Goal: Complete application form: Complete application form

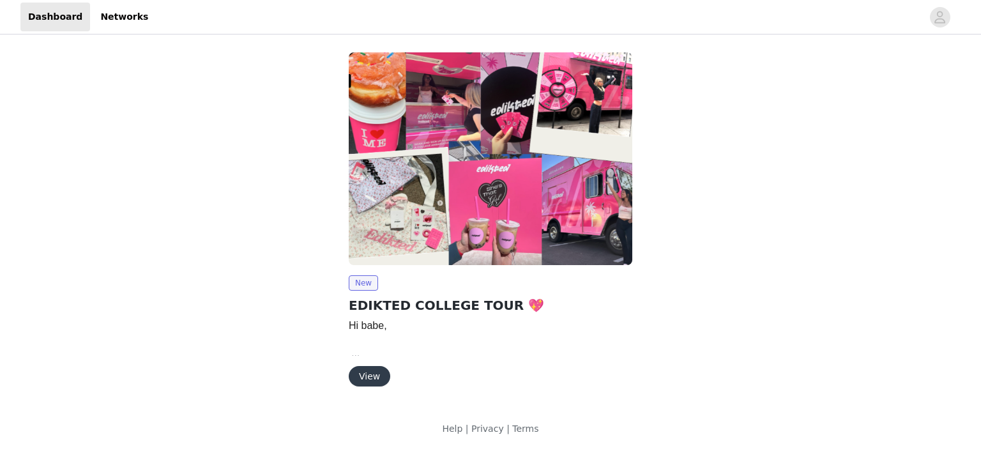
click at [362, 374] on button "View" at bounding box center [370, 376] width 42 height 20
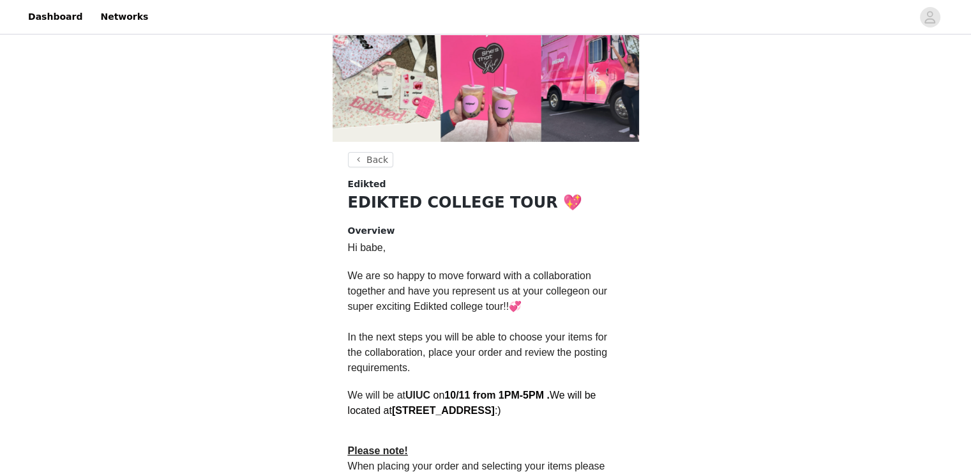
scroll to position [137, 0]
click at [372, 154] on button "Back" at bounding box center [371, 160] width 46 height 15
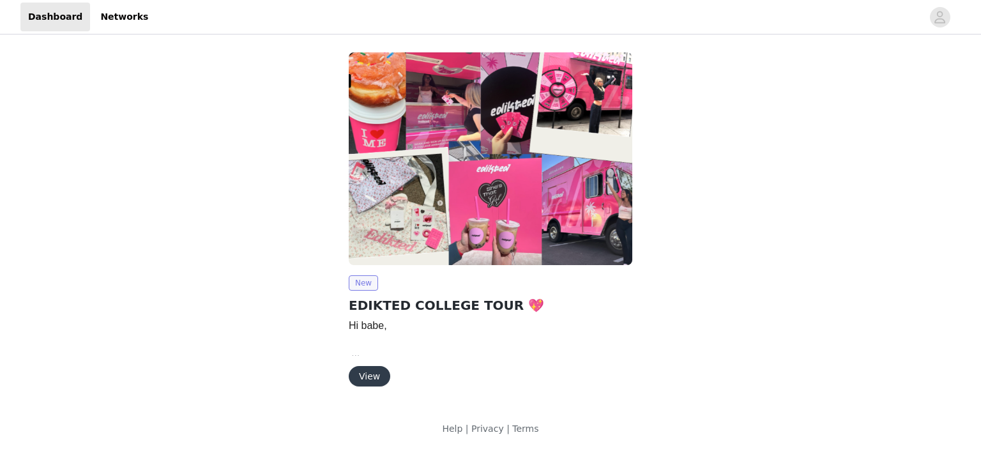
click at [362, 282] on span "New" at bounding box center [363, 282] width 29 height 15
click at [375, 372] on button "View" at bounding box center [370, 376] width 42 height 20
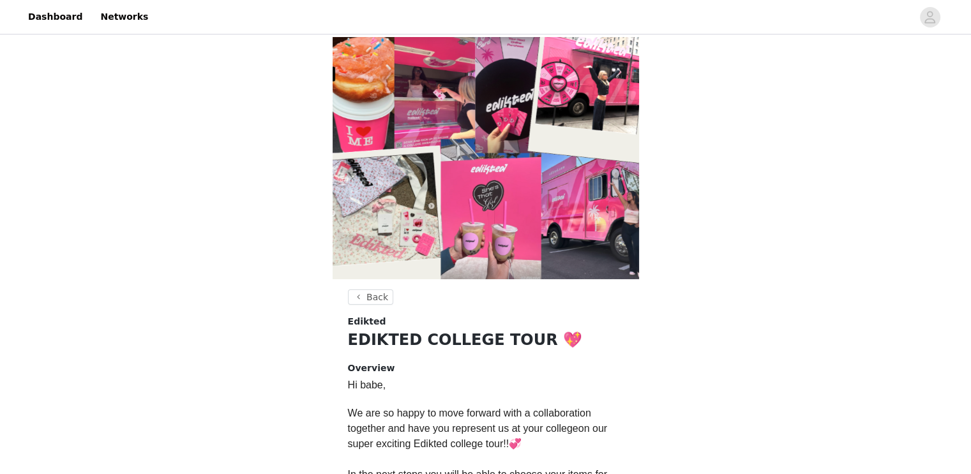
scroll to position [361, 0]
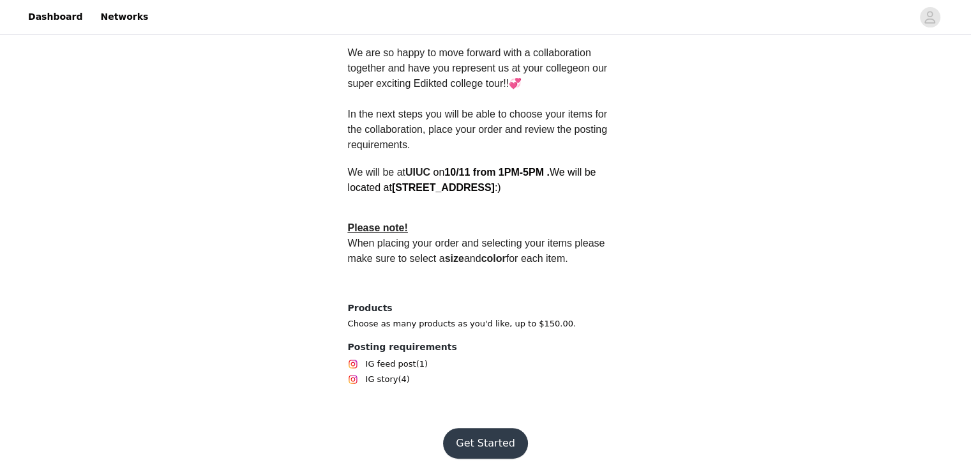
click at [493, 437] on button "Get Started" at bounding box center [485, 443] width 85 height 31
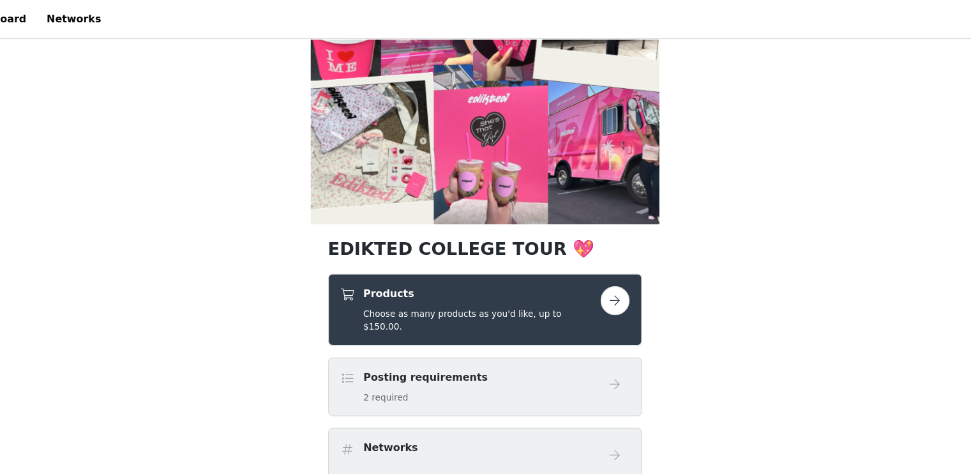
scroll to position [69, 0]
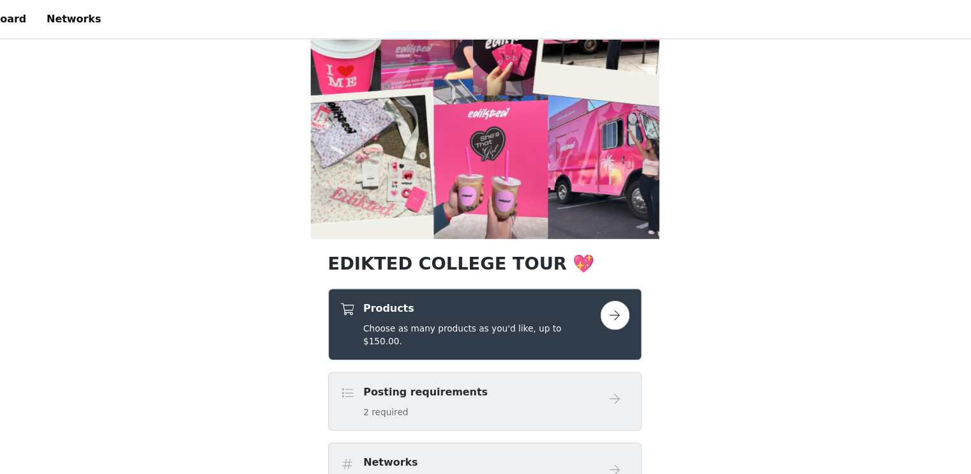
click at [594, 268] on button "button" at bounding box center [600, 277] width 26 height 26
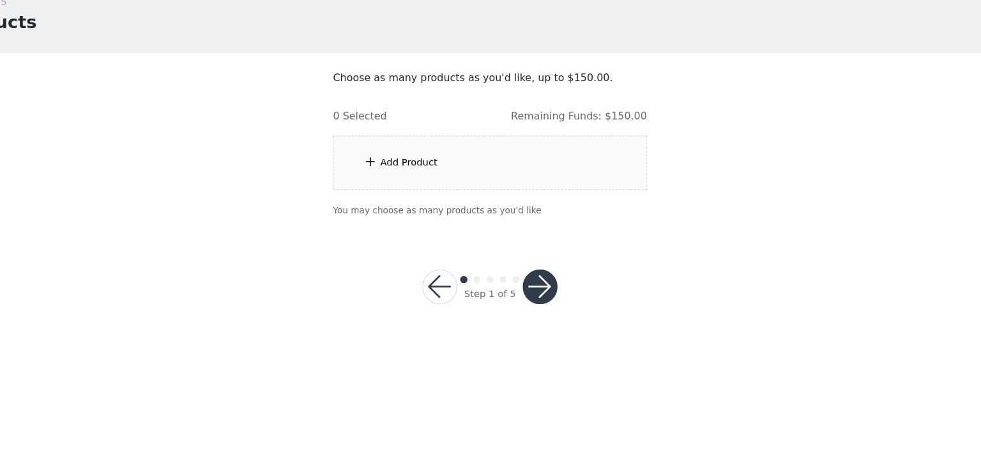
click at [492, 193] on div "Add Product" at bounding box center [490, 200] width 276 height 48
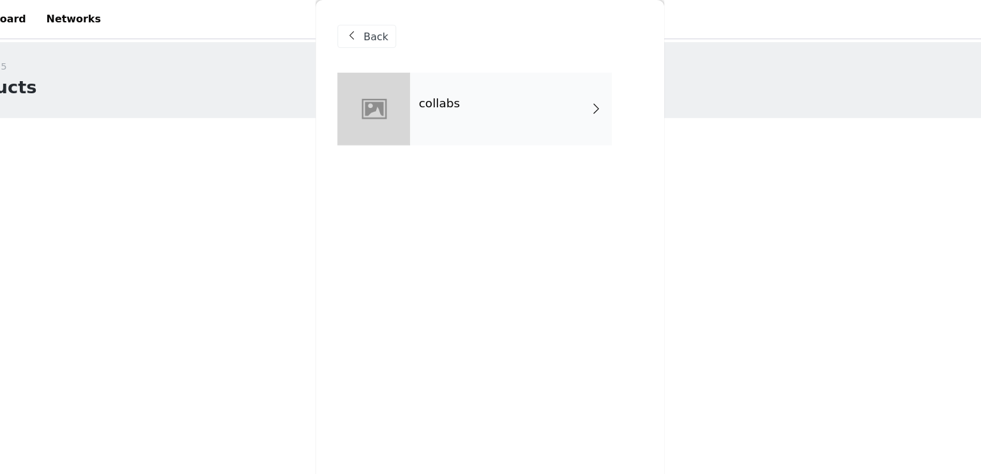
click at [537, 110] on div "collabs" at bounding box center [508, 96] width 177 height 64
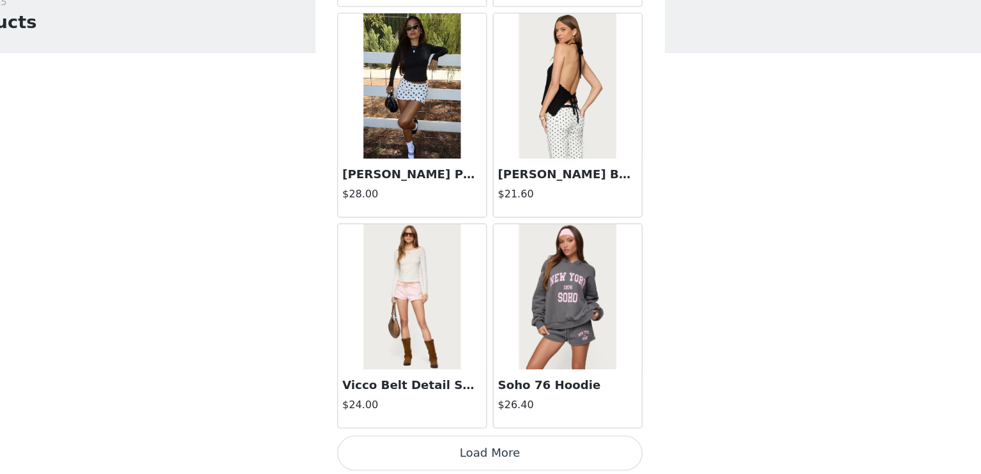
click at [499, 448] on button "Load More" at bounding box center [490, 455] width 268 height 31
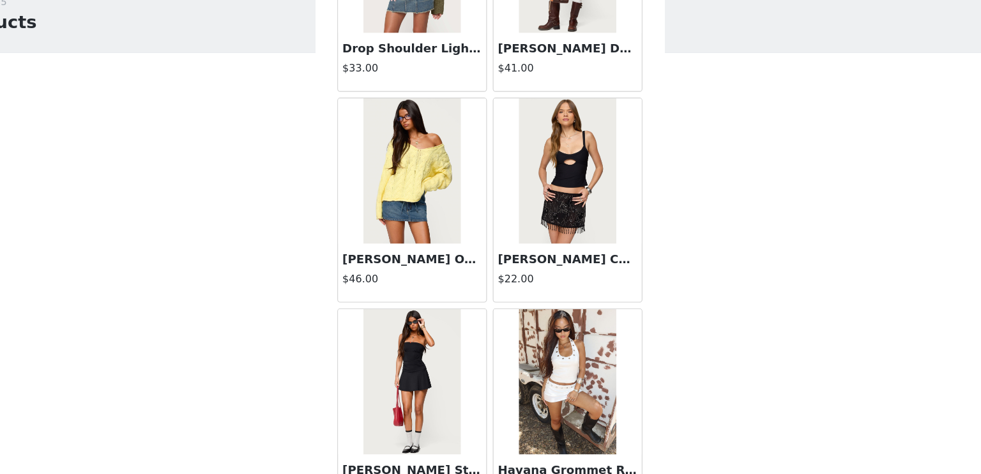
scroll to position [3326, 0]
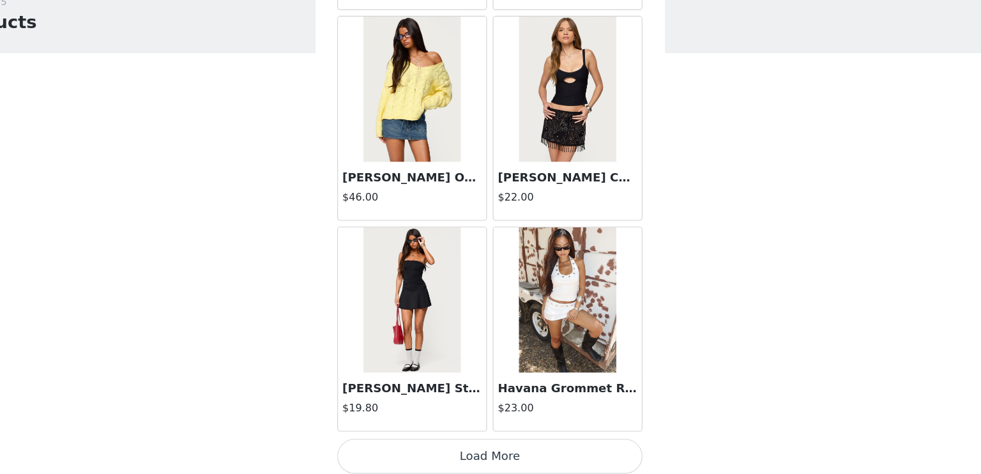
click at [507, 448] on button "Load More" at bounding box center [490, 457] width 268 height 31
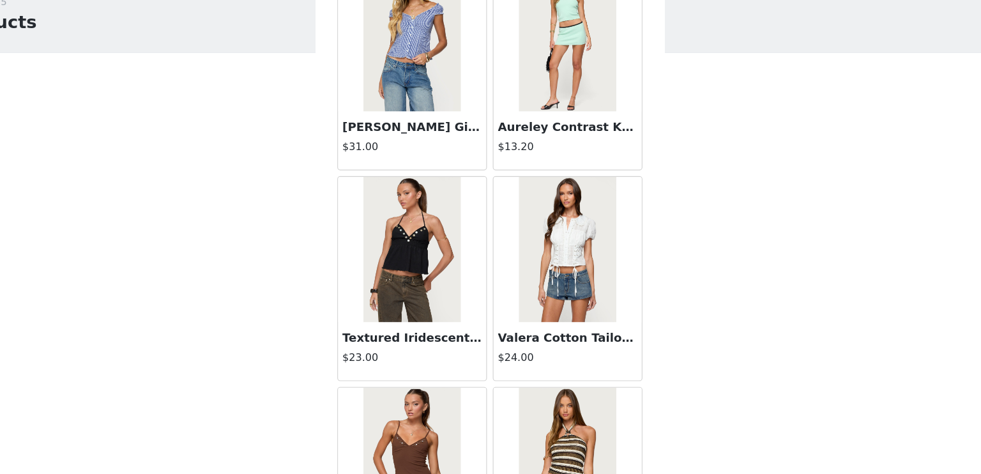
scroll to position [5175, 0]
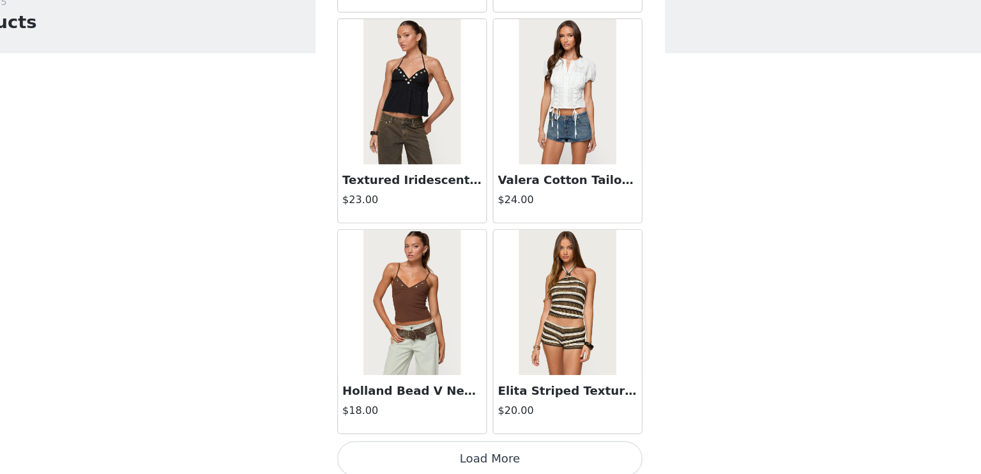
click at [490, 449] on button "Load More" at bounding box center [490, 460] width 268 height 31
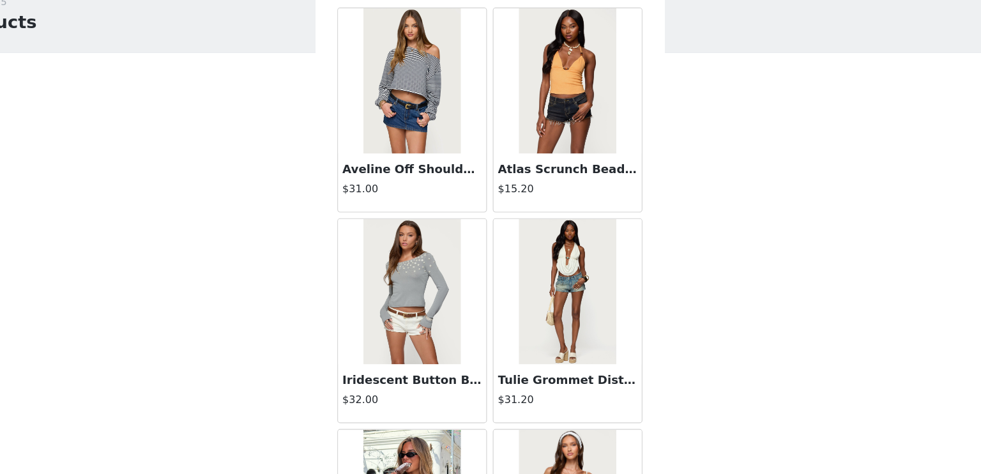
scroll to position [0, 0]
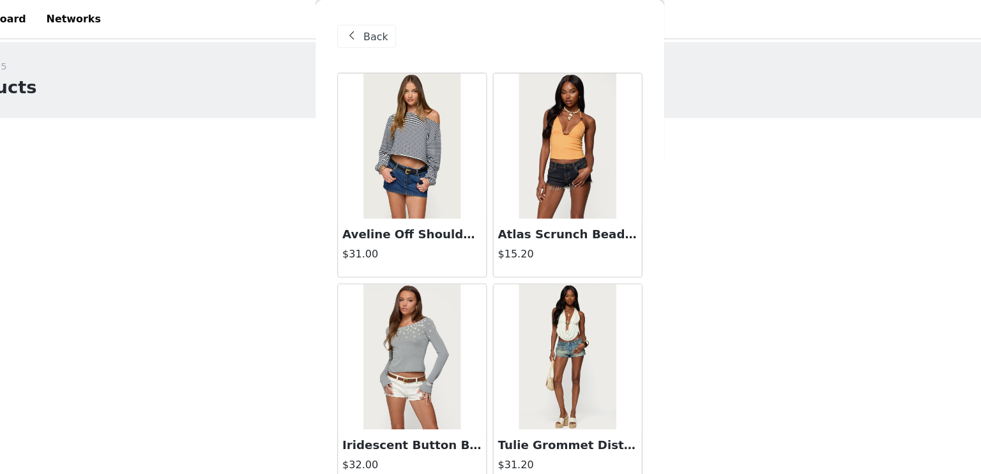
click at [568, 133] on img at bounding box center [558, 128] width 85 height 128
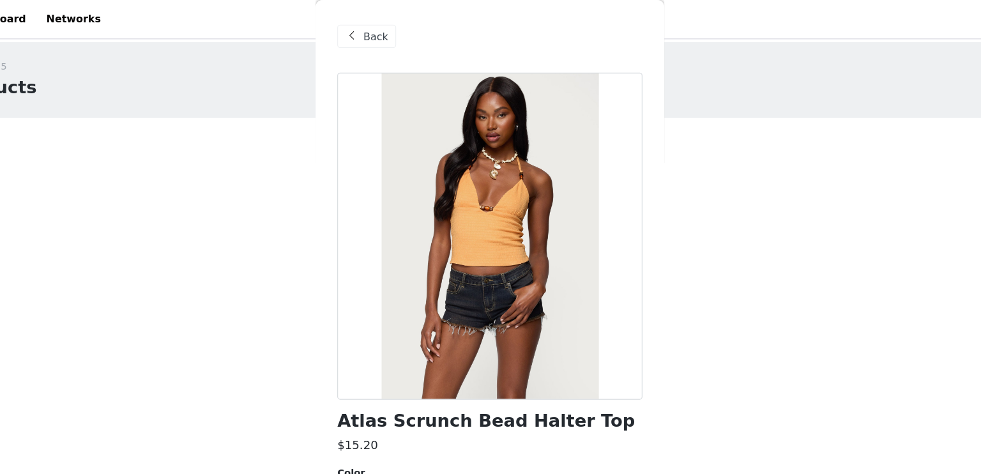
click at [384, 27] on span "Back" at bounding box center [390, 32] width 22 height 13
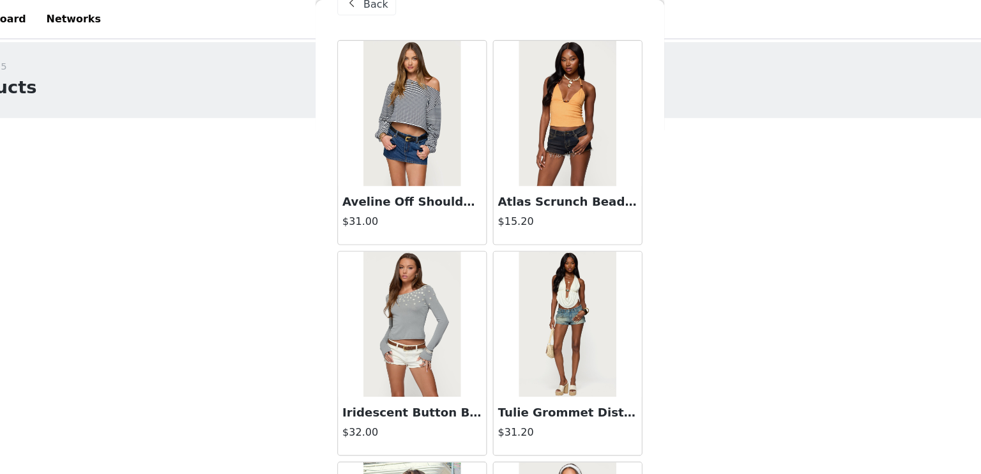
scroll to position [38, 0]
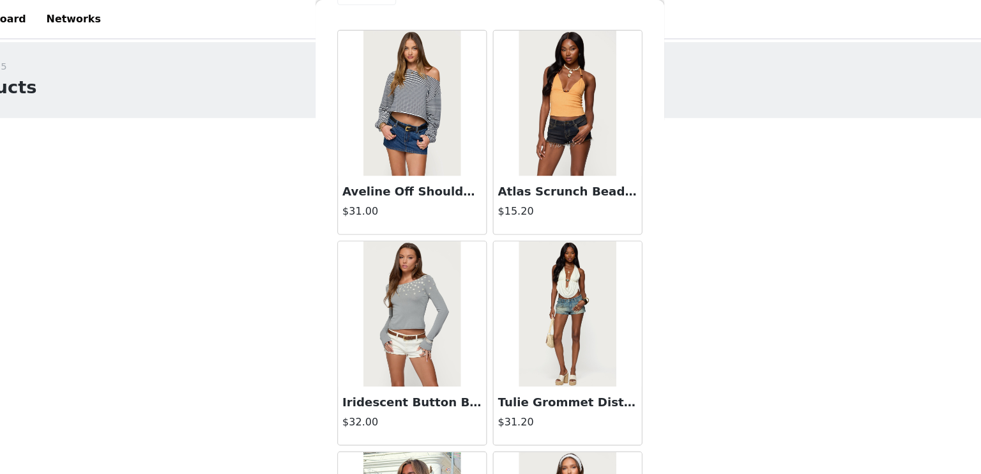
click at [570, 255] on img at bounding box center [558, 276] width 85 height 128
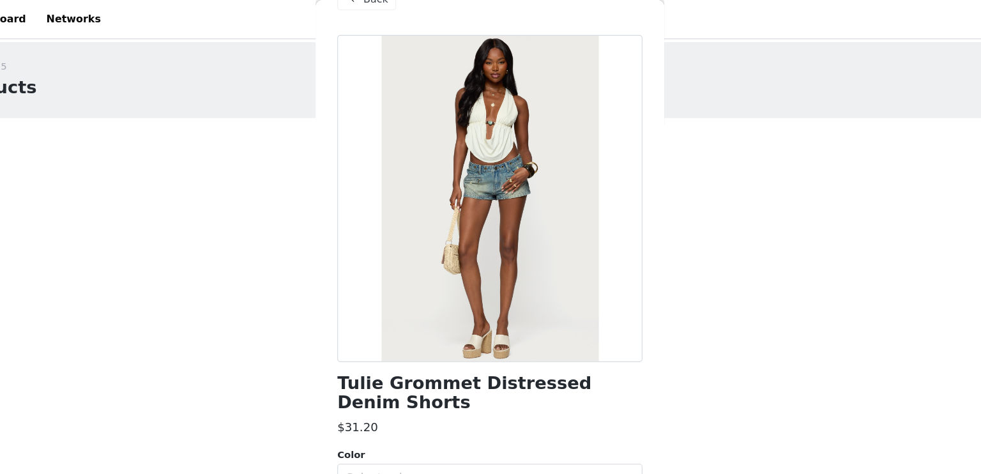
scroll to position [0, 0]
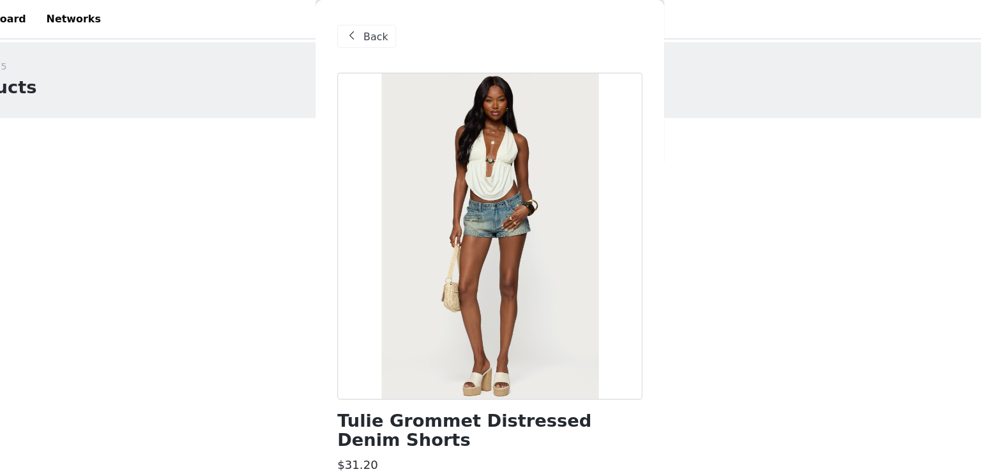
click at [380, 31] on span "Back" at bounding box center [390, 32] width 22 height 13
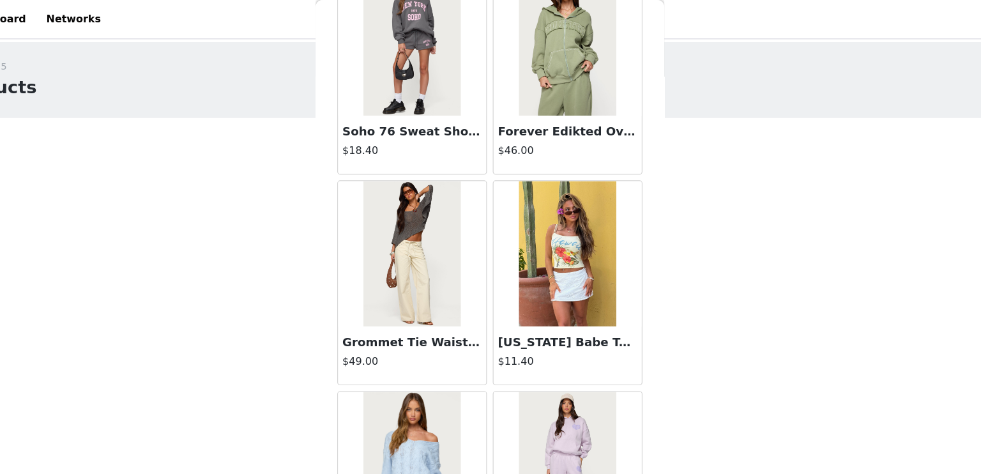
scroll to position [654, 0]
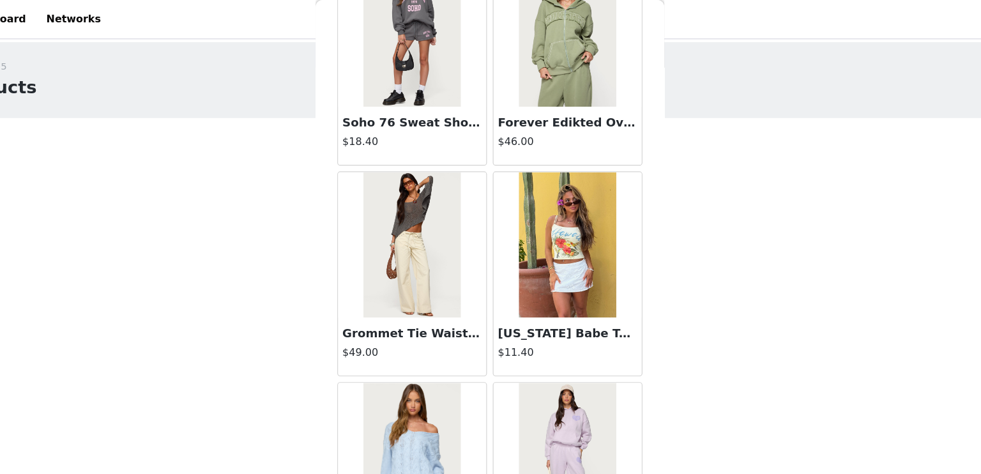
click at [437, 245] on img at bounding box center [421, 215] width 85 height 128
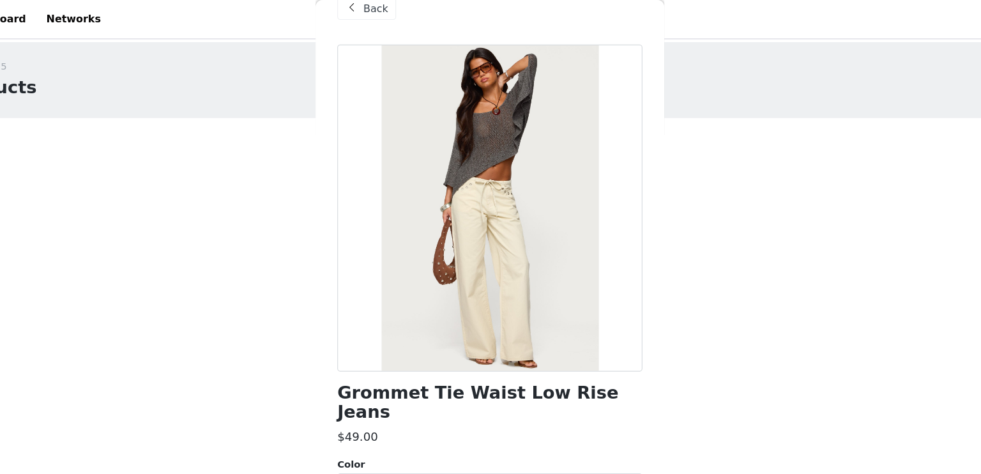
scroll to position [0, 0]
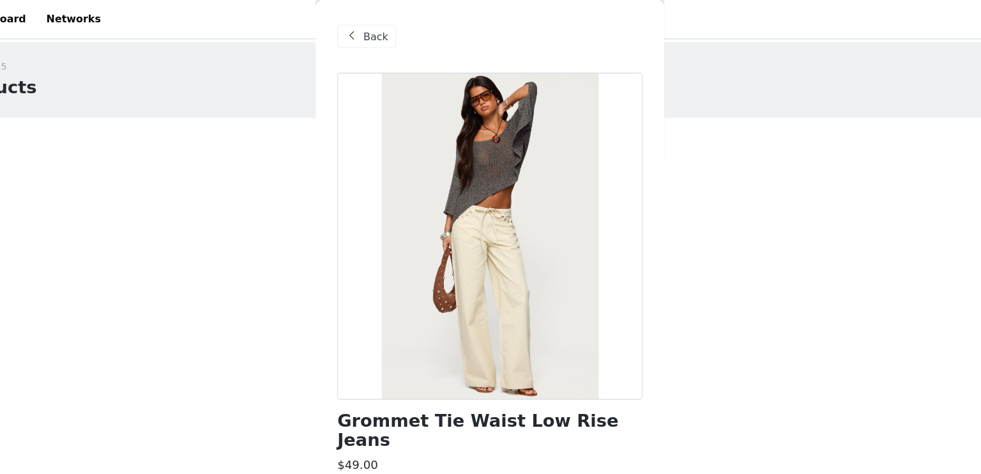
click at [384, 31] on span "Back" at bounding box center [390, 32] width 22 height 13
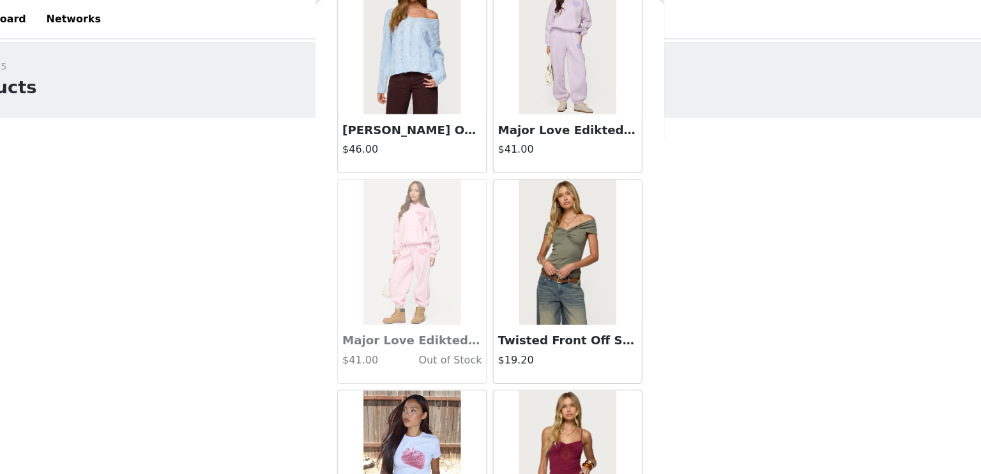
scroll to position [1032, 0]
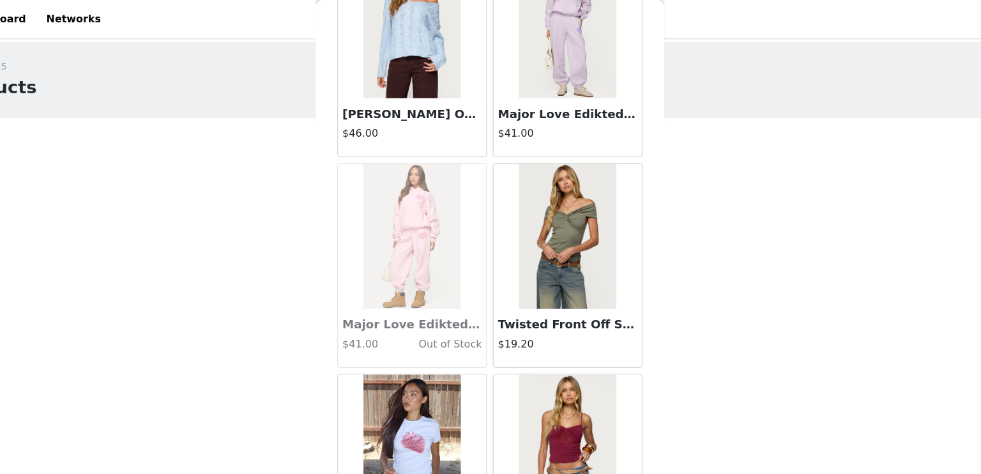
click at [561, 197] on img at bounding box center [558, 208] width 85 height 128
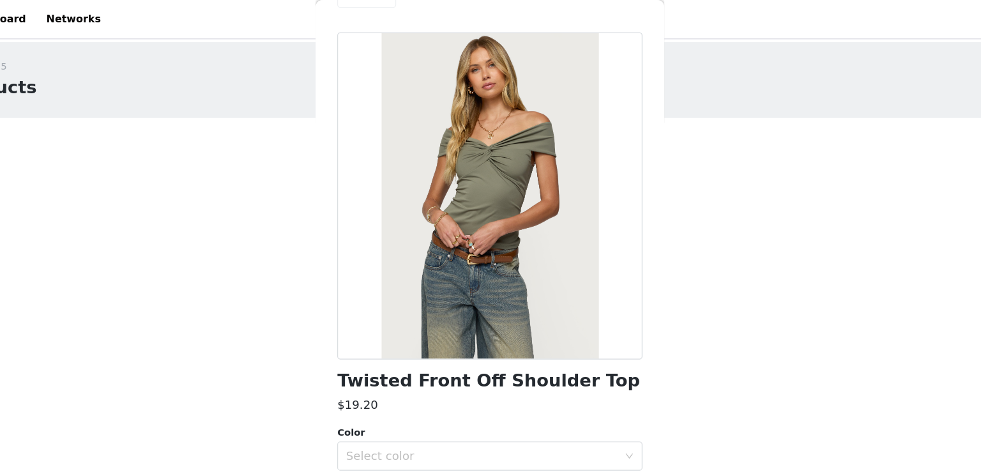
scroll to position [31, 0]
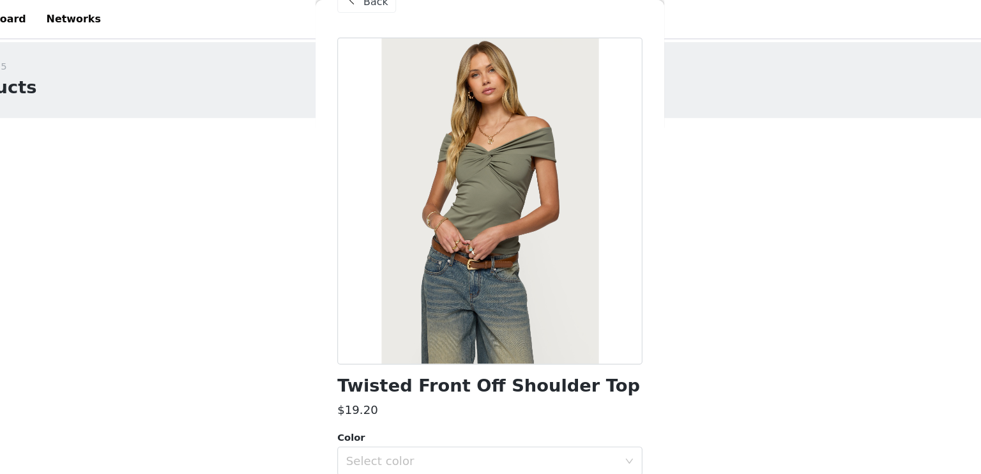
click at [448, 363] on div "$19.20" at bounding box center [490, 360] width 268 height 15
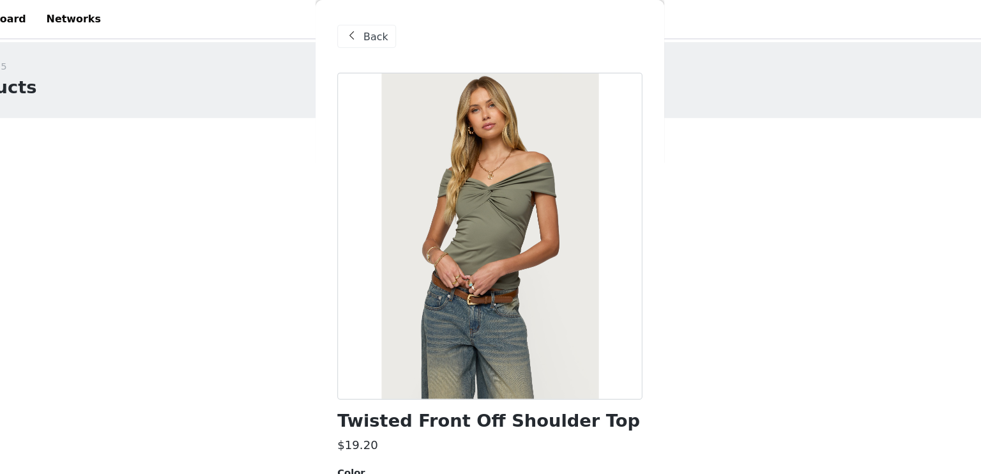
click at [384, 29] on span "Back" at bounding box center [390, 32] width 22 height 13
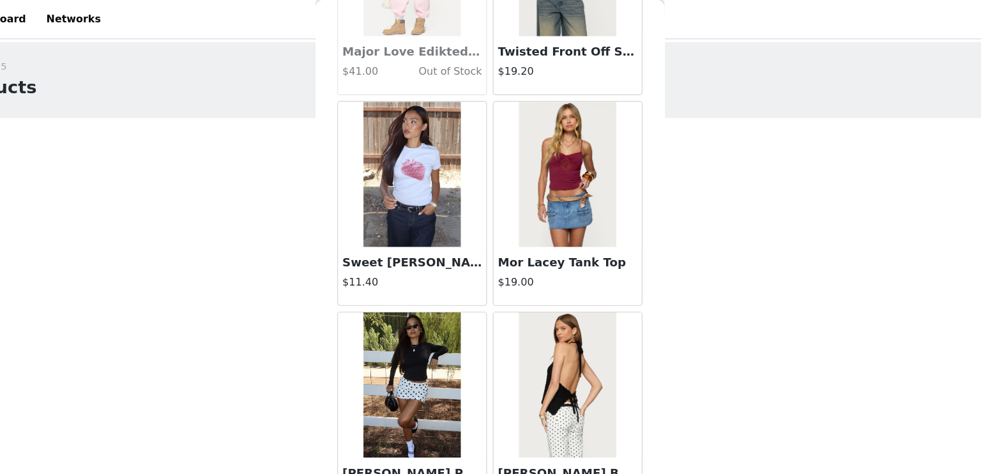
scroll to position [1283, 0]
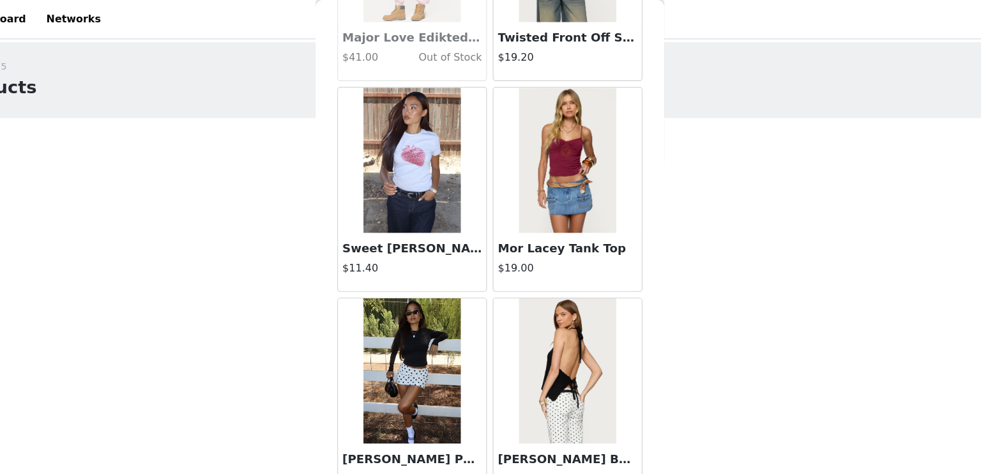
click at [554, 124] on img at bounding box center [558, 141] width 85 height 128
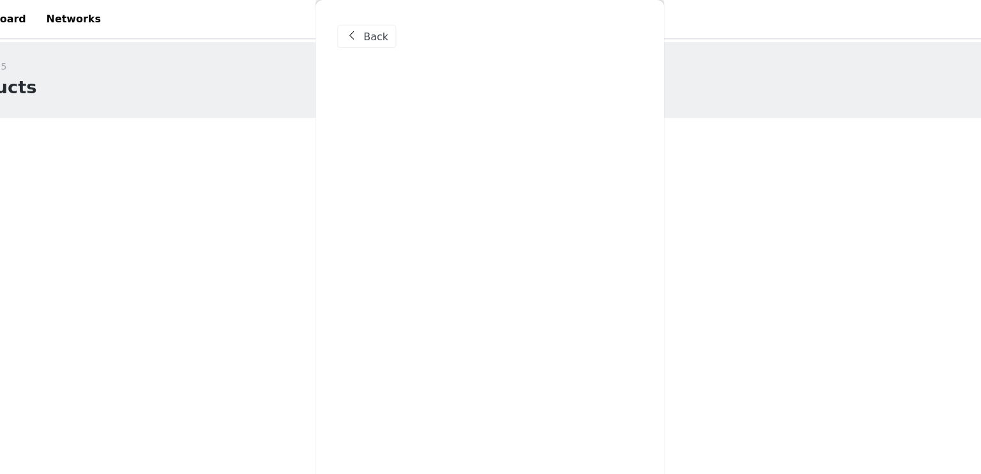
scroll to position [0, 0]
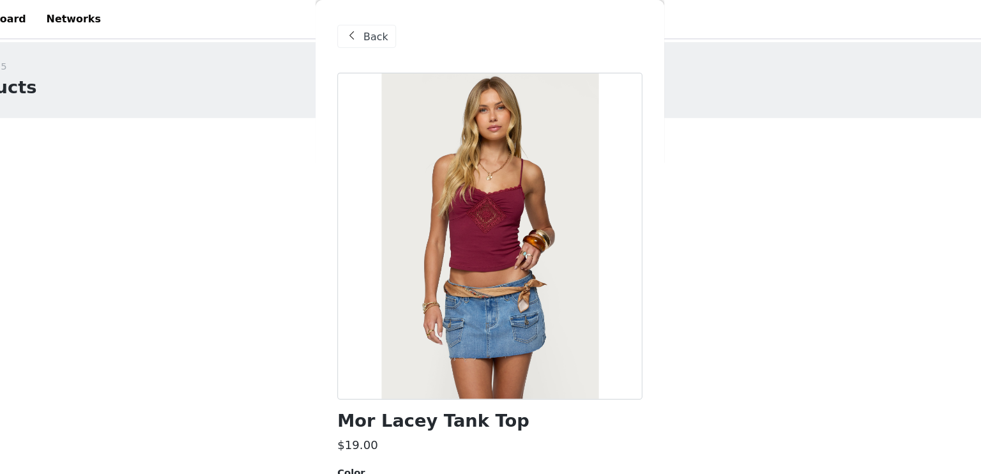
click at [372, 33] on span at bounding box center [368, 31] width 15 height 15
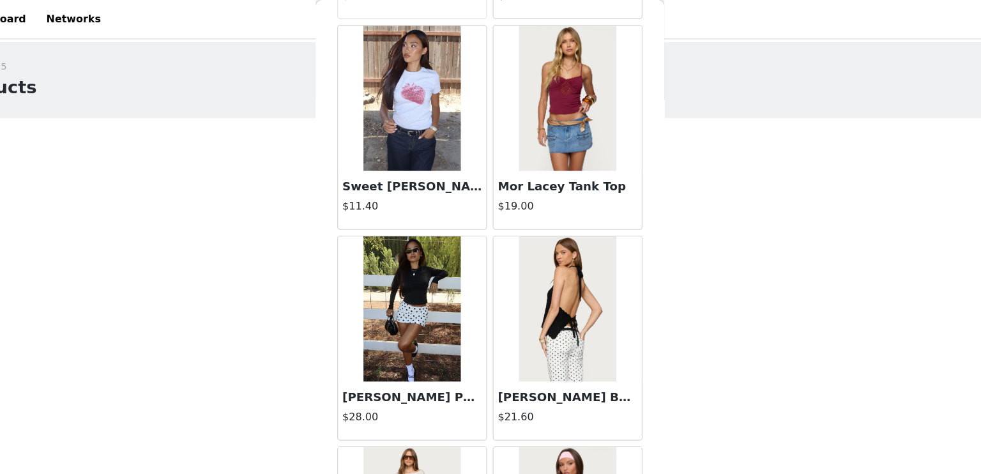
scroll to position [1338, 0]
click at [545, 271] on img at bounding box center [558, 272] width 85 height 128
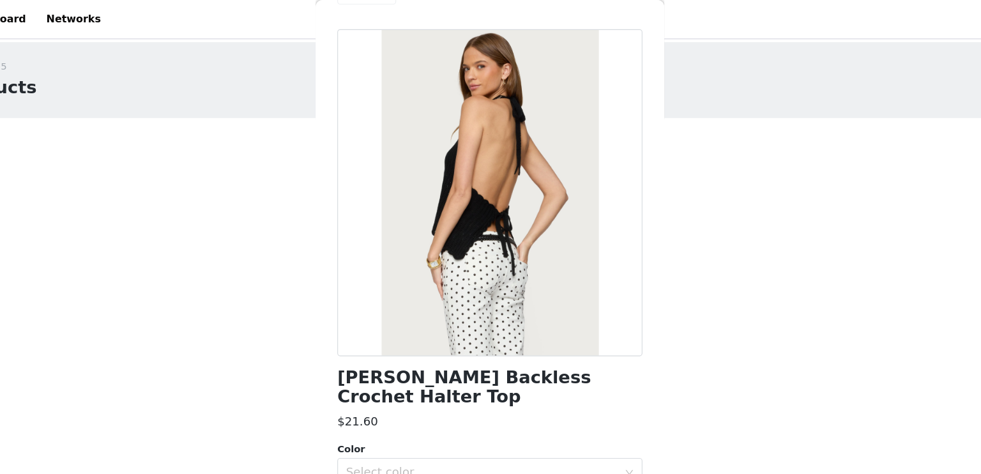
scroll to position [47, 0]
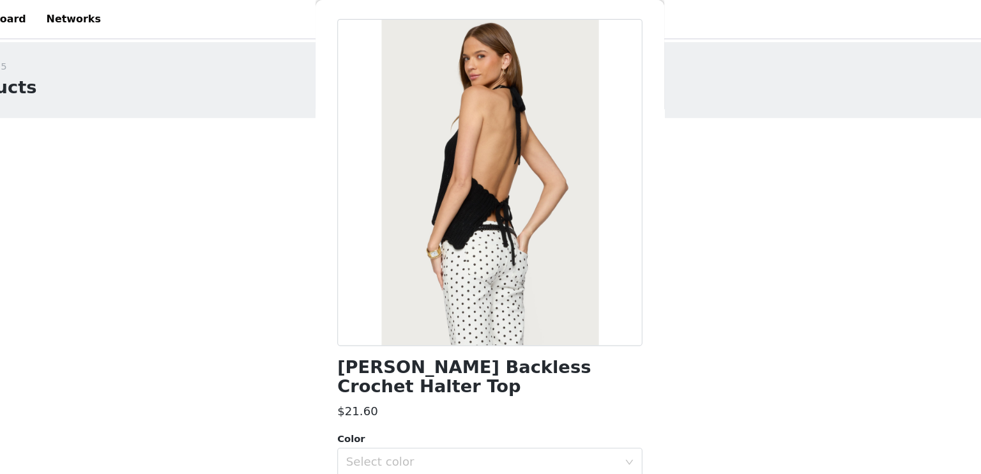
click at [495, 260] on div at bounding box center [490, 160] width 268 height 287
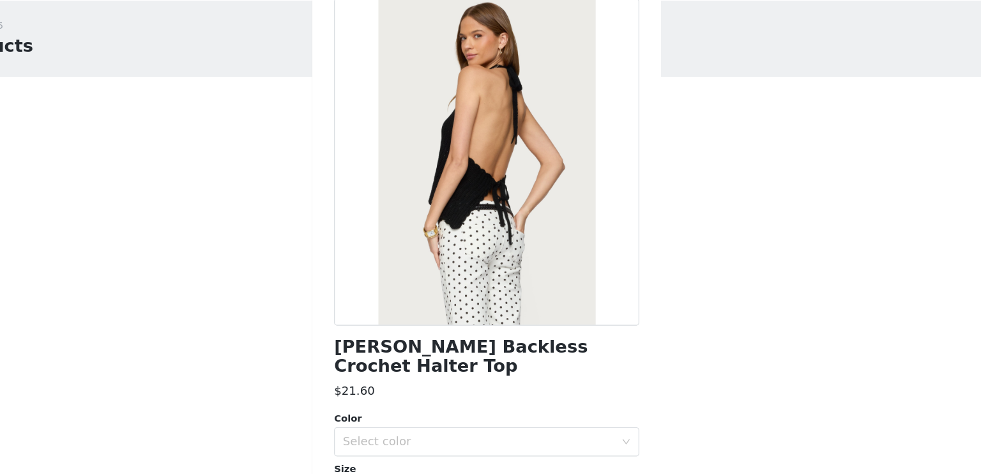
scroll to position [0, 0]
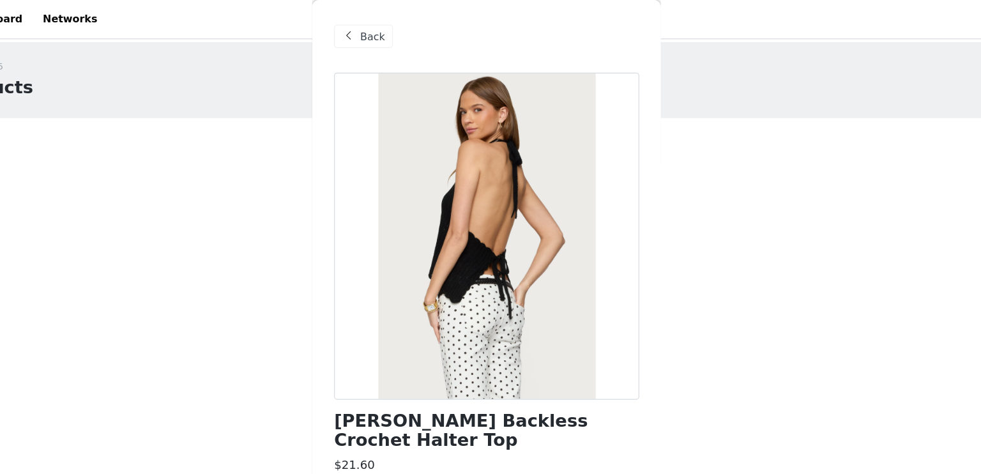
click at [385, 34] on span "Back" at bounding box center [390, 32] width 22 height 13
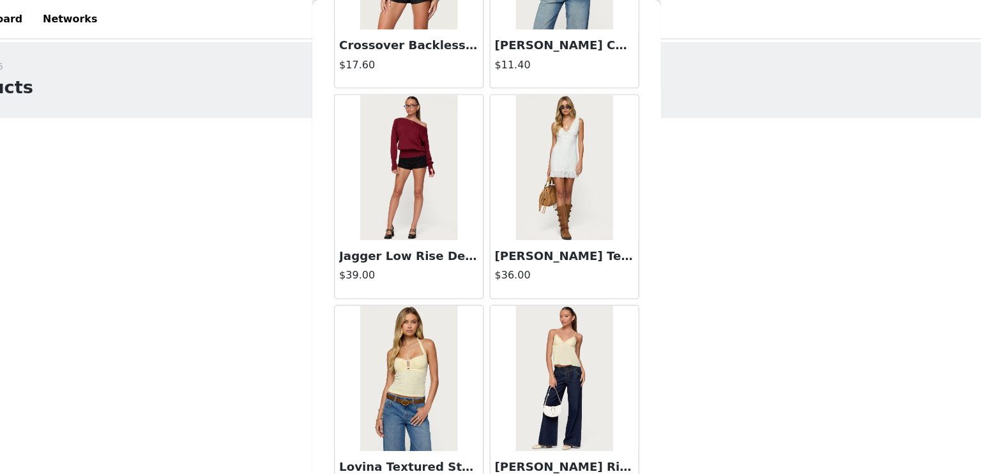
scroll to position [2214, 0]
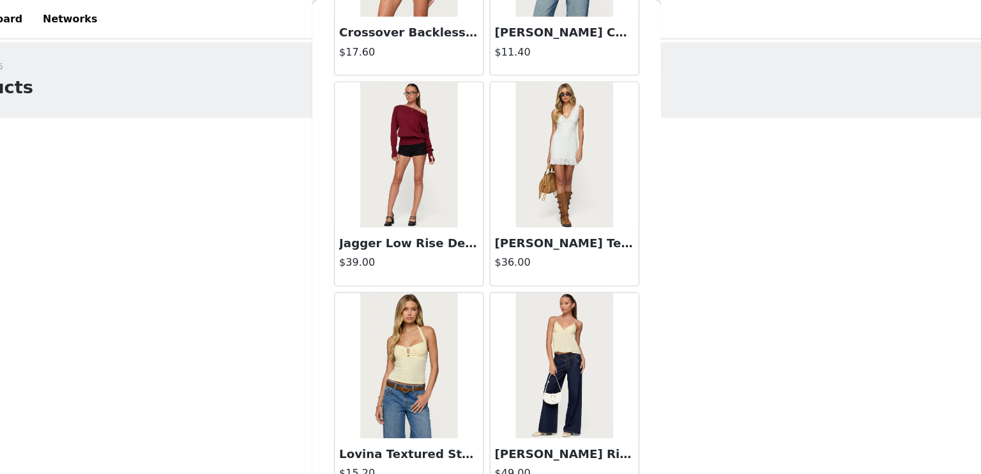
click at [460, 176] on img at bounding box center [421, 136] width 85 height 128
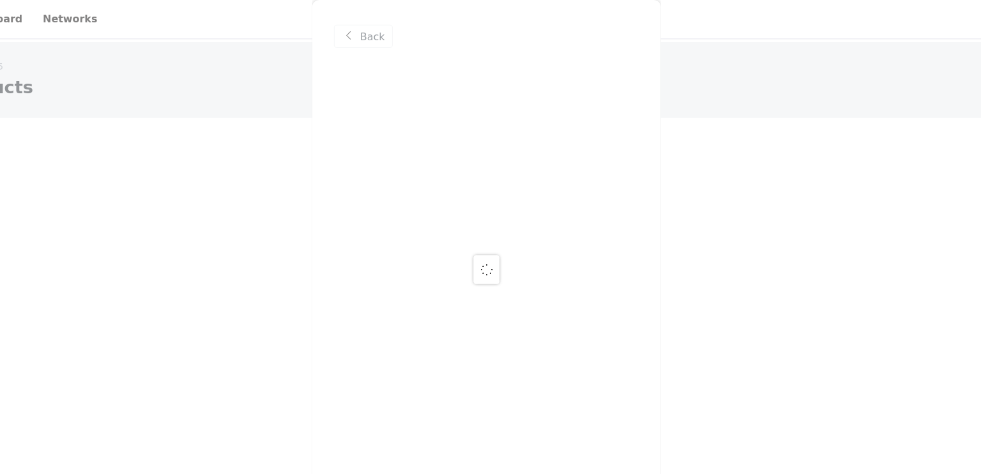
scroll to position [0, 0]
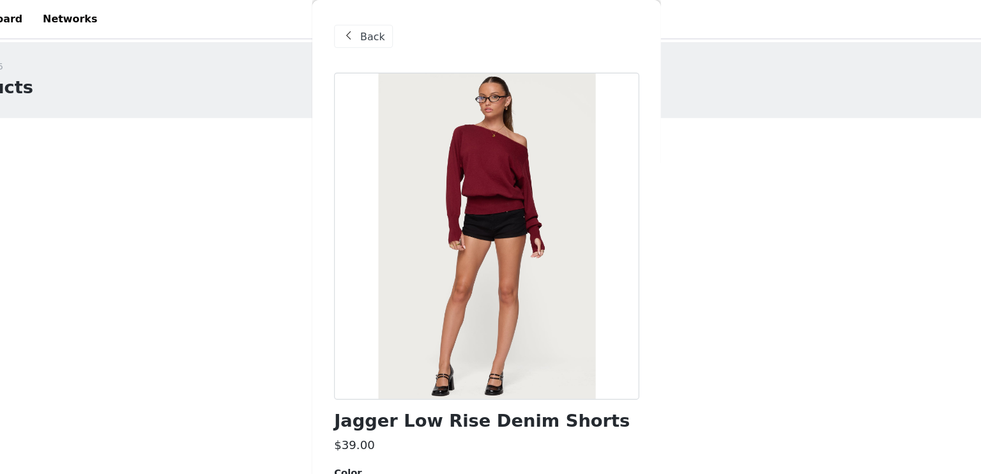
click at [386, 26] on span "Back" at bounding box center [390, 32] width 22 height 13
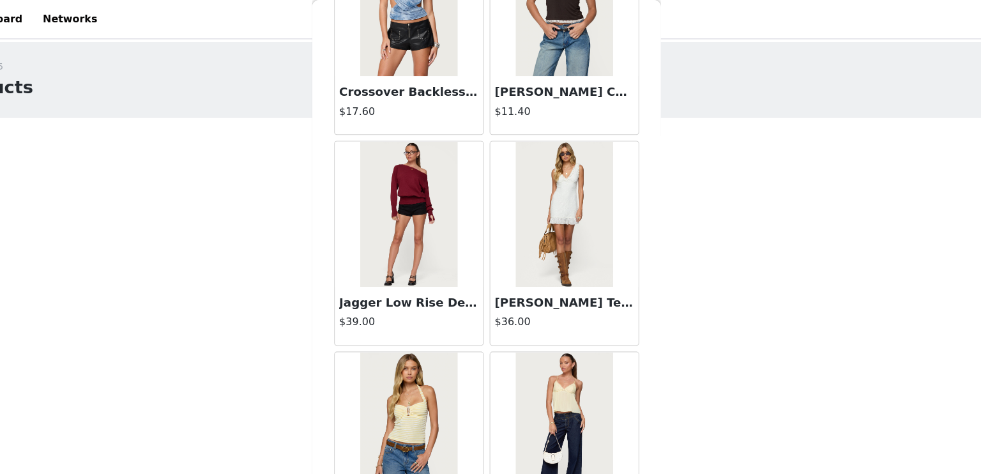
scroll to position [2276, 0]
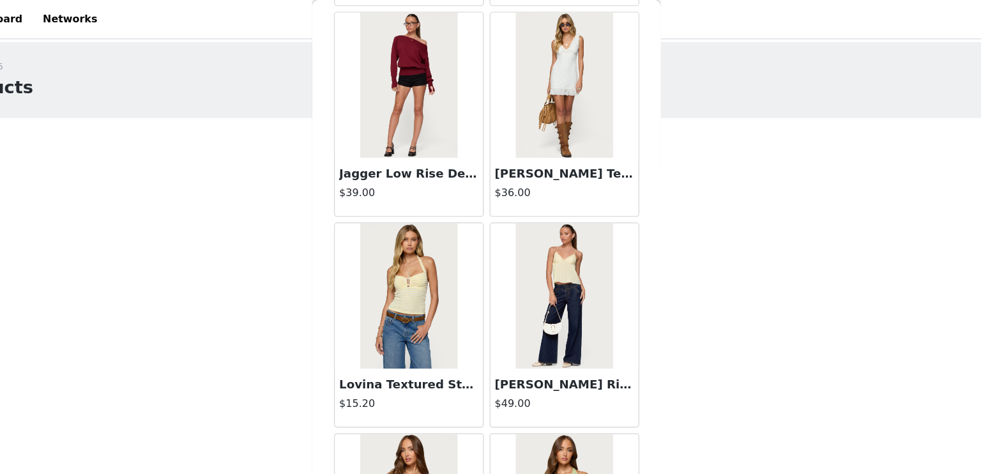
click at [440, 333] on h3 "Lovina Textured Striped Halter Top" at bounding box center [422, 337] width 123 height 15
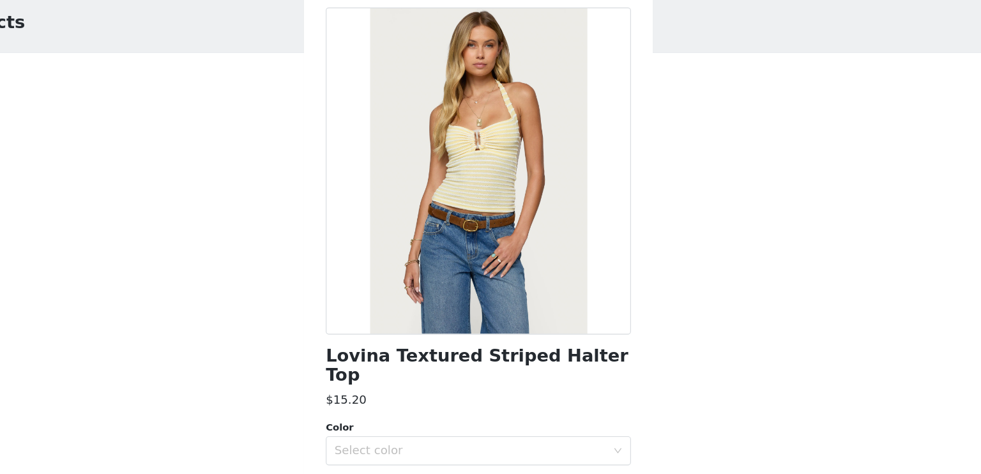
scroll to position [0, 0]
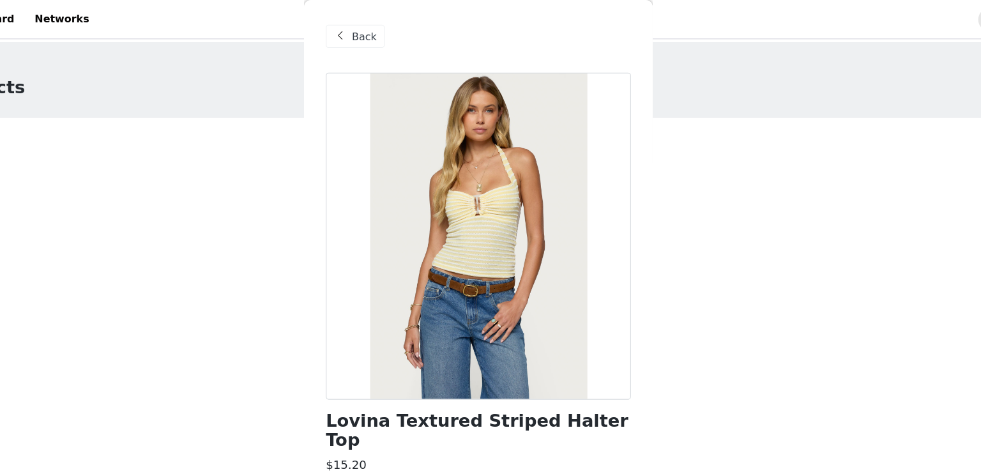
click at [385, 34] on span "Back" at bounding box center [390, 32] width 22 height 13
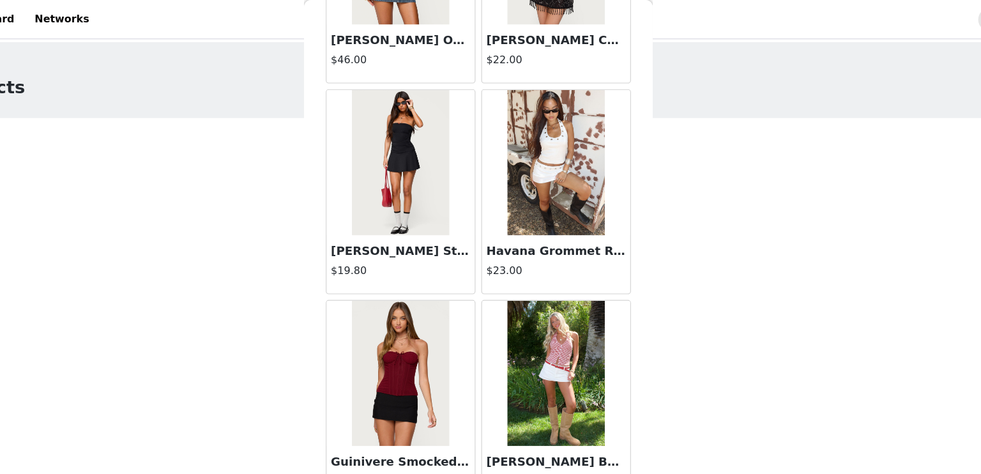
scroll to position [3503, 0]
click at [555, 173] on img at bounding box center [558, 144] width 85 height 128
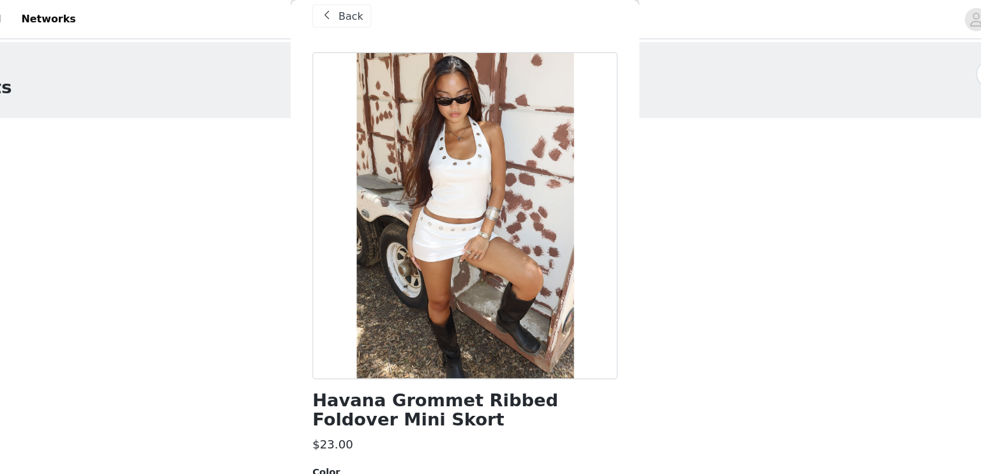
scroll to position [0, 0]
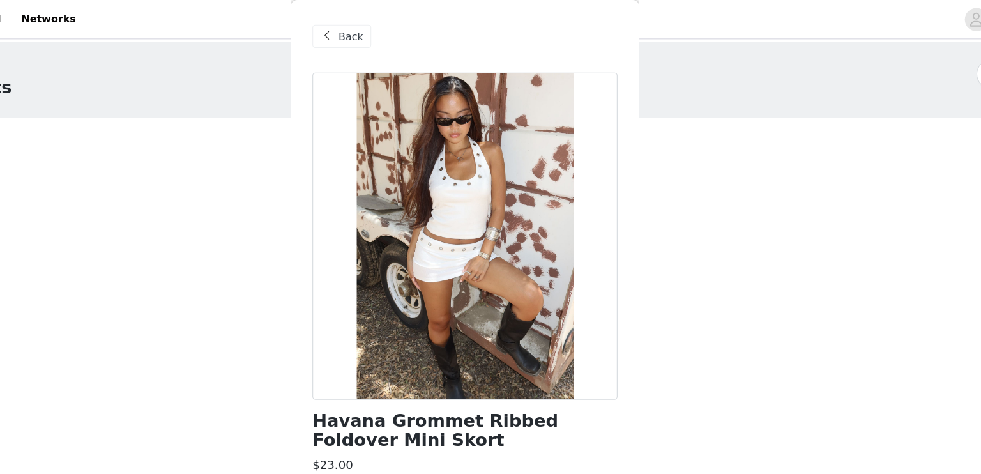
click at [381, 33] on span "Back" at bounding box center [390, 32] width 22 height 13
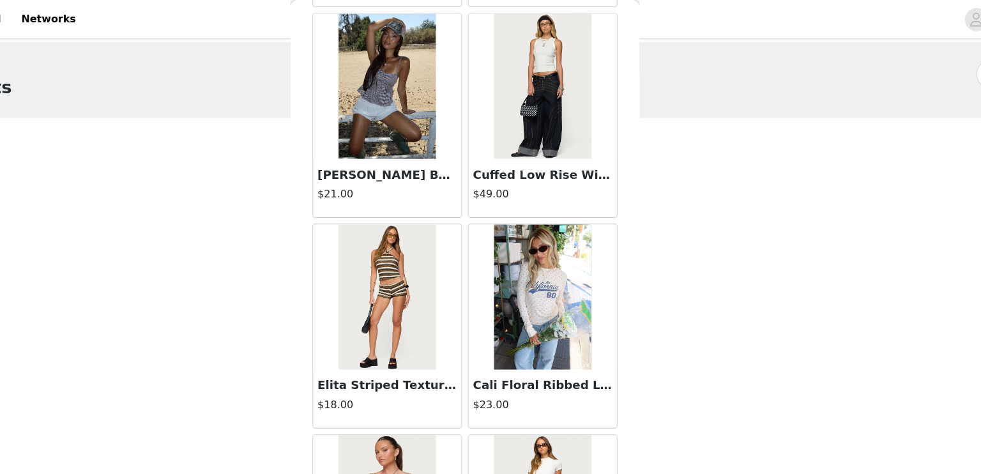
scroll to position [4499, 0]
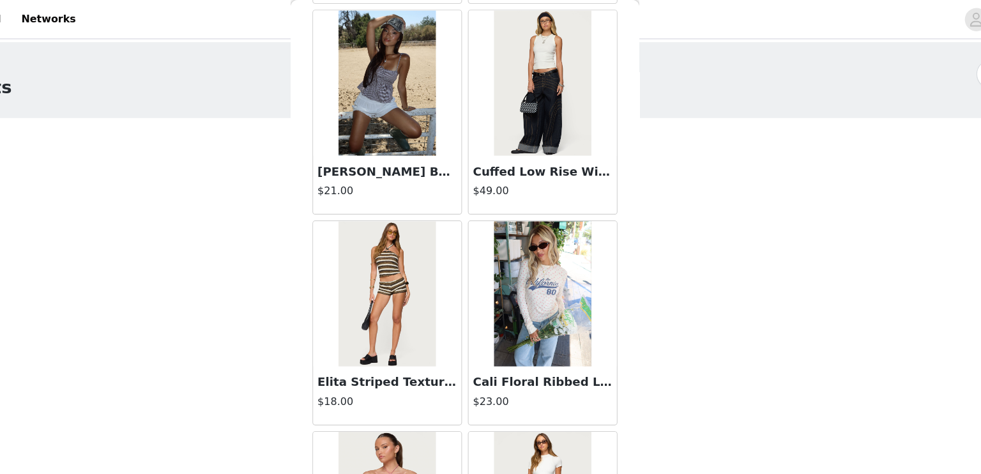
click at [457, 328] on h3 "Elita Striped Textured Knit Shorts" at bounding box center [422, 335] width 123 height 15
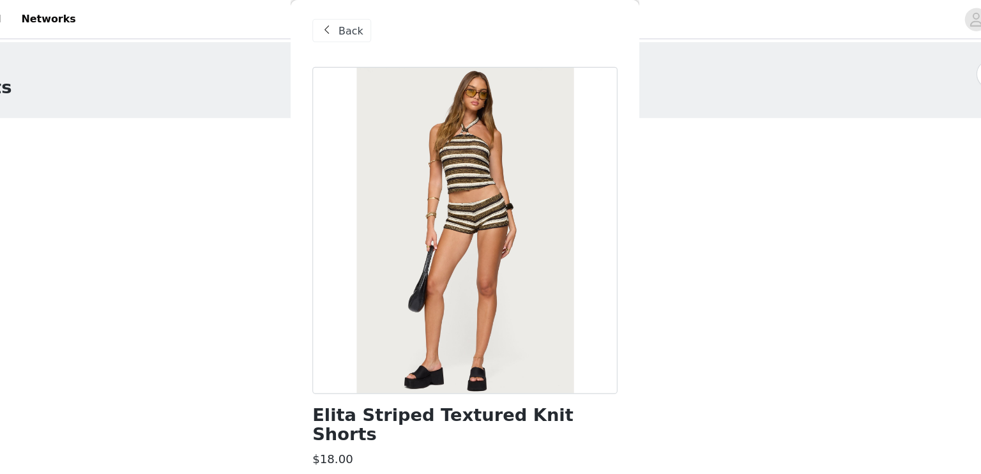
scroll to position [4, 0]
click at [381, 23] on span "Back" at bounding box center [390, 28] width 22 height 13
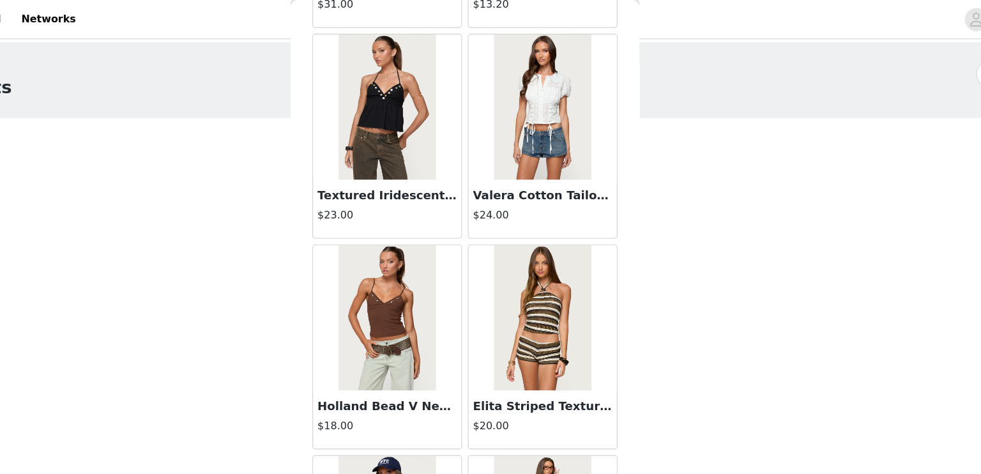
scroll to position [5220, 0]
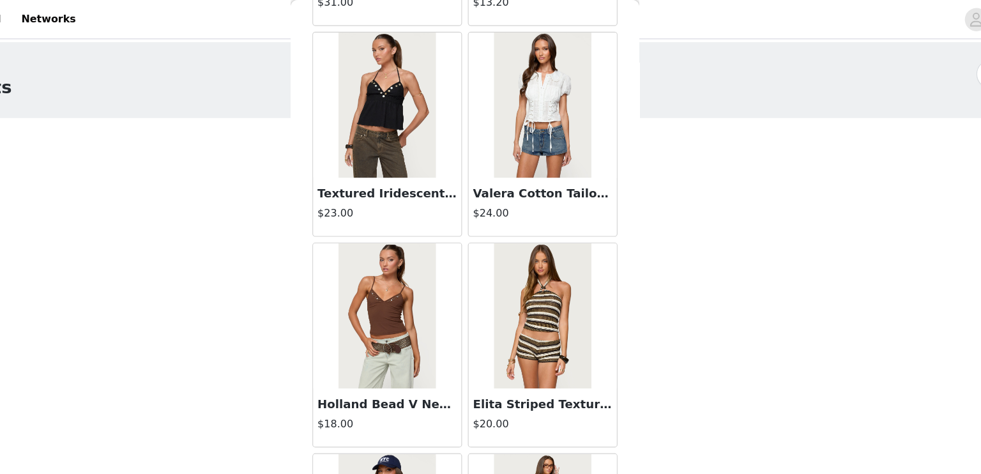
click at [535, 247] on img at bounding box center [558, 278] width 85 height 128
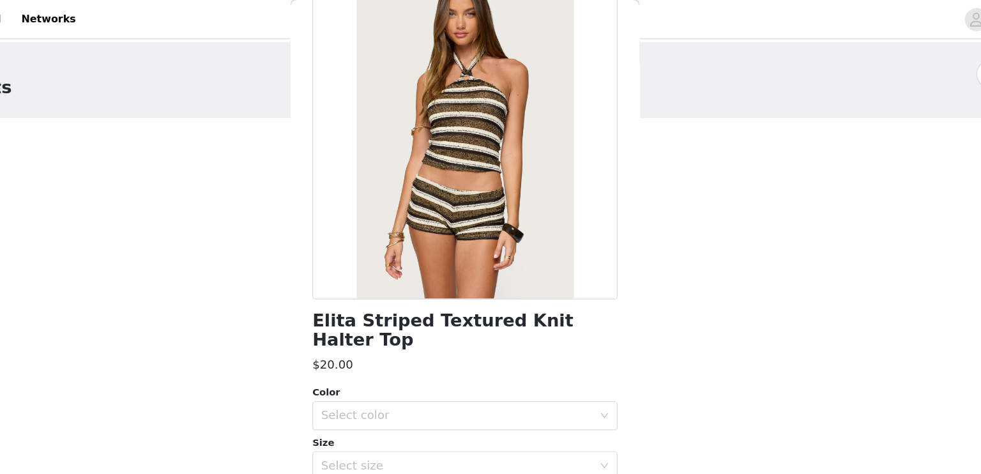
scroll to position [0, 0]
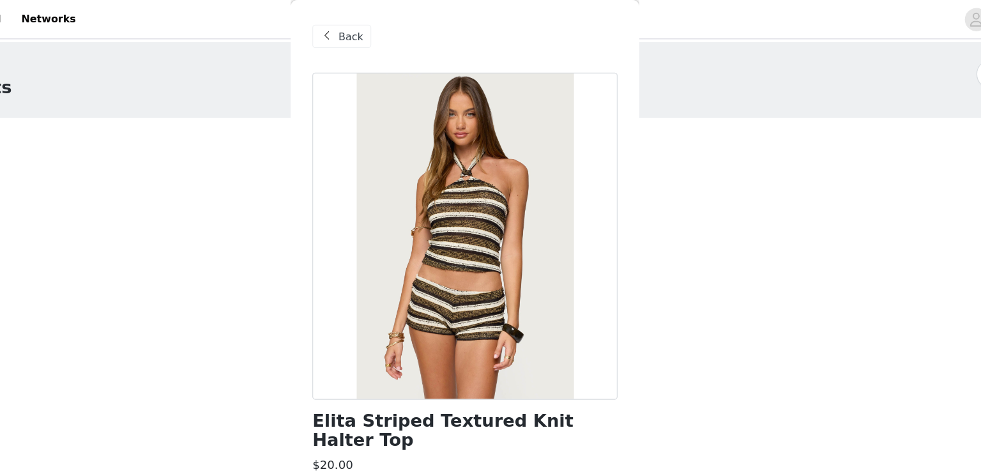
click at [395, 39] on div "Back" at bounding box center [382, 32] width 52 height 20
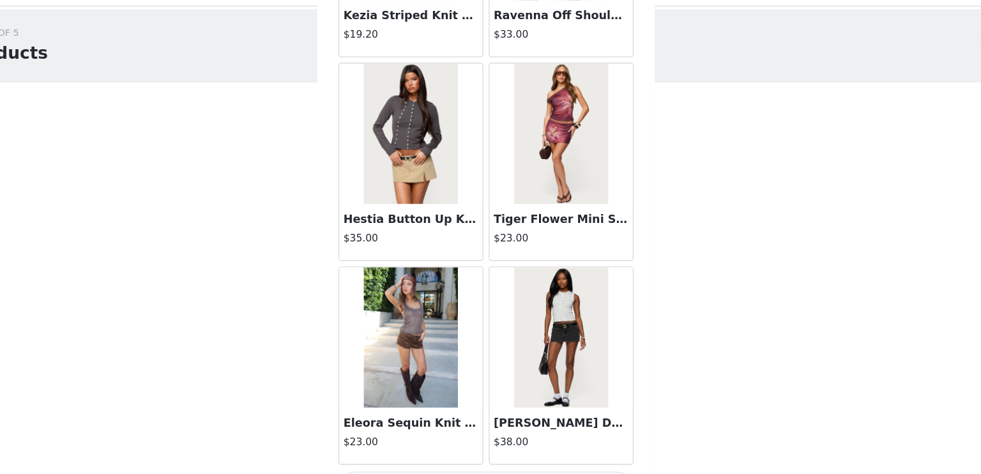
scroll to position [7024, 0]
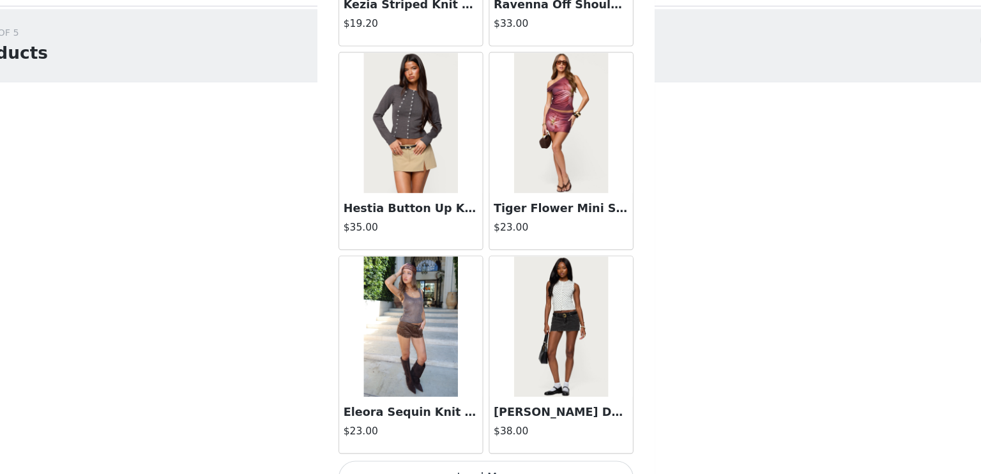
click at [495, 450] on button "Load More" at bounding box center [490, 463] width 268 height 31
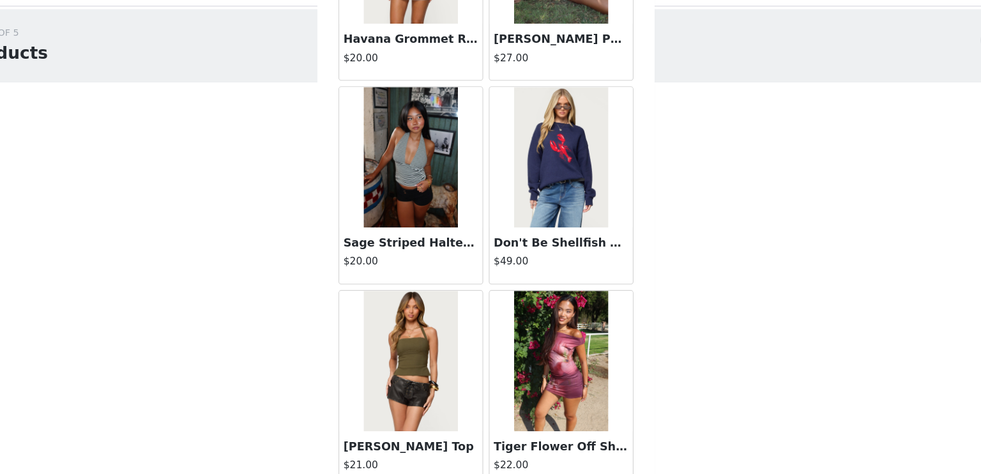
scroll to position [7733, 0]
click at [451, 329] on img at bounding box center [421, 357] width 85 height 128
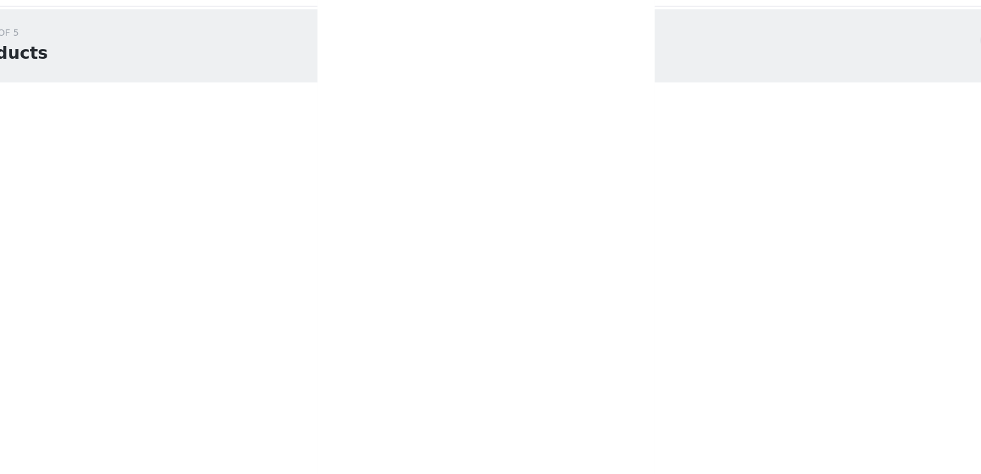
scroll to position [0, 0]
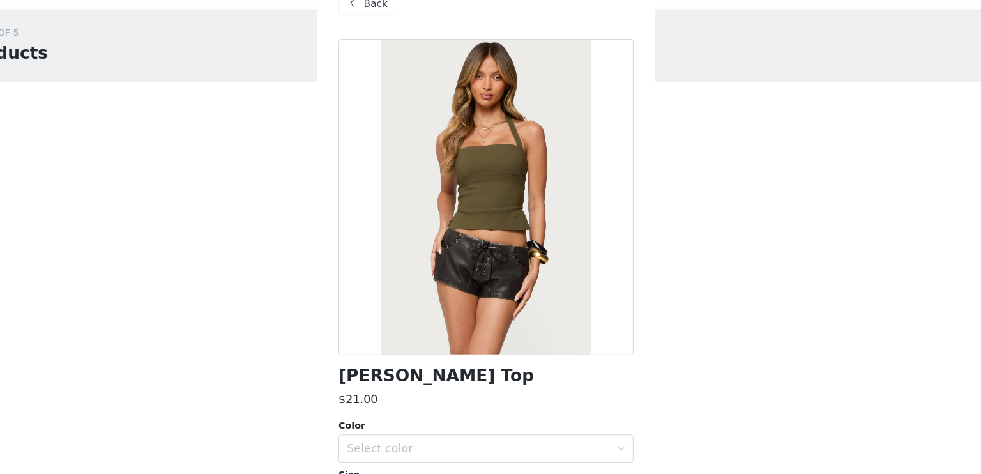
click at [375, 31] on span at bounding box center [368, 31] width 15 height 15
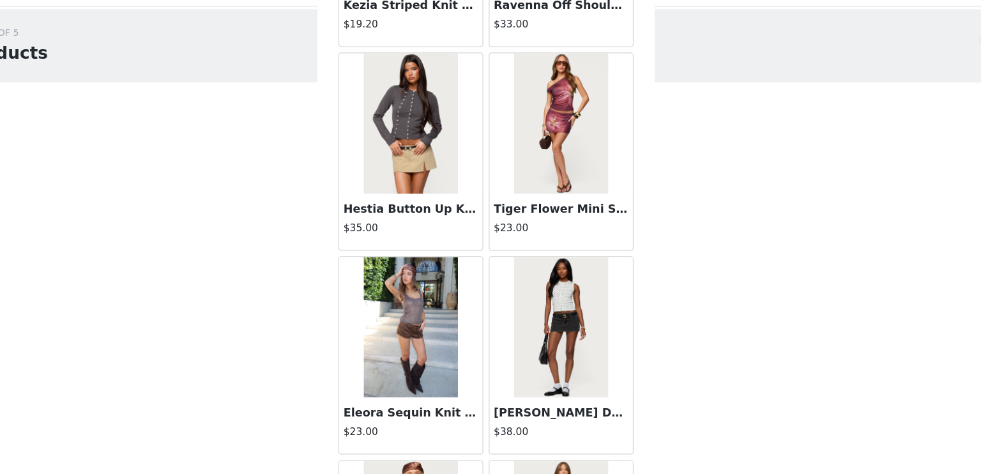
scroll to position [7159, 0]
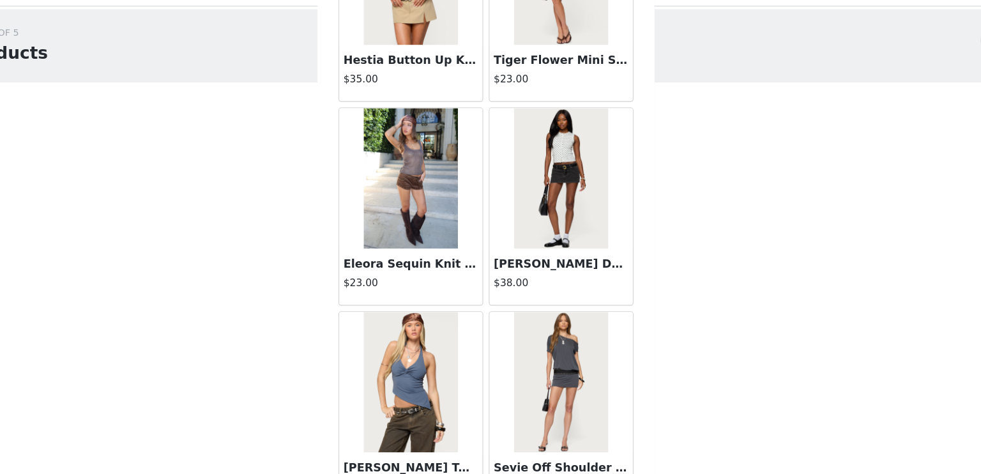
click at [626, 372] on div "Back Aveline Off Shoulder Light Sweatshirt $31.00 Atlas Scrunch Bead Halter Top…" at bounding box center [490, 237] width 306 height 474
drag, startPoint x: 626, startPoint y: 372, endPoint x: 608, endPoint y: 414, distance: 46.4
click at [608, 414] on div "Back Aveline Off Shoulder Light Sweatshirt $31.00 Atlas Scrunch Bead Halter Top…" at bounding box center [490, 237] width 306 height 474
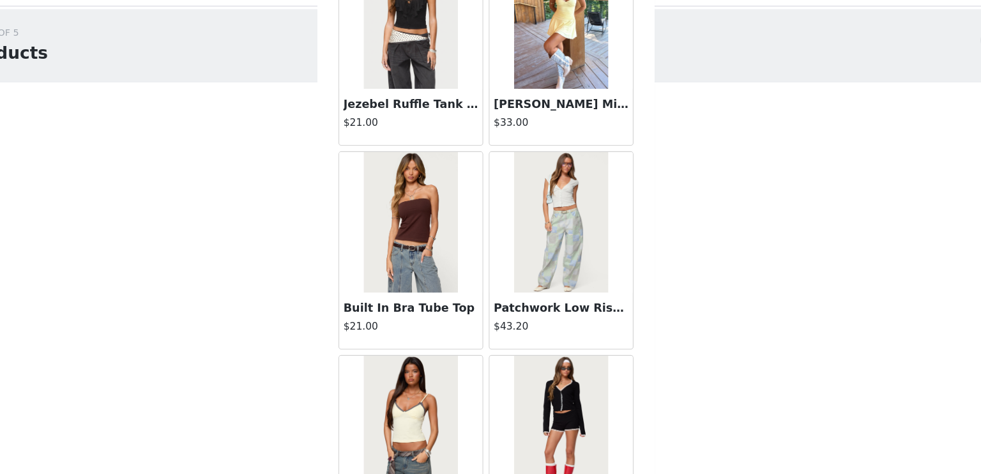
scroll to position [8873, 0]
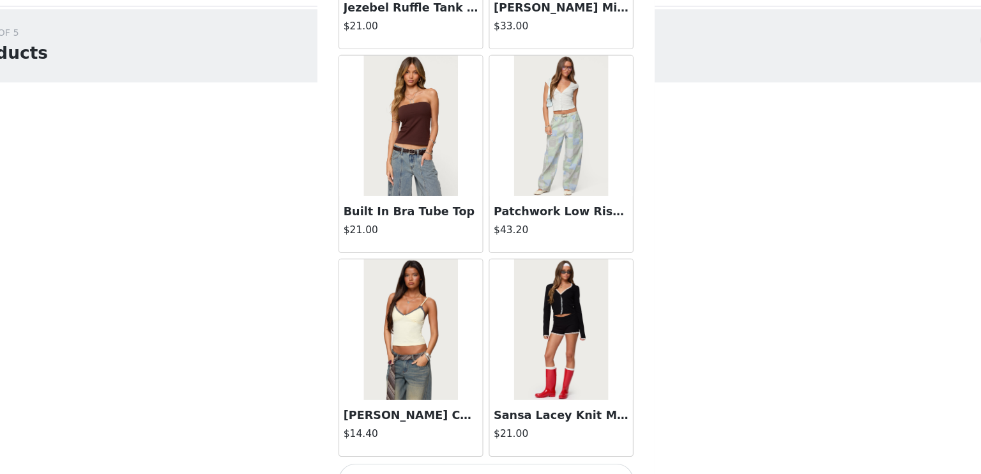
click at [486, 450] on button "Load More" at bounding box center [490, 465] width 268 height 31
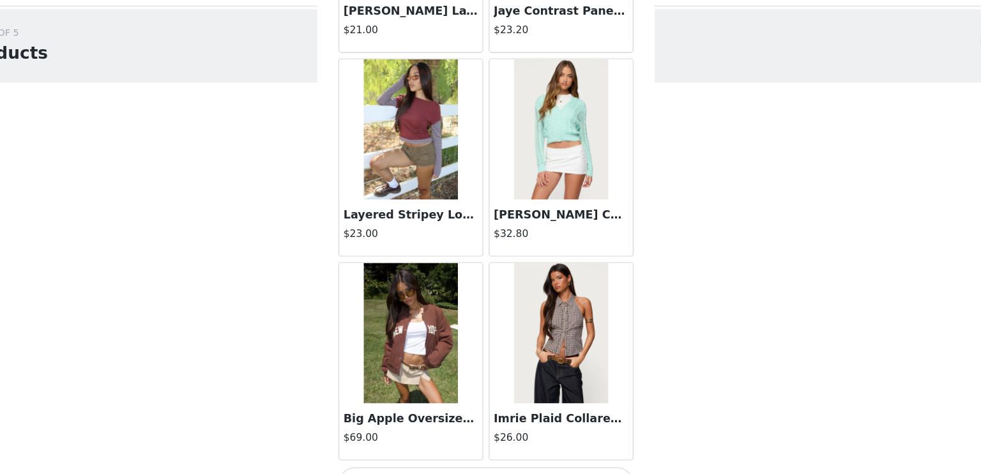
scroll to position [10722, 0]
click at [479, 453] on button "Load More" at bounding box center [490, 468] width 268 height 31
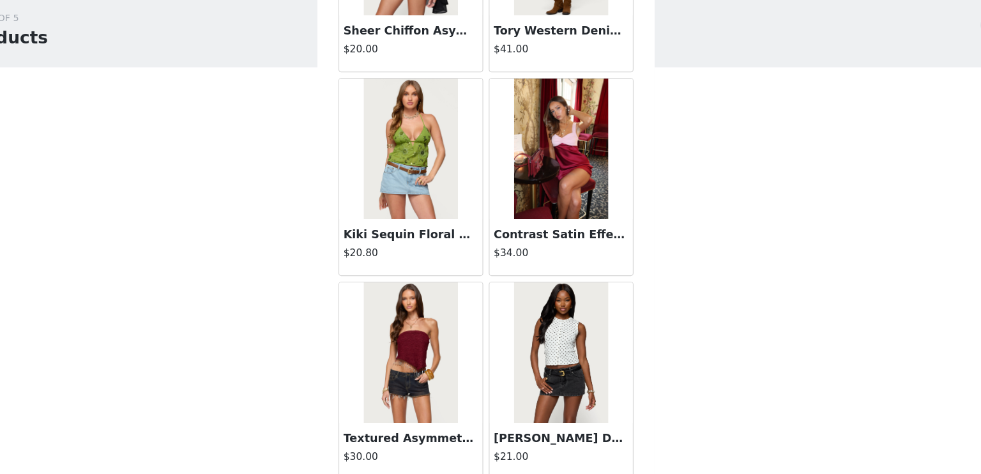
scroll to position [12571, 0]
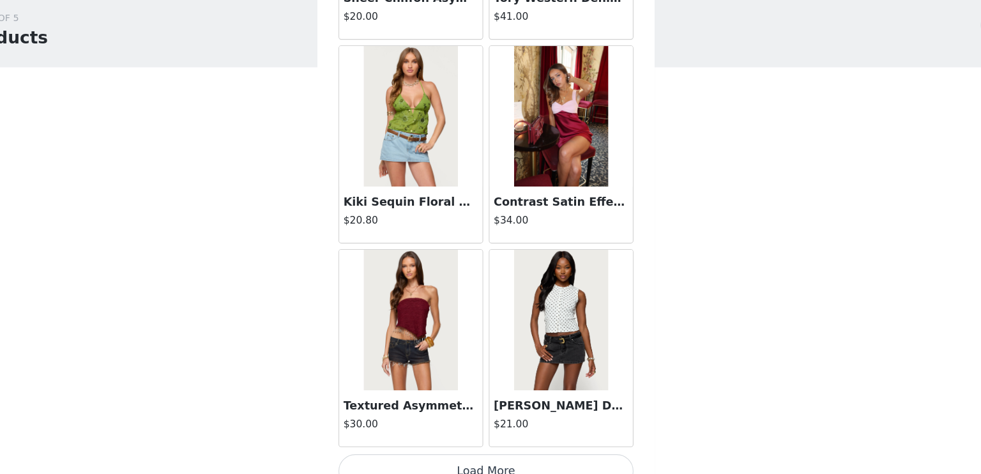
click at [520, 455] on button "Load More" at bounding box center [490, 470] width 268 height 31
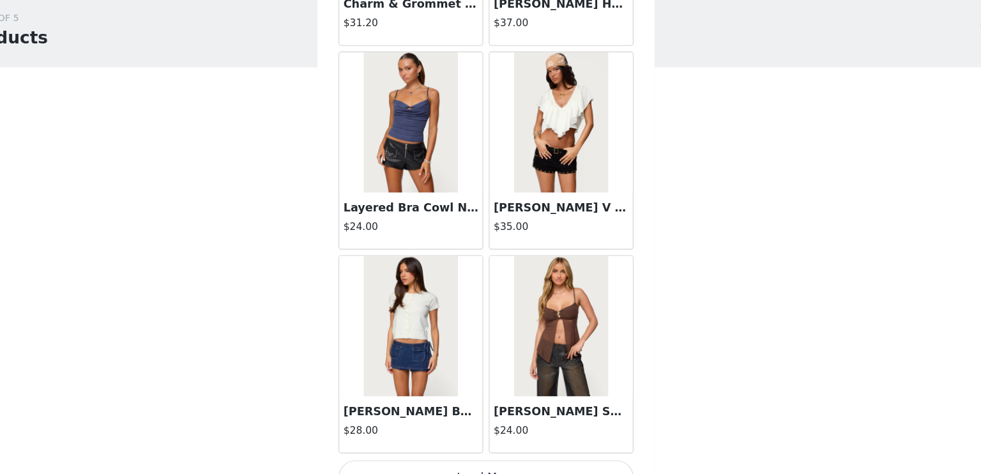
scroll to position [14420, 0]
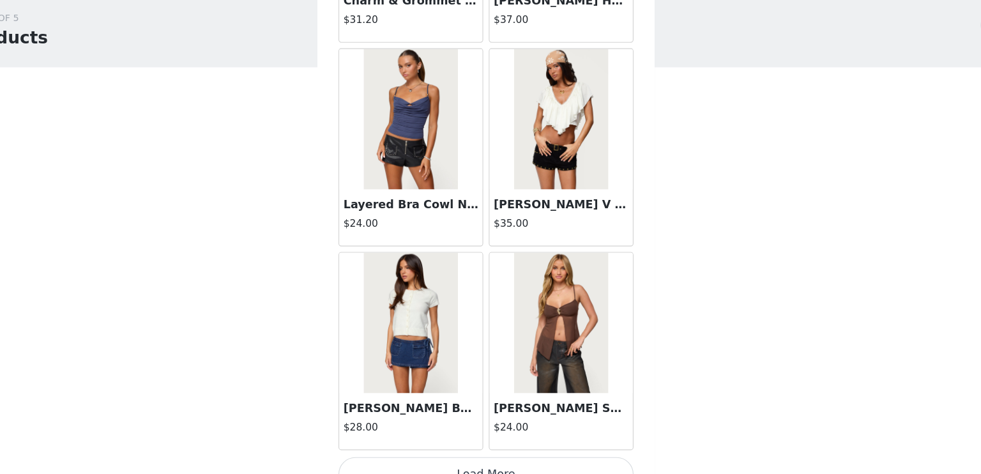
click at [522, 458] on button "Load More" at bounding box center [490, 473] width 268 height 31
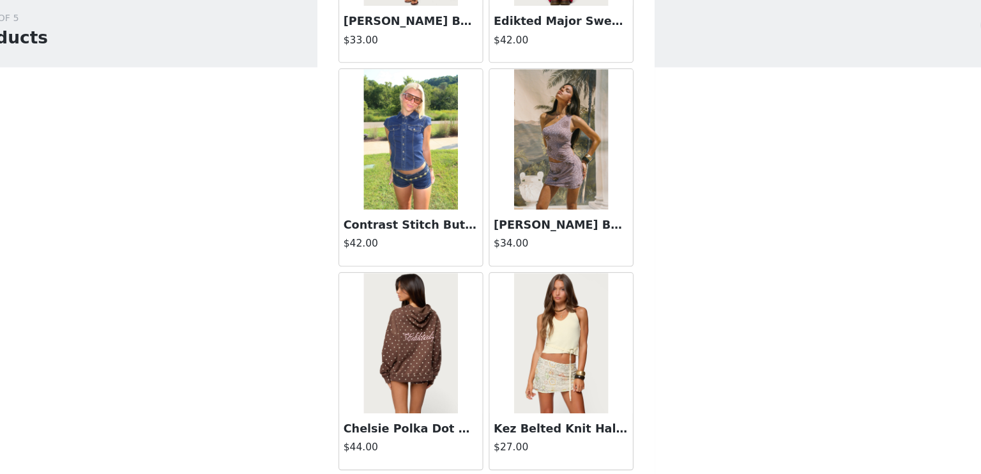
scroll to position [16269, 0]
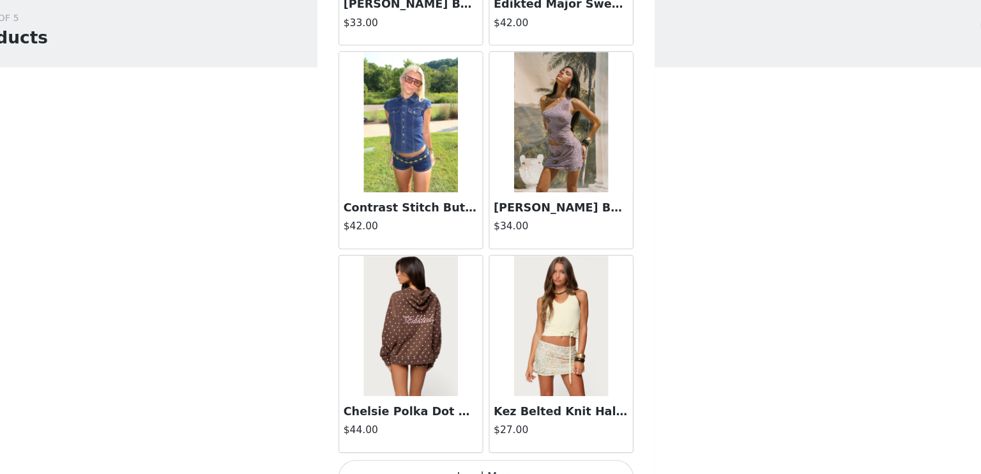
click at [517, 460] on button "Load More" at bounding box center [490, 475] width 268 height 31
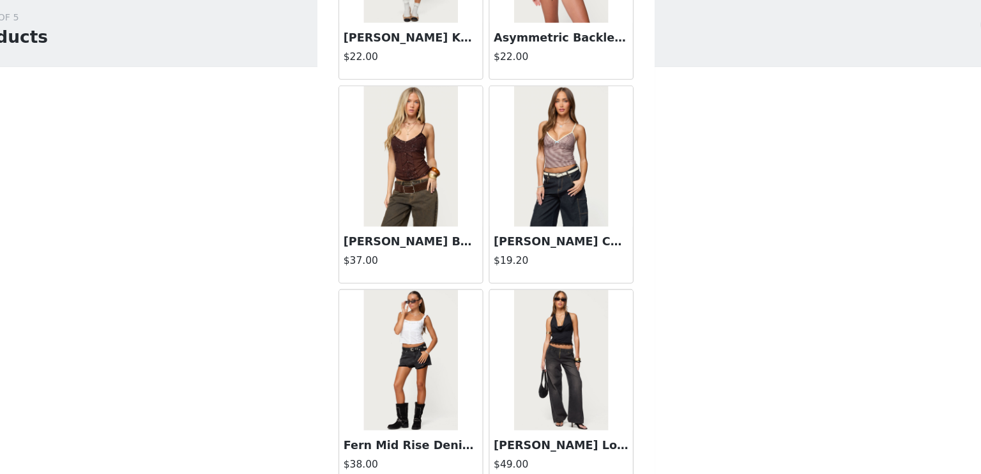
scroll to position [18118, 0]
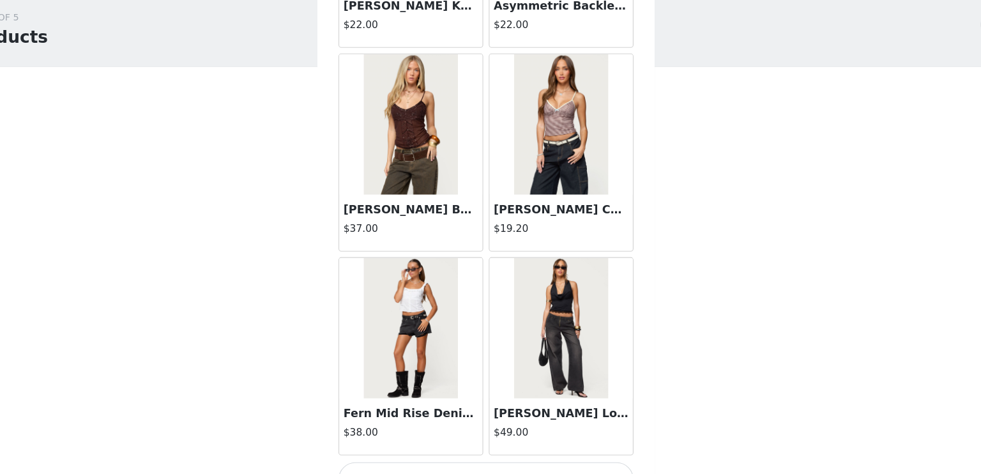
click at [511, 463] on button "Load More" at bounding box center [490, 478] width 268 height 31
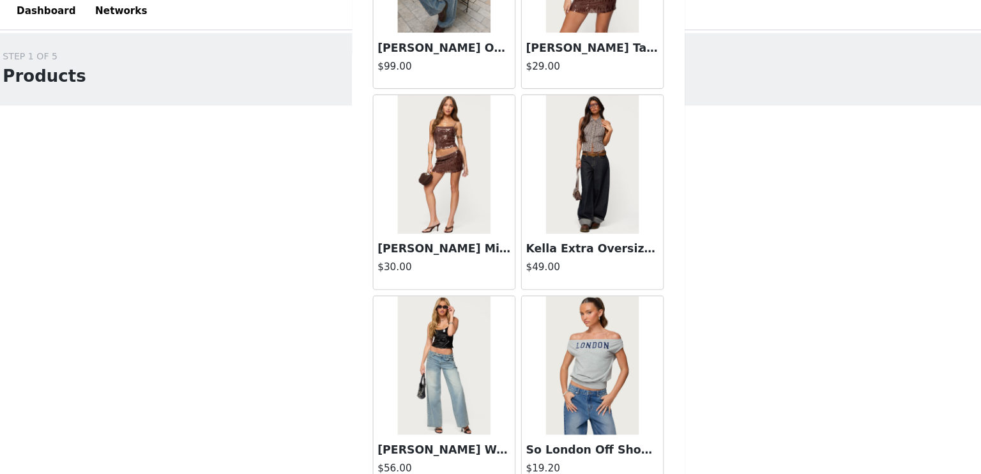
scroll to position [0, 0]
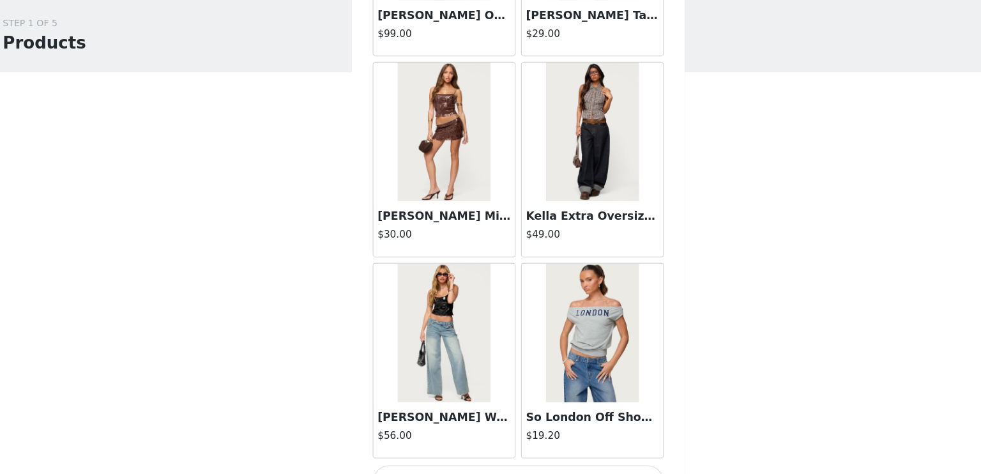
click at [485, 465] on button "Load More" at bounding box center [490, 480] width 268 height 31
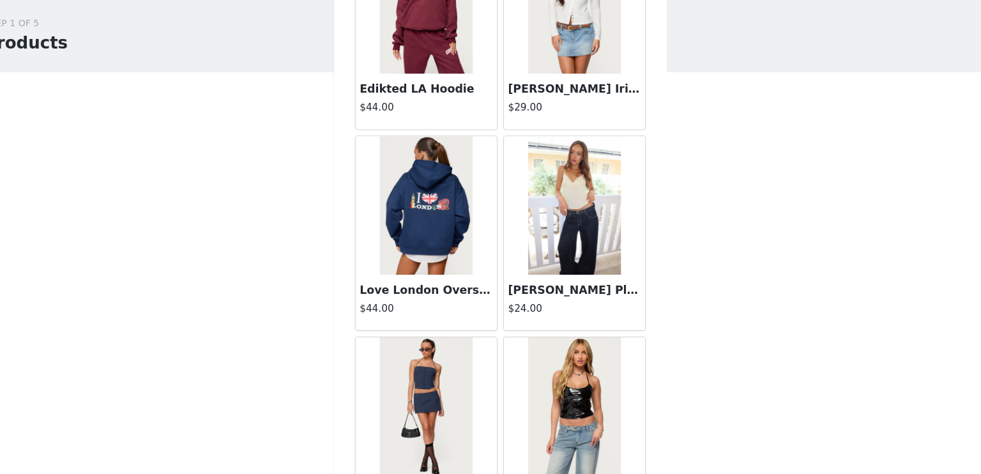
scroll to position [21816, 0]
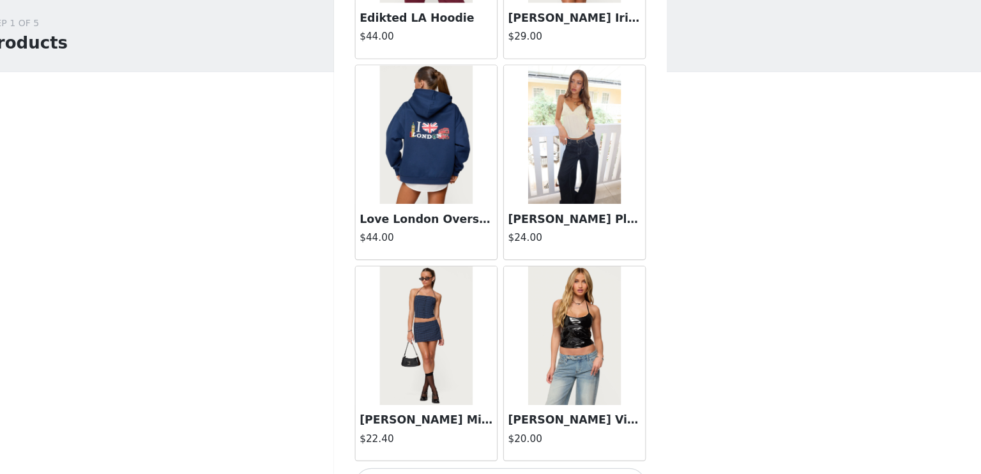
click at [483, 468] on button "Load More" at bounding box center [490, 483] width 268 height 31
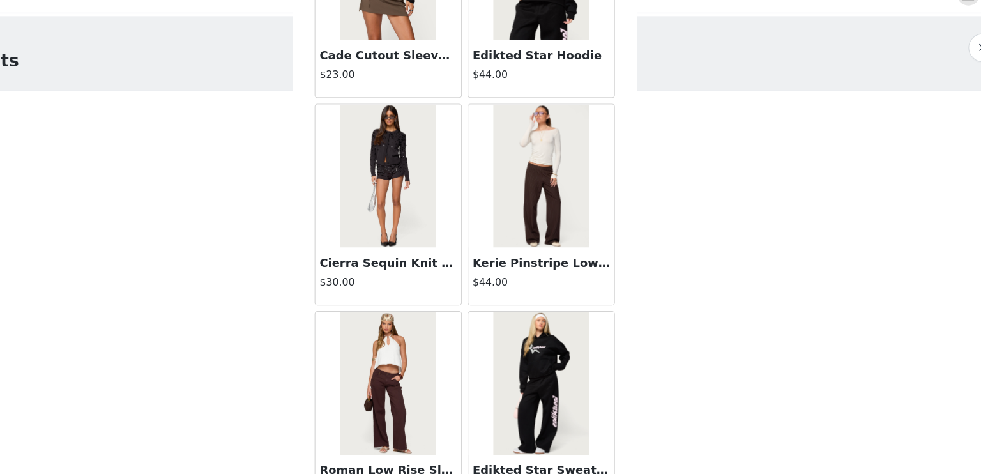
scroll to position [23665, 0]
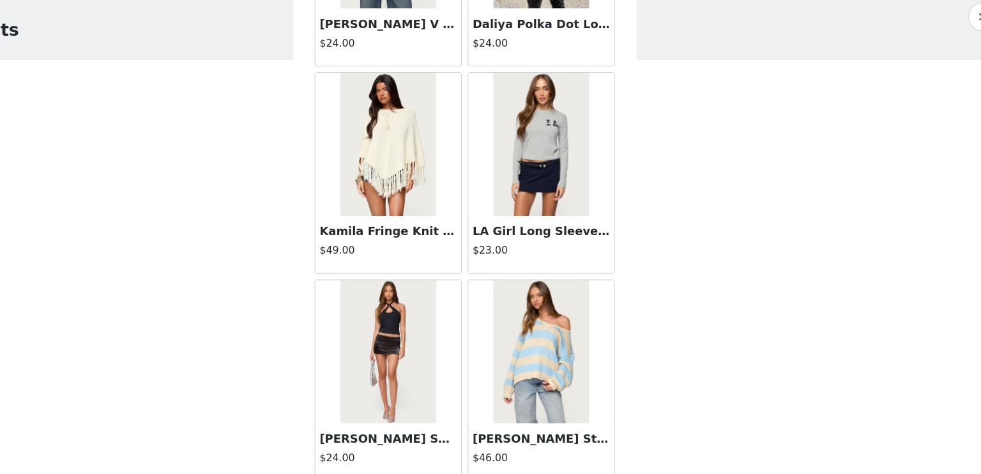
scroll to position [25514, 0]
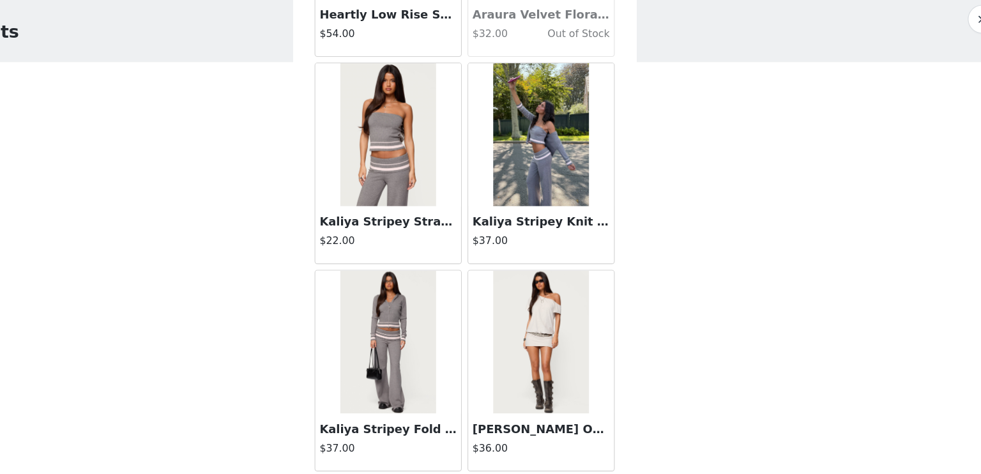
scroll to position [27362, 0]
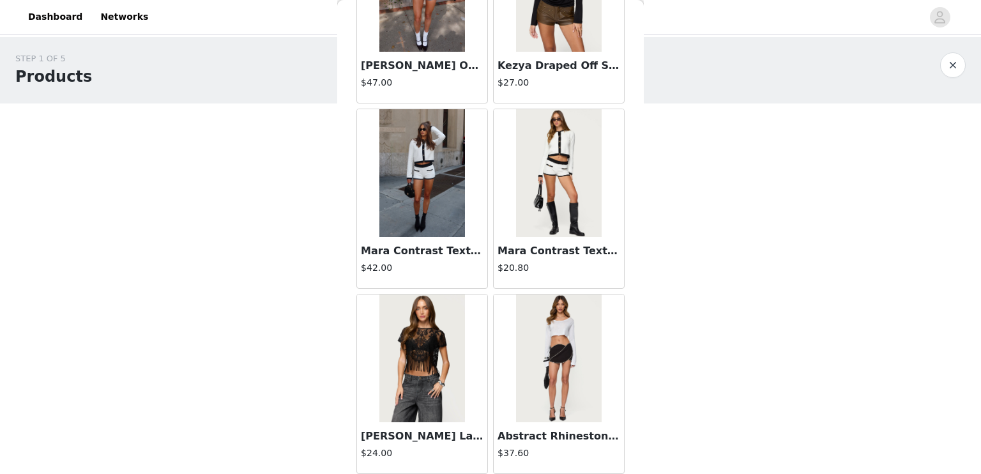
scroll to position [29212, 0]
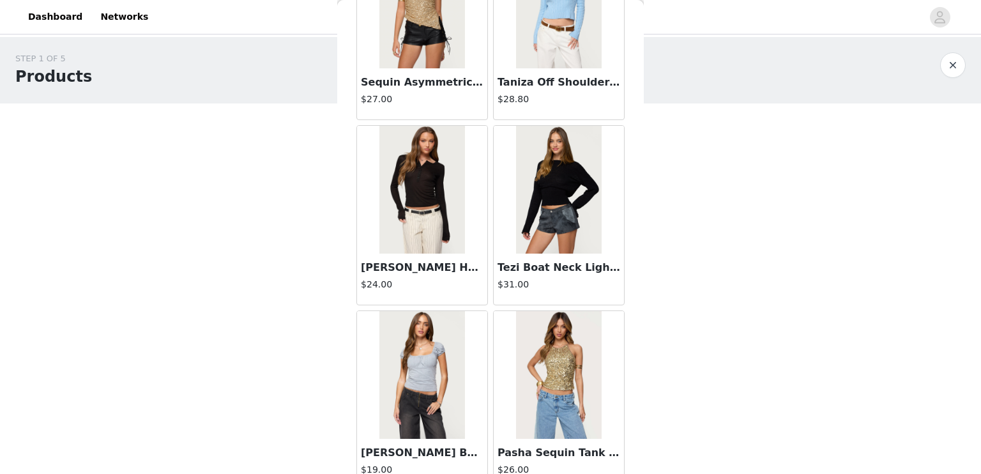
scroll to position [31061, 0]
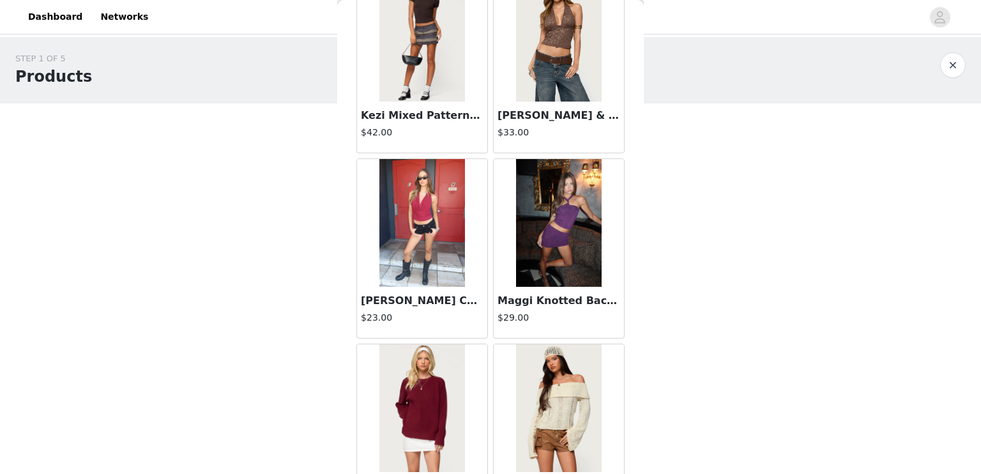
scroll to position [32910, 0]
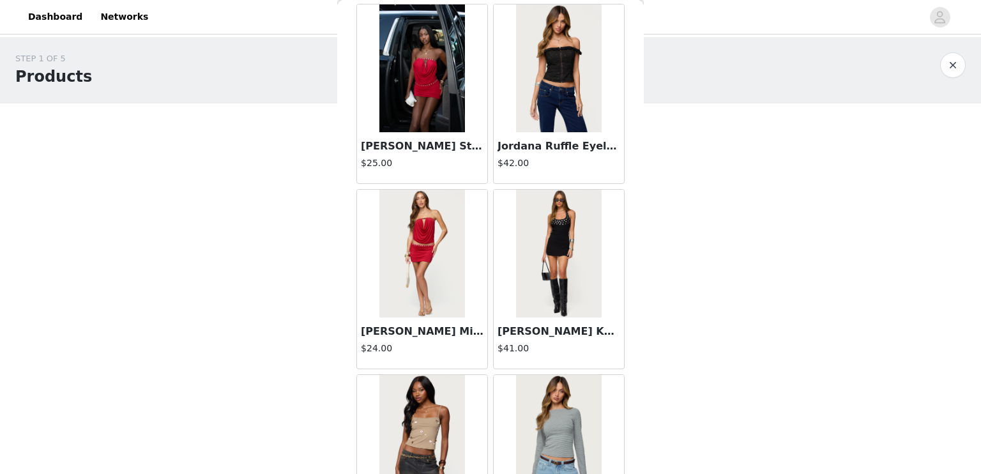
scroll to position [34759, 0]
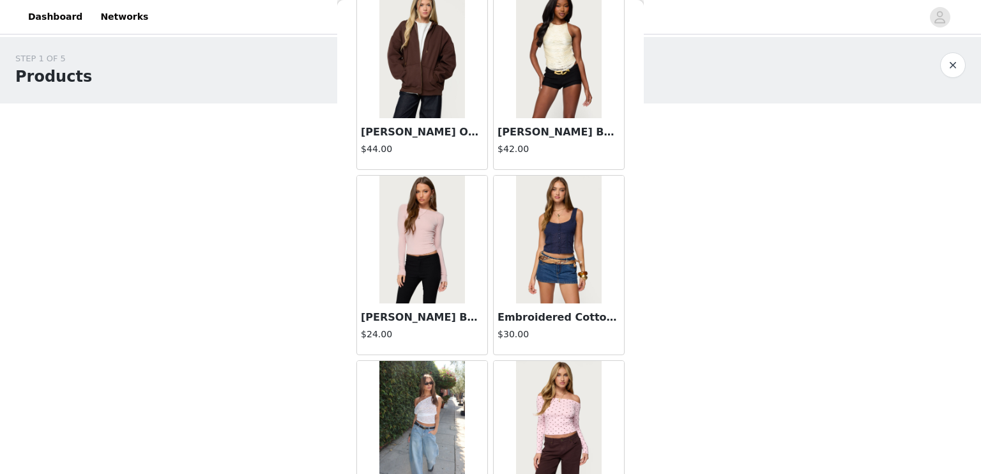
scroll to position [36608, 0]
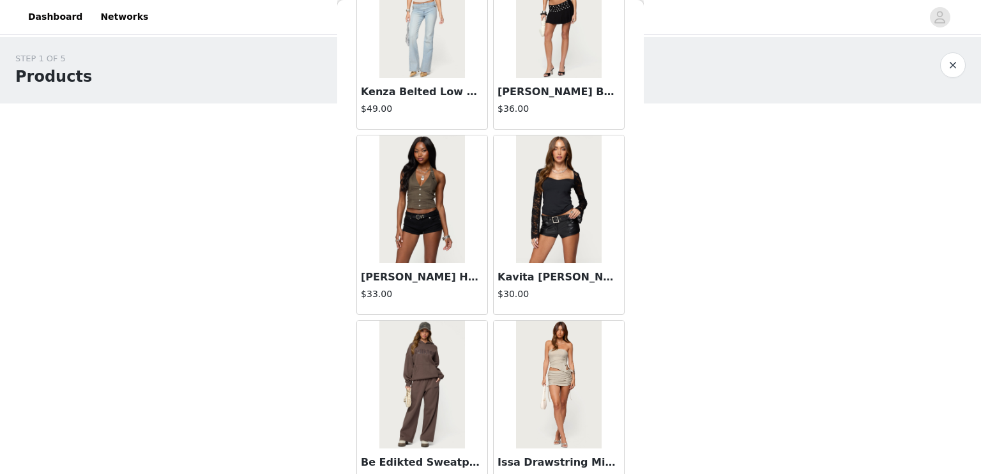
scroll to position [38457, 0]
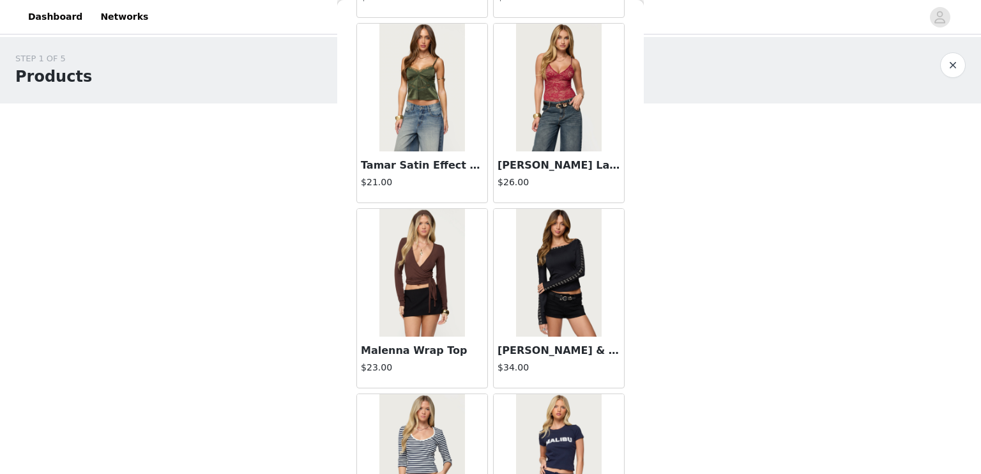
scroll to position [39665, 0]
click at [525, 394] on img at bounding box center [558, 458] width 85 height 128
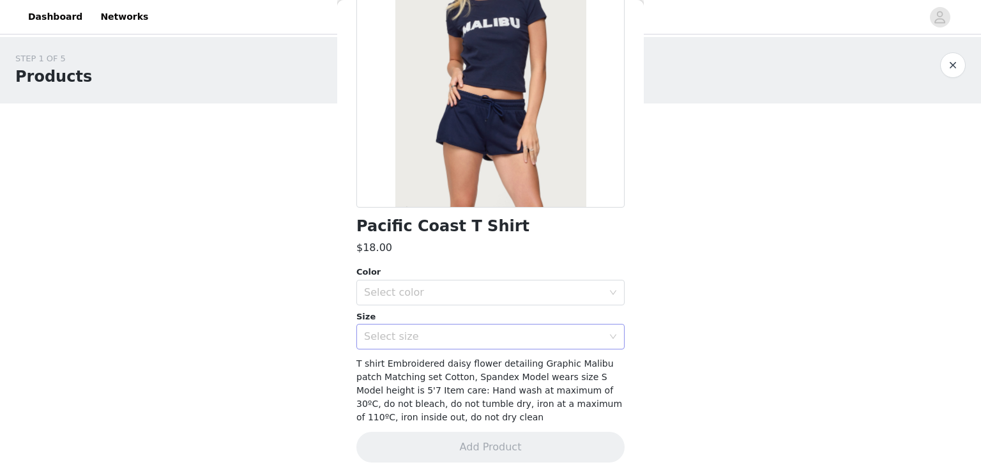
scroll to position [0, 0]
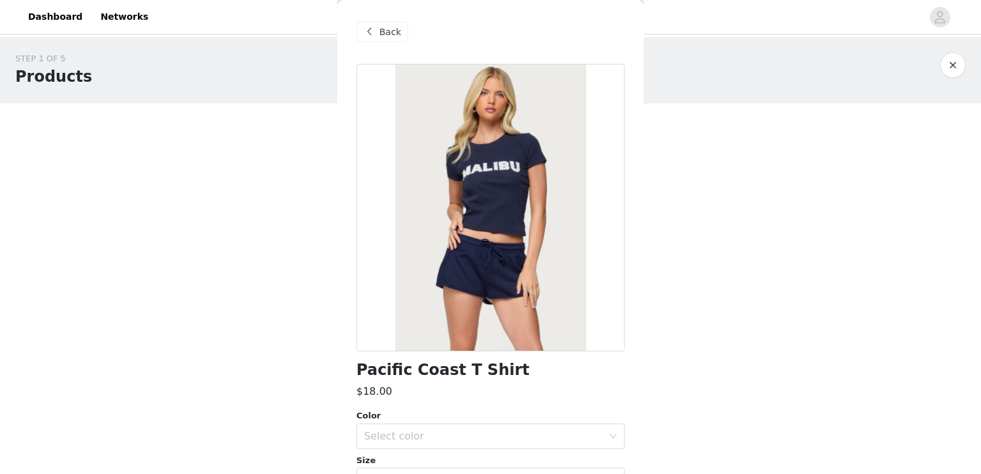
click at [385, 33] on span "Back" at bounding box center [390, 32] width 22 height 13
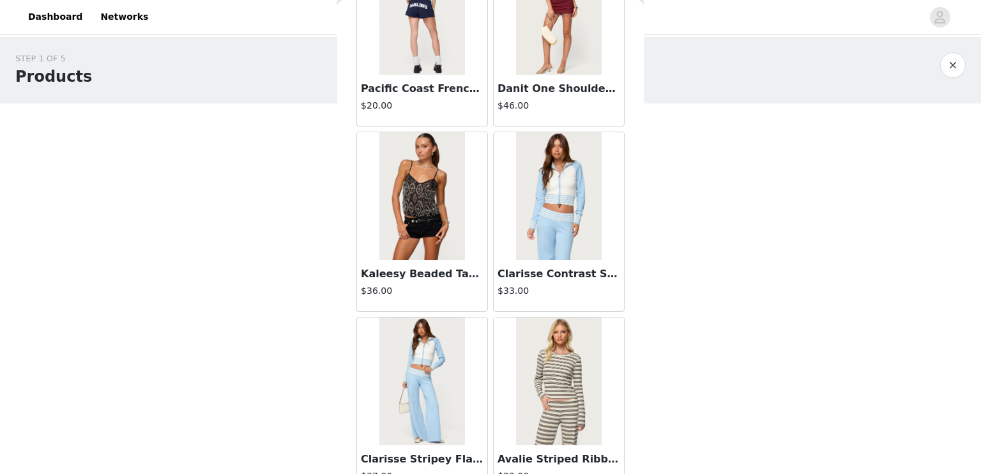
scroll to position [40306, 0]
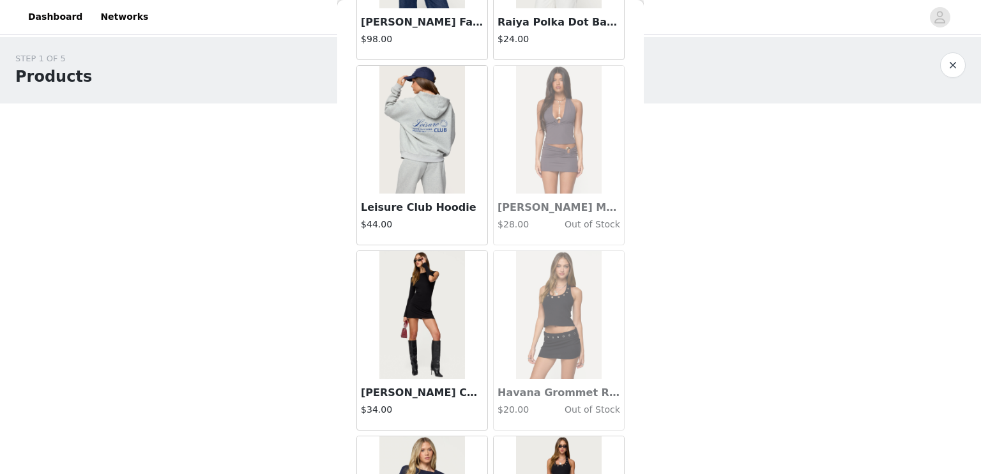
scroll to position [42155, 0]
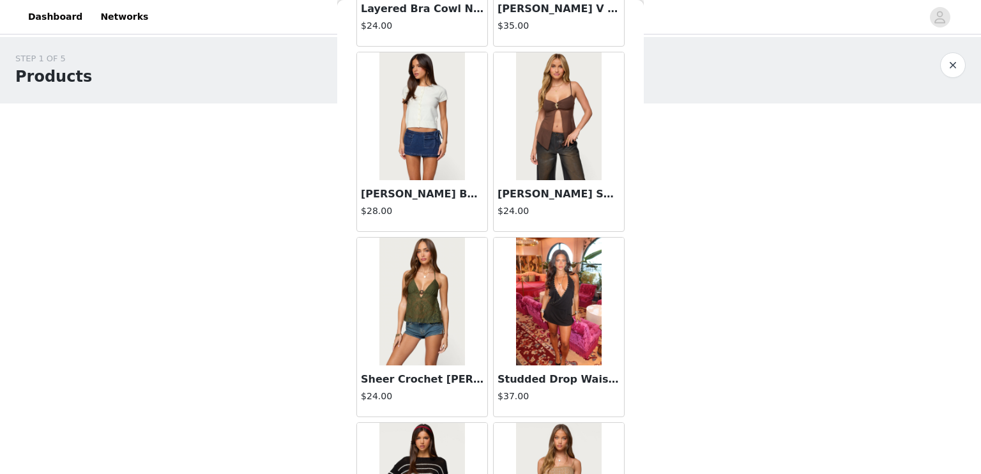
scroll to position [14642, 0]
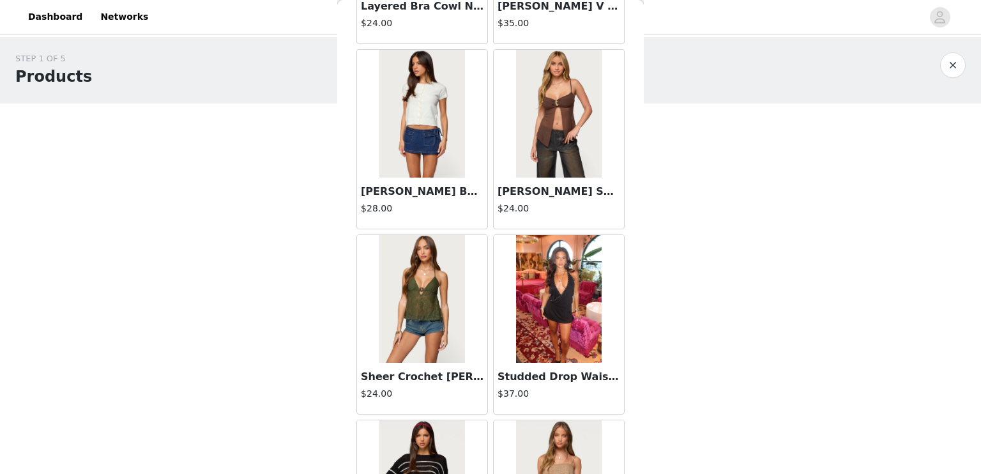
click at [421, 335] on img at bounding box center [421, 299] width 85 height 128
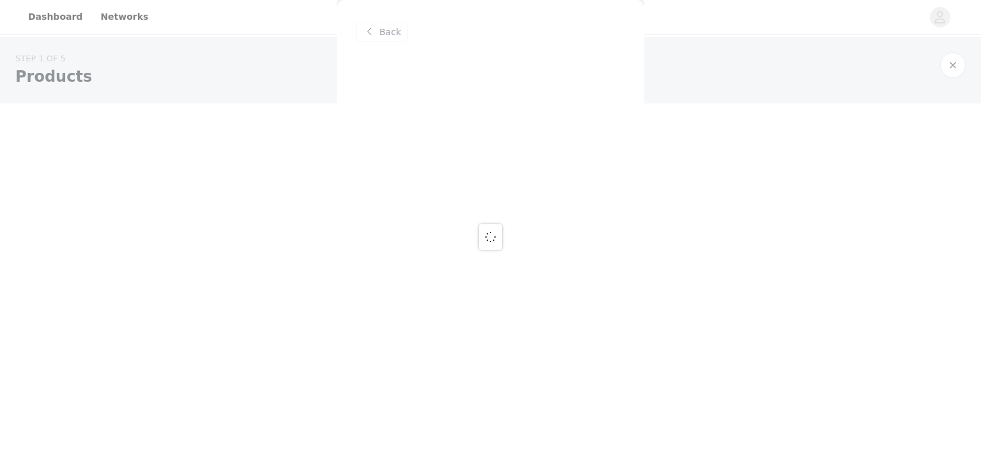
scroll to position [0, 0]
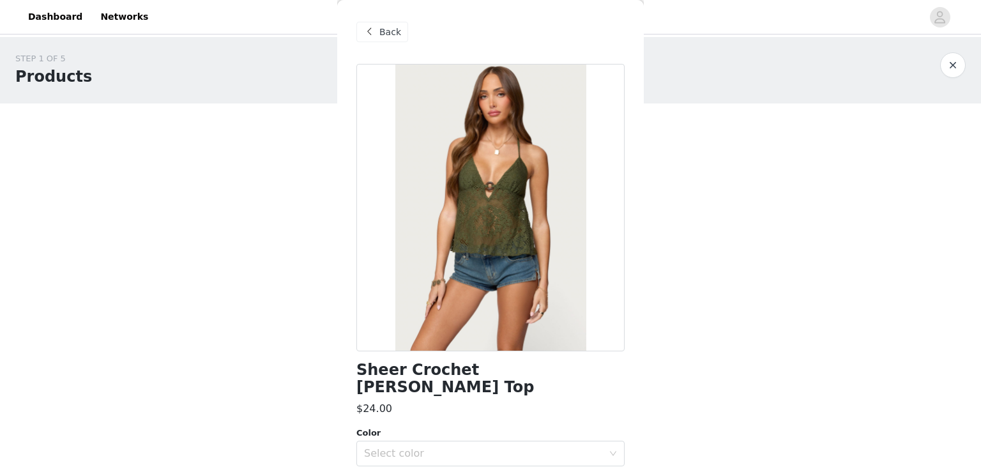
click at [387, 38] on span "Back" at bounding box center [390, 32] width 22 height 13
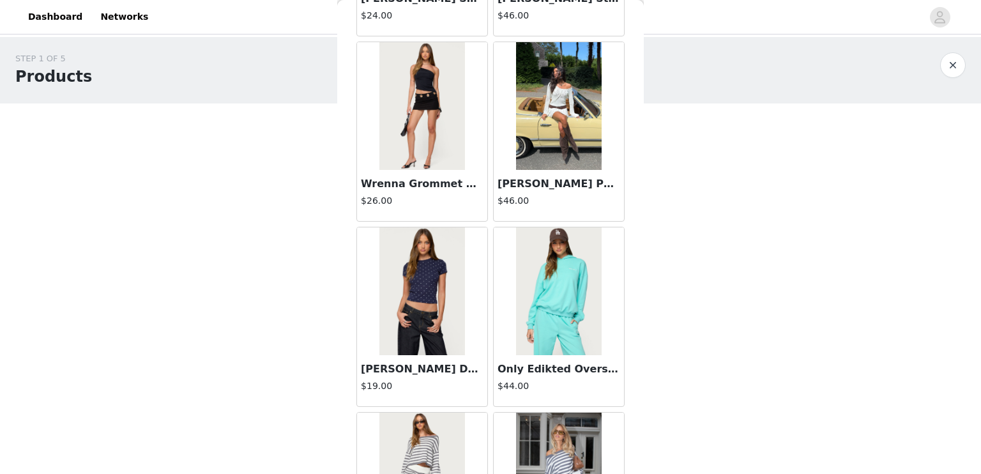
scroll to position [27419, 0]
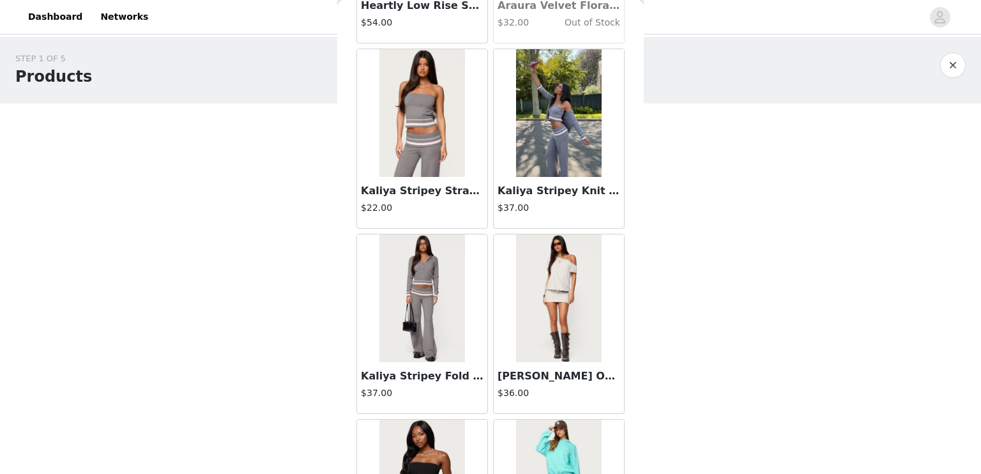
drag, startPoint x: 660, startPoint y: 298, endPoint x: 650, endPoint y: 245, distance: 54.5
click at [650, 245] on div "STEP 1 OF 5 Products Choose as many products as you'd like, up to $150.00. 0 Se…" at bounding box center [490, 196] width 981 height 318
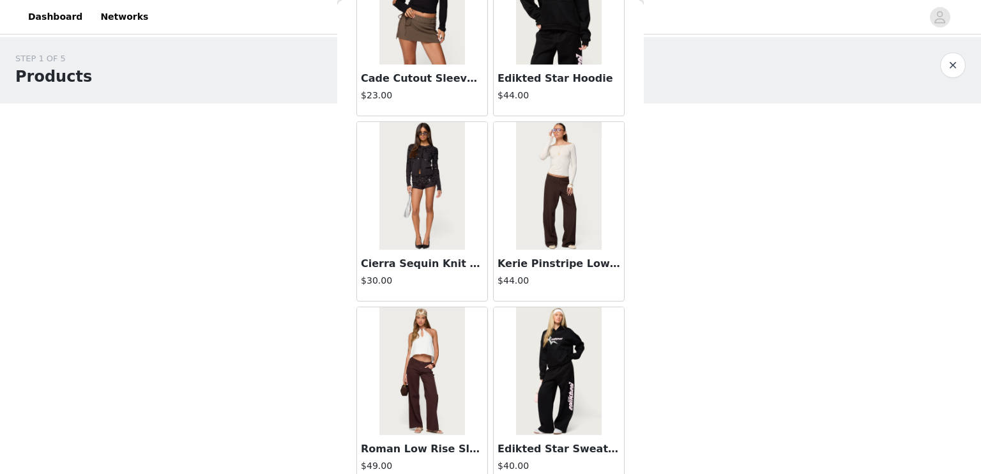
scroll to position [24751, 0]
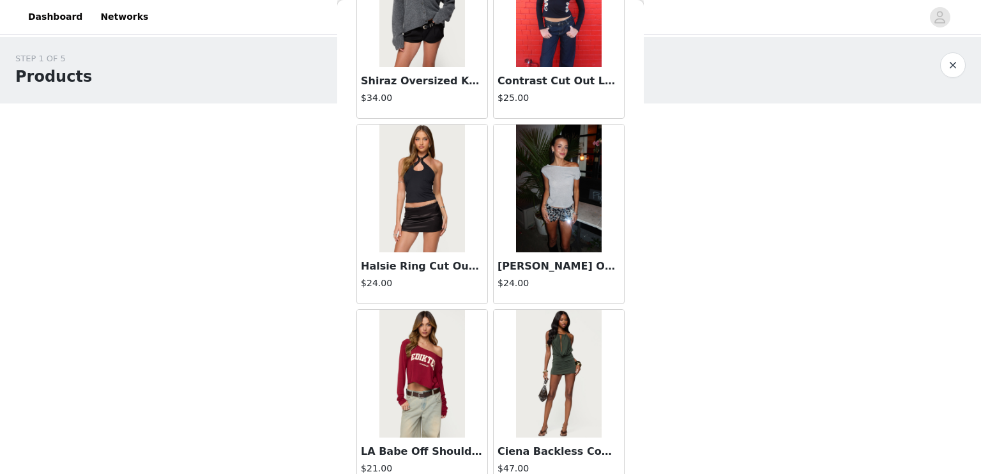
click at [524, 189] on img at bounding box center [558, 189] width 85 height 128
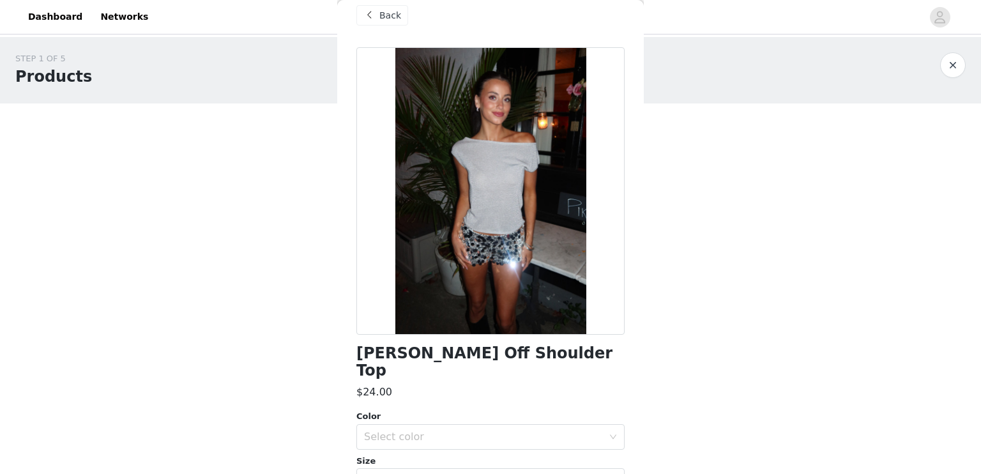
scroll to position [16, 0]
click at [381, 13] on span "Back" at bounding box center [390, 16] width 22 height 13
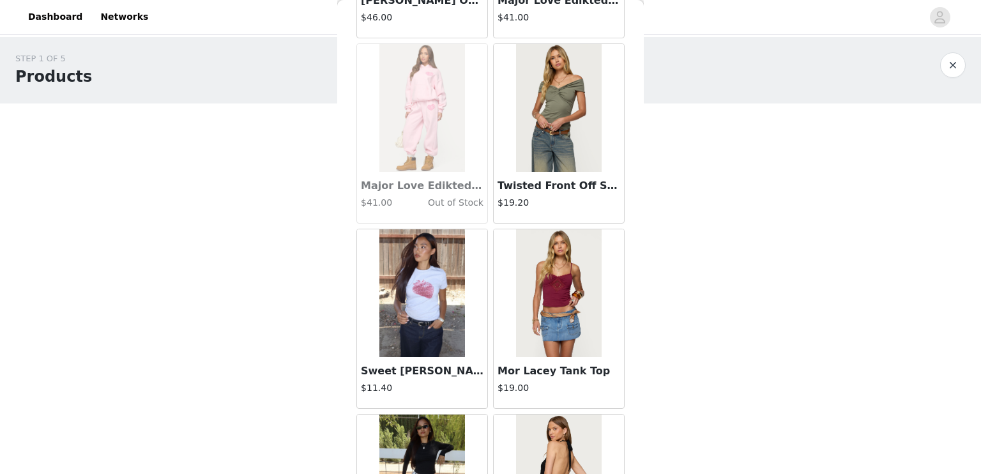
scroll to position [1141, 0]
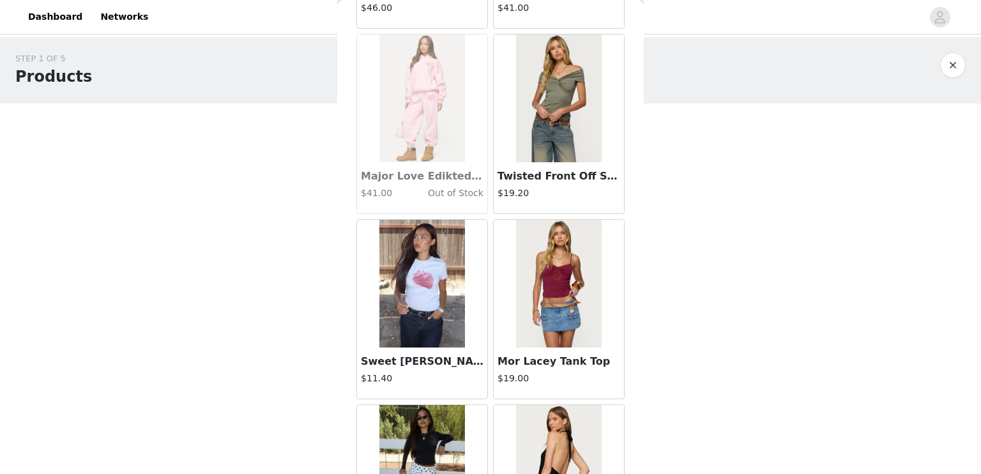
click at [559, 105] on img at bounding box center [558, 98] width 85 height 128
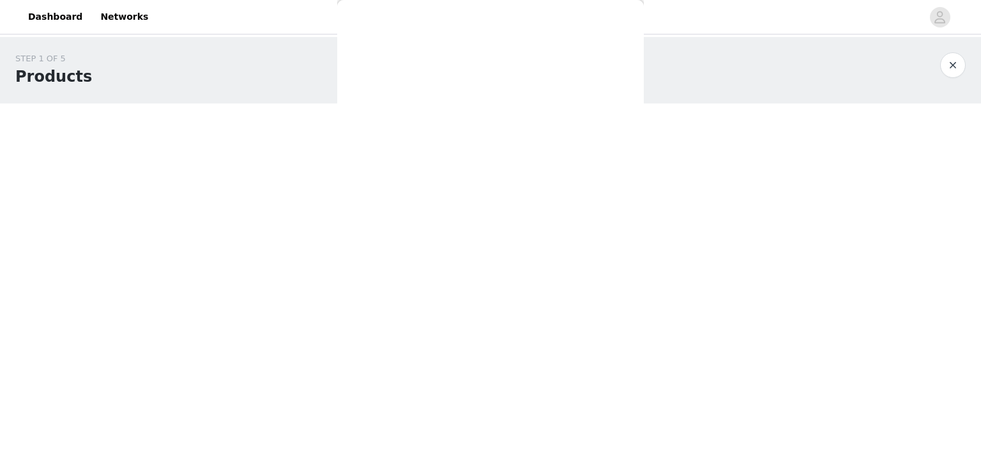
scroll to position [133, 0]
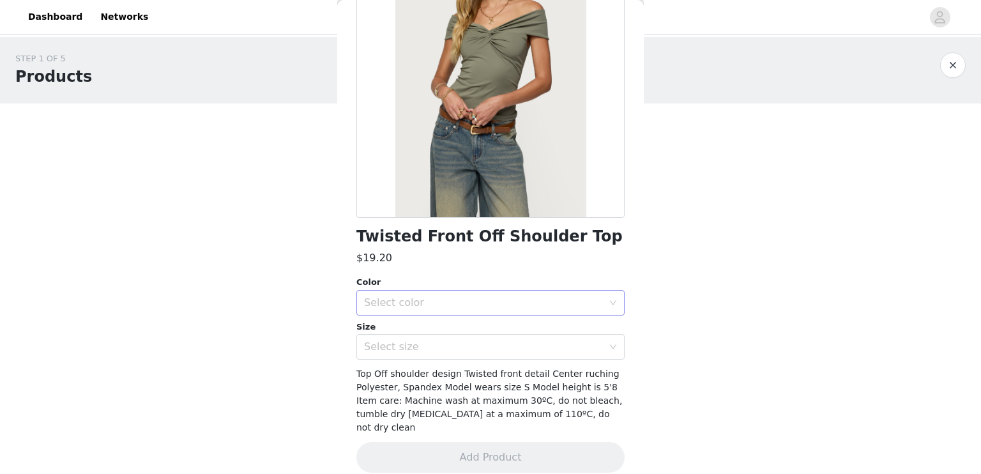
click at [430, 306] on div "Select color" at bounding box center [483, 302] width 239 height 13
click at [411, 329] on li "OLIVE" at bounding box center [485, 330] width 259 height 20
click at [441, 347] on div "Select size" at bounding box center [483, 346] width 239 height 13
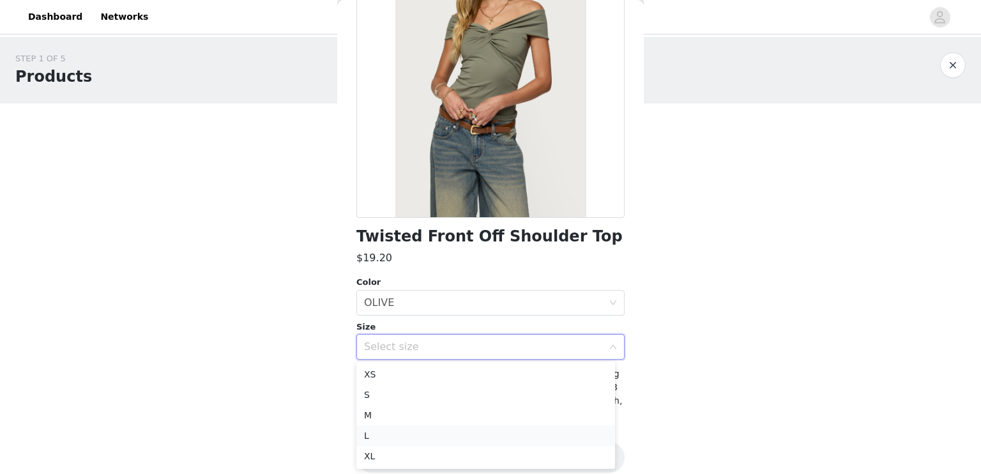
click at [402, 434] on li "L" at bounding box center [485, 435] width 259 height 20
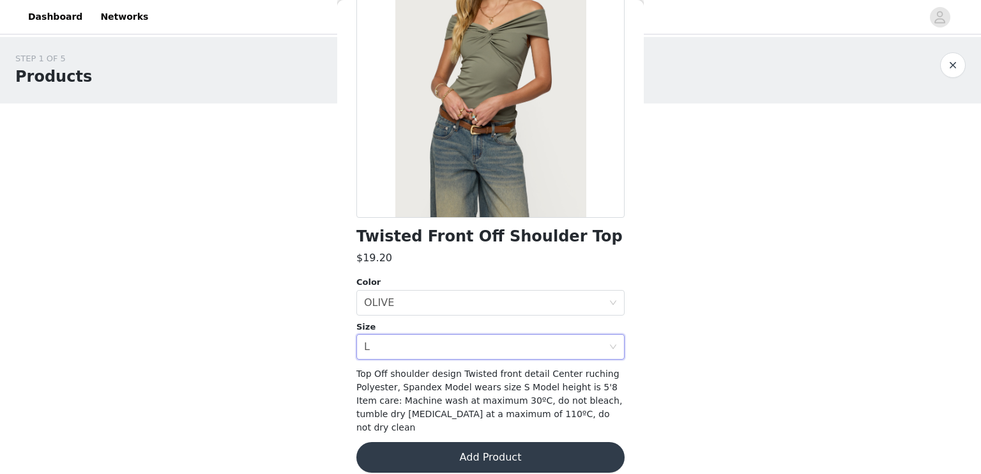
click at [449, 450] on button "Add Product" at bounding box center [490, 457] width 268 height 31
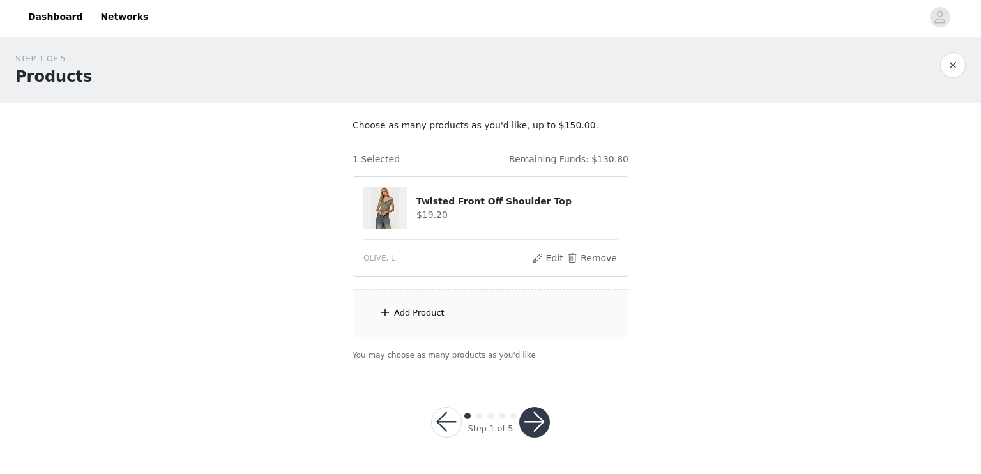
click at [447, 309] on div "Add Product" at bounding box center [490, 313] width 276 height 48
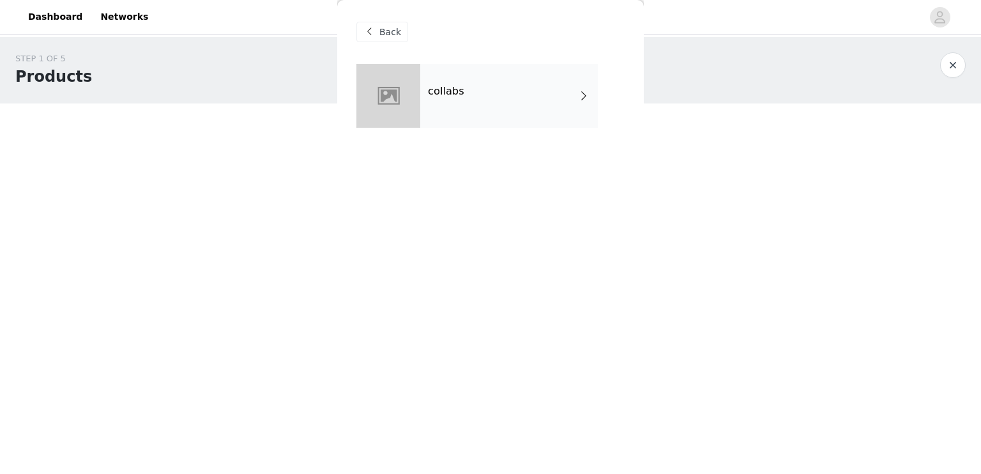
click at [512, 85] on div "collabs" at bounding box center [508, 96] width 177 height 64
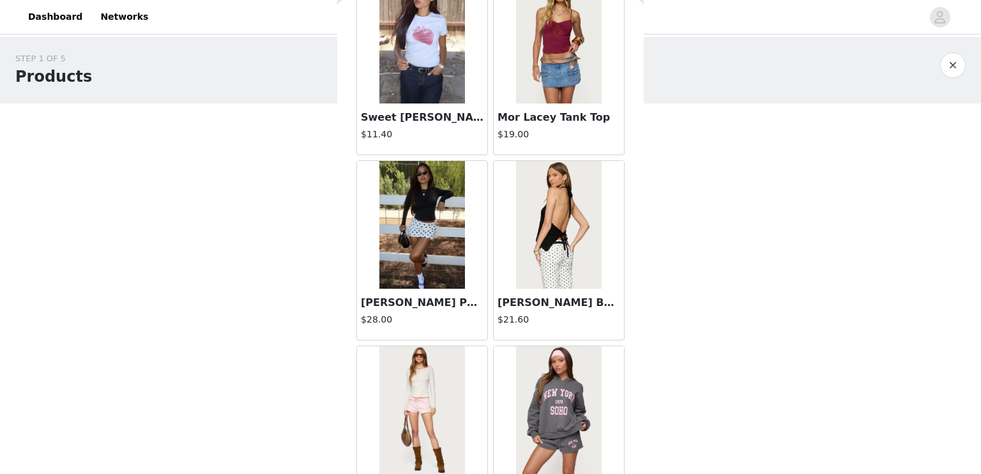
scroll to position [1477, 0]
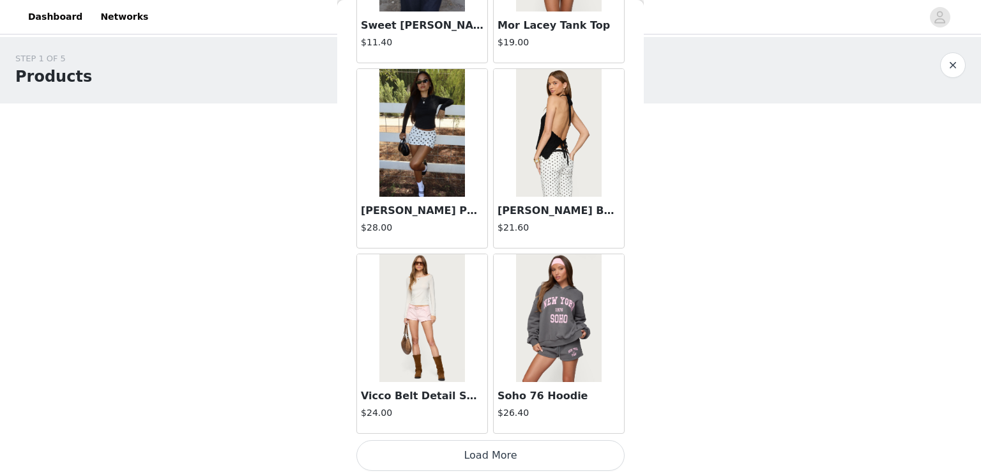
click at [495, 450] on button "Load More" at bounding box center [490, 455] width 268 height 31
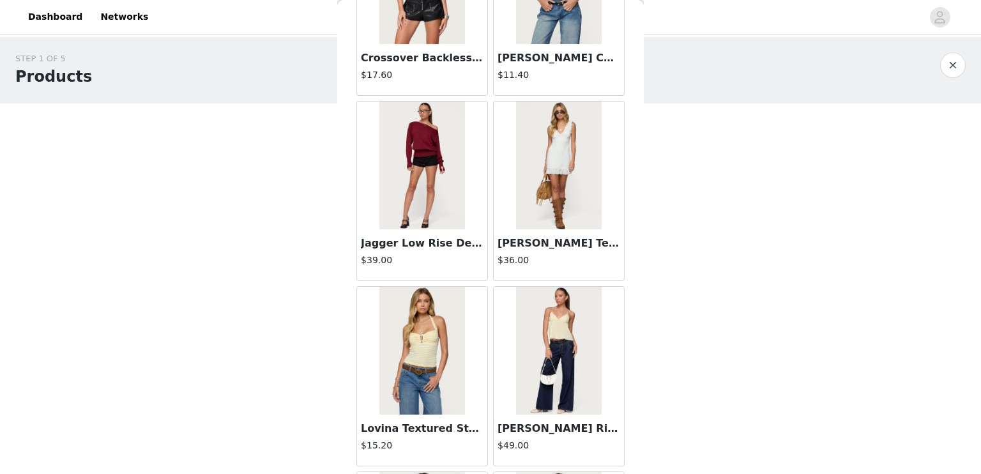
scroll to position [2189, 0]
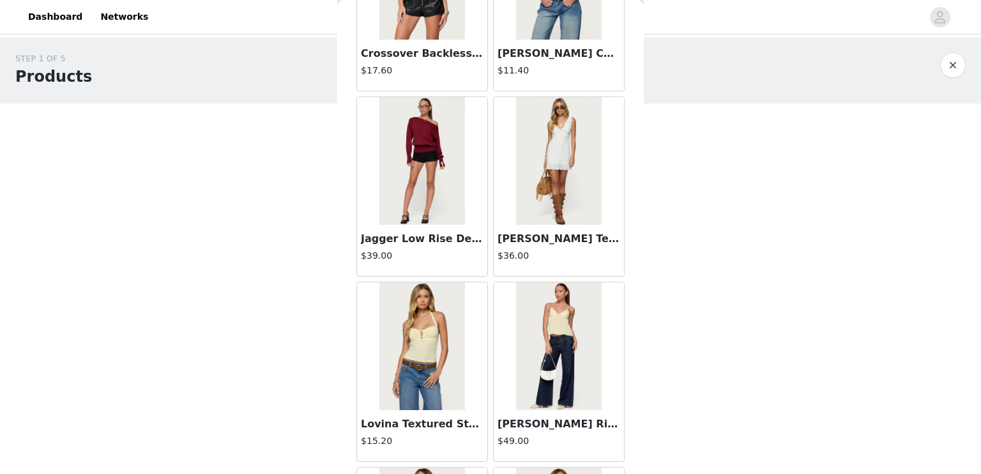
click at [437, 359] on img at bounding box center [421, 346] width 85 height 128
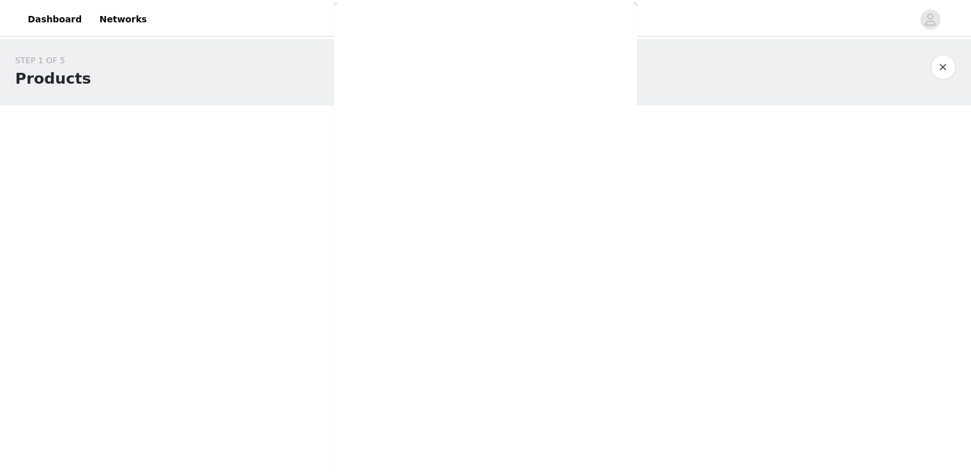
scroll to position [147, 0]
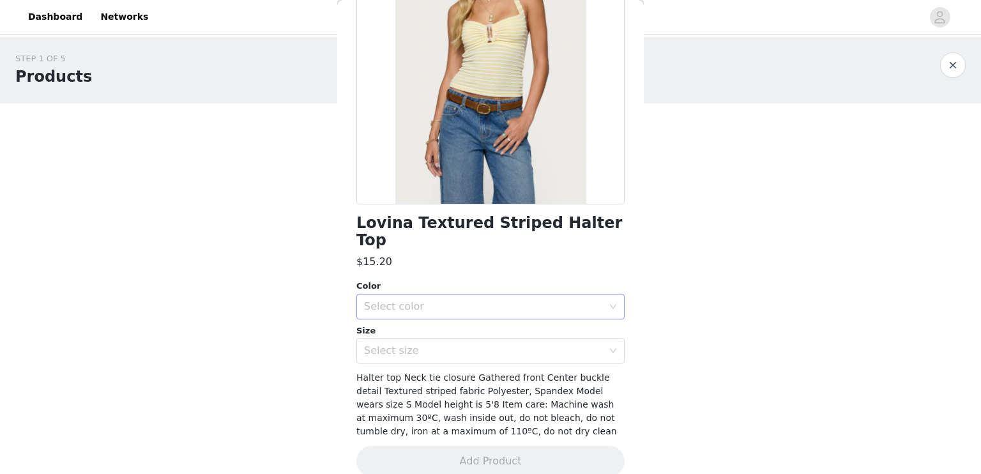
click at [485, 300] on div "Select color" at bounding box center [483, 306] width 239 height 13
click at [465, 317] on li "YELLOW" at bounding box center [485, 316] width 259 height 20
click at [469, 344] on div "Select size" at bounding box center [483, 350] width 239 height 13
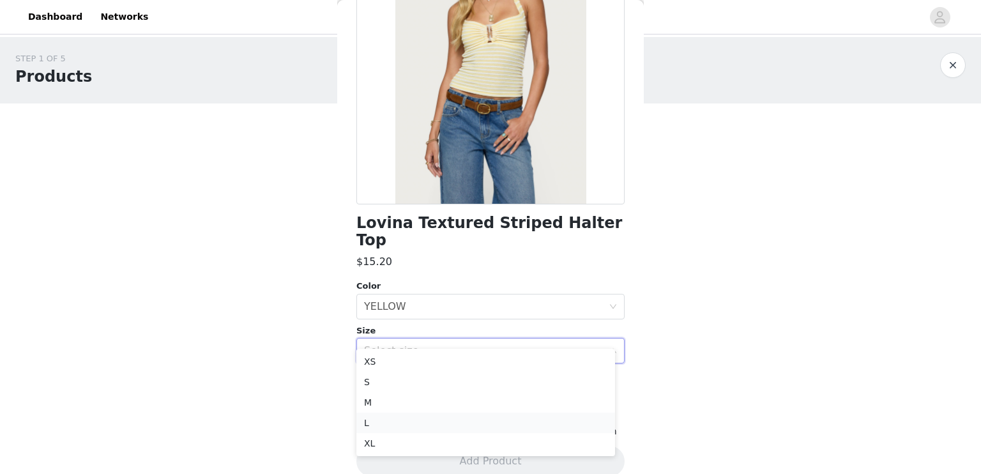
click at [427, 427] on li "L" at bounding box center [485, 422] width 259 height 20
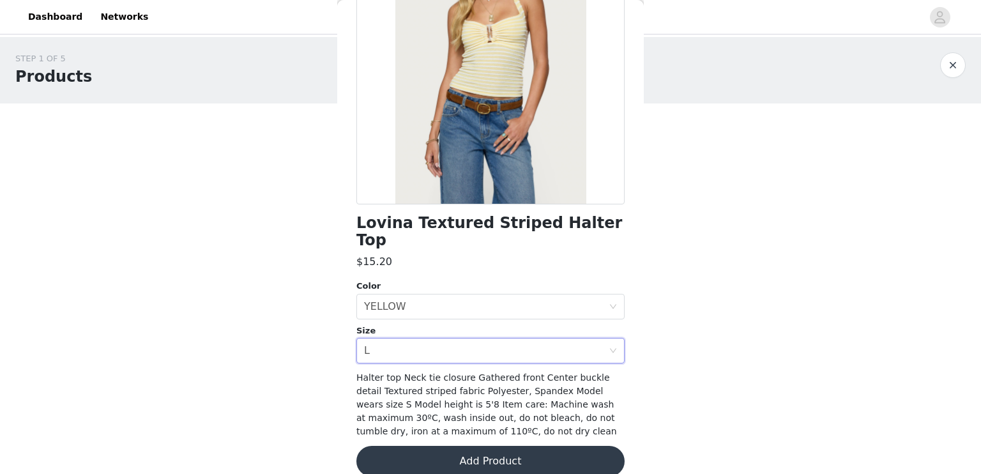
click at [467, 446] on button "Add Product" at bounding box center [490, 461] width 268 height 31
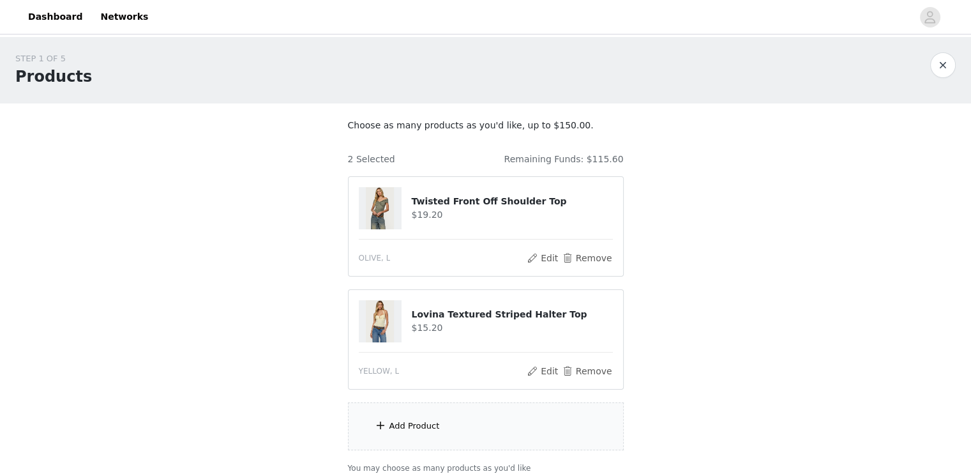
click at [482, 415] on div "Add Product" at bounding box center [486, 426] width 276 height 48
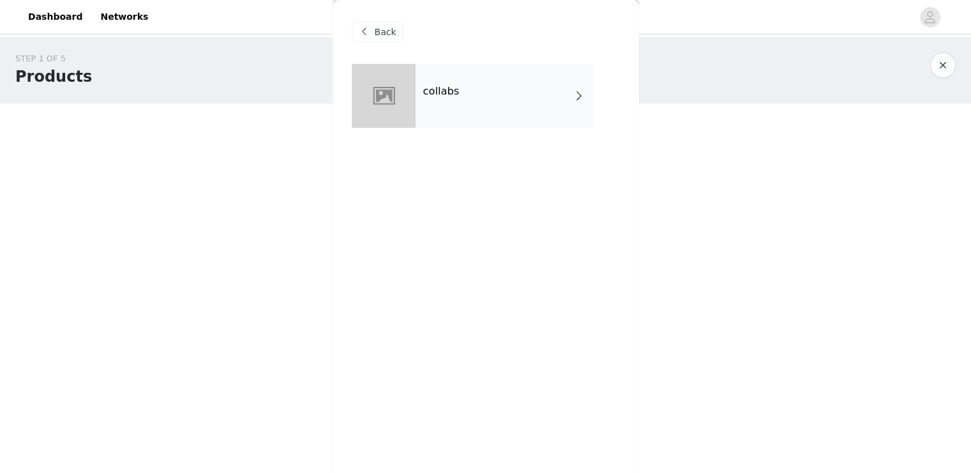
click at [507, 110] on div "collabs" at bounding box center [504, 96] width 177 height 64
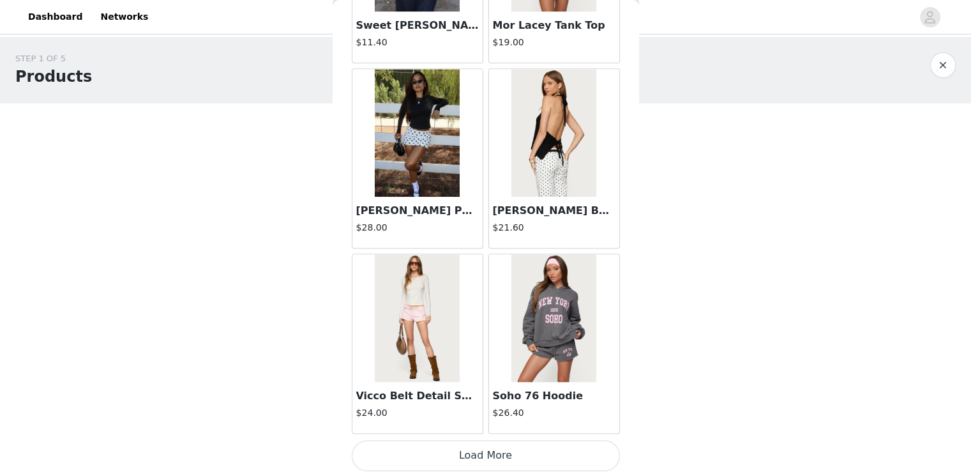
scroll to position [106, 0]
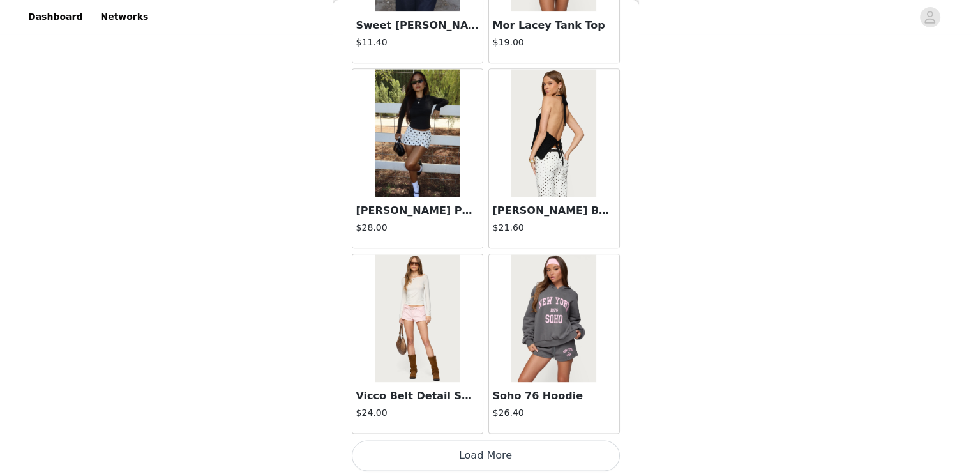
click at [490, 446] on button "Load More" at bounding box center [486, 455] width 268 height 31
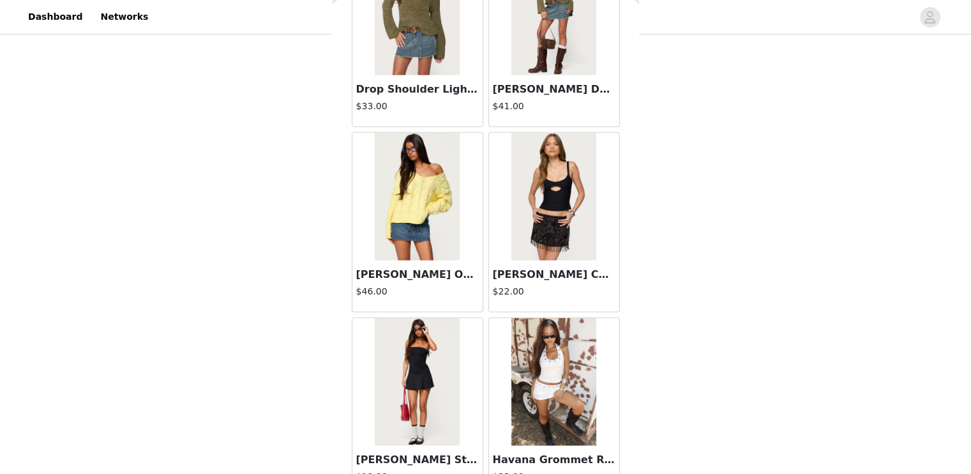
scroll to position [3326, 0]
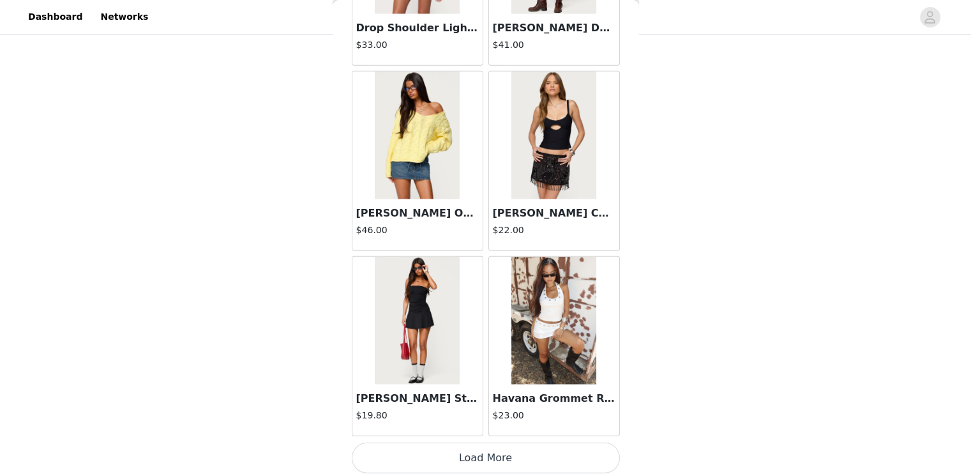
click at [513, 451] on button "Load More" at bounding box center [486, 457] width 268 height 31
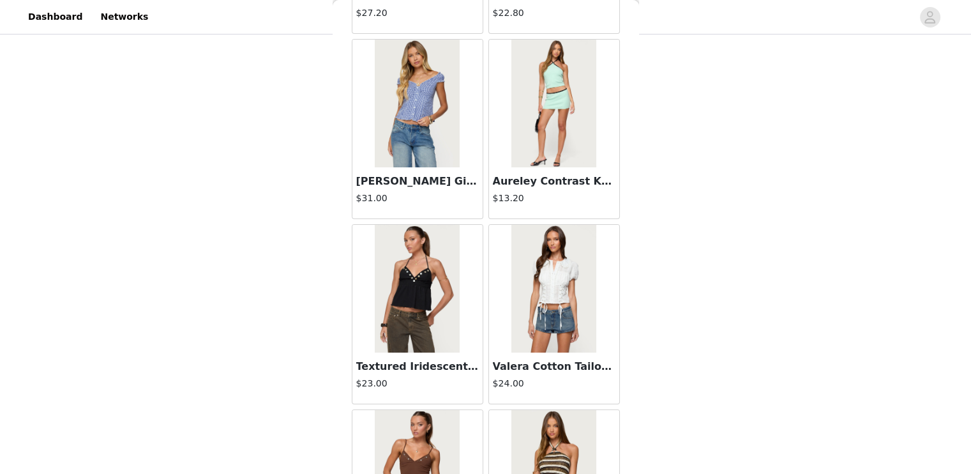
scroll to position [5175, 0]
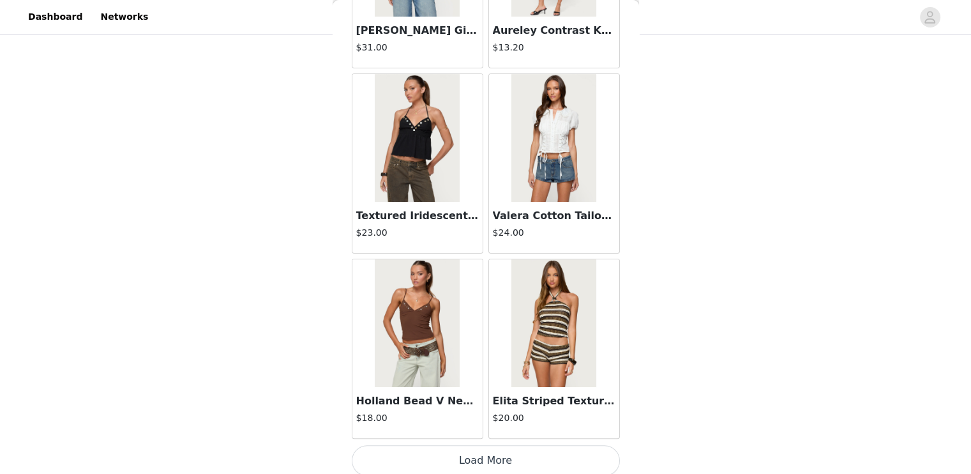
click at [501, 454] on button "Load More" at bounding box center [486, 460] width 268 height 31
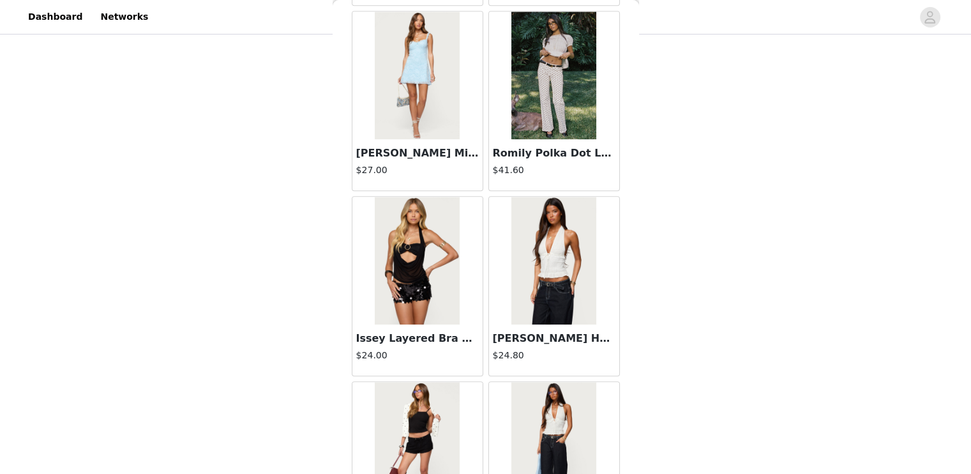
scroll to position [6274, 0]
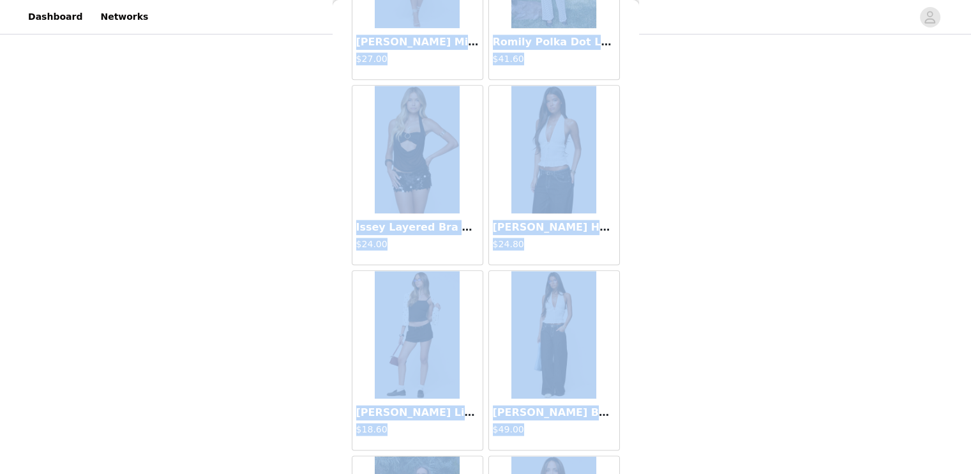
drag, startPoint x: 640, startPoint y: 403, endPoint x: 615, endPoint y: 448, distance: 50.9
click at [615, 448] on div "STEP 1 OF 5 Products Choose as many products as you'd like, up to $150.00. 2 Se…" at bounding box center [485, 203] width 971 height 544
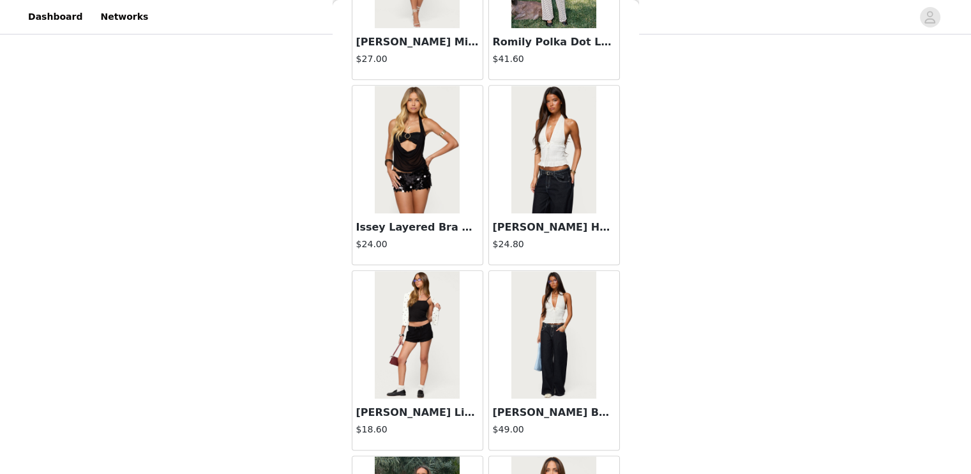
click at [700, 137] on div "STEP 1 OF 5 Products Choose as many products as you'd like, up to $150.00. 2 Se…" at bounding box center [485, 157] width 971 height 452
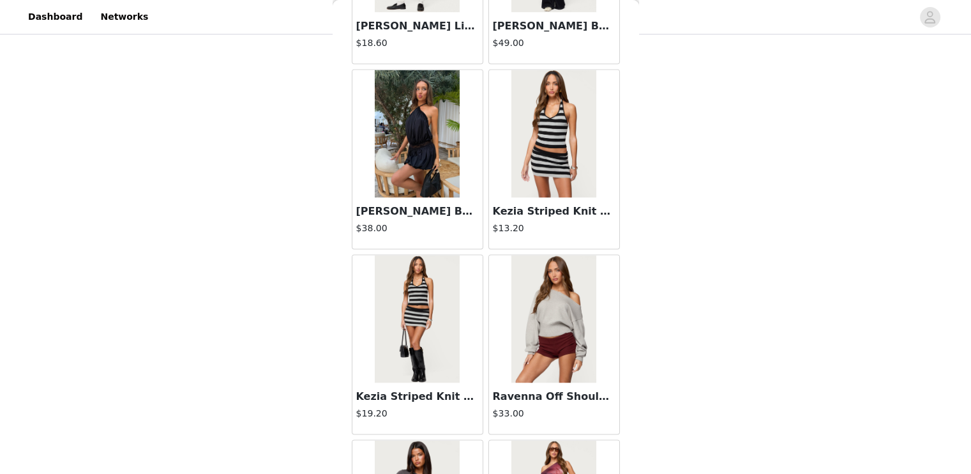
scroll to position [6668, 0]
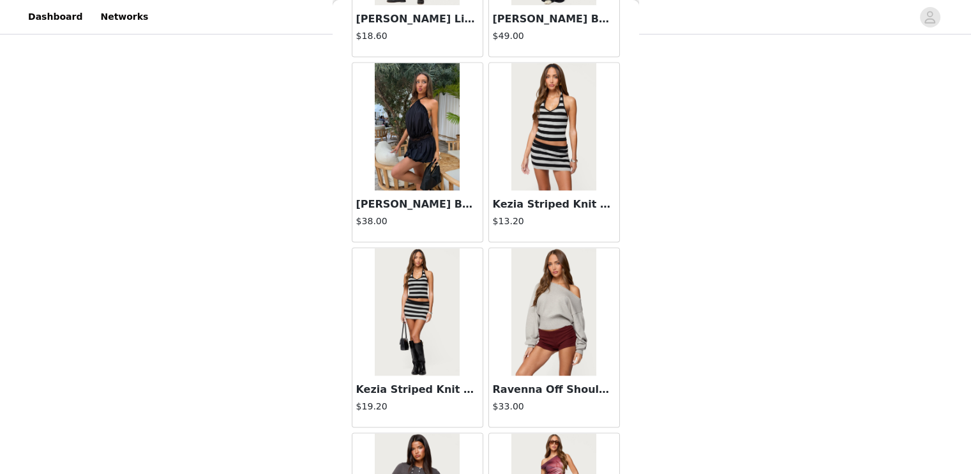
click at [425, 138] on img at bounding box center [417, 127] width 85 height 128
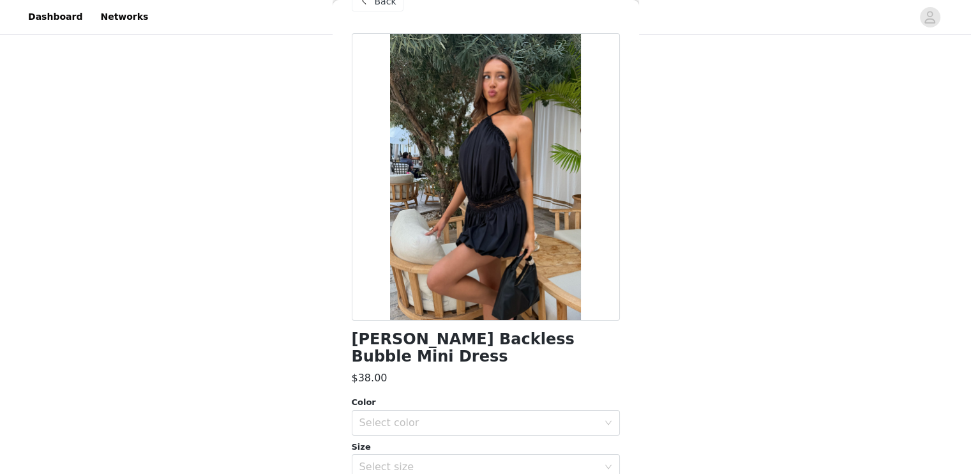
scroll to position [0, 0]
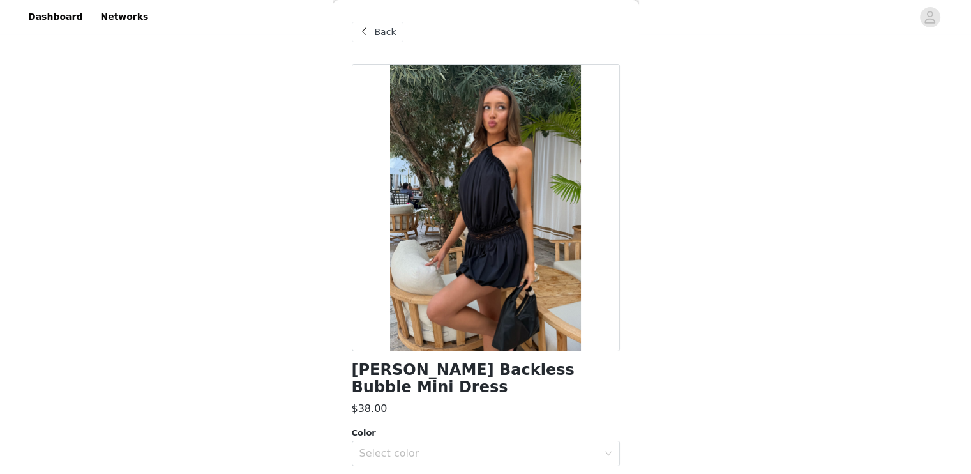
click at [393, 33] on div "Back" at bounding box center [378, 32] width 52 height 20
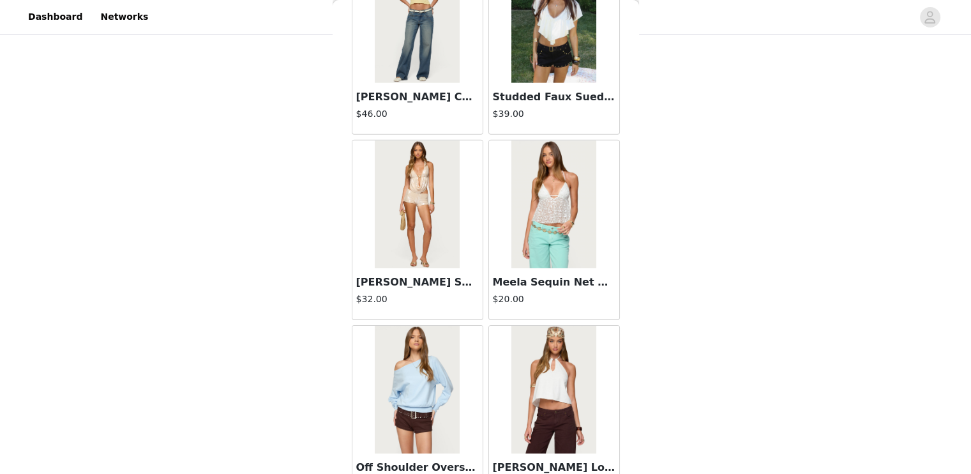
scroll to position [1274, 0]
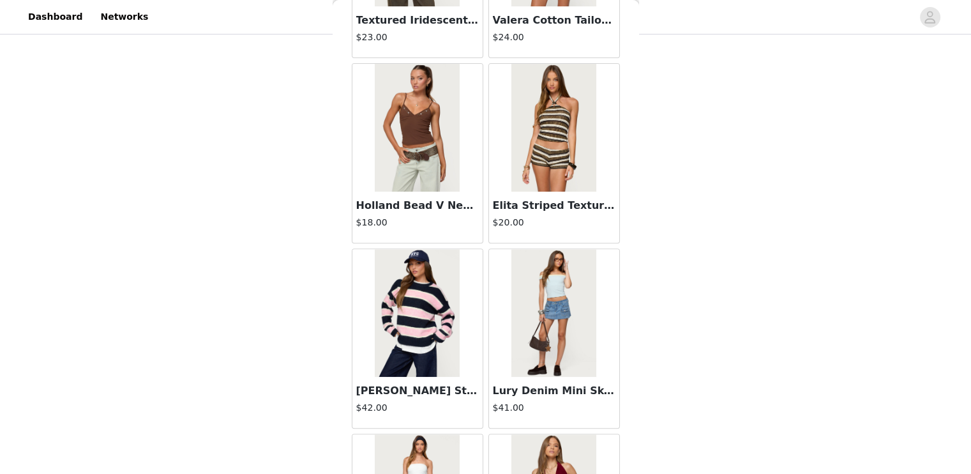
click at [532, 129] on img at bounding box center [553, 128] width 85 height 128
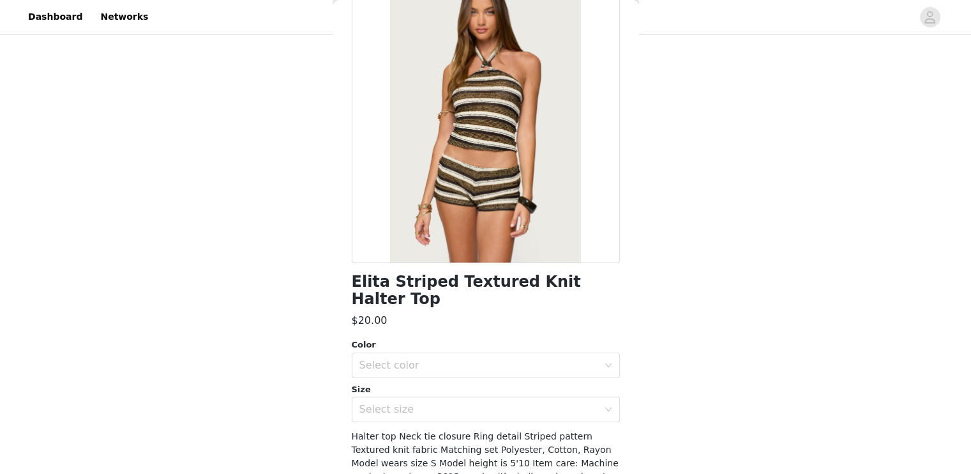
scroll to position [103, 0]
click at [446, 361] on div "Color Select color Size Select size" at bounding box center [486, 380] width 268 height 84
click at [446, 359] on div "Select color" at bounding box center [478, 365] width 239 height 13
click at [436, 378] on li "MIX" at bounding box center [480, 376] width 259 height 20
click at [438, 403] on div "Select size" at bounding box center [478, 409] width 239 height 13
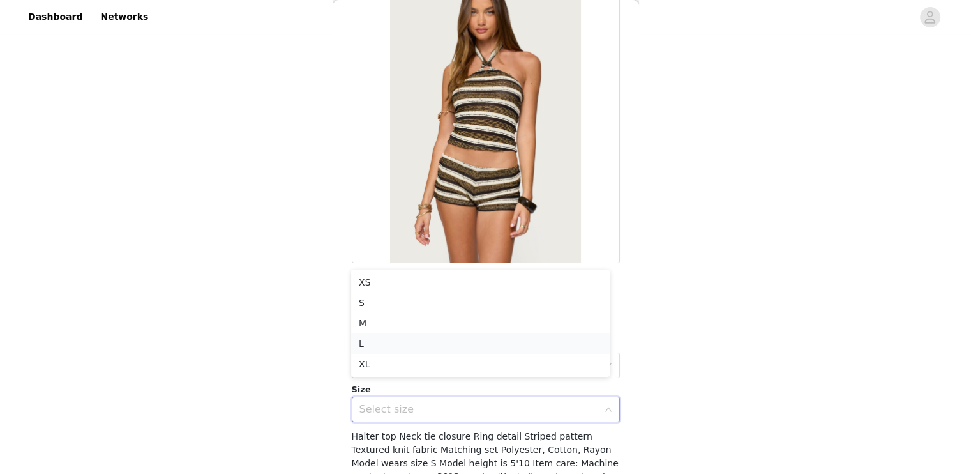
click at [425, 343] on li "L" at bounding box center [480, 343] width 259 height 20
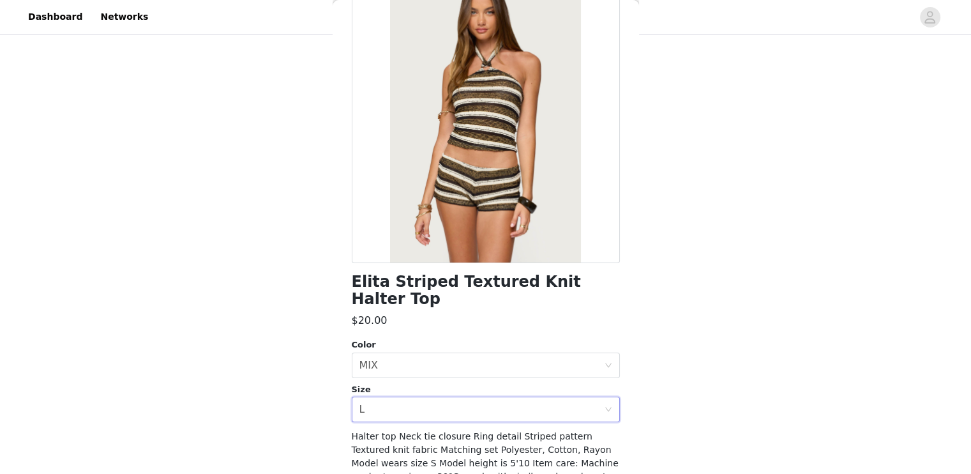
scroll to position [147, 0]
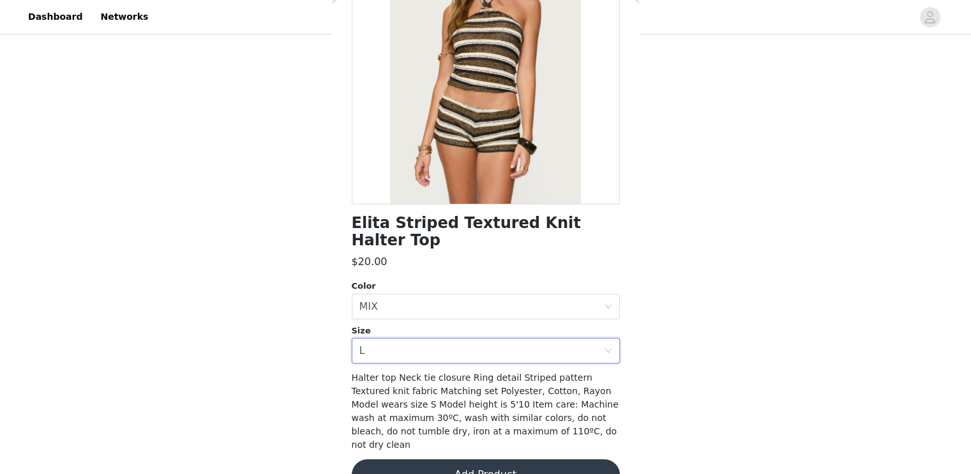
click at [455, 459] on button "Add Product" at bounding box center [486, 474] width 268 height 31
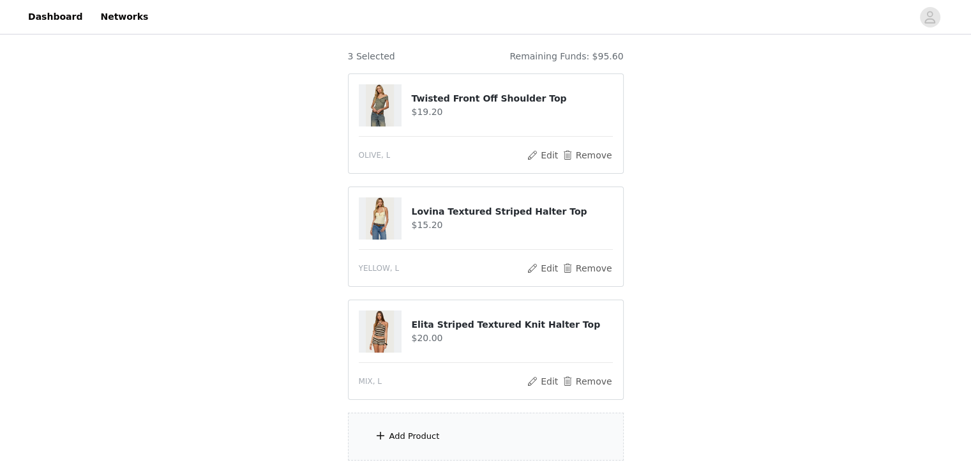
click at [434, 437] on div "Add Product" at bounding box center [414, 436] width 50 height 13
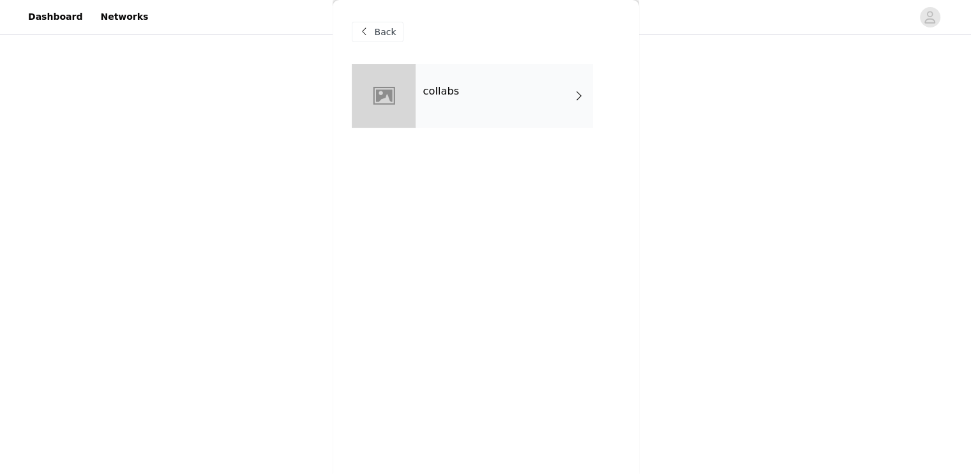
click at [525, 113] on div "collabs" at bounding box center [504, 96] width 177 height 64
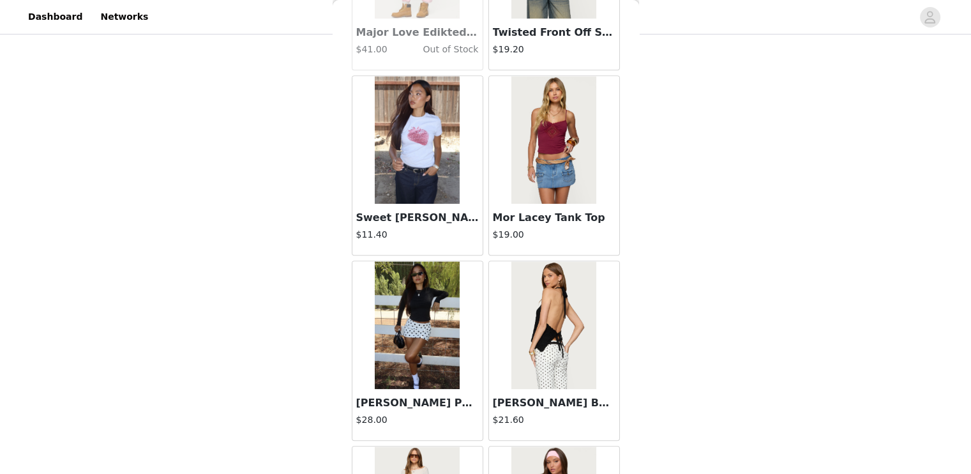
scroll to position [1477, 0]
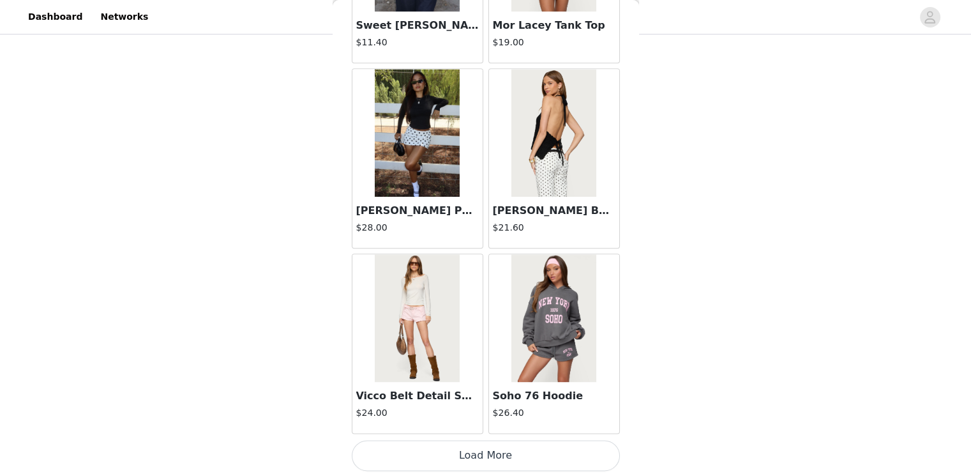
click at [574, 457] on button "Load More" at bounding box center [486, 455] width 268 height 31
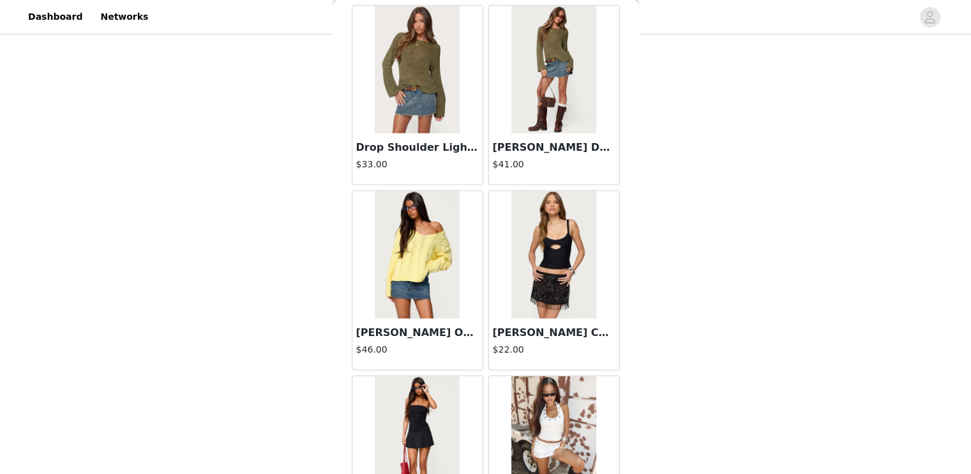
scroll to position [3326, 0]
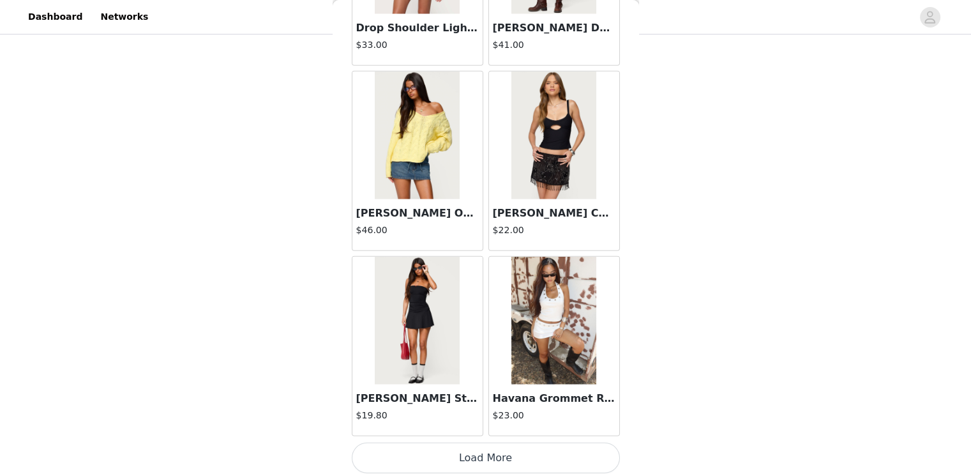
click at [465, 458] on button "Load More" at bounding box center [486, 457] width 268 height 31
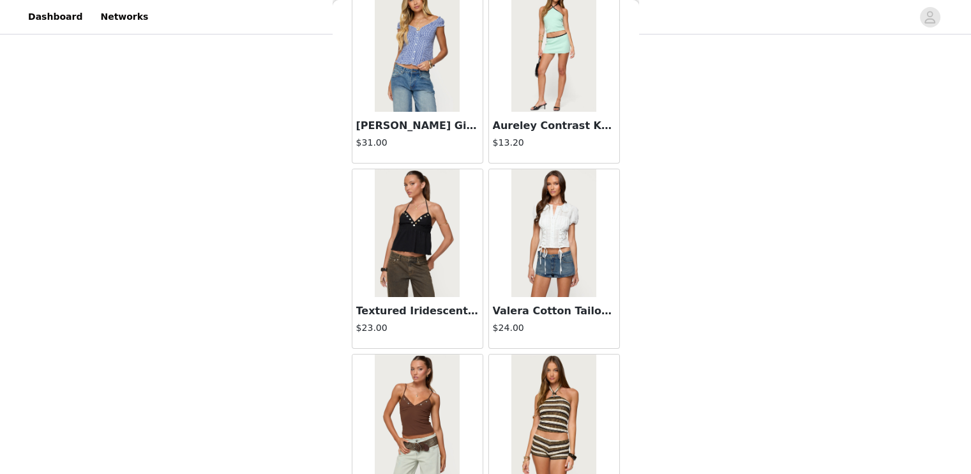
scroll to position [5175, 0]
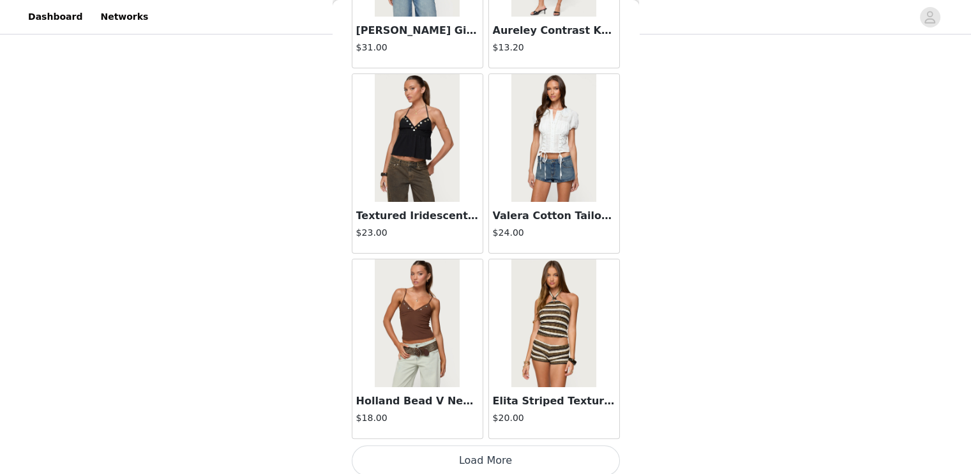
click at [479, 457] on button "Load More" at bounding box center [486, 460] width 268 height 31
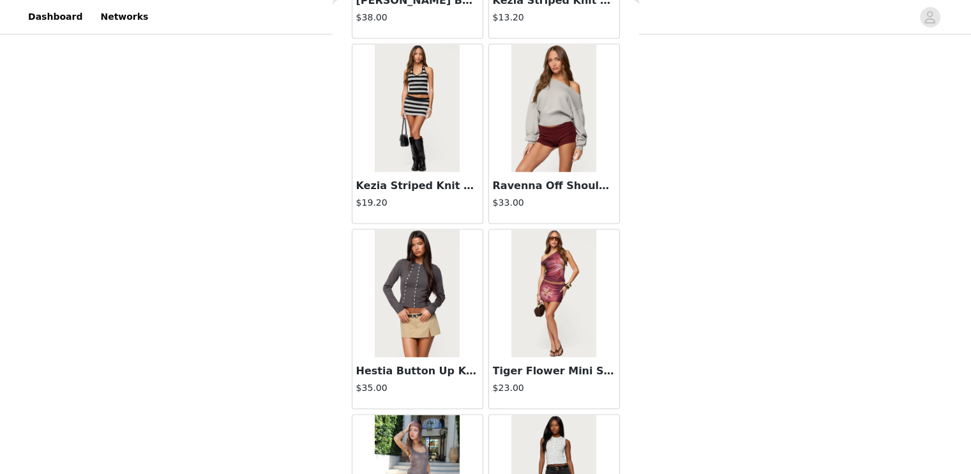
scroll to position [7024, 0]
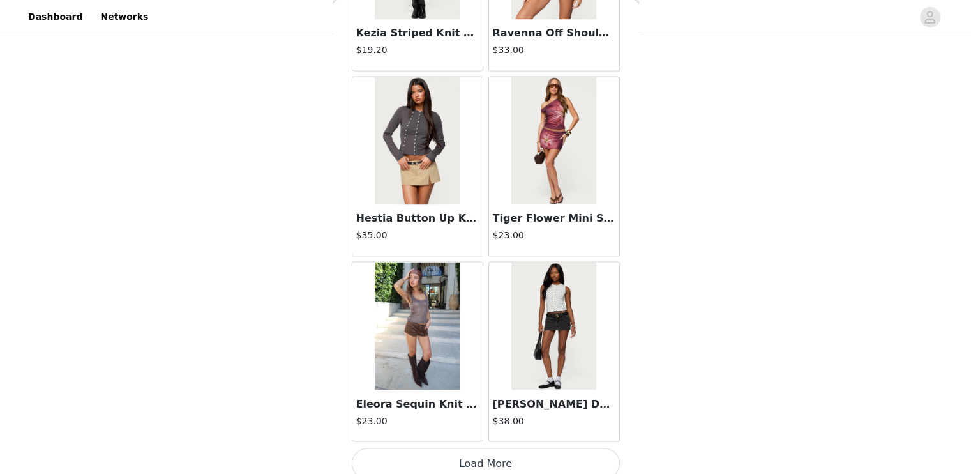
click at [504, 453] on button "Load More" at bounding box center [486, 463] width 268 height 31
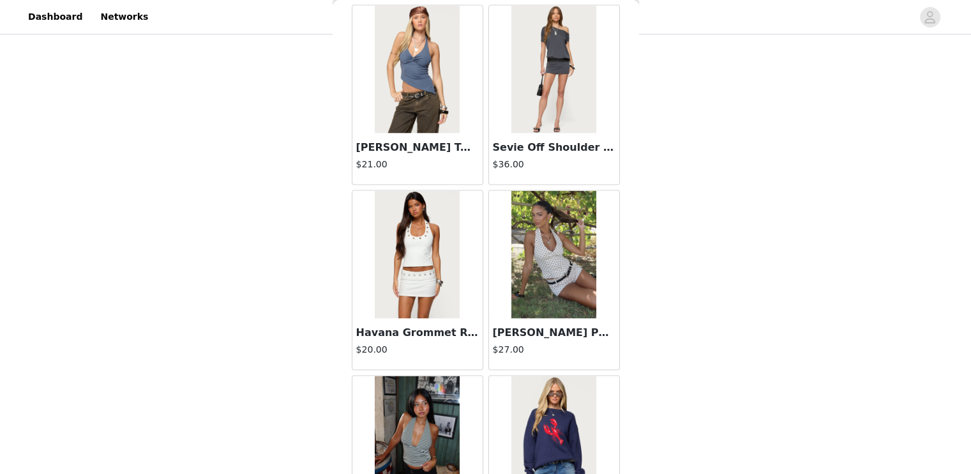
scroll to position [7466, 0]
click at [387, 73] on img at bounding box center [417, 69] width 85 height 128
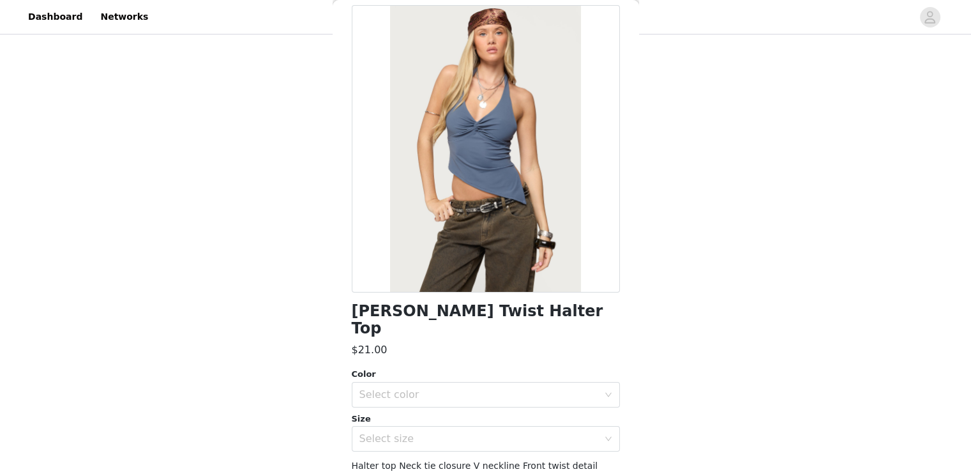
scroll to position [66, 0]
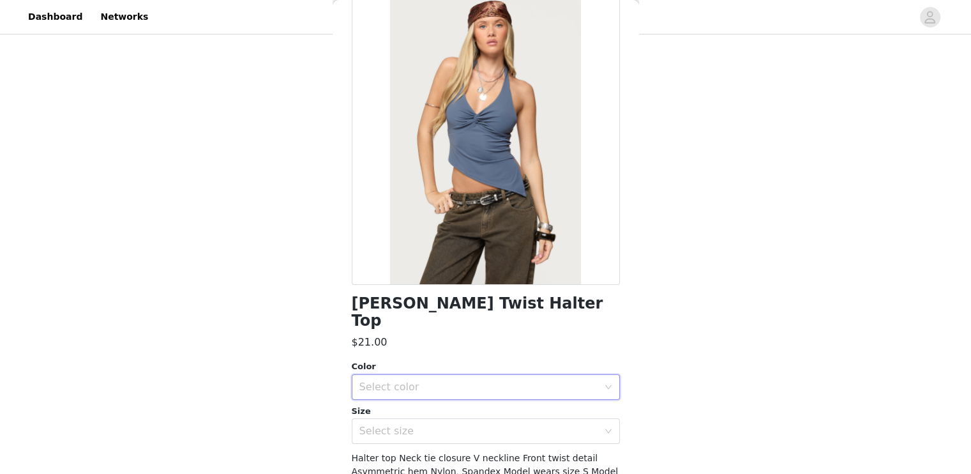
click at [438, 395] on div "Select color" at bounding box center [481, 387] width 245 height 24
click at [432, 414] on li "NAVY" at bounding box center [480, 414] width 259 height 20
click at [430, 425] on div "Select size" at bounding box center [478, 431] width 239 height 13
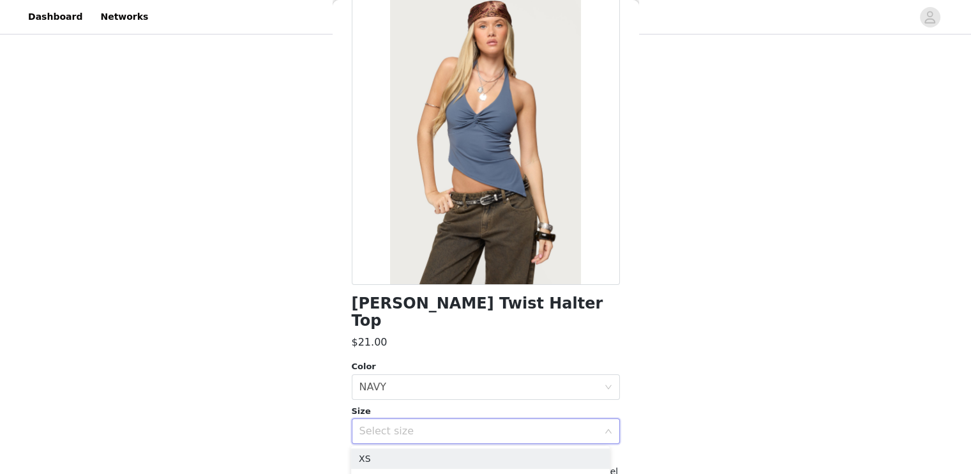
scroll to position [164, 0]
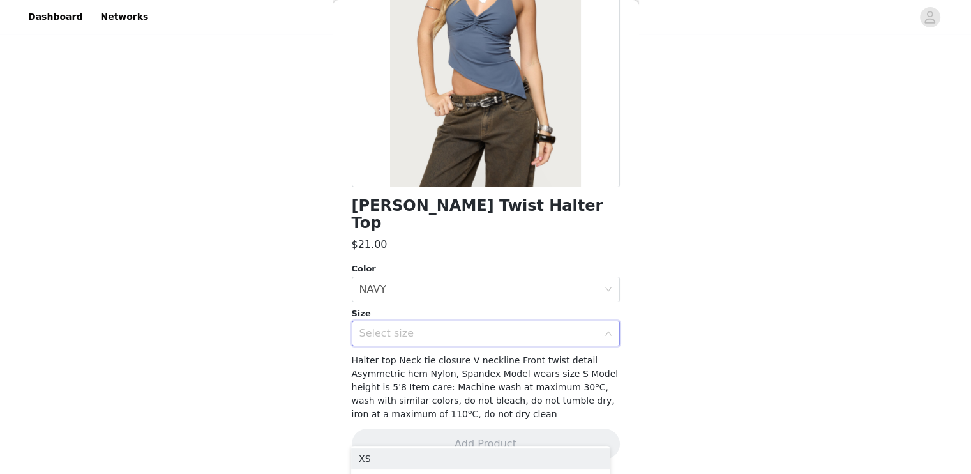
click at [417, 347] on div "[PERSON_NAME] Twist Halter Top $21.00 Color Select color NAVY Size Select size …" at bounding box center [486, 187] width 268 height 575
click at [417, 334] on div "Select size" at bounding box center [478, 333] width 239 height 13
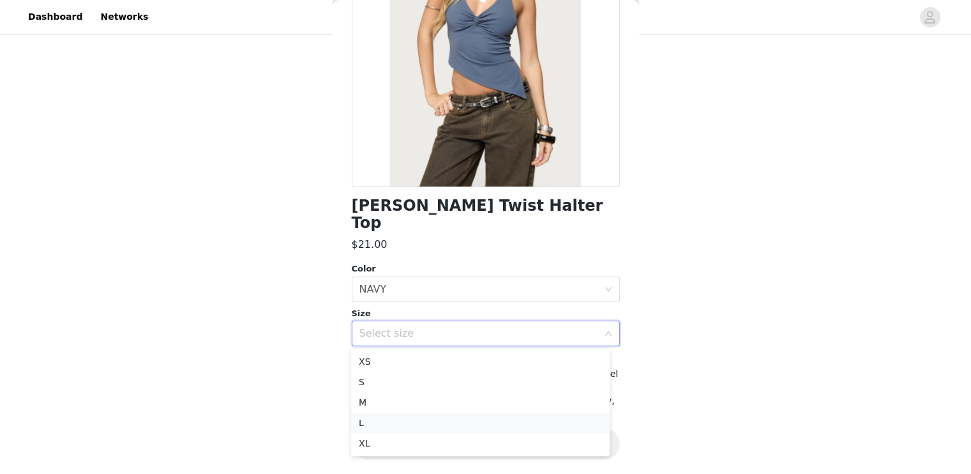
click at [406, 423] on li "L" at bounding box center [480, 422] width 259 height 20
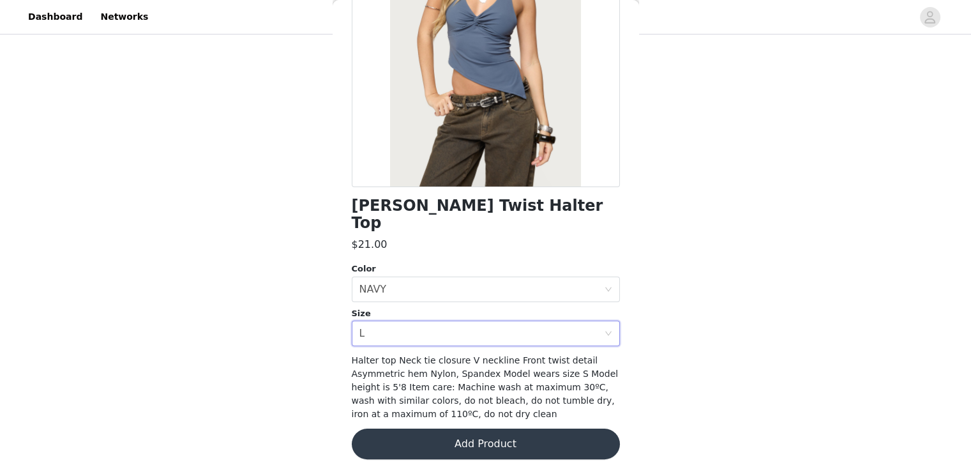
click at [460, 439] on button "Add Product" at bounding box center [486, 443] width 268 height 31
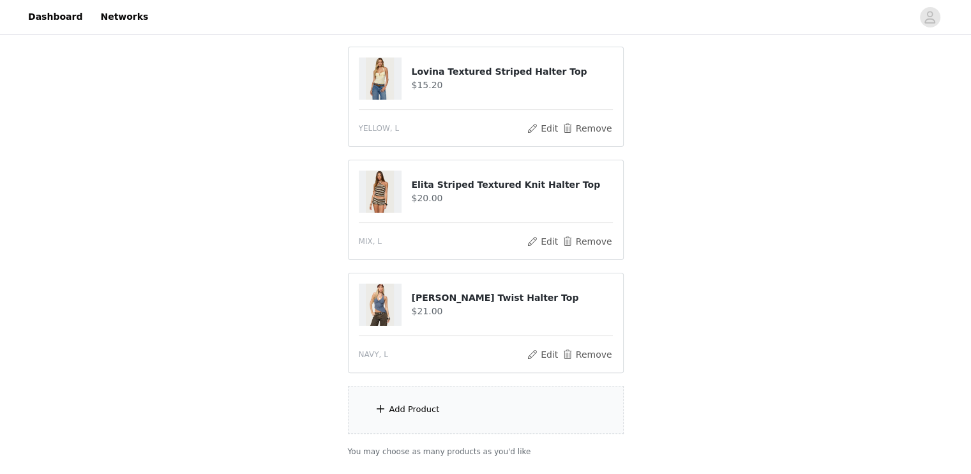
scroll to position [244, 0]
click at [509, 399] on div "Add Product" at bounding box center [486, 408] width 276 height 48
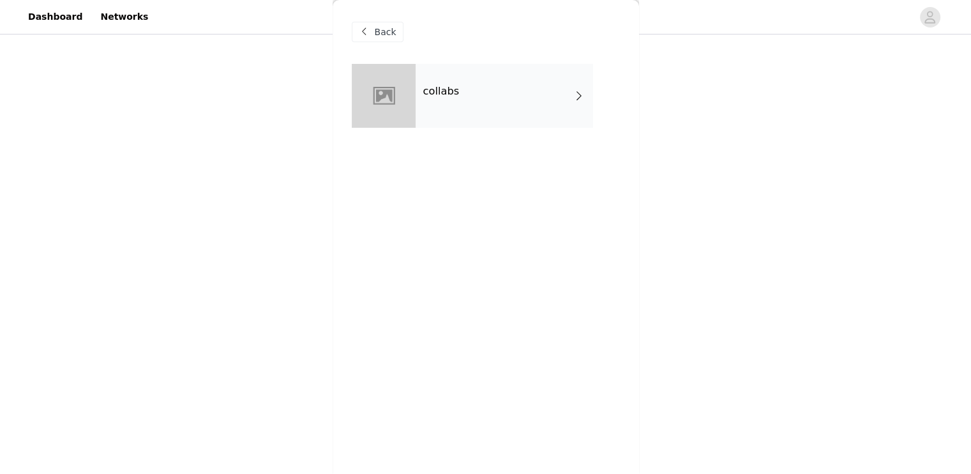
click at [507, 84] on div "collabs" at bounding box center [504, 96] width 177 height 64
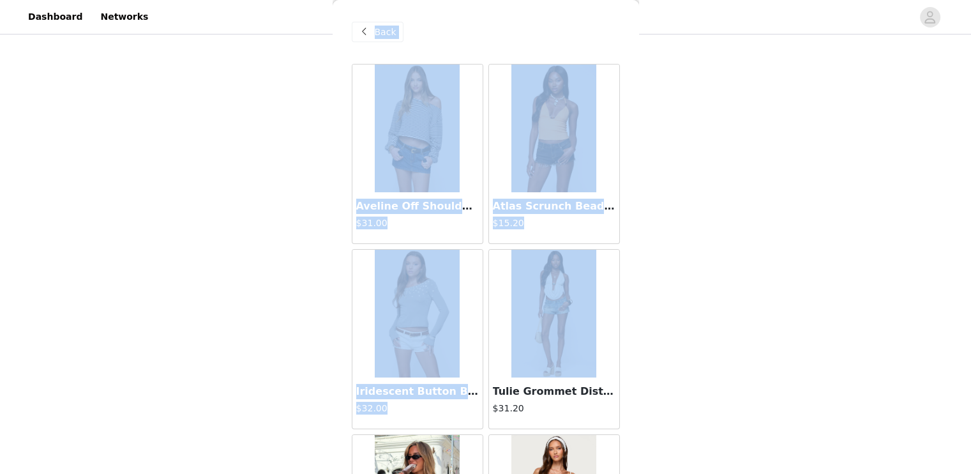
drag, startPoint x: 638, startPoint y: 91, endPoint x: 635, endPoint y: 266, distance: 174.3
click at [635, 266] on div "STEP 1 OF 5 Products Choose as many products as you'd like, up to $150.00. 4 Se…" at bounding box center [485, 132] width 971 height 678
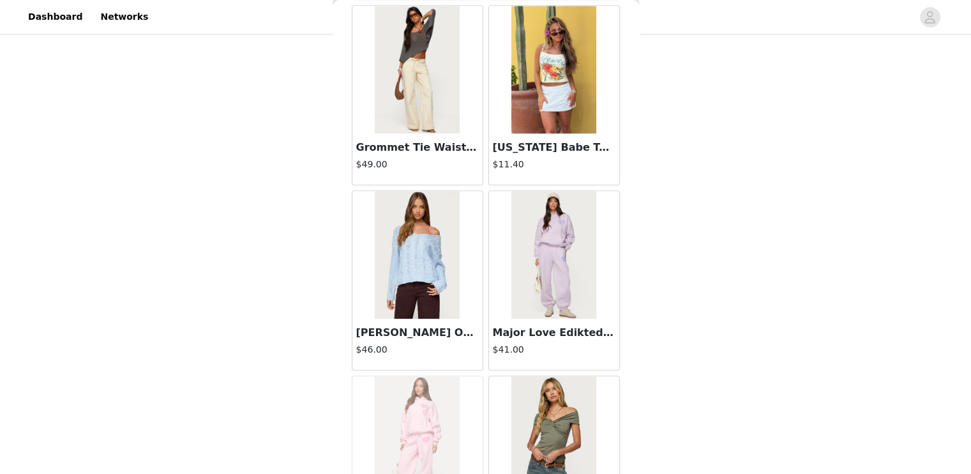
scroll to position [1477, 0]
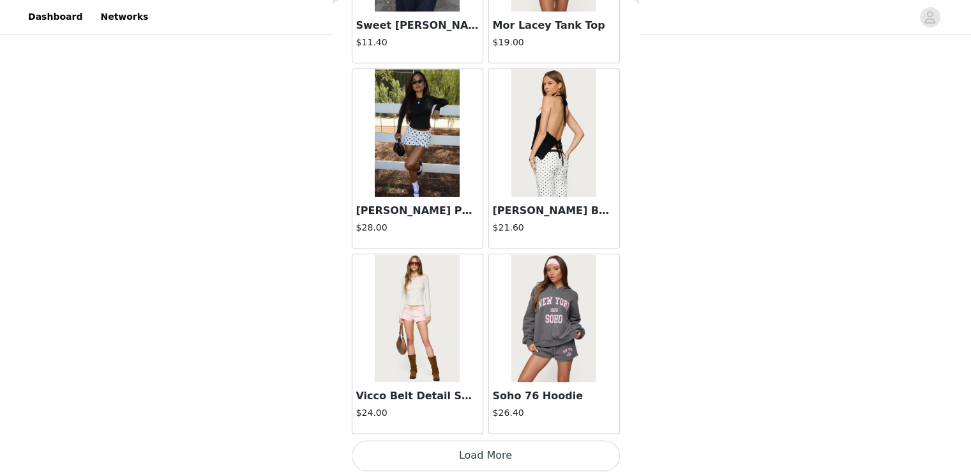
click at [505, 453] on button "Load More" at bounding box center [486, 455] width 268 height 31
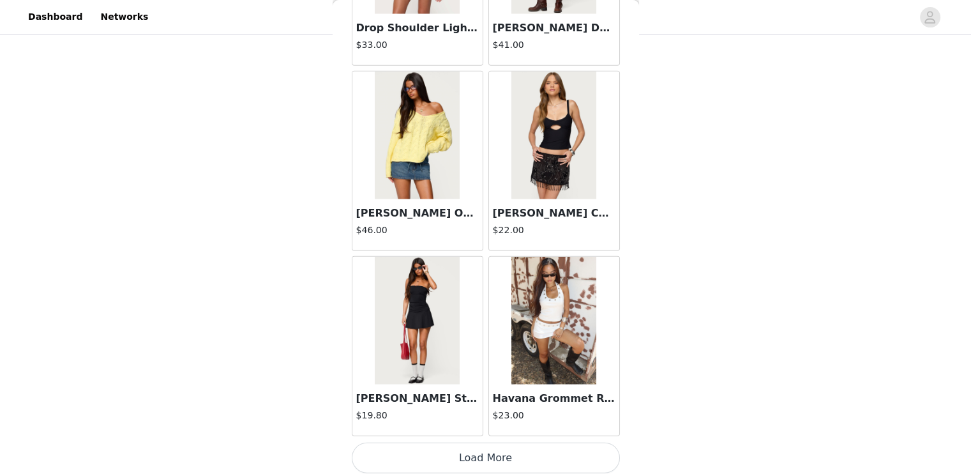
scroll to position [332, 0]
click at [512, 447] on button "Load More" at bounding box center [486, 457] width 268 height 31
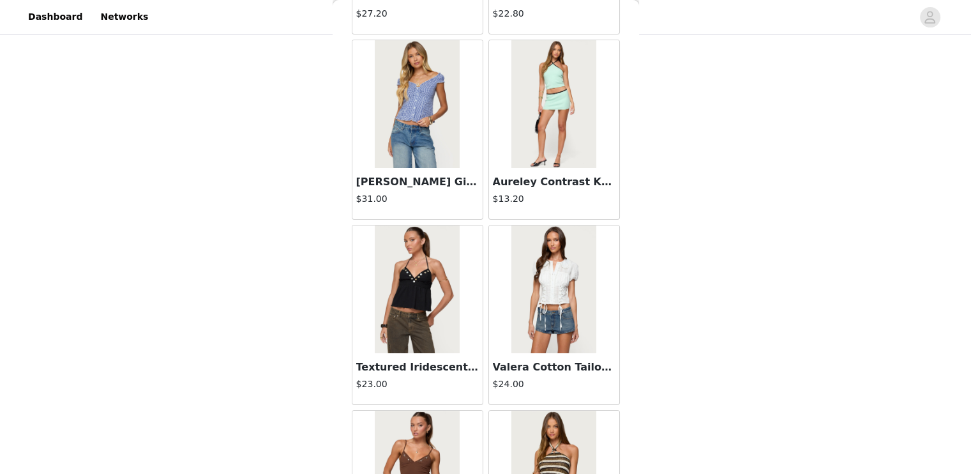
scroll to position [5175, 0]
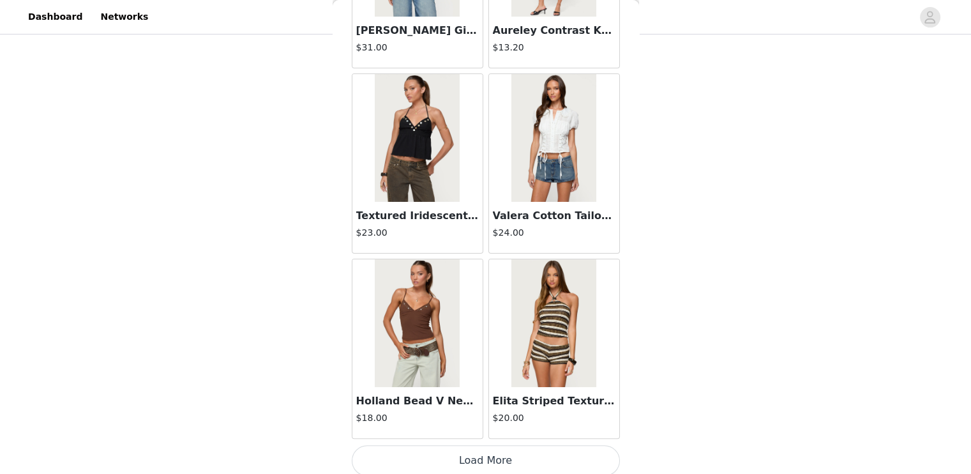
click at [545, 456] on button "Load More" at bounding box center [486, 460] width 268 height 31
click at [517, 280] on img at bounding box center [553, 323] width 85 height 128
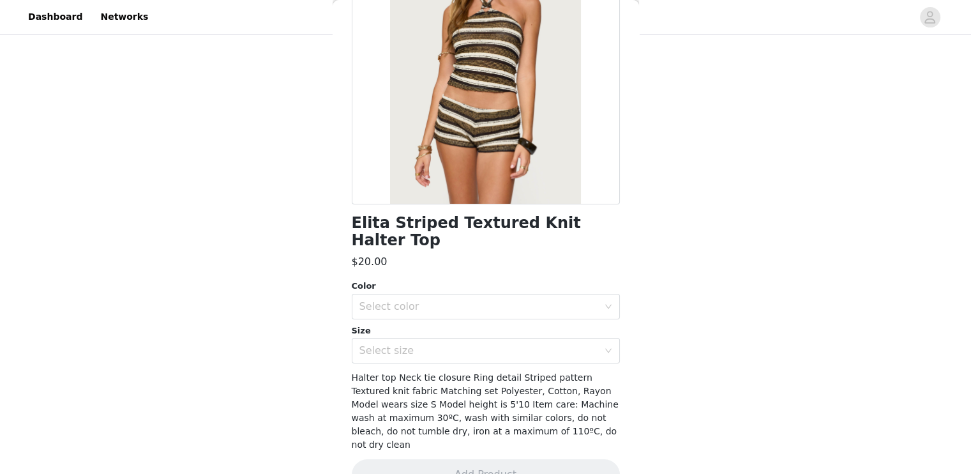
scroll to position [0, 0]
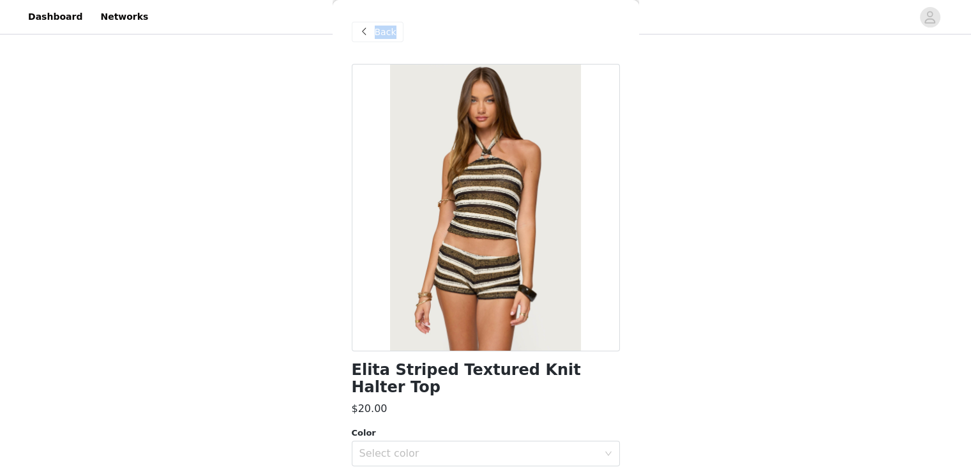
click at [381, 34] on span "Back" at bounding box center [386, 32] width 22 height 13
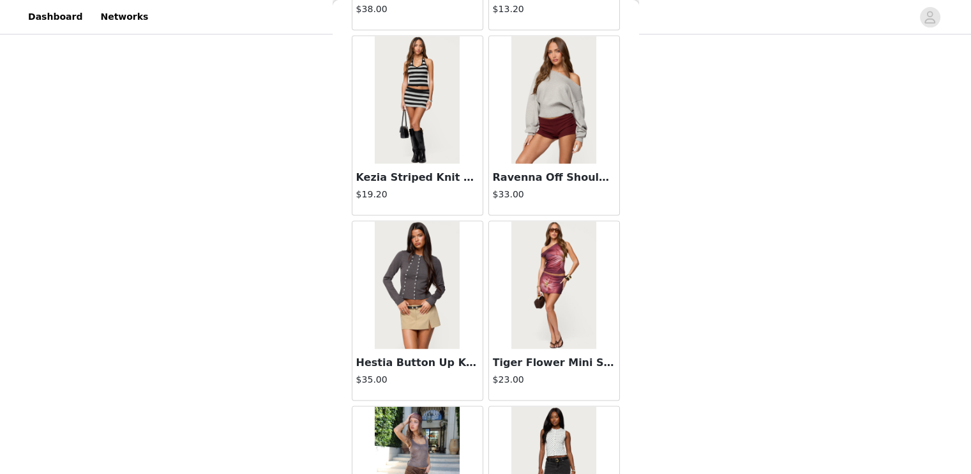
scroll to position [7024, 0]
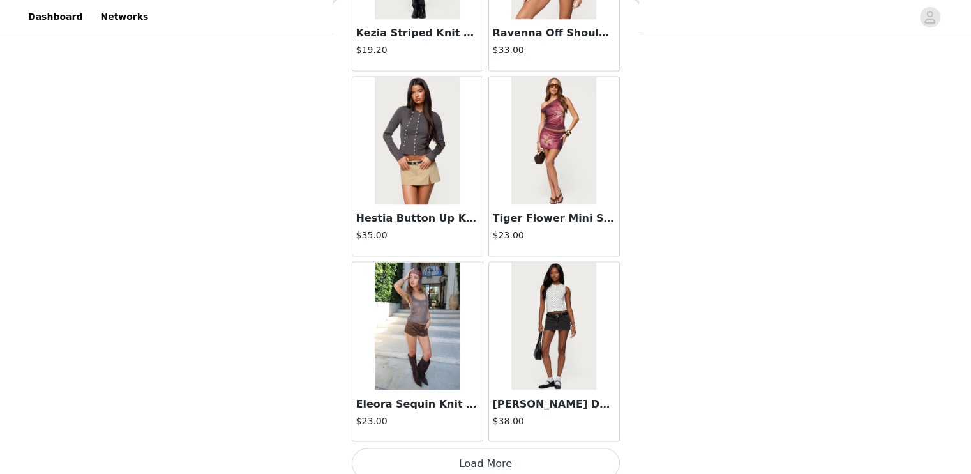
click at [524, 456] on button "Load More" at bounding box center [486, 463] width 268 height 31
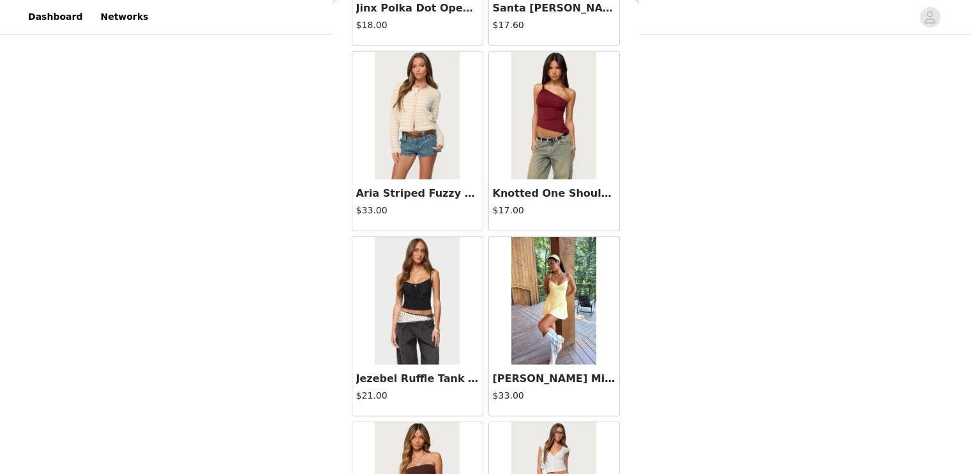
scroll to position [8873, 0]
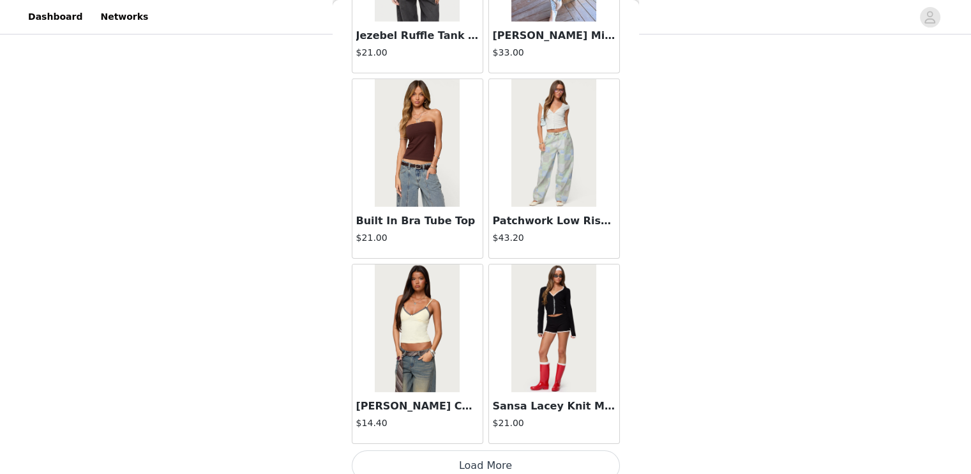
click at [502, 450] on button "Load More" at bounding box center [486, 465] width 268 height 31
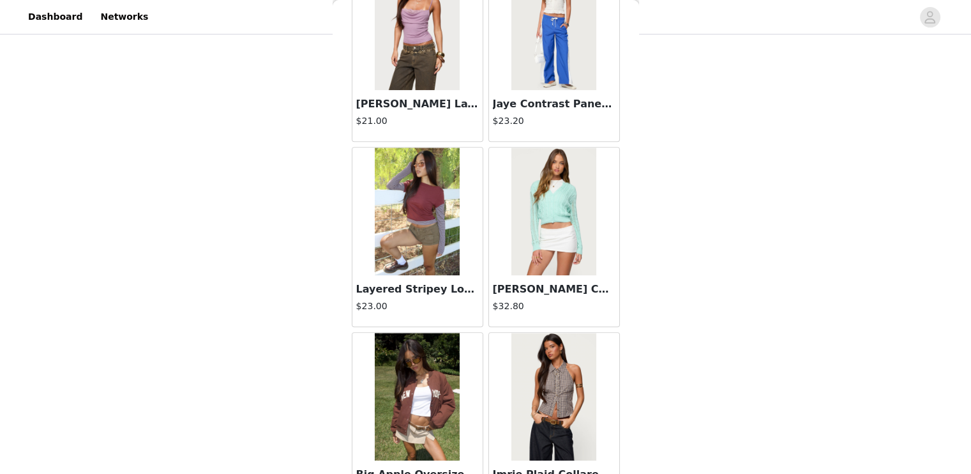
scroll to position [10722, 0]
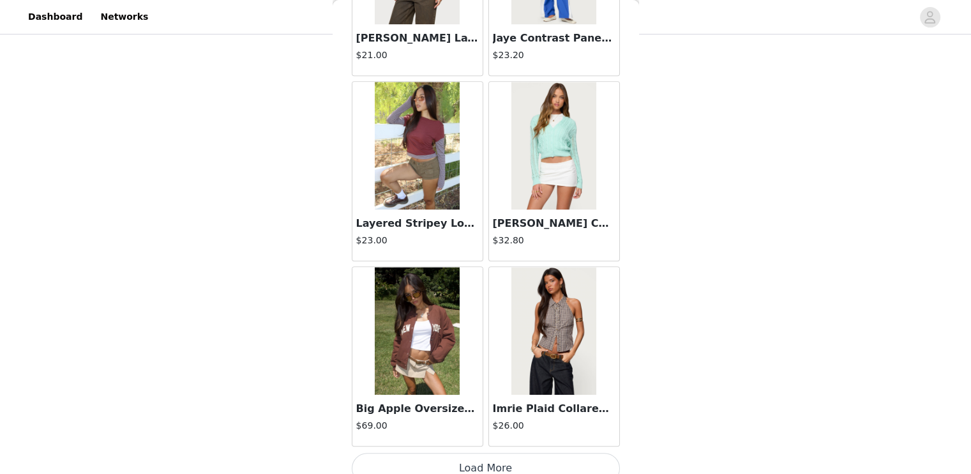
click at [513, 453] on button "Load More" at bounding box center [486, 468] width 268 height 31
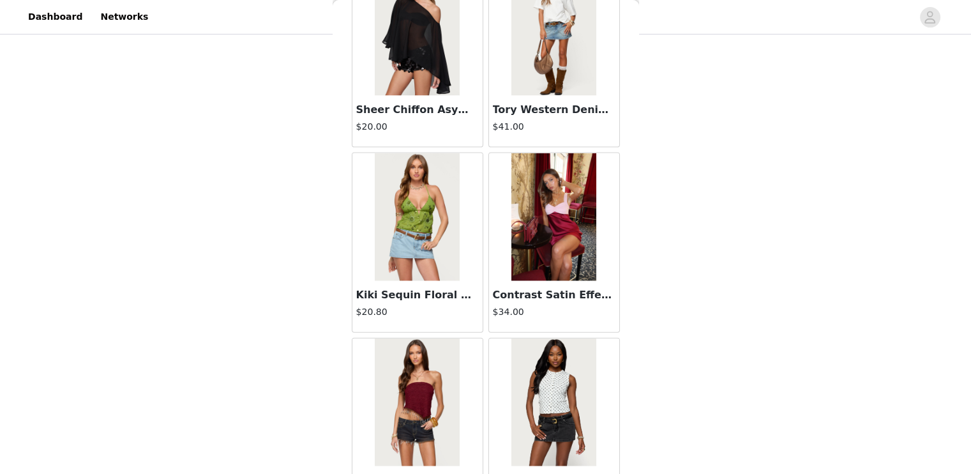
scroll to position [12571, 0]
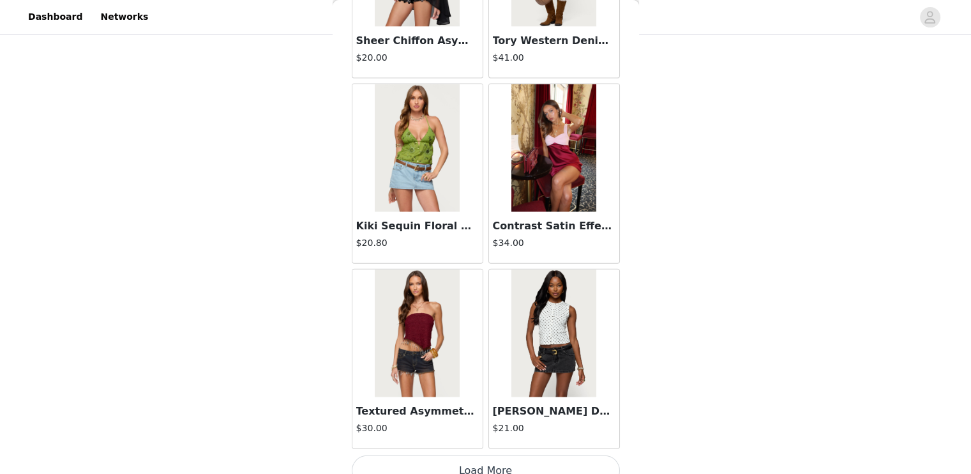
click at [520, 458] on button "Load More" at bounding box center [486, 470] width 268 height 31
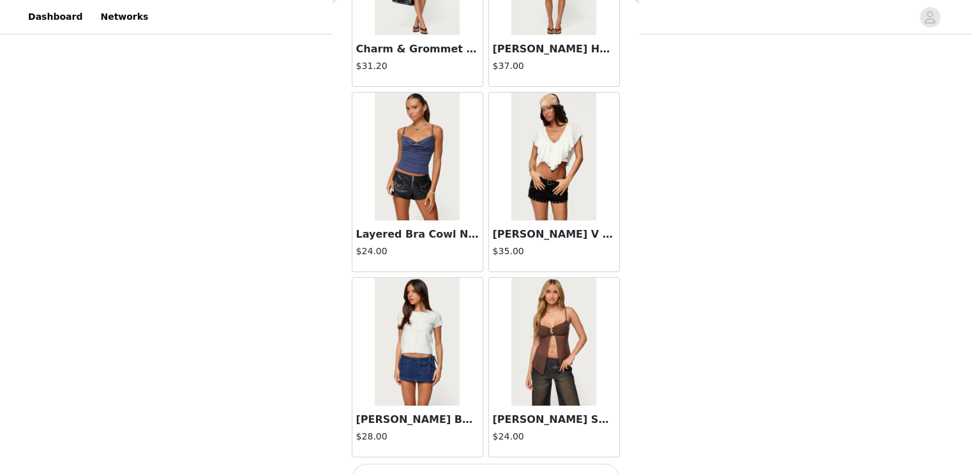
scroll to position [14420, 0]
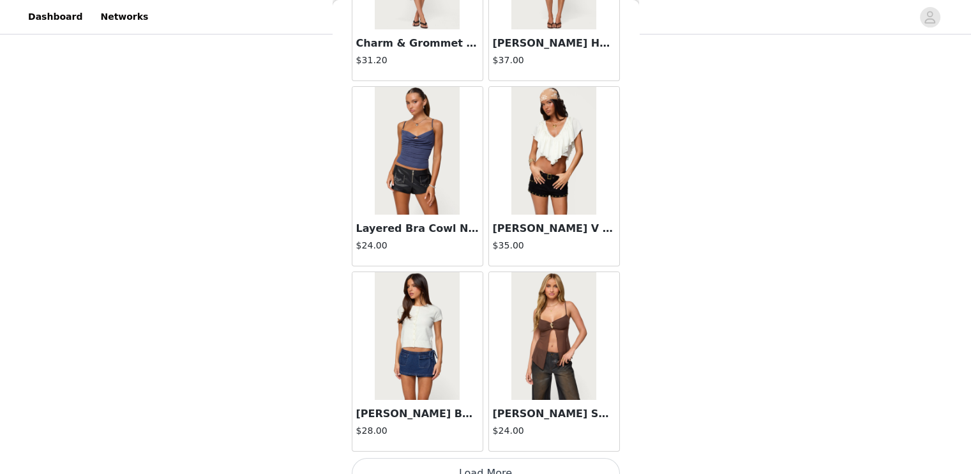
click at [559, 460] on button "Load More" at bounding box center [486, 473] width 268 height 31
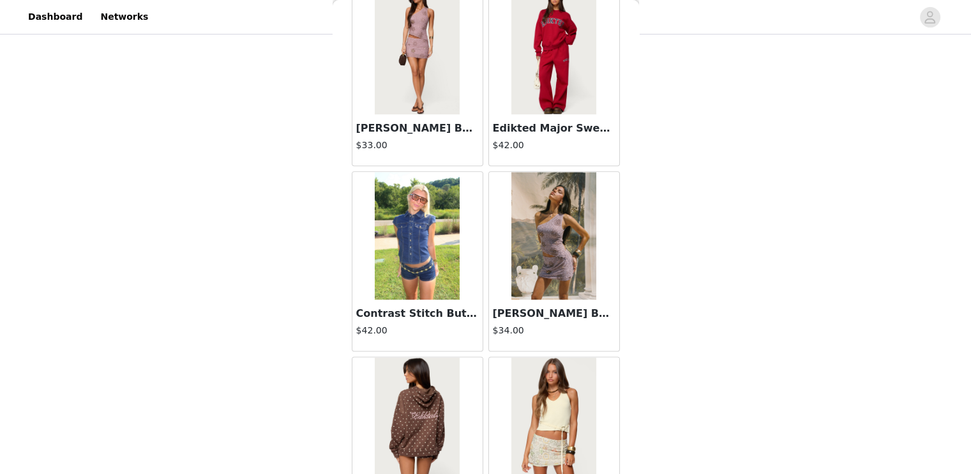
scroll to position [16269, 0]
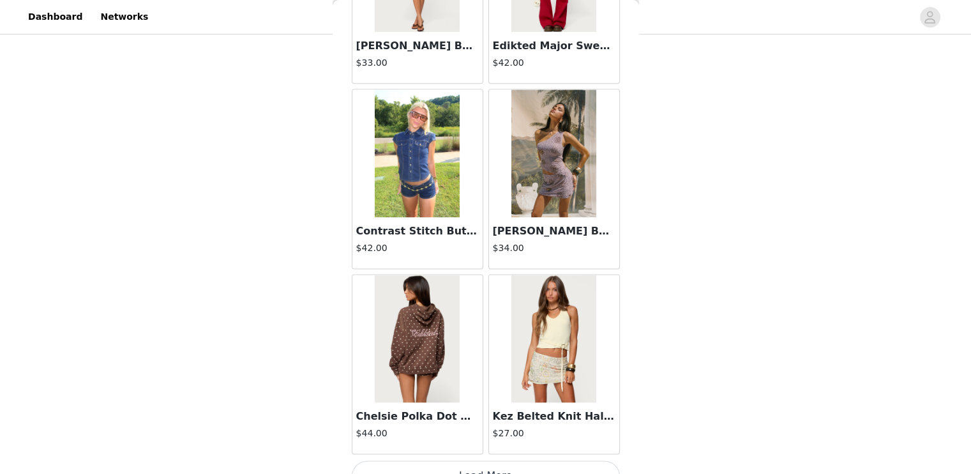
click at [483, 460] on button "Load More" at bounding box center [486, 475] width 268 height 31
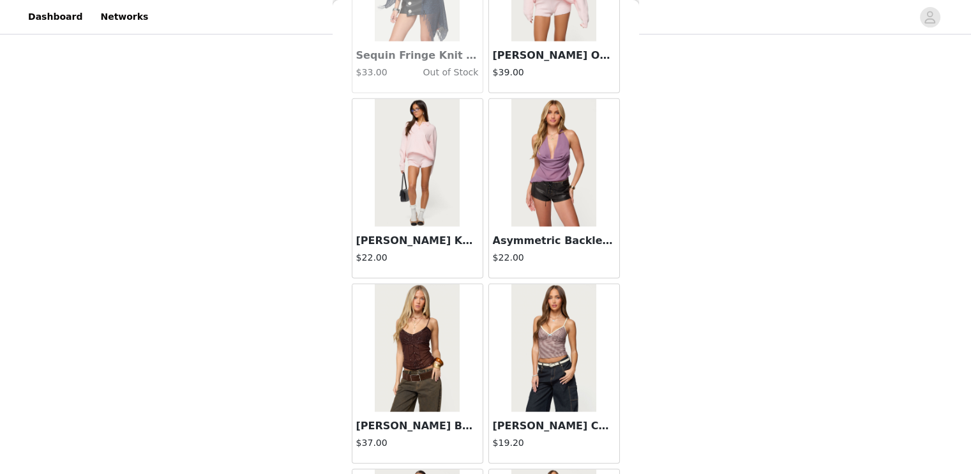
scroll to position [18118, 0]
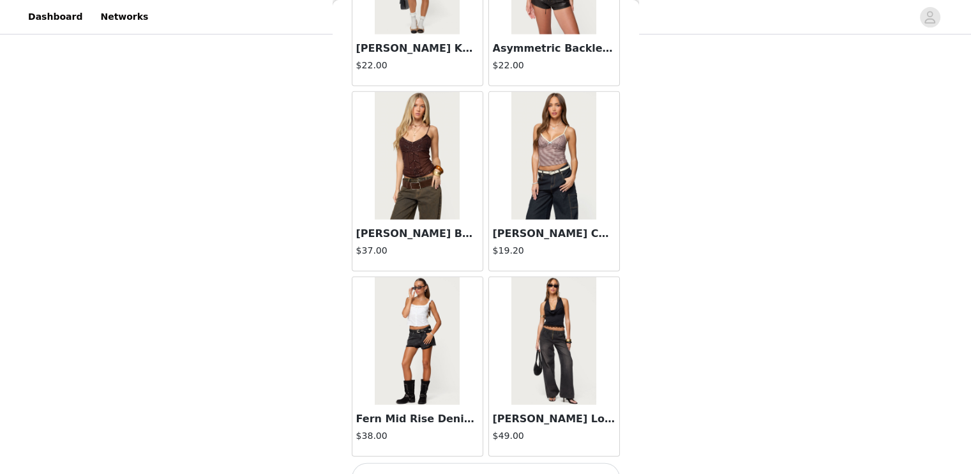
click at [529, 463] on button "Load More" at bounding box center [486, 478] width 268 height 31
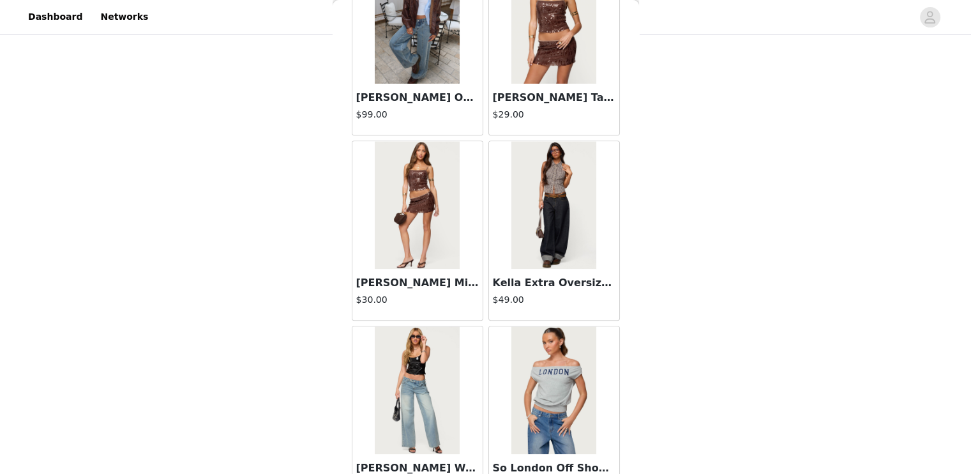
scroll to position [19967, 0]
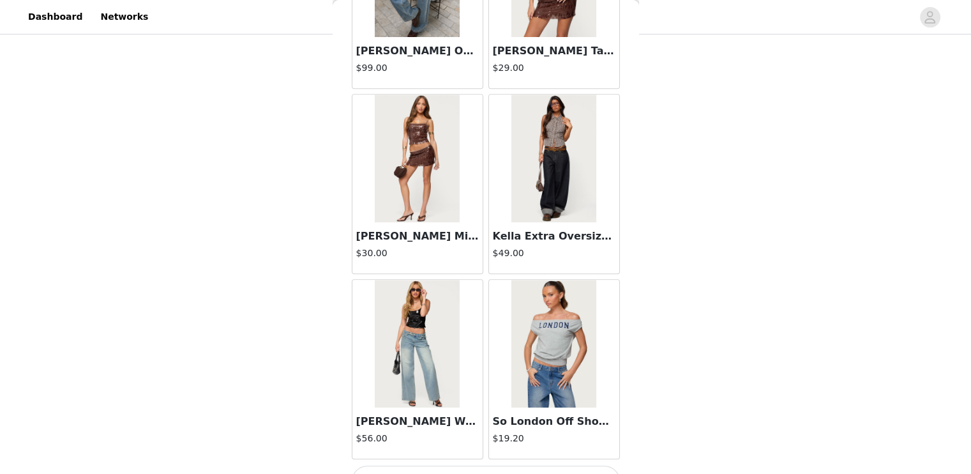
click at [540, 465] on button "Load More" at bounding box center [486, 480] width 268 height 31
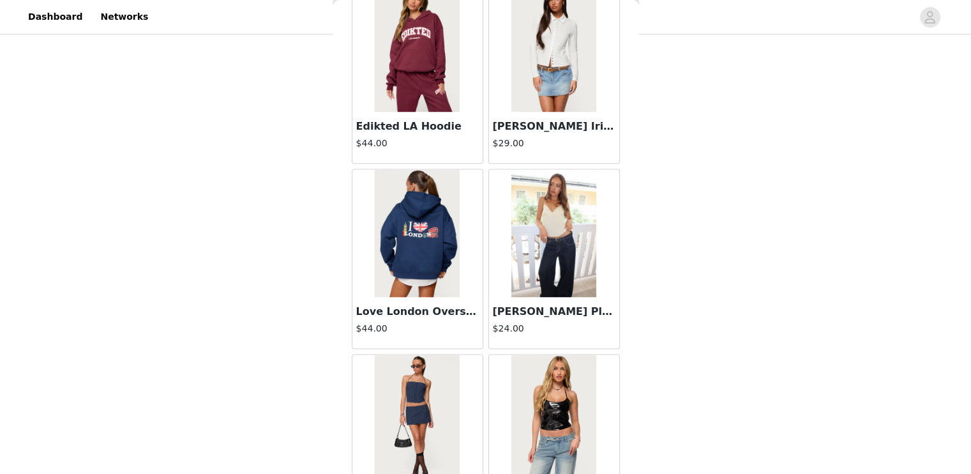
scroll to position [21816, 0]
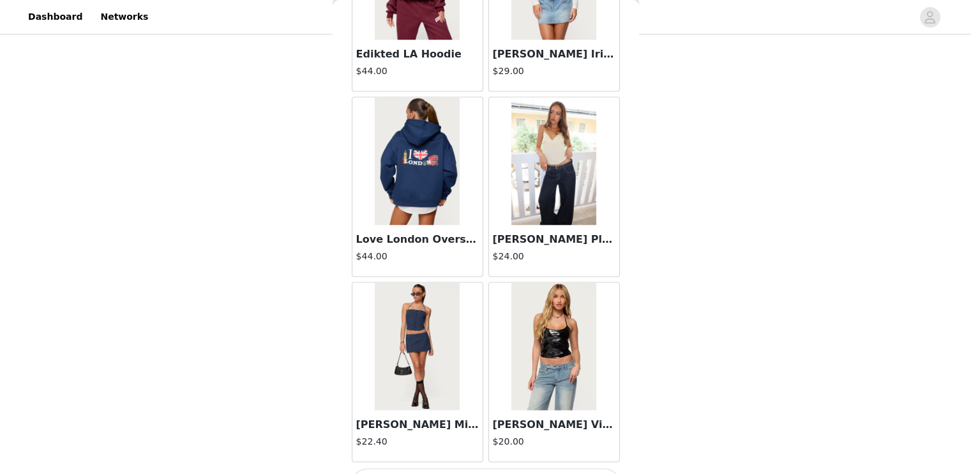
click at [524, 468] on button "Load More" at bounding box center [486, 483] width 268 height 31
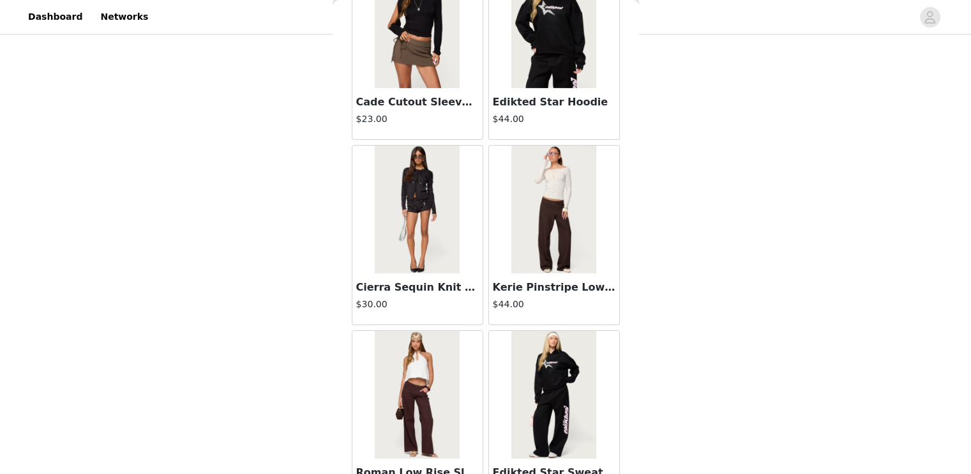
scroll to position [23665, 0]
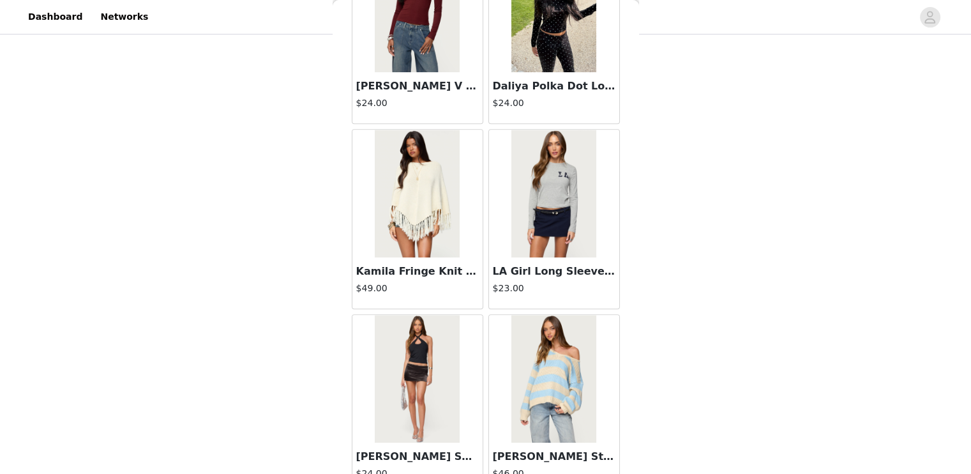
scroll to position [25514, 0]
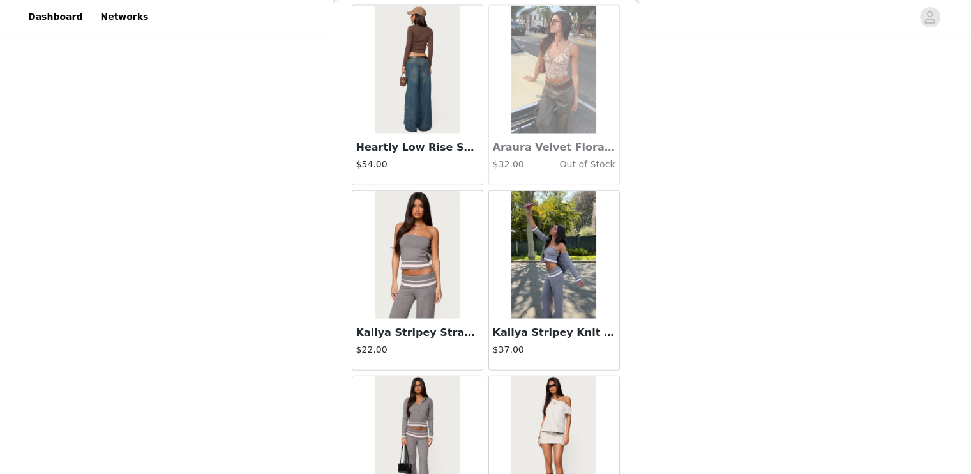
scroll to position [27363, 0]
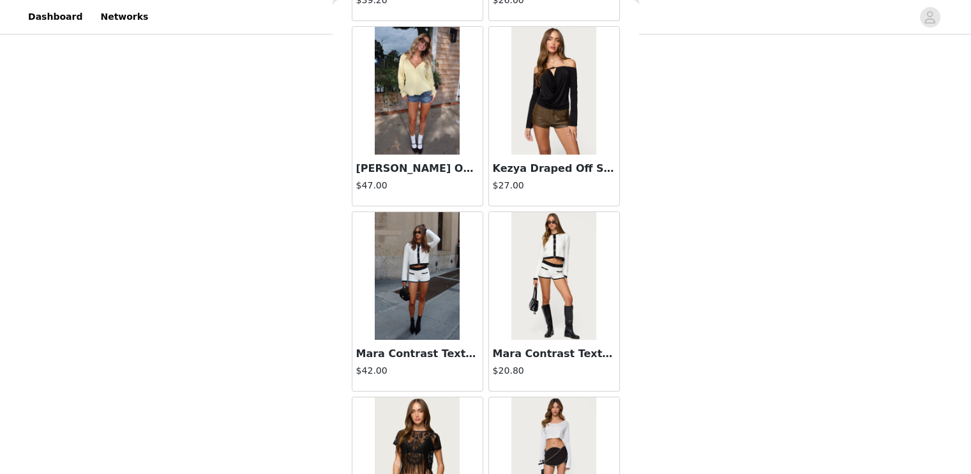
scroll to position [29212, 0]
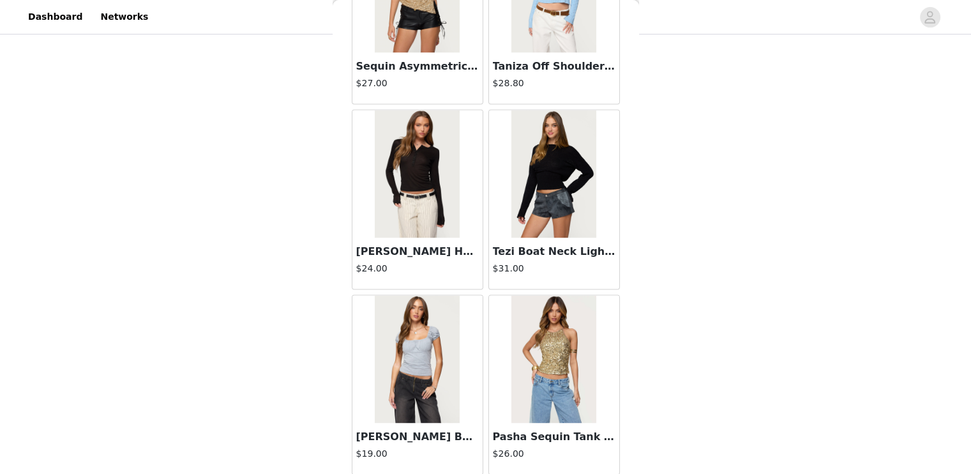
scroll to position [269, 0]
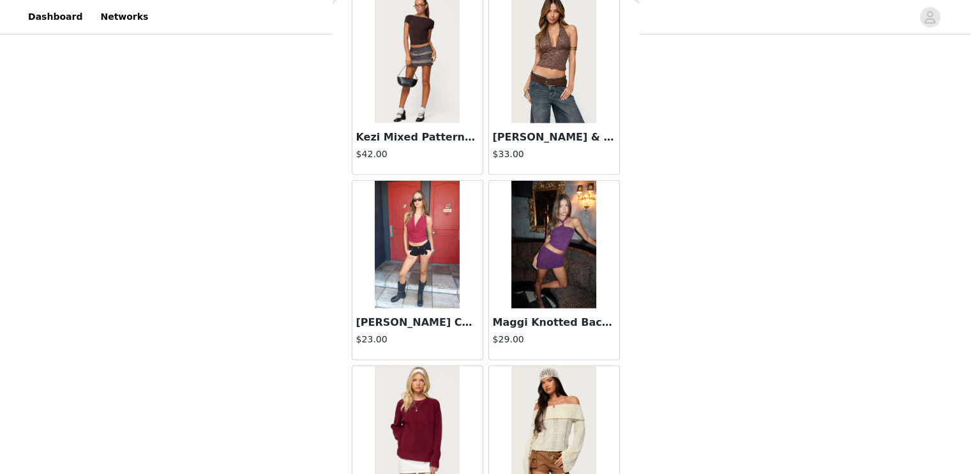
scroll to position [32910, 0]
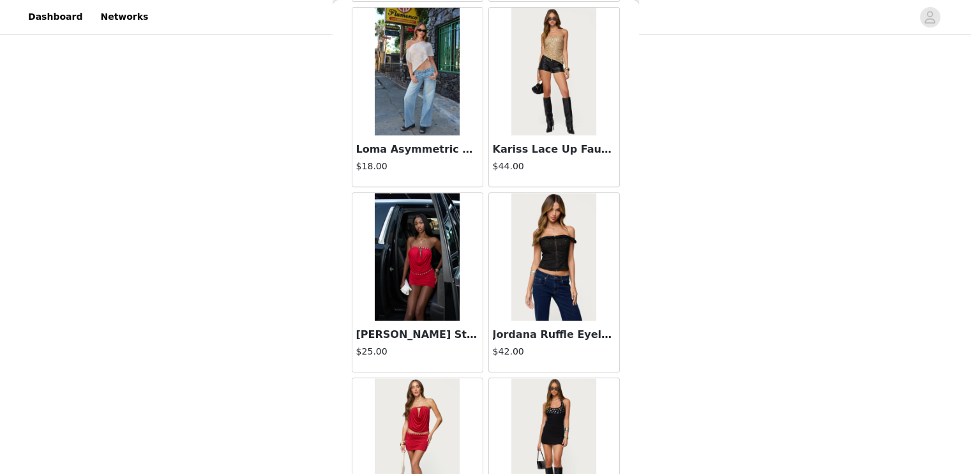
scroll to position [34759, 0]
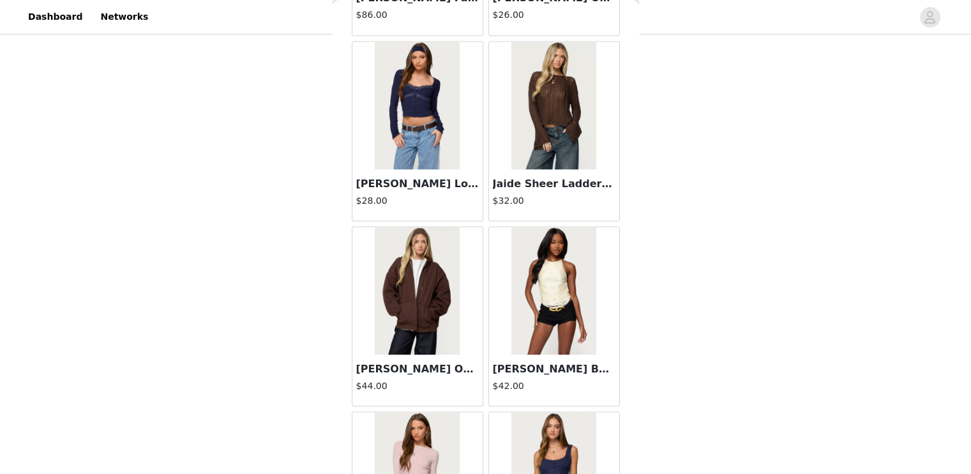
scroll to position [36608, 0]
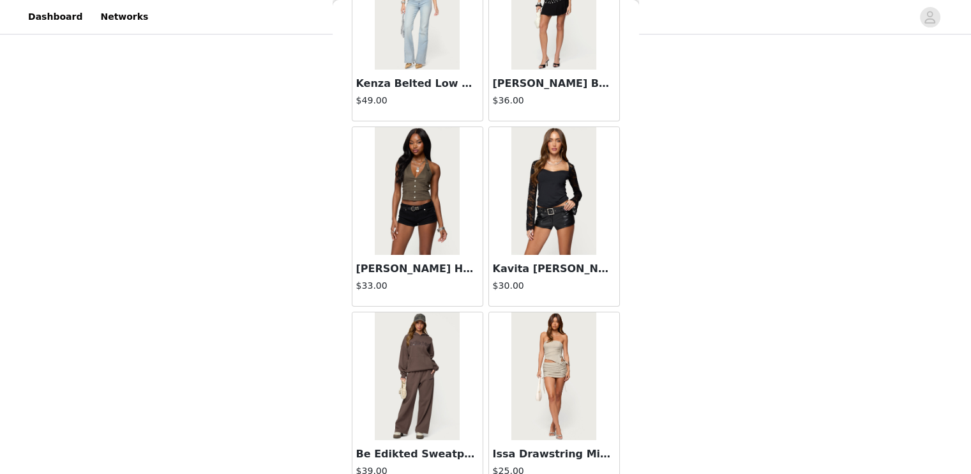
scroll to position [38457, 0]
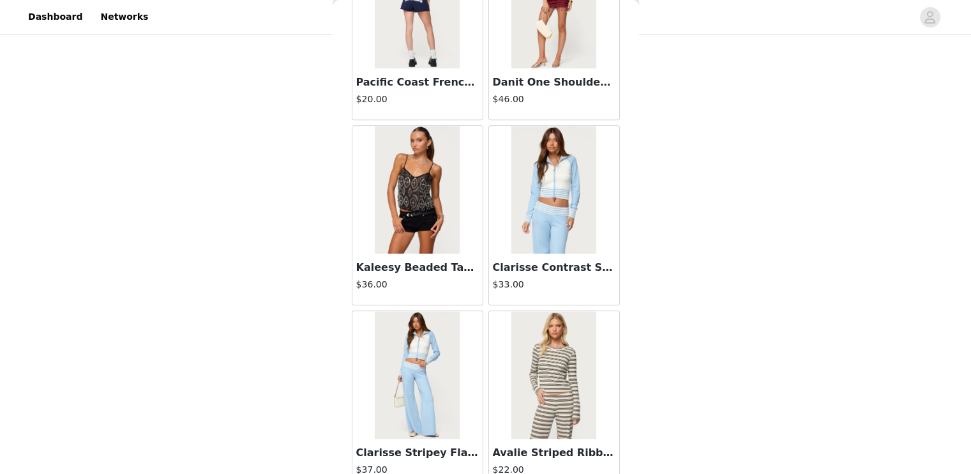
scroll to position [40306, 0]
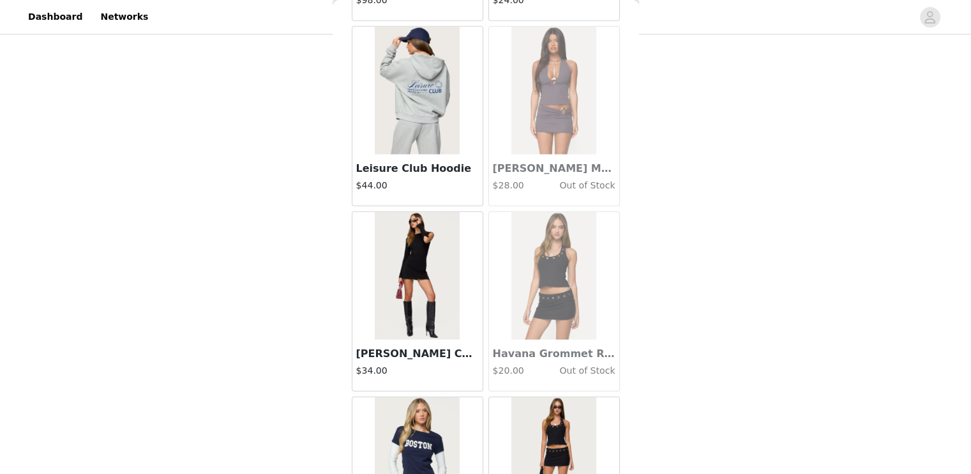
scroll to position [42155, 0]
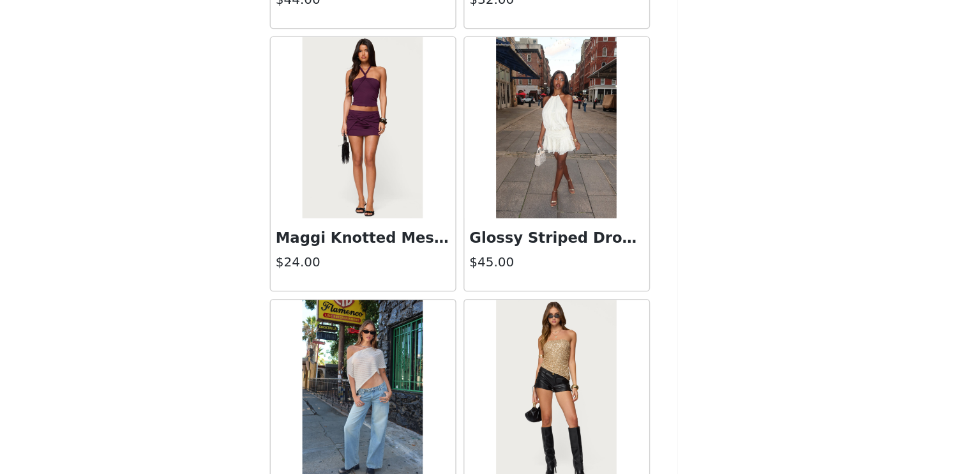
scroll to position [331, 0]
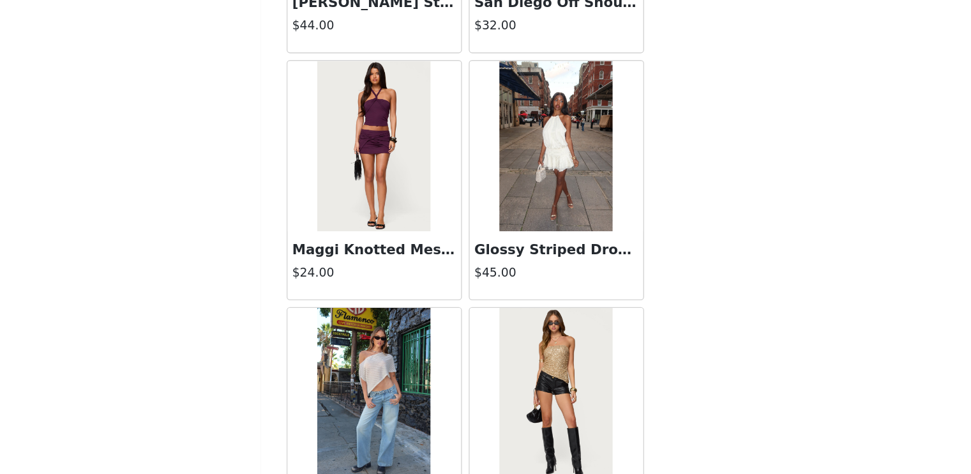
click at [547, 419] on img at bounding box center [553, 408] width 85 height 128
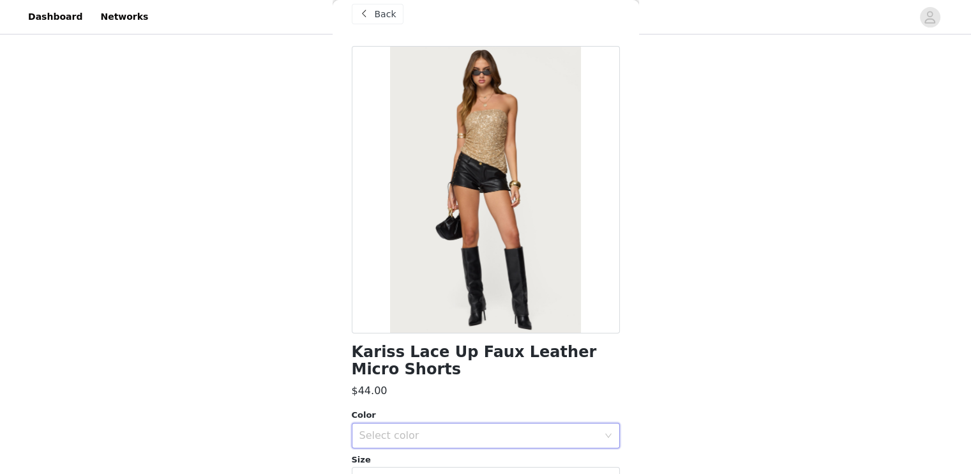
click at [456, 444] on div "Select color" at bounding box center [481, 435] width 245 height 24
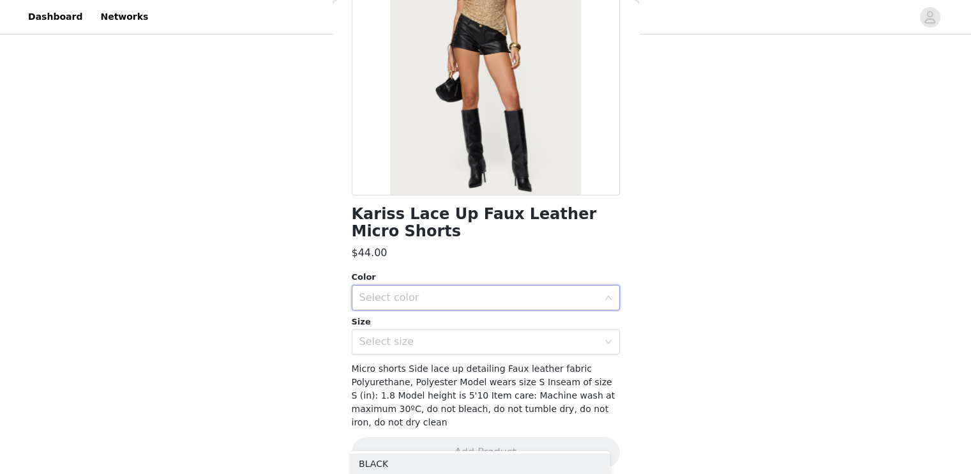
scroll to position [164, 0]
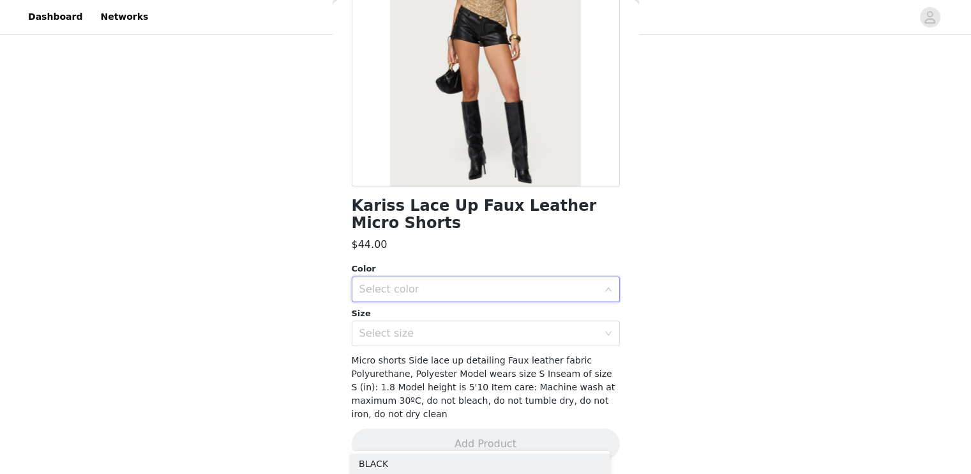
click at [450, 278] on div "Select color" at bounding box center [481, 289] width 245 height 24
click at [457, 280] on div "Select color" at bounding box center [481, 289] width 245 height 24
click at [416, 315] on li "BLACK" at bounding box center [480, 316] width 259 height 20
click at [419, 338] on div "Select size" at bounding box center [478, 333] width 239 height 13
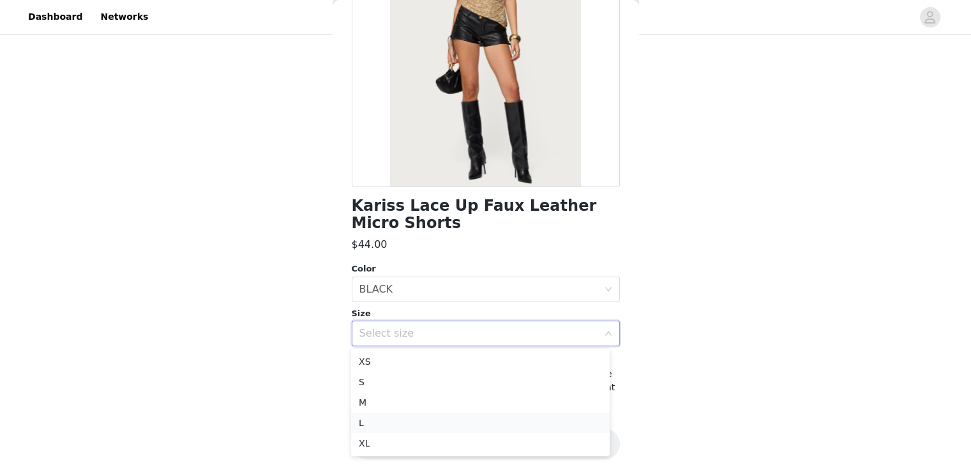
click at [405, 422] on li "L" at bounding box center [480, 422] width 259 height 20
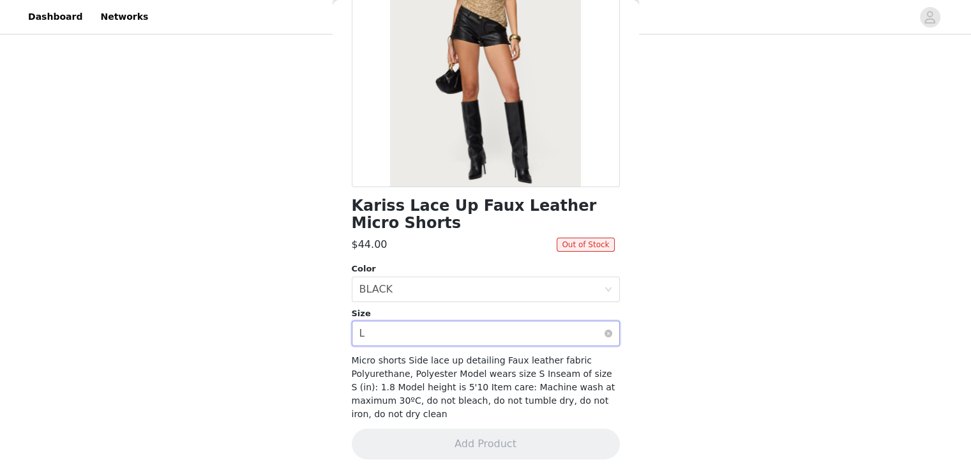
click at [435, 331] on div "Select size L" at bounding box center [481, 333] width 245 height 24
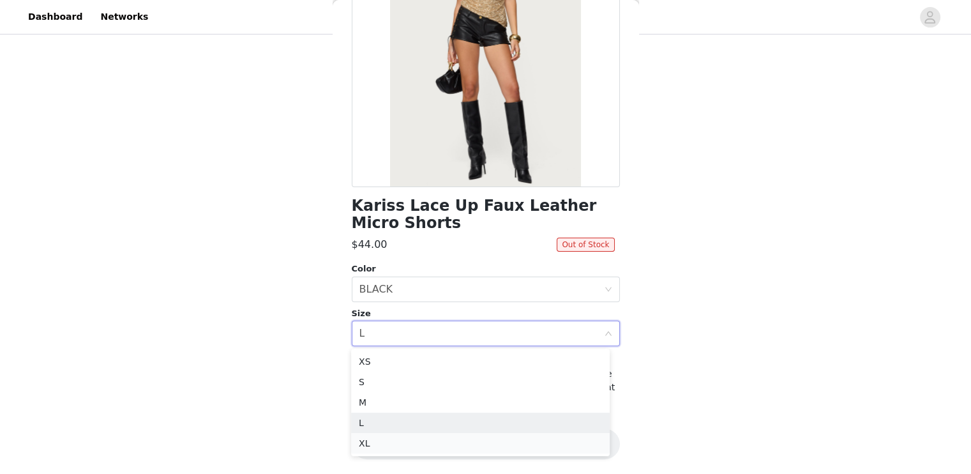
click at [396, 446] on li "XL" at bounding box center [480, 443] width 259 height 20
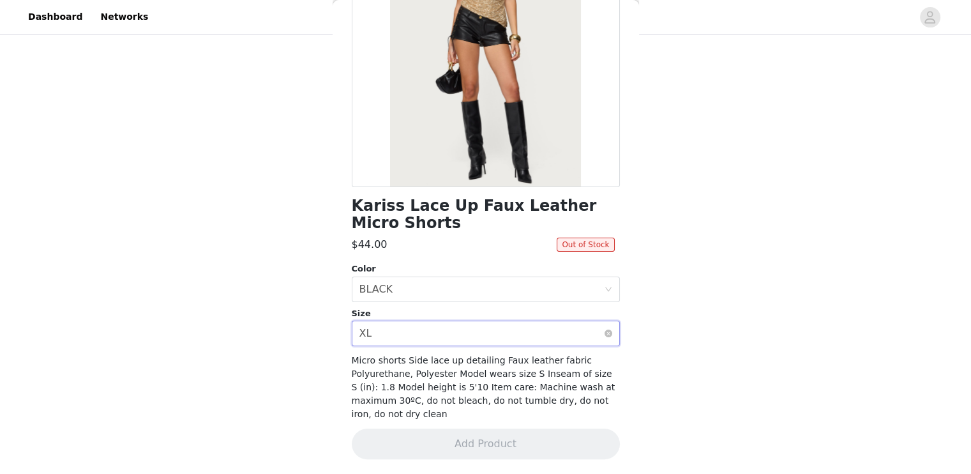
click at [430, 332] on div "Select size XL" at bounding box center [481, 333] width 245 height 24
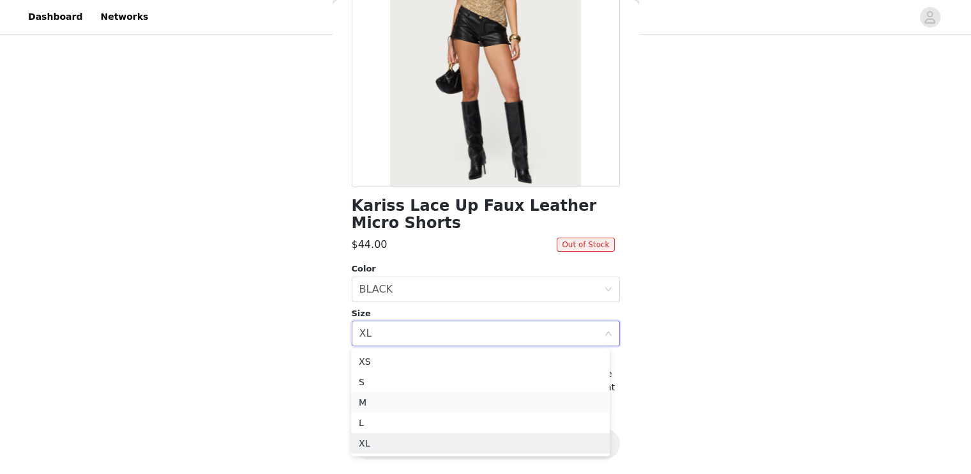
click at [418, 403] on li "M" at bounding box center [480, 402] width 259 height 20
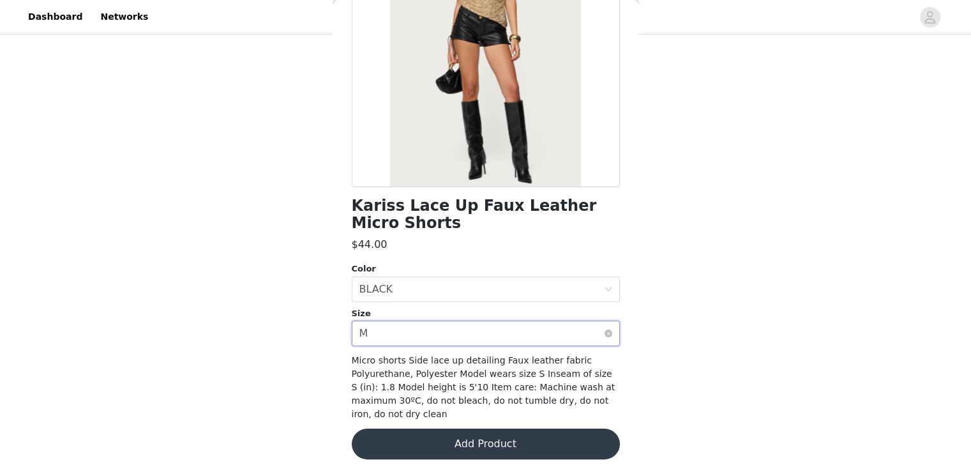
click at [448, 341] on div "Select size M" at bounding box center [481, 333] width 245 height 24
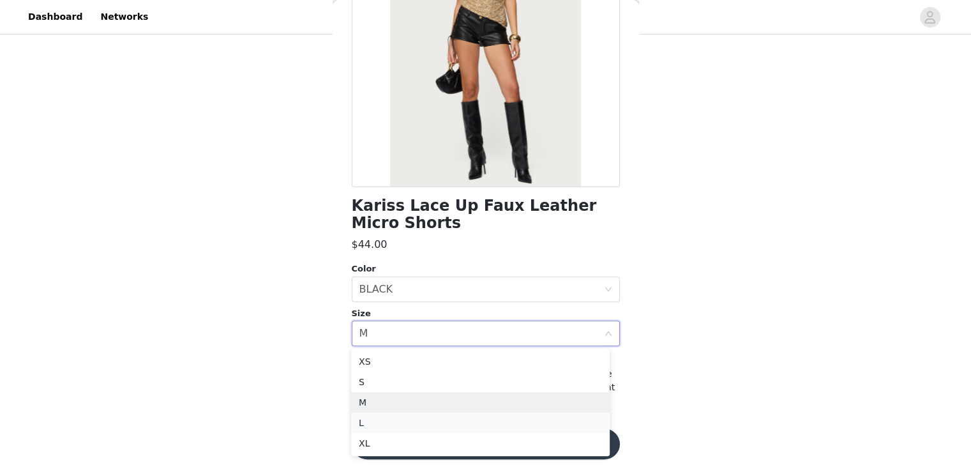
click at [402, 421] on li "L" at bounding box center [480, 422] width 259 height 20
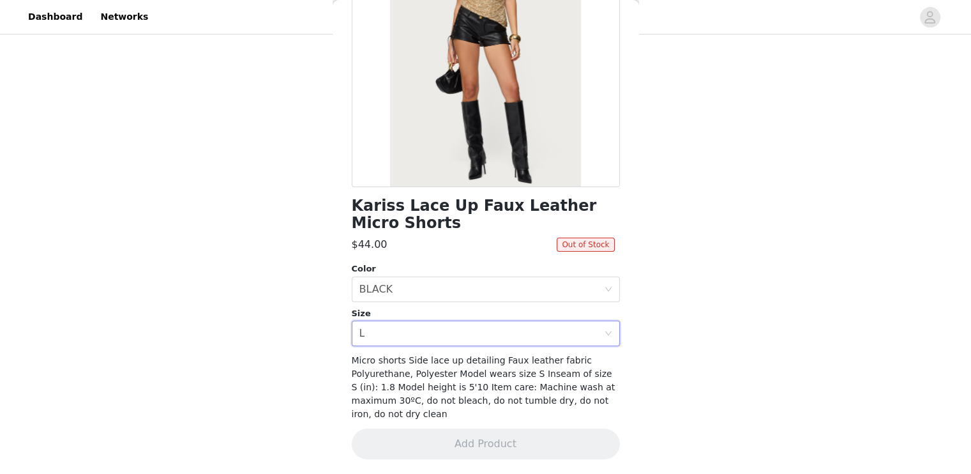
scroll to position [0, 0]
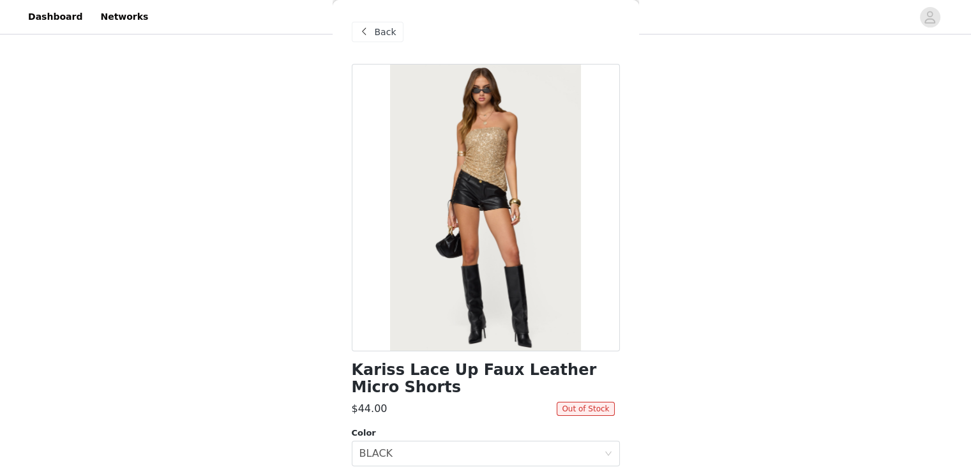
click at [372, 29] on div "Back" at bounding box center [378, 32] width 52 height 20
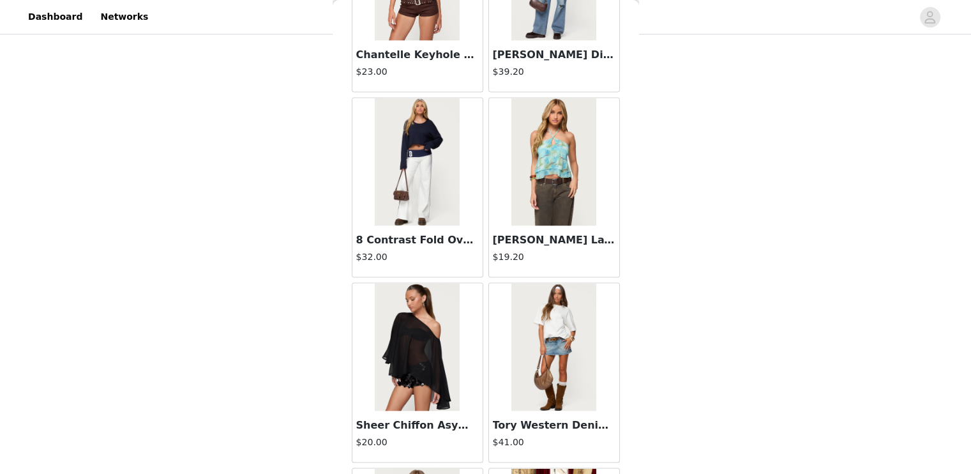
scroll to position [12146, 0]
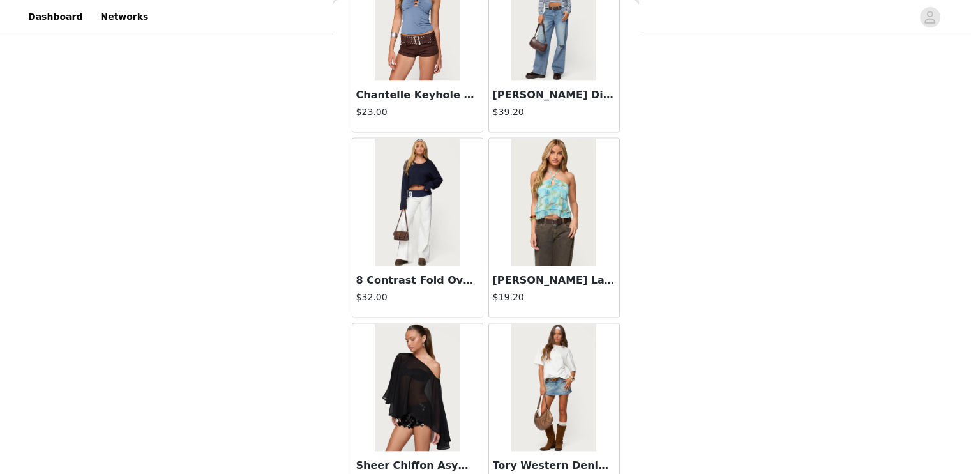
click at [557, 245] on img at bounding box center [553, 203] width 85 height 128
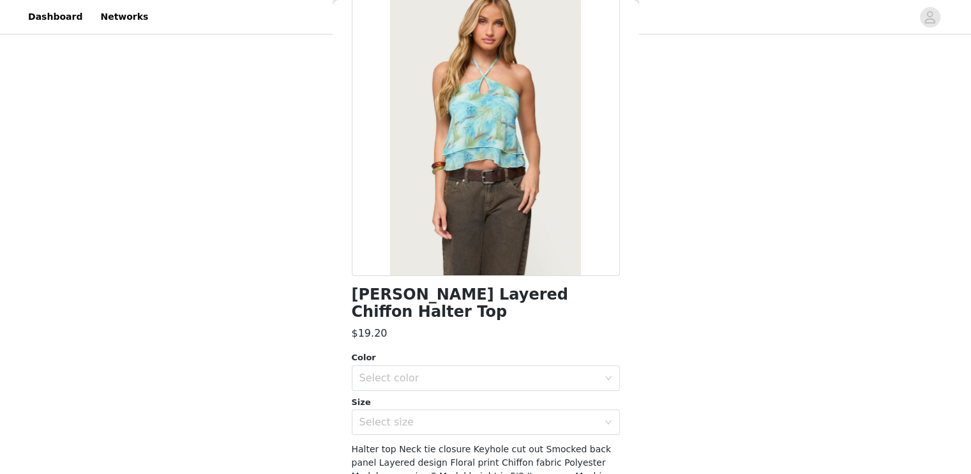
scroll to position [76, 0]
click at [467, 372] on div "Select color" at bounding box center [478, 377] width 239 height 13
click at [447, 400] on li "BLUE" at bounding box center [480, 405] width 259 height 20
click at [427, 419] on div "Select size" at bounding box center [478, 421] width 239 height 13
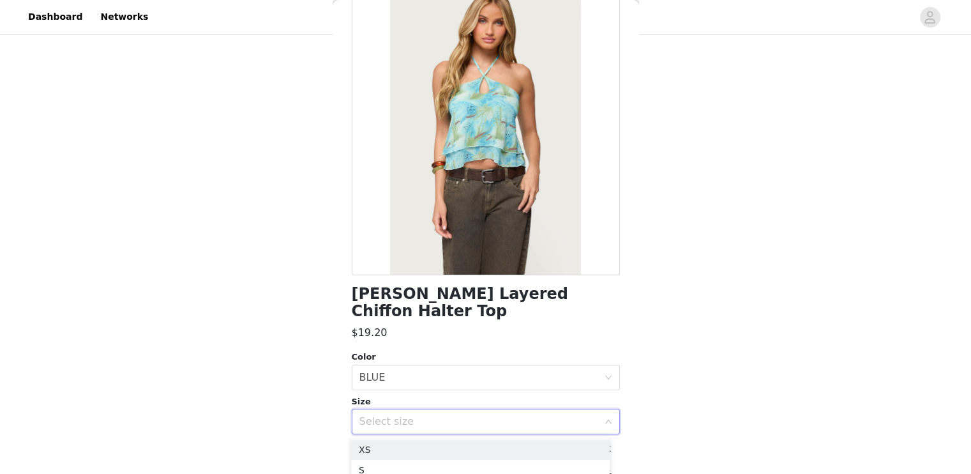
scroll to position [164, 0]
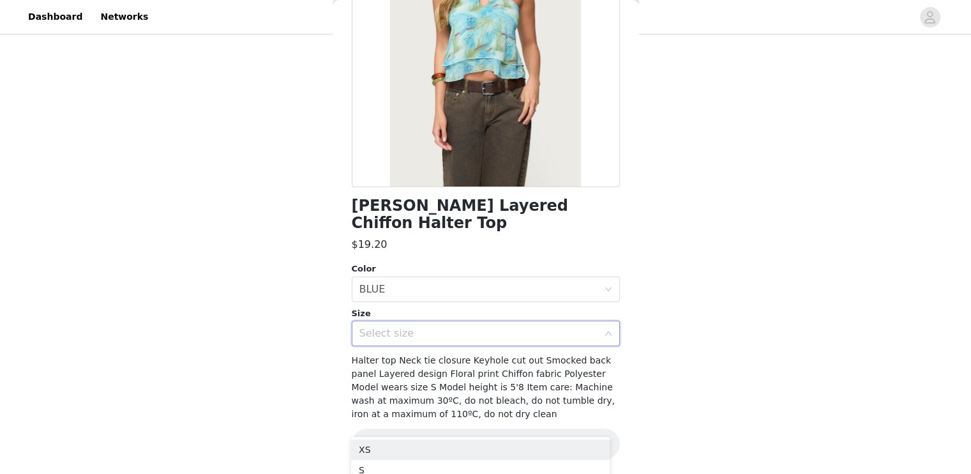
click at [434, 333] on div "Select size" at bounding box center [478, 333] width 239 height 13
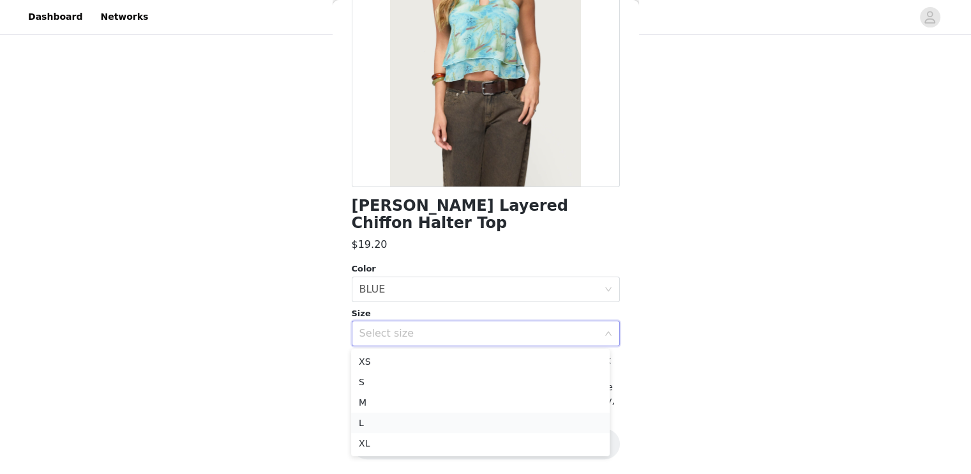
click at [396, 422] on li "L" at bounding box center [480, 422] width 259 height 20
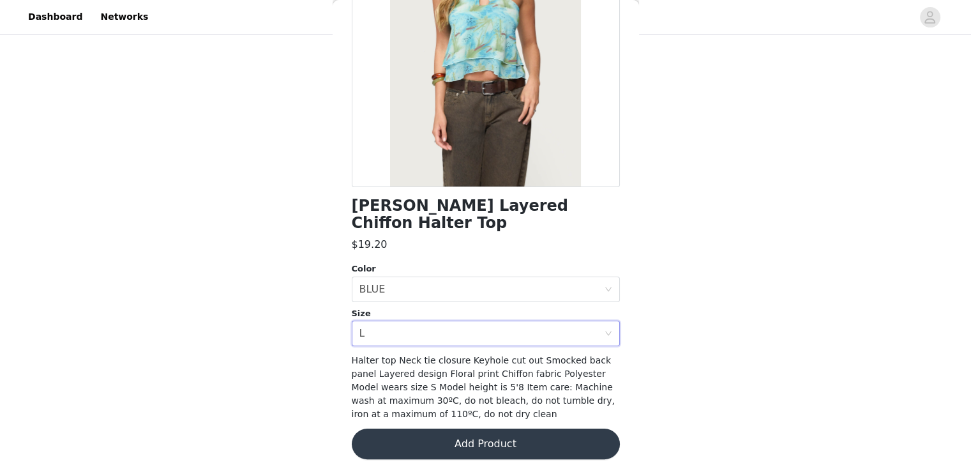
click at [454, 446] on button "Add Product" at bounding box center [486, 443] width 268 height 31
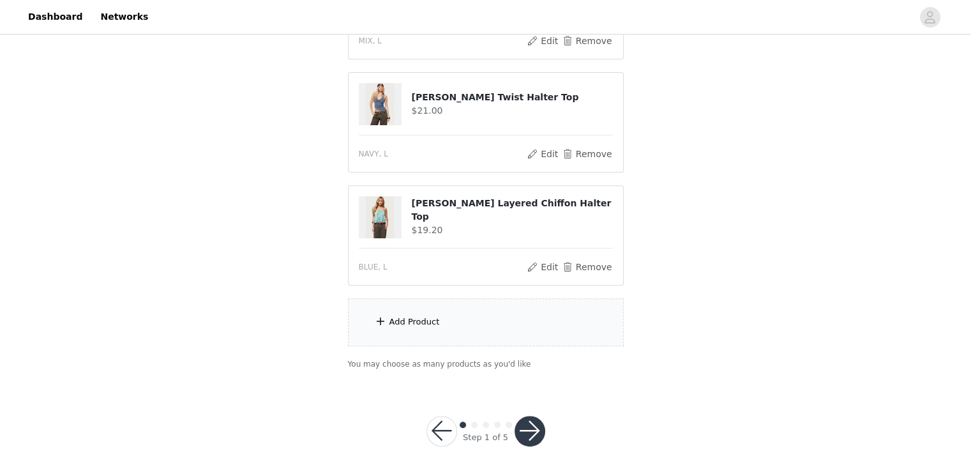
scroll to position [444, 0]
click at [457, 319] on div "Add Product" at bounding box center [486, 321] width 276 height 48
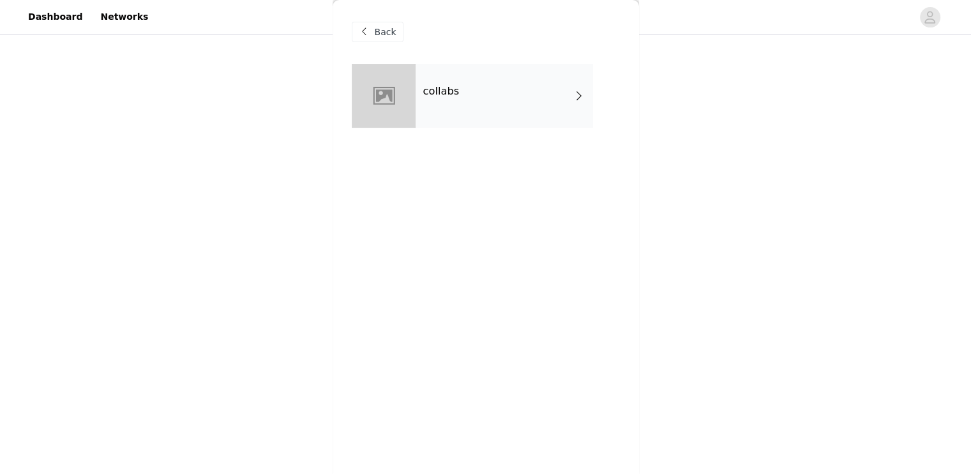
click at [511, 112] on div "collabs" at bounding box center [504, 96] width 177 height 64
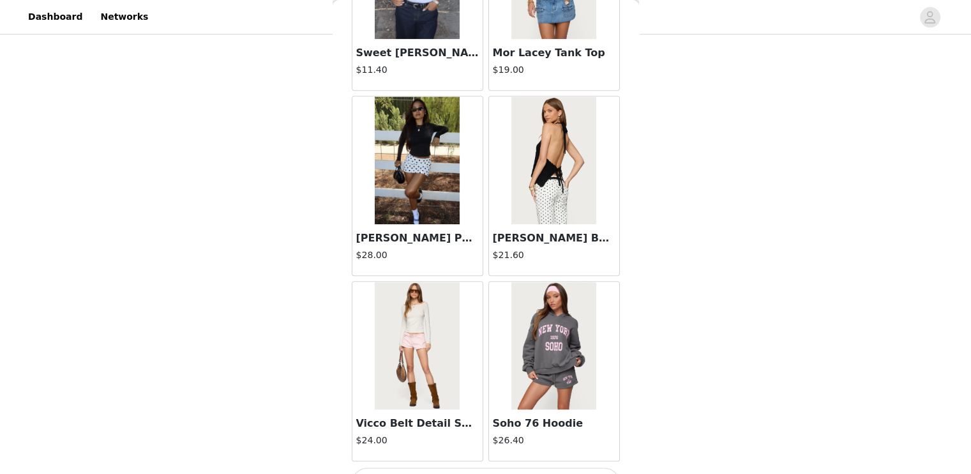
scroll to position [1477, 0]
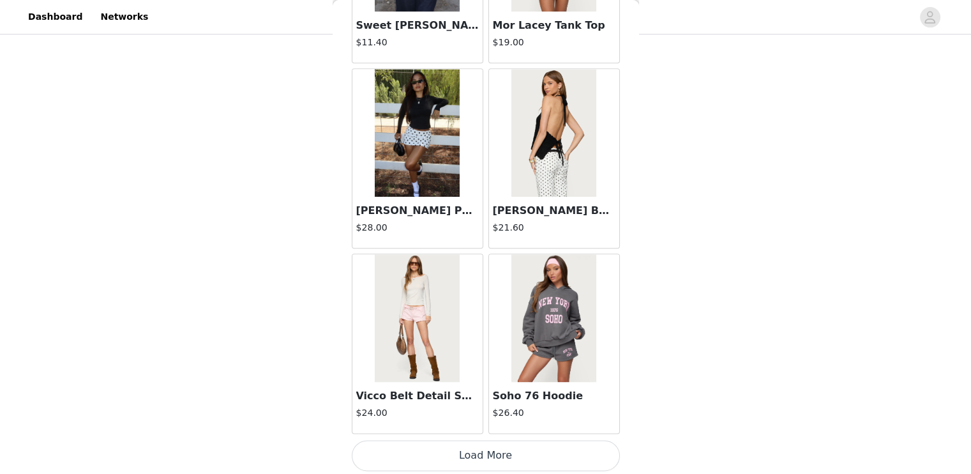
click at [483, 449] on button "Load More" at bounding box center [486, 455] width 268 height 31
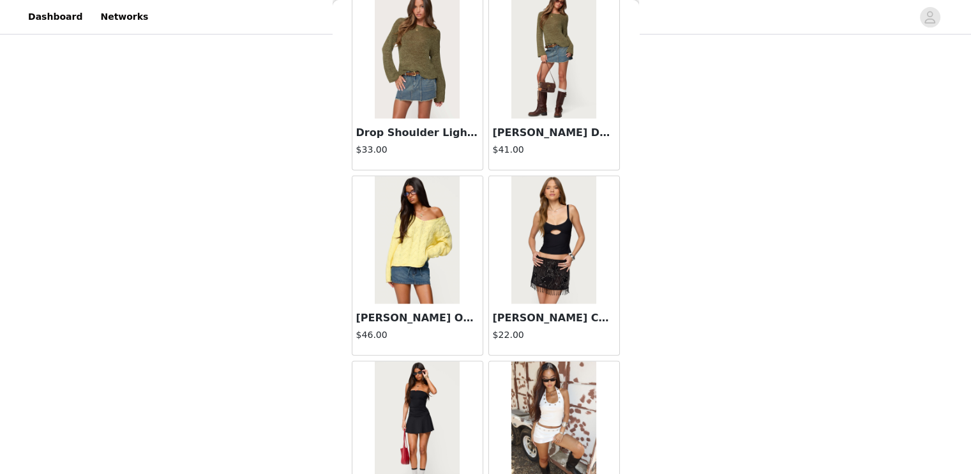
scroll to position [3326, 0]
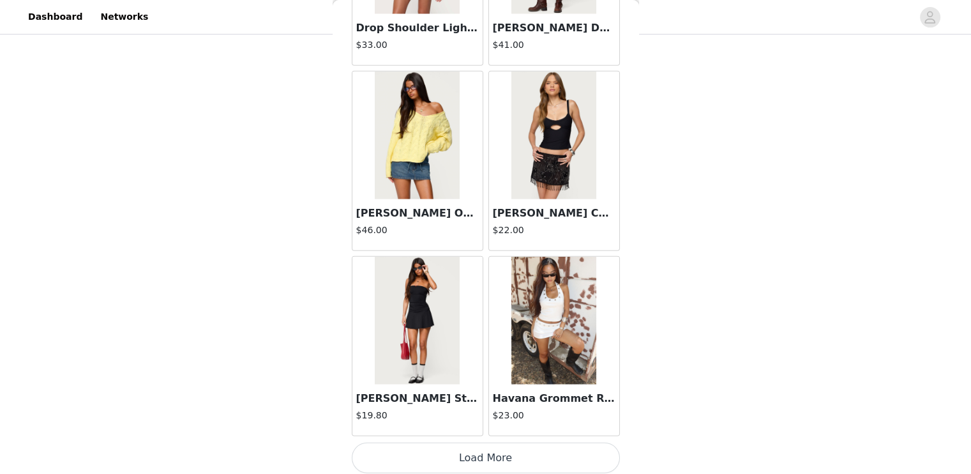
click at [467, 446] on button "Load More" at bounding box center [486, 457] width 268 height 31
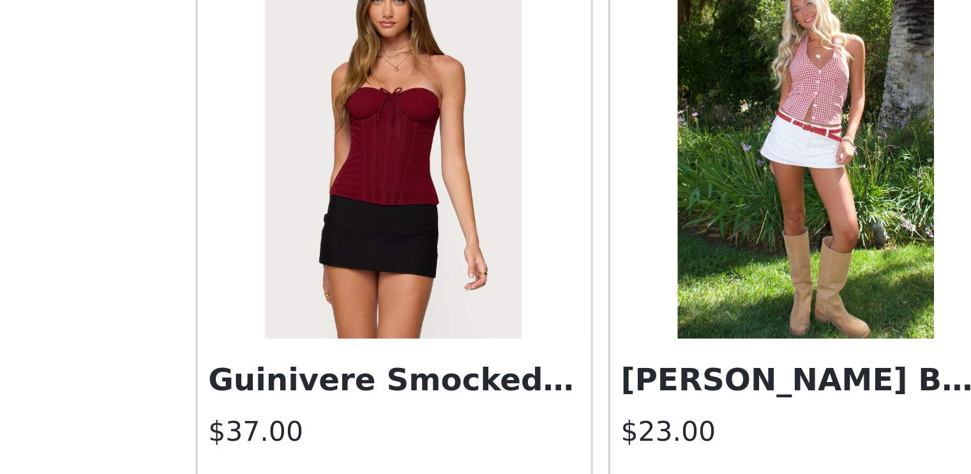
scroll to position [444, 0]
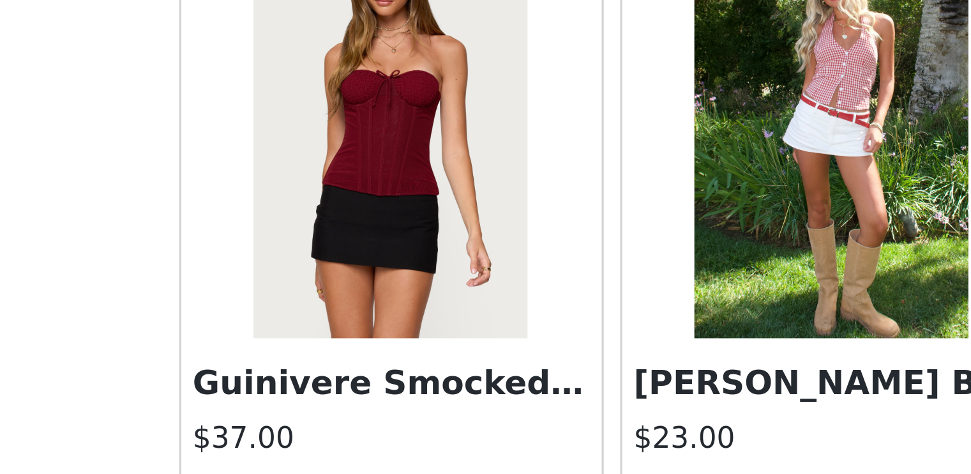
click at [425, 340] on h3 "Guinivere Smocked Strapless Corset" at bounding box center [417, 346] width 123 height 15
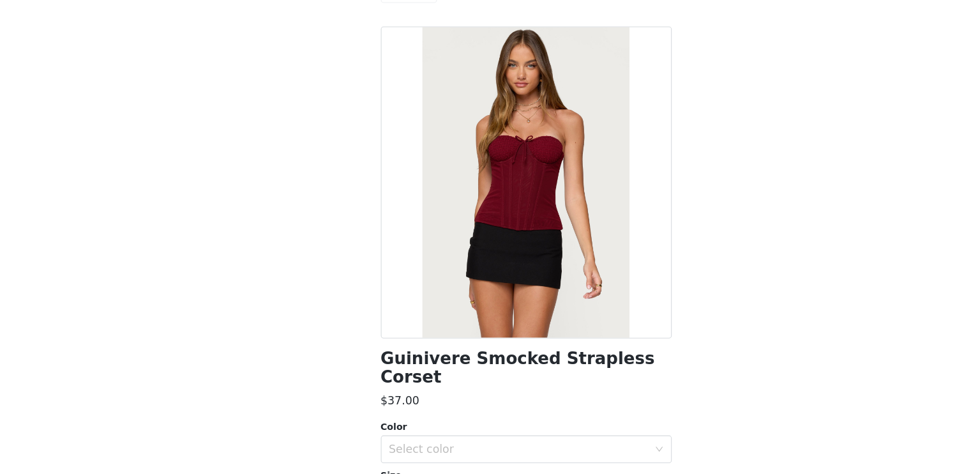
scroll to position [3, 0]
click at [464, 257] on div at bounding box center [486, 204] width 268 height 287
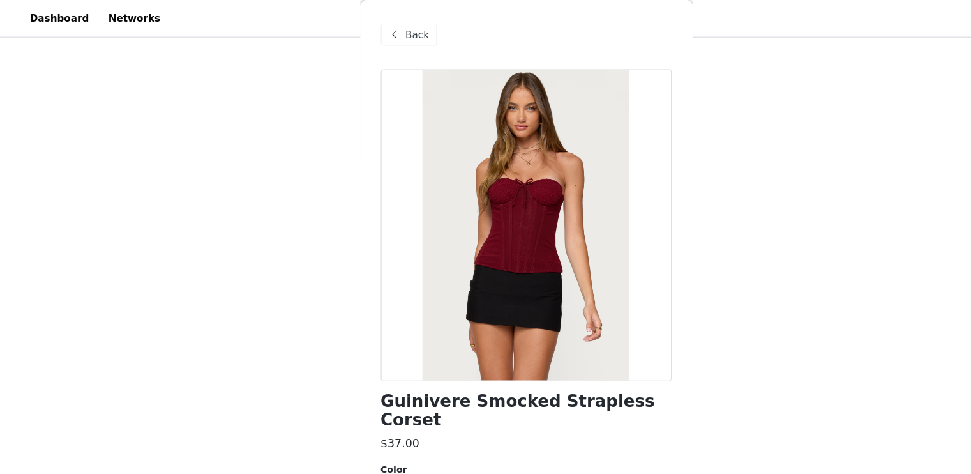
scroll to position [269, 0]
click at [381, 30] on span "Back" at bounding box center [386, 32] width 22 height 13
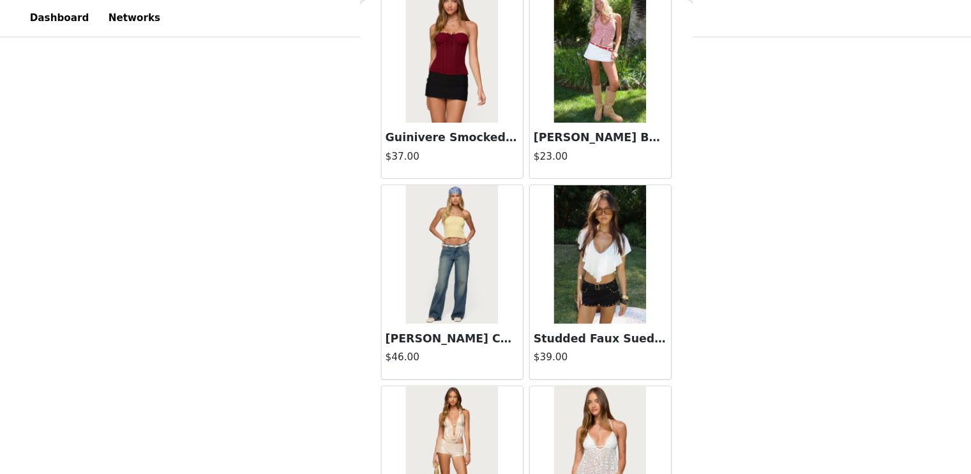
scroll to position [3770, 0]
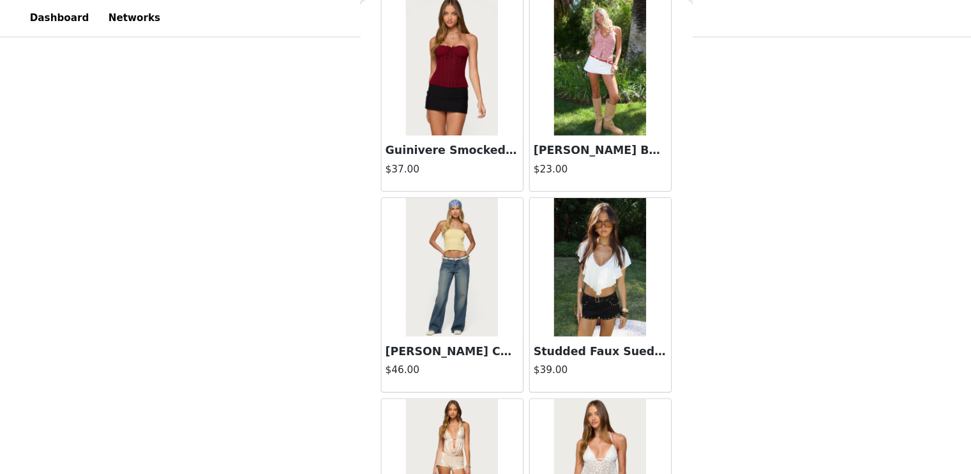
click at [564, 317] on h3 "Studded Faux Suede Micro Shorts" at bounding box center [554, 324] width 123 height 15
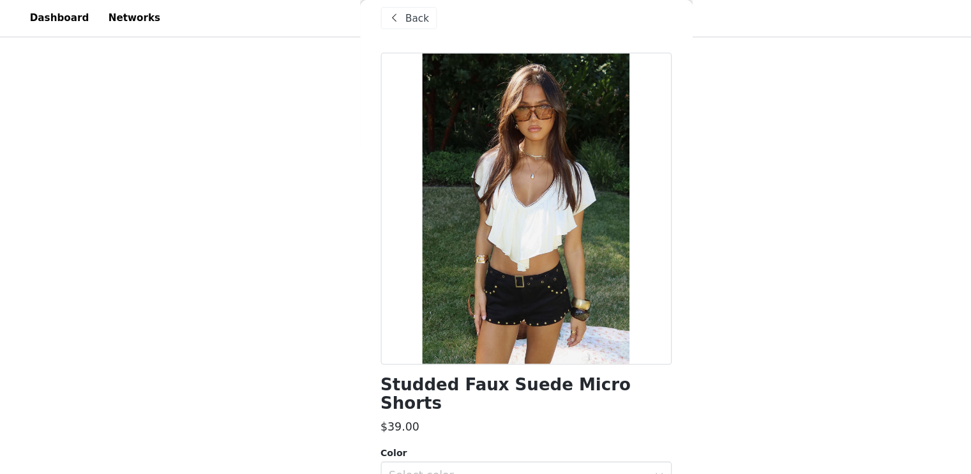
scroll to position [16, 0]
click at [377, 13] on span "Back" at bounding box center [386, 16] width 22 height 13
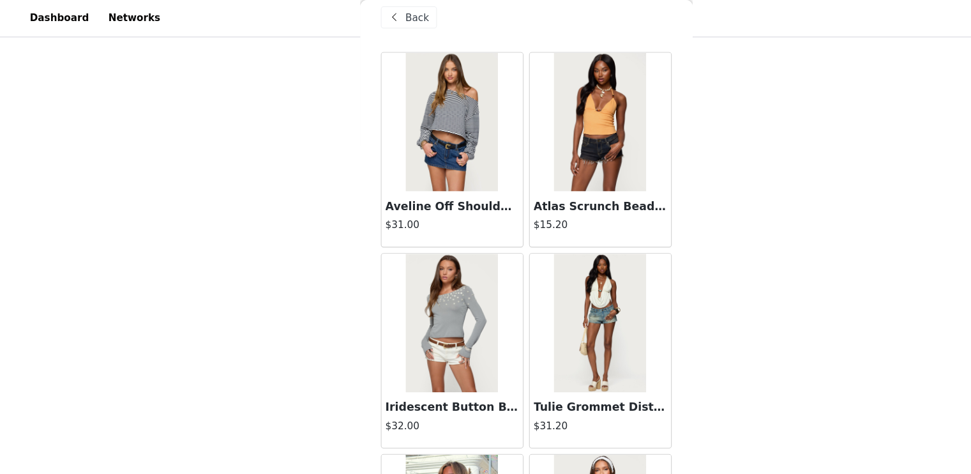
click at [580, 297] on img at bounding box center [553, 298] width 85 height 128
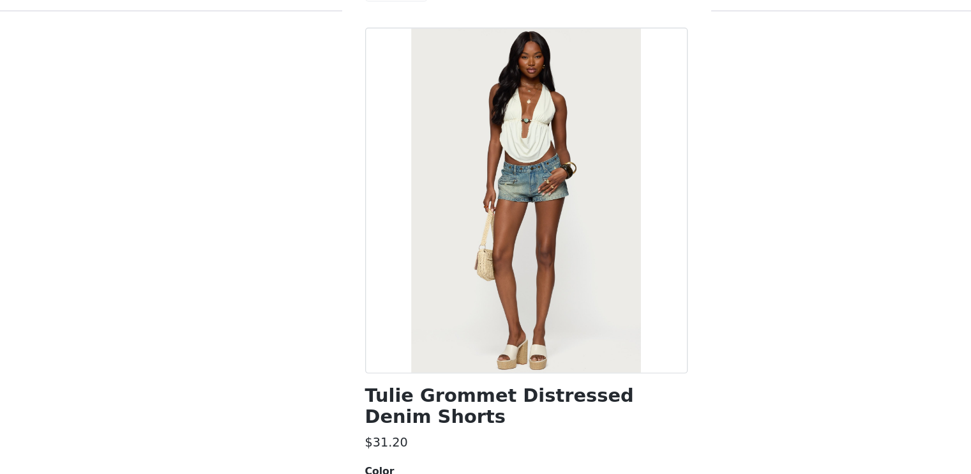
scroll to position [0, 0]
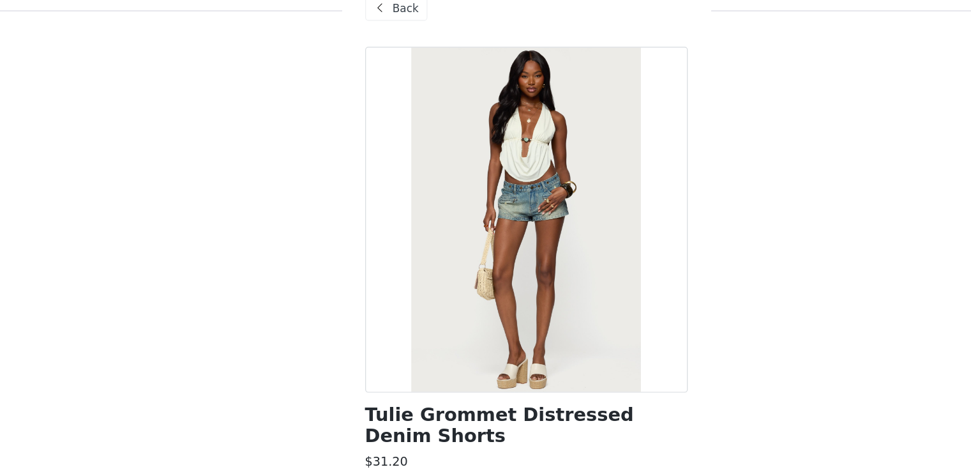
click at [377, 31] on span "Back" at bounding box center [386, 32] width 22 height 13
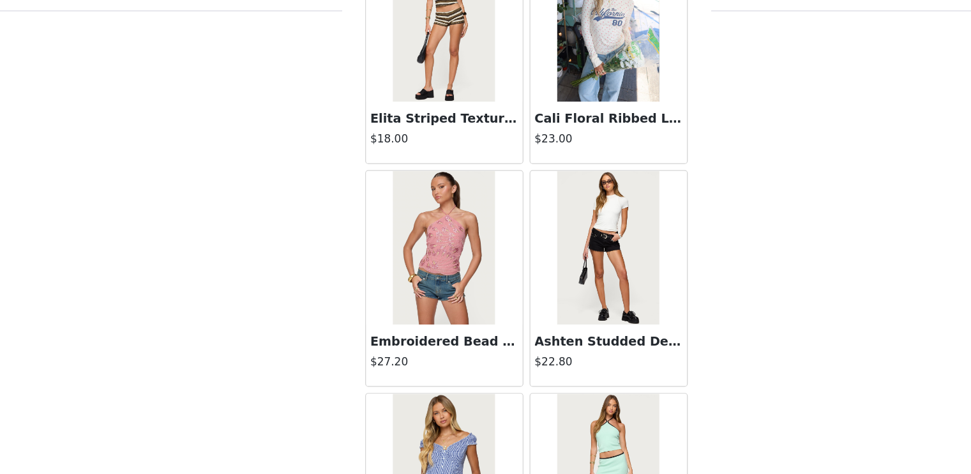
scroll to position [4712, 0]
click at [557, 247] on img at bounding box center [553, 231] width 85 height 128
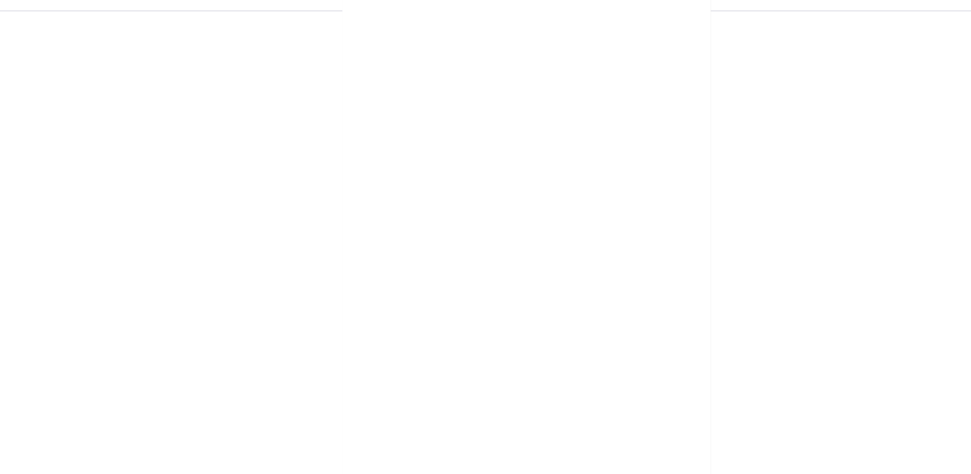
scroll to position [0, 0]
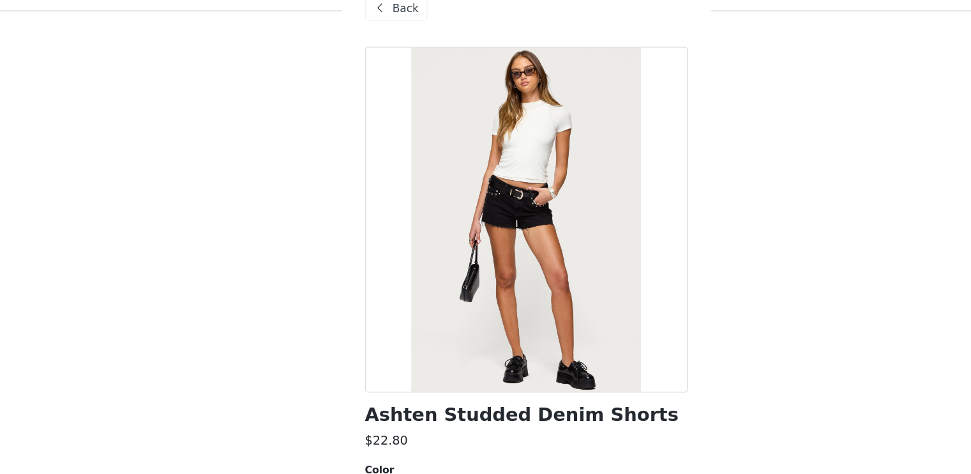
click at [372, 36] on div "Back" at bounding box center [378, 32] width 52 height 20
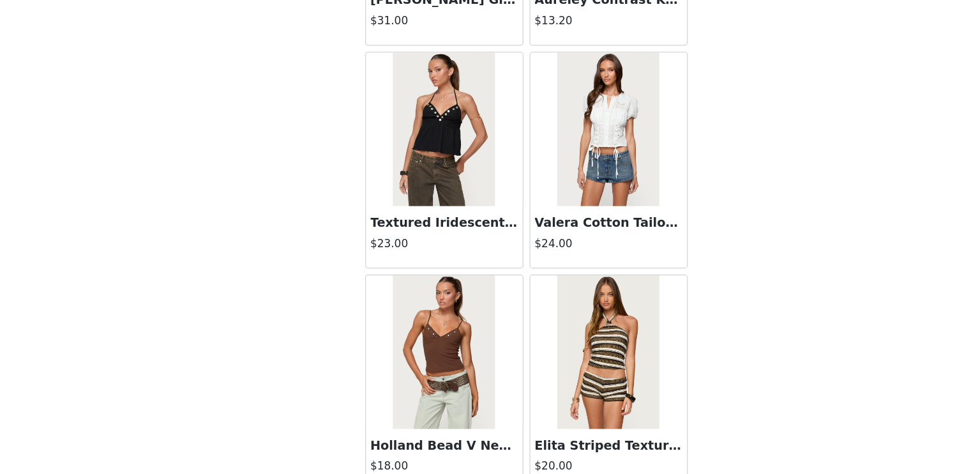
scroll to position [5175, 0]
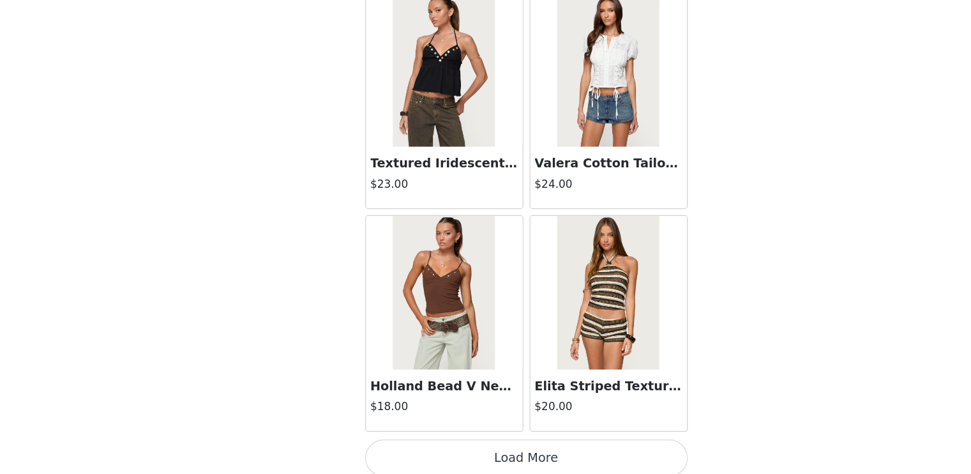
click at [476, 454] on button "Load More" at bounding box center [486, 460] width 268 height 31
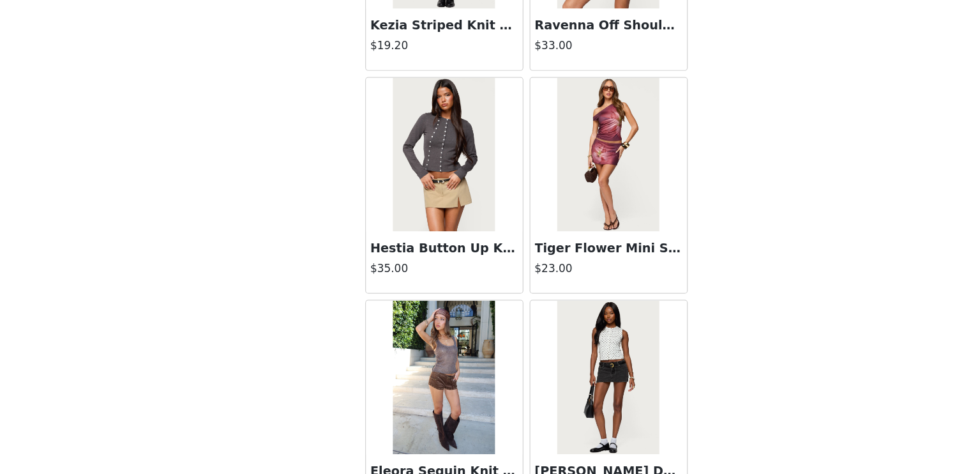
scroll to position [7024, 0]
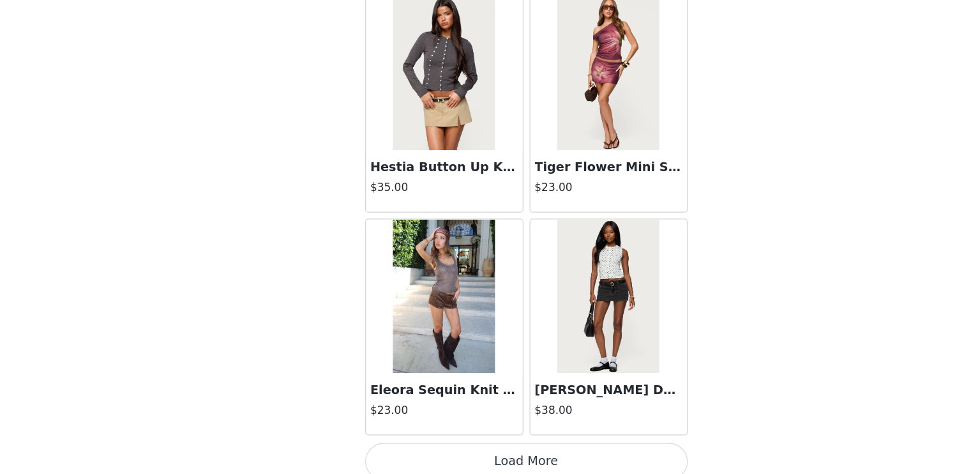
click at [499, 458] on button "Load More" at bounding box center [486, 463] width 268 height 31
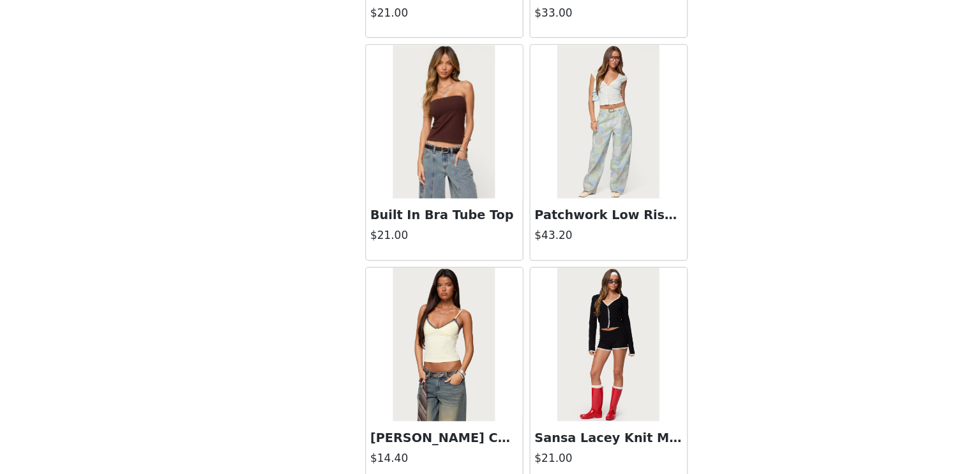
scroll to position [8873, 0]
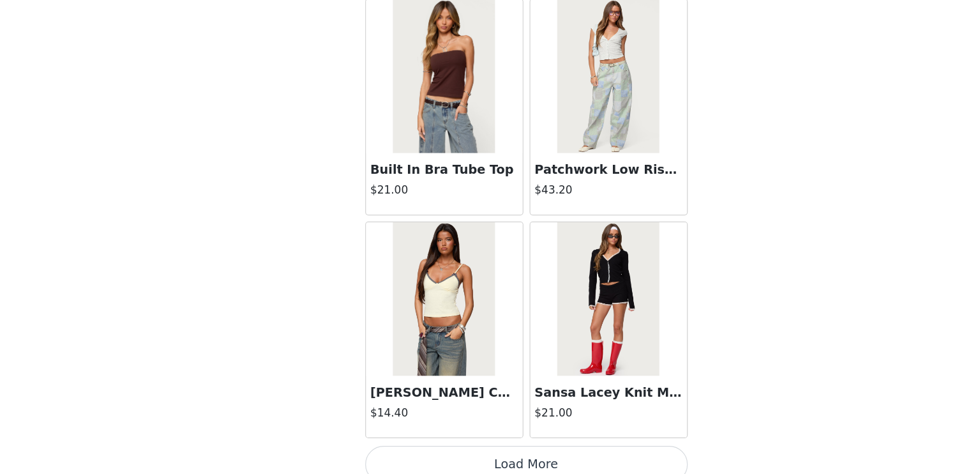
click at [476, 450] on button "Load More" at bounding box center [486, 465] width 268 height 31
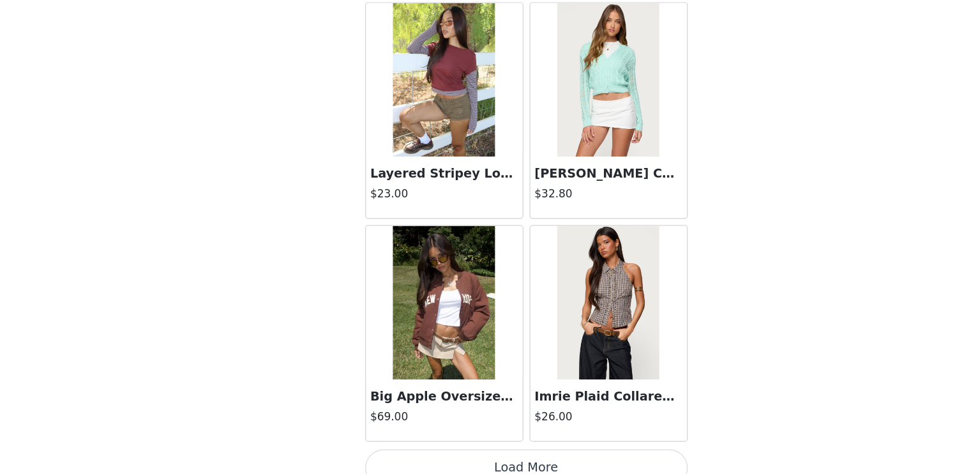
scroll to position [10722, 0]
click at [464, 461] on button "Load More" at bounding box center [486, 468] width 268 height 31
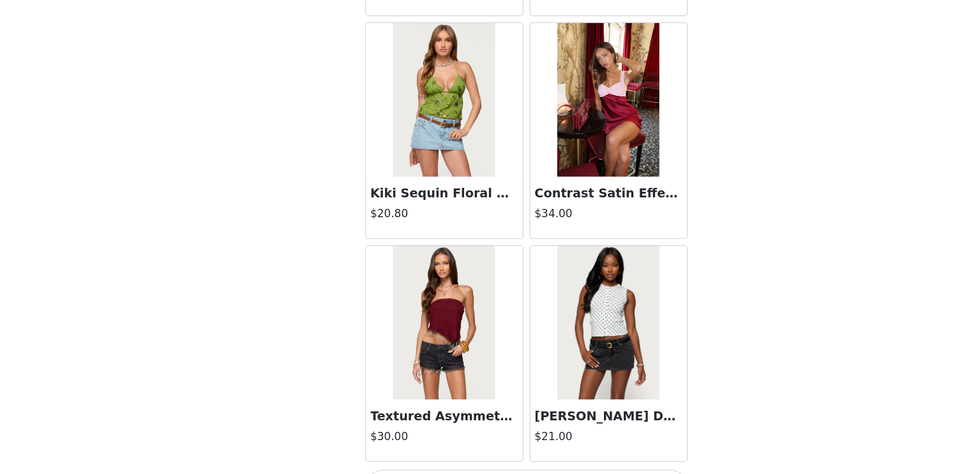
scroll to position [12571, 0]
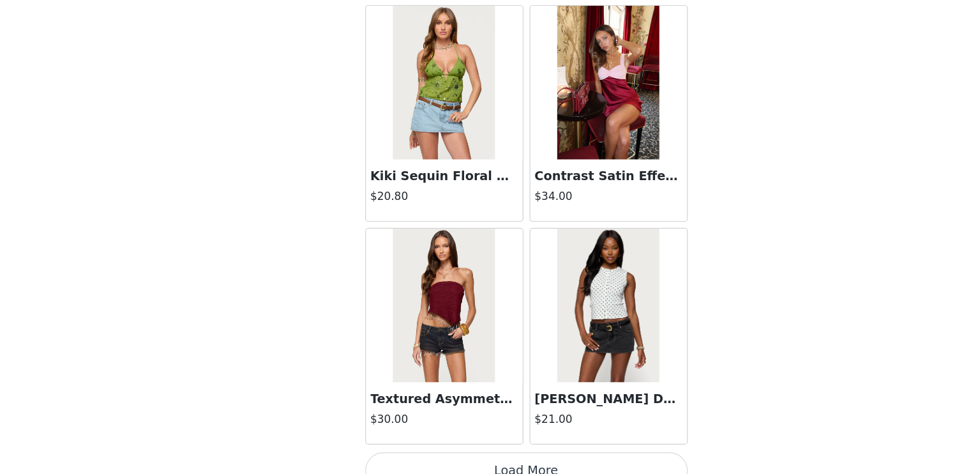
click at [529, 455] on button "Load More" at bounding box center [486, 470] width 268 height 31
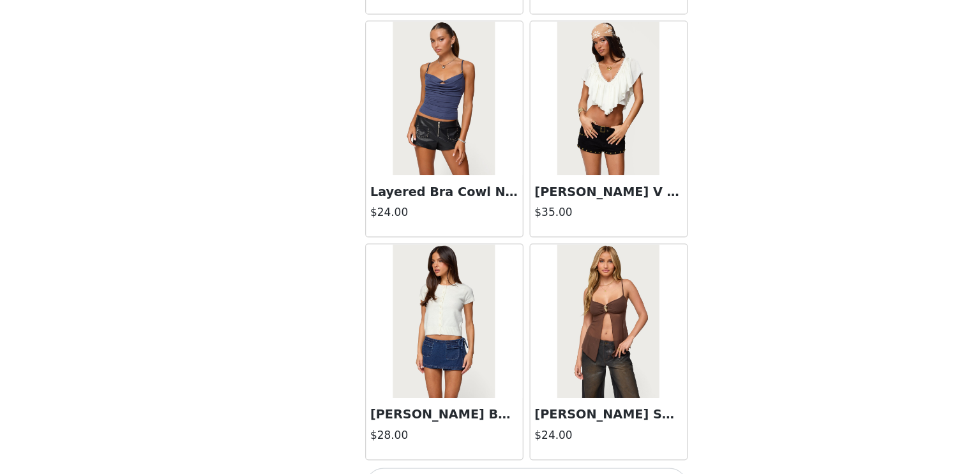
scroll to position [14420, 0]
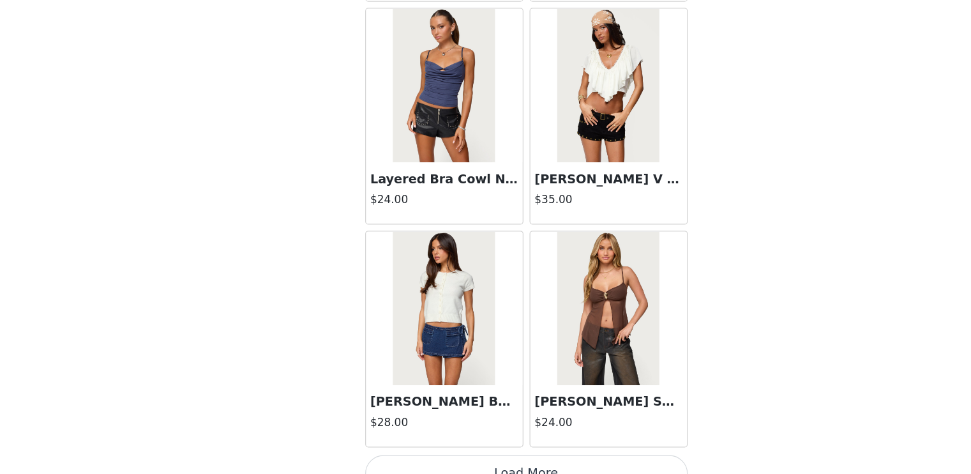
click at [497, 458] on button "Load More" at bounding box center [486, 473] width 268 height 31
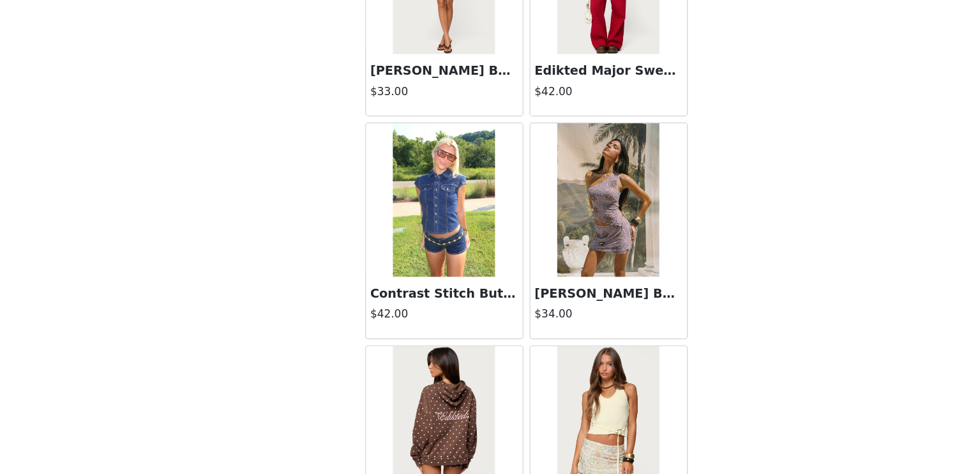
scroll to position [16269, 0]
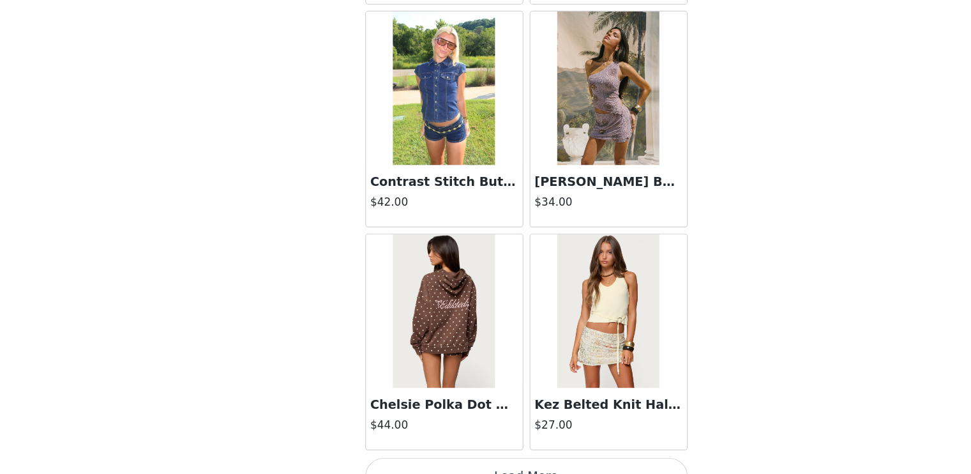
click at [497, 460] on button "Load More" at bounding box center [486, 475] width 268 height 31
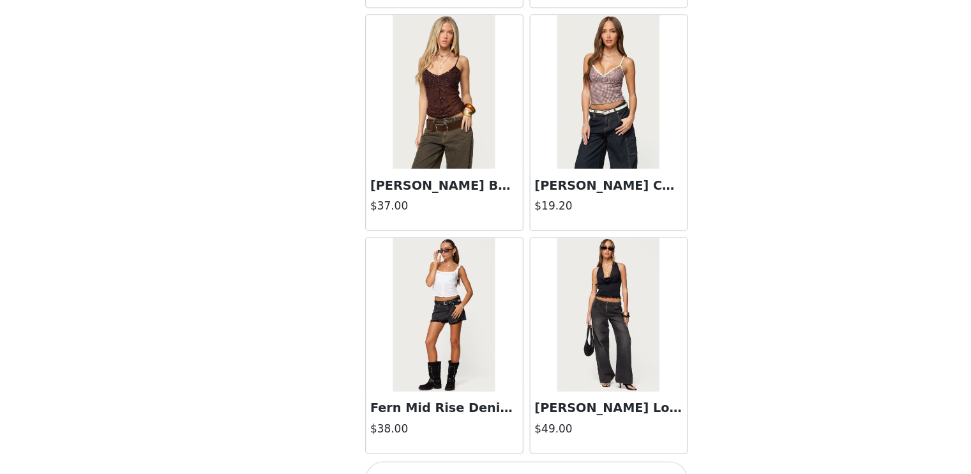
scroll to position [365, 0]
click at [451, 411] on h3 "Fern Mid Rise Denim Shorts" at bounding box center [417, 418] width 123 height 15
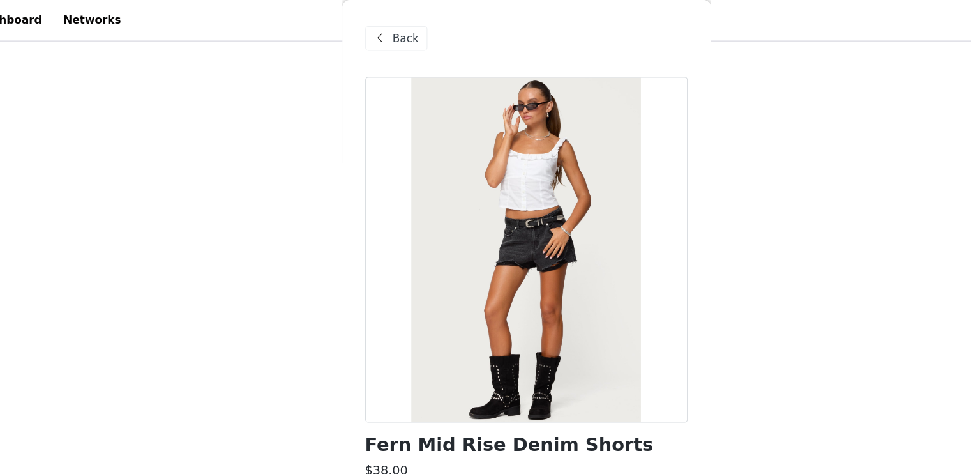
scroll to position [0, 0]
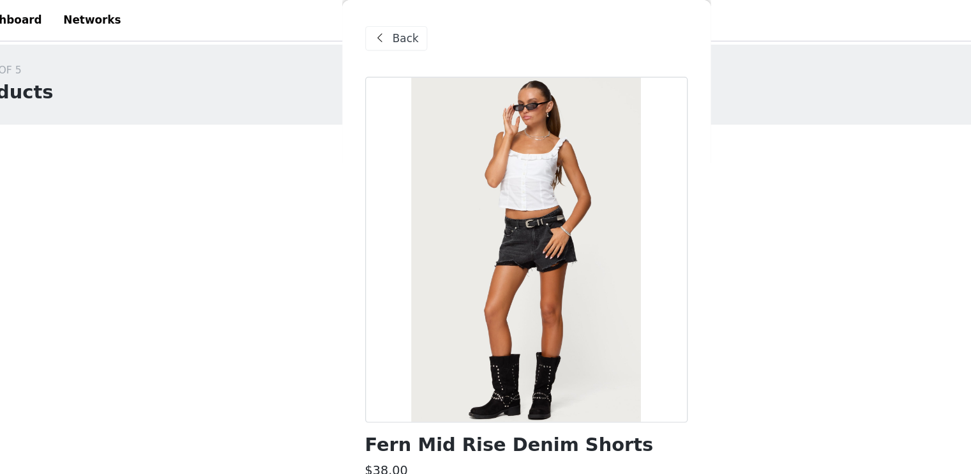
click at [381, 31] on span "Back" at bounding box center [386, 32] width 22 height 13
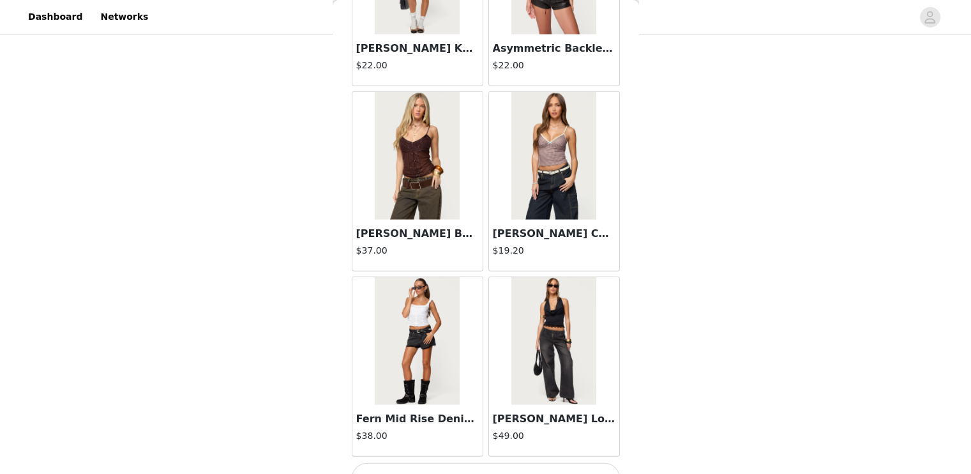
scroll to position [80, 0]
click at [513, 463] on button "Load More" at bounding box center [486, 478] width 268 height 31
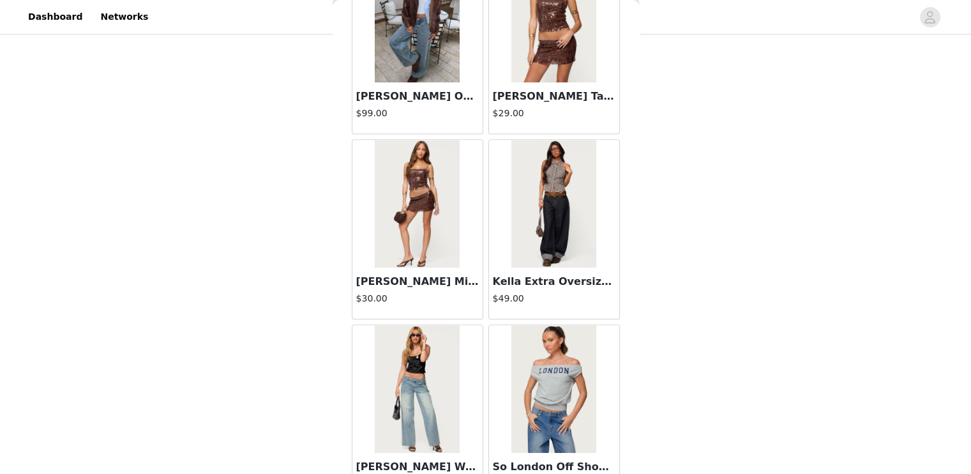
scroll to position [19967, 0]
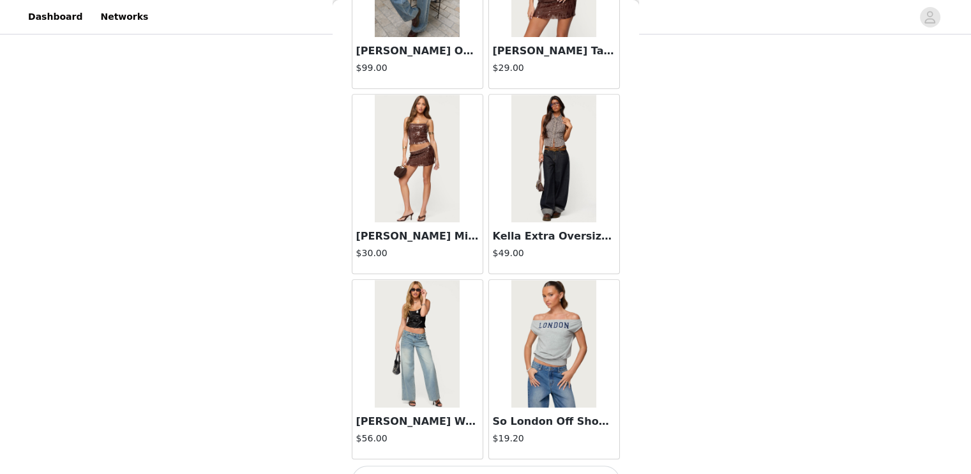
click at [509, 465] on button "Load More" at bounding box center [486, 480] width 268 height 31
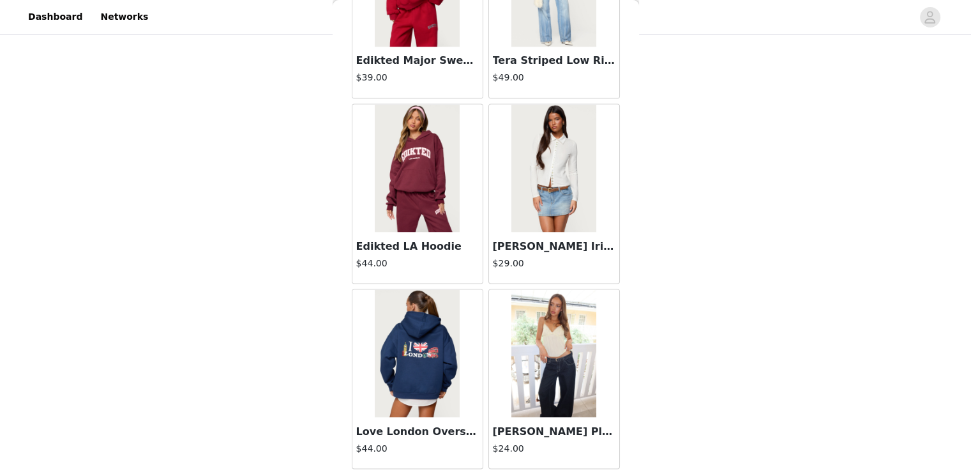
scroll to position [21816, 0]
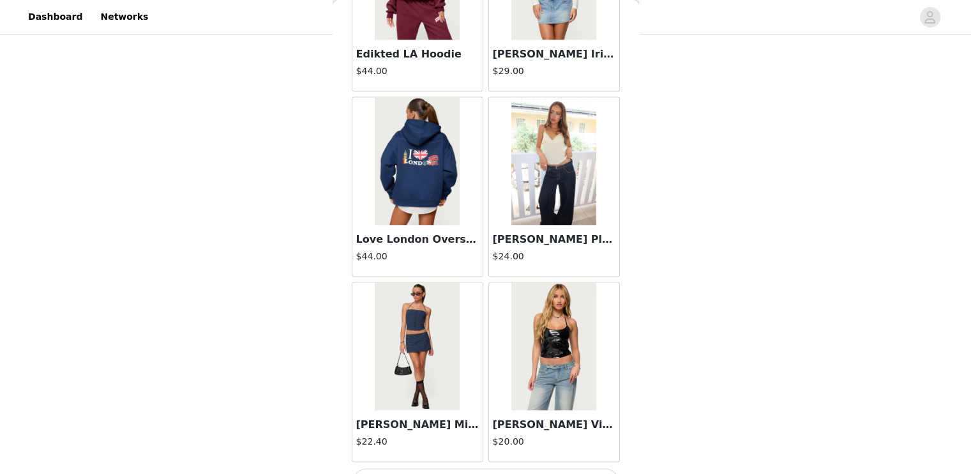
click at [483, 468] on button "Load More" at bounding box center [486, 483] width 268 height 31
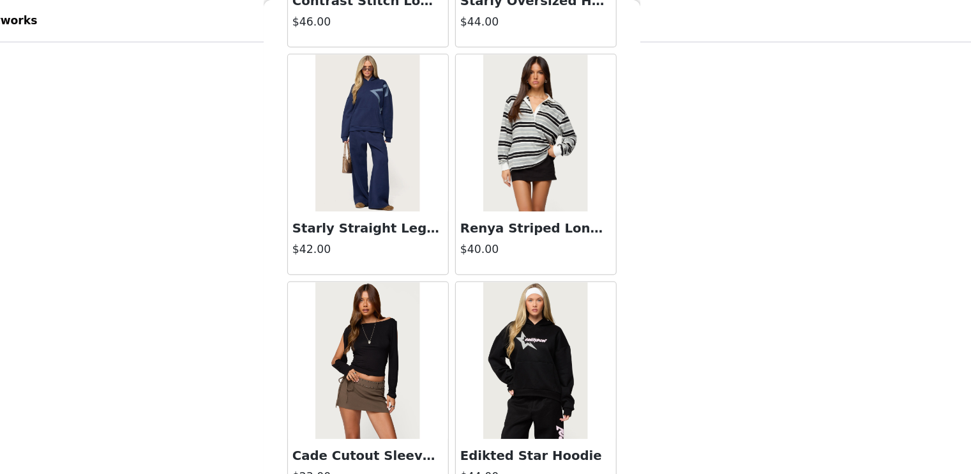
scroll to position [23349, 0]
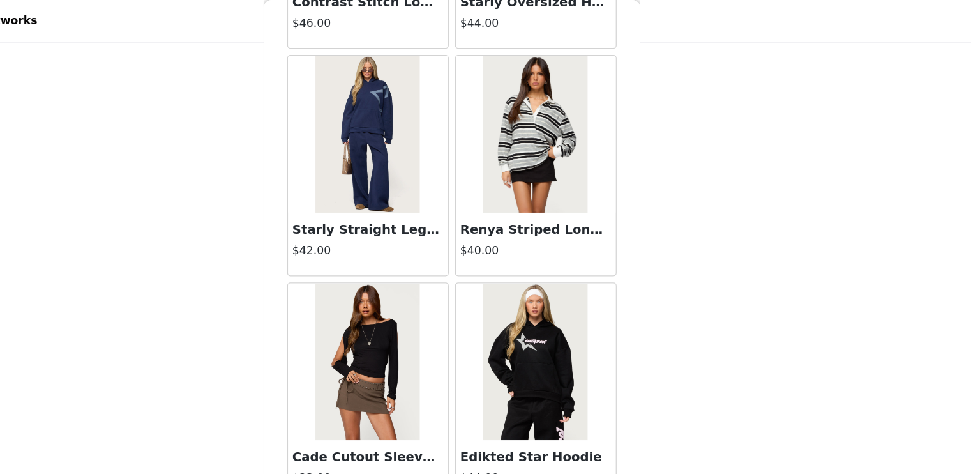
click at [446, 268] on img at bounding box center [417, 294] width 85 height 128
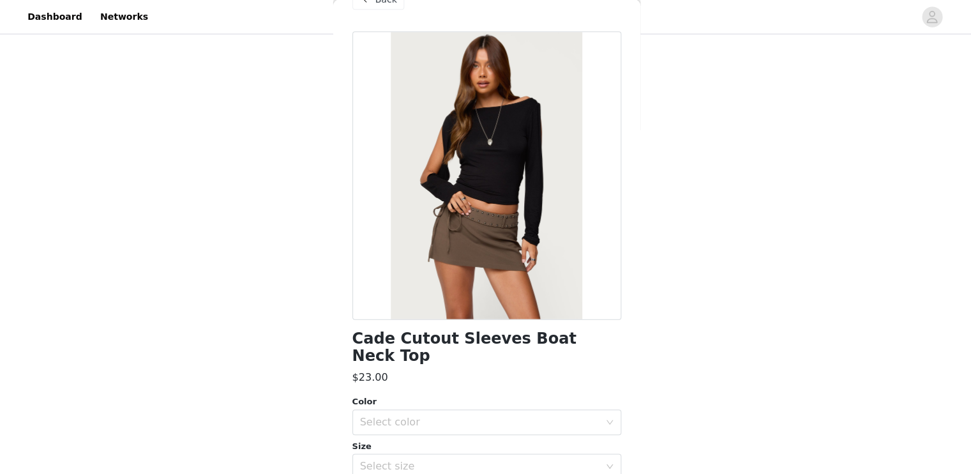
scroll to position [313, 0]
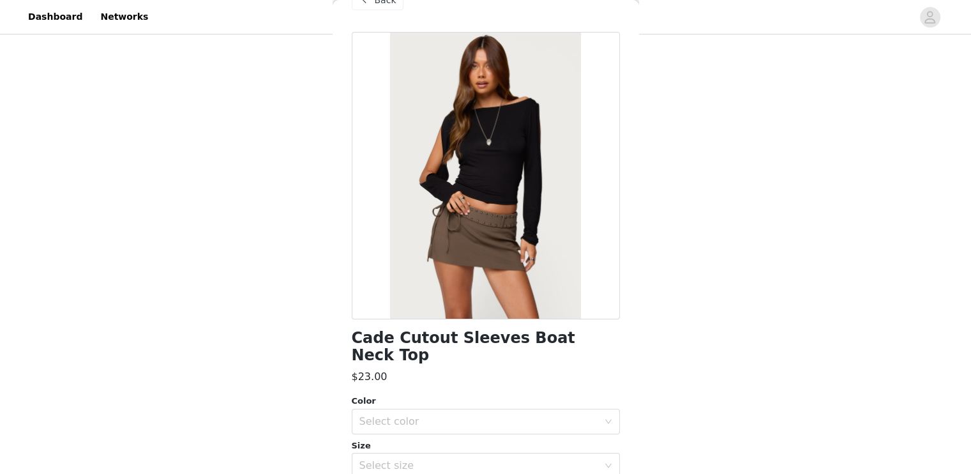
click at [379, 3] on span "Back" at bounding box center [386, 0] width 22 height 13
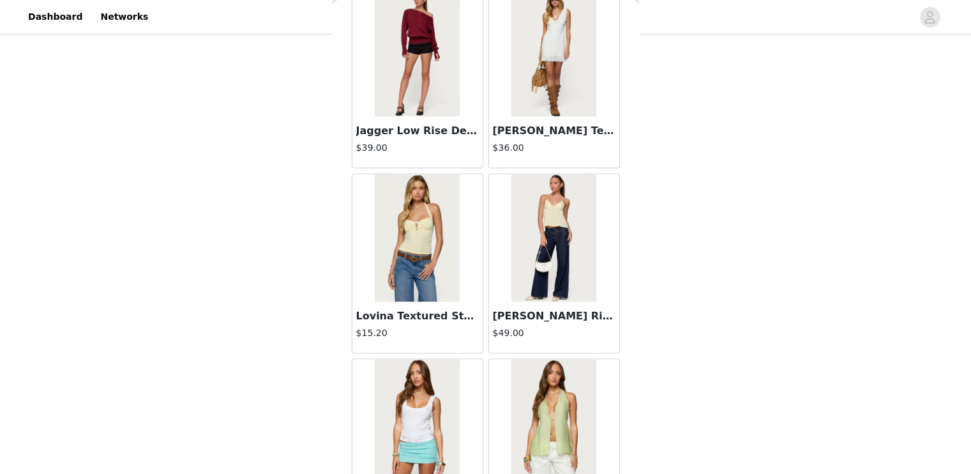
scroll to position [2304, 0]
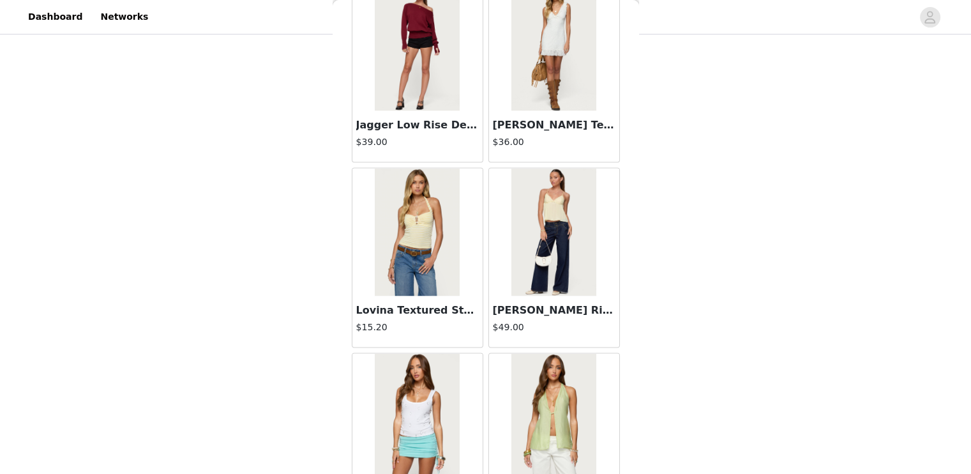
click at [428, 94] on img at bounding box center [417, 47] width 85 height 128
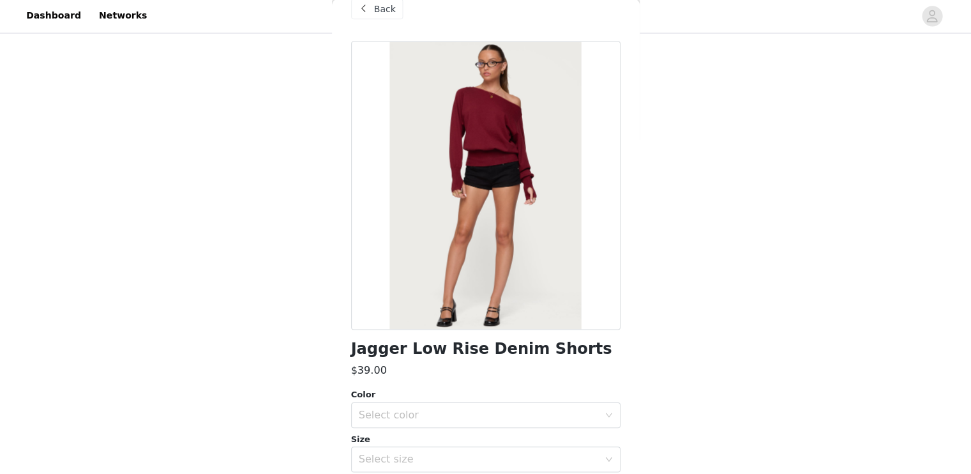
scroll to position [313, 0]
click at [464, 411] on div "Select color" at bounding box center [478, 414] width 239 height 13
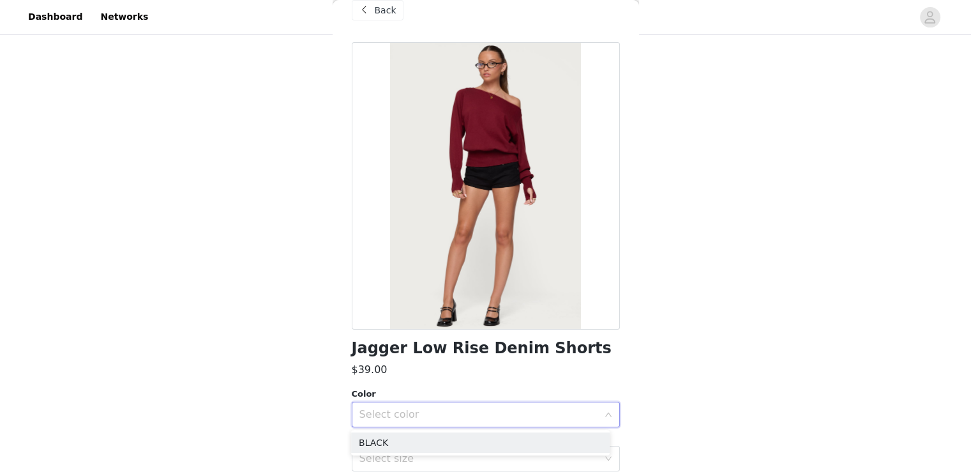
scroll to position [0, 0]
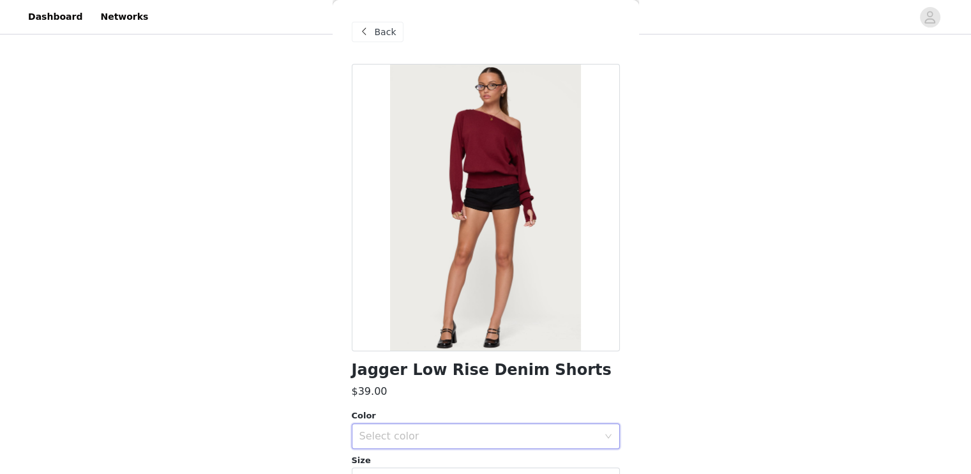
click at [381, 31] on span "Back" at bounding box center [386, 32] width 22 height 13
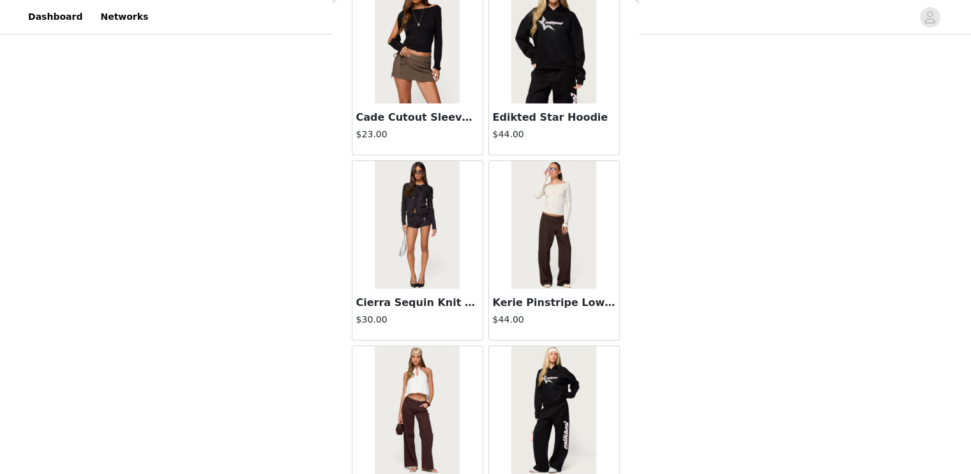
scroll to position [23665, 0]
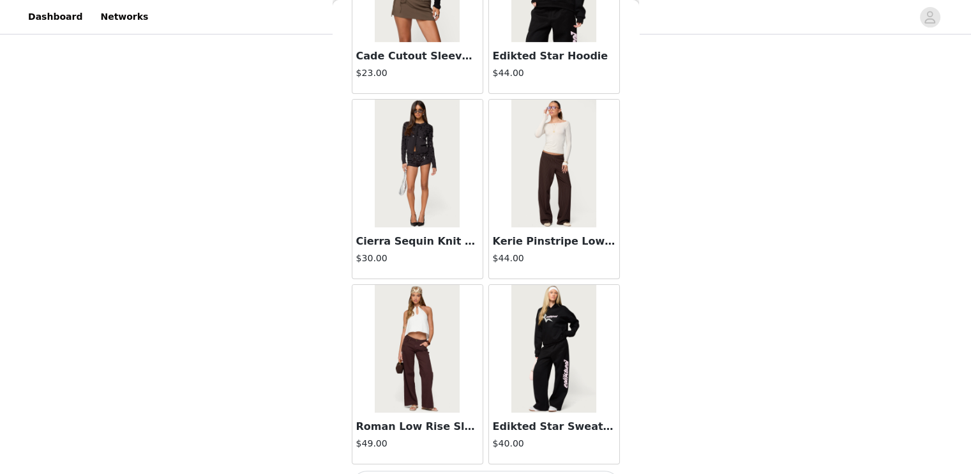
click at [433, 328] on img at bounding box center [417, 349] width 85 height 128
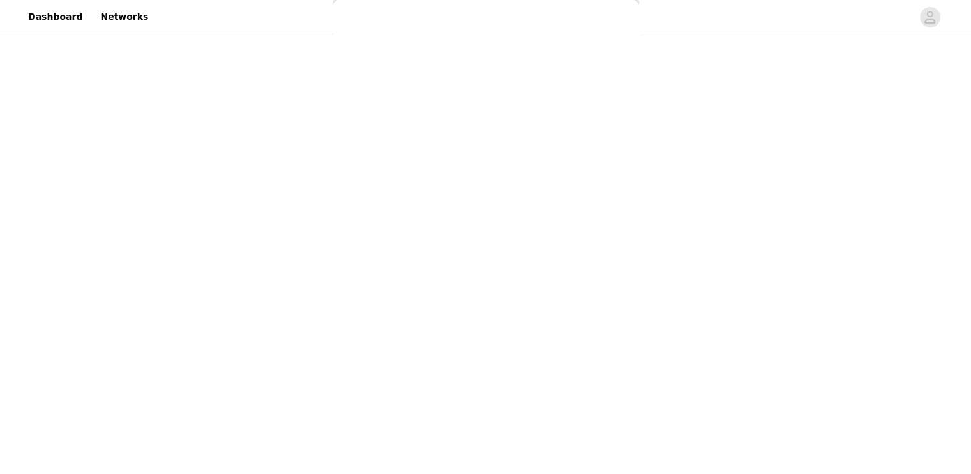
scroll to position [0, 0]
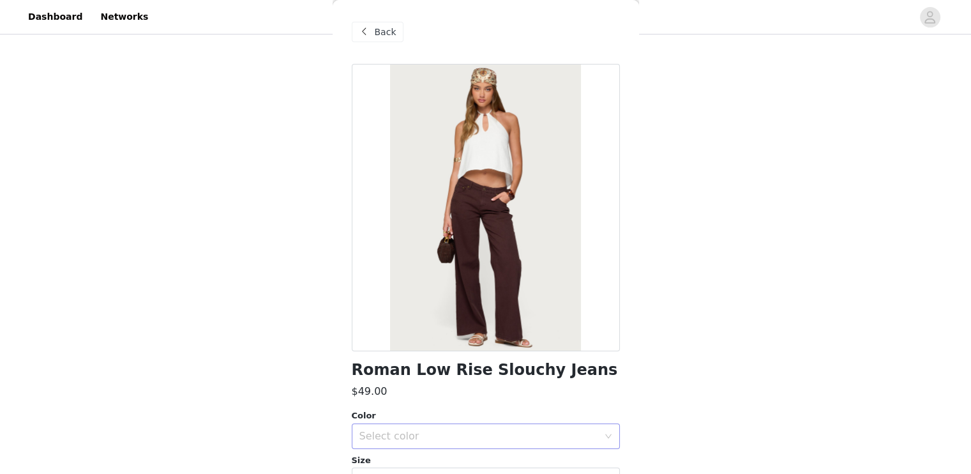
click at [446, 435] on div "Select color" at bounding box center [478, 436] width 239 height 13
click at [381, 34] on span "Back" at bounding box center [386, 32] width 22 height 13
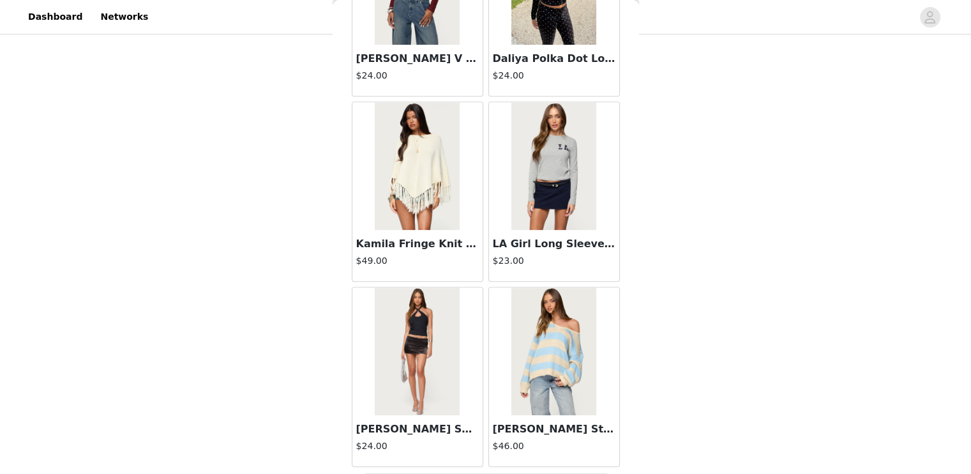
scroll to position [434, 0]
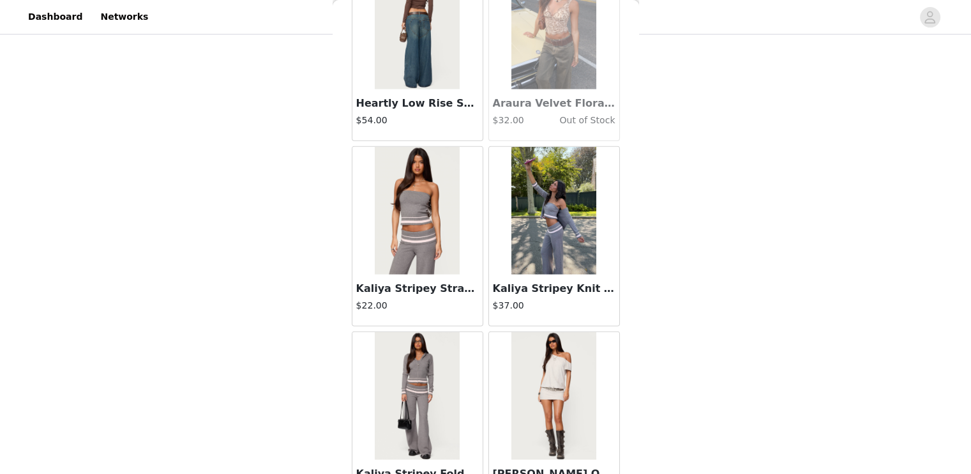
scroll to position [27363, 0]
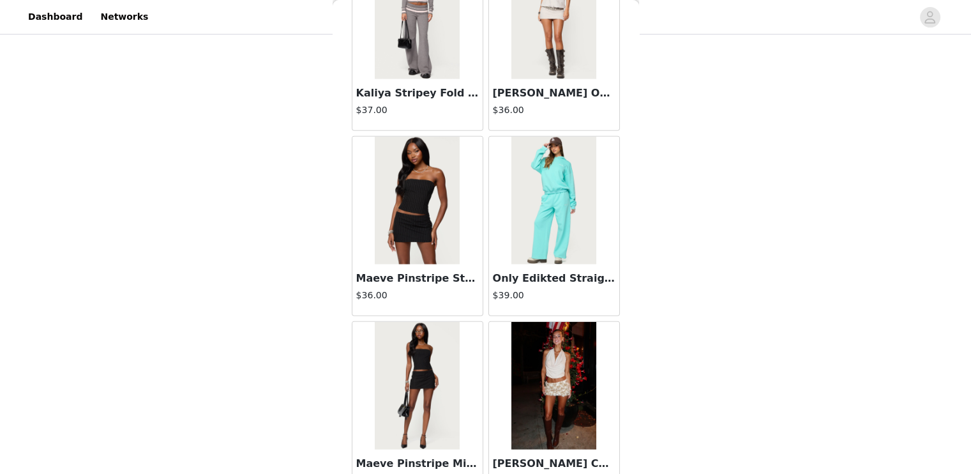
scroll to position [27705, 0]
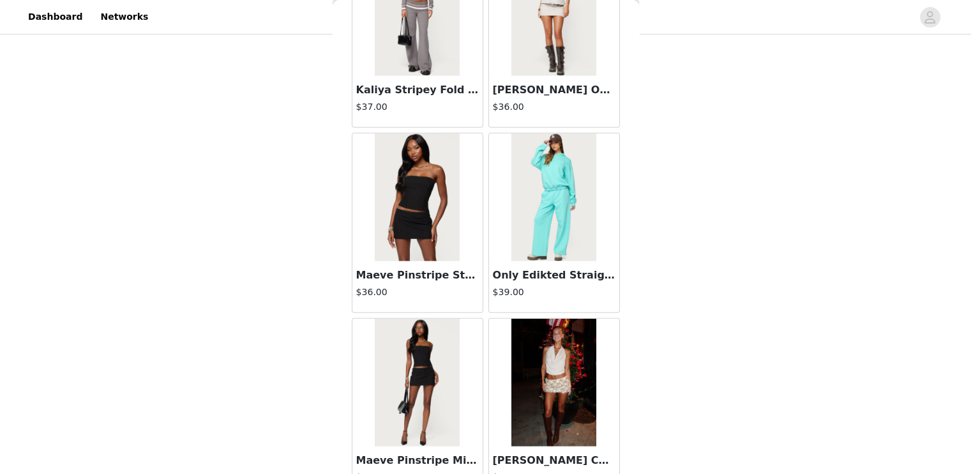
click at [446, 471] on h4 "$27.00" at bounding box center [417, 477] width 123 height 13
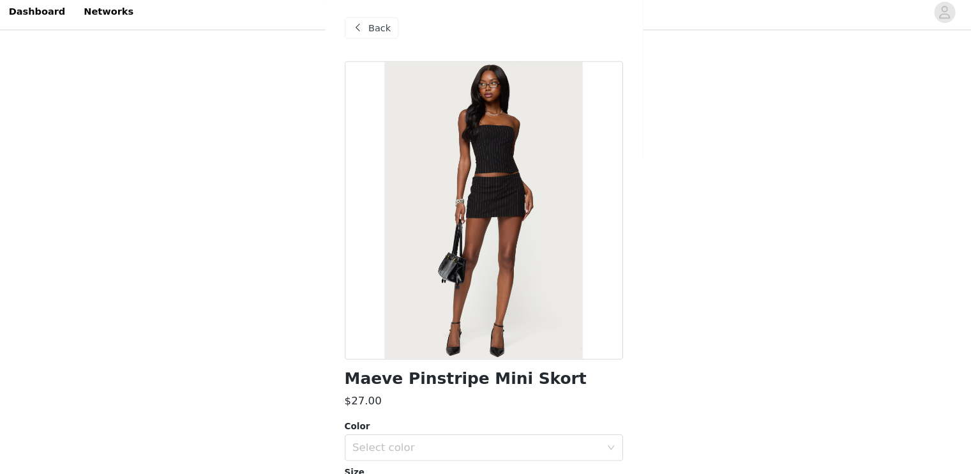
scroll to position [430, 0]
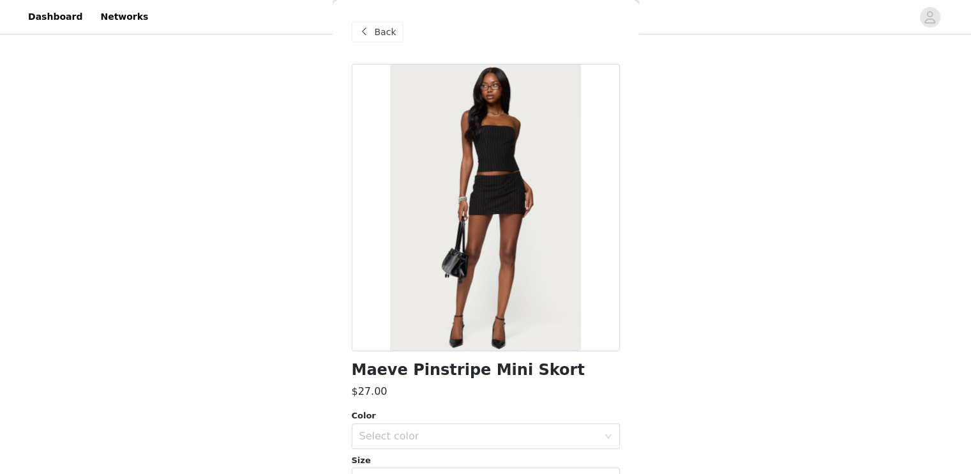
click at [373, 40] on div "Back" at bounding box center [378, 32] width 52 height 20
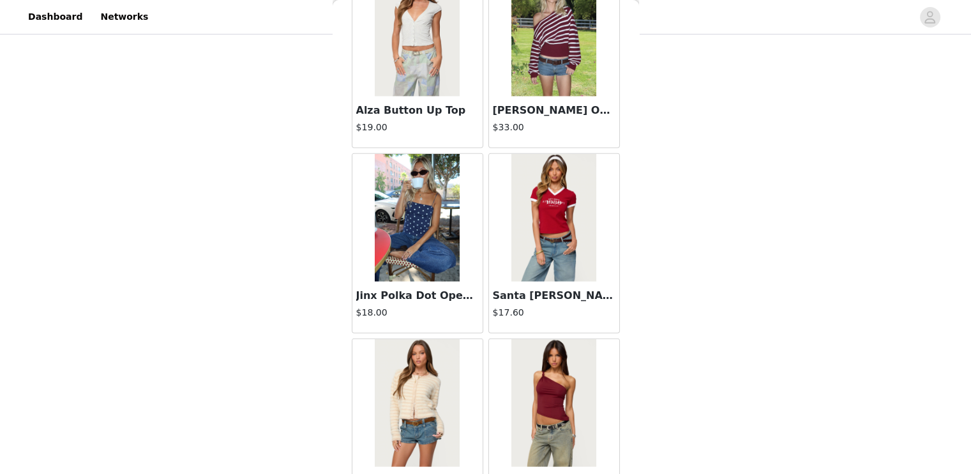
scroll to position [8185, 0]
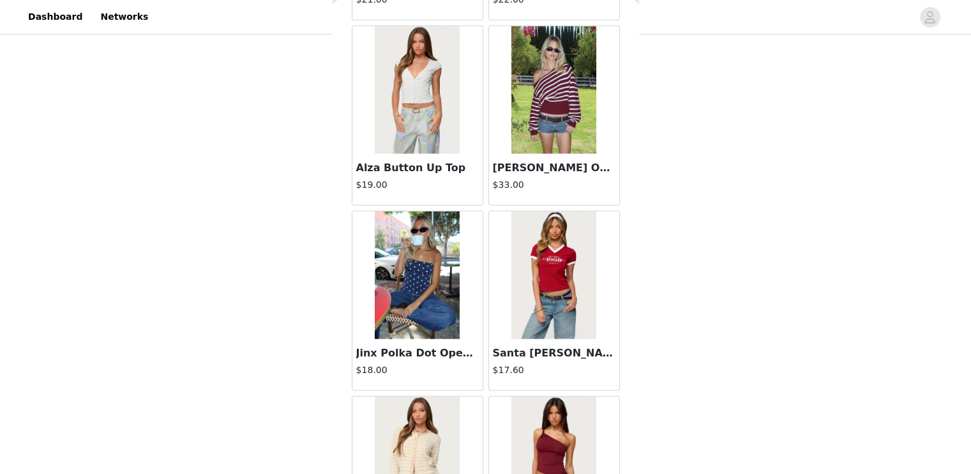
click at [562, 84] on img at bounding box center [553, 90] width 85 height 128
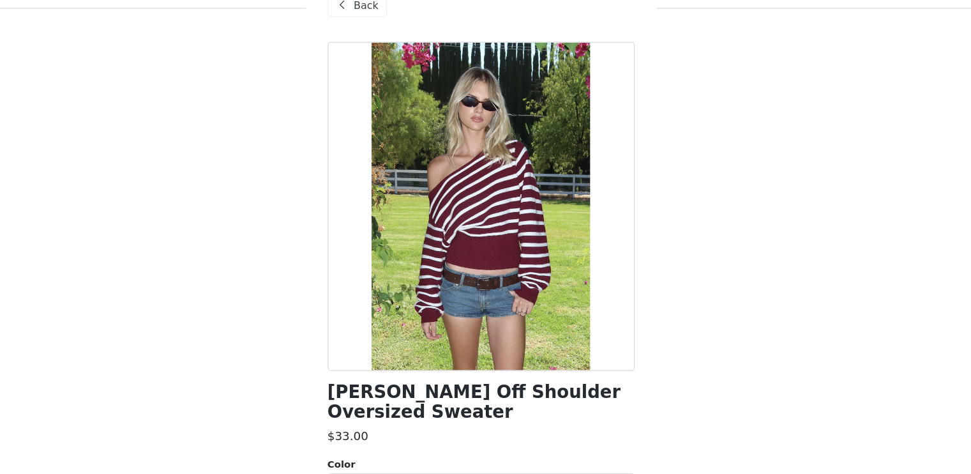
scroll to position [153, 0]
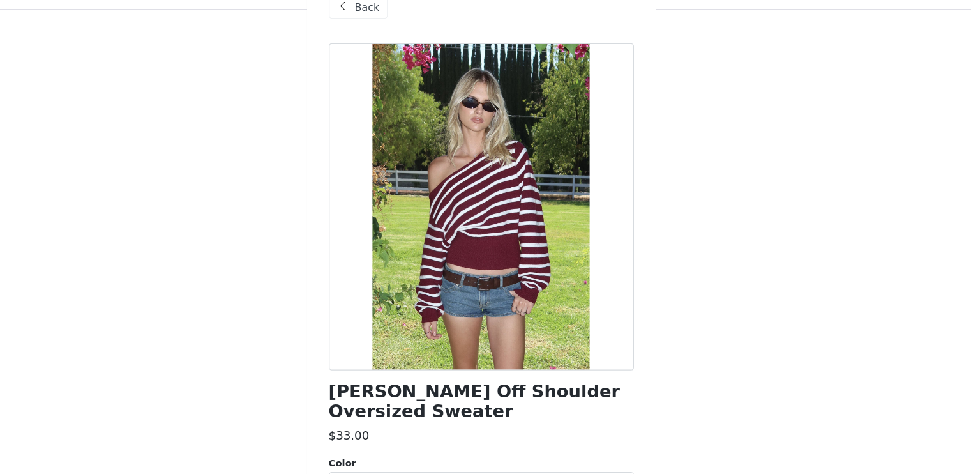
click at [370, 34] on span at bounding box center [364, 31] width 15 height 15
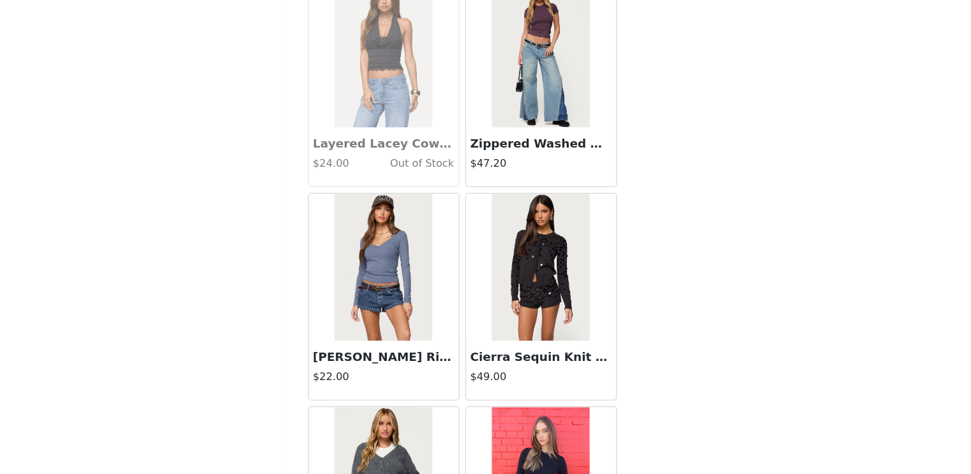
scroll to position [24302, 0]
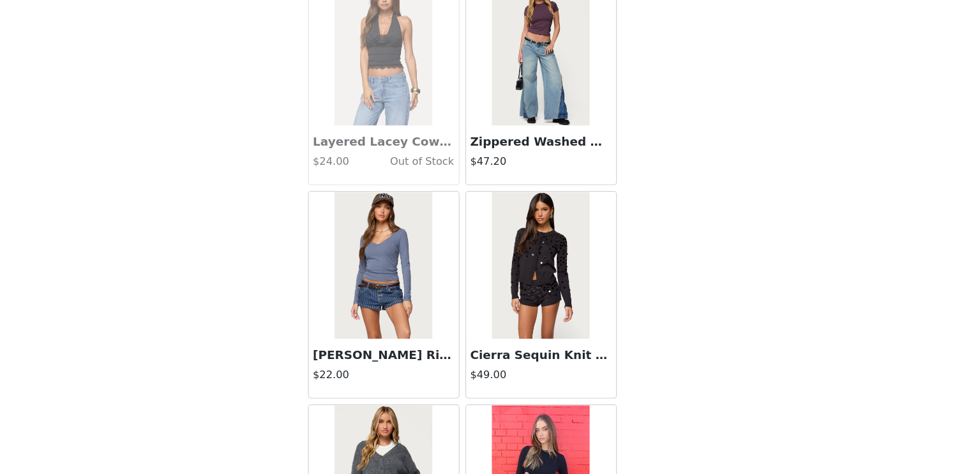
click at [456, 241] on img at bounding box center [417, 267] width 85 height 128
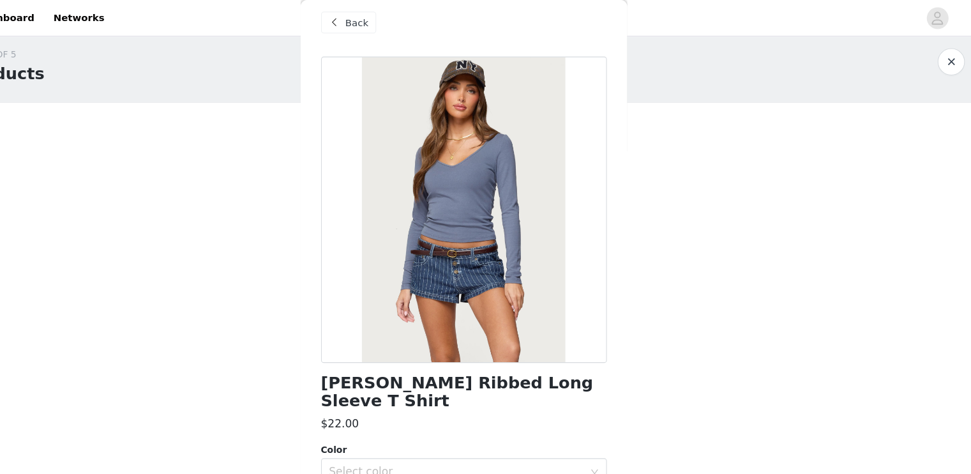
scroll to position [1, 0]
click at [379, 17] on span "Back" at bounding box center [386, 21] width 22 height 13
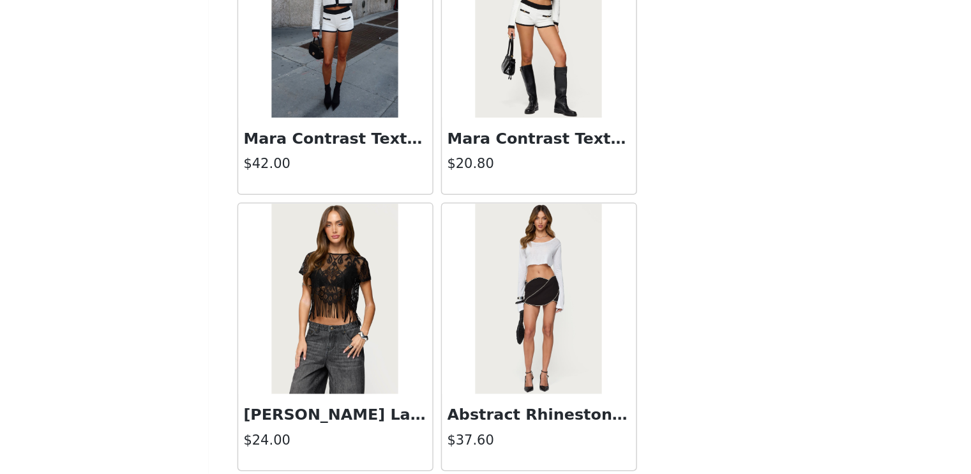
scroll to position [374, 0]
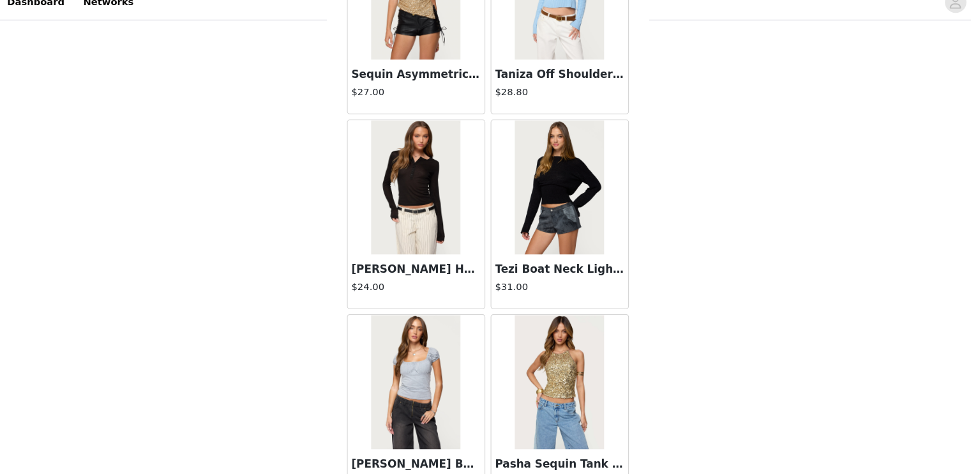
scroll to position [31061, 0]
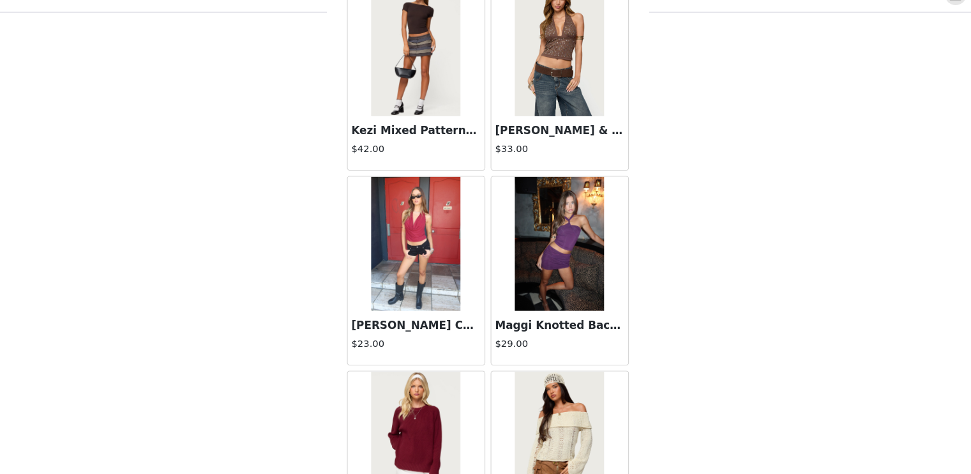
scroll to position [32910, 0]
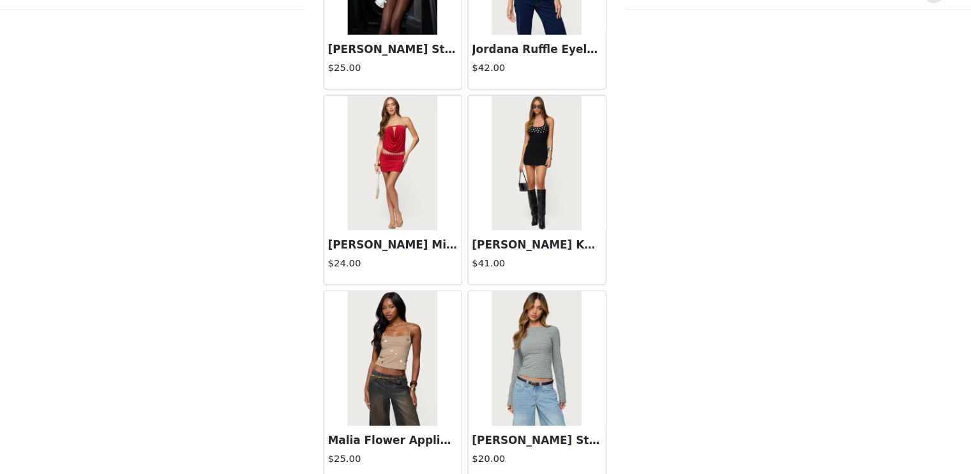
scroll to position [444, 0]
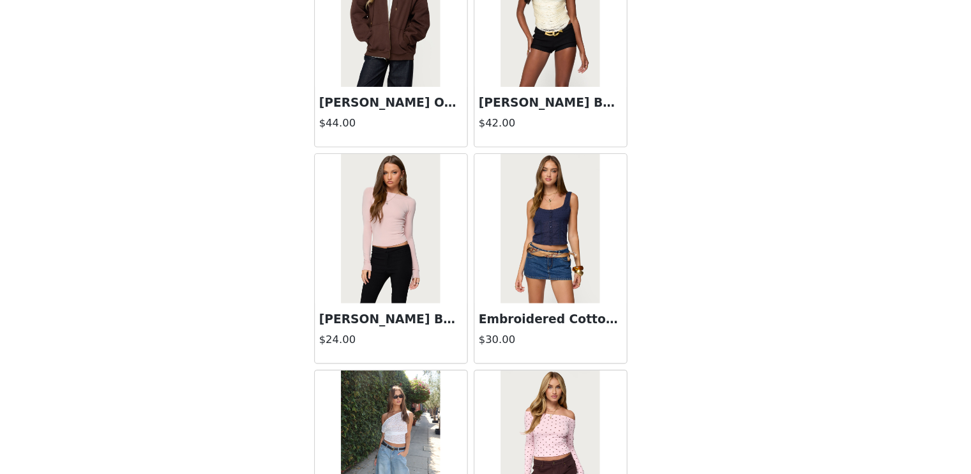
scroll to position [36608, 0]
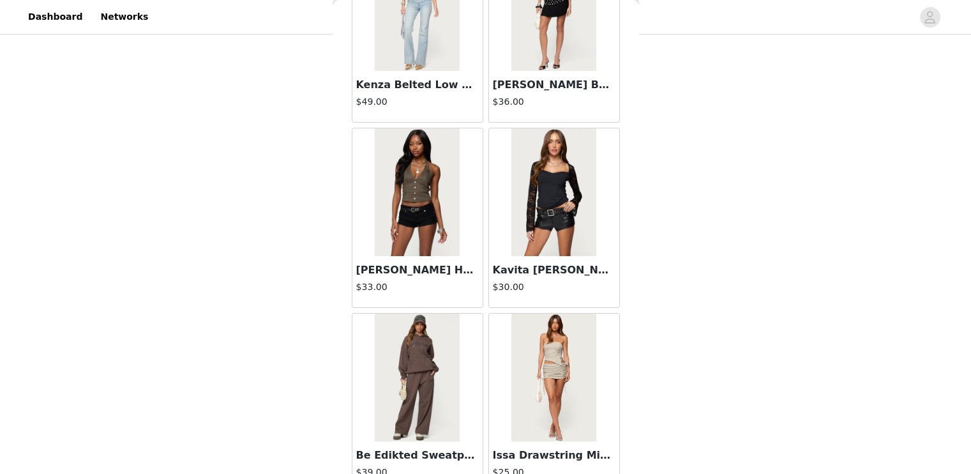
scroll to position [38457, 0]
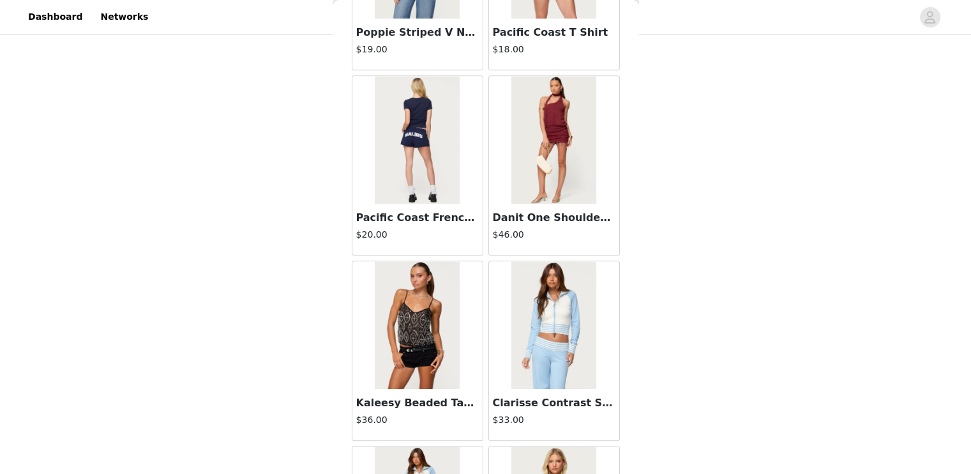
scroll to position [40306, 0]
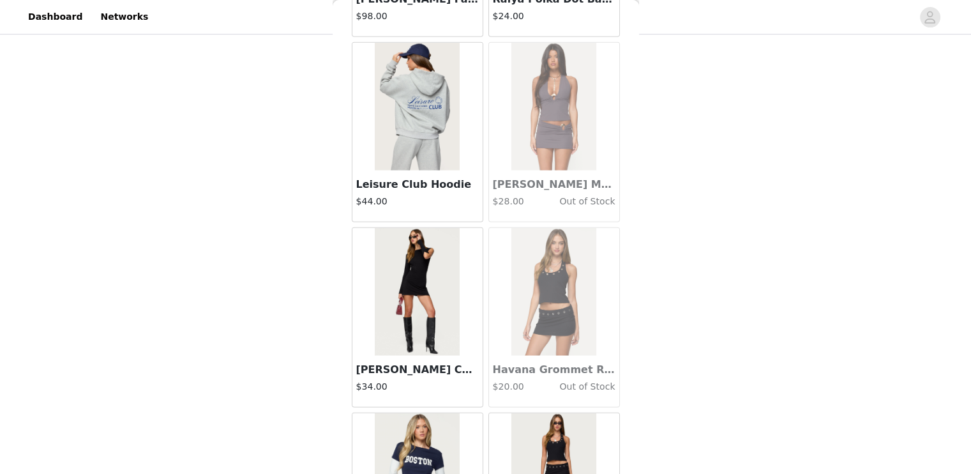
scroll to position [42155, 0]
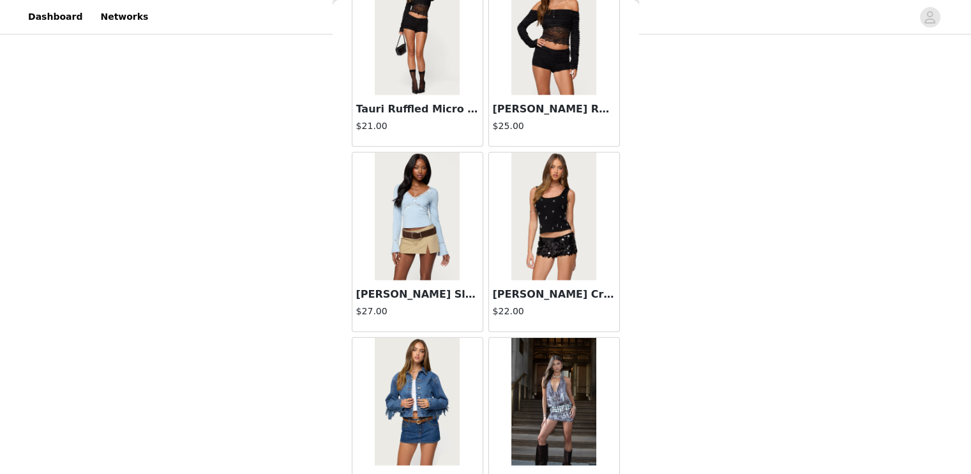
scroll to position [37502, 0]
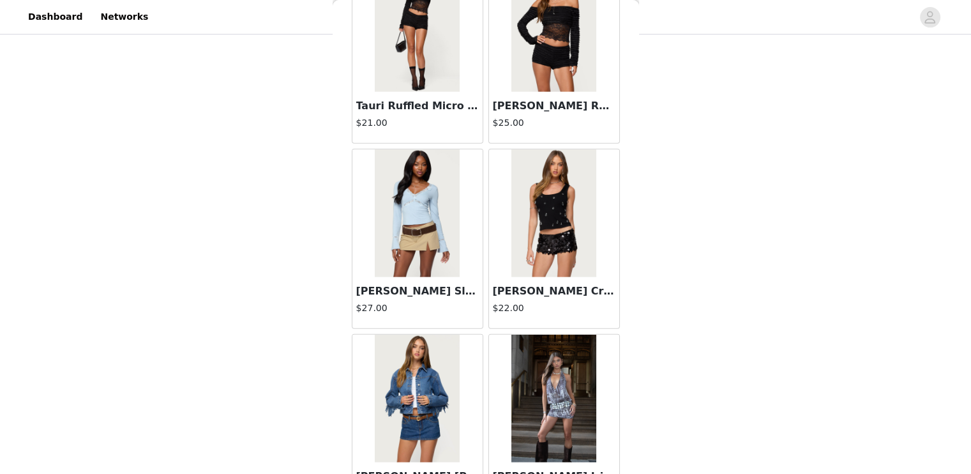
click at [423, 283] on h3 "[PERSON_NAME] Sleeve Top" at bounding box center [417, 290] width 123 height 15
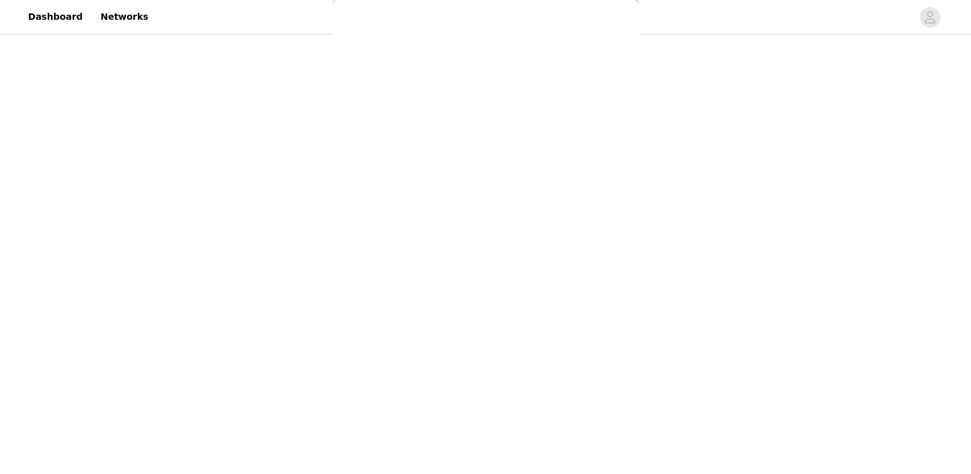
scroll to position [0, 0]
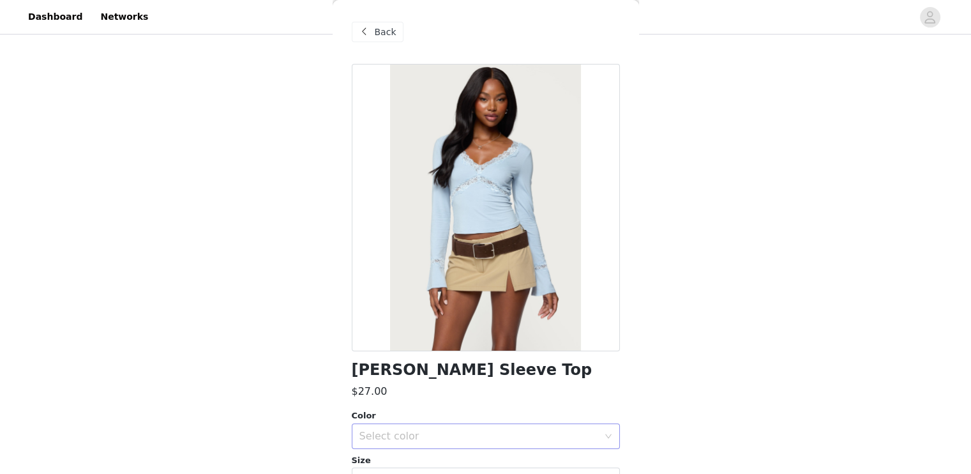
click at [479, 434] on div "Select color" at bounding box center [478, 436] width 239 height 13
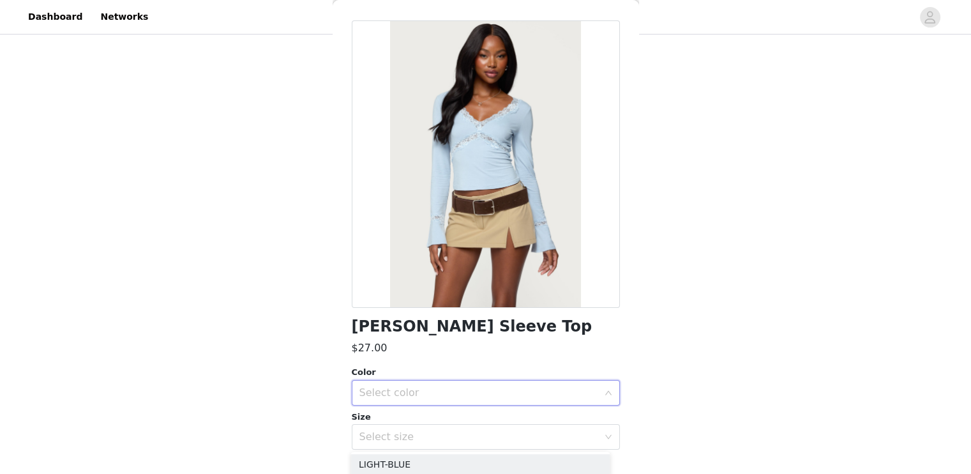
scroll to position [49, 0]
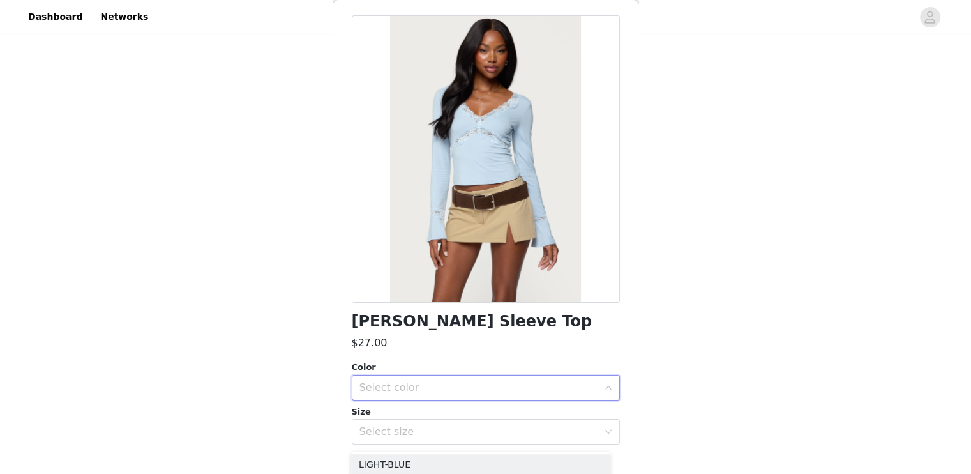
click at [501, 387] on div "Select color" at bounding box center [478, 387] width 239 height 13
click at [501, 392] on div "Select color" at bounding box center [478, 387] width 239 height 13
click at [492, 406] on li "LIGHT-BLUE" at bounding box center [480, 415] width 259 height 20
click at [497, 430] on div "Select size" at bounding box center [478, 431] width 239 height 13
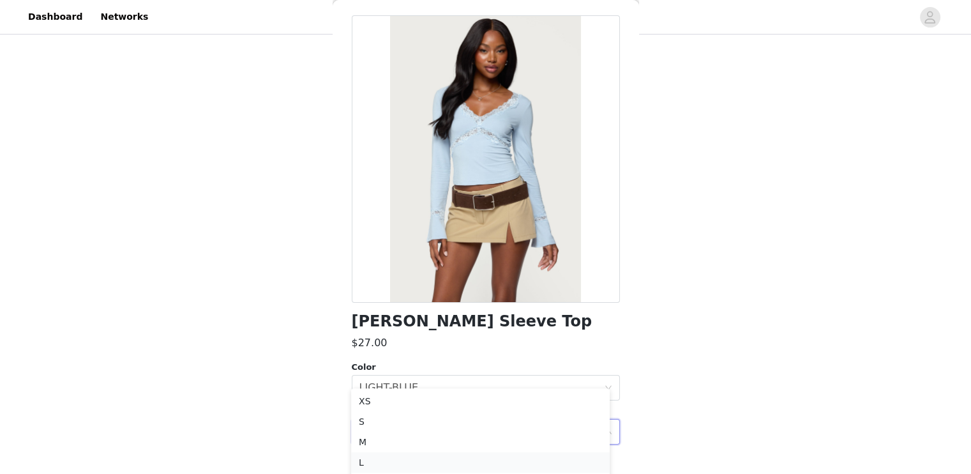
click at [463, 458] on li "L" at bounding box center [480, 462] width 259 height 20
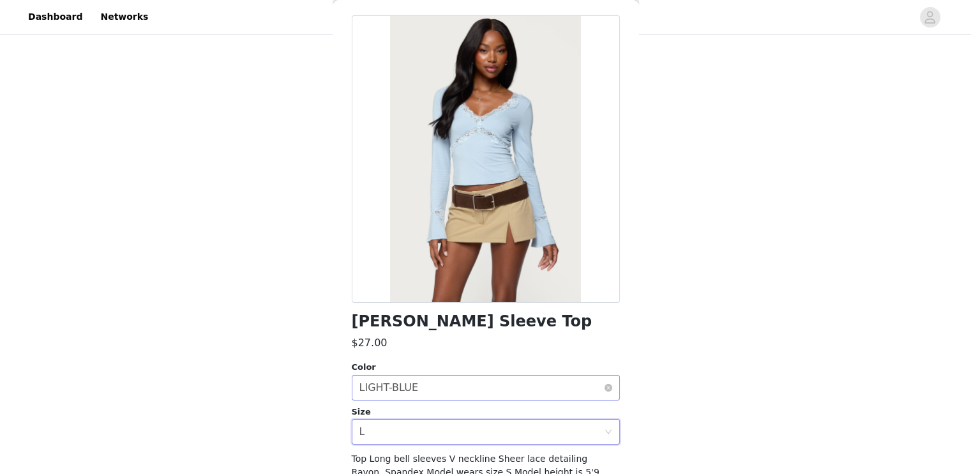
scroll to position [133, 0]
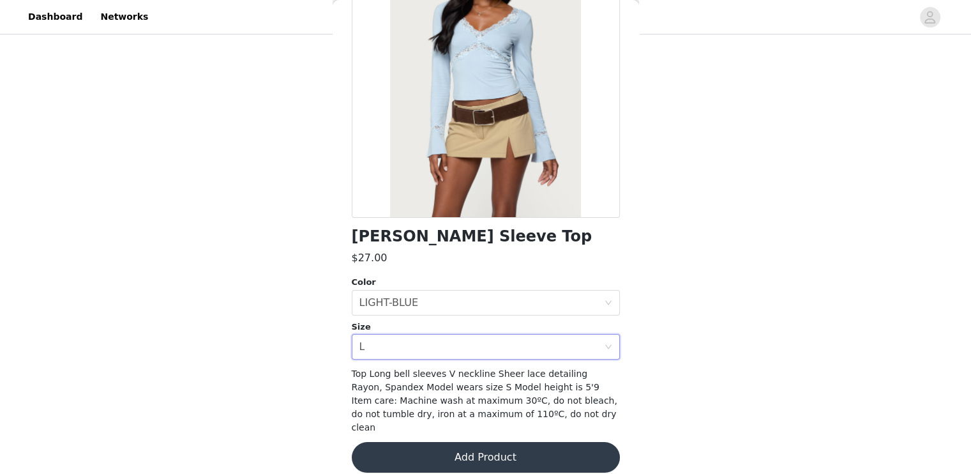
click at [494, 445] on button "Add Product" at bounding box center [486, 457] width 268 height 31
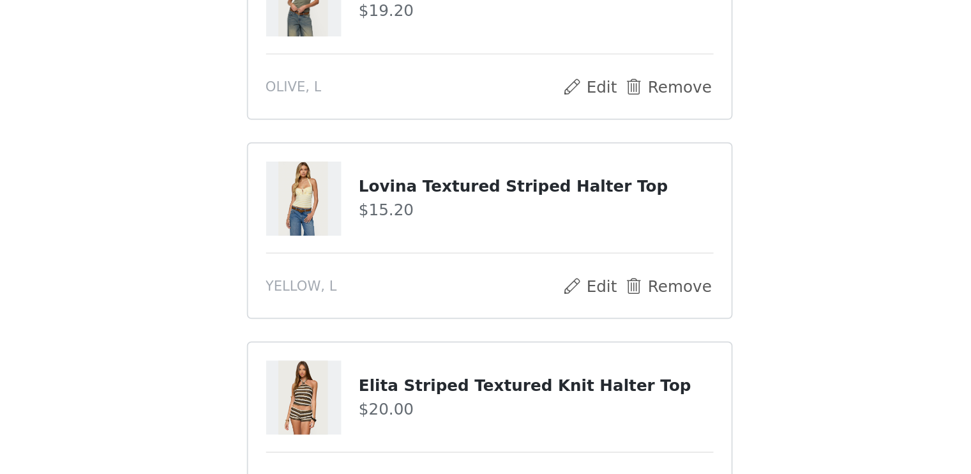
scroll to position [87, 0]
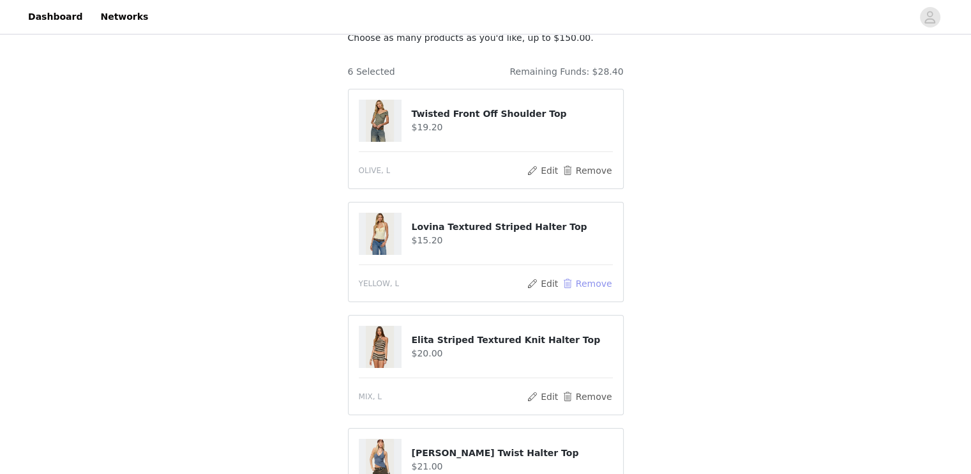
click at [588, 278] on button "Remove" at bounding box center [586, 283] width 51 height 15
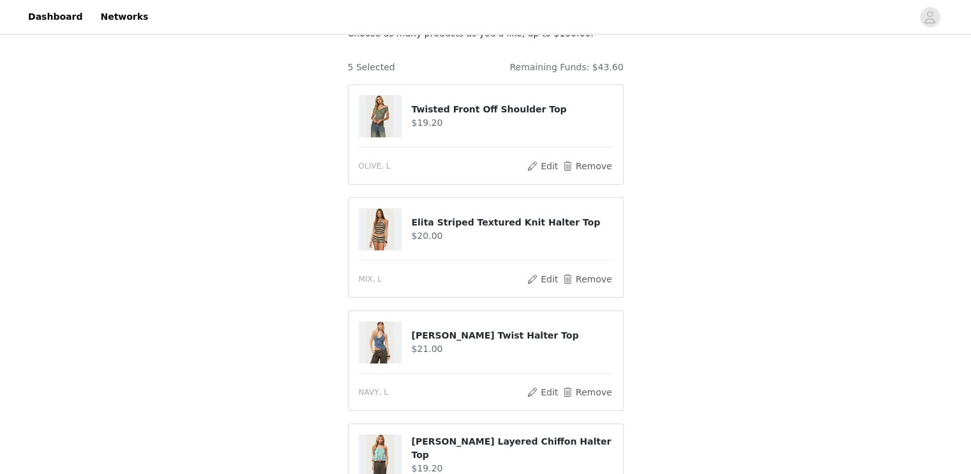
scroll to position [94, 0]
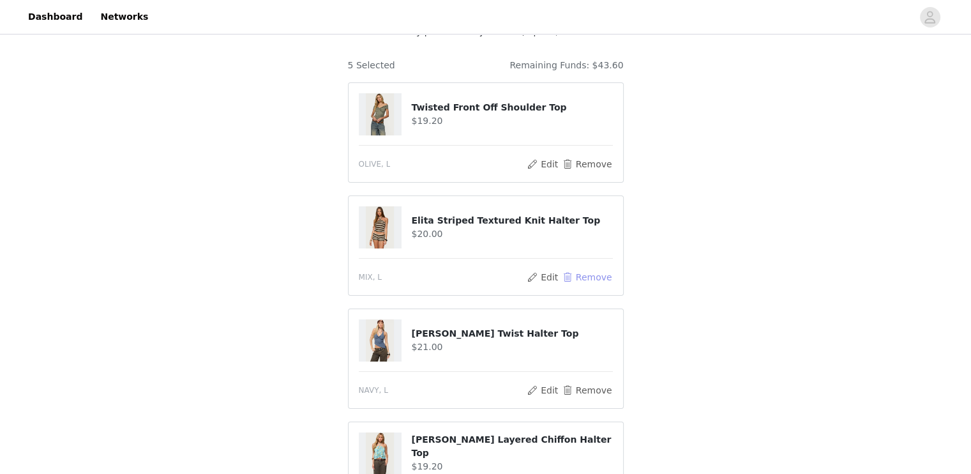
click at [595, 282] on button "Remove" at bounding box center [586, 276] width 51 height 15
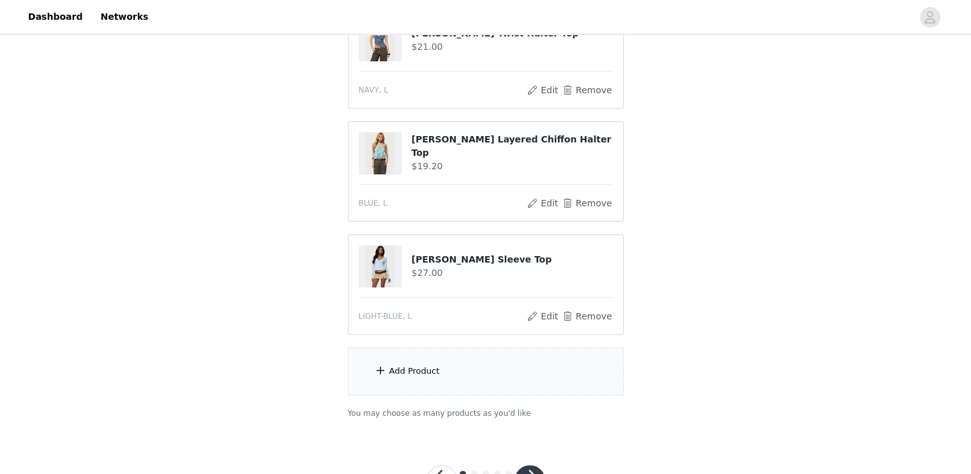
scroll to position [301, 0]
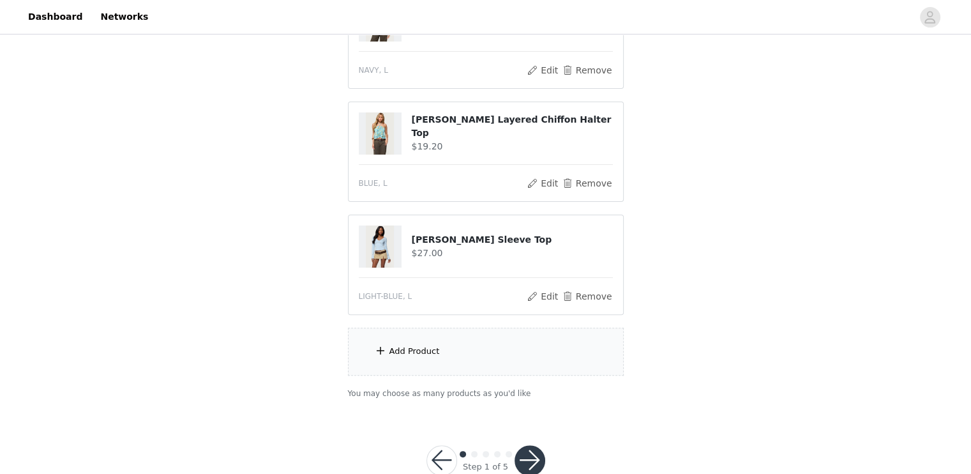
click at [495, 343] on div "Add Product" at bounding box center [486, 352] width 276 height 48
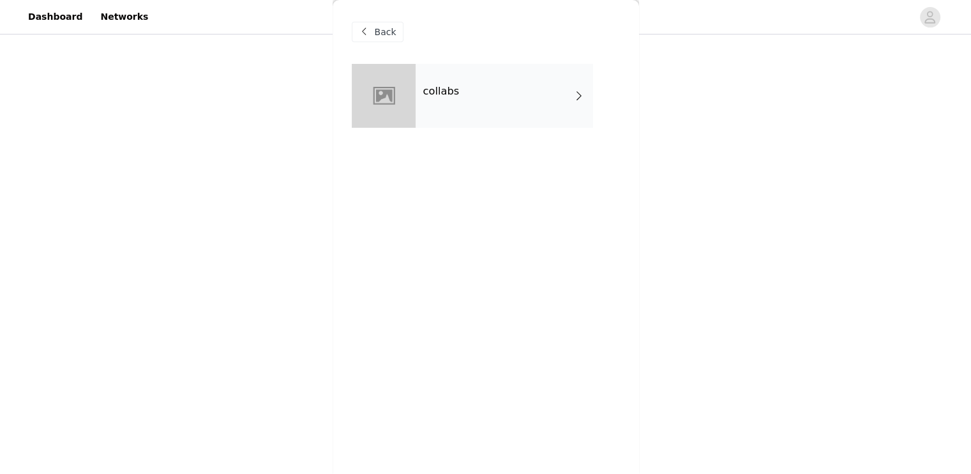
click at [541, 86] on div "collabs" at bounding box center [504, 96] width 177 height 64
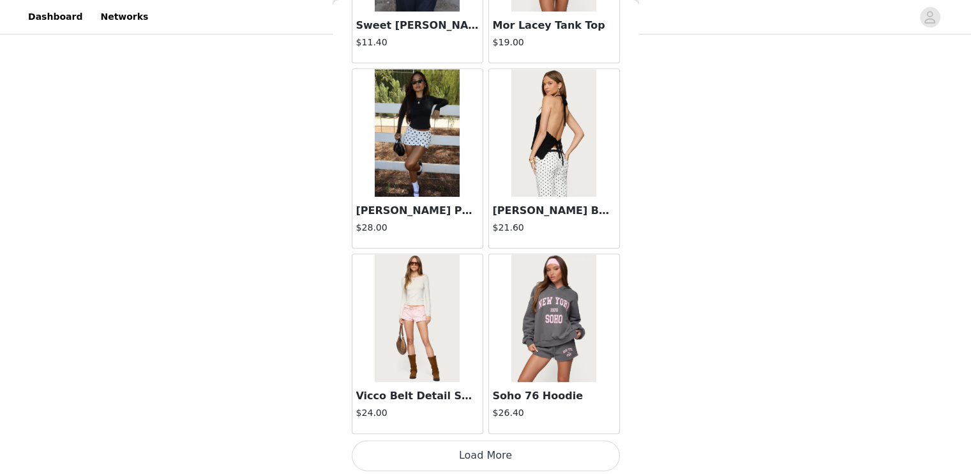
scroll to position [332, 0]
click at [510, 460] on button "Load More" at bounding box center [486, 455] width 268 height 31
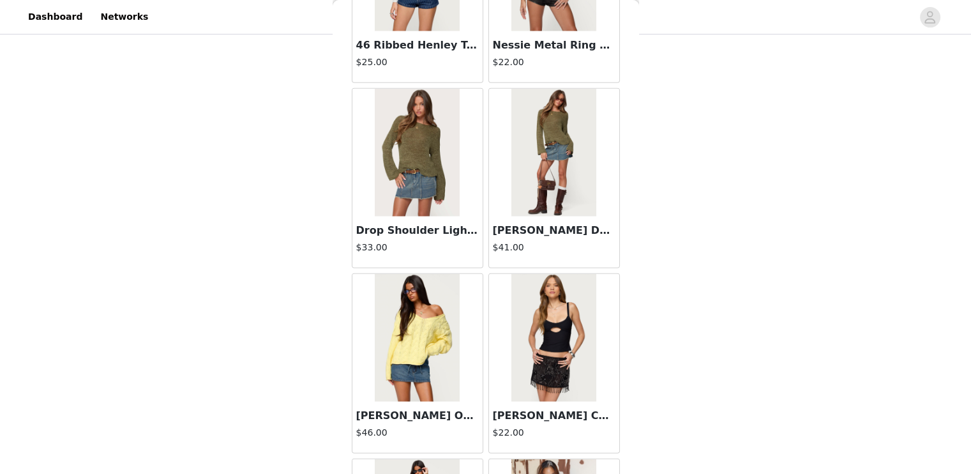
scroll to position [3326, 0]
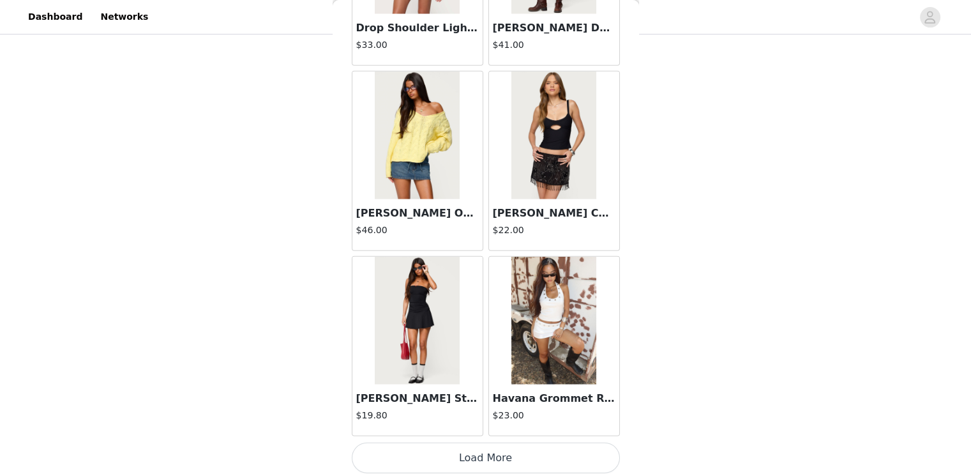
click at [499, 453] on button "Load More" at bounding box center [486, 457] width 268 height 31
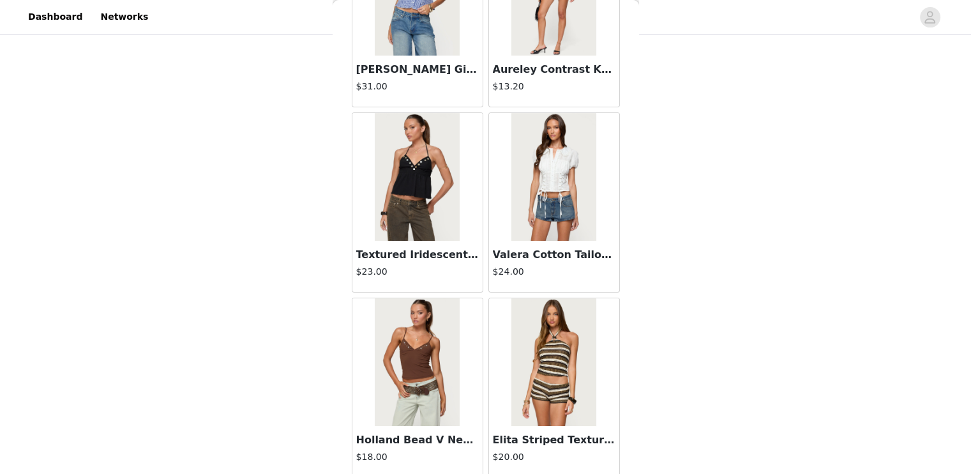
scroll to position [5175, 0]
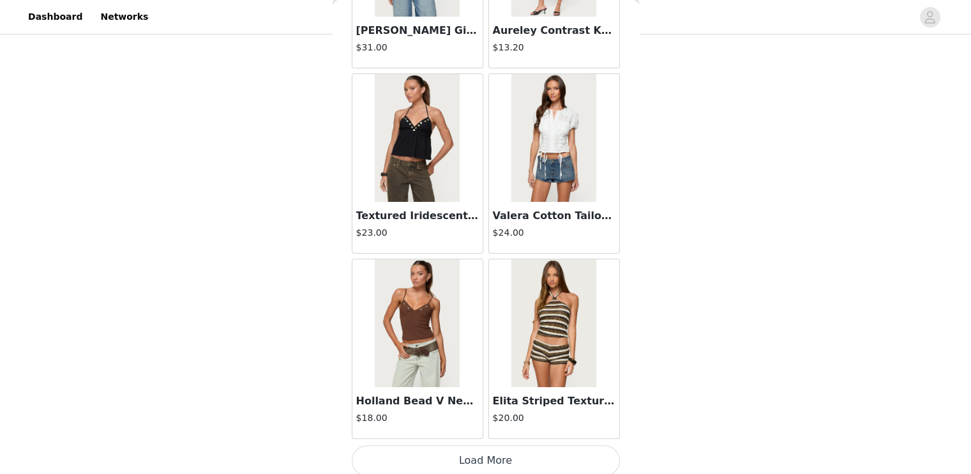
click at [508, 455] on button "Load More" at bounding box center [486, 460] width 268 height 31
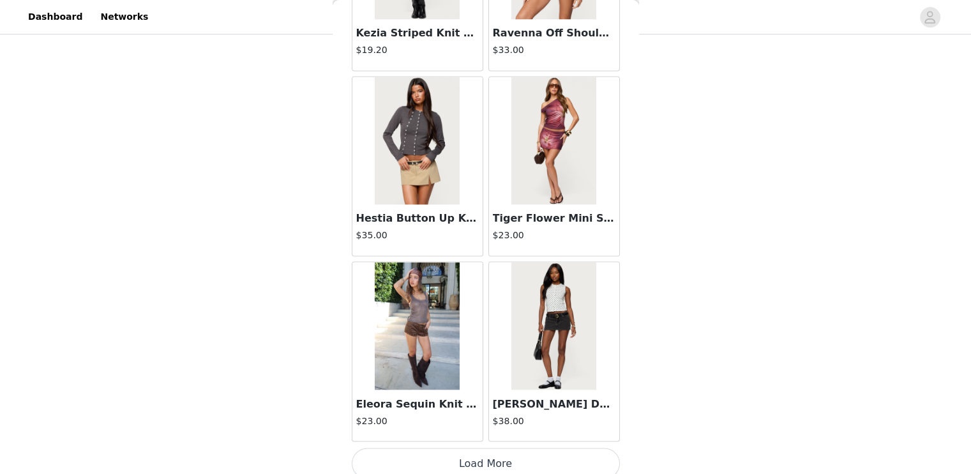
scroll to position [7023, 0]
click at [501, 448] on button "Load More" at bounding box center [486, 463] width 268 height 31
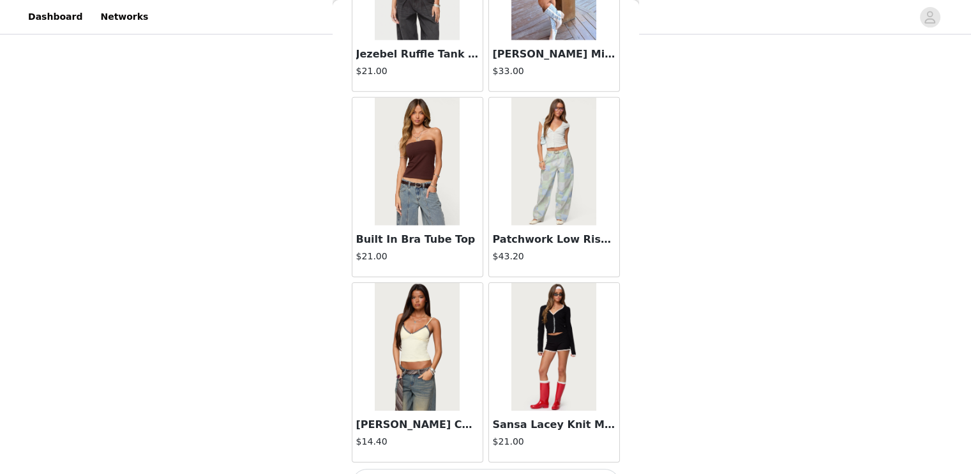
scroll to position [8873, 0]
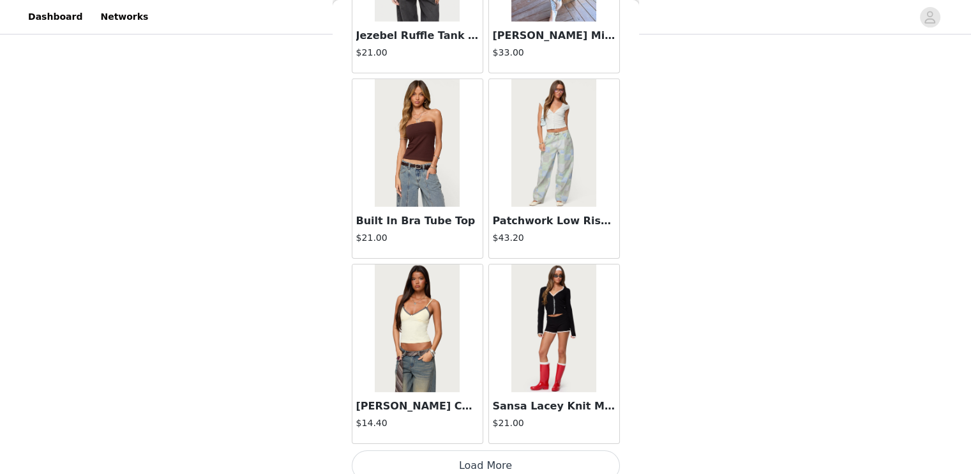
click at [524, 454] on button "Load More" at bounding box center [486, 465] width 268 height 31
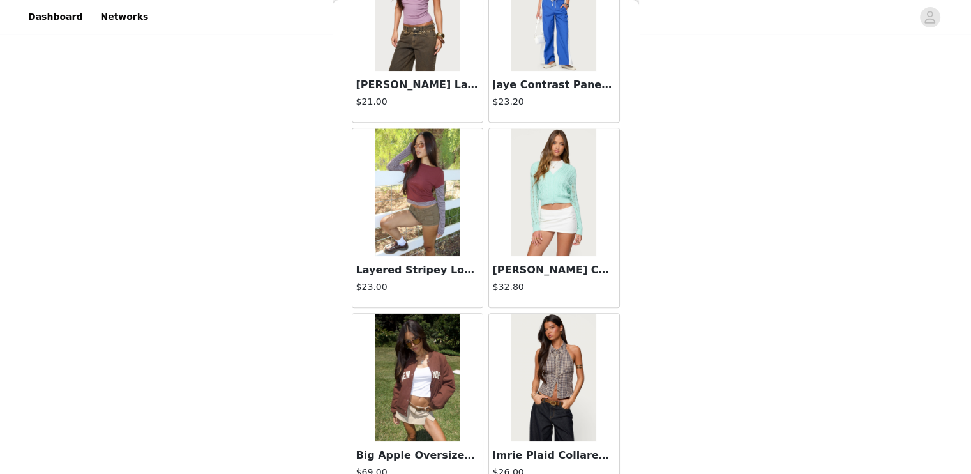
scroll to position [10722, 0]
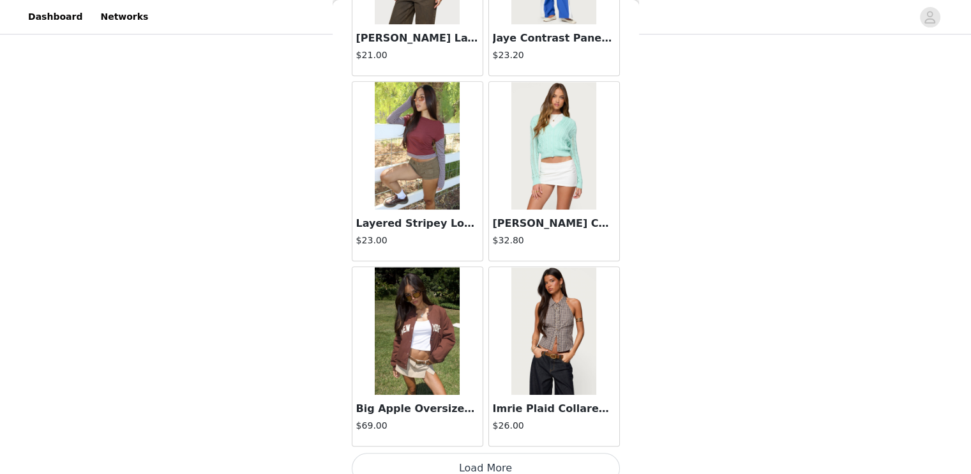
click at [416, 401] on div "Big Apple Oversized Bomber Jacket $69.00" at bounding box center [417, 420] width 130 height 51
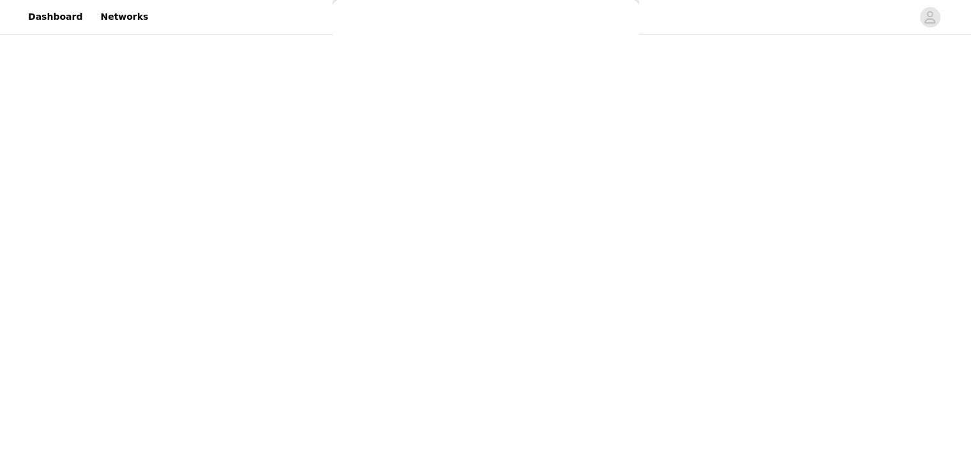
scroll to position [0, 0]
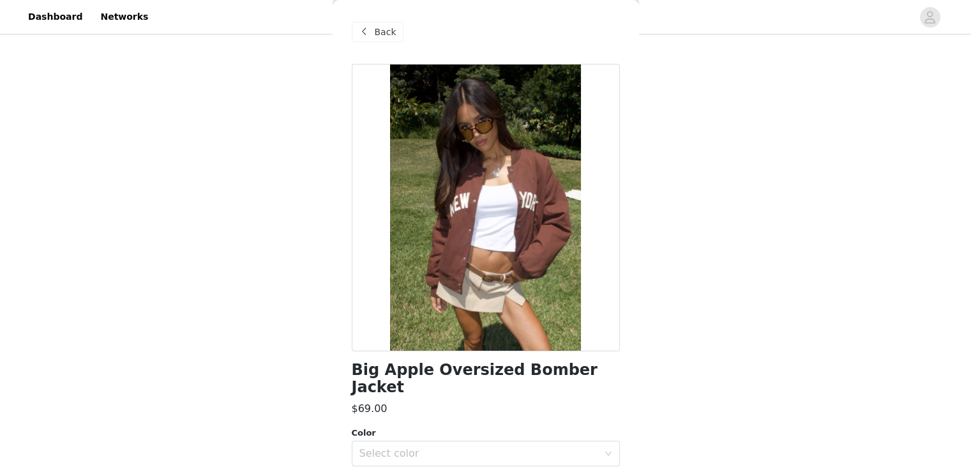
click at [386, 29] on span "Back" at bounding box center [386, 32] width 22 height 13
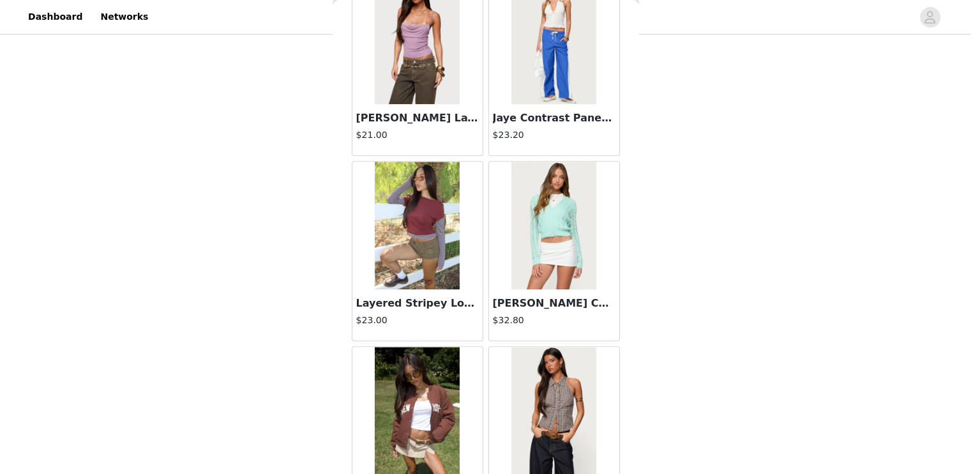
scroll to position [10722, 0]
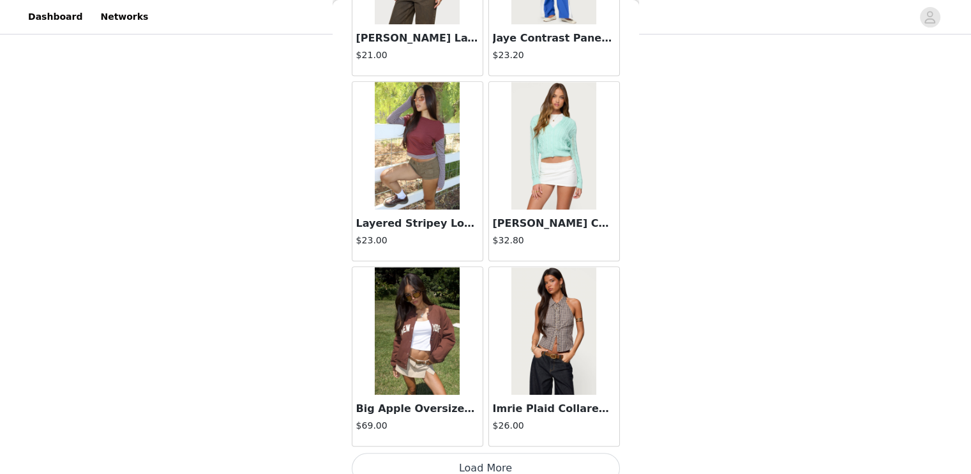
click at [548, 453] on button "Load More" at bounding box center [486, 468] width 268 height 31
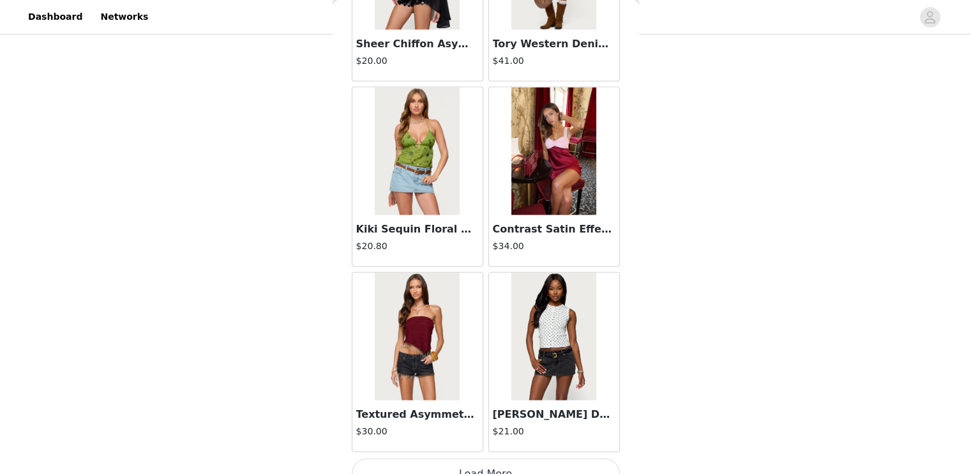
scroll to position [12571, 0]
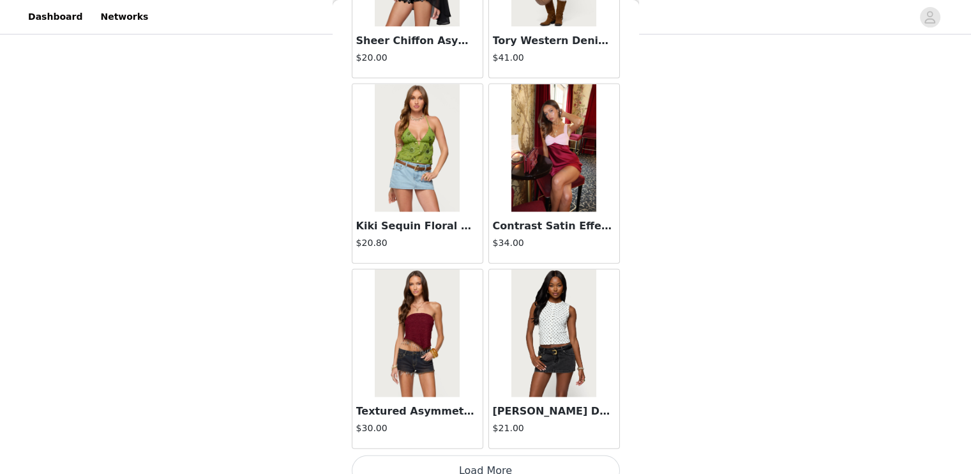
click at [479, 455] on button "Load More" at bounding box center [486, 470] width 268 height 31
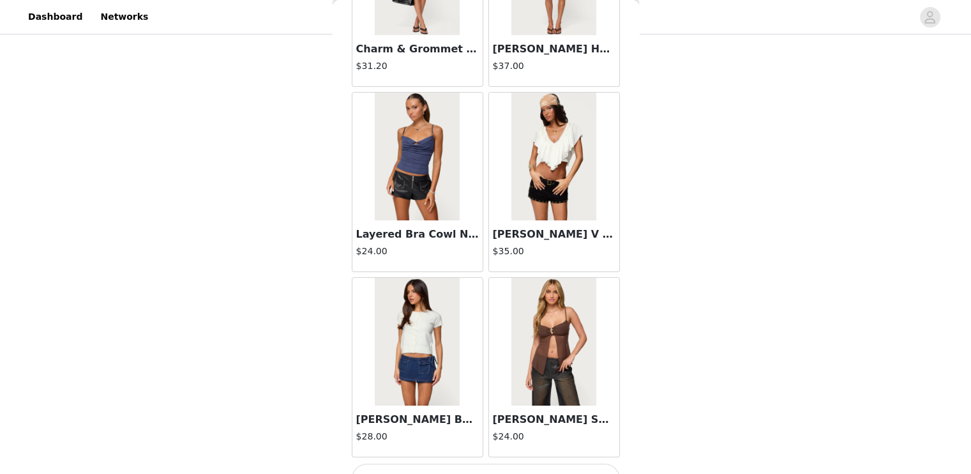
scroll to position [14420, 0]
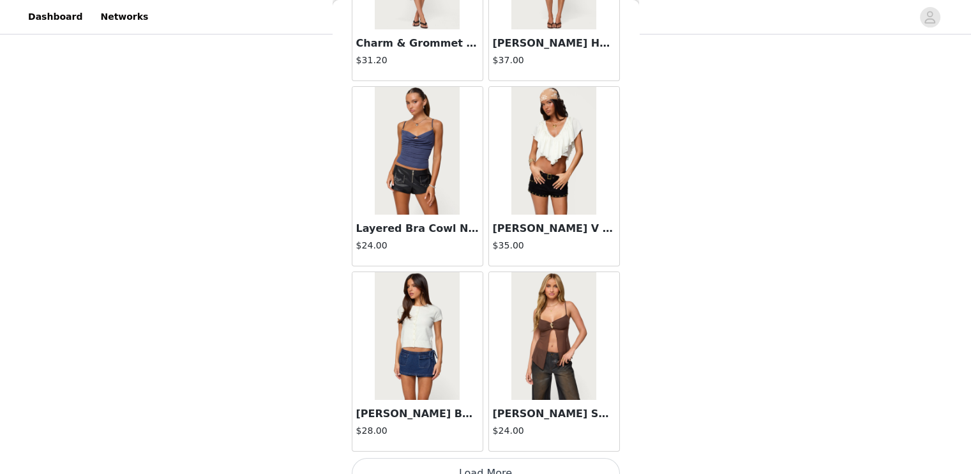
click at [495, 458] on button "Load More" at bounding box center [486, 473] width 268 height 31
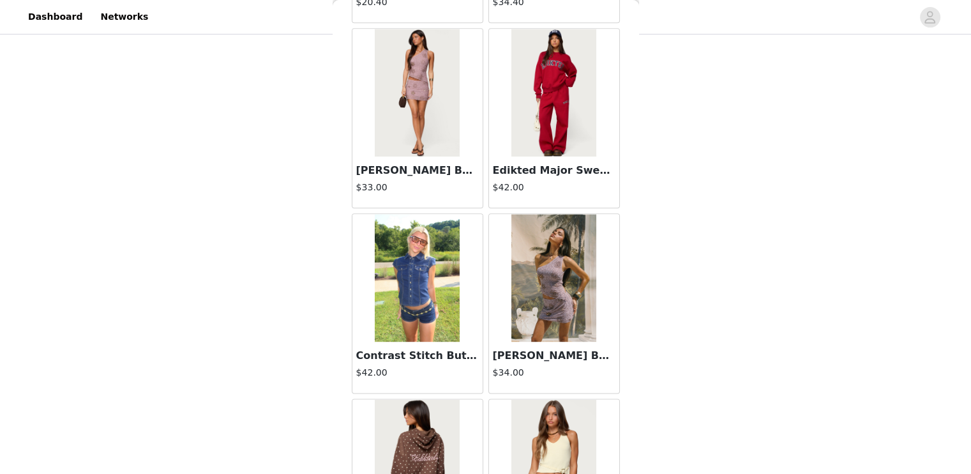
scroll to position [16269, 0]
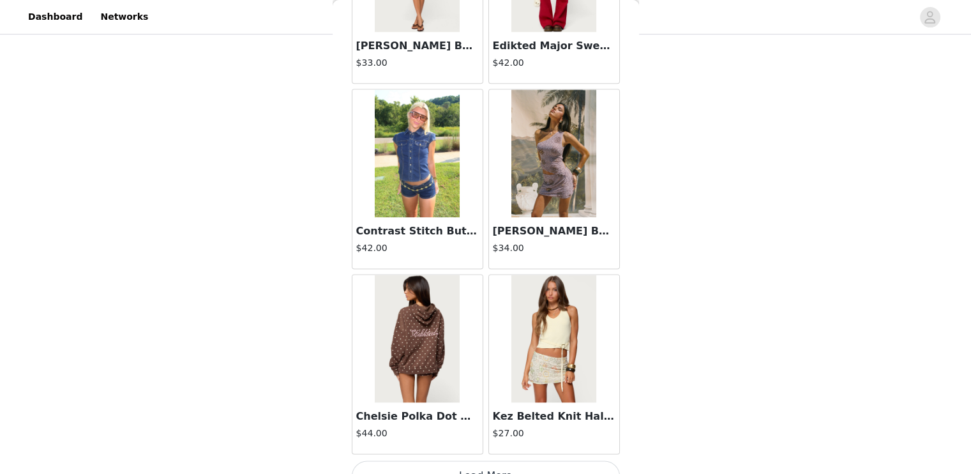
click at [493, 460] on button "Load More" at bounding box center [486, 475] width 268 height 31
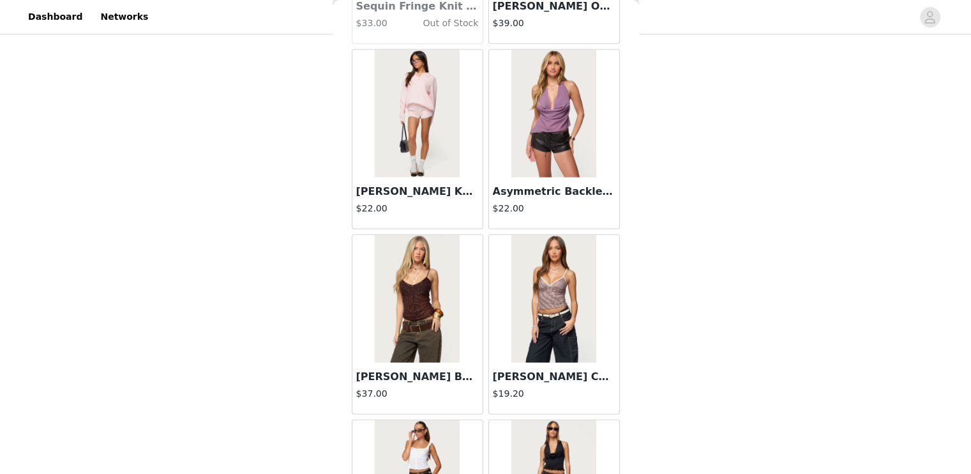
scroll to position [18118, 0]
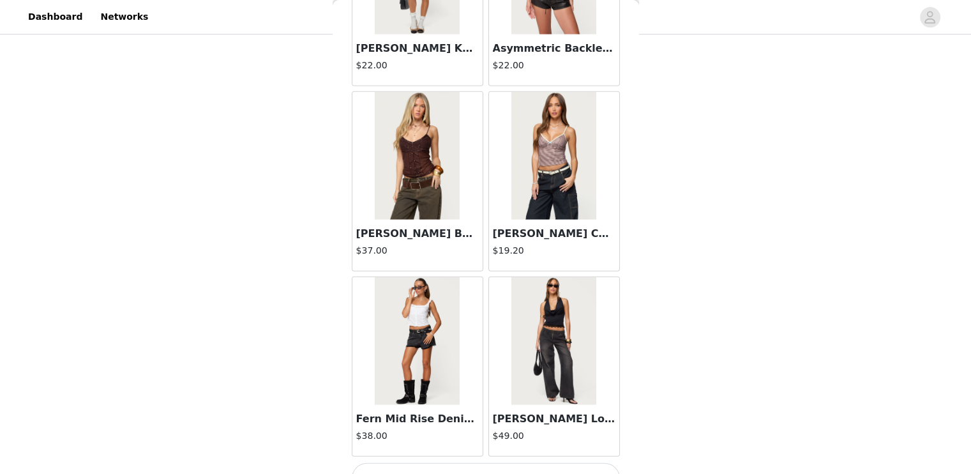
click at [486, 463] on button "Load More" at bounding box center [486, 478] width 268 height 31
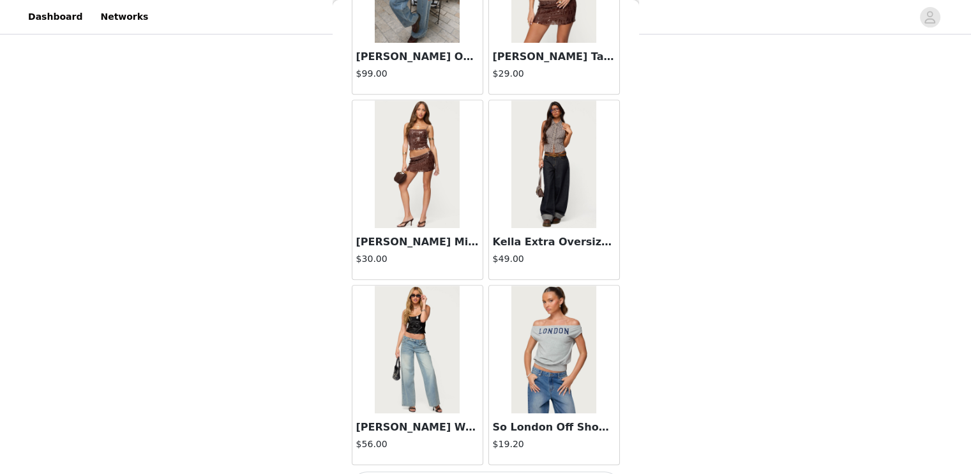
scroll to position [19964, 0]
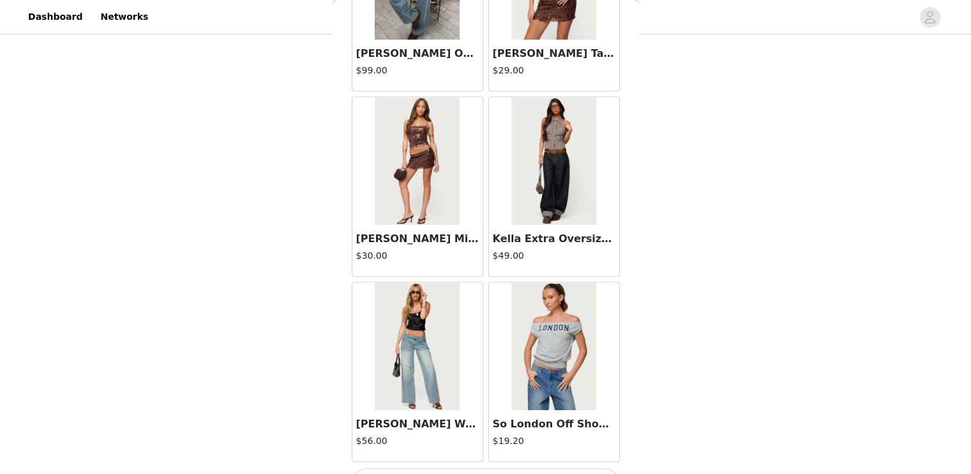
click at [503, 468] on button "Load More" at bounding box center [486, 483] width 268 height 31
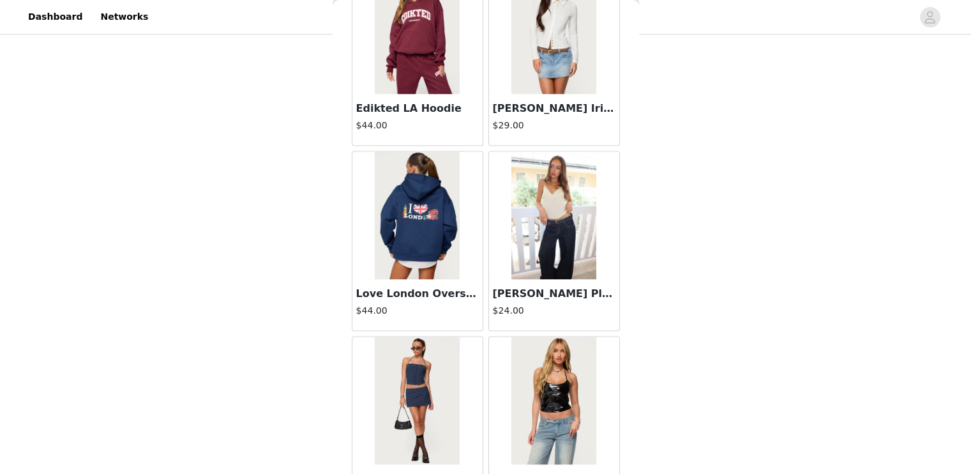
scroll to position [21816, 0]
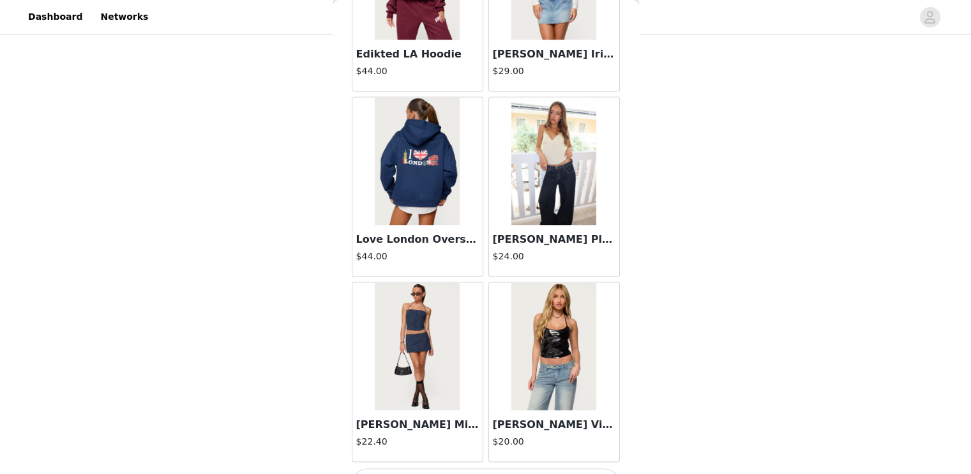
click at [527, 468] on button "Load More" at bounding box center [486, 483] width 268 height 31
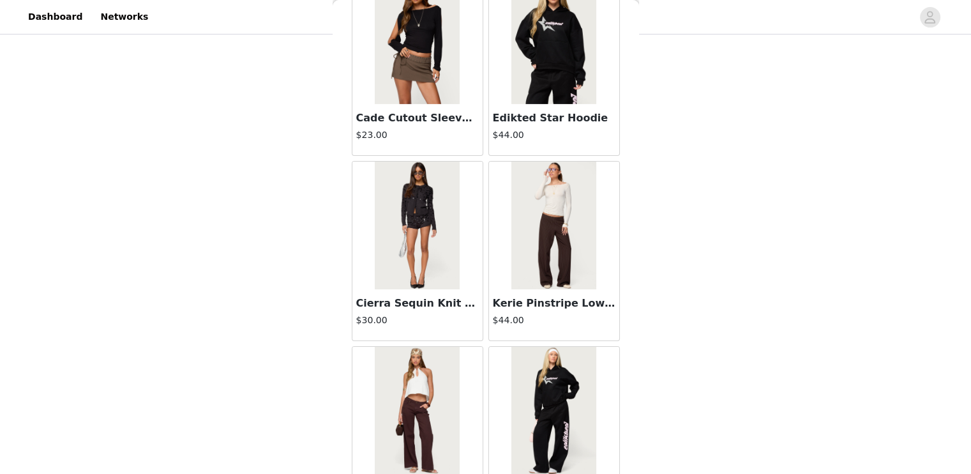
scroll to position [23665, 0]
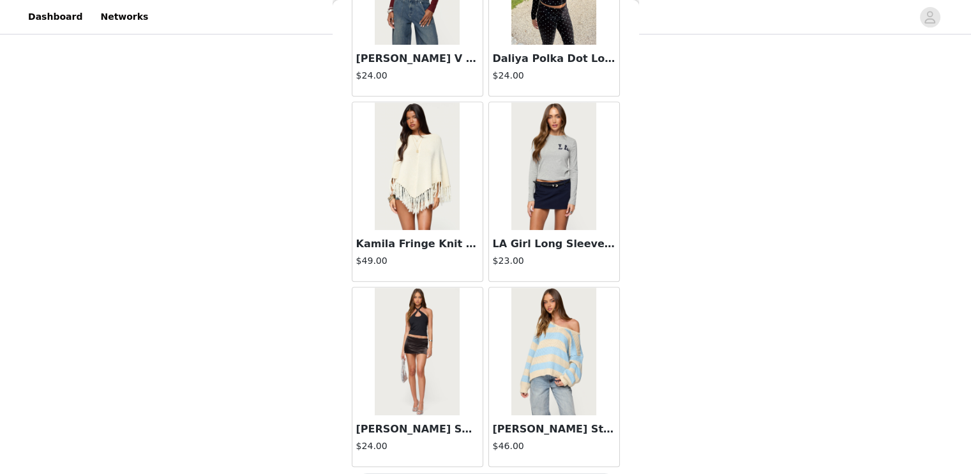
scroll to position [25513, 0]
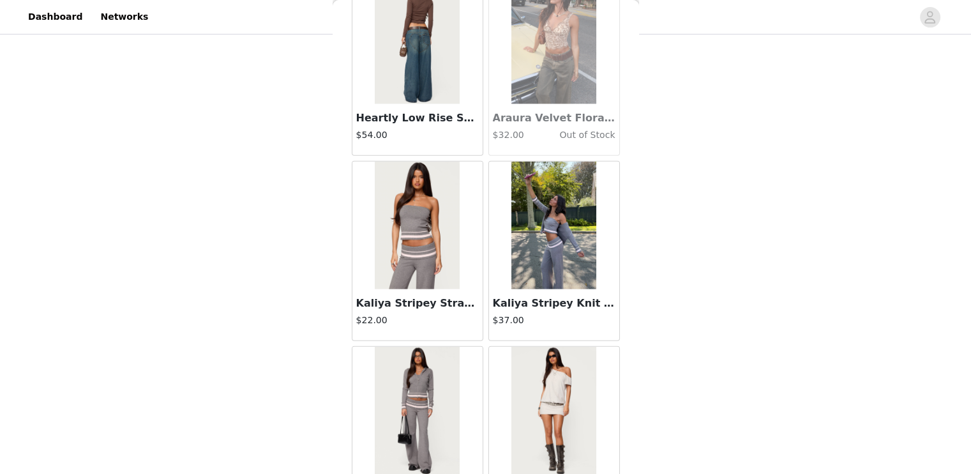
scroll to position [27363, 0]
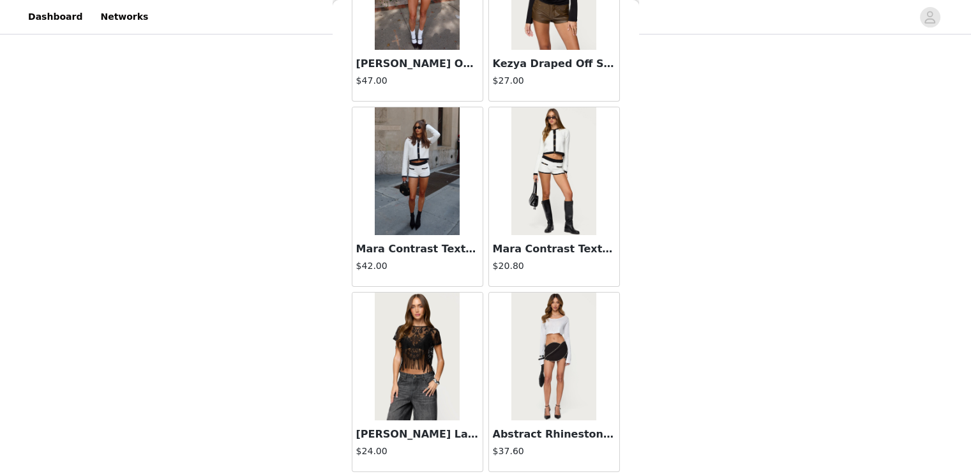
scroll to position [29211, 0]
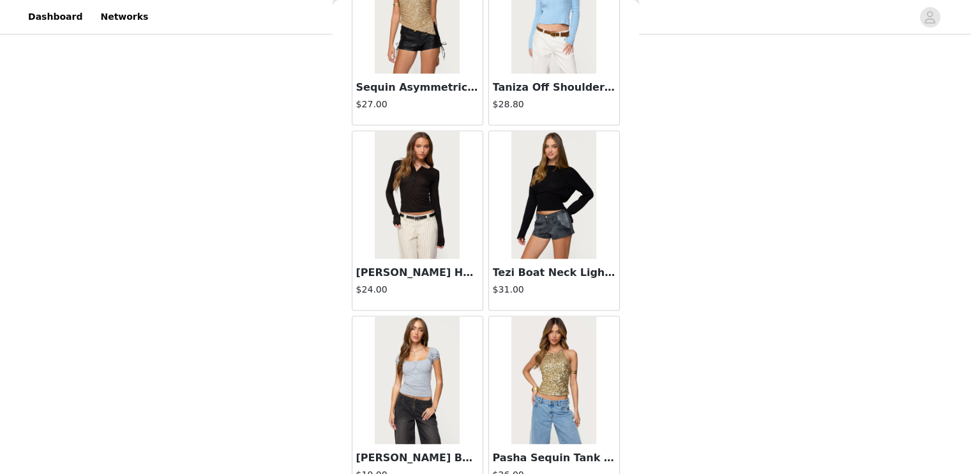
scroll to position [31061, 0]
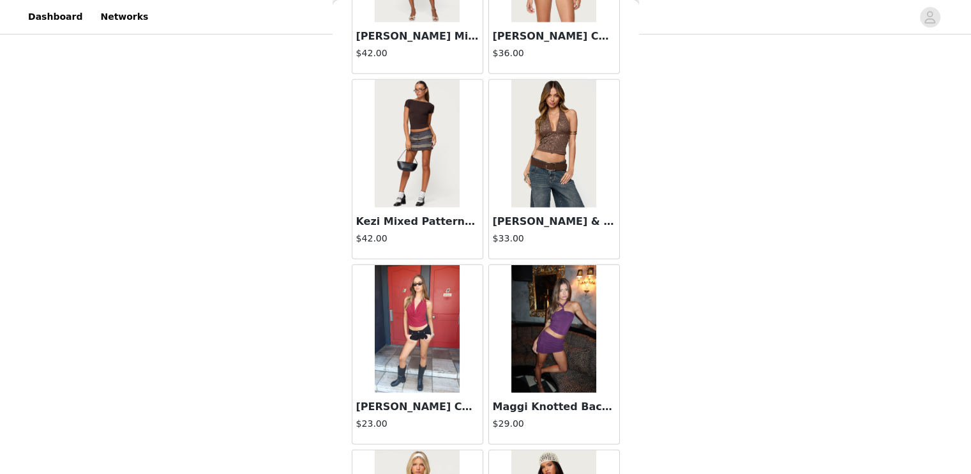
scroll to position [32910, 0]
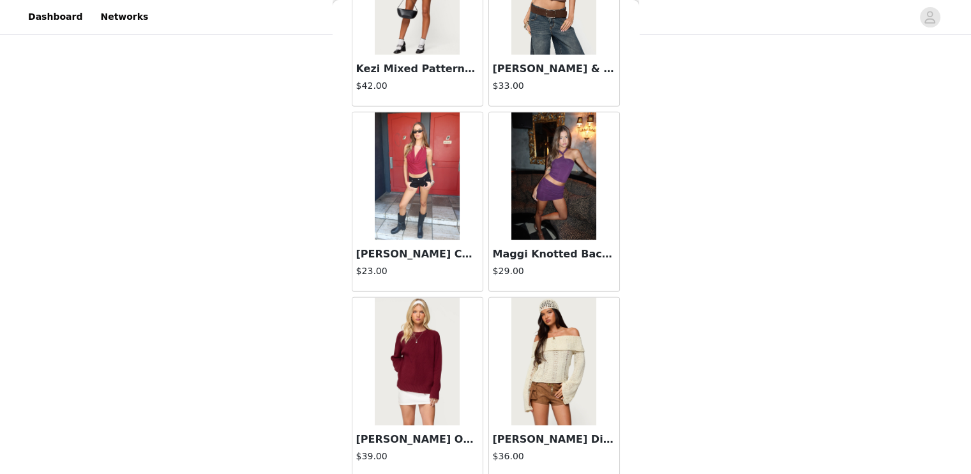
click at [557, 432] on h3 "[PERSON_NAME] Distressed Fold Over Knit Top" at bounding box center [554, 439] width 123 height 15
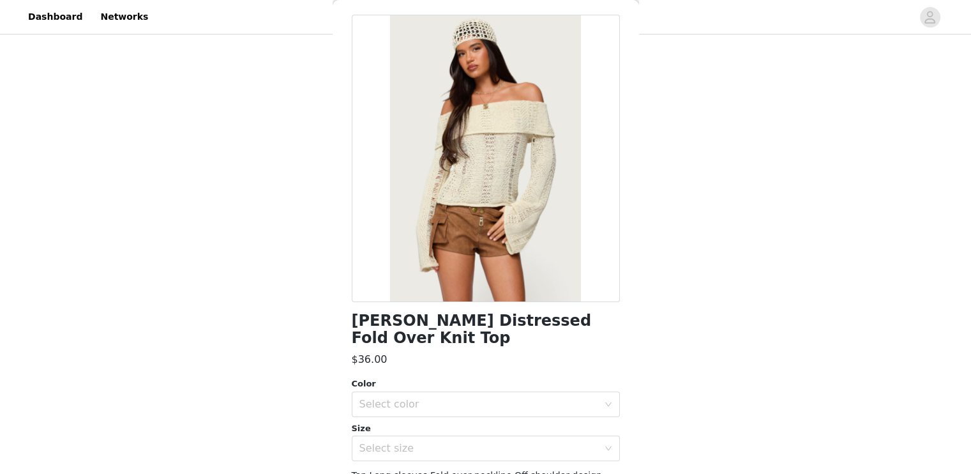
scroll to position [49, 0]
click at [532, 393] on div "Select color" at bounding box center [481, 405] width 245 height 24
click at [520, 409] on li "CREAM" at bounding box center [480, 415] width 259 height 20
click at [506, 442] on div "Select size" at bounding box center [478, 448] width 239 height 13
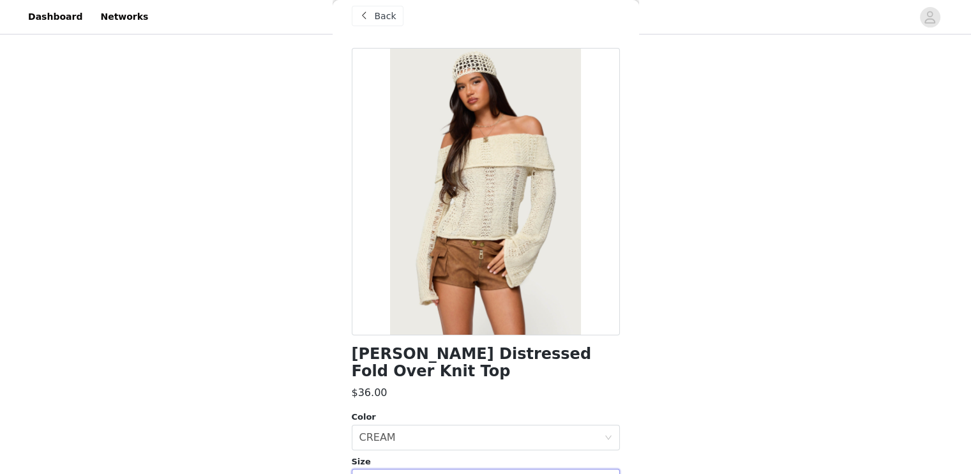
scroll to position [0, 0]
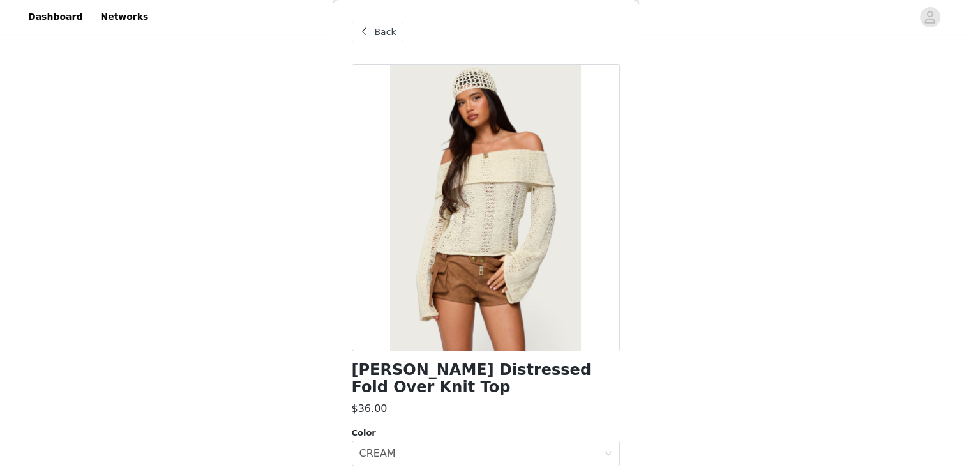
click at [383, 26] on span "Back" at bounding box center [386, 32] width 22 height 13
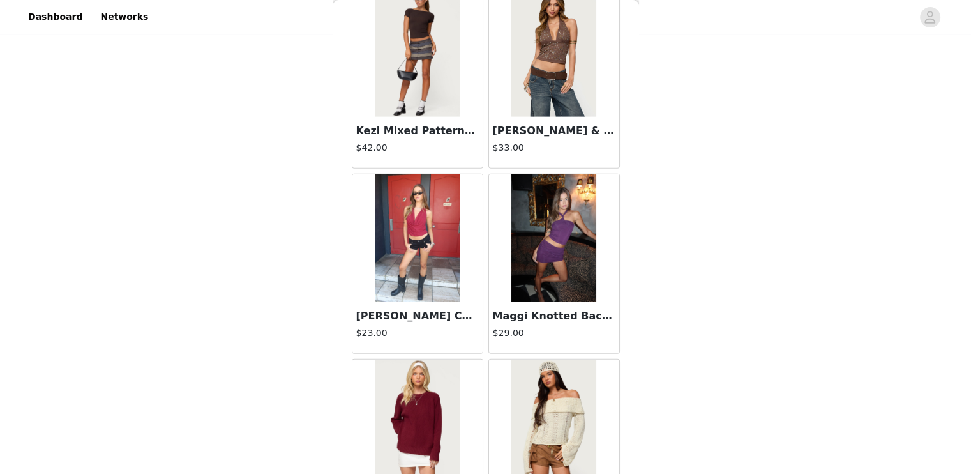
scroll to position [32910, 0]
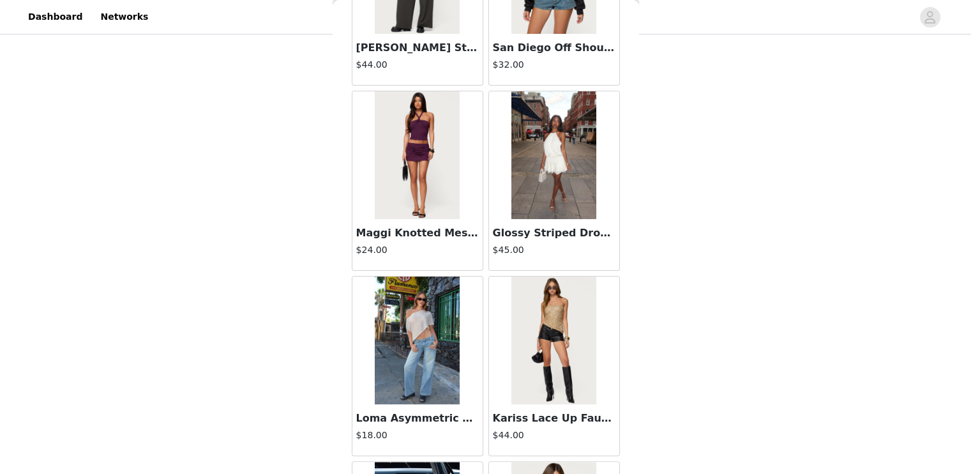
scroll to position [34230, 0]
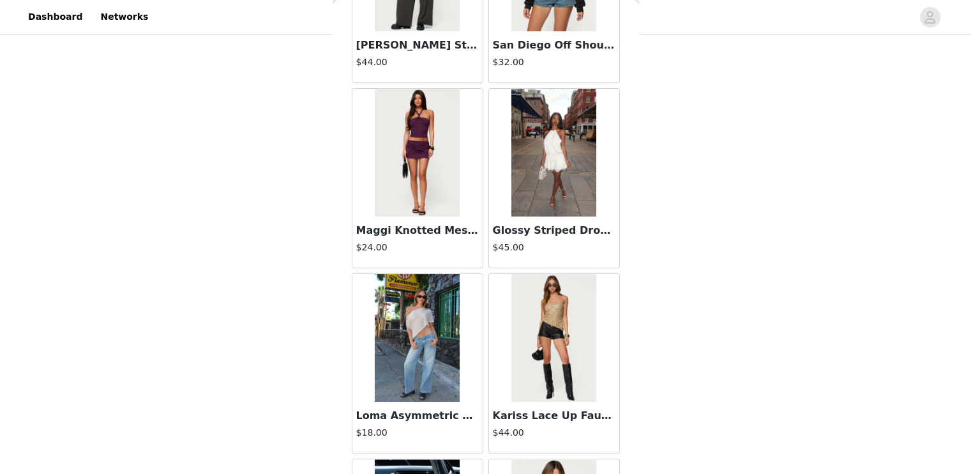
click at [548, 408] on h3 "Kariss Lace Up Faux Leather Micro Shorts" at bounding box center [554, 415] width 123 height 15
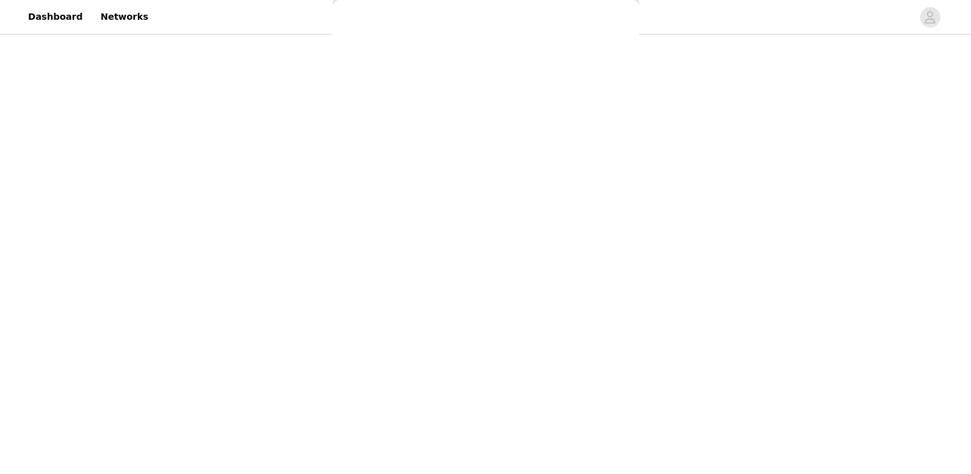
scroll to position [164, 0]
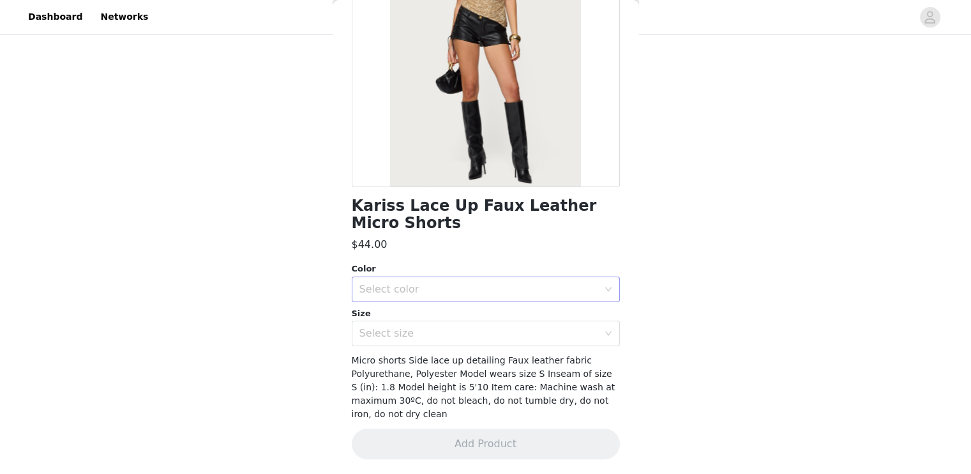
click at [518, 290] on div "Select color" at bounding box center [478, 289] width 239 height 13
click at [490, 318] on li "BLACK" at bounding box center [480, 316] width 259 height 20
click at [475, 336] on div "Select size" at bounding box center [478, 333] width 239 height 13
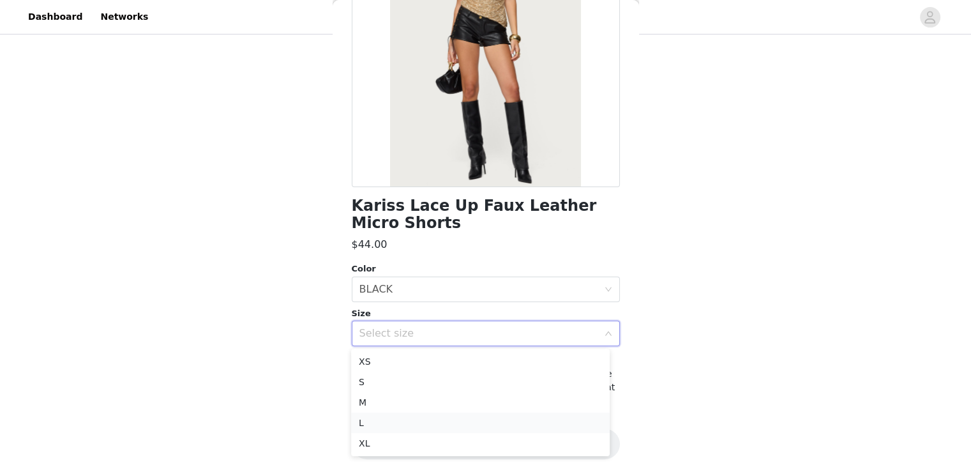
click at [432, 418] on li "L" at bounding box center [480, 422] width 259 height 20
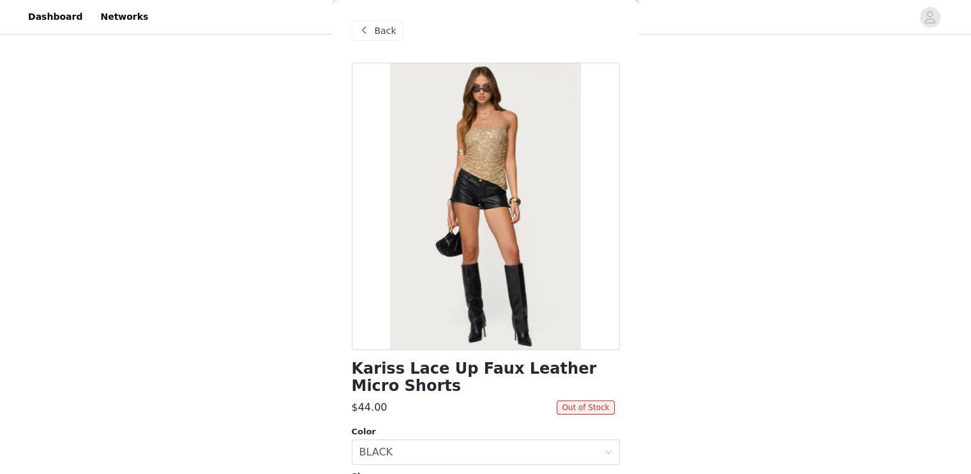
scroll to position [0, 0]
click at [380, 36] on span "Back" at bounding box center [386, 32] width 22 height 13
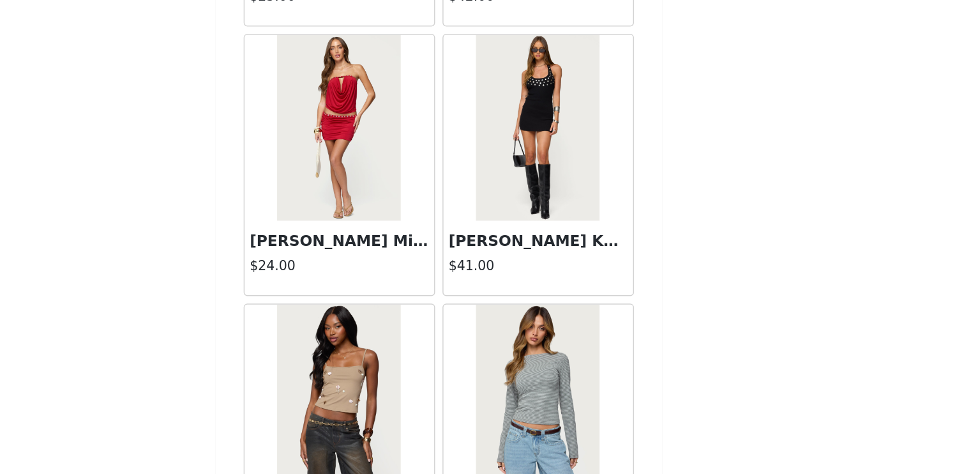
scroll to position [332, 0]
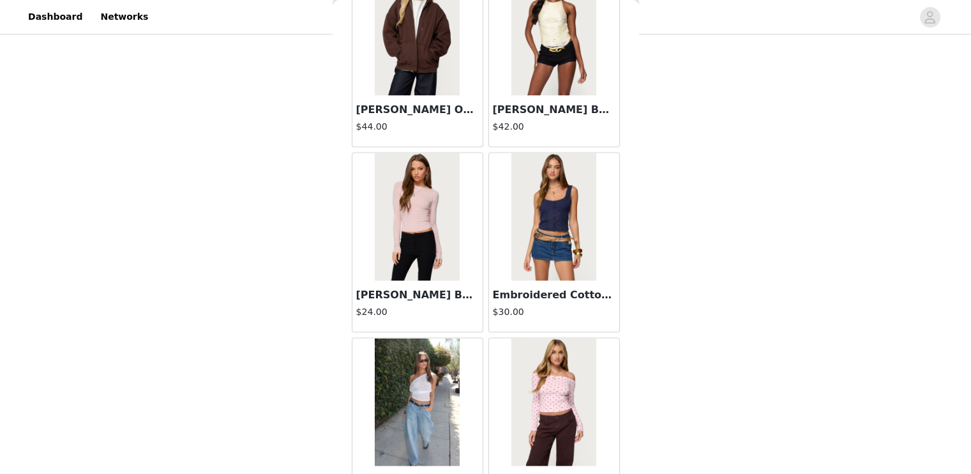
scroll to position [36608, 0]
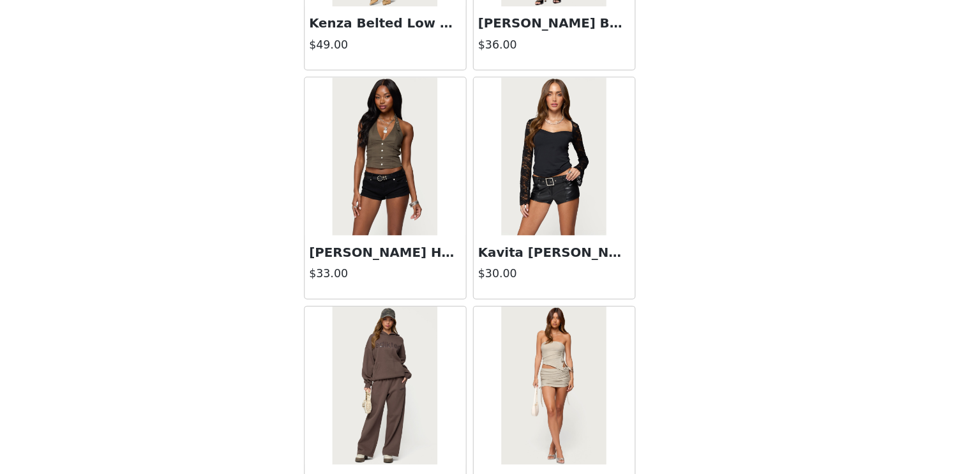
scroll to position [331, 0]
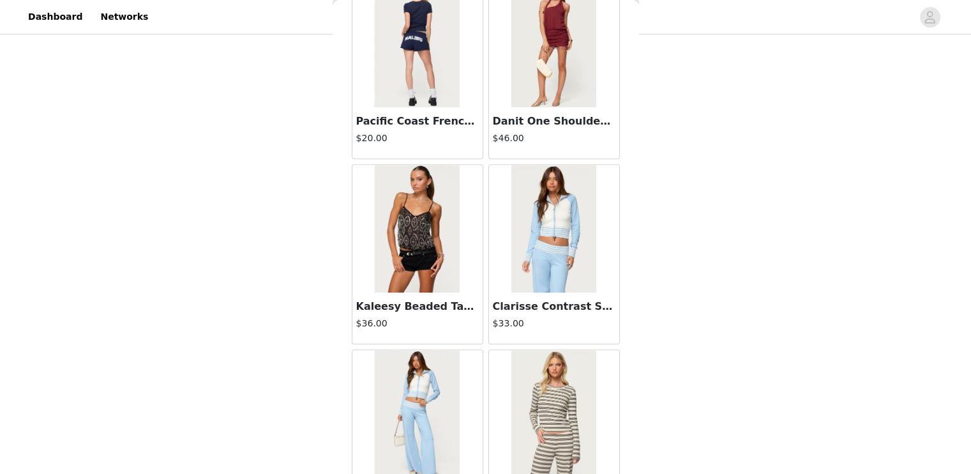
scroll to position [40306, 0]
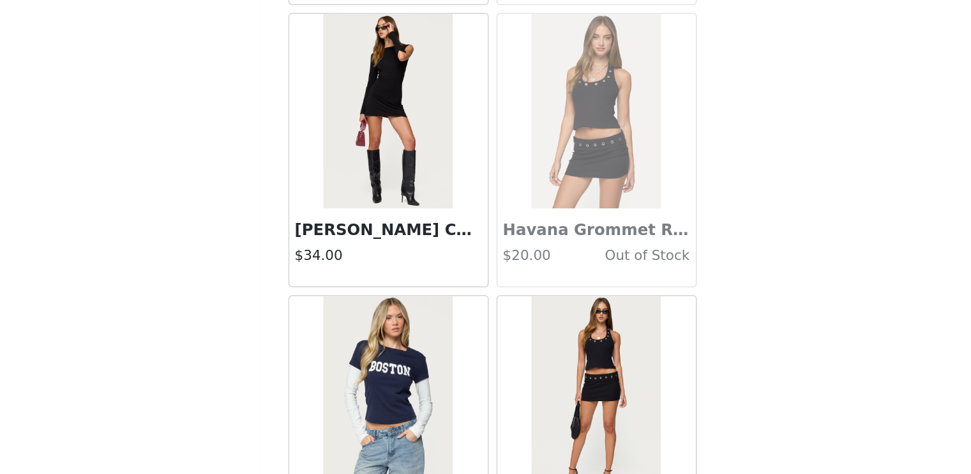
scroll to position [331, 0]
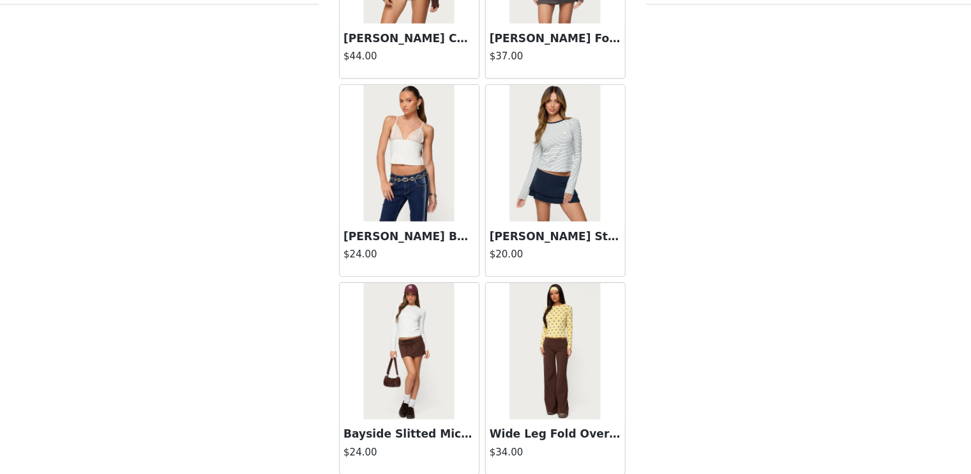
scroll to position [39207, 0]
click at [437, 430] on h3 "Bayside Slitted Micro Skort" at bounding box center [417, 437] width 123 height 15
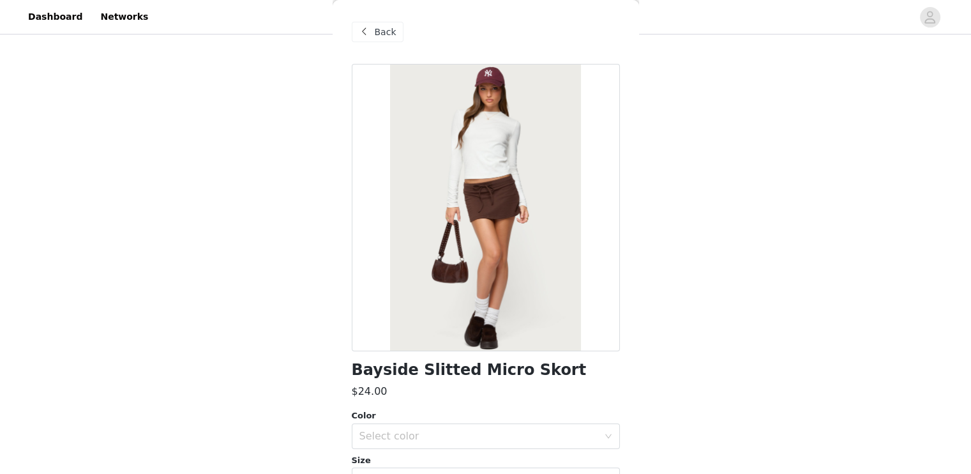
scroll to position [319, 0]
click at [485, 441] on div "Select color" at bounding box center [478, 436] width 239 height 13
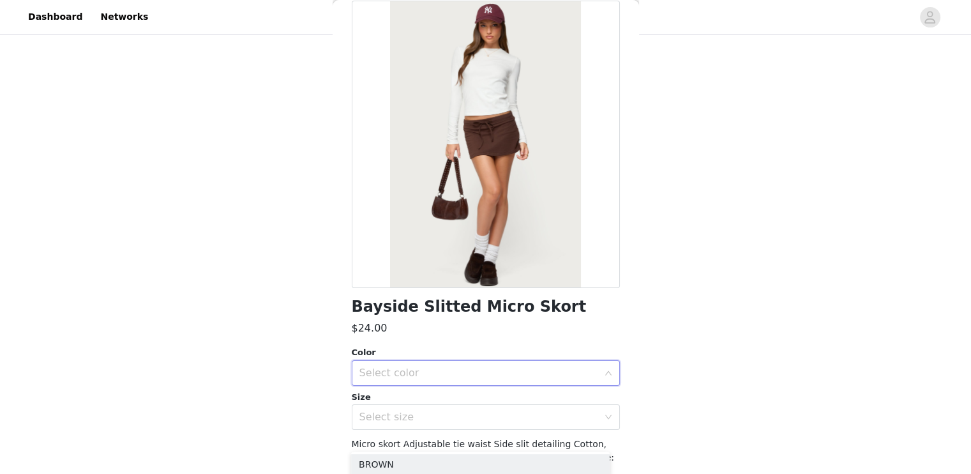
scroll to position [69, 0]
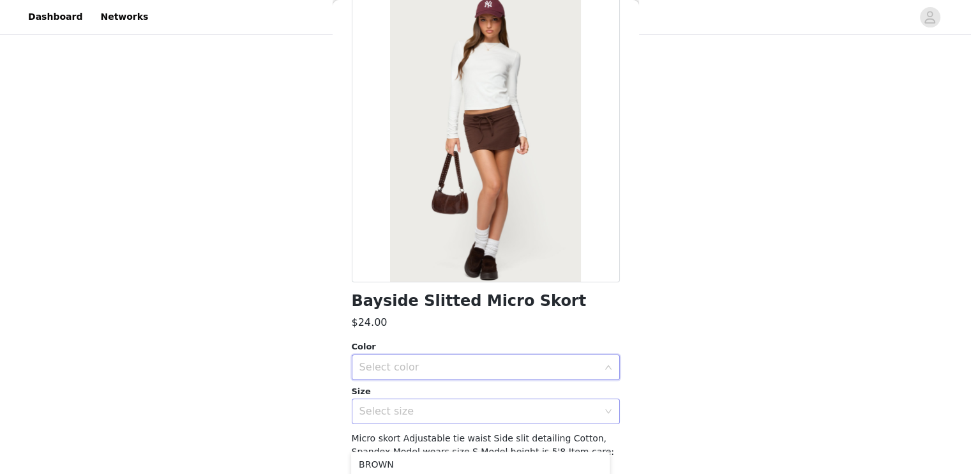
drag, startPoint x: 467, startPoint y: 457, endPoint x: 458, endPoint y: 414, distance: 43.7
click at [458, 414] on div "Select size" at bounding box center [478, 411] width 239 height 13
click at [415, 450] on li "L" at bounding box center [480, 449] width 259 height 20
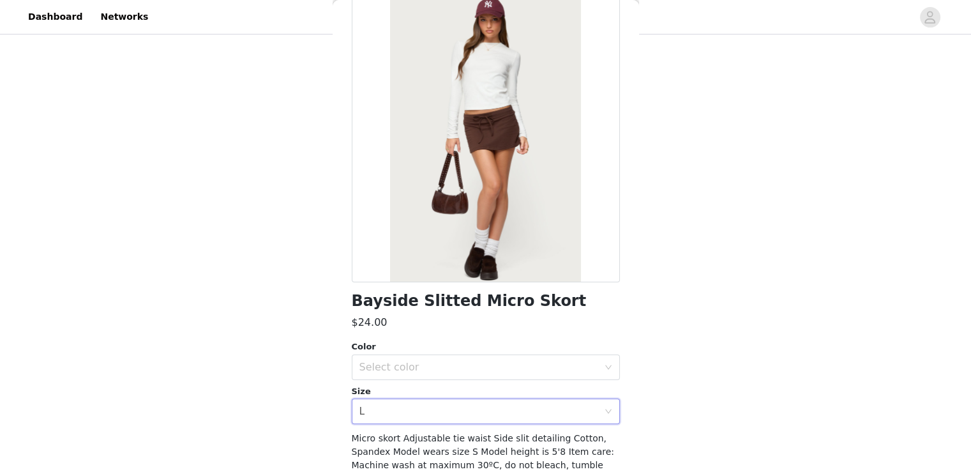
scroll to position [332, 0]
click at [427, 370] on div "Select color" at bounding box center [478, 367] width 239 height 13
click at [416, 393] on li "BROWN" at bounding box center [480, 395] width 259 height 20
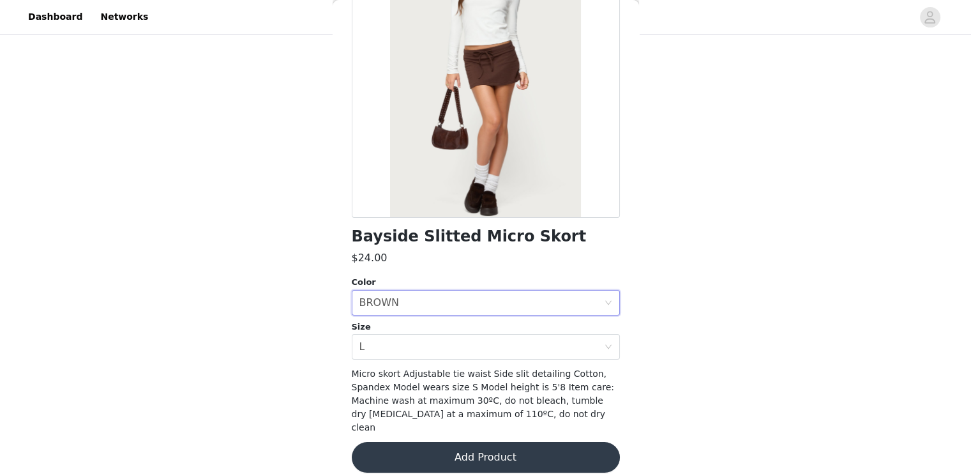
click at [452, 442] on button "Add Product" at bounding box center [486, 457] width 268 height 31
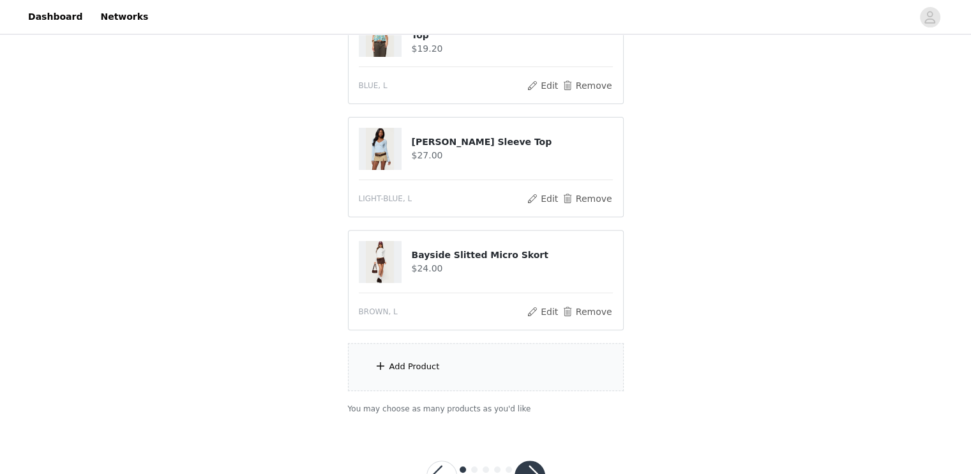
scroll to position [411, 0]
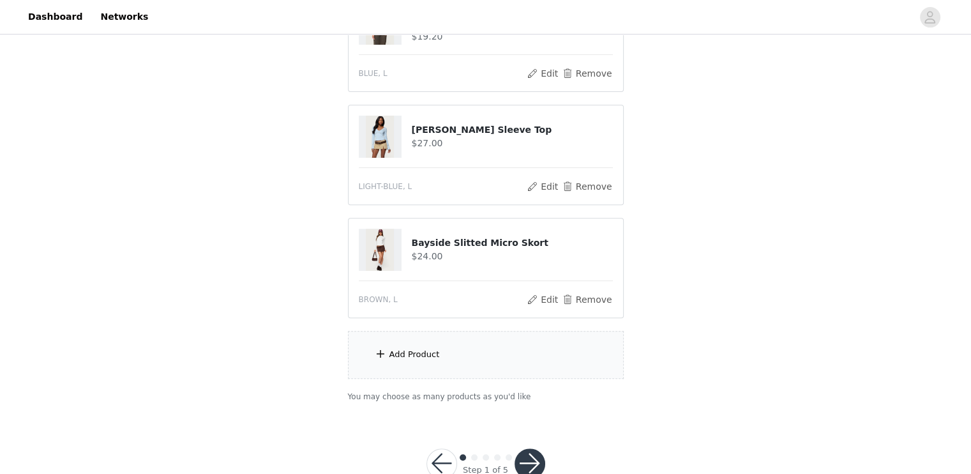
click at [463, 349] on div "Add Product" at bounding box center [486, 355] width 276 height 48
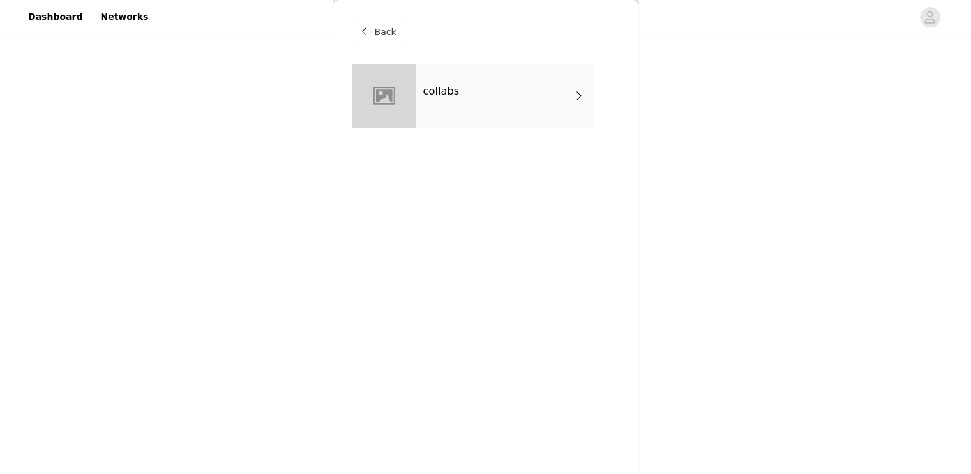
scroll to position [442, 0]
click at [505, 114] on div "collabs" at bounding box center [504, 96] width 177 height 64
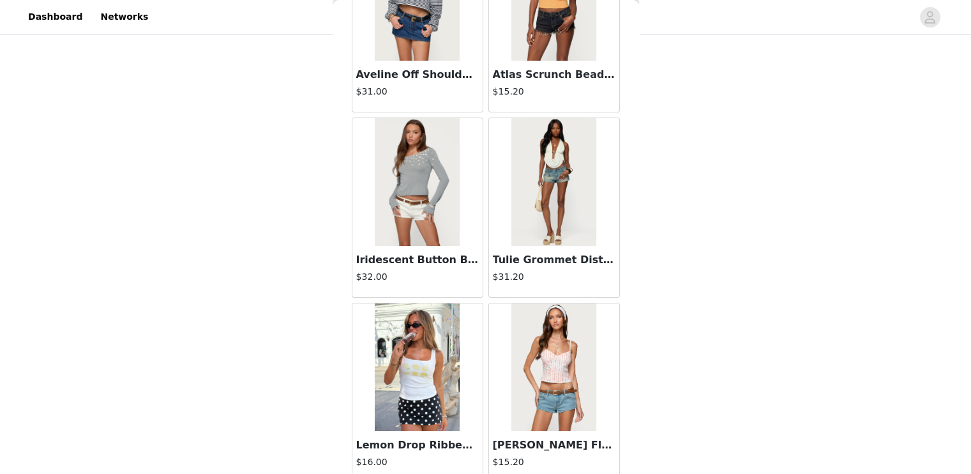
scroll to position [135, 0]
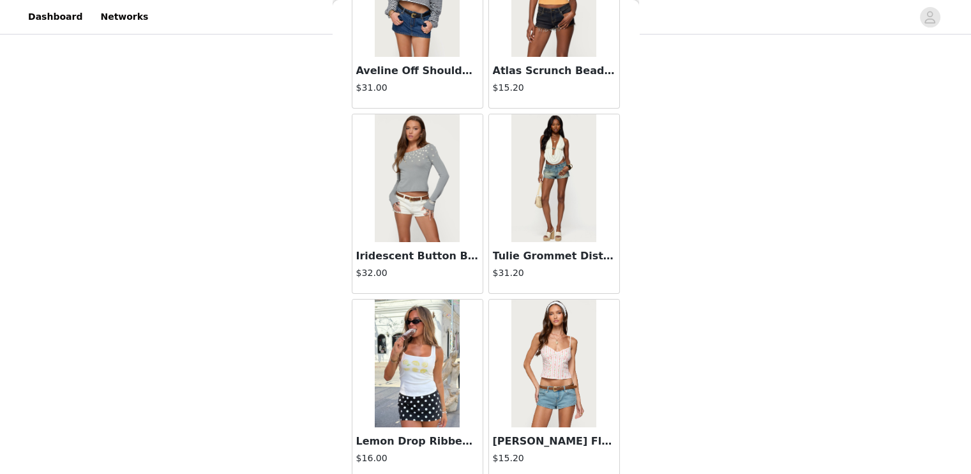
click at [546, 220] on img at bounding box center [553, 178] width 85 height 128
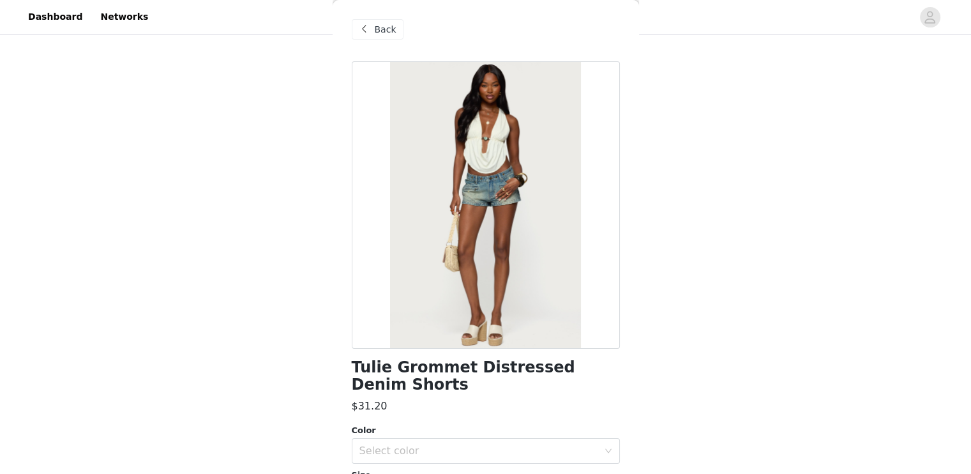
scroll to position [1, 0]
click at [386, 39] on div "Back" at bounding box center [378, 30] width 52 height 20
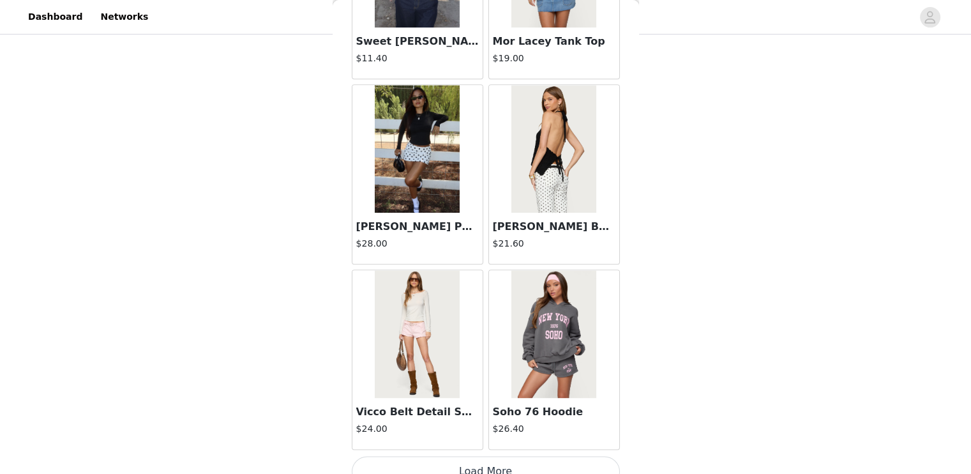
scroll to position [1477, 0]
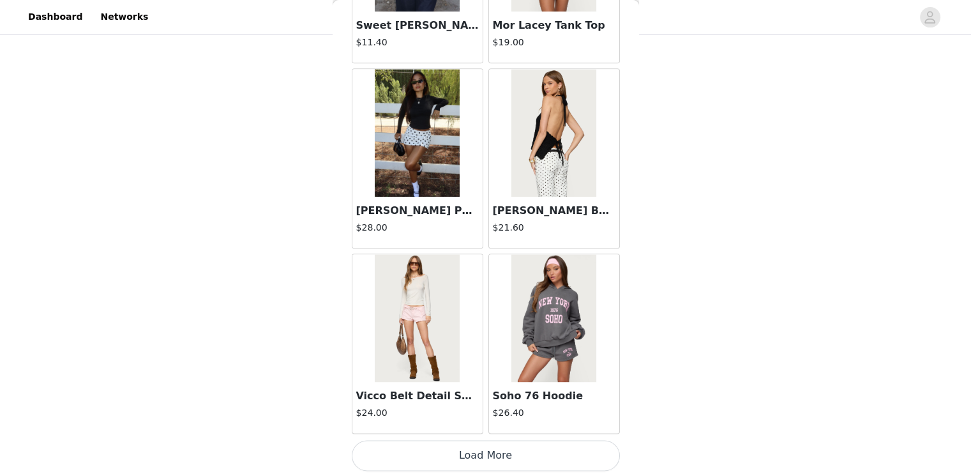
click at [452, 396] on h3 "Vicco Belt Detail Shorts" at bounding box center [417, 395] width 123 height 15
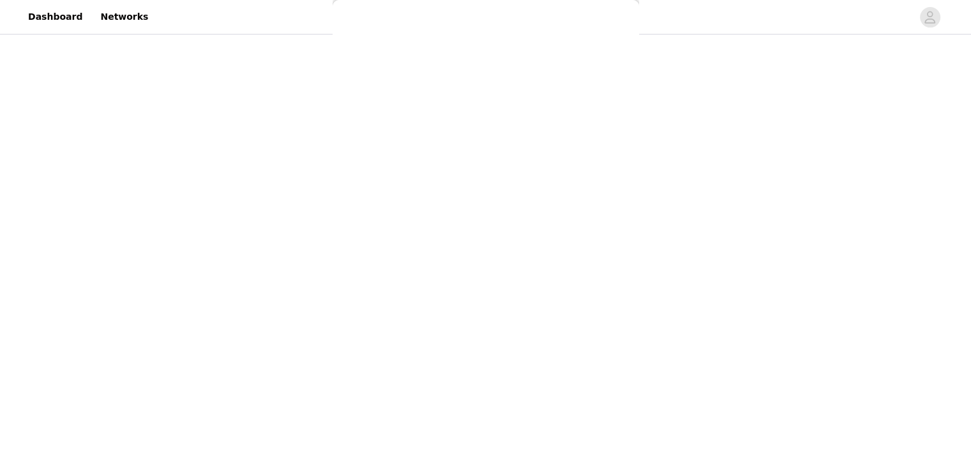
scroll to position [0, 0]
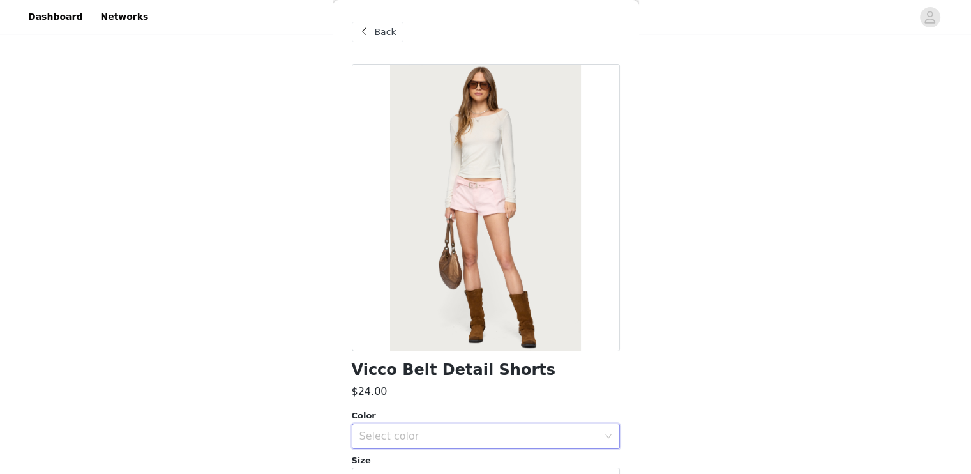
click at [461, 426] on div "Select color" at bounding box center [481, 436] width 245 height 24
click at [375, 28] on span "Back" at bounding box center [386, 32] width 22 height 13
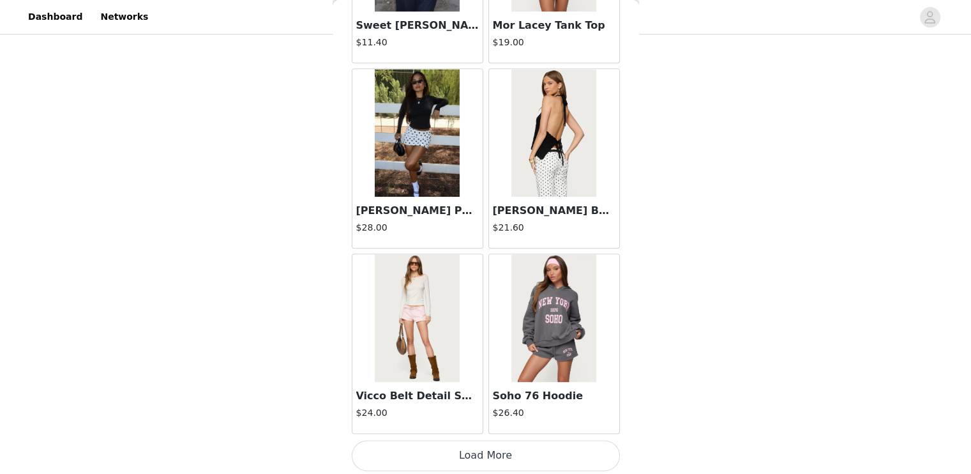
scroll to position [1477, 0]
click at [532, 452] on button "Load More" at bounding box center [486, 455] width 268 height 31
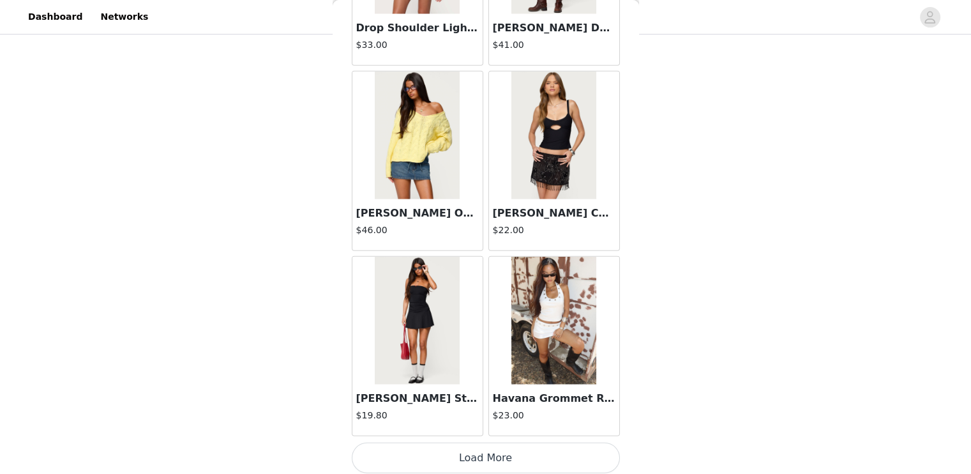
scroll to position [444, 0]
click at [485, 453] on button "Load More" at bounding box center [486, 457] width 268 height 31
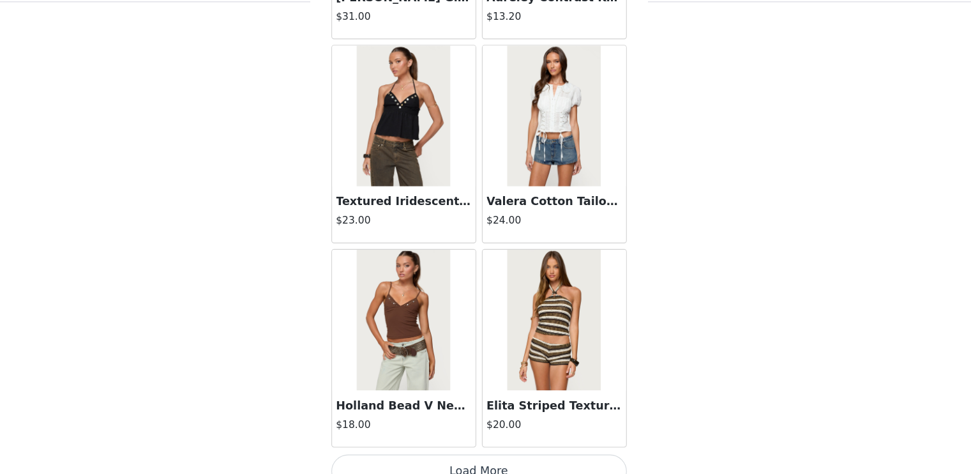
scroll to position [5174, 0]
click at [505, 447] on button "Load More" at bounding box center [486, 461] width 268 height 31
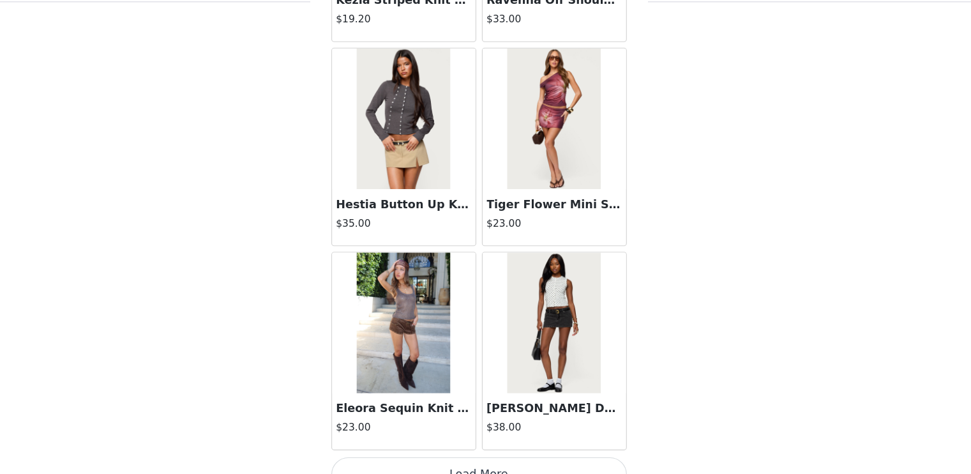
scroll to position [444, 0]
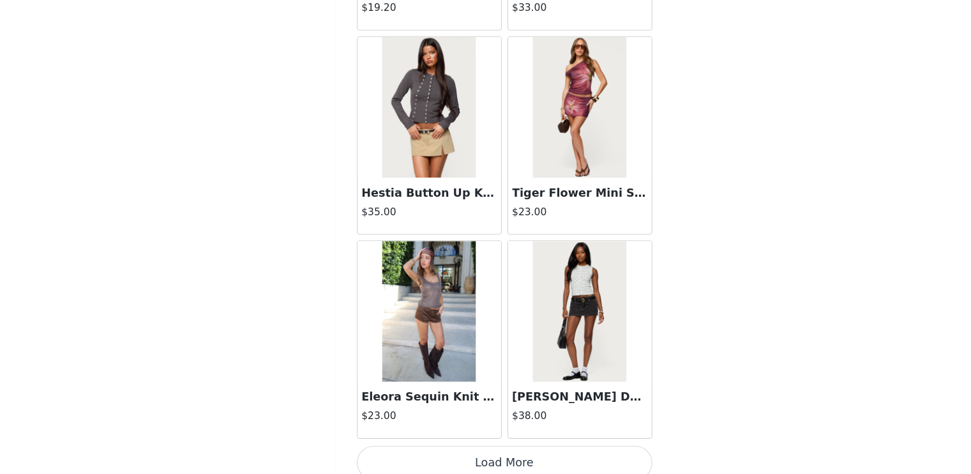
click at [476, 457] on button "Load More" at bounding box center [486, 463] width 268 height 31
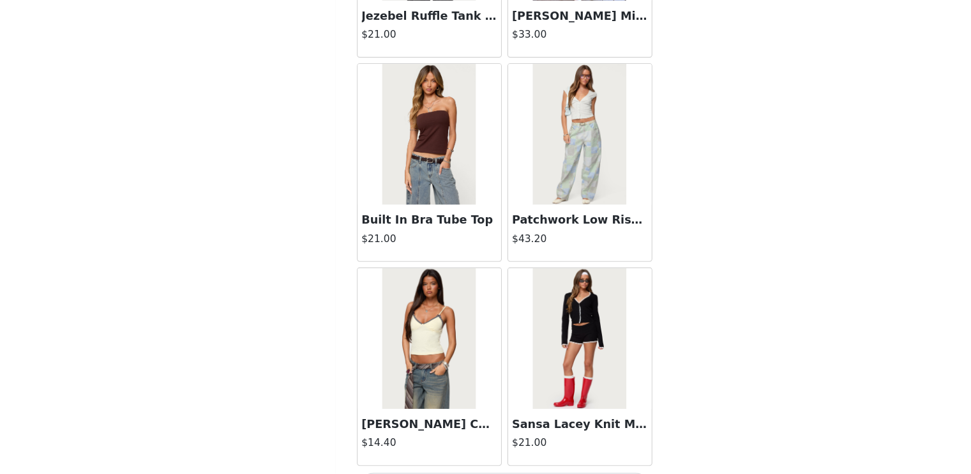
scroll to position [8873, 0]
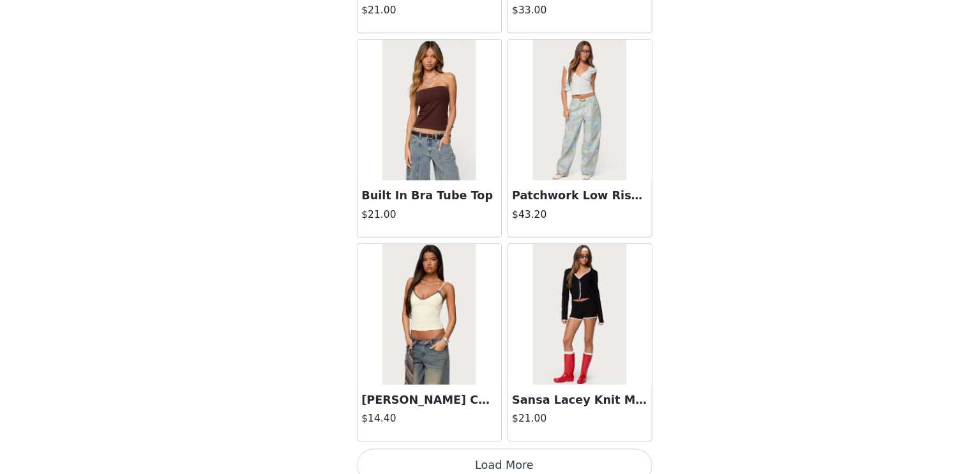
click at [505, 450] on button "Load More" at bounding box center [486, 465] width 268 height 31
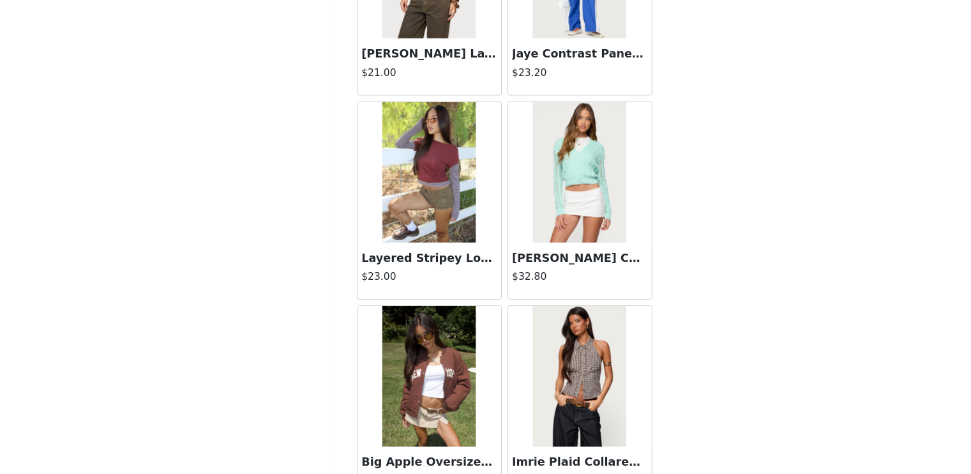
scroll to position [10722, 0]
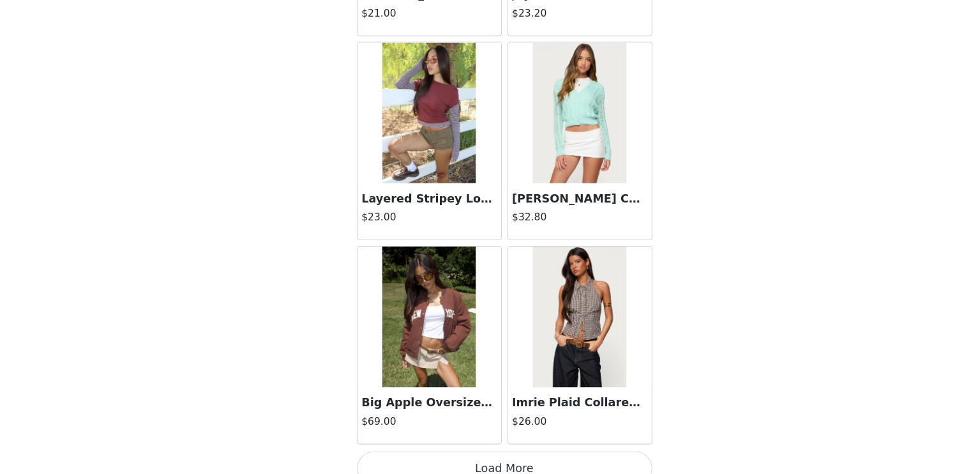
click at [499, 453] on button "Load More" at bounding box center [486, 468] width 268 height 31
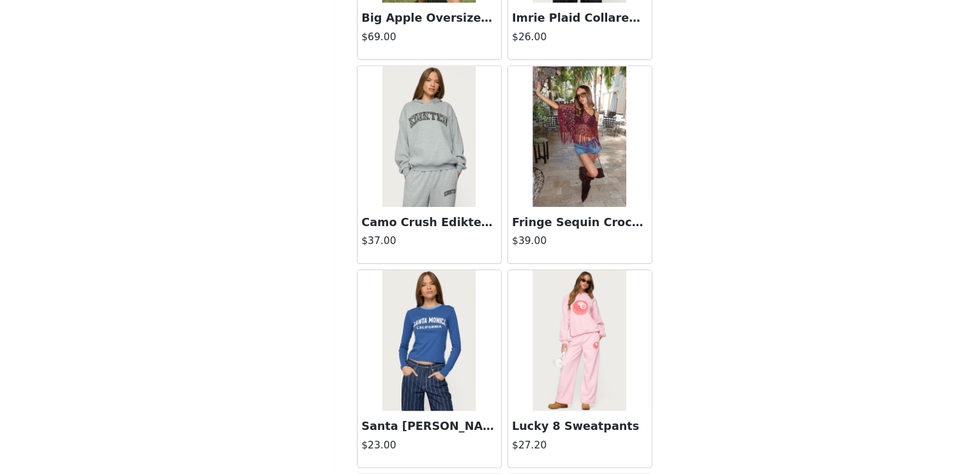
scroll to position [11079, 0]
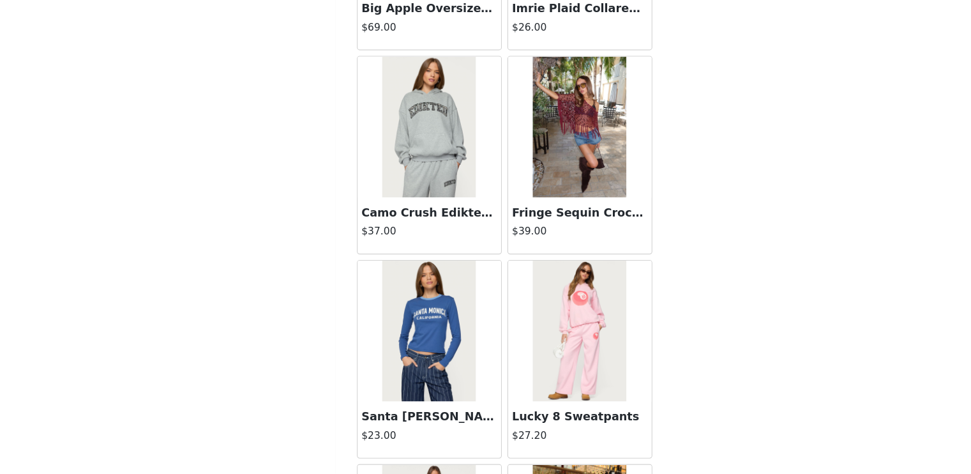
click at [557, 229] on h3 "Fringe Sequin Crochet Poncho" at bounding box center [554, 236] width 123 height 15
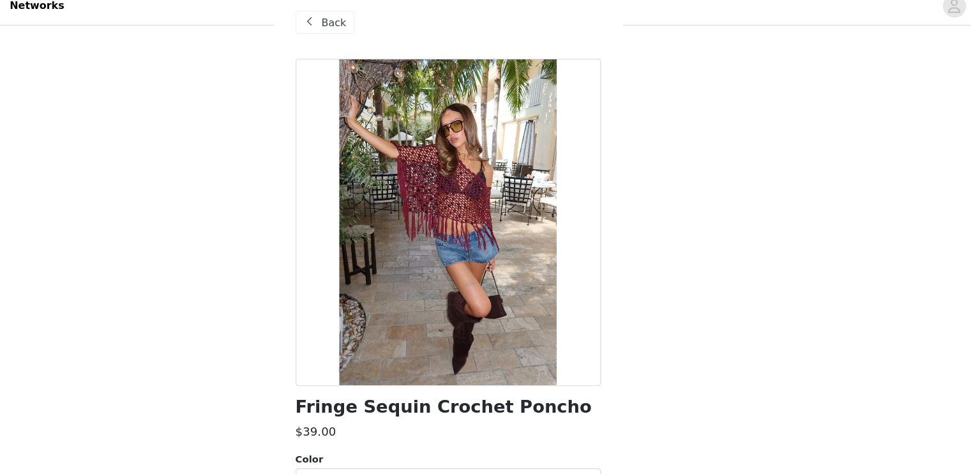
scroll to position [444, 0]
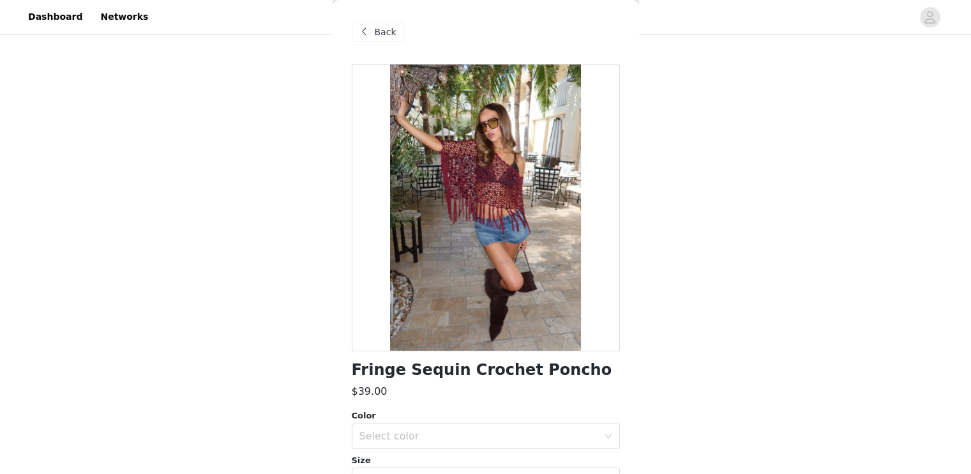
click at [388, 31] on span "Back" at bounding box center [386, 32] width 22 height 13
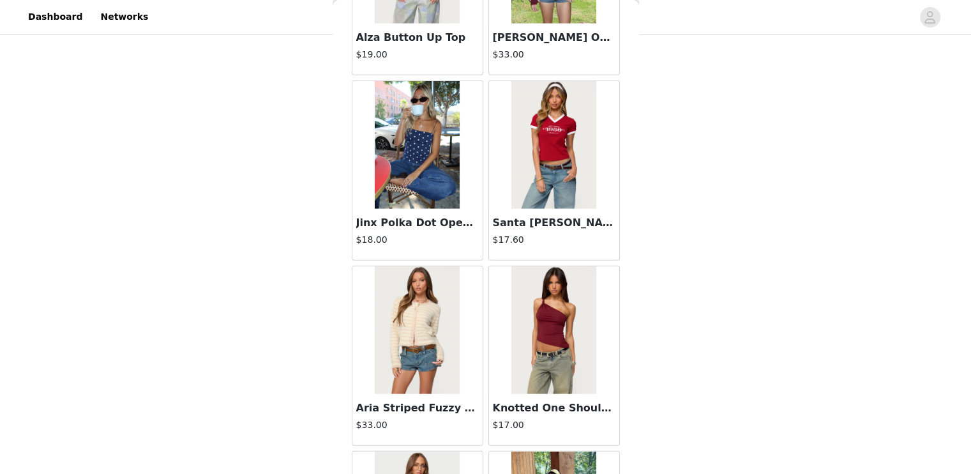
scroll to position [8271, 0]
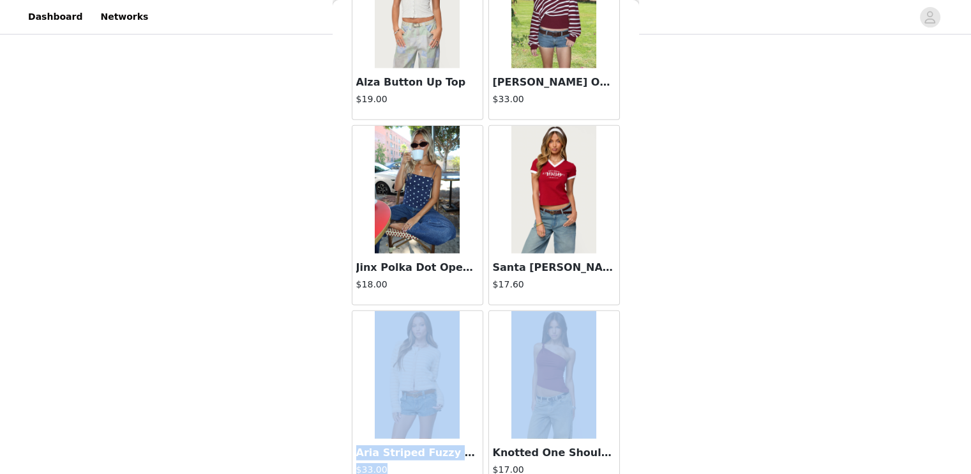
drag, startPoint x: 613, startPoint y: 308, endPoint x: 610, endPoint y: 289, distance: 19.4
click at [610, 289] on div "Back Aveline Off Shoulder Light Sweatshirt $31.00 Atlas Scrunch Bead Halter Top…" at bounding box center [486, 237] width 306 height 474
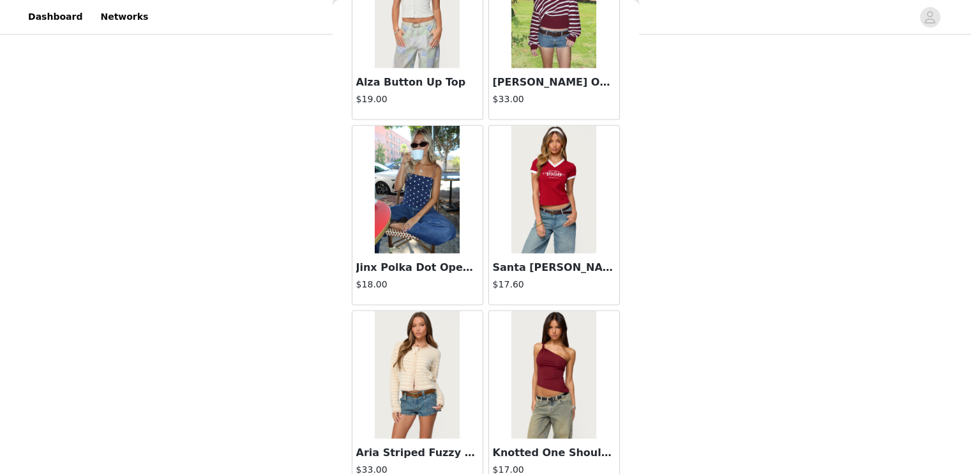
drag, startPoint x: 640, startPoint y: 306, endPoint x: 642, endPoint y: 290, distance: 16.1
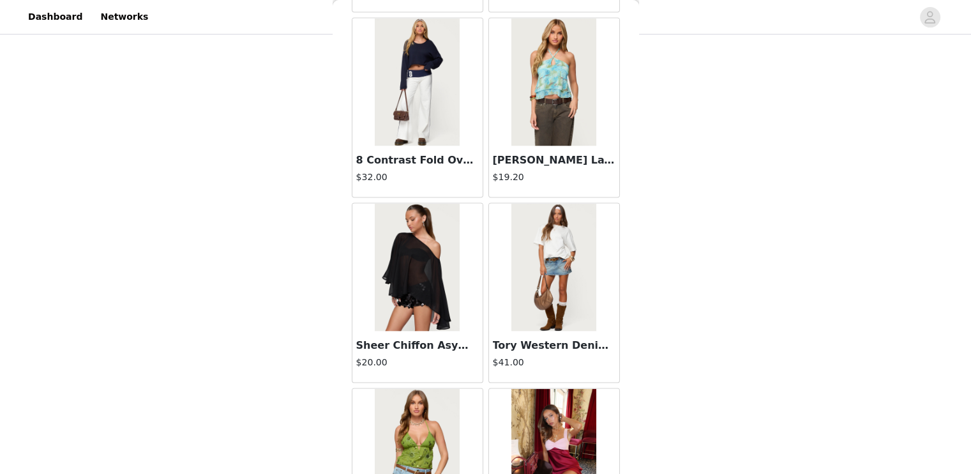
scroll to position [12571, 0]
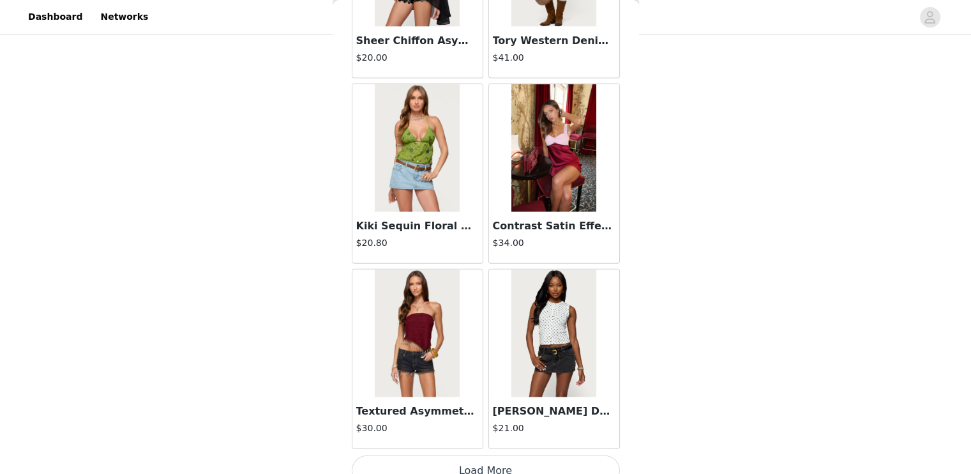
click at [506, 457] on button "Load More" at bounding box center [486, 470] width 268 height 31
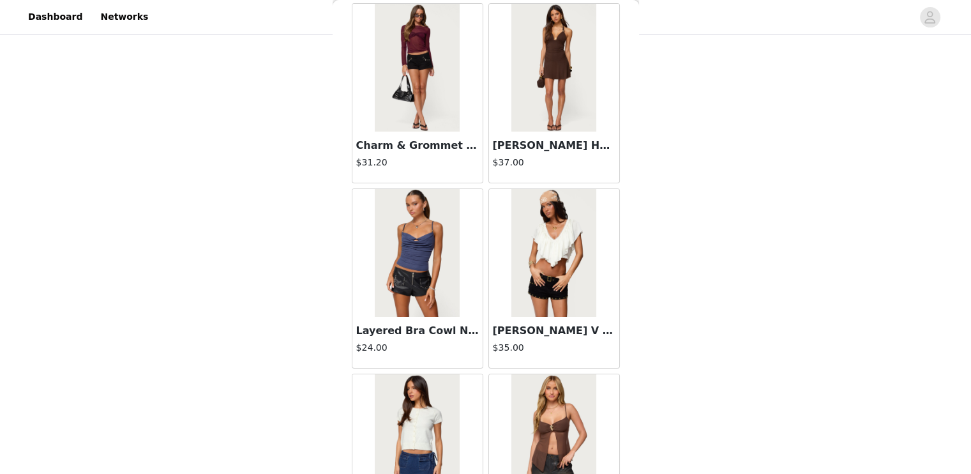
scroll to position [14420, 0]
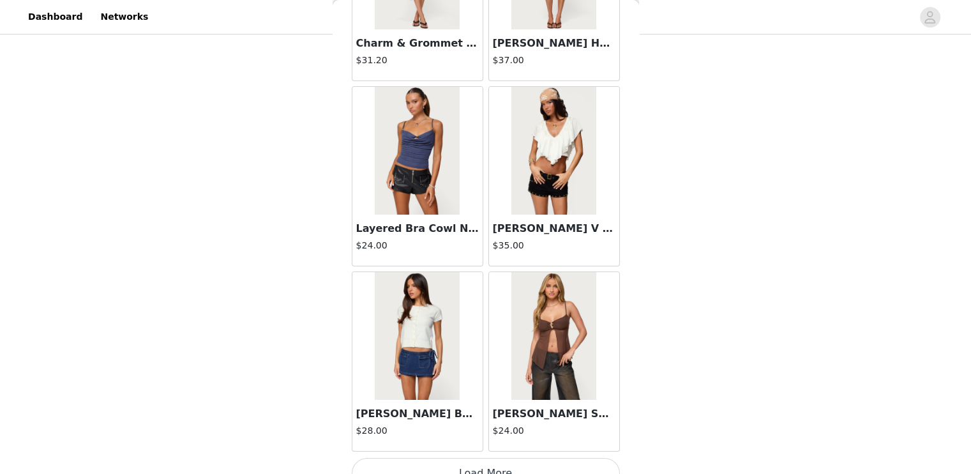
click at [538, 458] on button "Load More" at bounding box center [486, 473] width 268 height 31
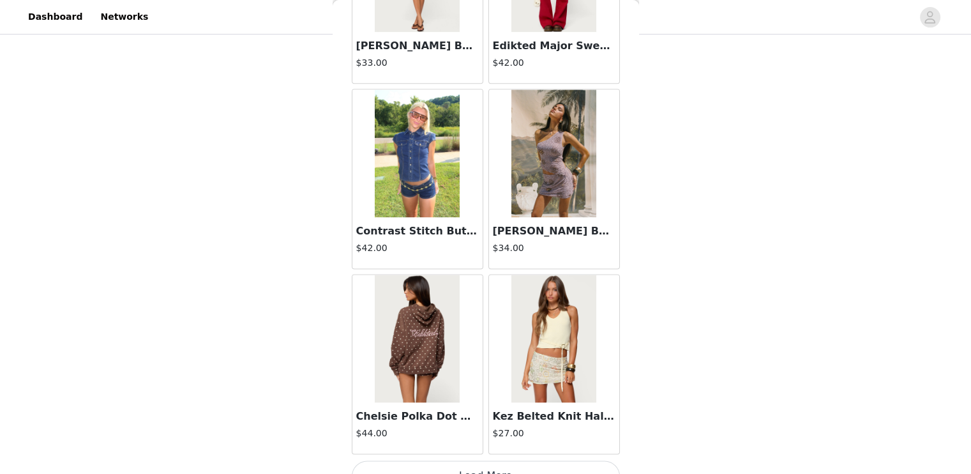
scroll to position [444, 0]
click at [547, 460] on button "Load More" at bounding box center [486, 475] width 268 height 31
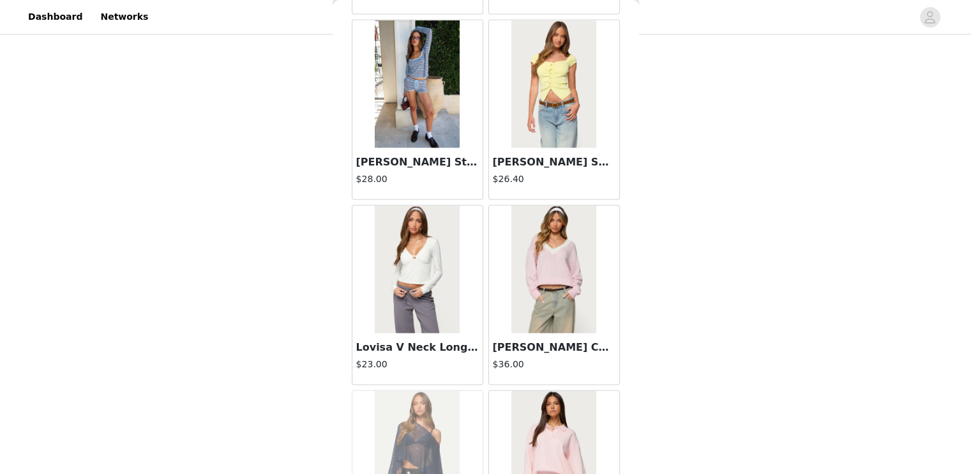
scroll to position [17458, 0]
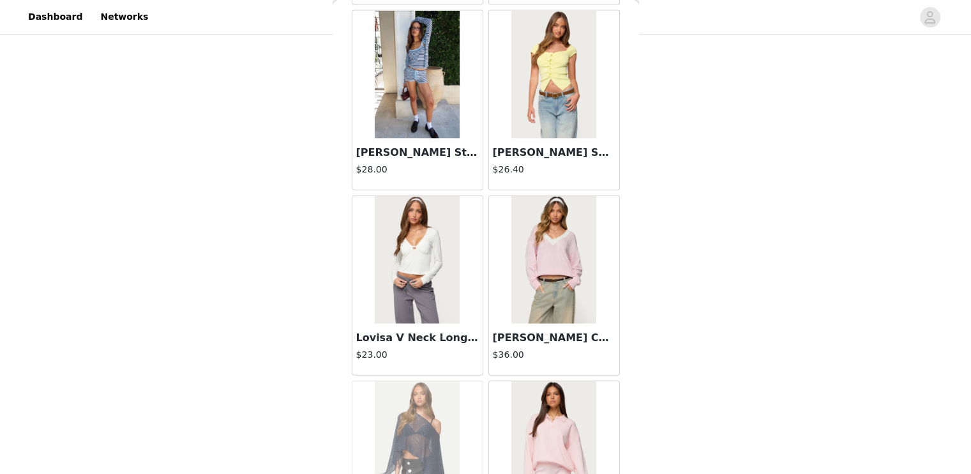
click at [427, 330] on h3 "Lovisa V Neck Long Sleeve Top" at bounding box center [417, 337] width 123 height 15
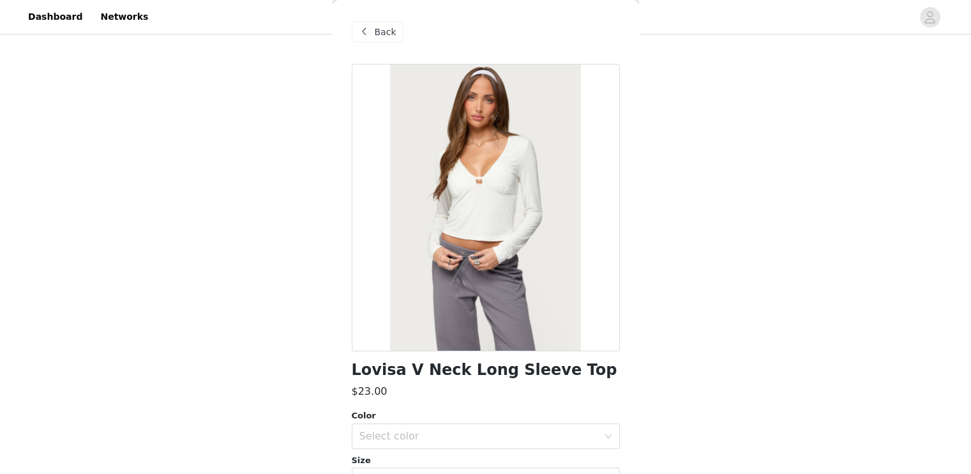
scroll to position [98, 0]
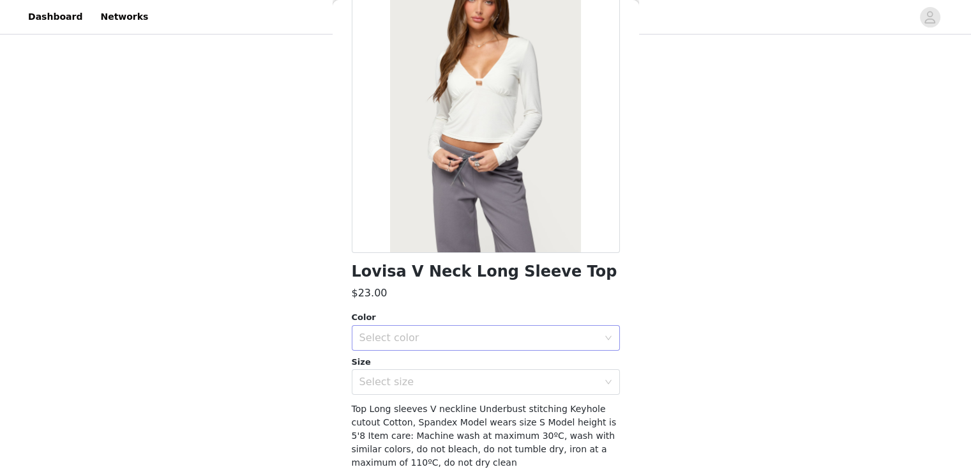
click at [460, 336] on div "Select color" at bounding box center [478, 337] width 239 height 13
click at [437, 370] on li "WHITE" at bounding box center [480, 365] width 259 height 20
click at [442, 384] on div "Select size" at bounding box center [478, 381] width 239 height 13
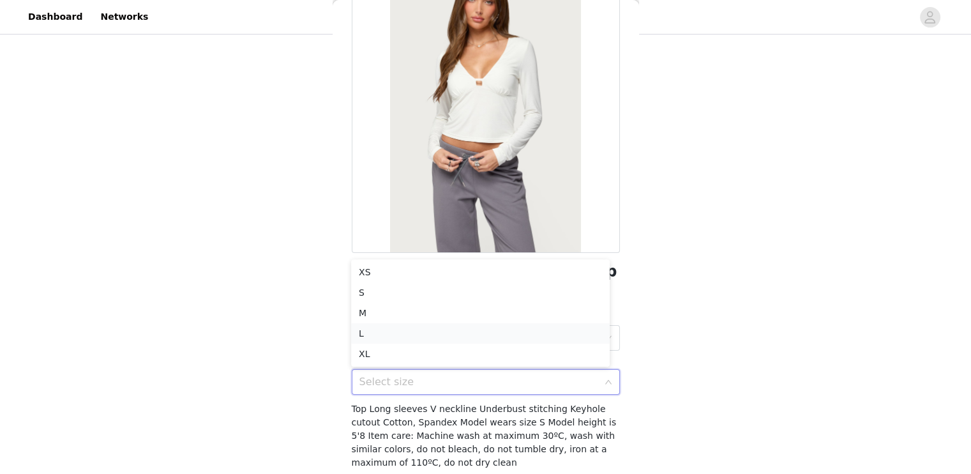
click at [416, 332] on li "L" at bounding box center [480, 333] width 259 height 20
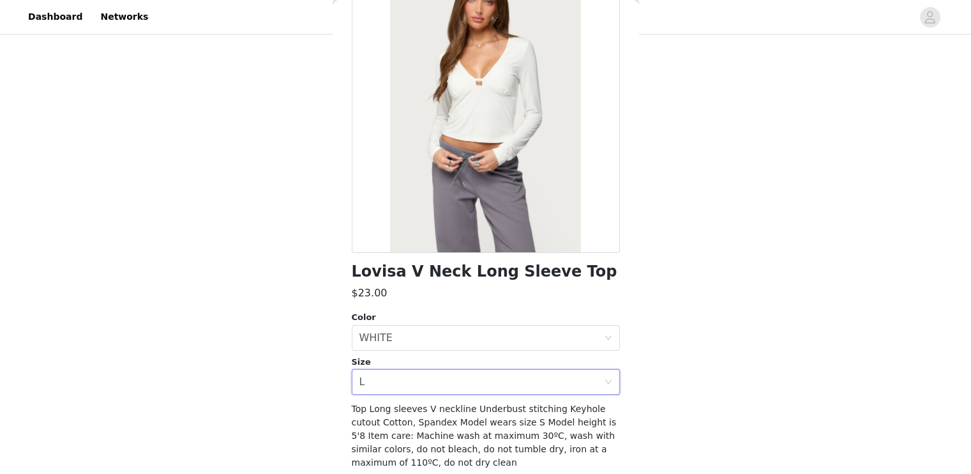
scroll to position [147, 0]
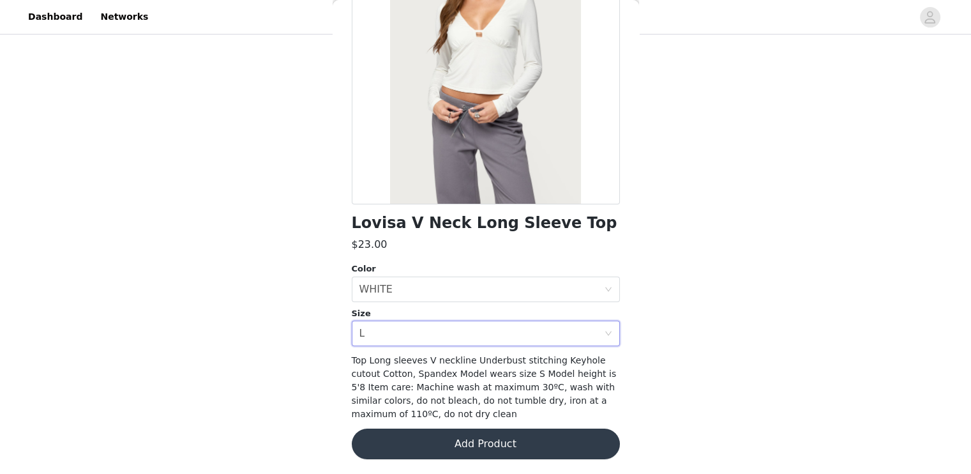
click at [476, 434] on button "Add Product" at bounding box center [486, 443] width 268 height 31
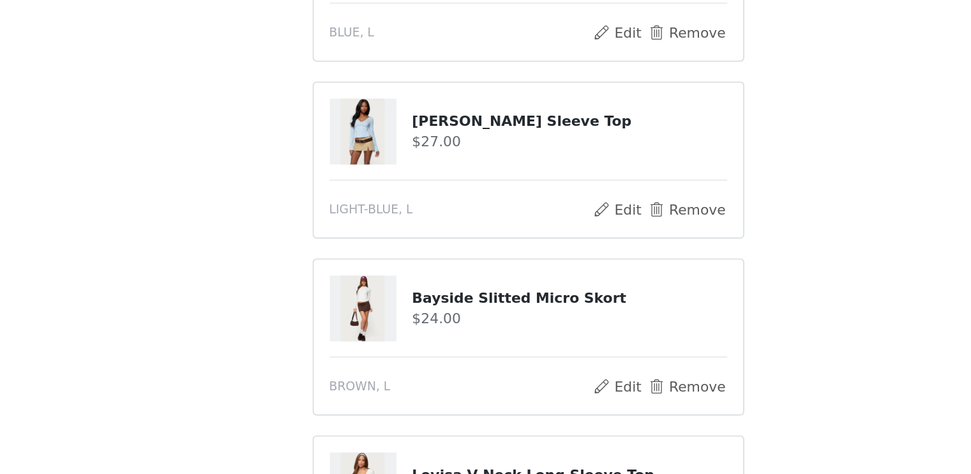
scroll to position [416, 0]
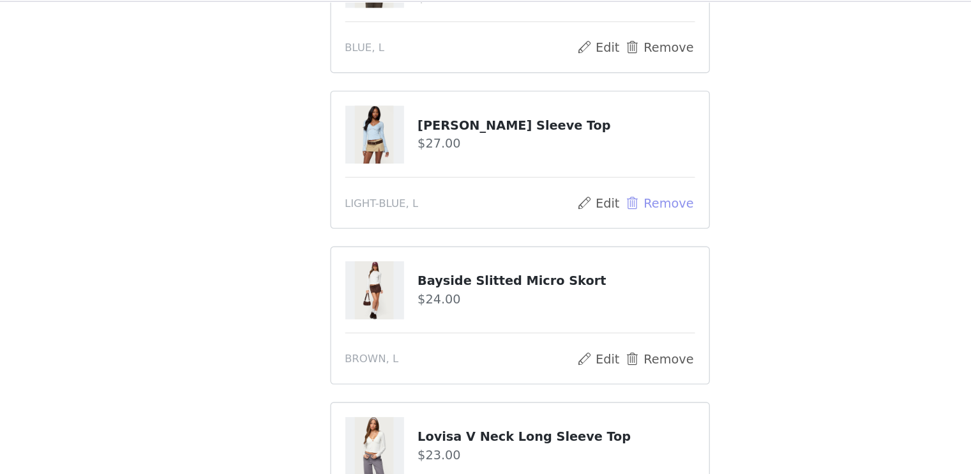
click at [595, 179] on button "Remove" at bounding box center [586, 180] width 51 height 15
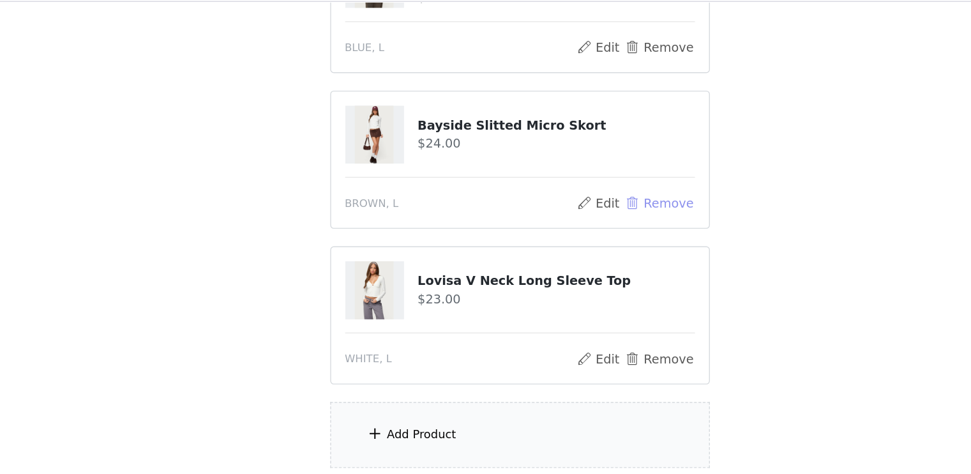
click at [596, 180] on button "Remove" at bounding box center [586, 180] width 51 height 15
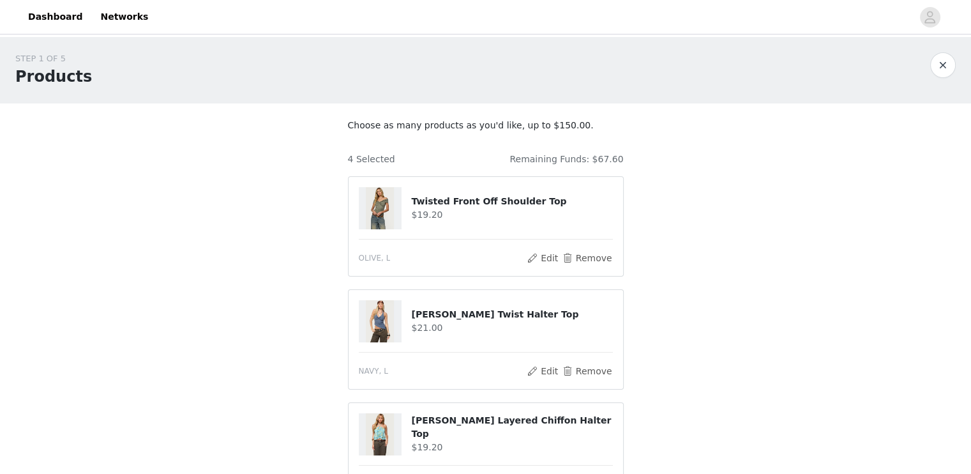
scroll to position [332, 0]
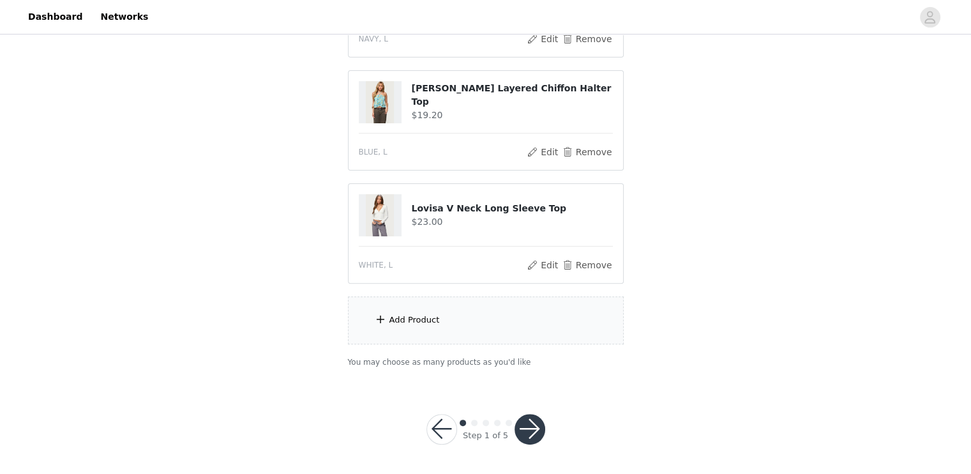
click at [497, 320] on div "Add Product" at bounding box center [486, 320] width 276 height 48
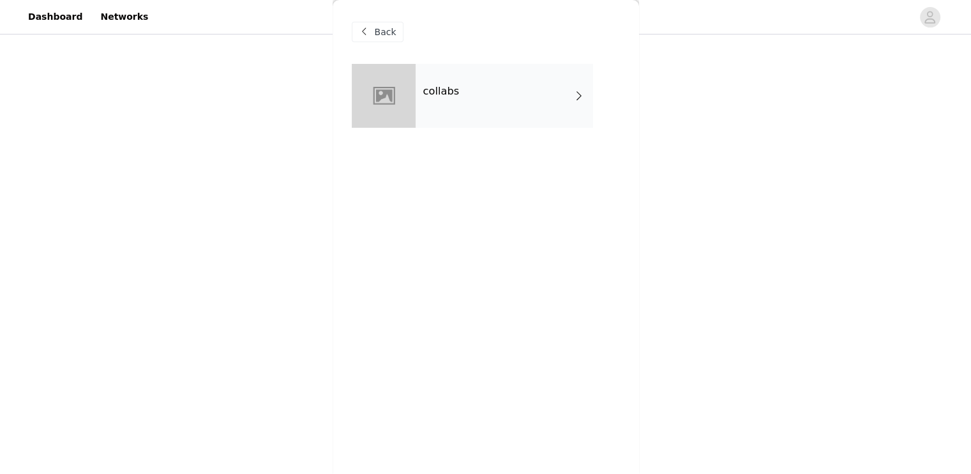
click at [531, 104] on div "collabs" at bounding box center [504, 96] width 177 height 64
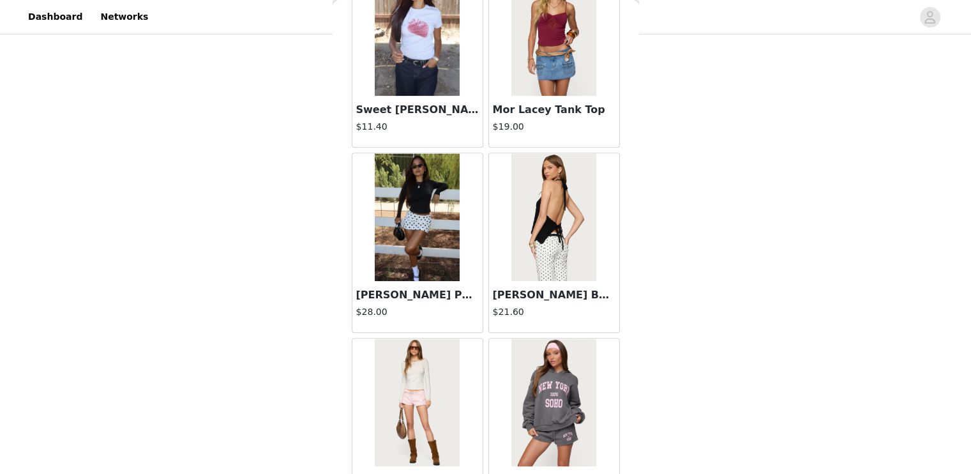
scroll to position [1477, 0]
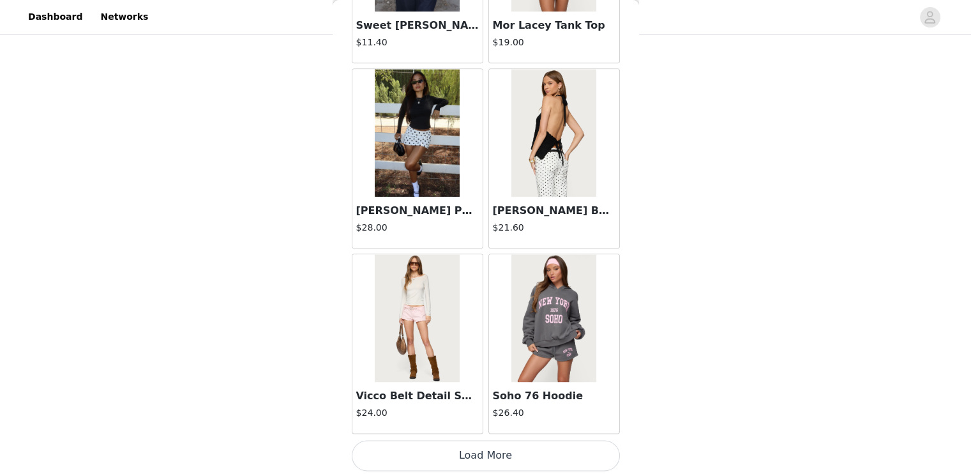
click at [527, 454] on button "Load More" at bounding box center [486, 455] width 268 height 31
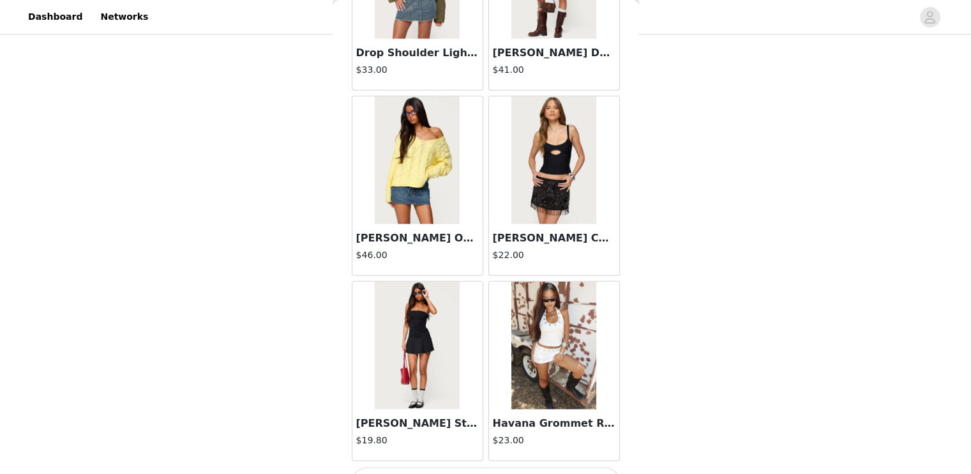
scroll to position [3326, 0]
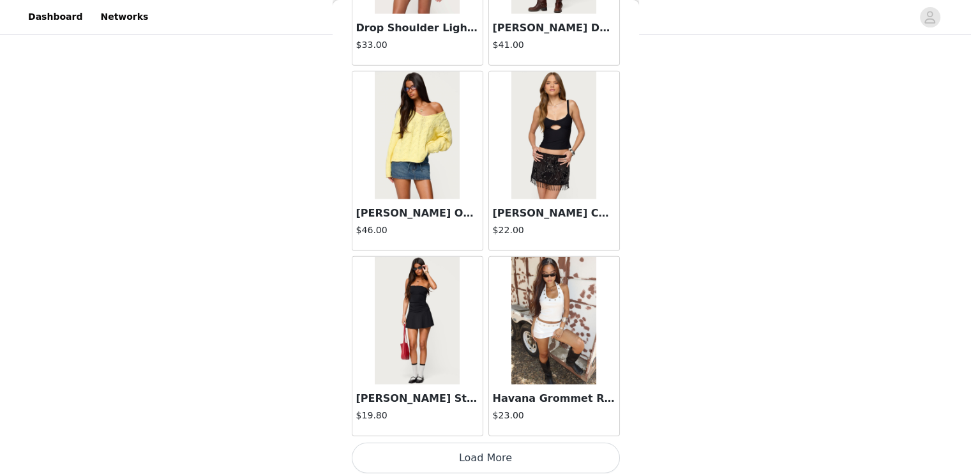
click at [518, 451] on button "Load More" at bounding box center [486, 457] width 268 height 31
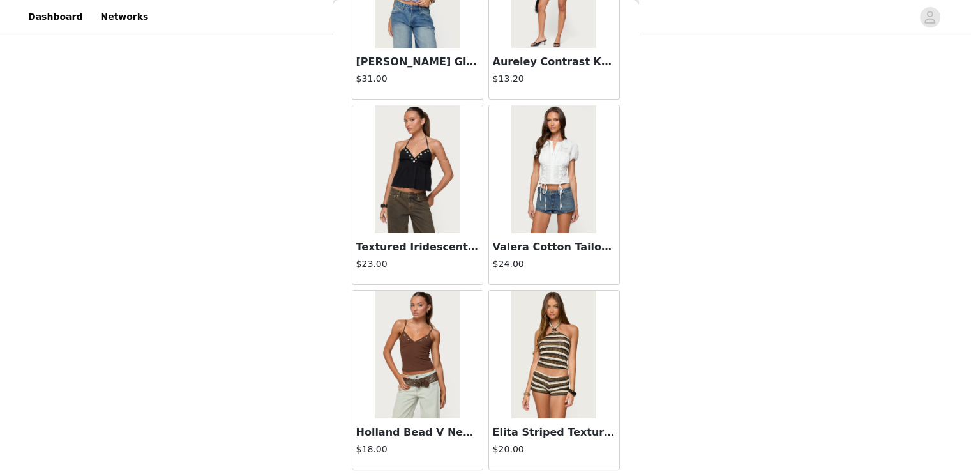
scroll to position [5175, 0]
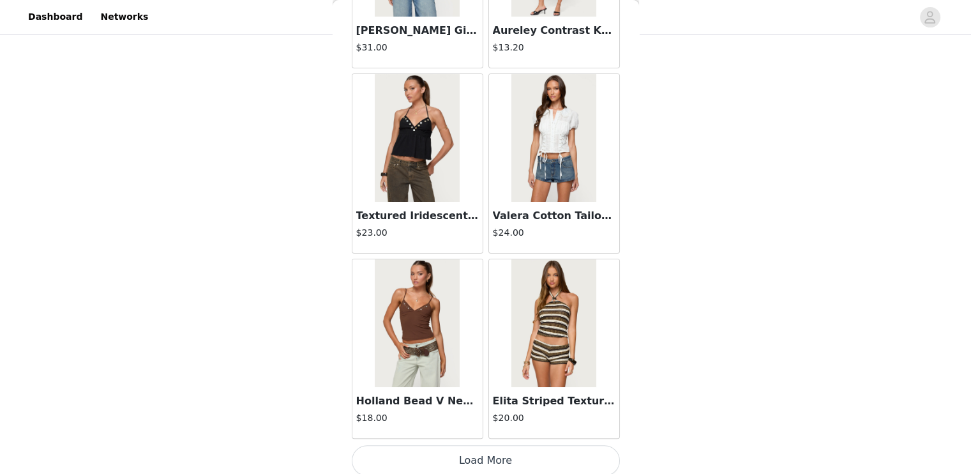
click at [546, 451] on button "Load More" at bounding box center [486, 460] width 268 height 31
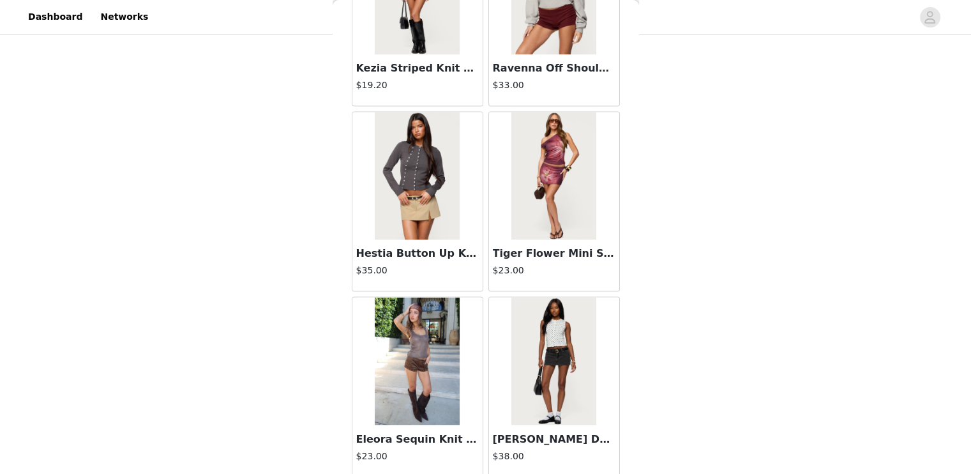
scroll to position [7024, 0]
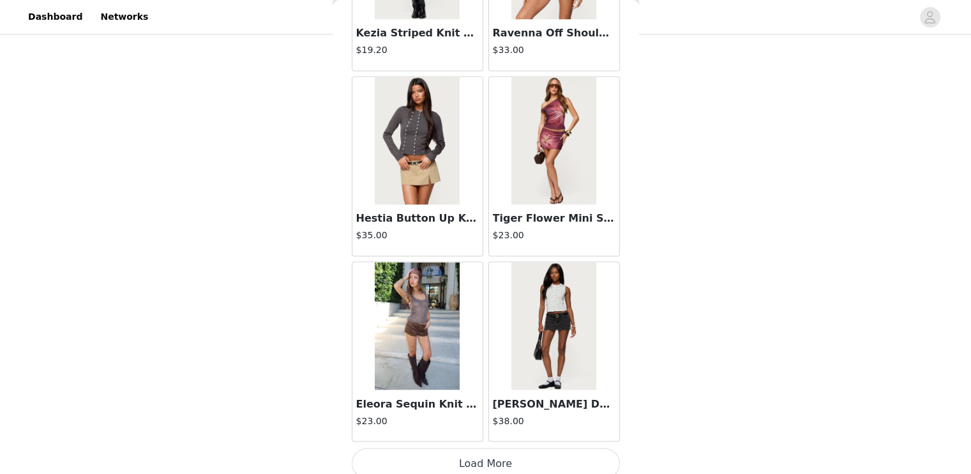
click at [524, 396] on h3 "[PERSON_NAME] Denim Mini Skort" at bounding box center [554, 403] width 123 height 15
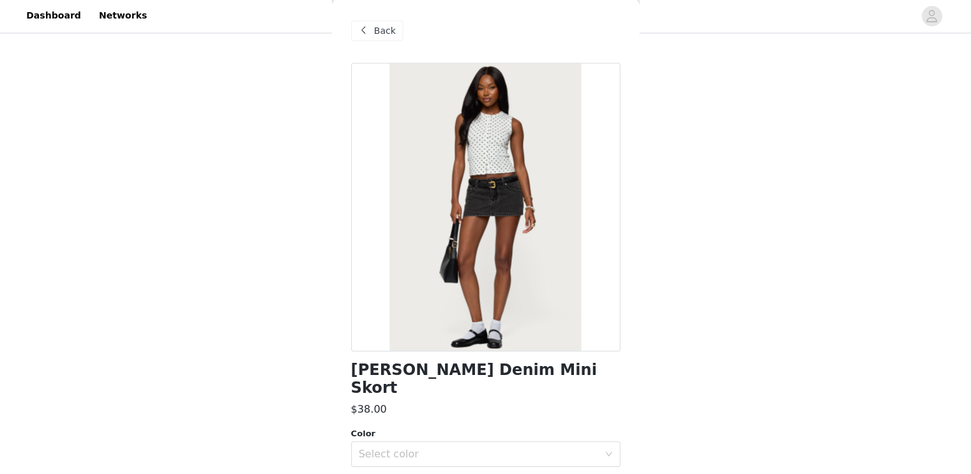
scroll to position [332, 0]
click at [383, 35] on span "Back" at bounding box center [386, 32] width 22 height 13
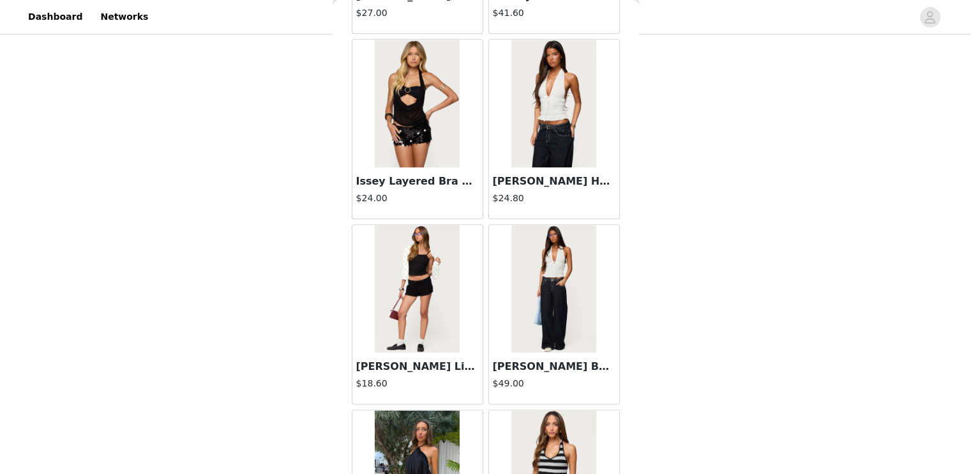
scroll to position [7024, 0]
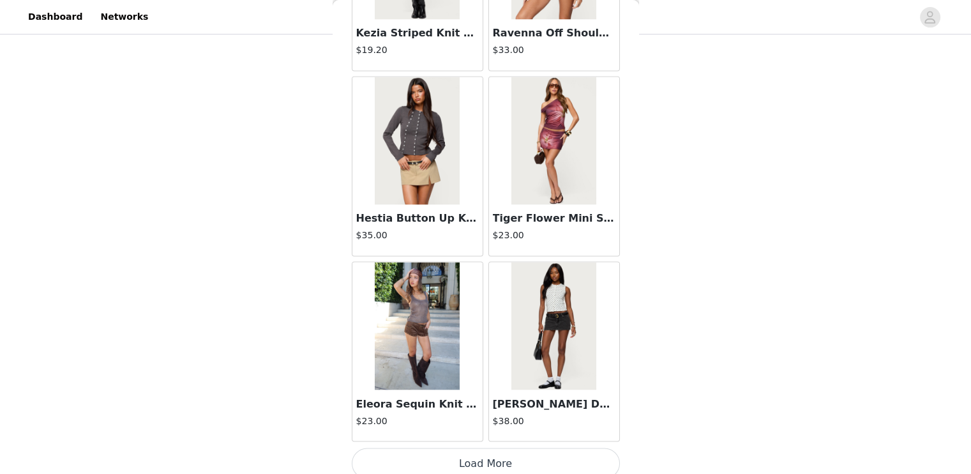
click at [544, 449] on button "Load More" at bounding box center [486, 463] width 268 height 31
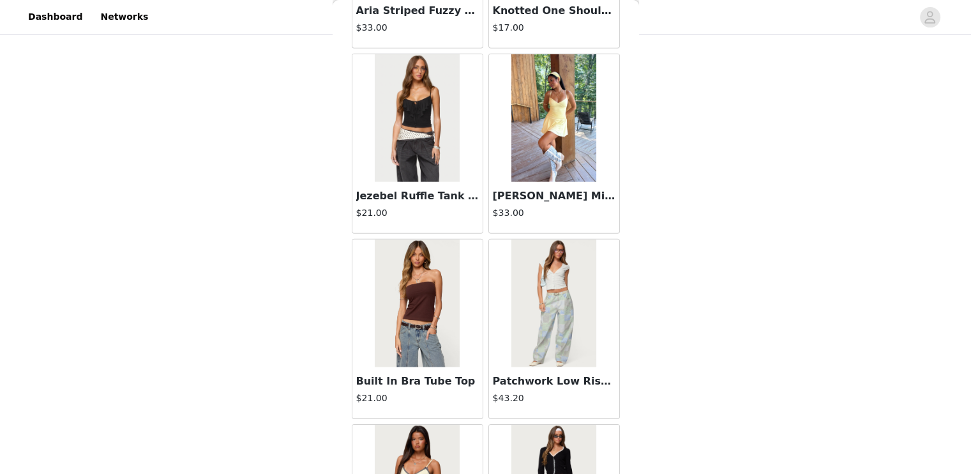
scroll to position [8873, 0]
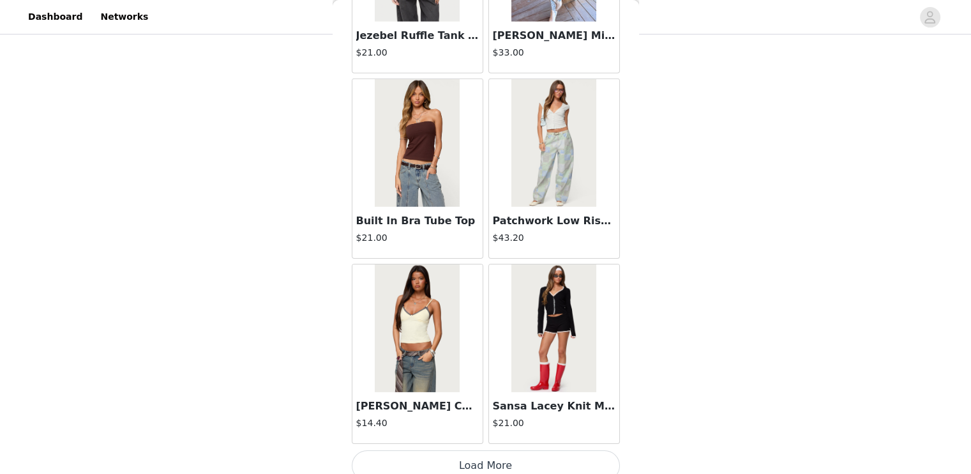
click at [554, 460] on button "Load More" at bounding box center [486, 465] width 268 height 31
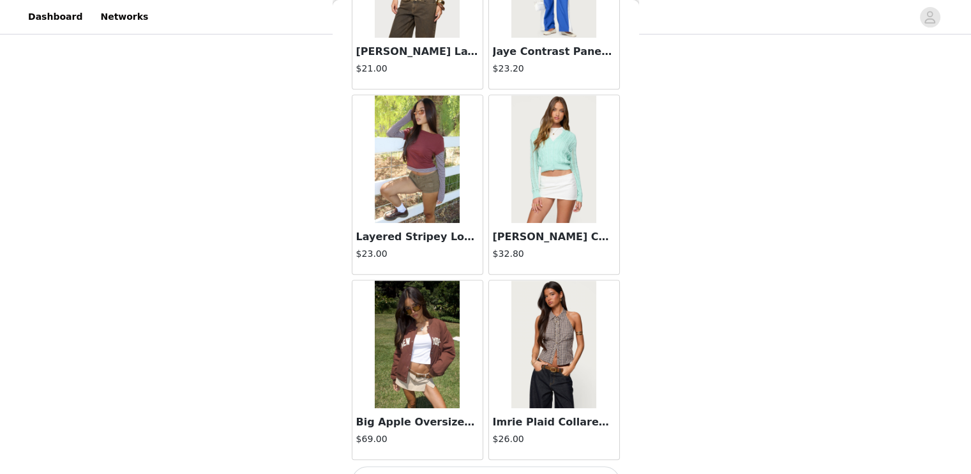
scroll to position [10722, 0]
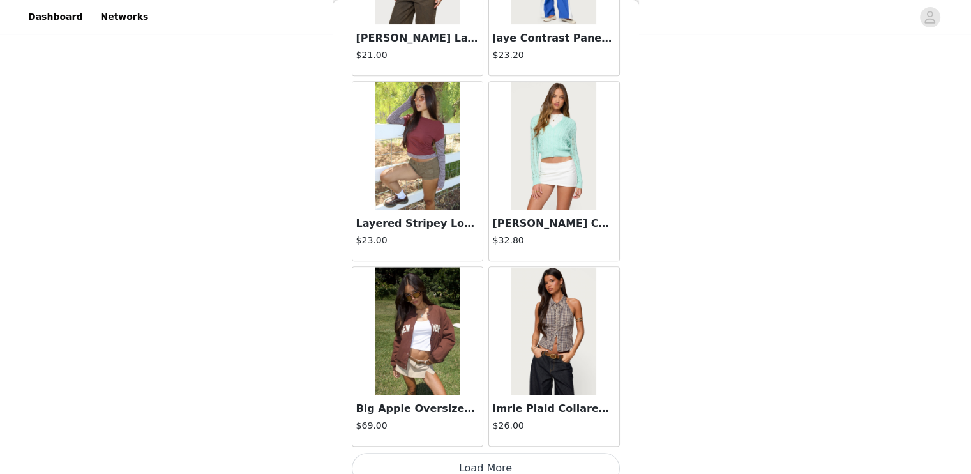
click at [488, 453] on button "Load More" at bounding box center [486, 468] width 268 height 31
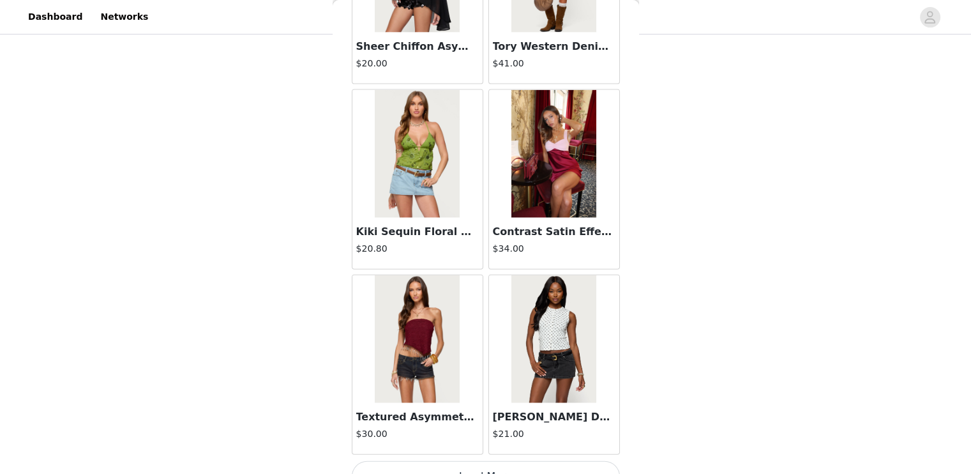
scroll to position [12571, 0]
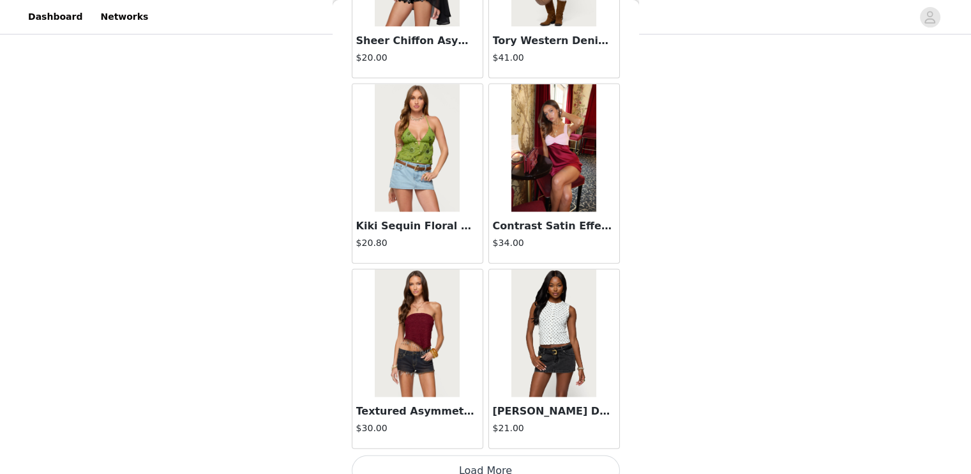
click at [477, 455] on button "Load More" at bounding box center [486, 470] width 268 height 31
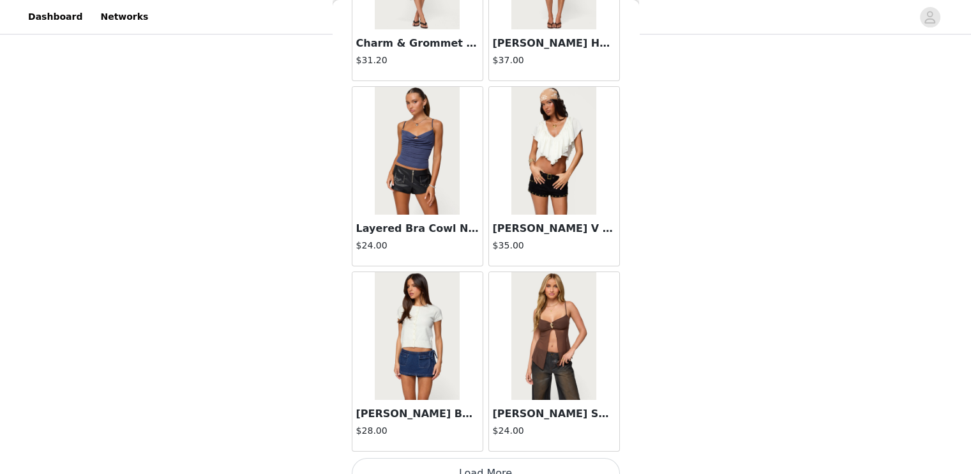
scroll to position [14419, 0]
click at [483, 458] on button "Load More" at bounding box center [486, 473] width 268 height 31
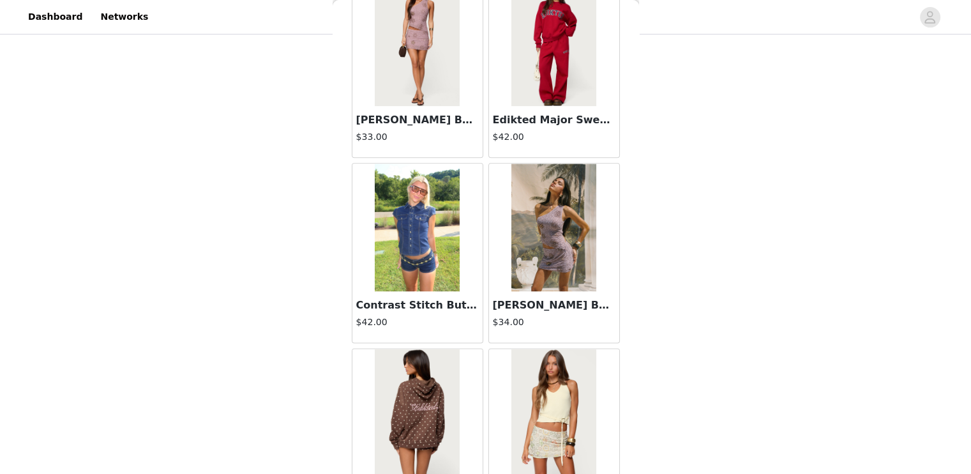
scroll to position [16269, 0]
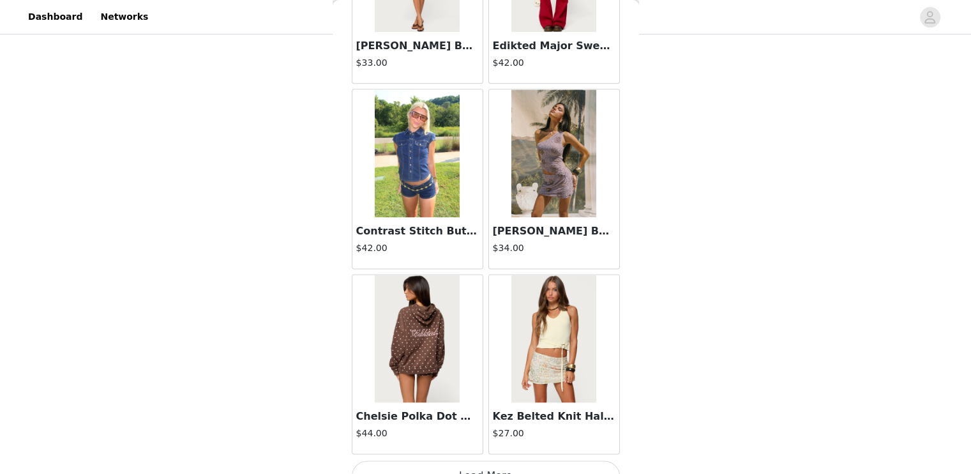
click at [487, 460] on button "Load More" at bounding box center [486, 475] width 268 height 31
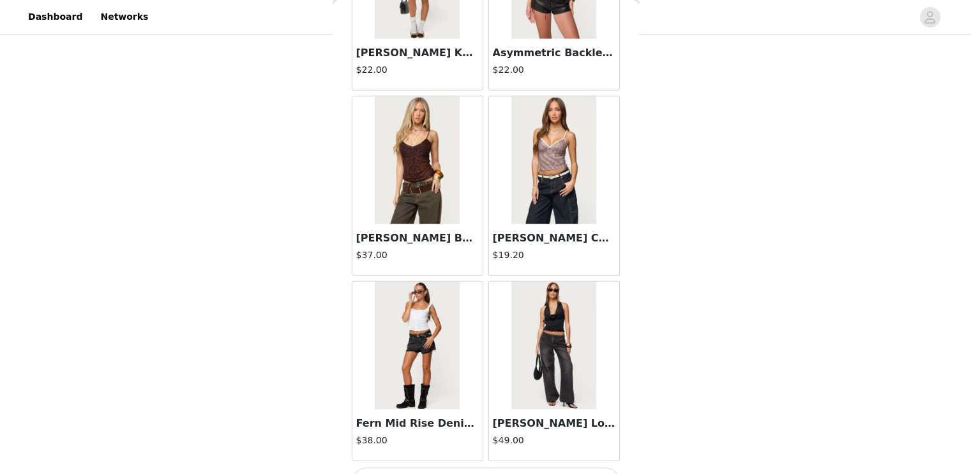
scroll to position [18118, 0]
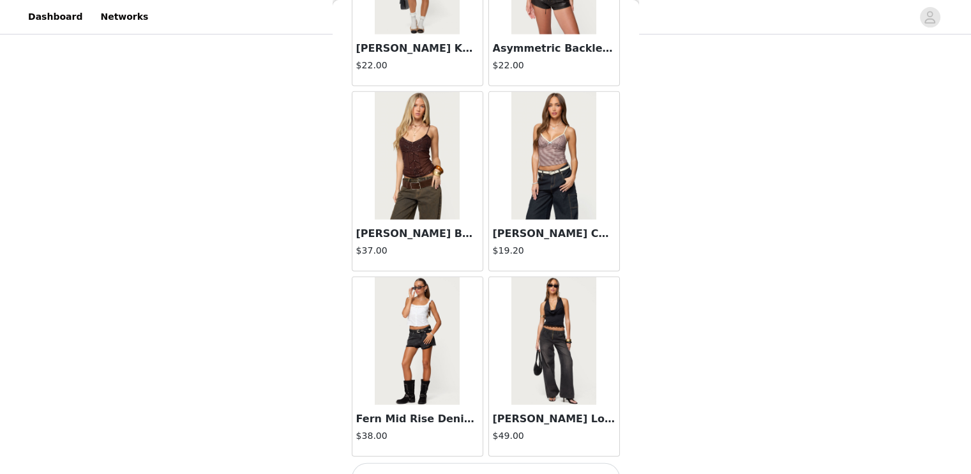
click at [467, 463] on button "Load More" at bounding box center [486, 478] width 268 height 31
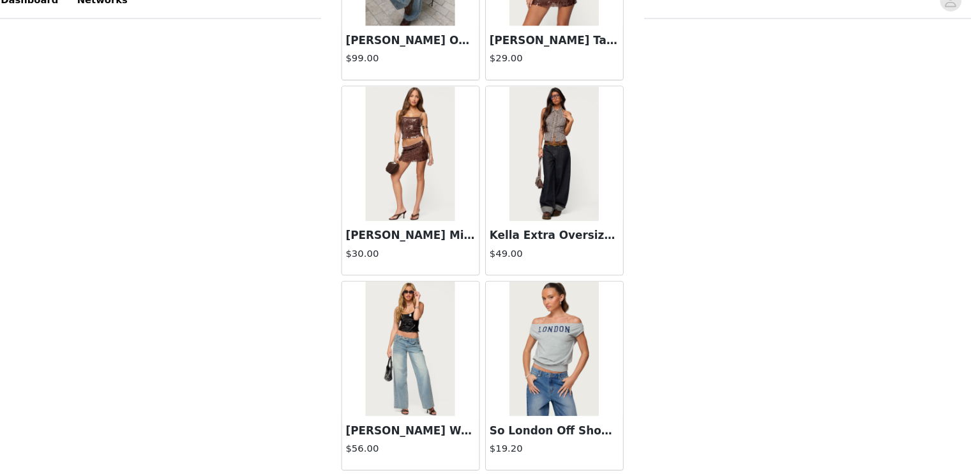
scroll to position [19967, 0]
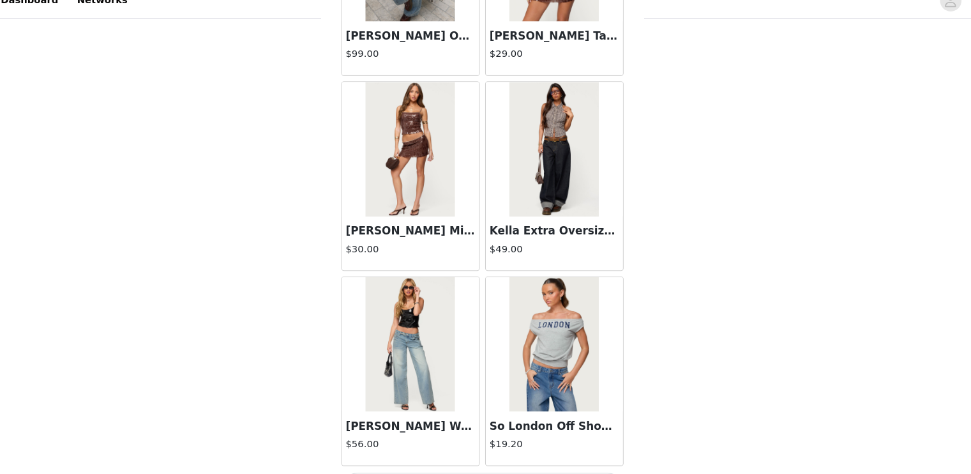
click at [478, 465] on button "Load More" at bounding box center [486, 480] width 268 height 31
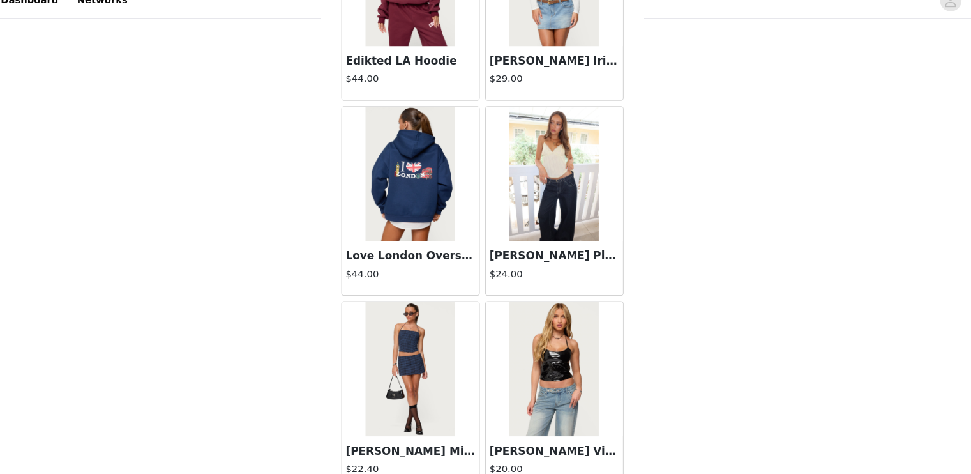
scroll to position [21816, 0]
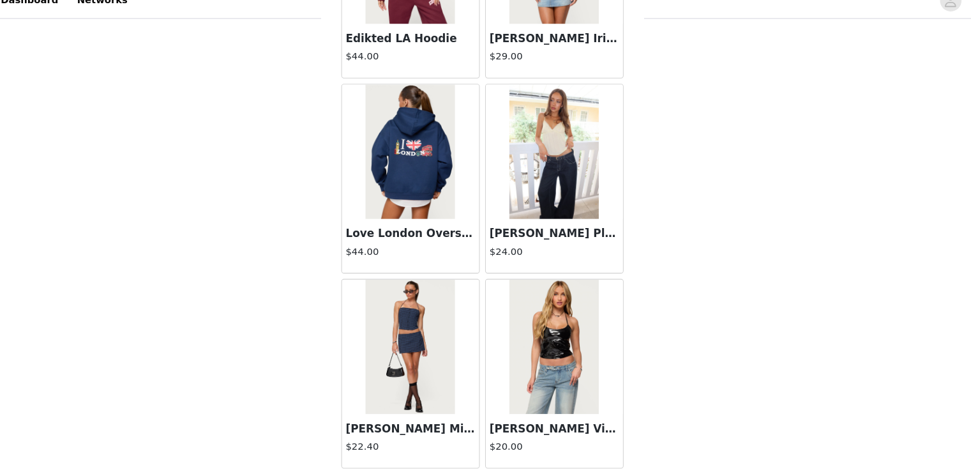
click at [465, 468] on button "Load More" at bounding box center [486, 483] width 268 height 31
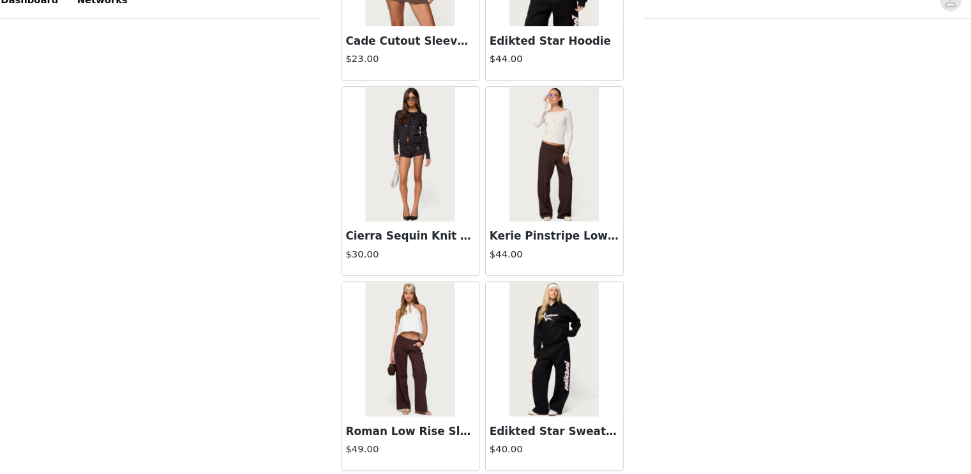
scroll to position [332, 0]
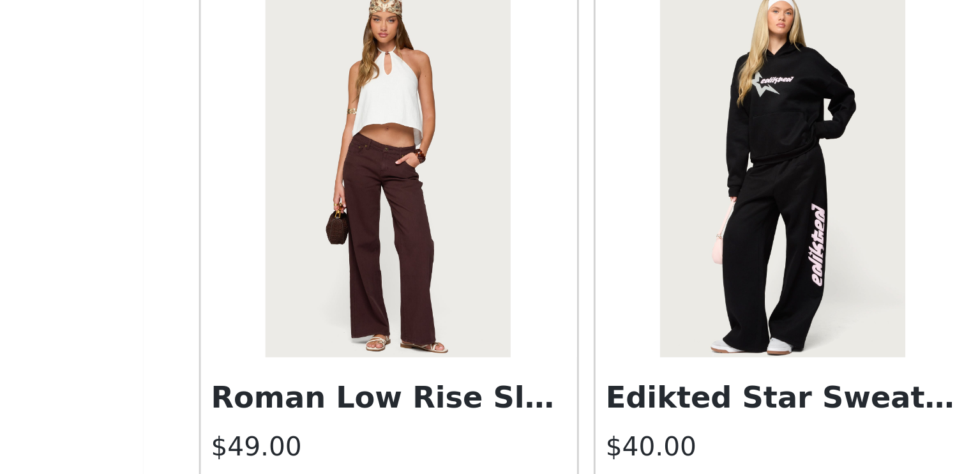
scroll to position [331, 0]
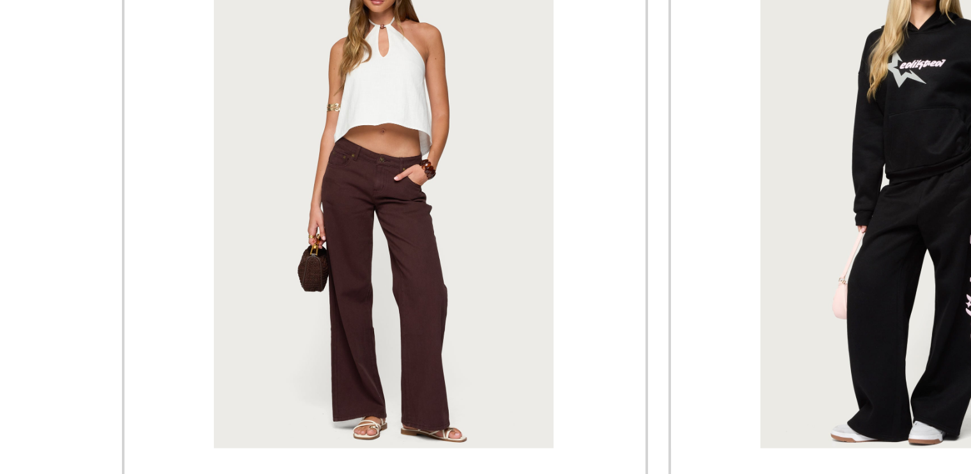
click at [423, 227] on h3 "Roman Low Rise Slouchy Jeans" at bounding box center [417, 234] width 123 height 15
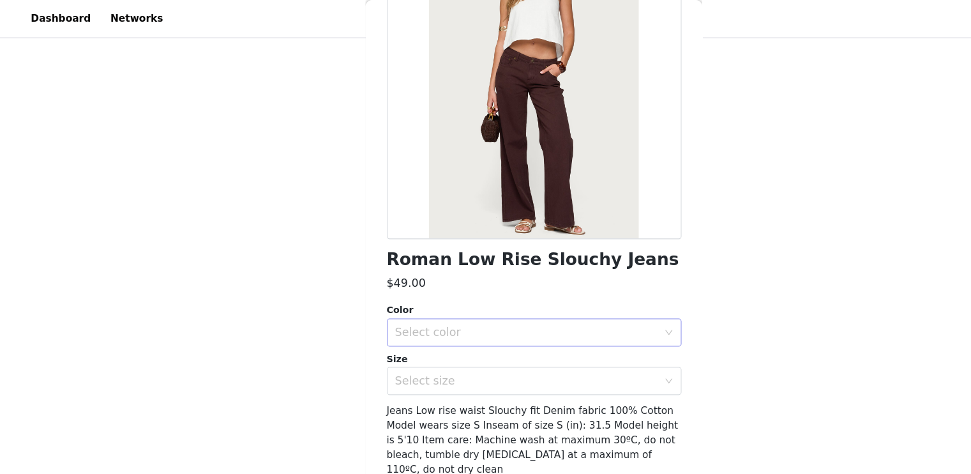
click at [467, 304] on div "Select color" at bounding box center [478, 302] width 239 height 13
click at [472, 327] on li "BROWN" at bounding box center [480, 330] width 259 height 20
click at [481, 345] on div "Select size" at bounding box center [478, 346] width 239 height 13
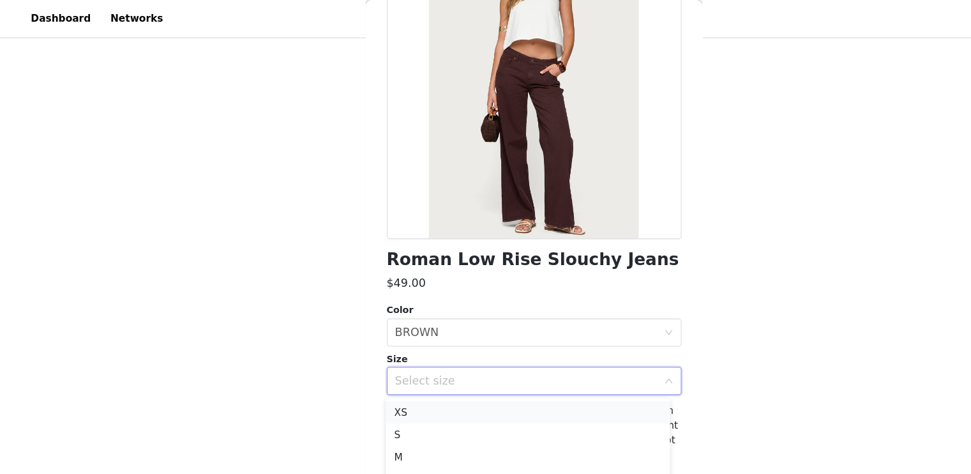
scroll to position [332, 0]
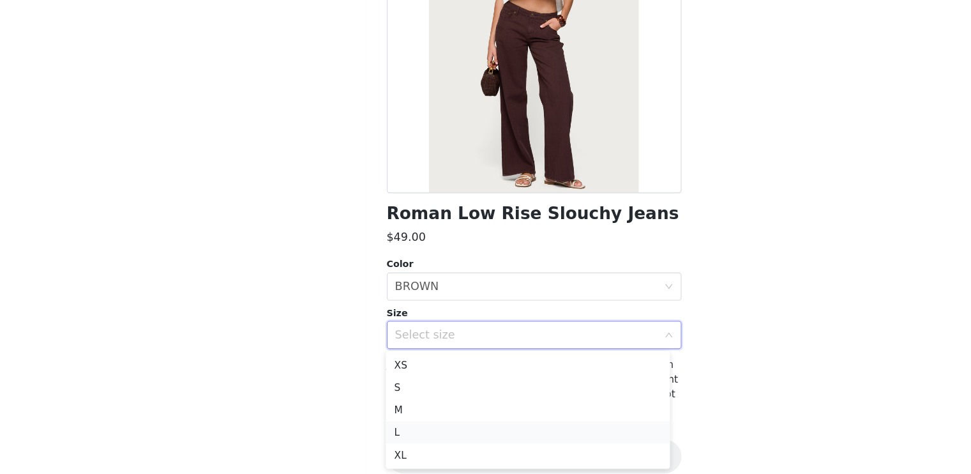
click at [433, 442] on li "L" at bounding box center [480, 435] width 259 height 20
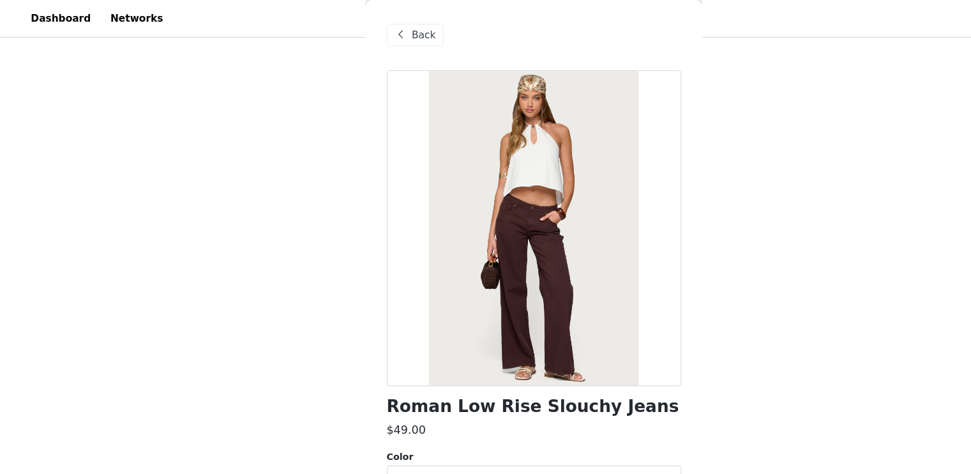
scroll to position [207, 0]
click at [384, 34] on span "Back" at bounding box center [386, 32] width 22 height 13
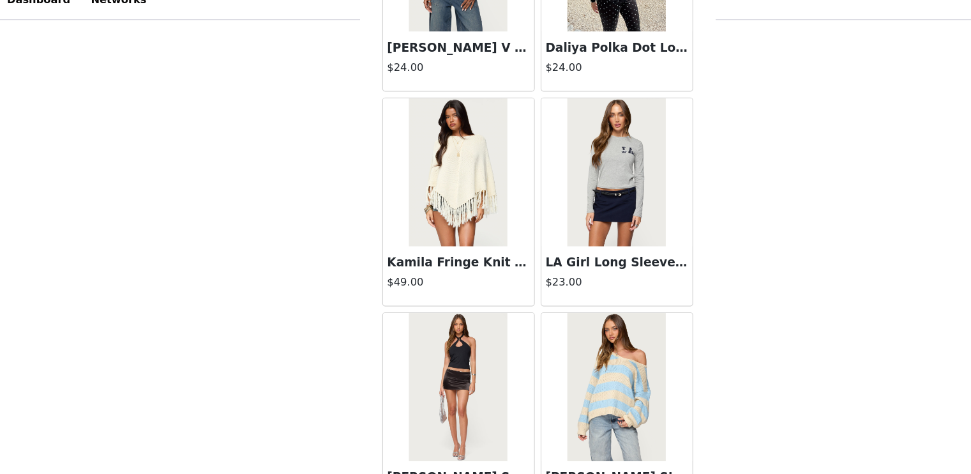
click at [421, 421] on h3 "[PERSON_NAME] Satin Effect Mini Skort" at bounding box center [417, 428] width 123 height 15
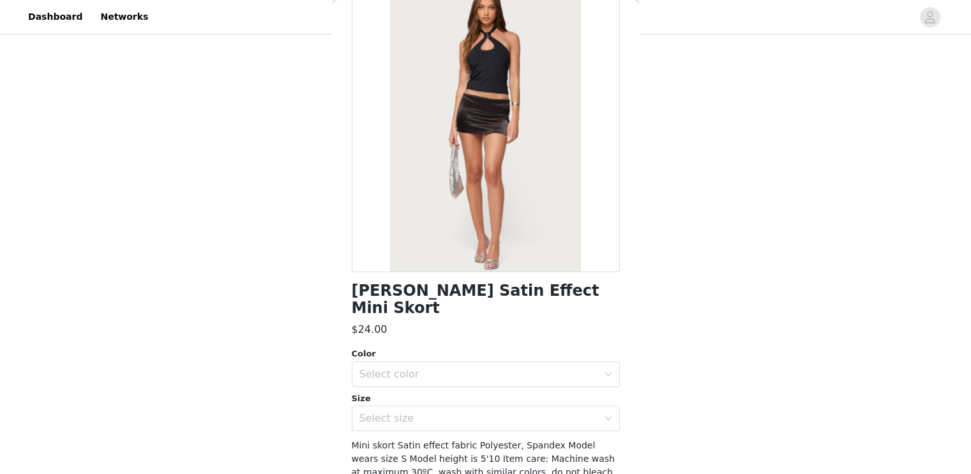
scroll to position [84, 0]
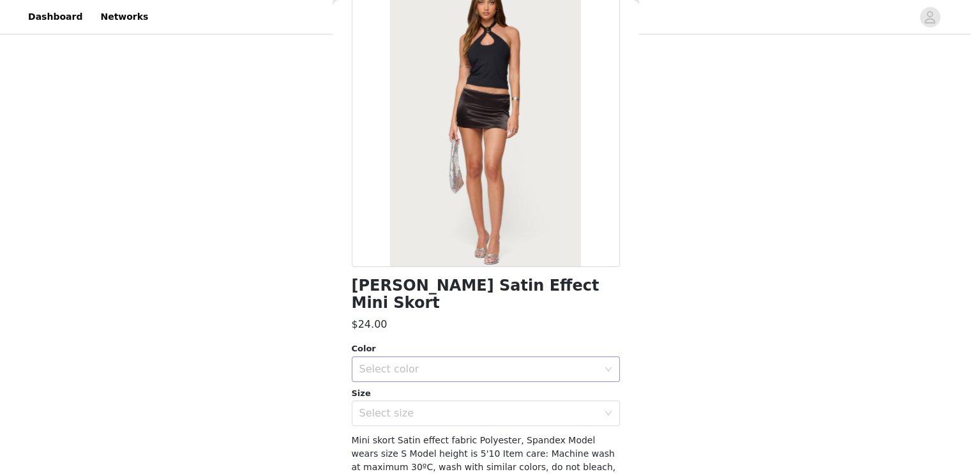
click at [511, 363] on div "Select color" at bounding box center [478, 369] width 239 height 13
click at [495, 382] on li "BLACK" at bounding box center [480, 380] width 259 height 20
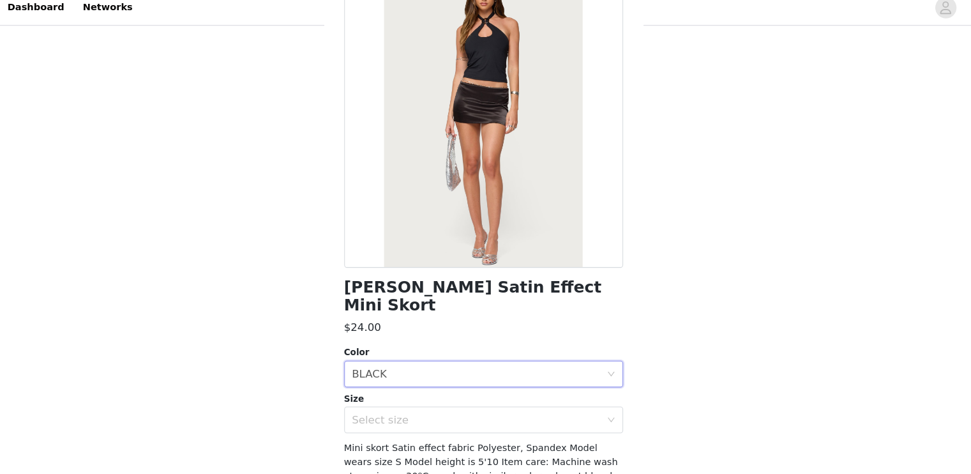
scroll to position [207, 0]
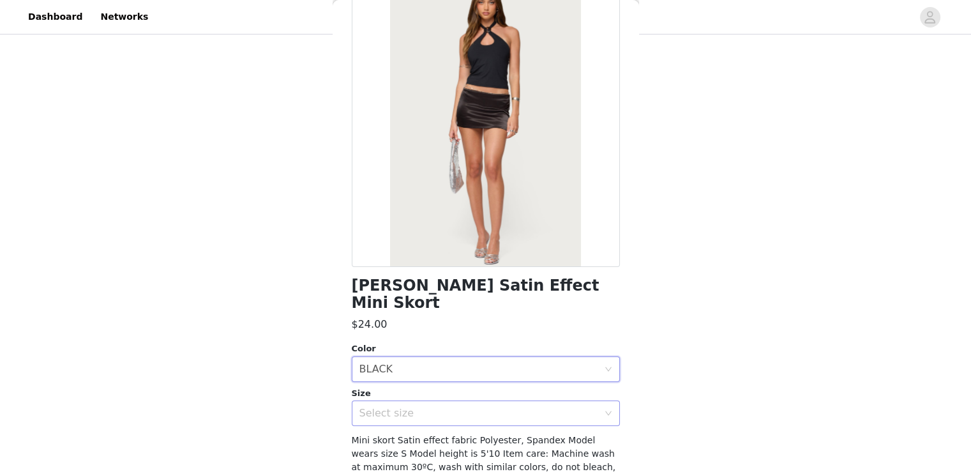
click at [511, 407] on div "Select size" at bounding box center [478, 413] width 239 height 13
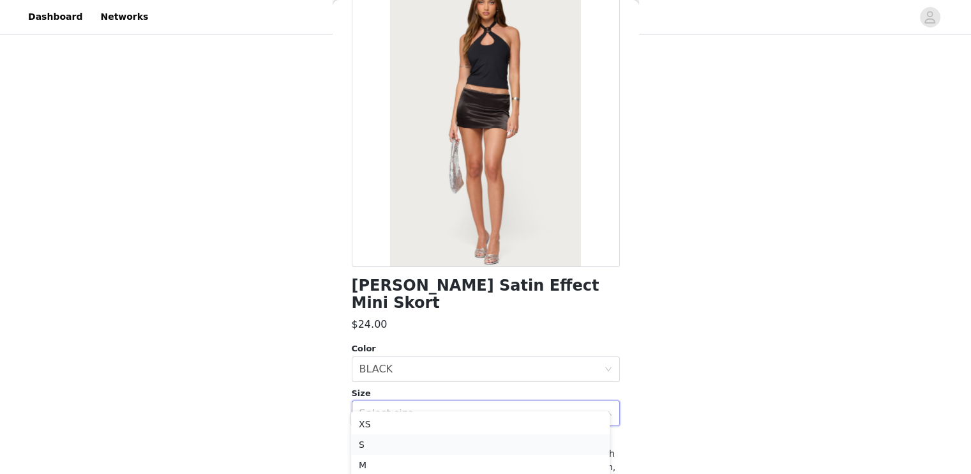
scroll to position [306, 0]
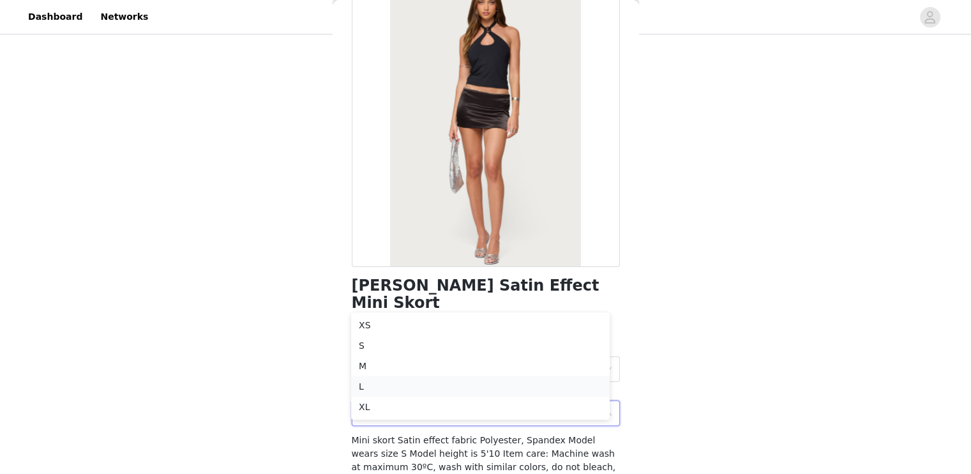
click at [432, 382] on li "L" at bounding box center [480, 386] width 259 height 20
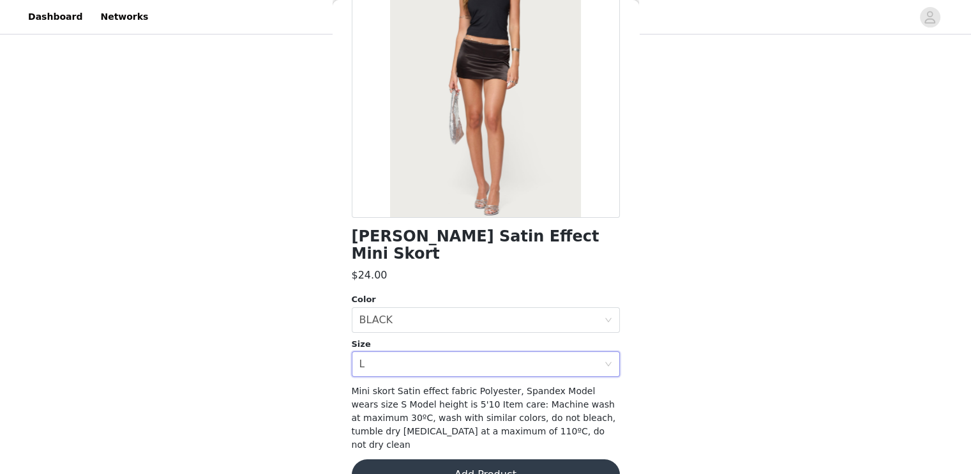
click at [485, 459] on button "Add Product" at bounding box center [486, 474] width 268 height 31
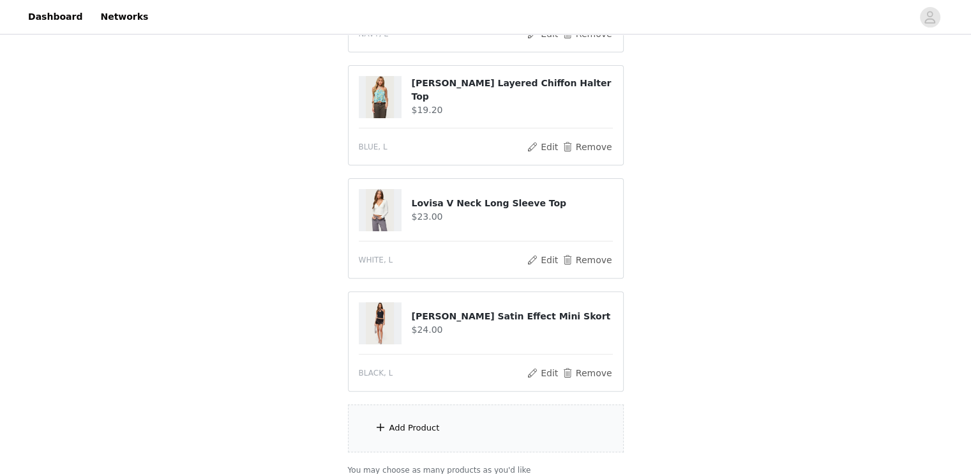
scroll to position [349, 0]
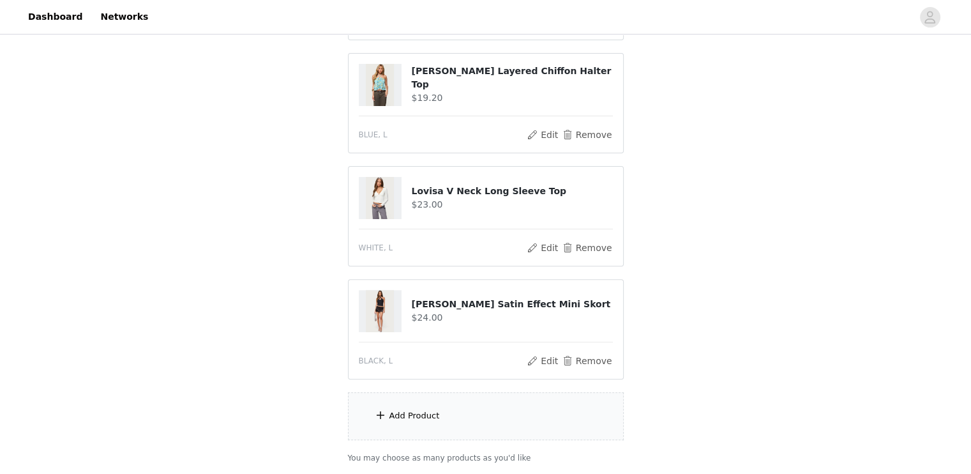
click at [483, 405] on div "Add Product" at bounding box center [486, 416] width 276 height 48
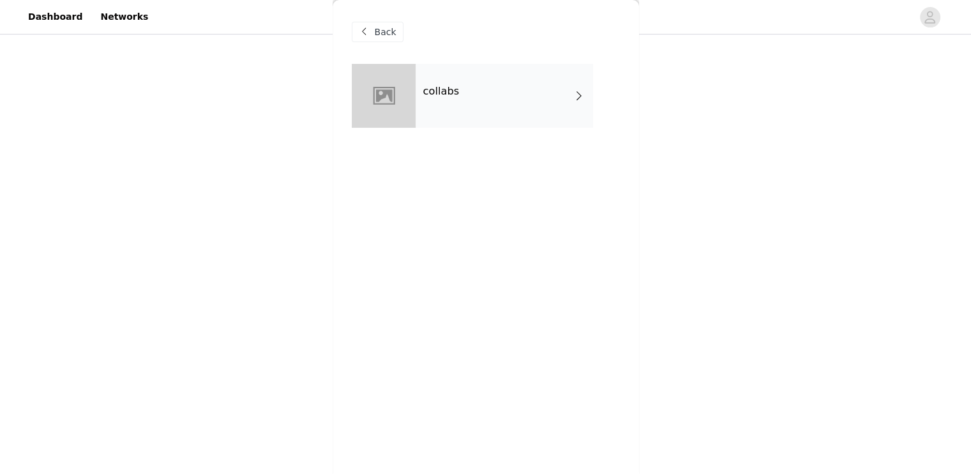
click at [521, 108] on div "collabs" at bounding box center [504, 96] width 177 height 64
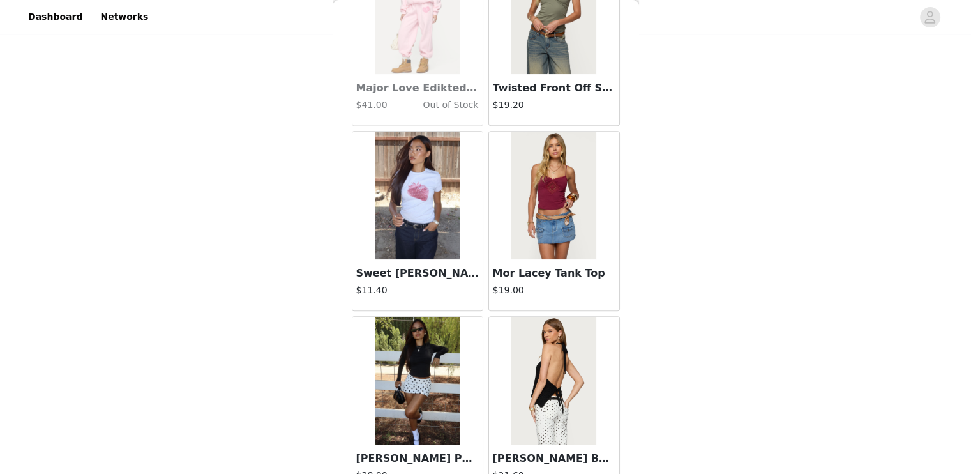
scroll to position [1477, 0]
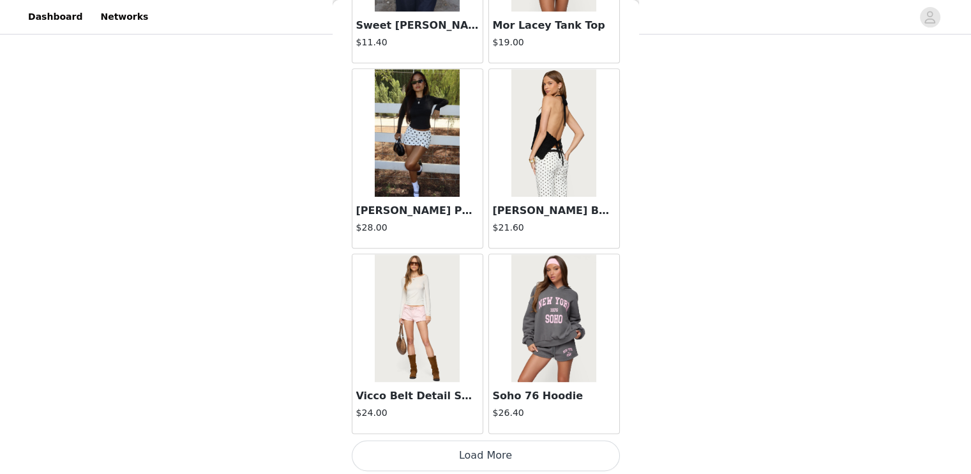
click at [441, 454] on button "Load More" at bounding box center [486, 455] width 268 height 31
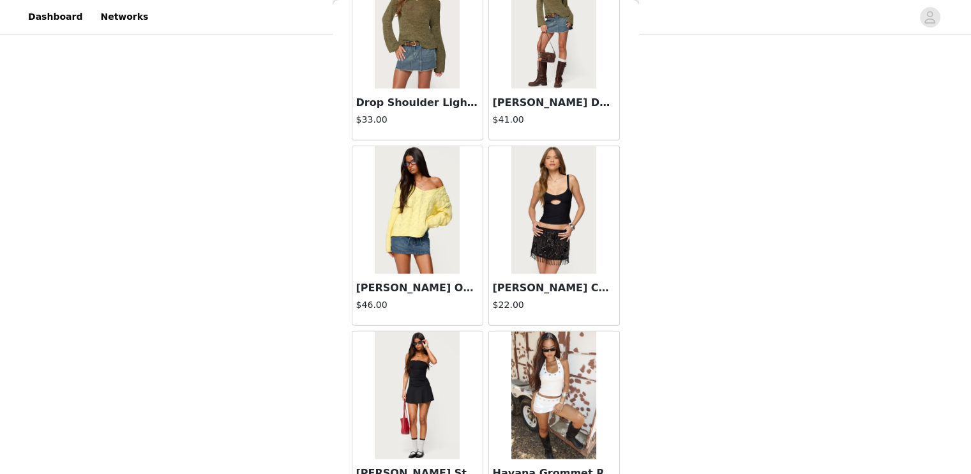
scroll to position [3326, 0]
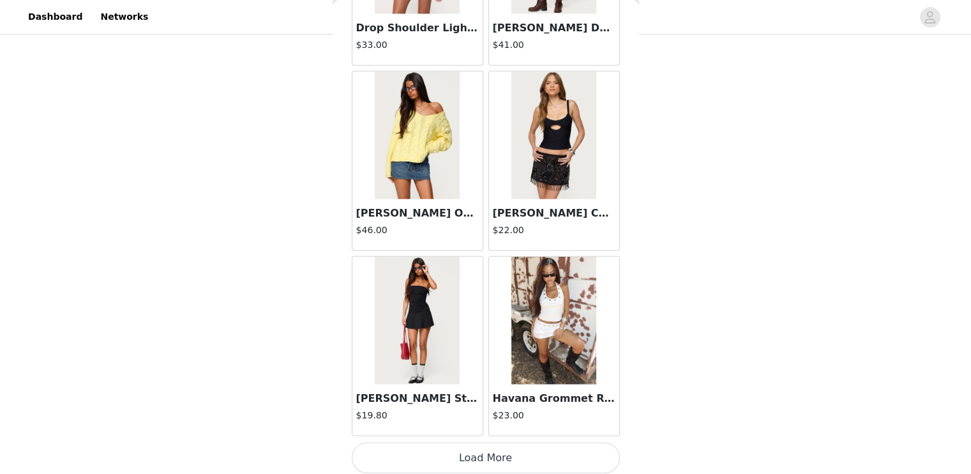
click at [488, 448] on button "Load More" at bounding box center [486, 457] width 268 height 31
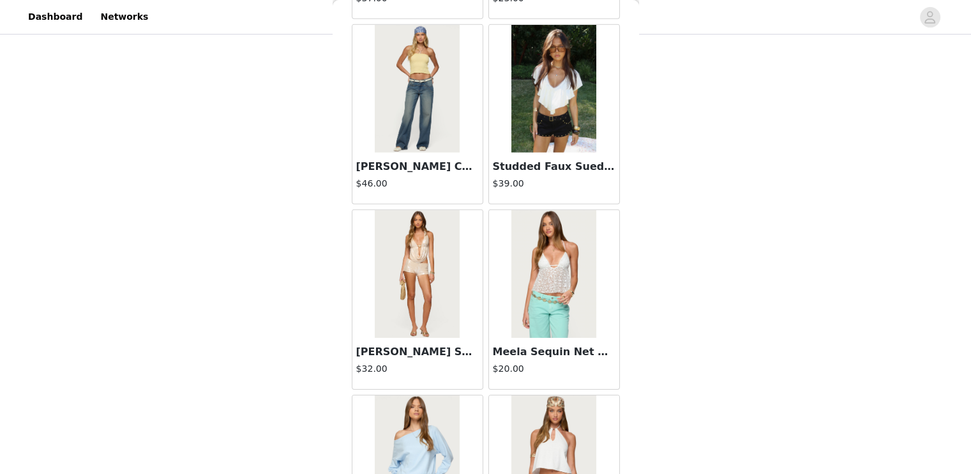
scroll to position [3928, 0]
click at [586, 163] on h3 "Studded Faux Suede Micro Shorts" at bounding box center [554, 166] width 123 height 15
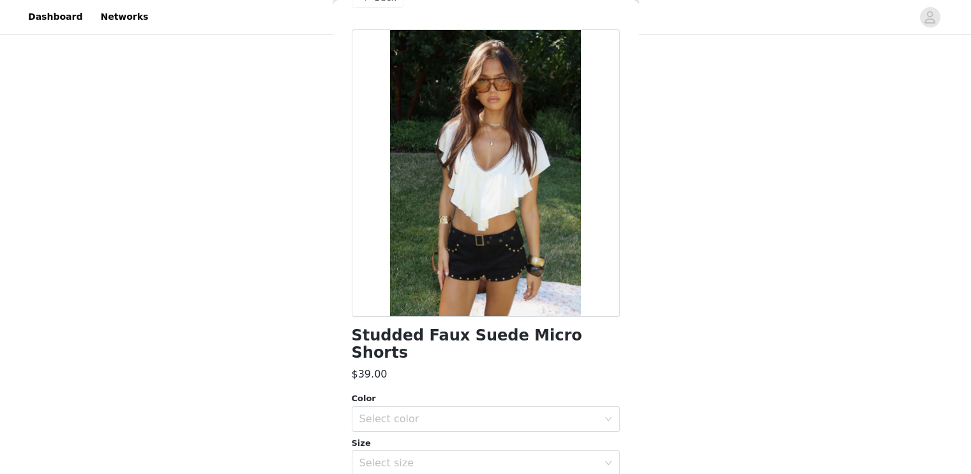
scroll to position [0, 0]
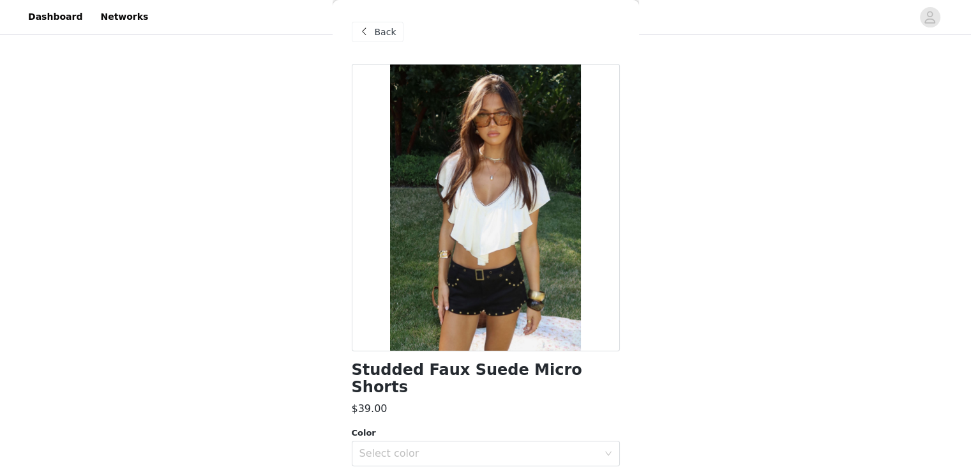
click at [384, 36] on span "Back" at bounding box center [386, 32] width 22 height 13
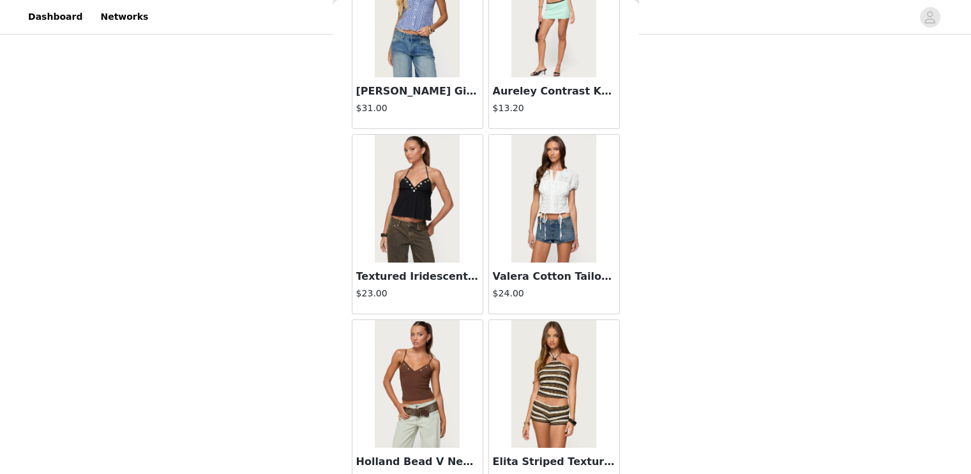
scroll to position [5175, 0]
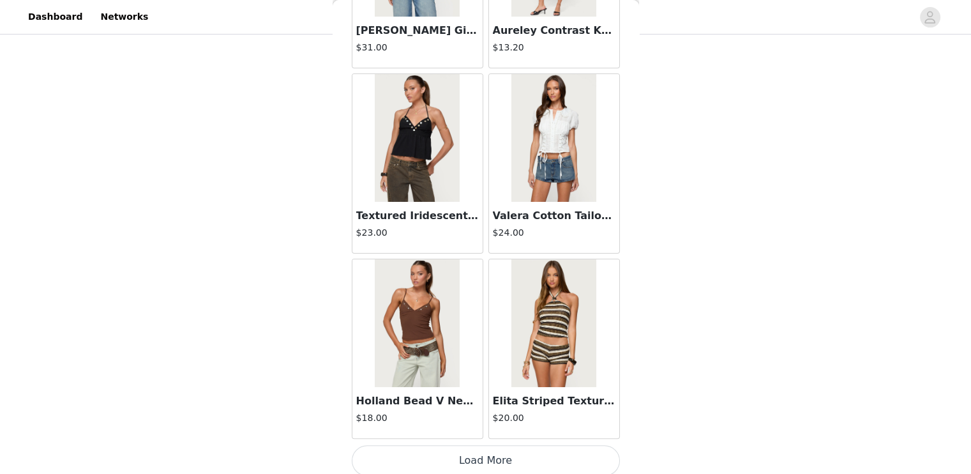
click at [521, 449] on button "Load More" at bounding box center [486, 460] width 268 height 31
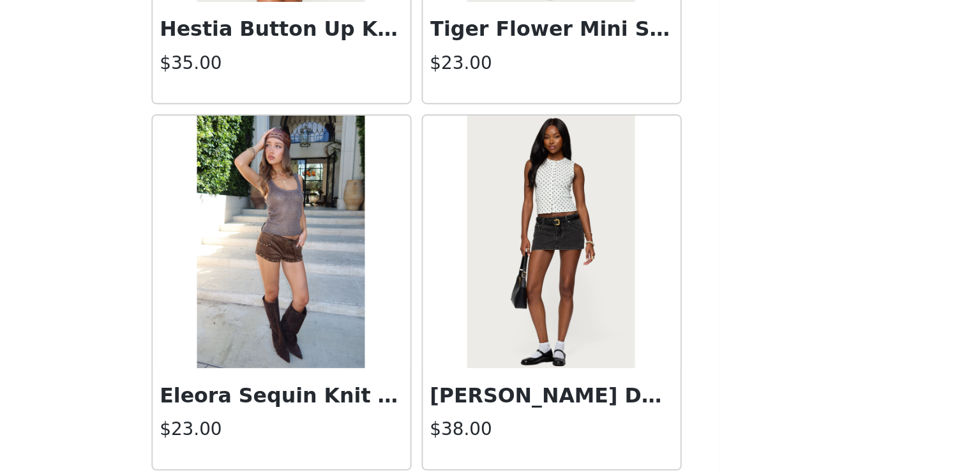
scroll to position [444, 0]
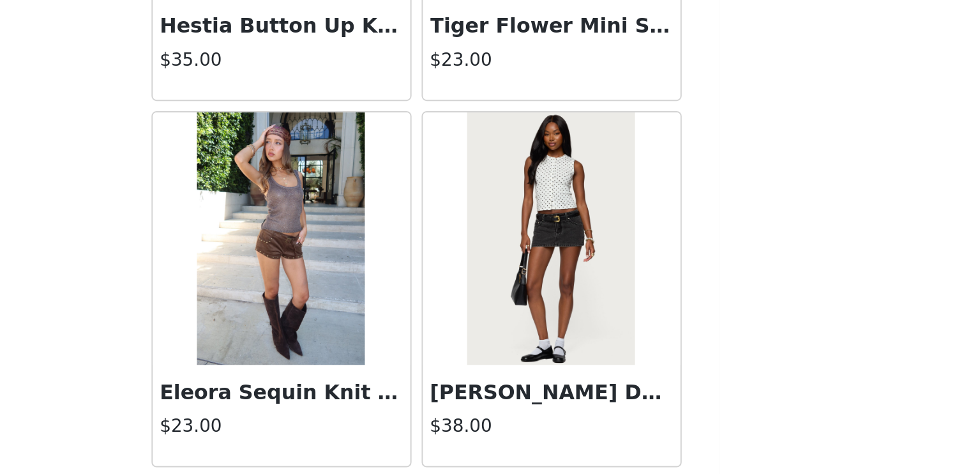
click at [547, 356] on img at bounding box center [553, 326] width 85 height 128
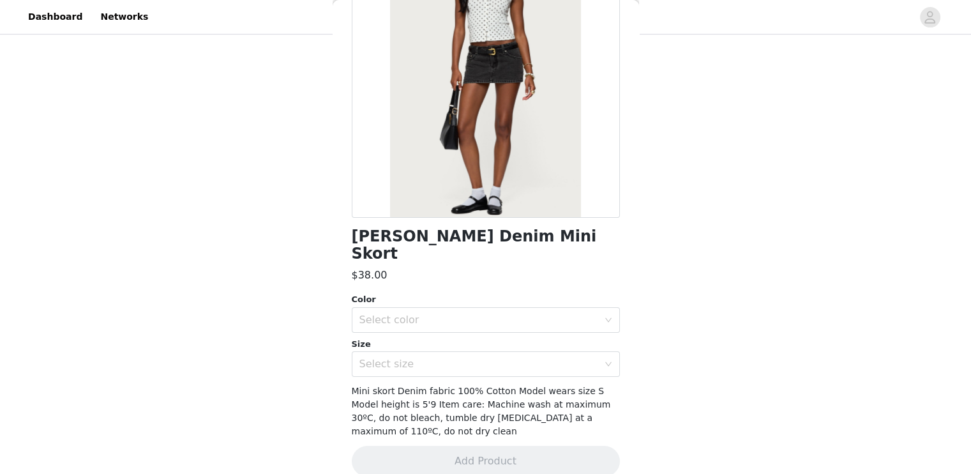
scroll to position [0, 0]
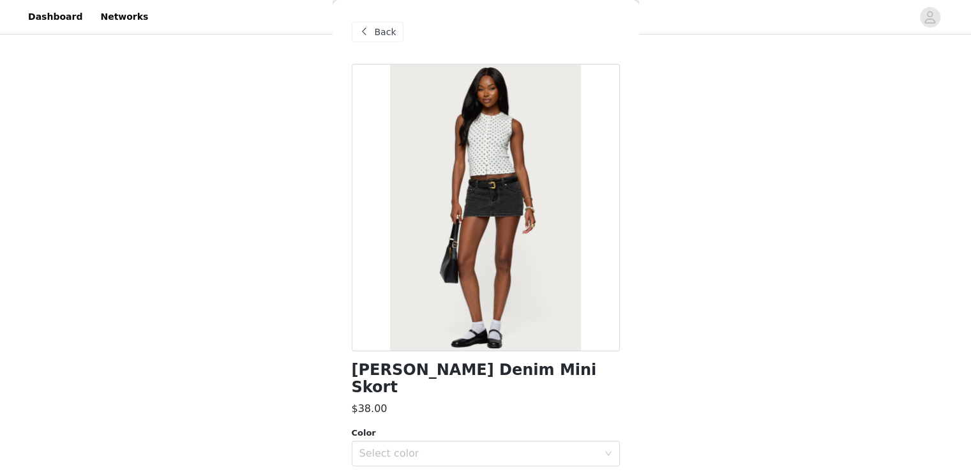
click at [369, 32] on span at bounding box center [364, 31] width 15 height 15
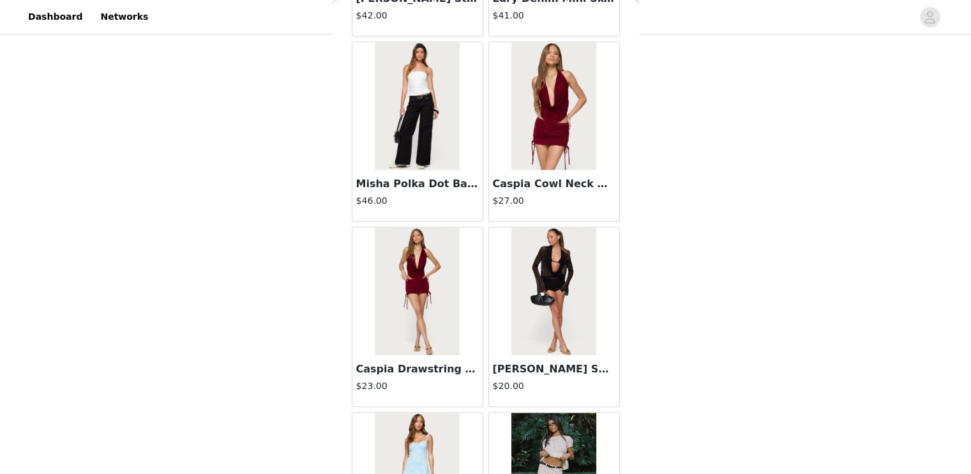
scroll to position [7024, 0]
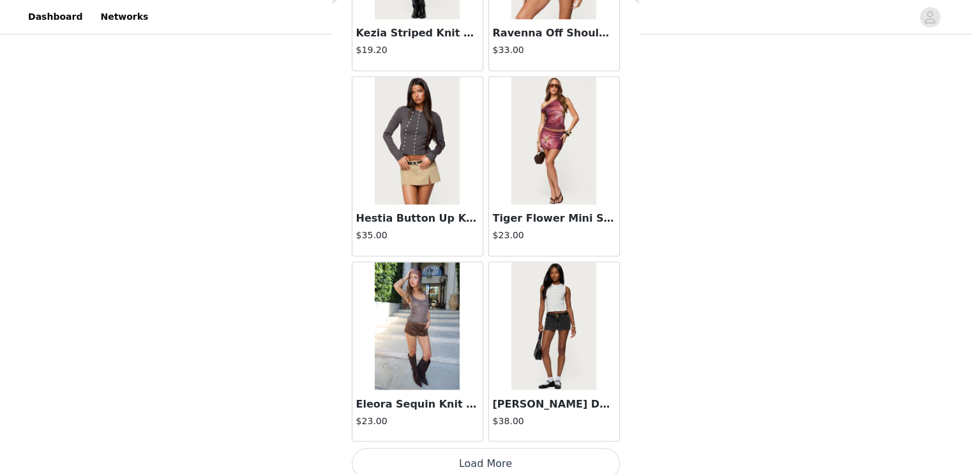
click at [503, 448] on button "Load More" at bounding box center [486, 463] width 268 height 31
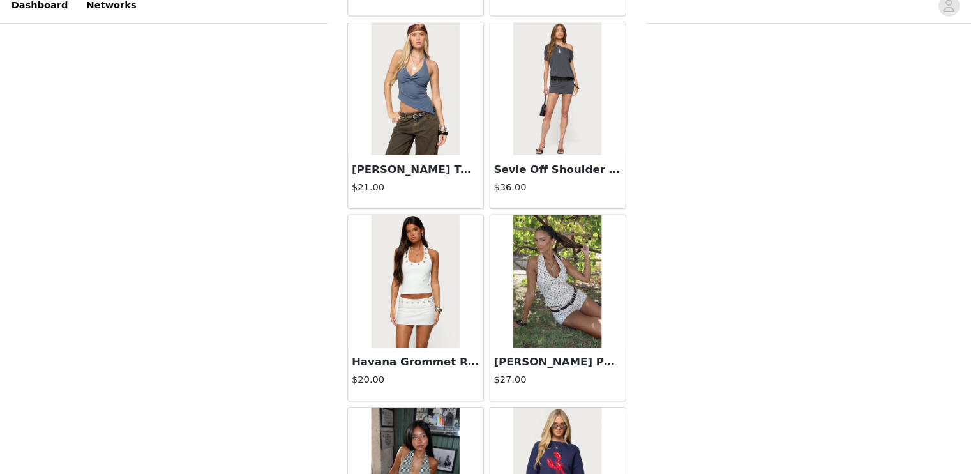
scroll to position [437, 0]
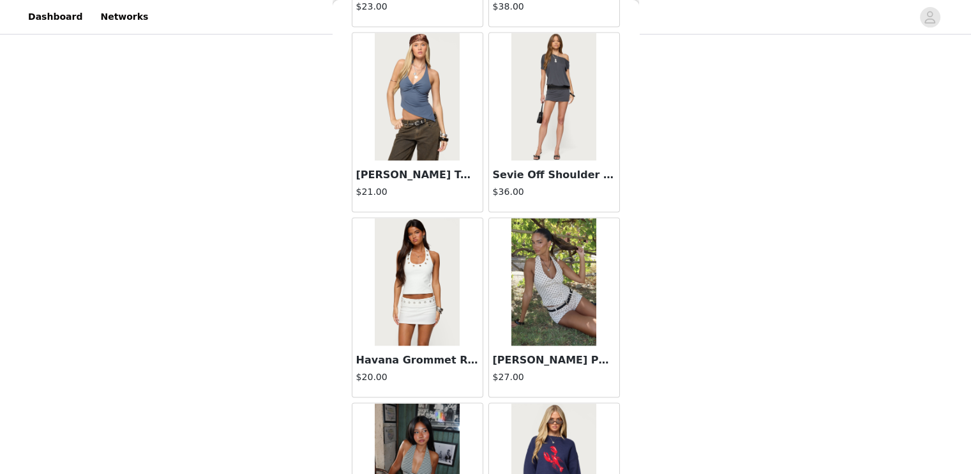
click at [439, 352] on h3 "Havana Grommet Ribbed Halter Top" at bounding box center [417, 359] width 123 height 15
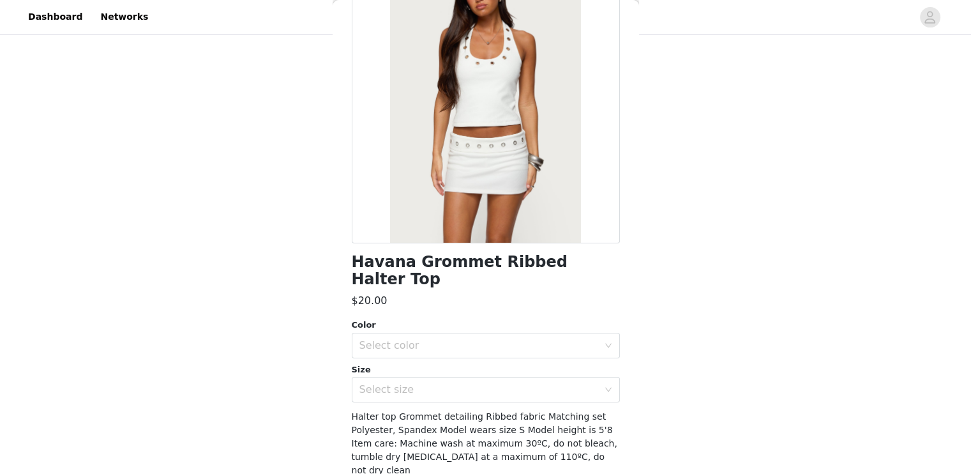
scroll to position [0, 0]
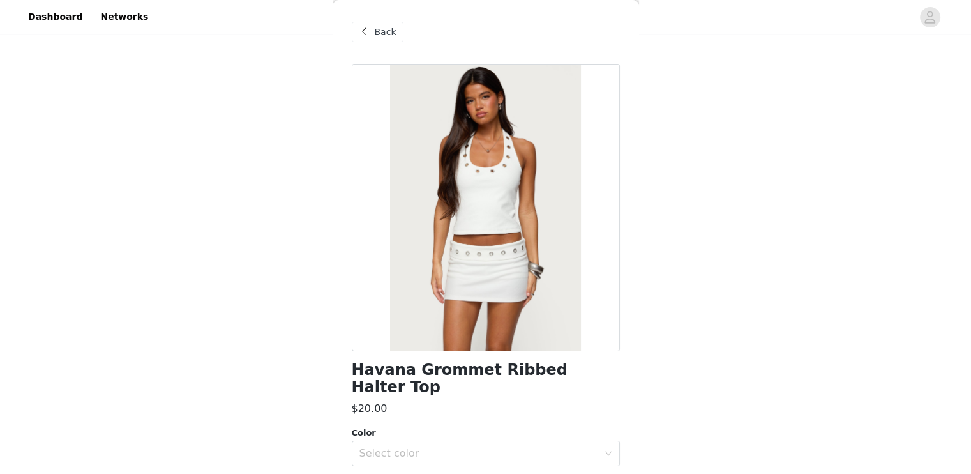
click at [369, 29] on span at bounding box center [364, 31] width 15 height 15
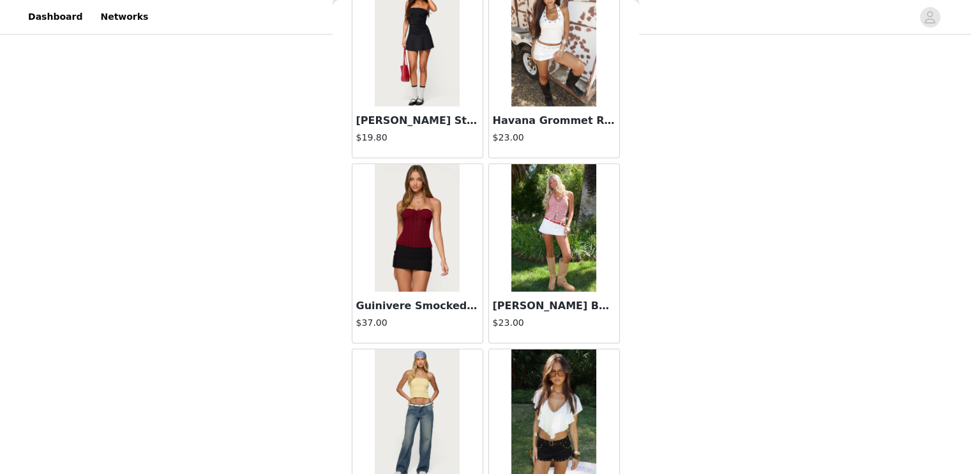
scroll to position [3593, 0]
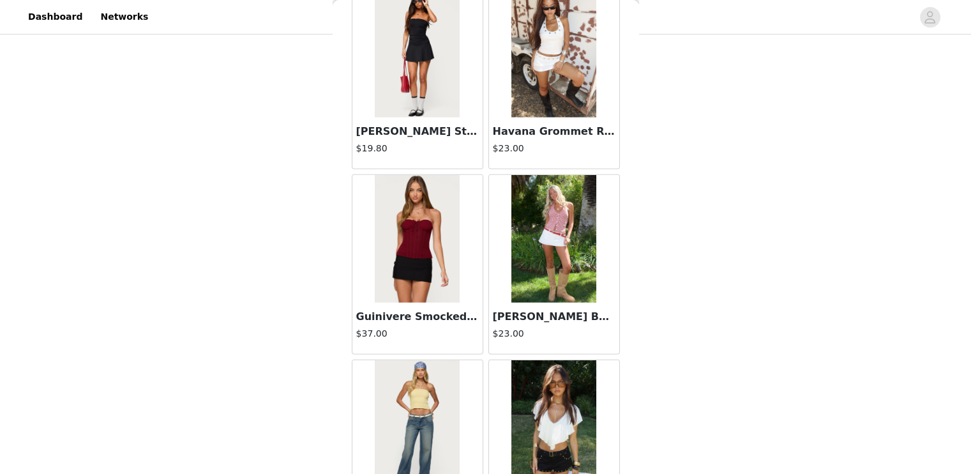
click at [562, 127] on h3 "Havana Grommet Ribbed Foldover Mini Skort" at bounding box center [554, 131] width 123 height 15
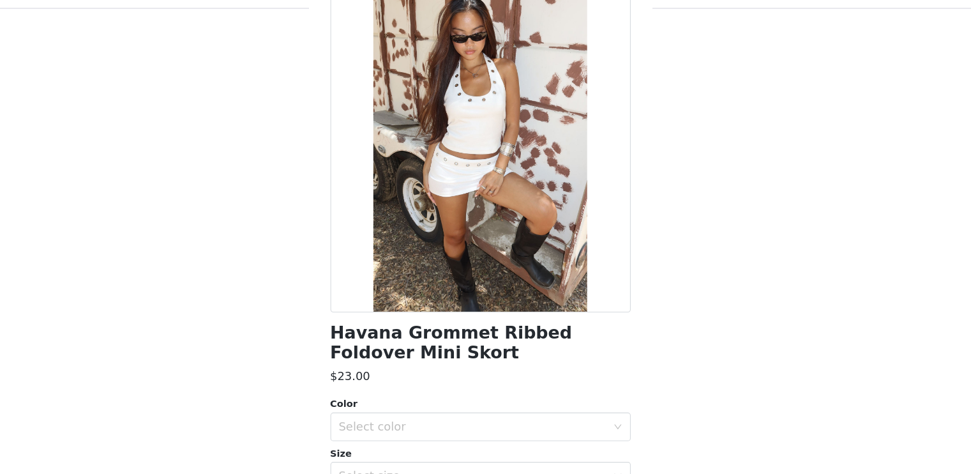
scroll to position [437, 0]
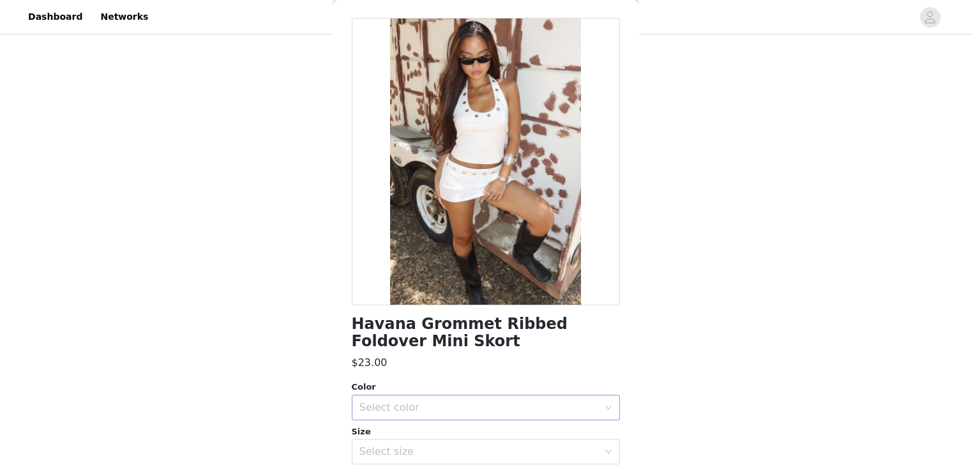
click at [483, 405] on div "Select color" at bounding box center [478, 407] width 239 height 13
click at [463, 441] on li "WHITE" at bounding box center [480, 435] width 259 height 20
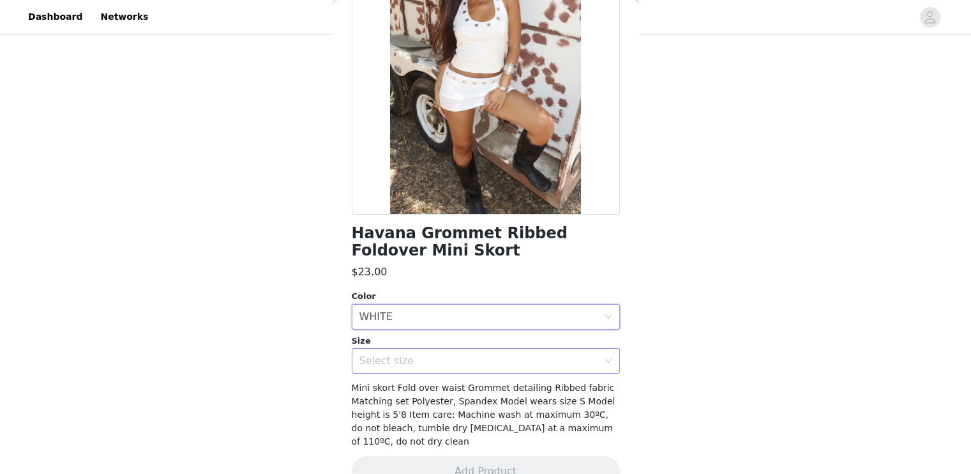
click at [474, 365] on div "Select size" at bounding box center [478, 360] width 239 height 13
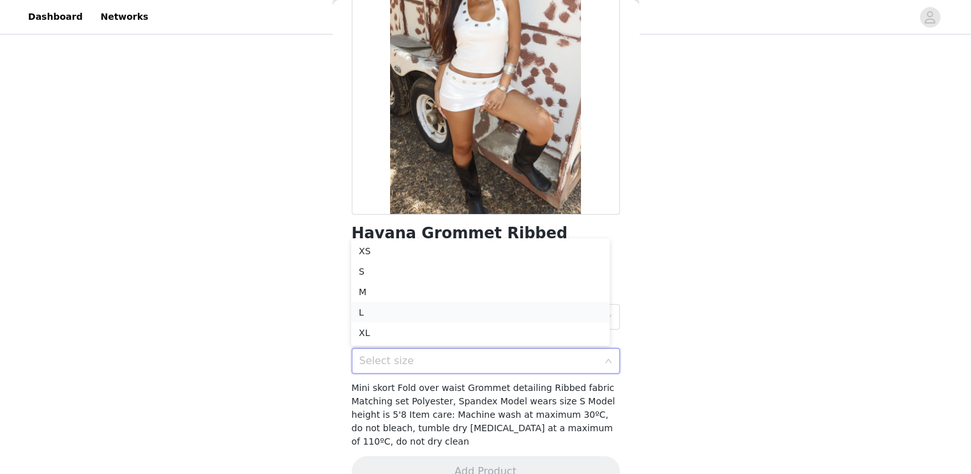
click at [428, 318] on li "L" at bounding box center [480, 312] width 259 height 20
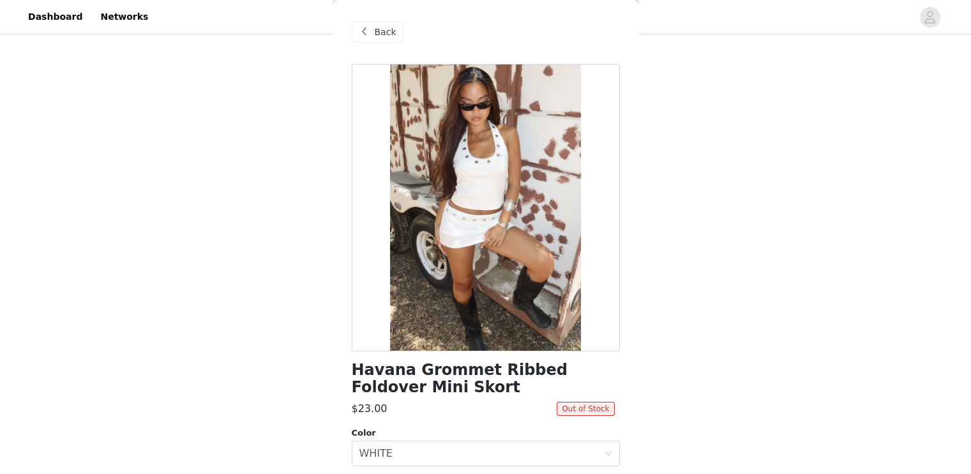
scroll to position [0, 0]
click at [378, 33] on span "Back" at bounding box center [386, 32] width 22 height 13
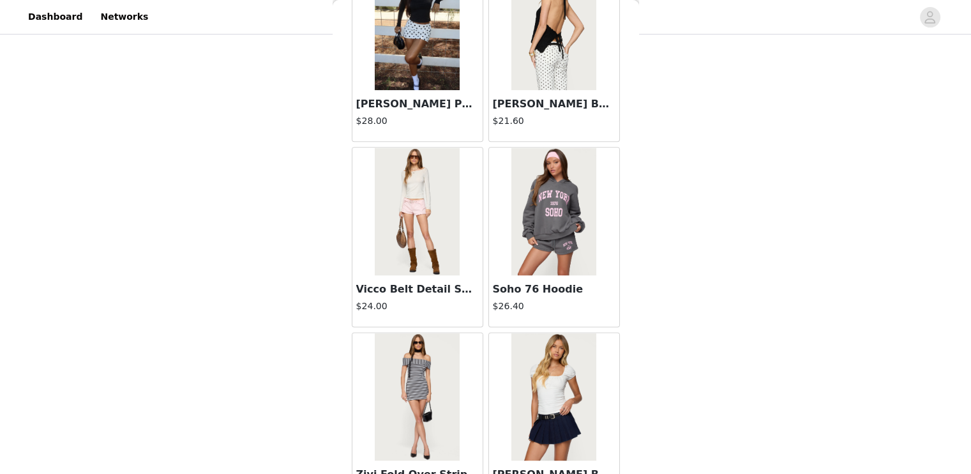
scroll to position [1638, 0]
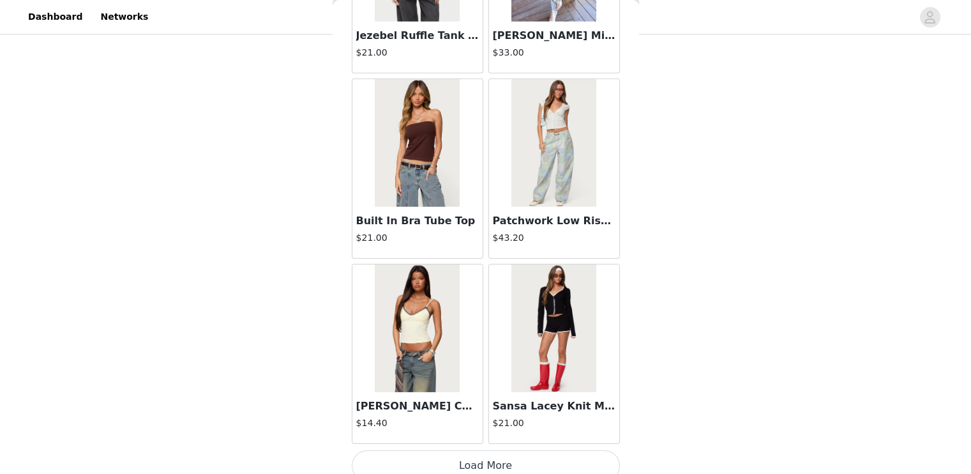
click at [553, 450] on button "Load More" at bounding box center [486, 465] width 268 height 31
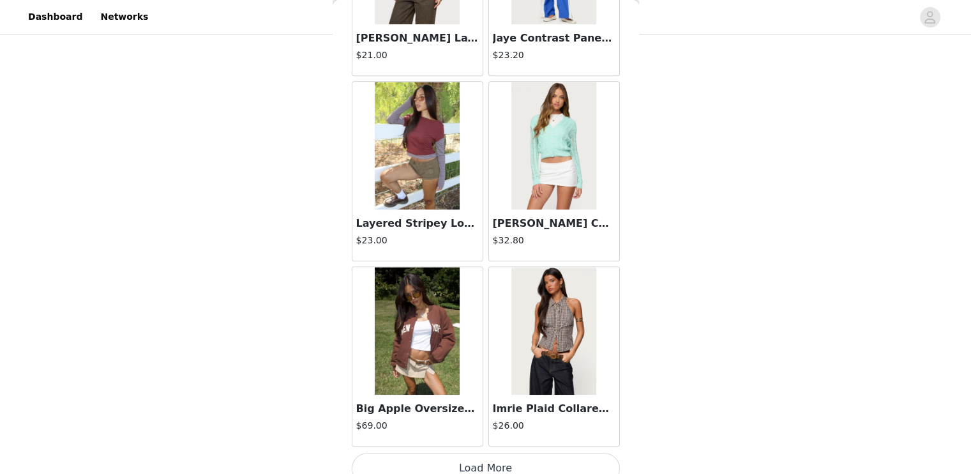
click at [575, 453] on button "Load More" at bounding box center [486, 468] width 268 height 31
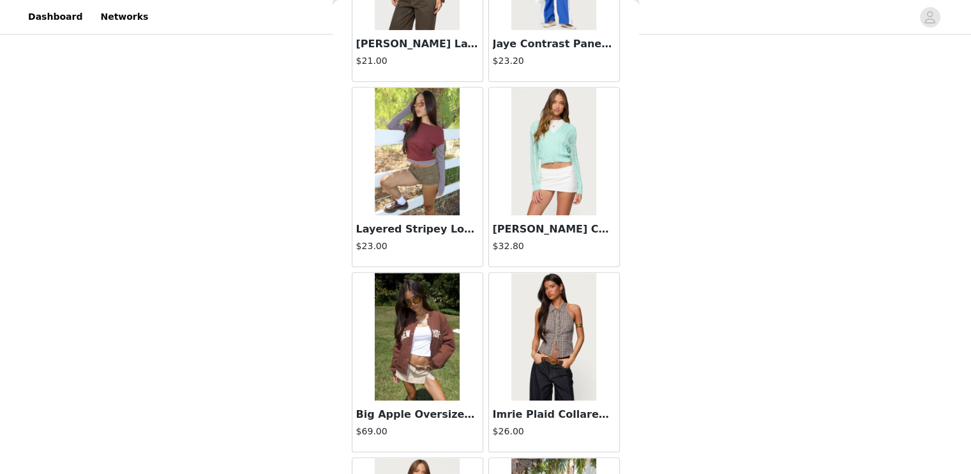
scroll to position [10722, 0]
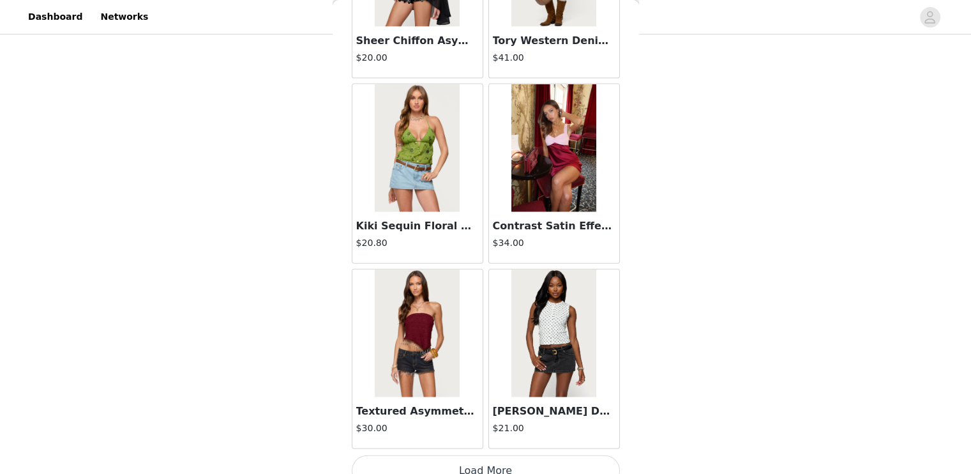
click at [584, 455] on button "Load More" at bounding box center [486, 470] width 268 height 31
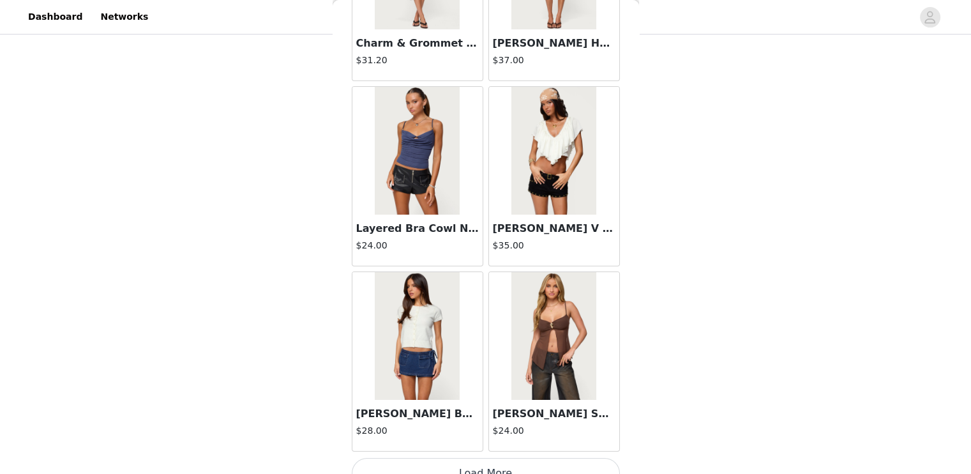
click at [578, 458] on button "Load More" at bounding box center [486, 473] width 268 height 31
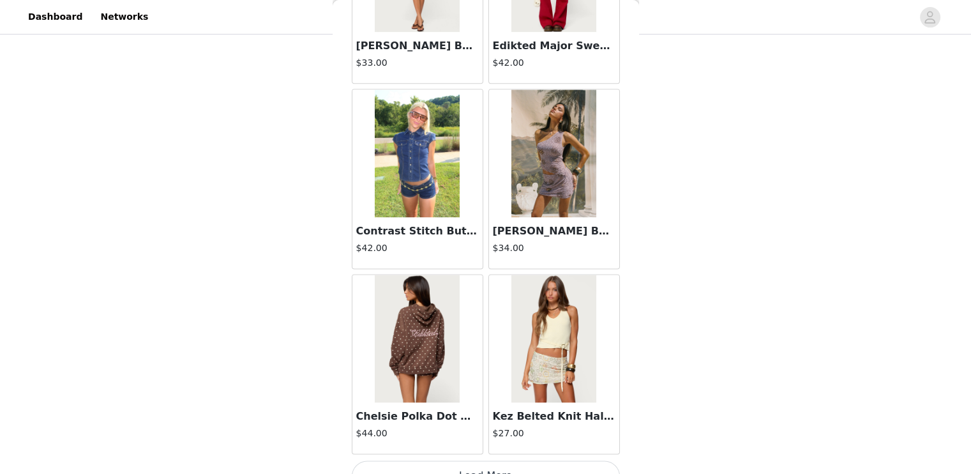
click at [587, 460] on button "Load More" at bounding box center [486, 475] width 268 height 31
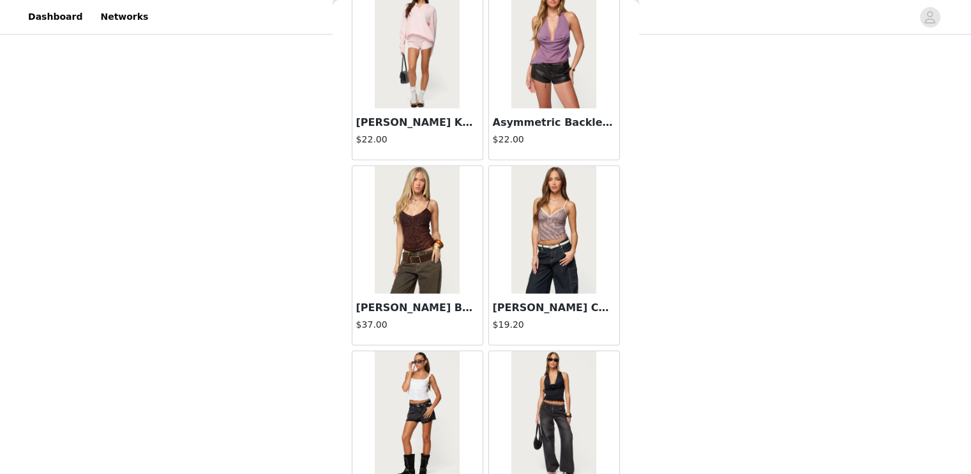
scroll to position [18118, 0]
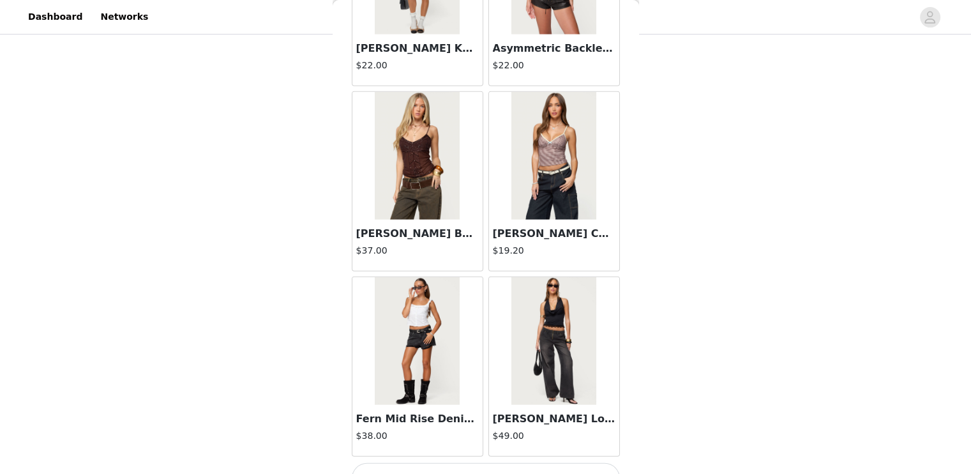
click at [577, 463] on button "Load More" at bounding box center [486, 478] width 268 height 31
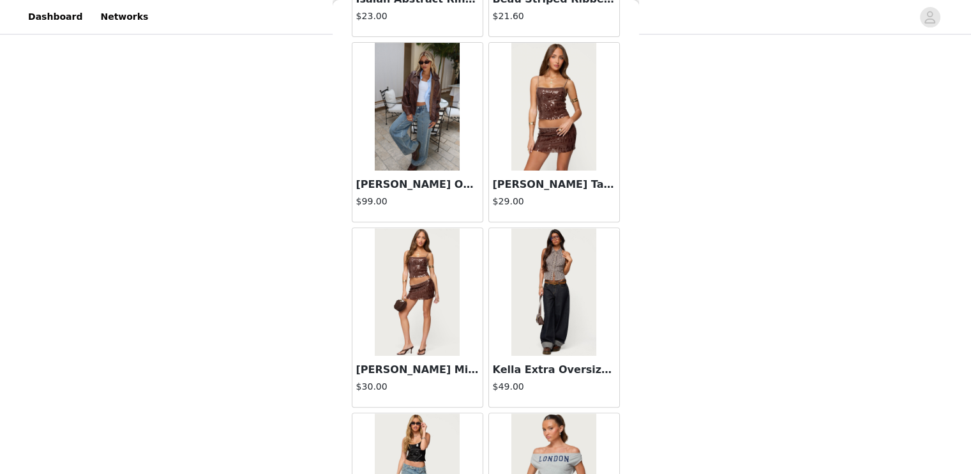
scroll to position [19967, 0]
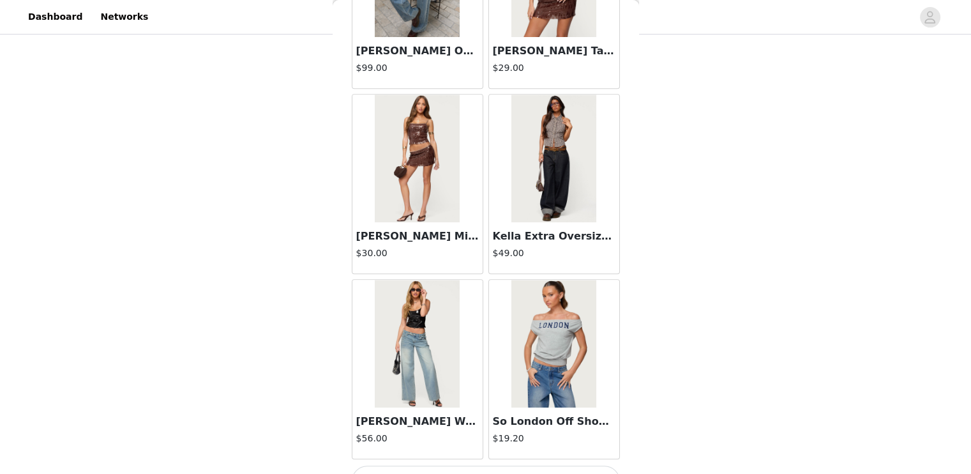
click at [561, 465] on button "Load More" at bounding box center [486, 480] width 268 height 31
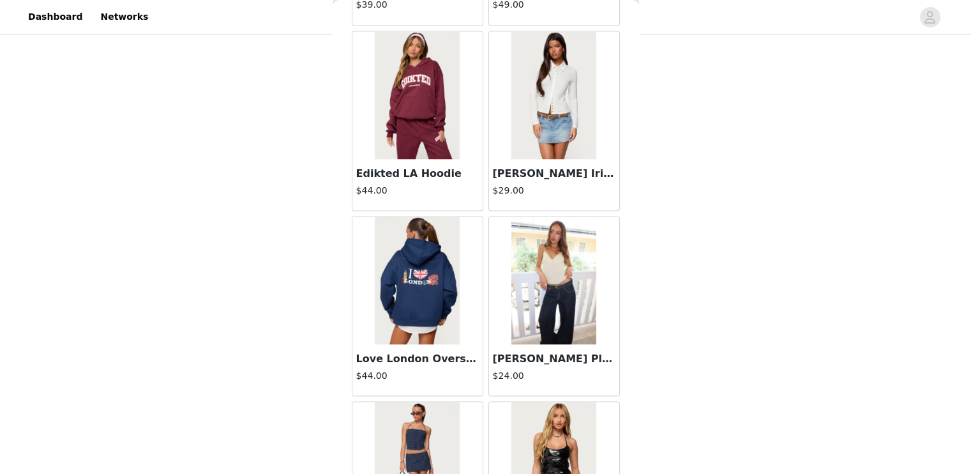
scroll to position [21816, 0]
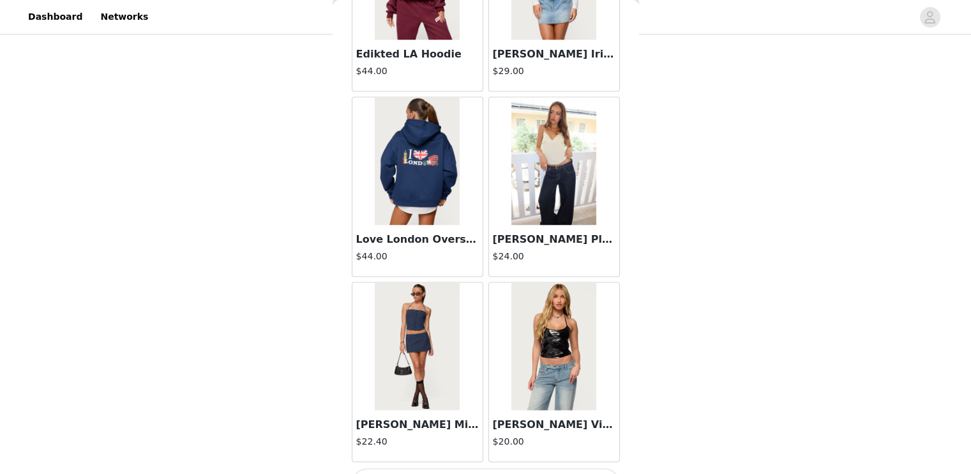
click at [584, 468] on button "Load More" at bounding box center [486, 483] width 268 height 31
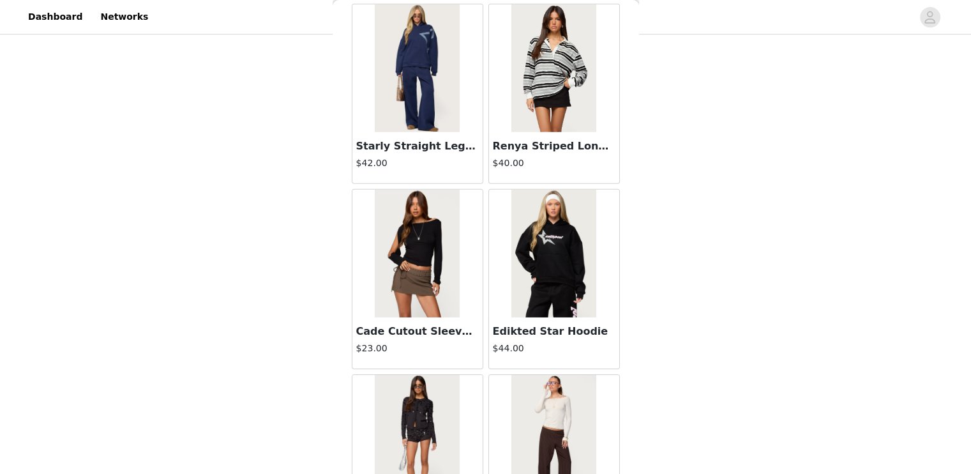
scroll to position [23665, 0]
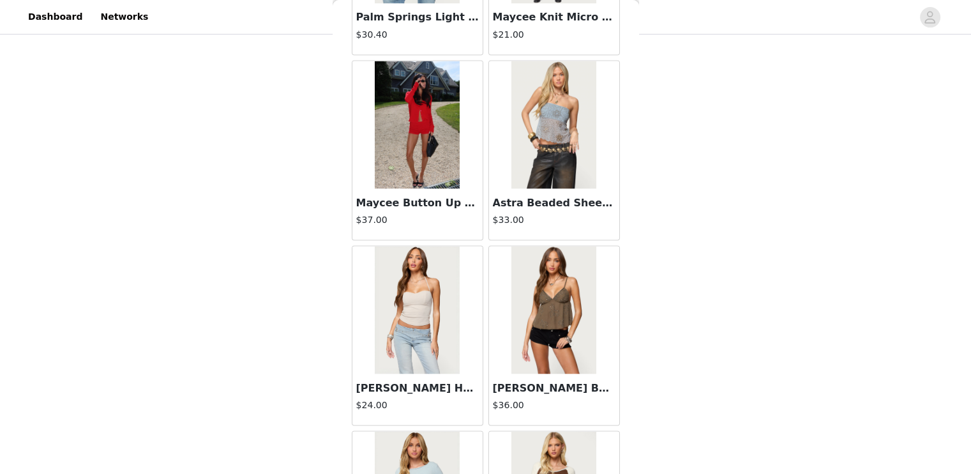
scroll to position [26698, 0]
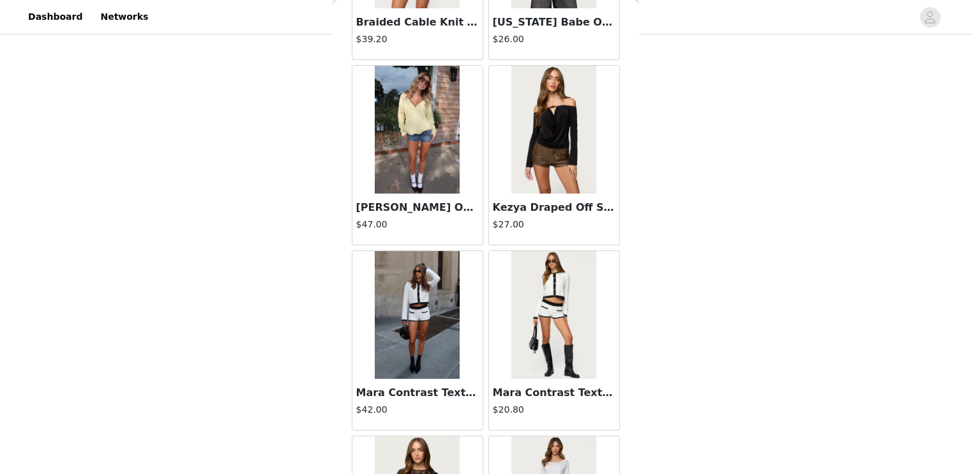
scroll to position [29212, 0]
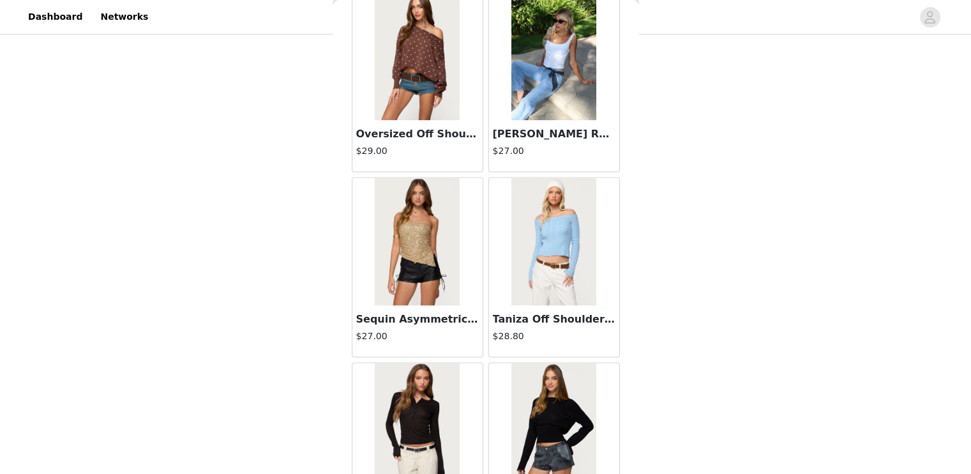
scroll to position [31061, 0]
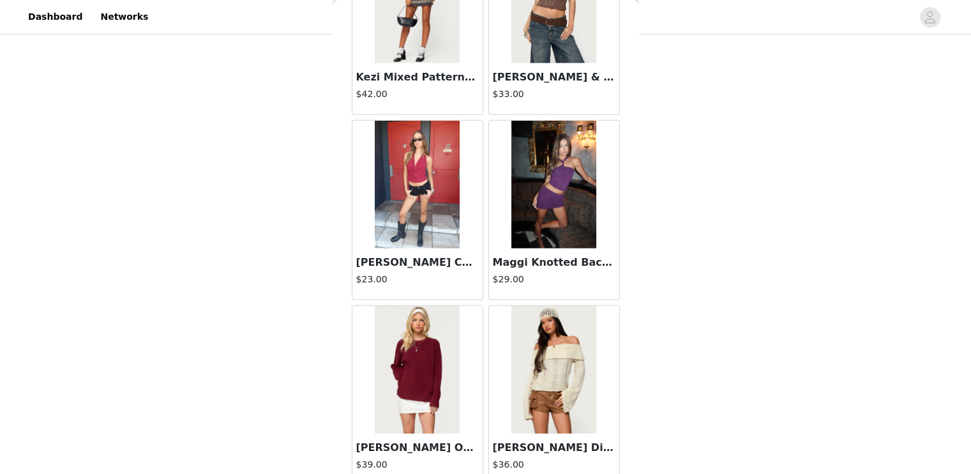
scroll to position [32910, 0]
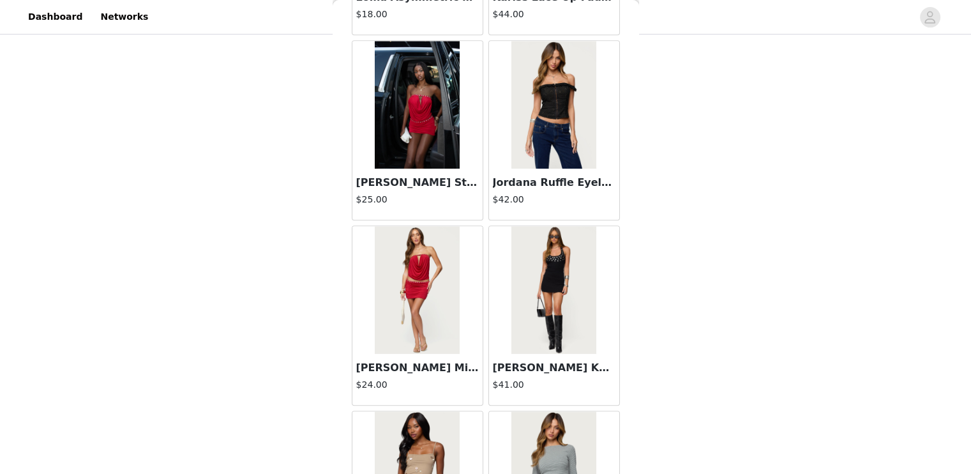
scroll to position [34759, 0]
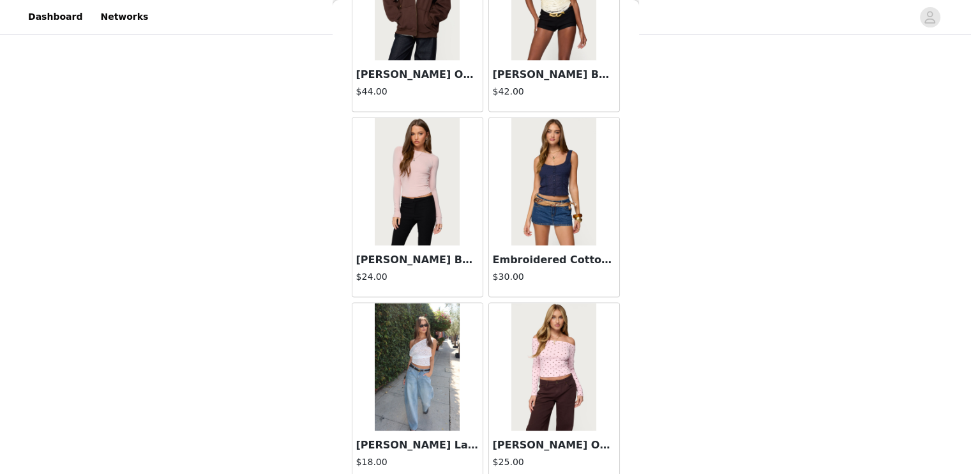
scroll to position [36608, 0]
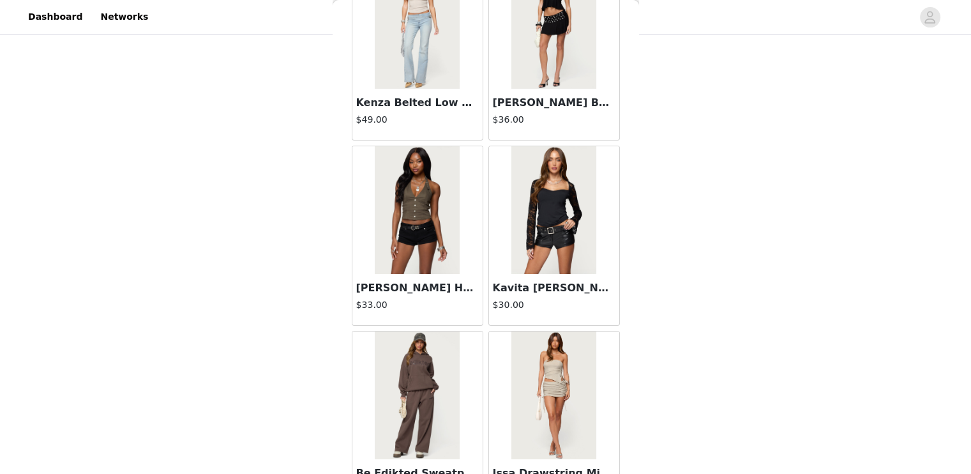
scroll to position [38457, 0]
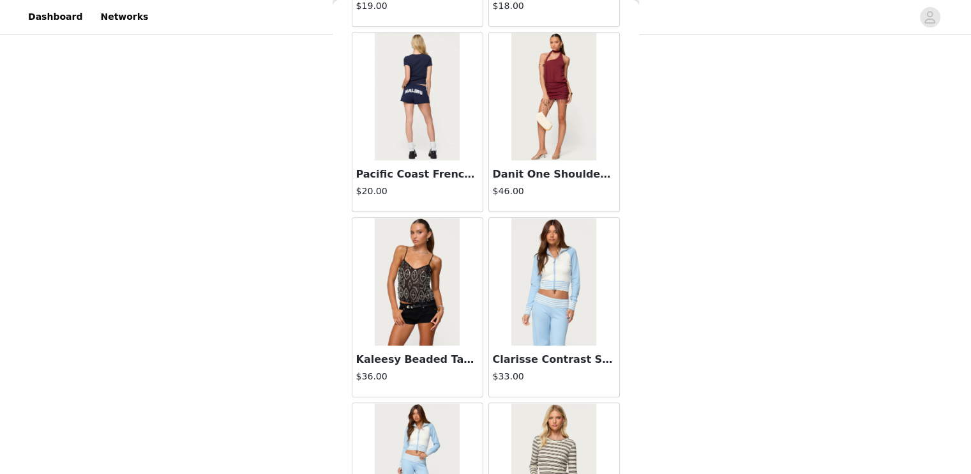
scroll to position [40306, 0]
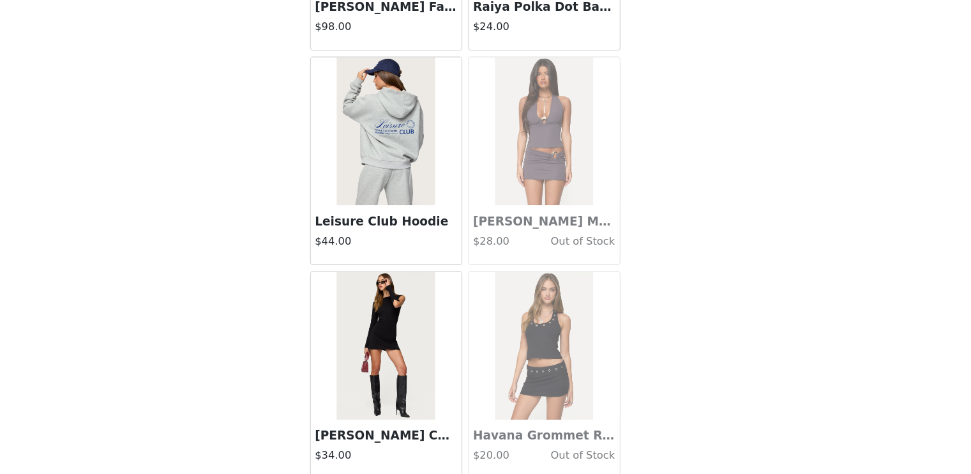
scroll to position [444, 0]
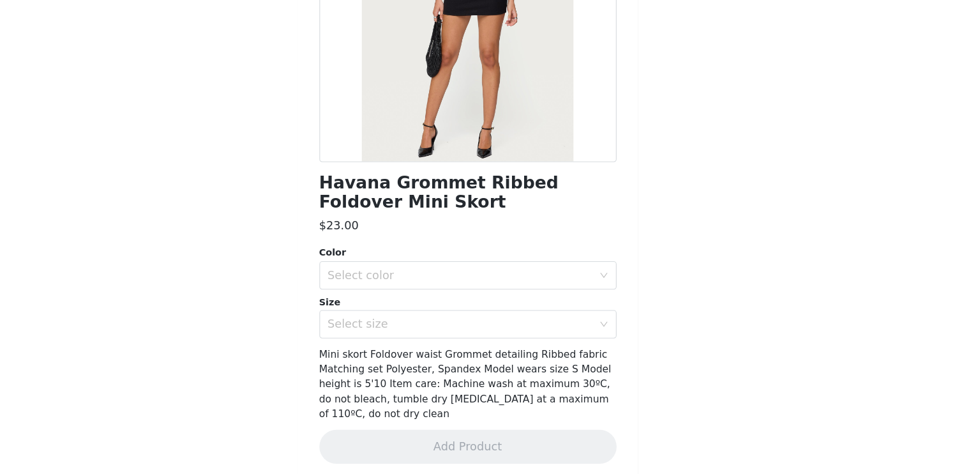
scroll to position [144, 0]
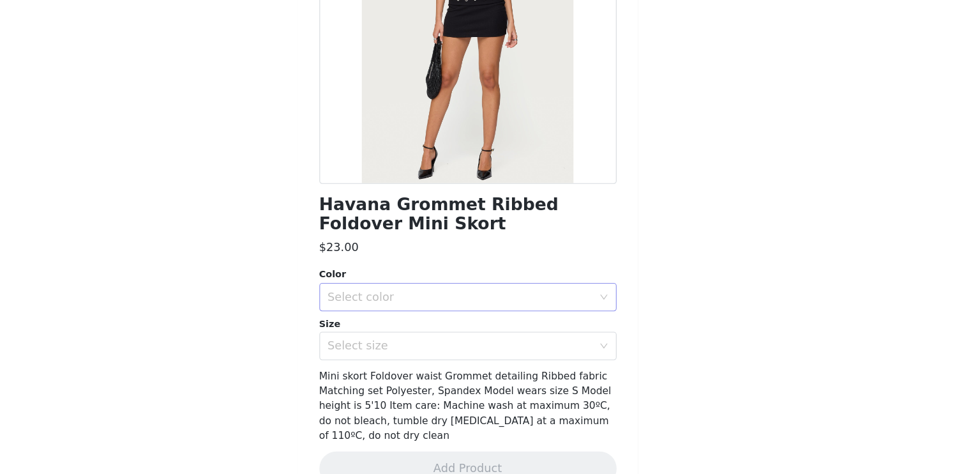
click at [514, 314] on div "Select color" at bounding box center [478, 309] width 239 height 13
click at [441, 334] on li "BLACK" at bounding box center [480, 336] width 259 height 20
click at [430, 357] on div "Select size" at bounding box center [478, 353] width 239 height 13
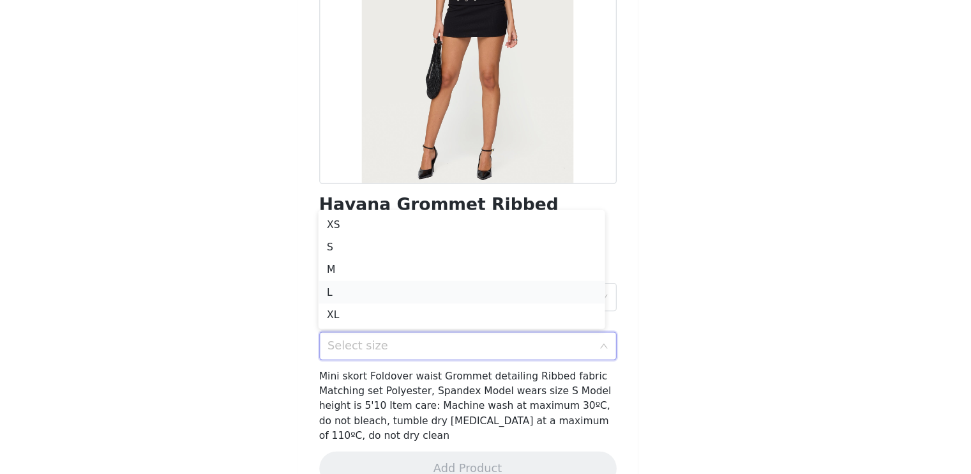
click at [412, 303] on li "L" at bounding box center [480, 304] width 259 height 20
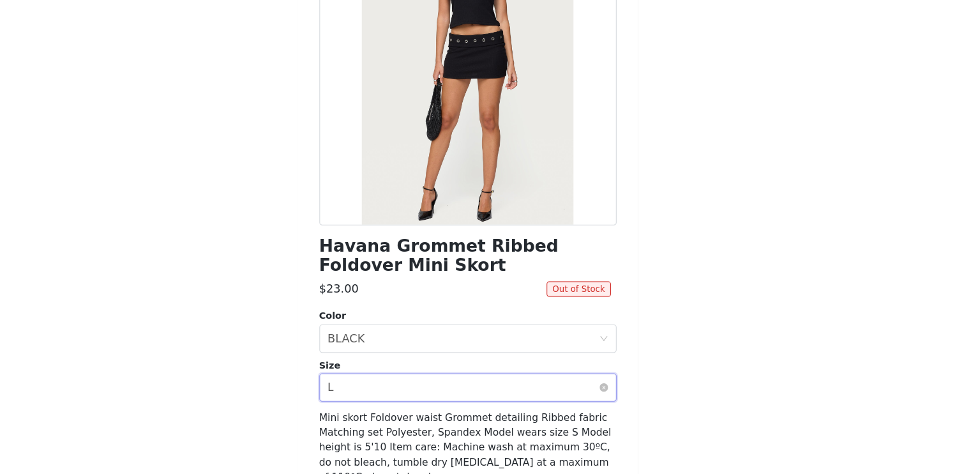
scroll to position [103, 0]
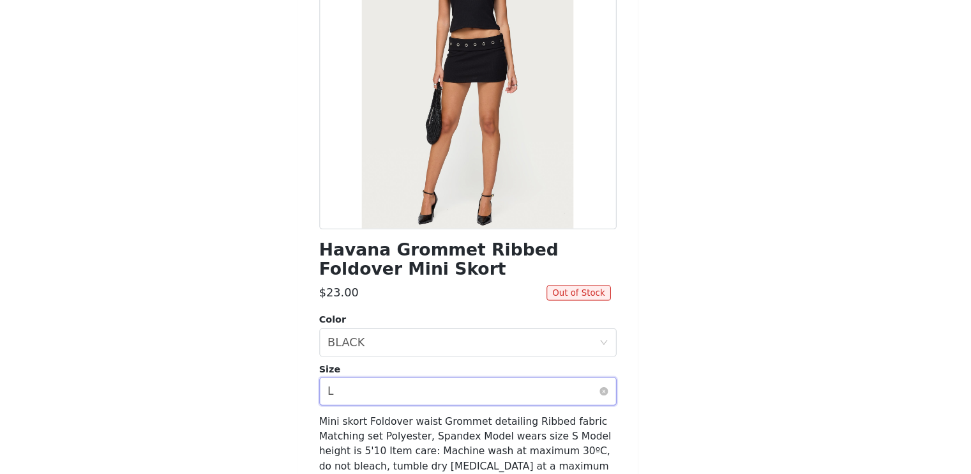
click at [550, 399] on div "Select size L" at bounding box center [481, 394] width 245 height 24
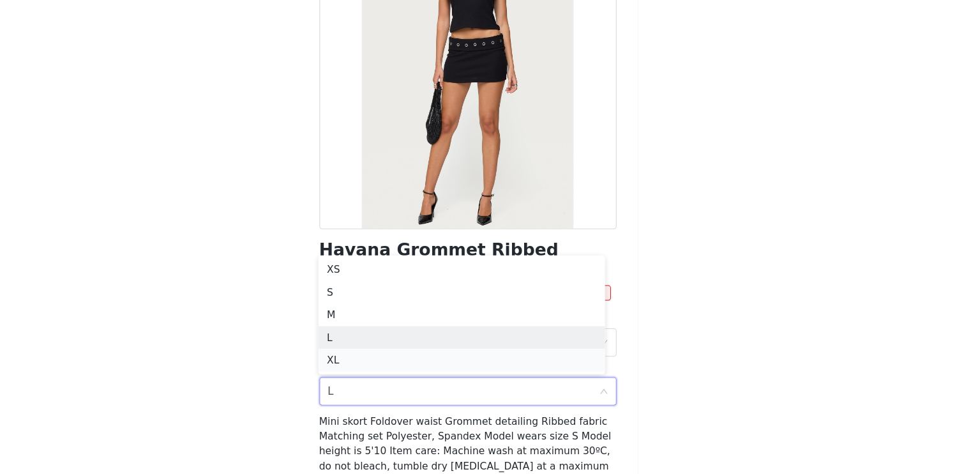
click at [465, 363] on li "XL" at bounding box center [480, 366] width 259 height 20
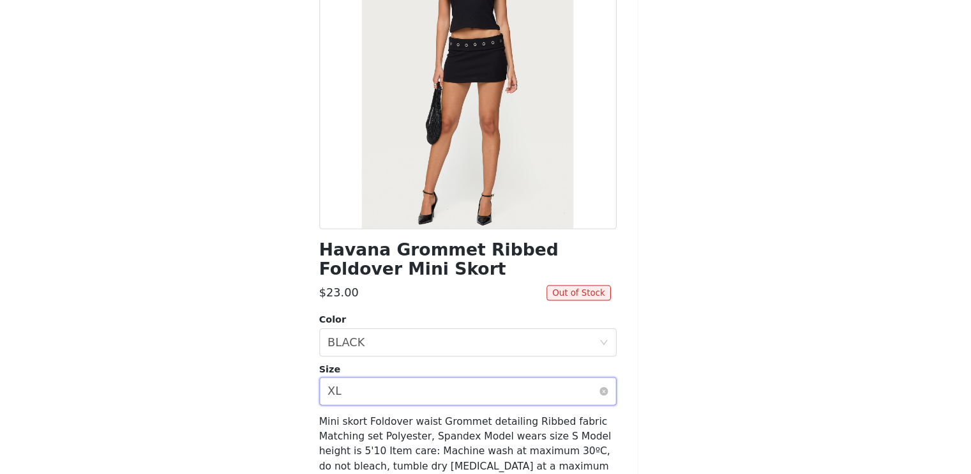
click at [473, 386] on div "Select size XL" at bounding box center [481, 394] width 245 height 24
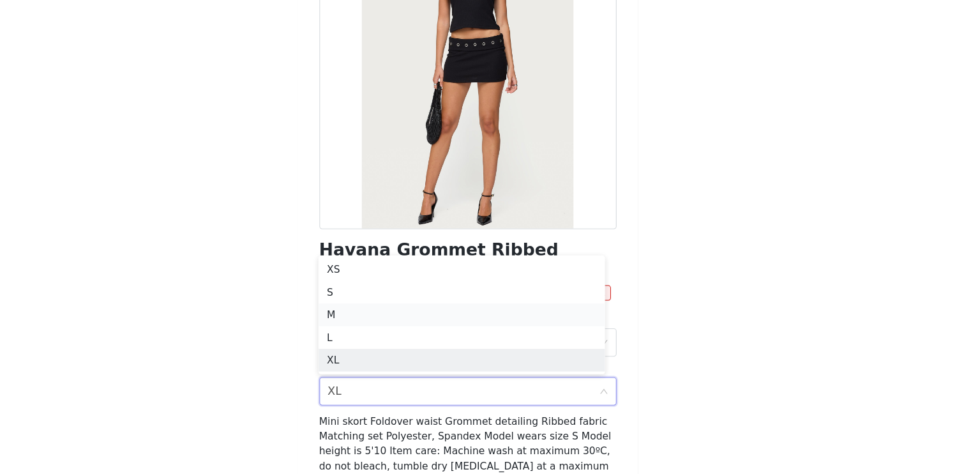
click at [458, 326] on li "M" at bounding box center [480, 325] width 259 height 20
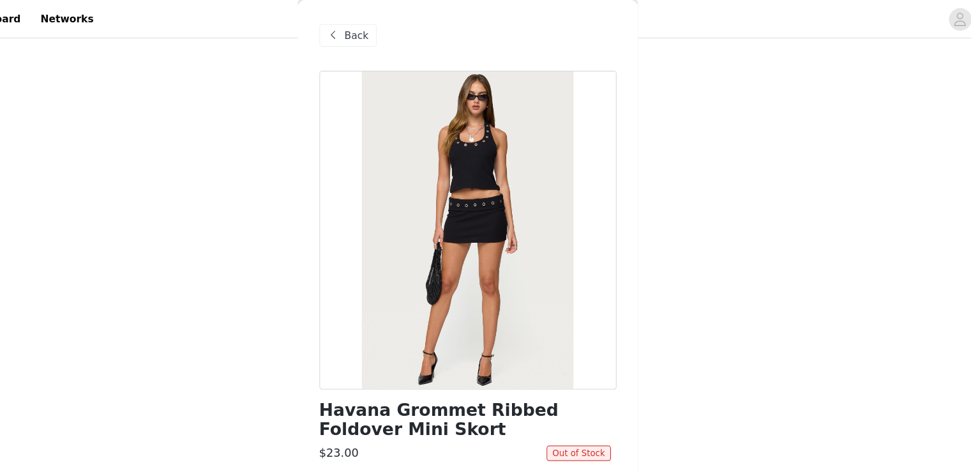
scroll to position [345, 0]
click at [388, 31] on span "Back" at bounding box center [386, 32] width 22 height 13
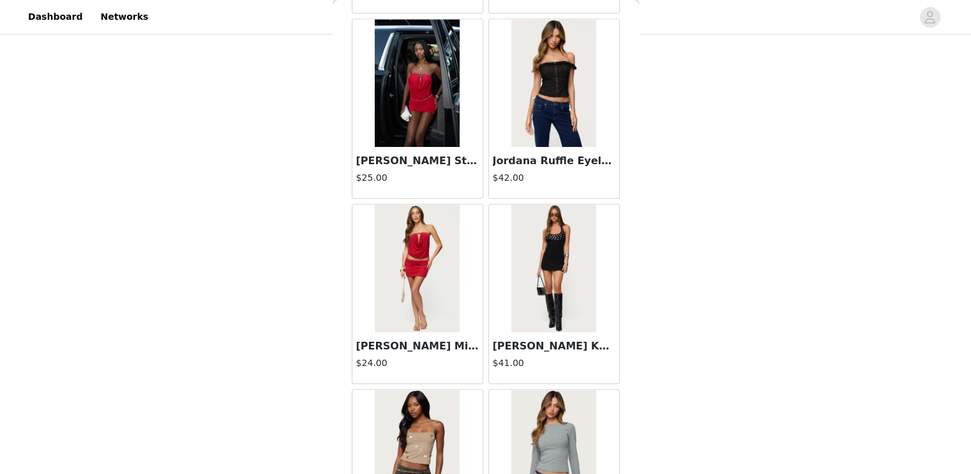
scroll to position [42155, 0]
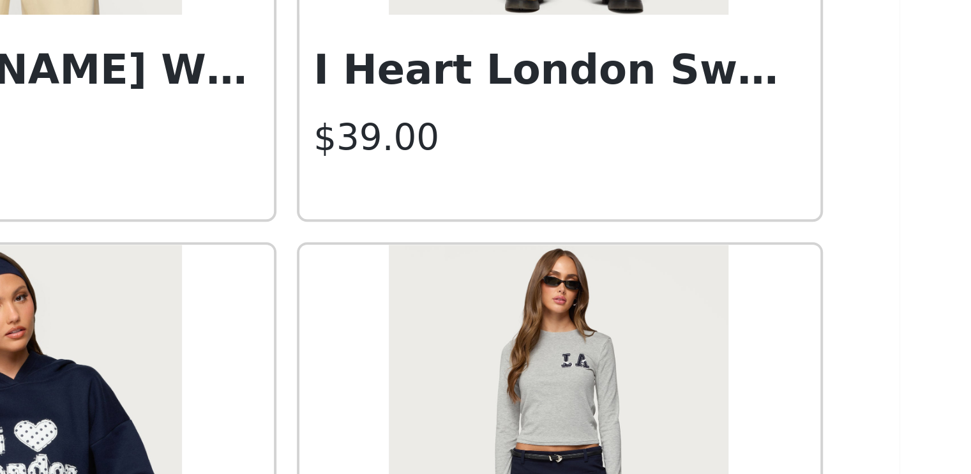
scroll to position [345, 0]
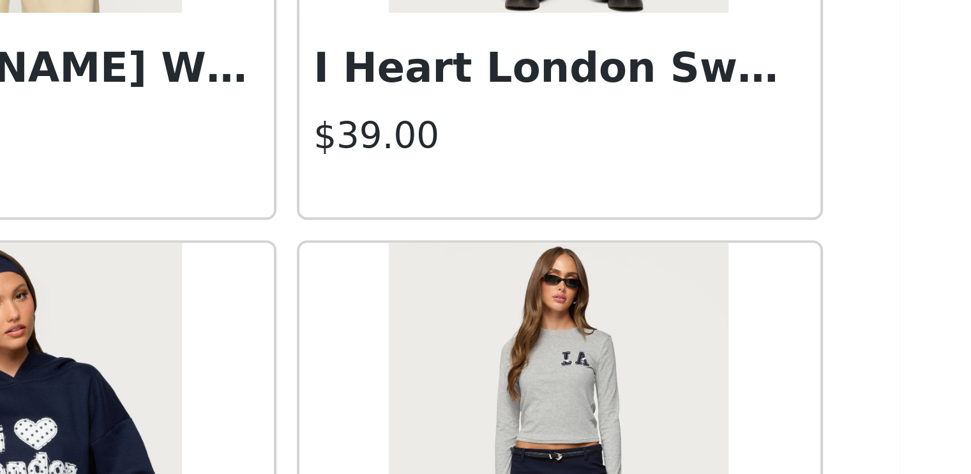
drag, startPoint x: 551, startPoint y: 200, endPoint x: 540, endPoint y: 224, distance: 26.0
click at [540, 224] on img at bounding box center [553, 283] width 85 height 128
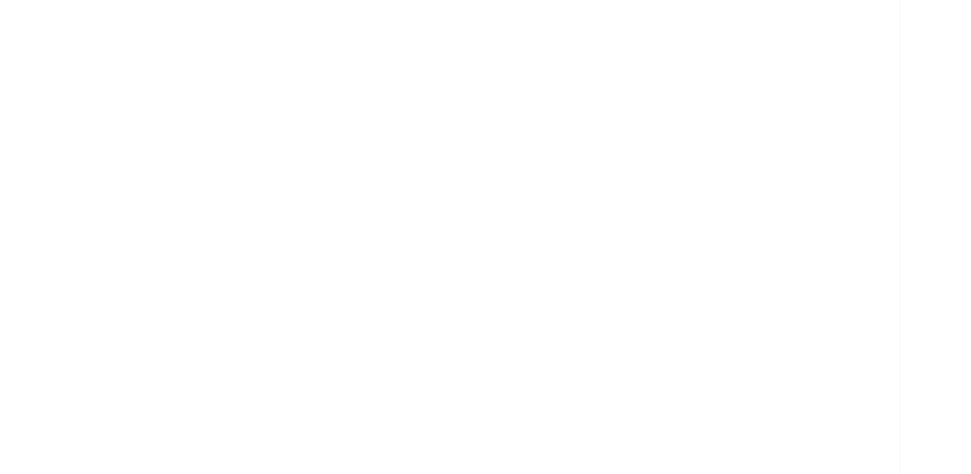
scroll to position [0, 0]
click at [540, 224] on div "Back" at bounding box center [486, 237] width 306 height 474
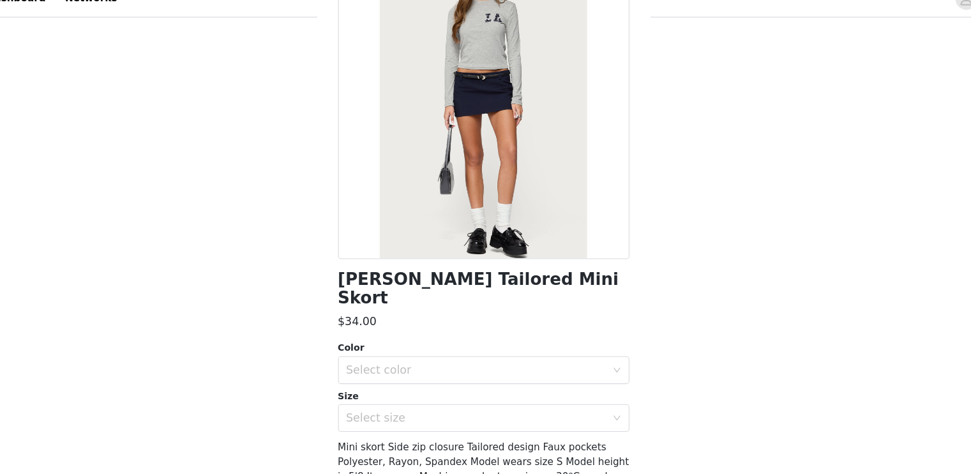
scroll to position [102, 0]
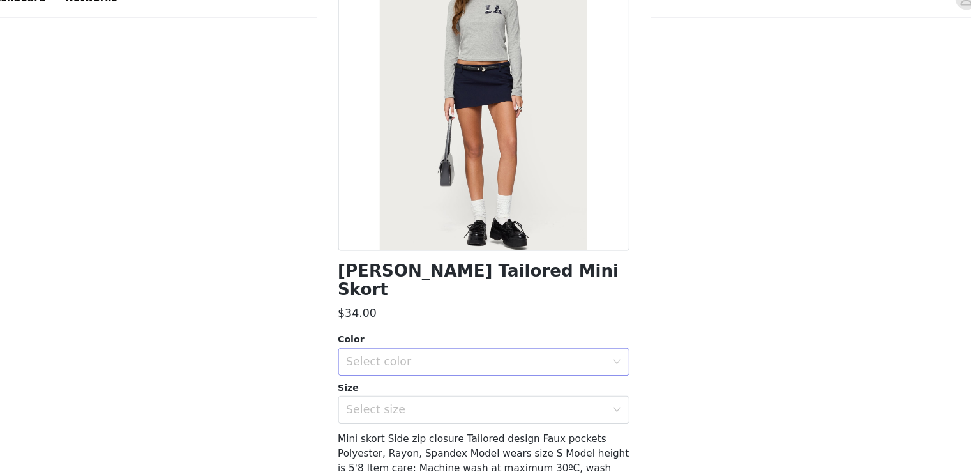
click at [487, 345] on div "Select color" at bounding box center [478, 351] width 239 height 13
click at [464, 359] on li "NAVY" at bounding box center [480, 362] width 259 height 20
click at [460, 386] on div "Select size" at bounding box center [481, 395] width 245 height 24
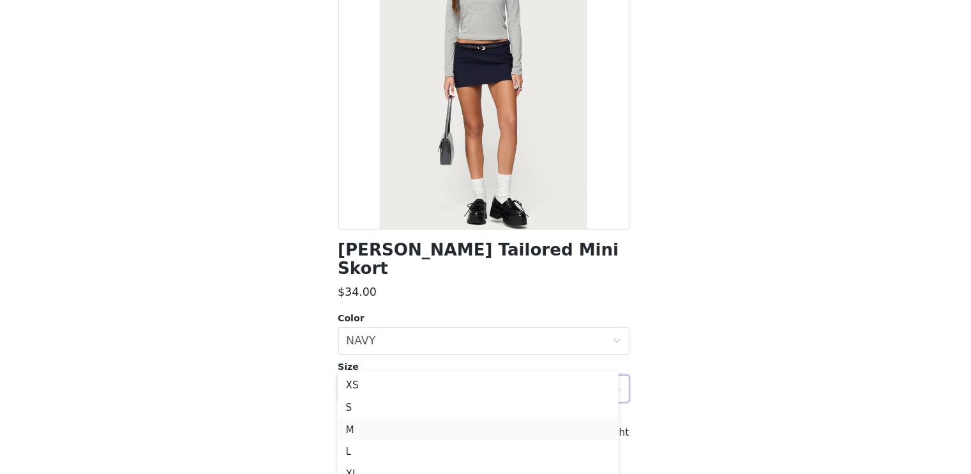
scroll to position [361, 0]
click at [434, 451] on li "L" at bounding box center [480, 451] width 259 height 20
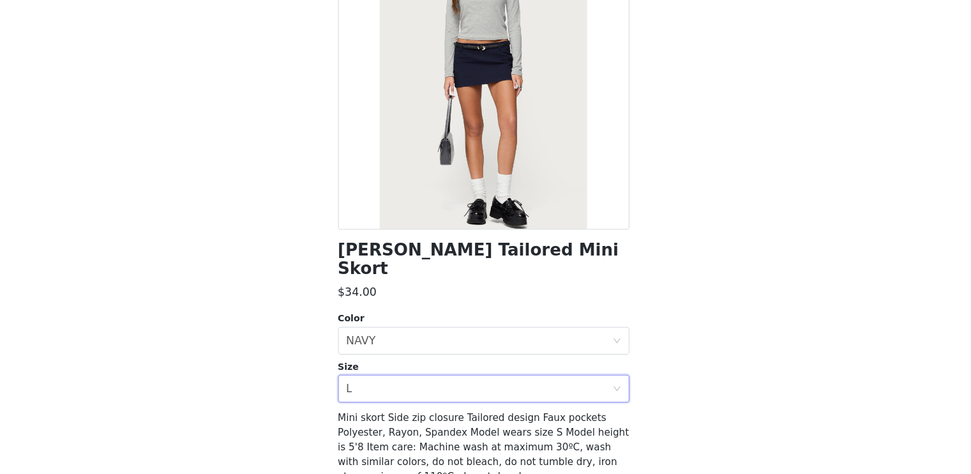
scroll to position [147, 0]
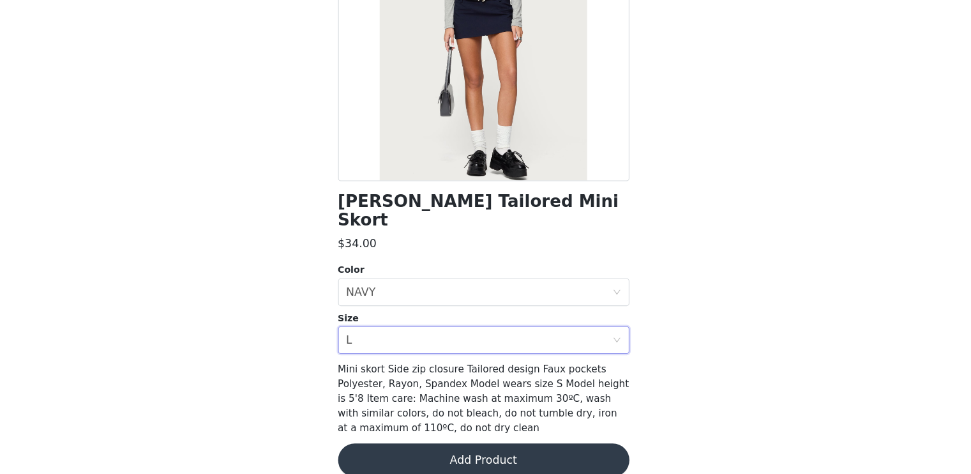
click at [466, 446] on button "Add Product" at bounding box center [486, 461] width 268 height 31
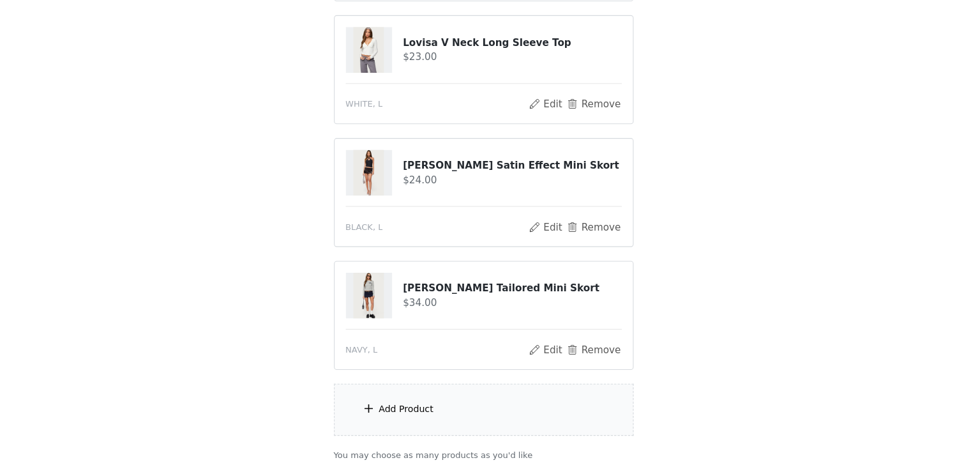
scroll to position [471, 0]
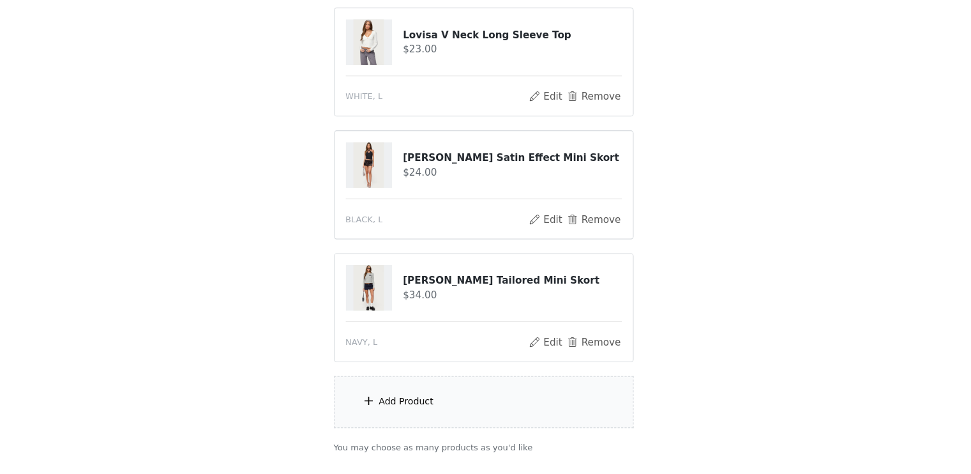
click at [464, 395] on div "Add Product" at bounding box center [486, 408] width 276 height 48
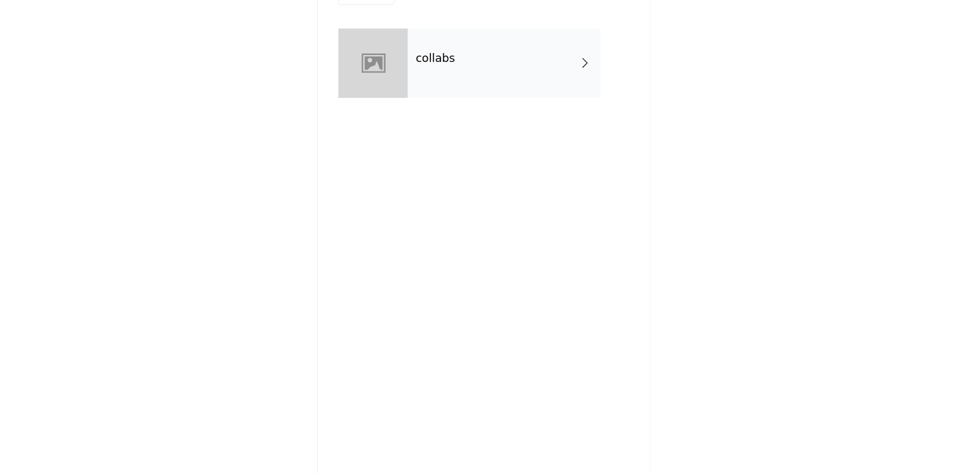
click at [463, 123] on div "collabs" at bounding box center [504, 96] width 177 height 64
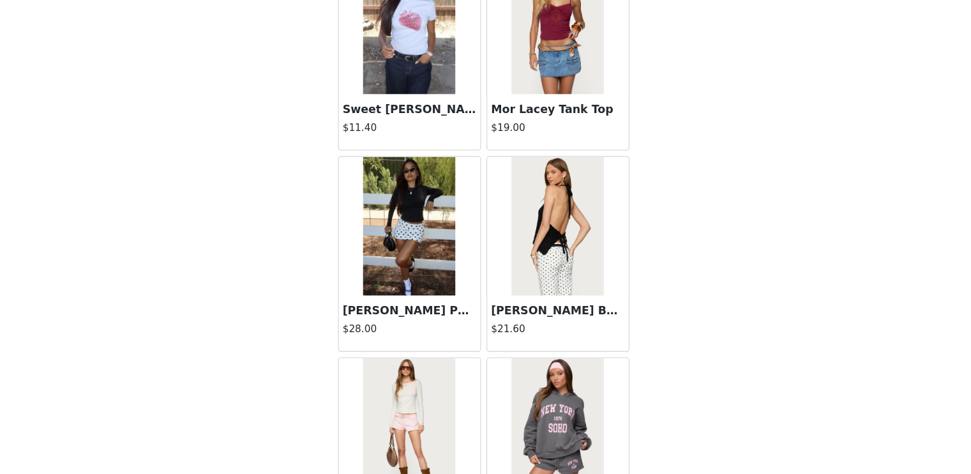
scroll to position [1477, 0]
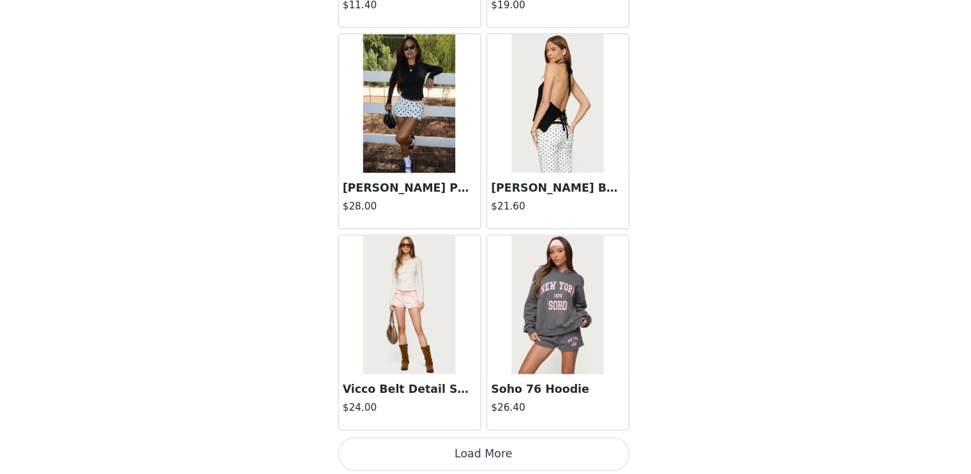
click at [483, 449] on button "Load More" at bounding box center [486, 455] width 268 height 31
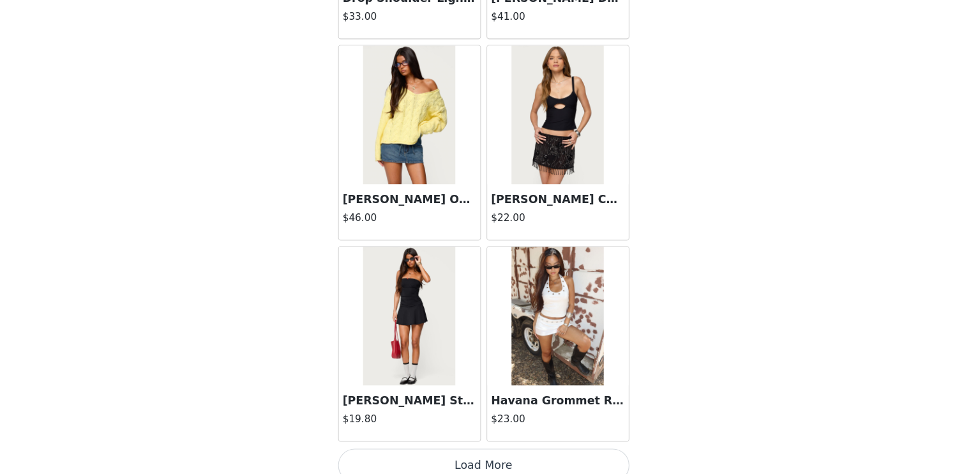
scroll to position [3326, 0]
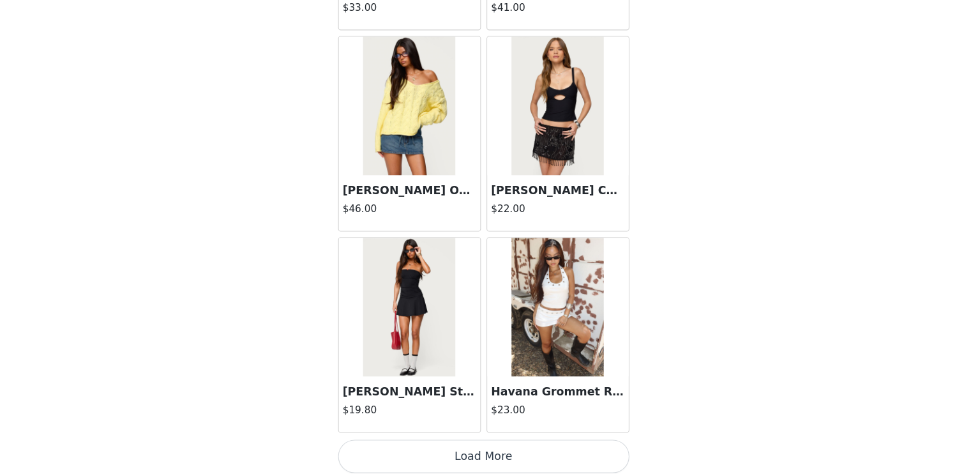
click at [528, 444] on button "Load More" at bounding box center [486, 457] width 268 height 31
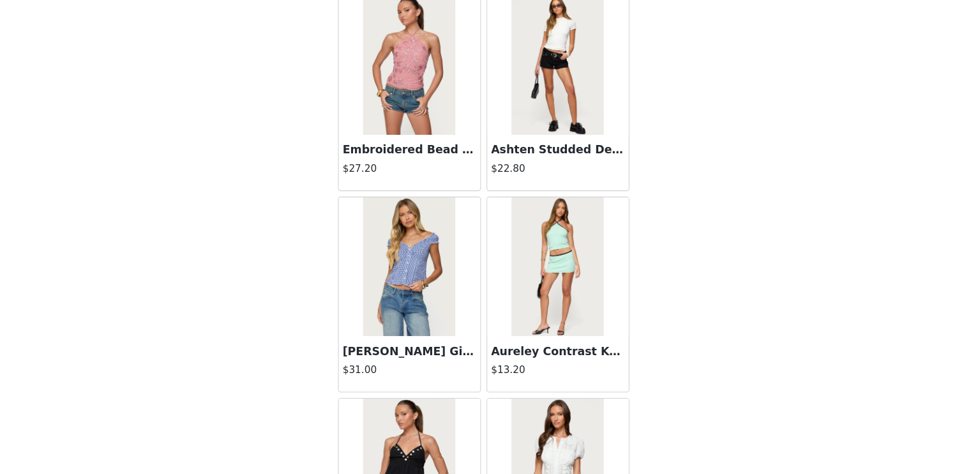
scroll to position [4844, 0]
click at [582, 177] on div "Ashten Studded Denim Shorts $22.80" at bounding box center [554, 187] width 130 height 51
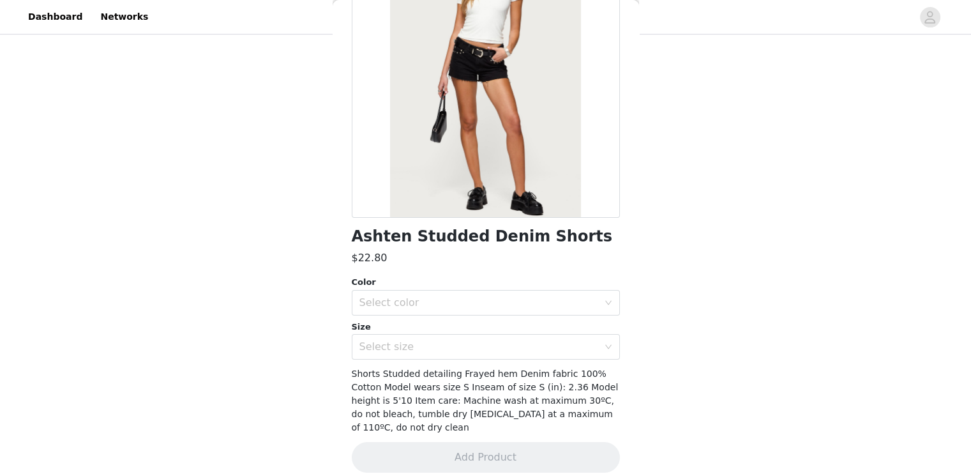
scroll to position [0, 0]
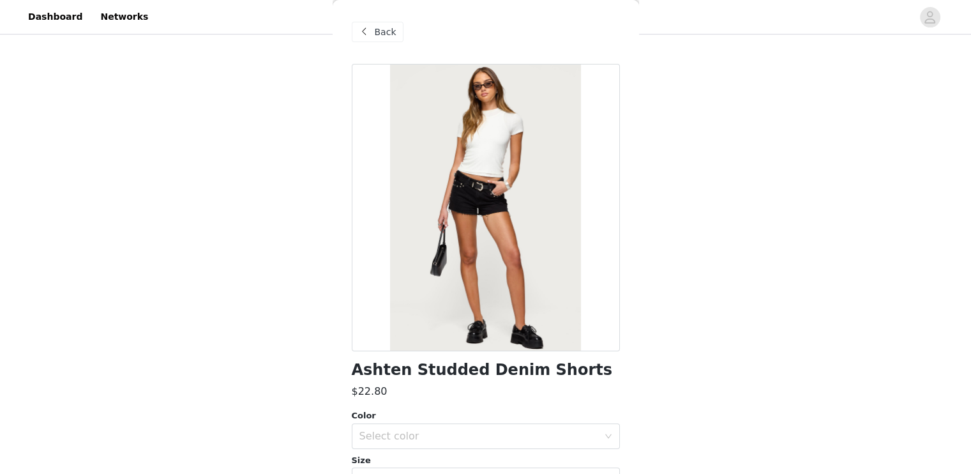
click at [371, 26] on span at bounding box center [364, 31] width 15 height 15
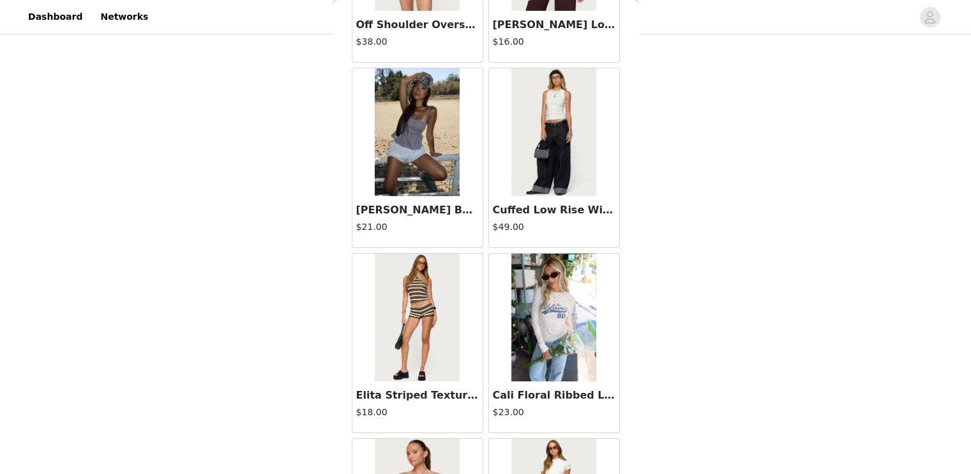
scroll to position [5175, 0]
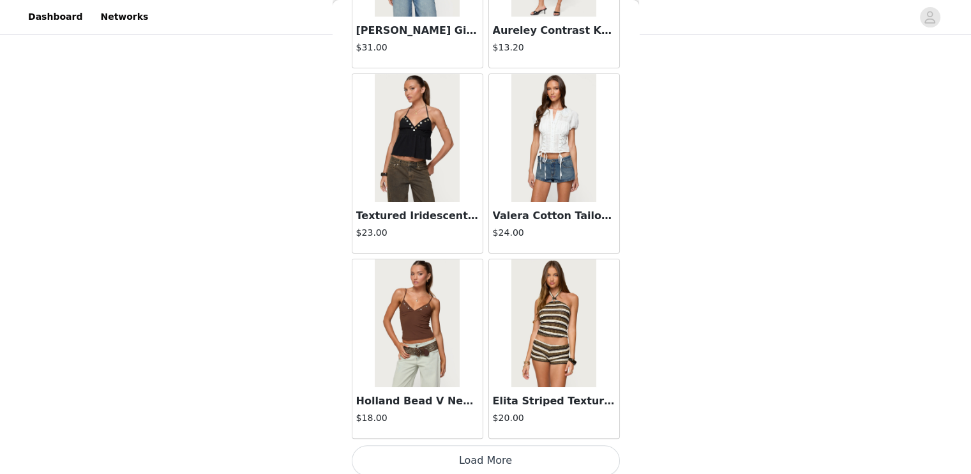
click at [523, 453] on button "Load More" at bounding box center [486, 460] width 268 height 31
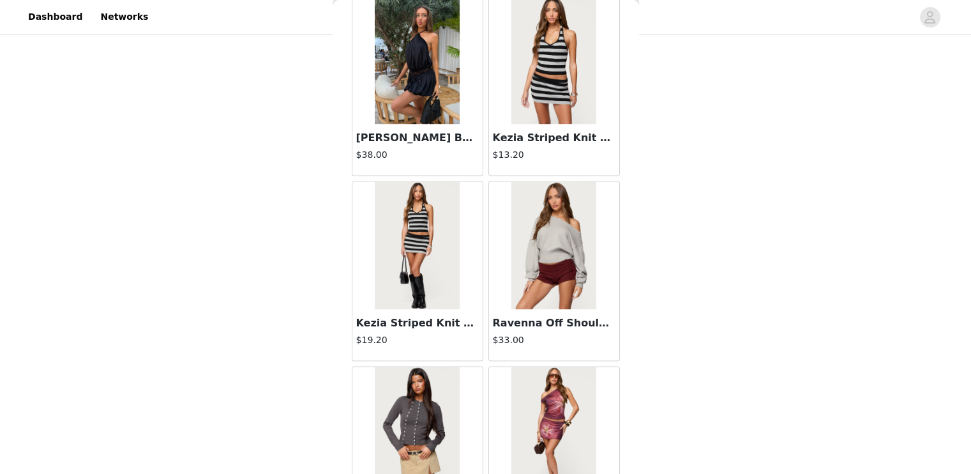
scroll to position [7024, 0]
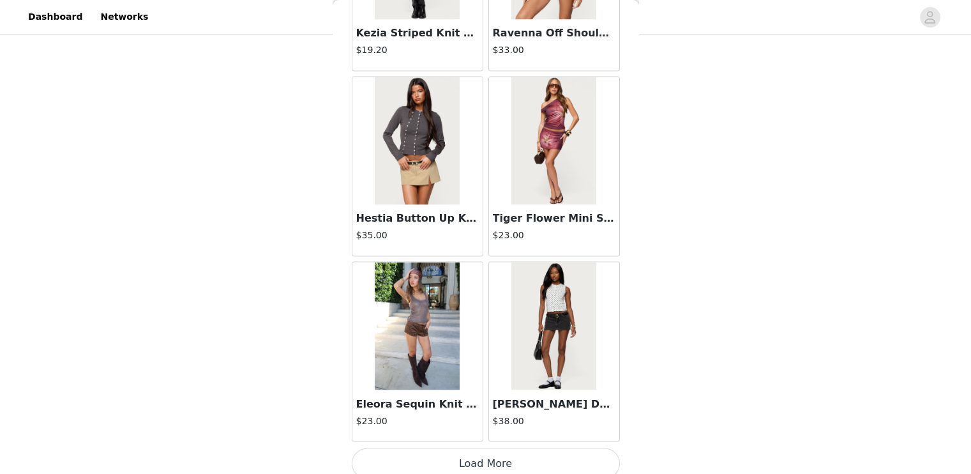
click at [540, 448] on button "Load More" at bounding box center [486, 463] width 268 height 31
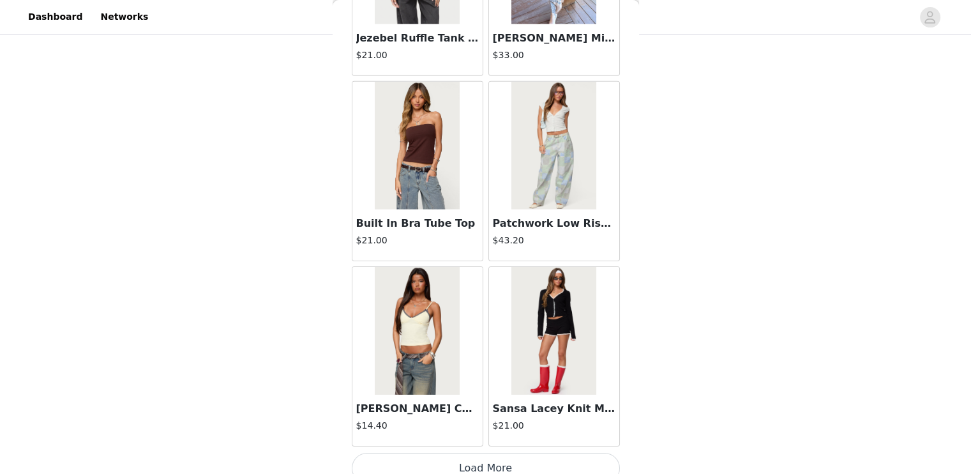
scroll to position [8873, 0]
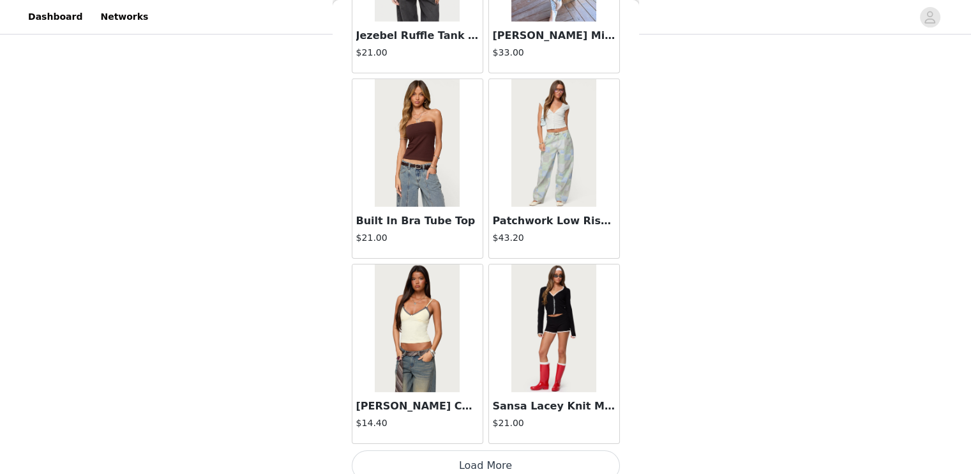
click at [557, 458] on button "Load More" at bounding box center [486, 465] width 268 height 31
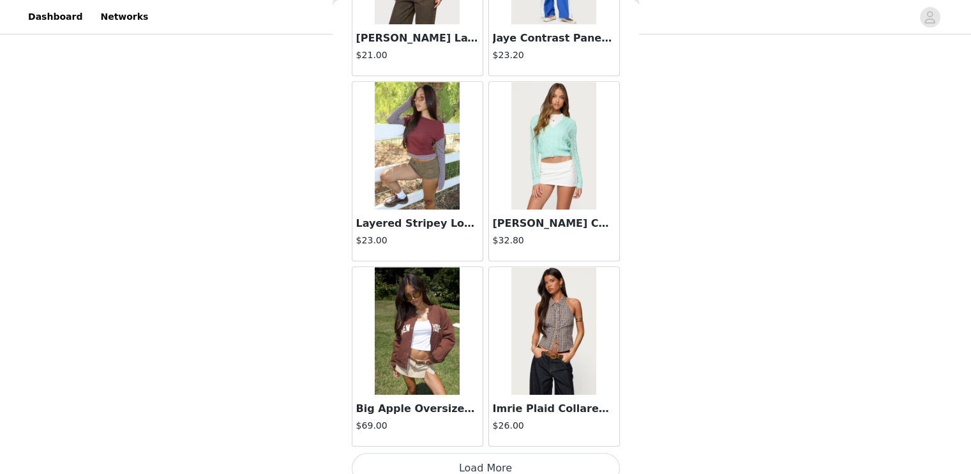
scroll to position [557, 0]
click at [512, 457] on button "Load More" at bounding box center [486, 468] width 268 height 31
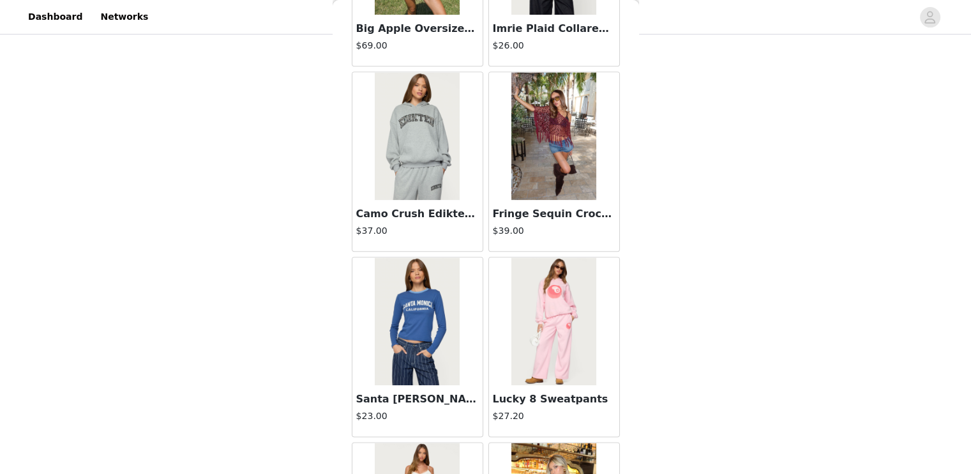
scroll to position [11100, 0]
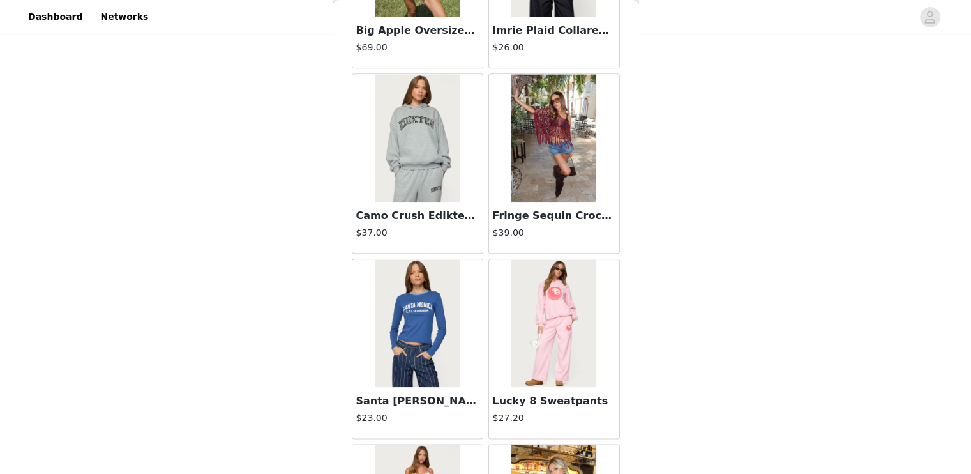
click at [564, 147] on img at bounding box center [553, 138] width 85 height 128
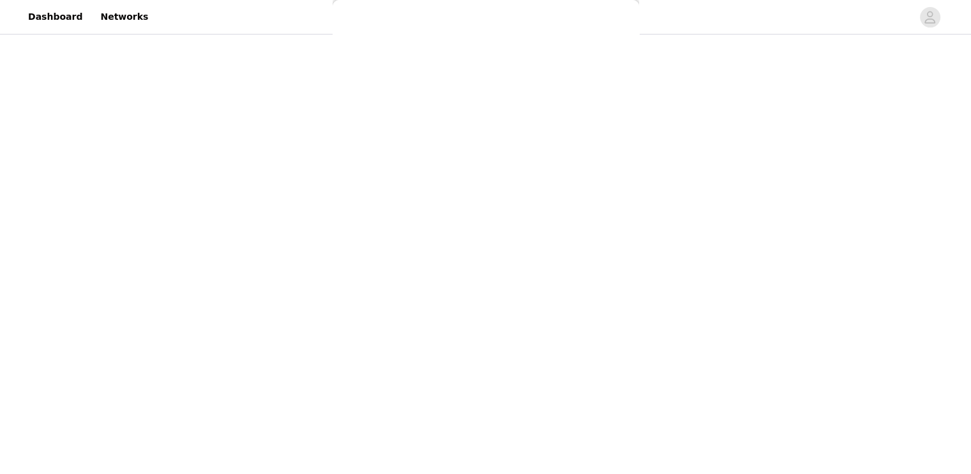
scroll to position [120, 0]
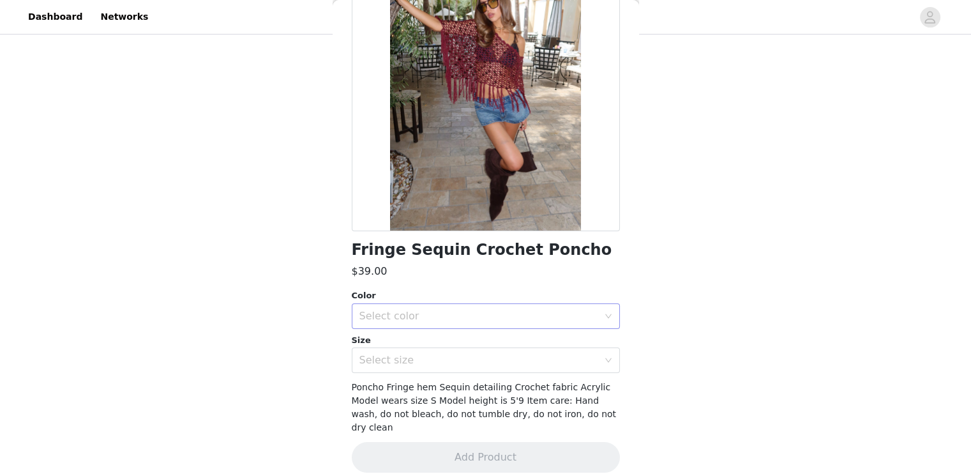
click at [495, 315] on div "Select color" at bounding box center [478, 316] width 239 height 13
click at [444, 344] on li "BURGUNDY" at bounding box center [480, 344] width 259 height 20
click at [426, 364] on div "Select size" at bounding box center [478, 360] width 239 height 13
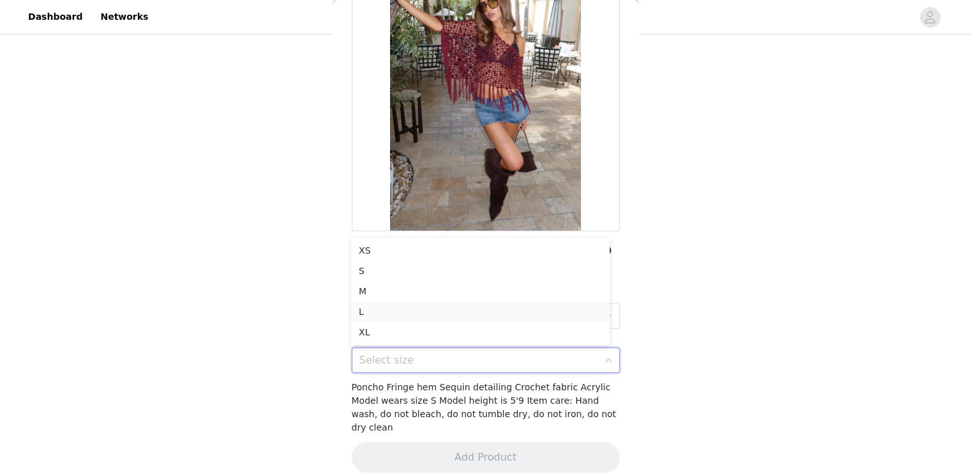
click at [413, 311] on li "L" at bounding box center [480, 311] width 259 height 20
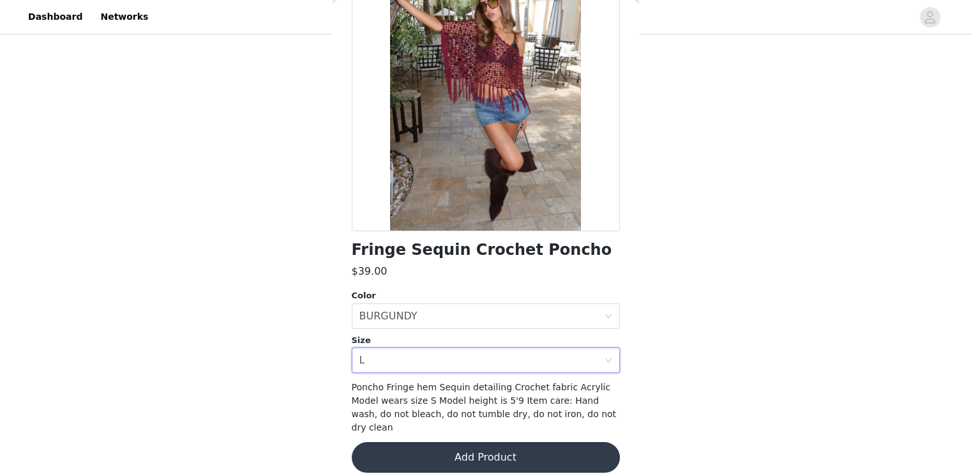
click at [441, 442] on button "Add Product" at bounding box center [486, 457] width 268 height 31
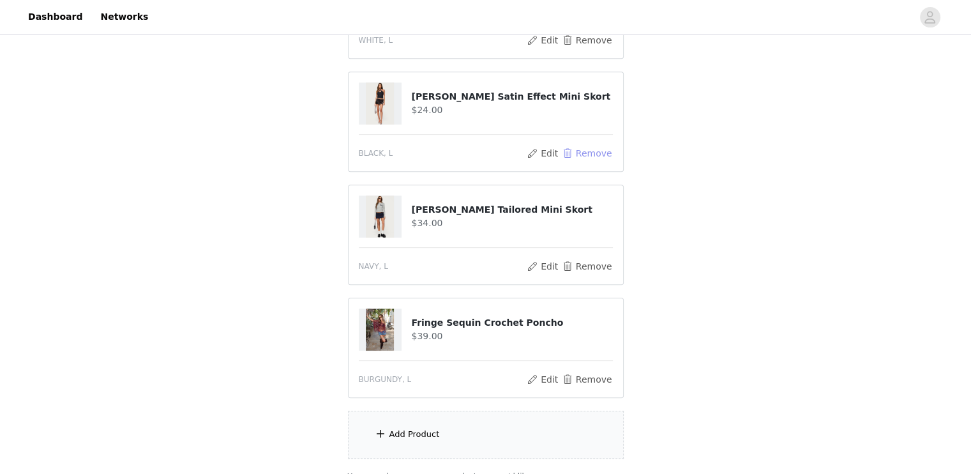
click at [591, 155] on button "Remove" at bounding box center [586, 153] width 51 height 15
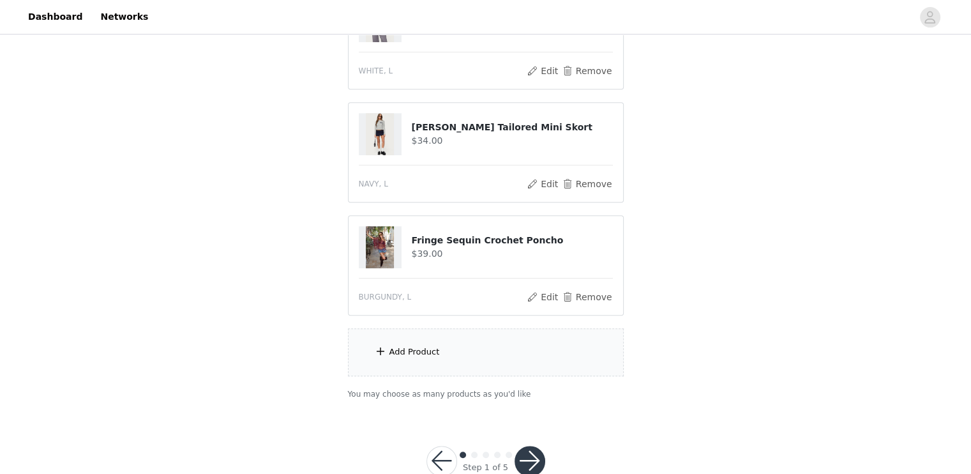
scroll to position [526, 0]
click at [475, 351] on div "Add Product" at bounding box center [486, 352] width 276 height 48
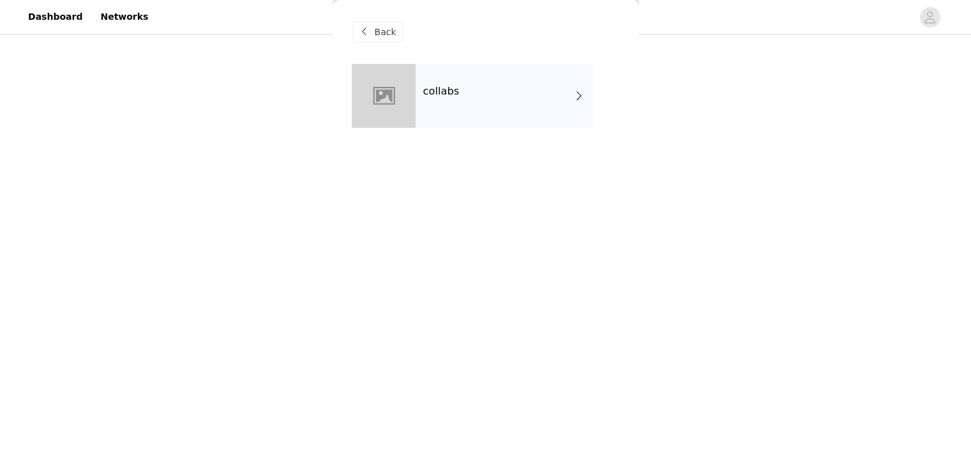
click at [547, 76] on div "collabs" at bounding box center [504, 96] width 177 height 64
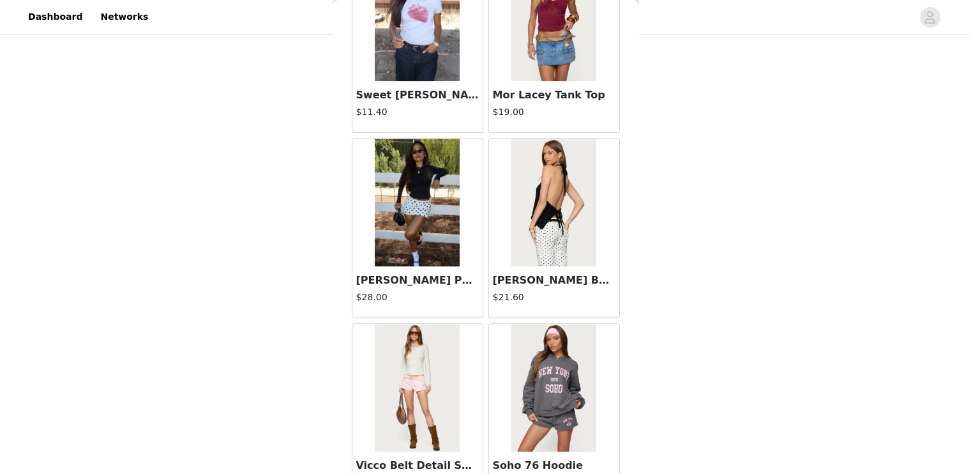
scroll to position [1477, 0]
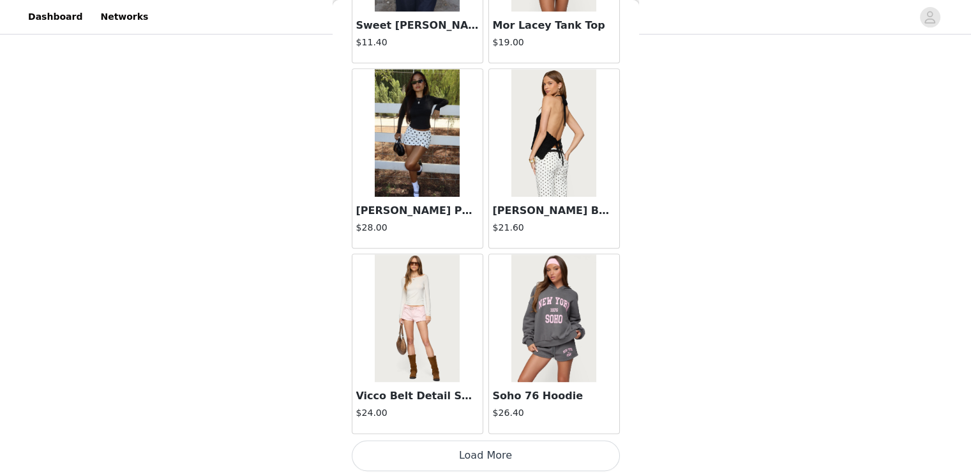
click at [495, 451] on button "Load More" at bounding box center [486, 455] width 268 height 31
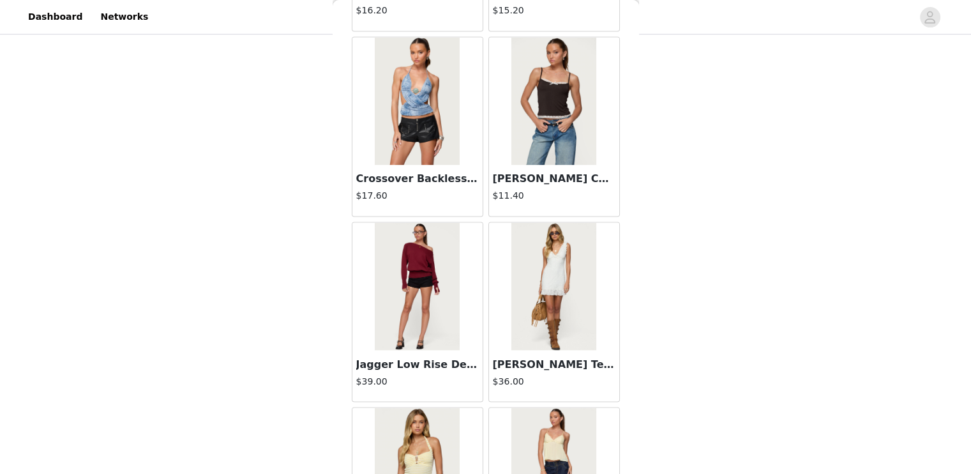
scroll to position [2069, 0]
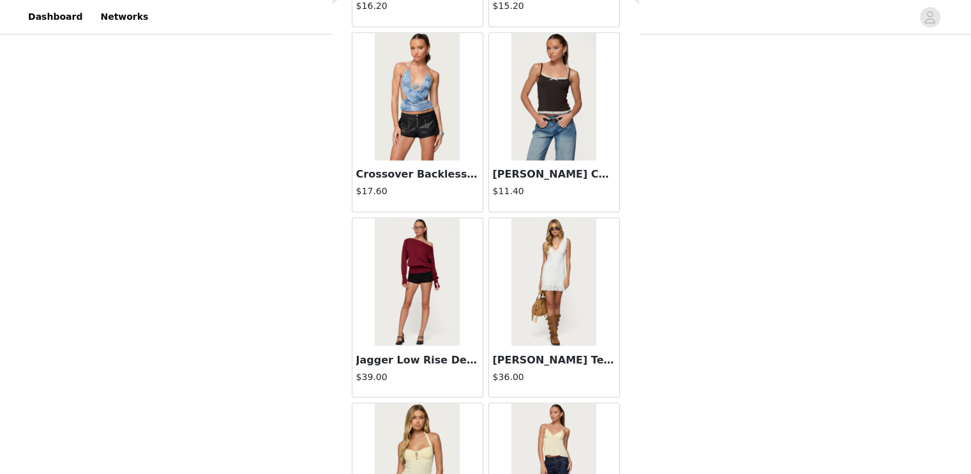
click at [396, 336] on img at bounding box center [417, 282] width 85 height 128
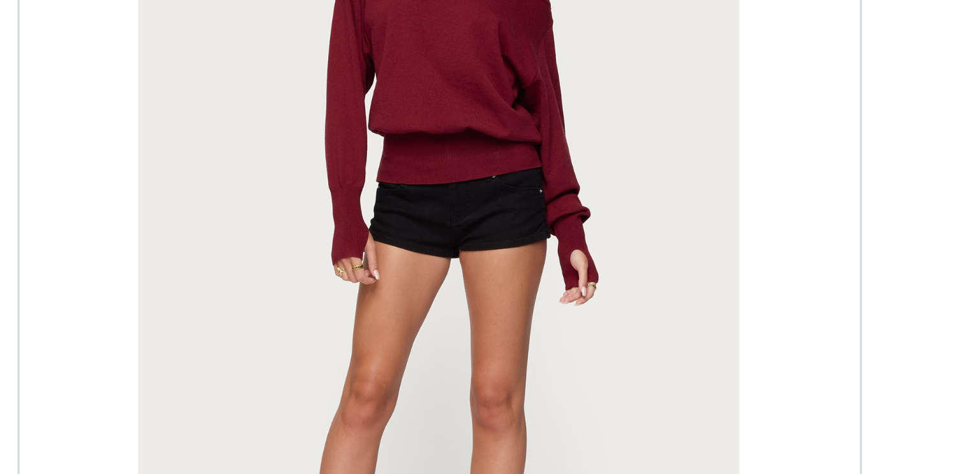
scroll to position [526, 0]
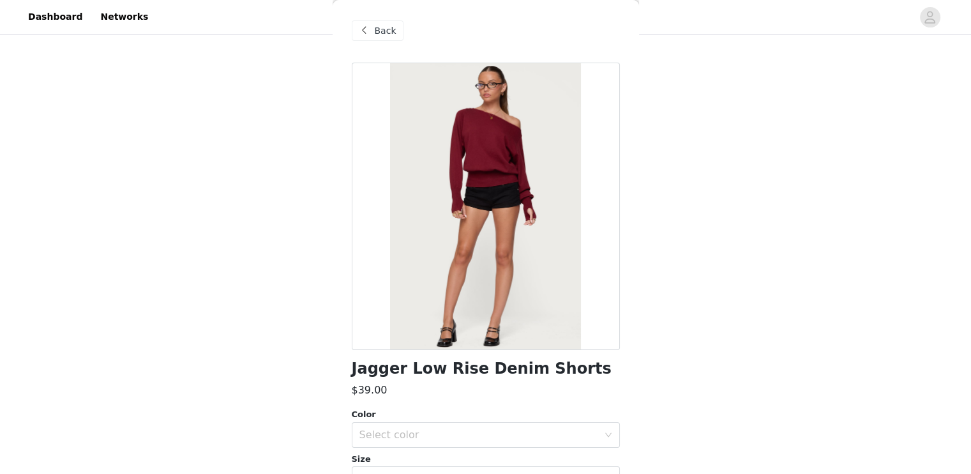
click at [378, 34] on span "Back" at bounding box center [386, 30] width 22 height 13
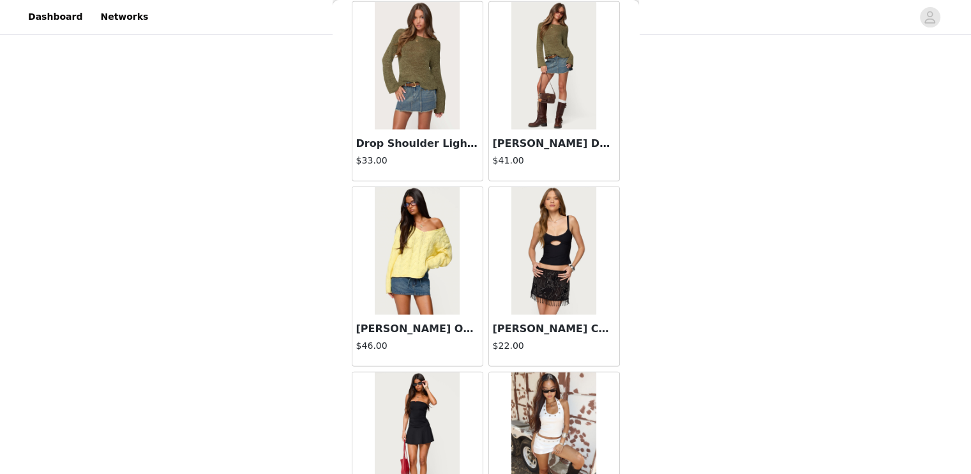
scroll to position [3326, 0]
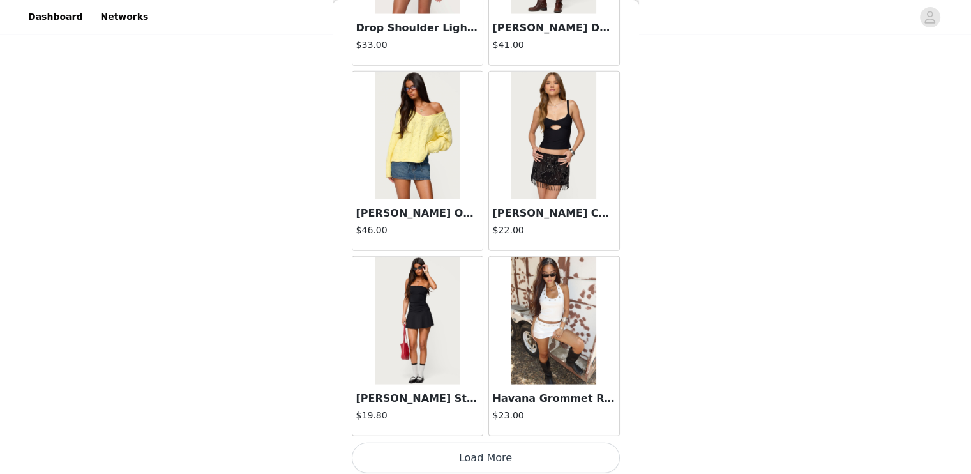
click at [523, 455] on button "Load More" at bounding box center [486, 457] width 268 height 31
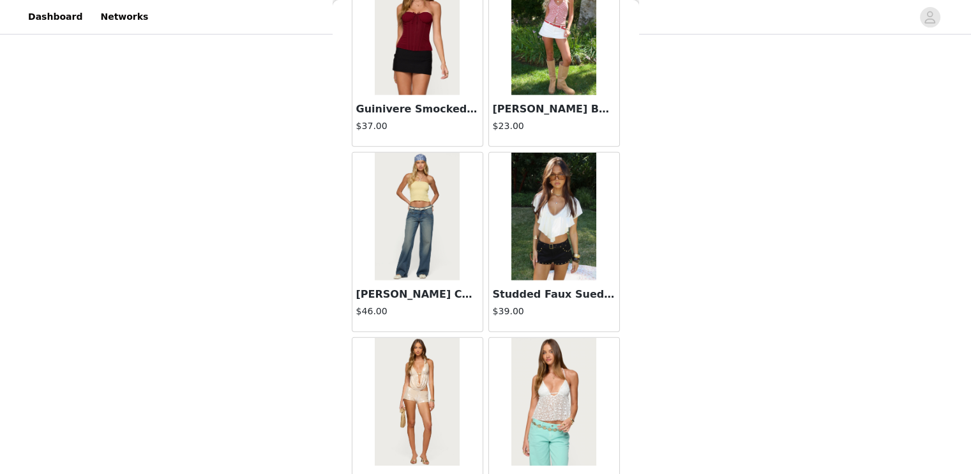
scroll to position [5175, 0]
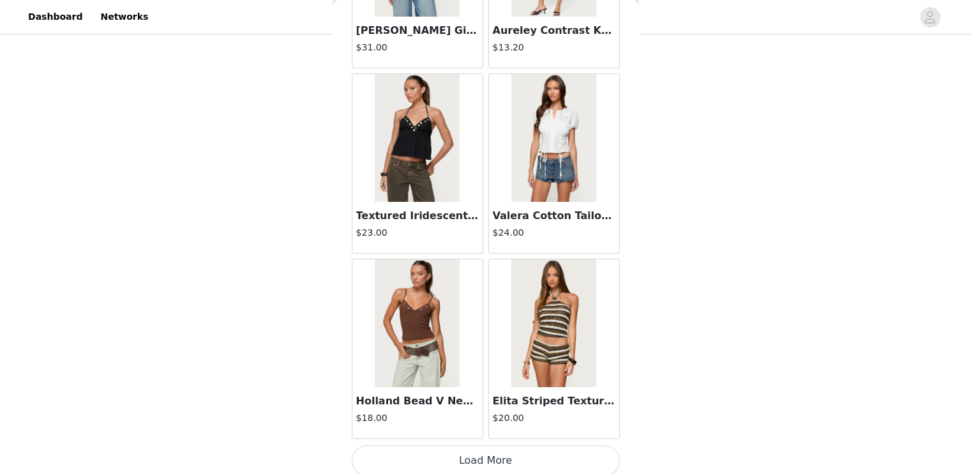
click at [538, 449] on button "Load More" at bounding box center [486, 460] width 268 height 31
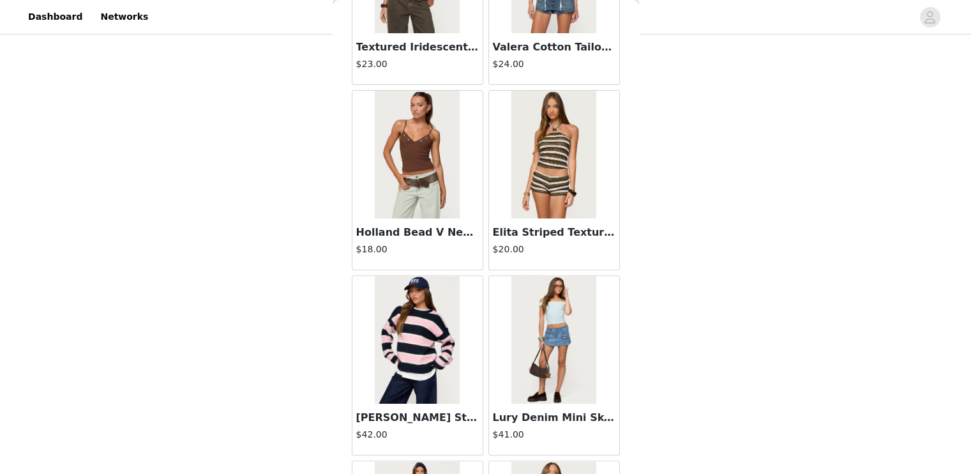
scroll to position [7024, 0]
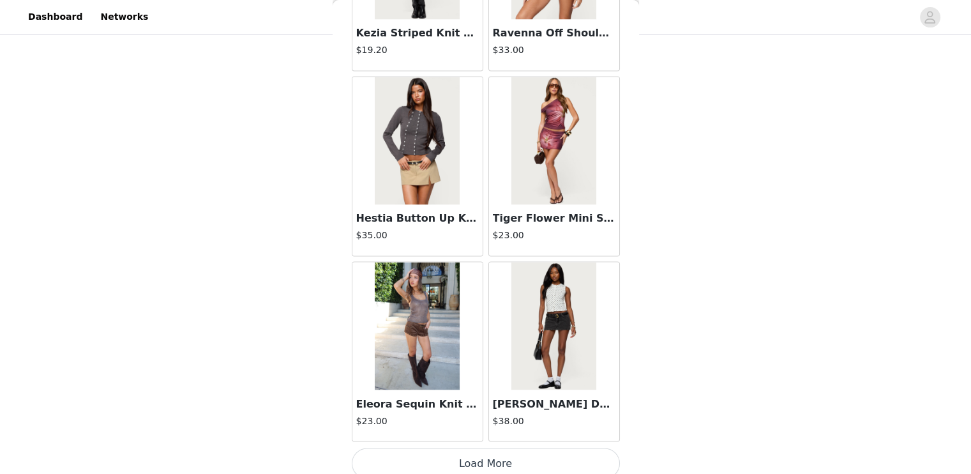
click at [557, 396] on h3 "[PERSON_NAME] Denim Mini Skort" at bounding box center [554, 403] width 123 height 15
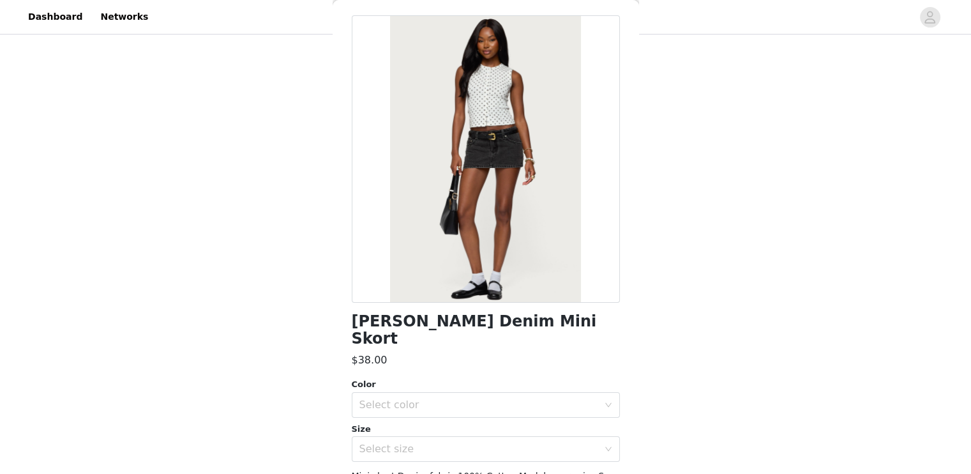
scroll to position [44, 0]
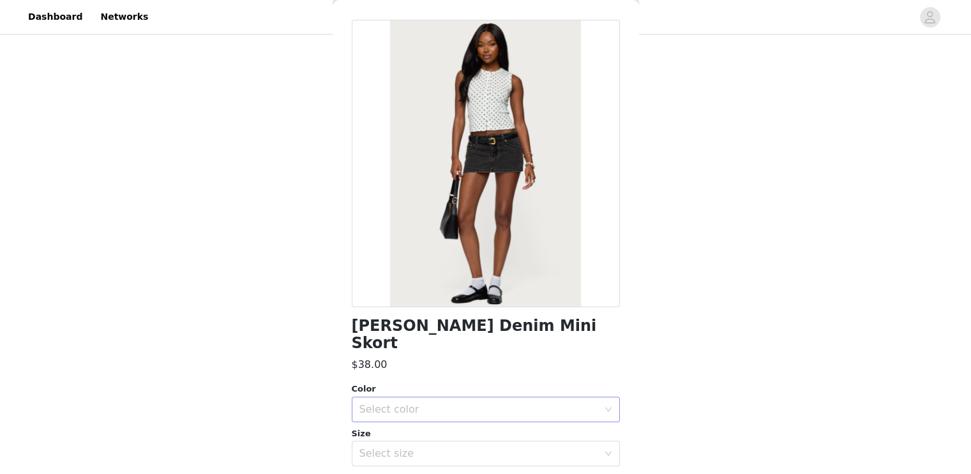
click at [428, 403] on div "Select color" at bounding box center [478, 409] width 239 height 13
click at [409, 426] on li "BLACK WASHED" at bounding box center [480, 420] width 259 height 20
click at [423, 447] on div "Select size" at bounding box center [478, 453] width 239 height 13
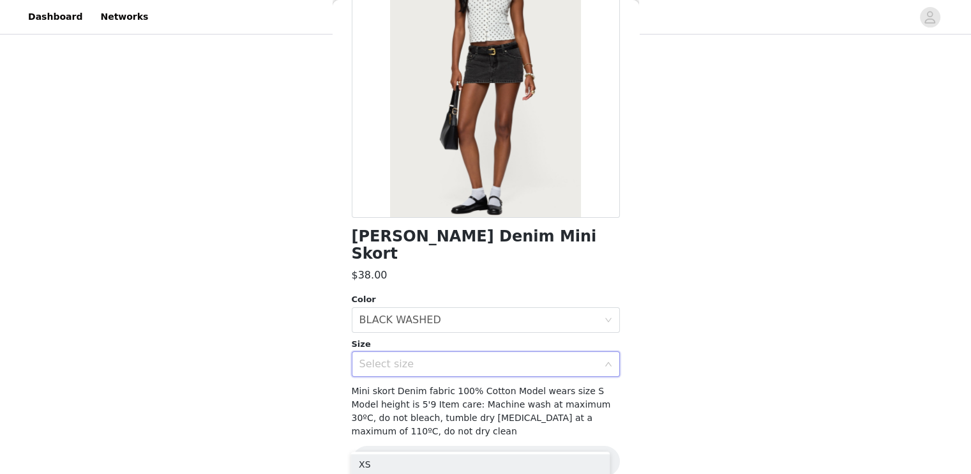
click at [444, 358] on div "Select size" at bounding box center [478, 364] width 239 height 13
click at [444, 352] on div "Select size" at bounding box center [481, 364] width 245 height 24
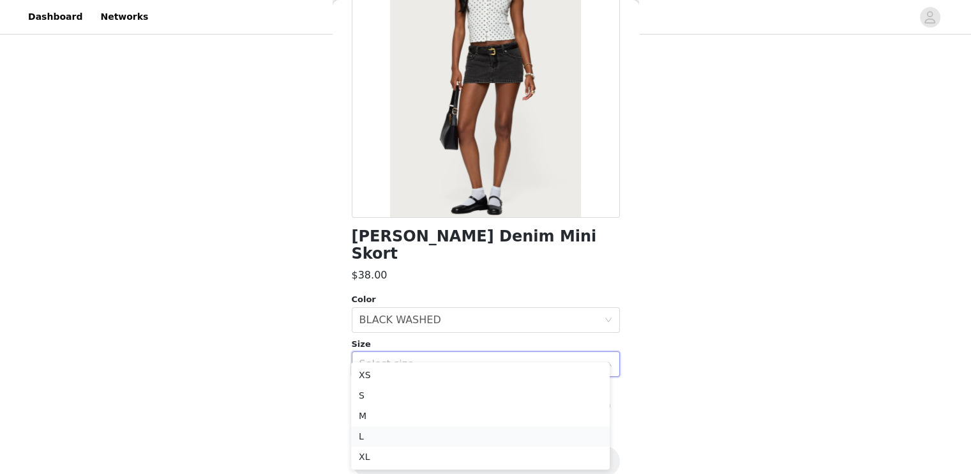
click at [383, 437] on li "L" at bounding box center [480, 436] width 259 height 20
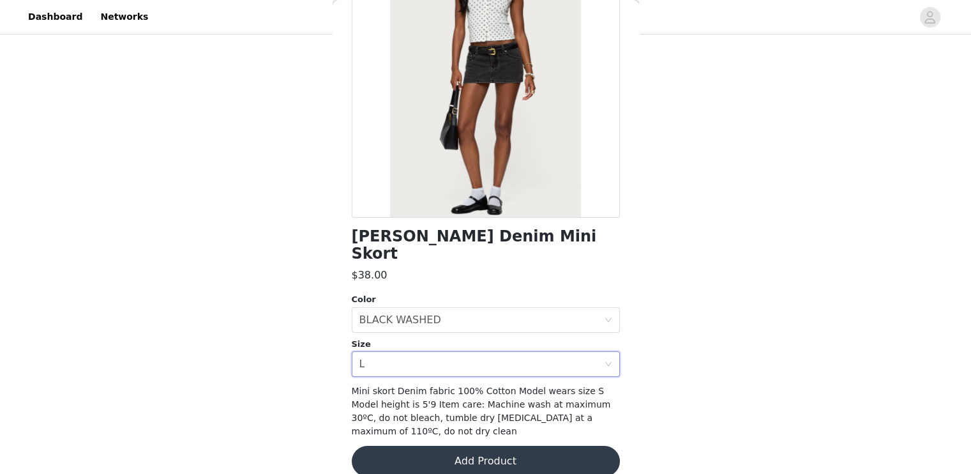
click at [431, 446] on button "Add Product" at bounding box center [486, 461] width 268 height 31
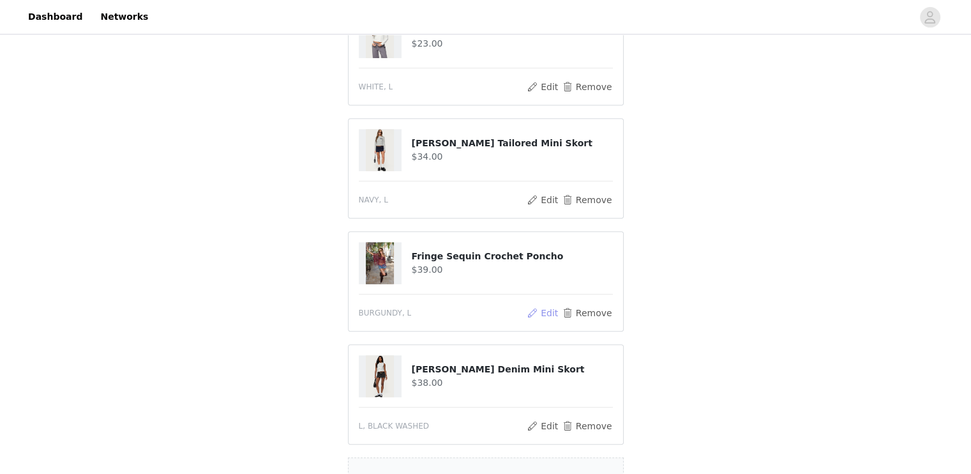
scroll to position [517, 0]
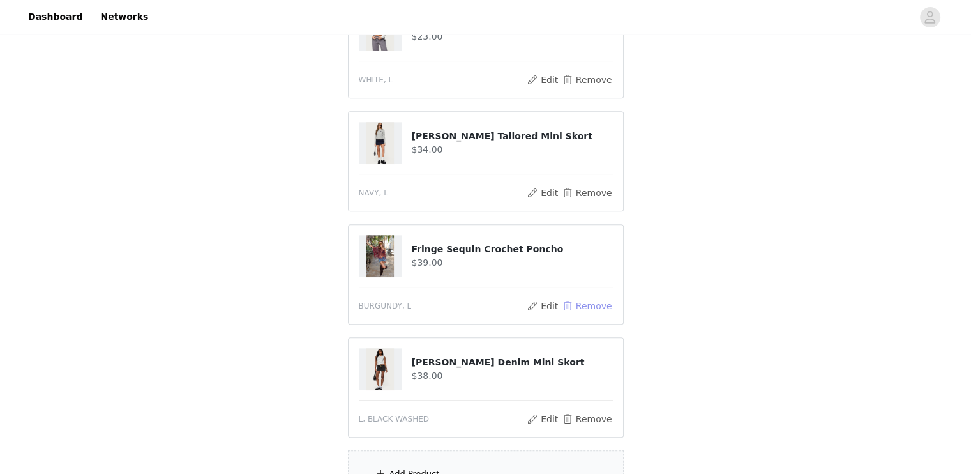
click at [607, 304] on button "Remove" at bounding box center [586, 305] width 51 height 15
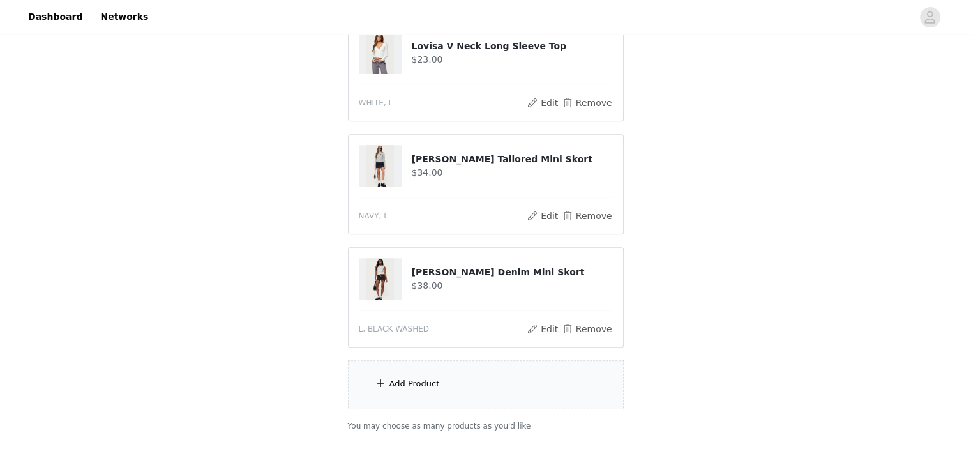
scroll to position [495, 0]
click at [598, 211] on button "Remove" at bounding box center [586, 215] width 51 height 15
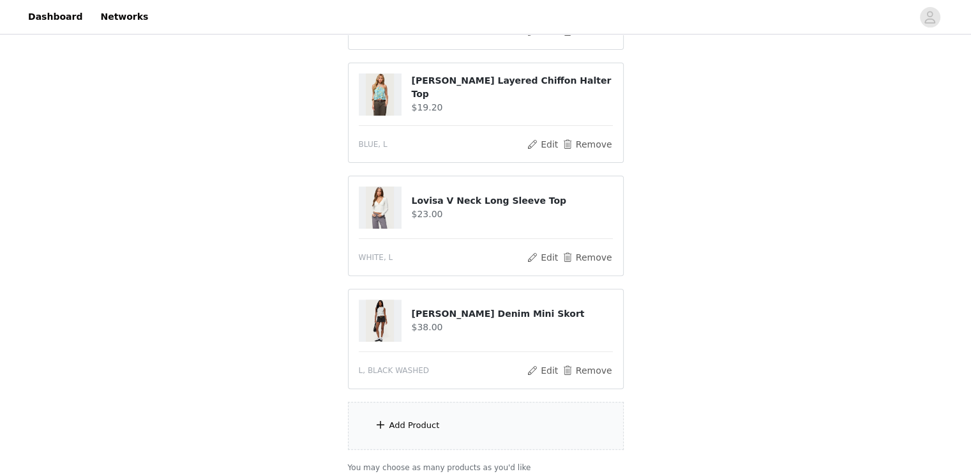
scroll to position [374, 0]
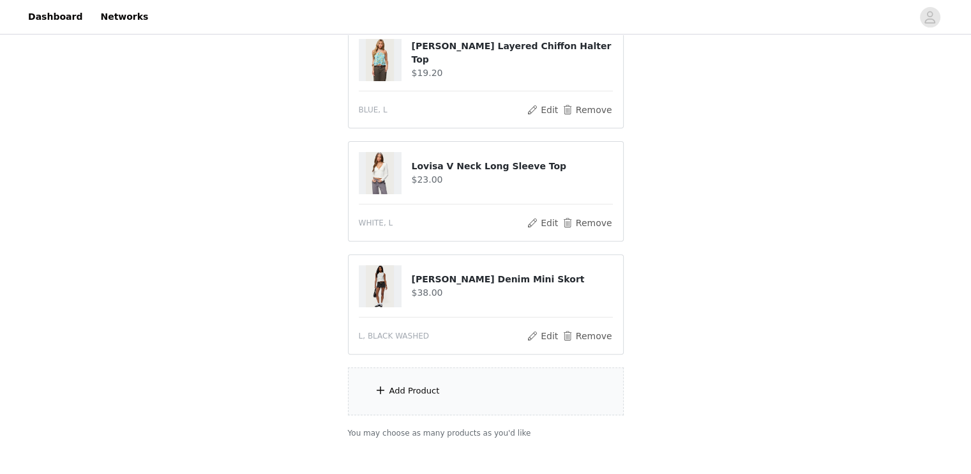
click at [485, 390] on div "Add Product" at bounding box center [486, 391] width 276 height 48
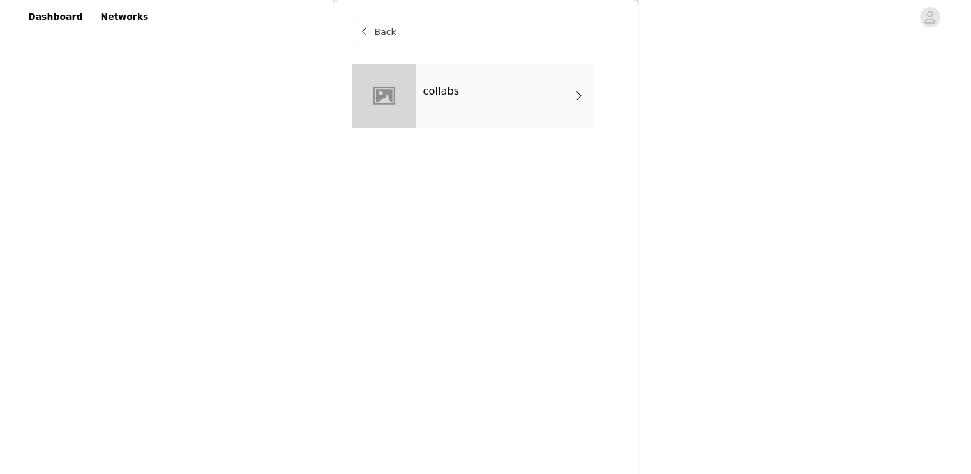
click at [519, 77] on div "collabs" at bounding box center [504, 96] width 177 height 64
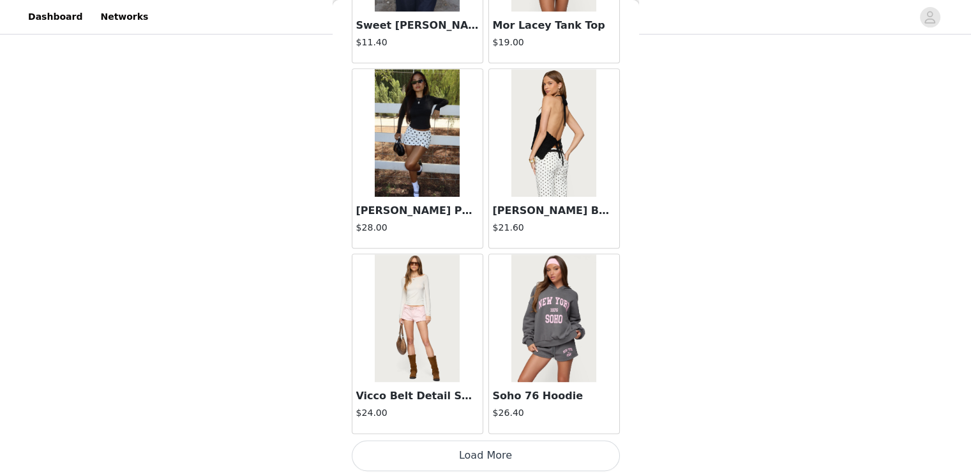
scroll to position [444, 0]
click at [475, 449] on button "Load More" at bounding box center [486, 455] width 268 height 31
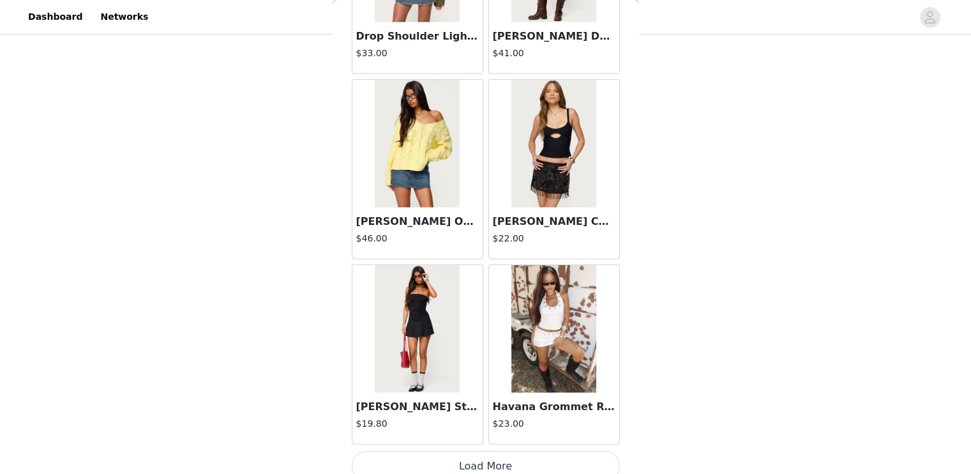
scroll to position [3326, 0]
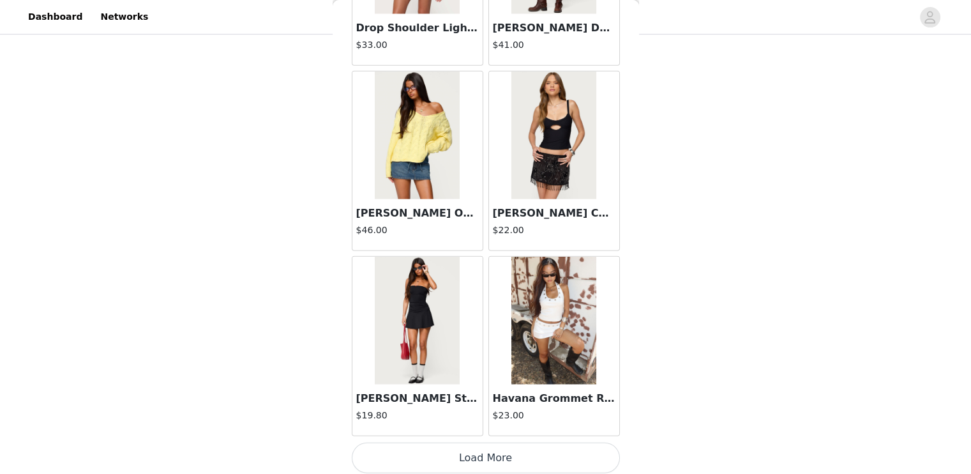
click at [508, 461] on button "Load More" at bounding box center [486, 457] width 268 height 31
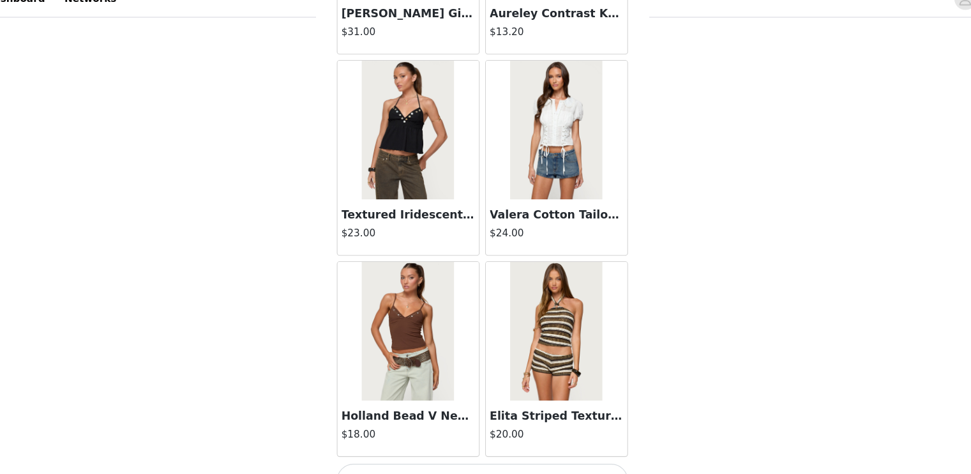
scroll to position [444, 0]
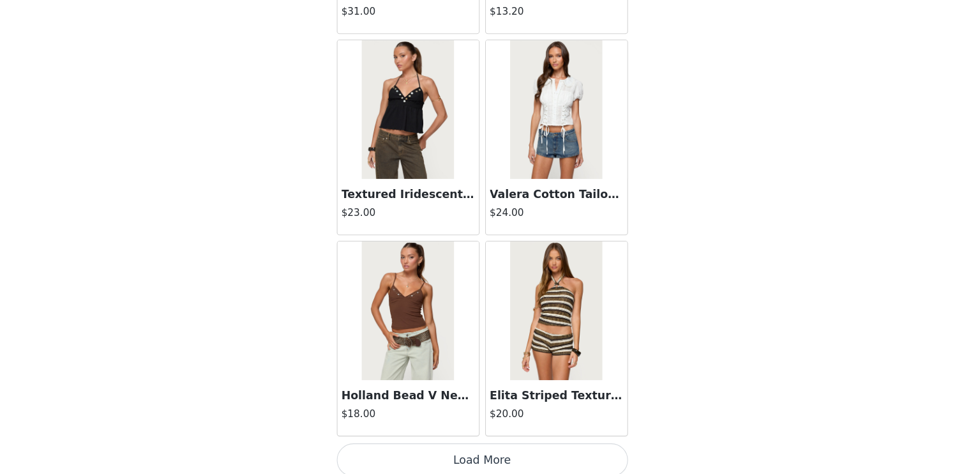
click at [490, 446] on button "Load More" at bounding box center [486, 460] width 268 height 31
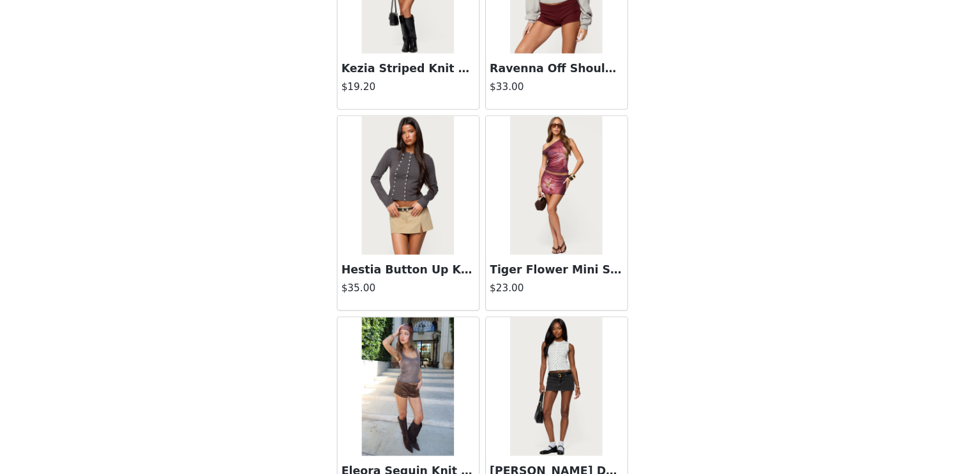
scroll to position [7024, 0]
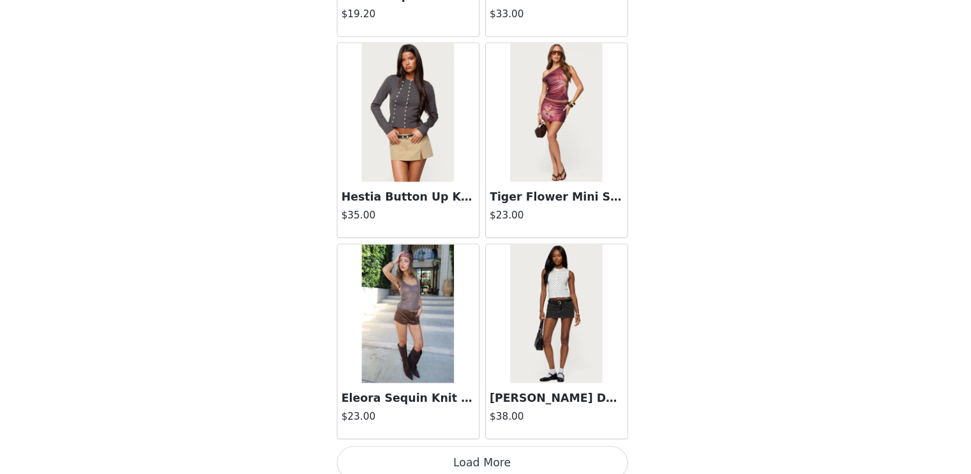
click at [497, 448] on button "Load More" at bounding box center [486, 463] width 268 height 31
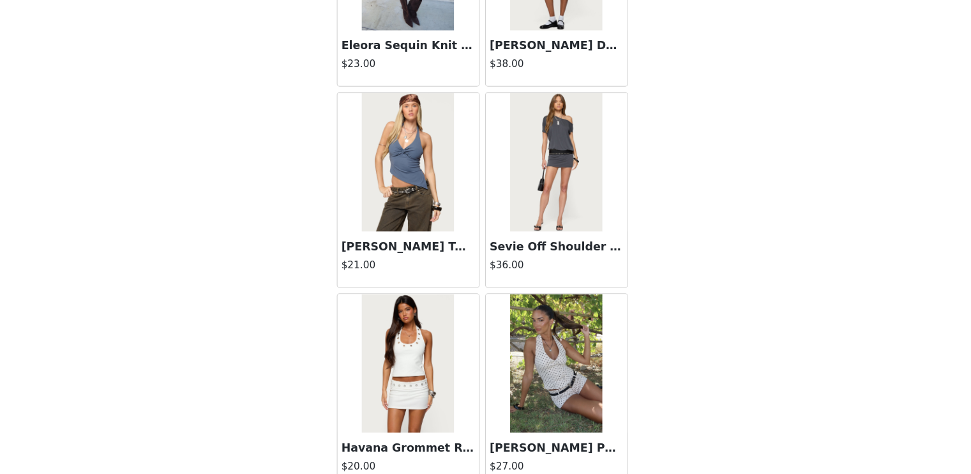
scroll to position [7464, 0]
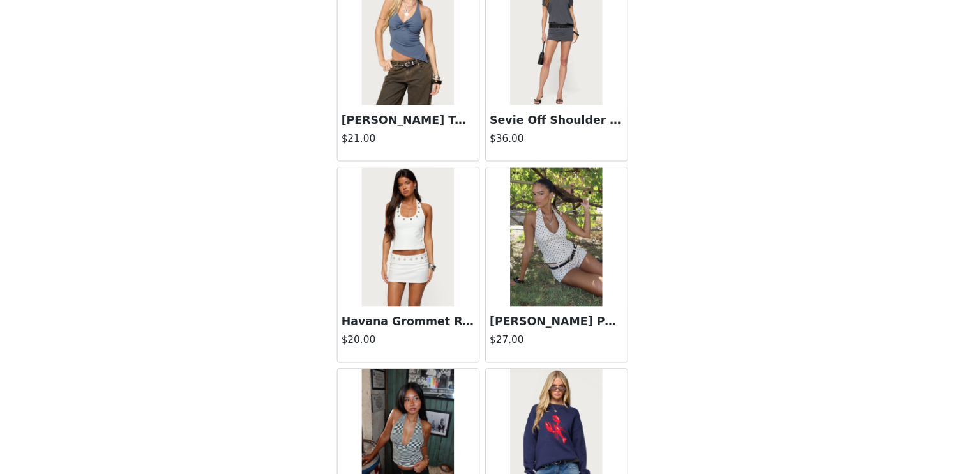
click at [435, 326] on h3 "Havana Grommet Ribbed Halter Top" at bounding box center [417, 333] width 123 height 15
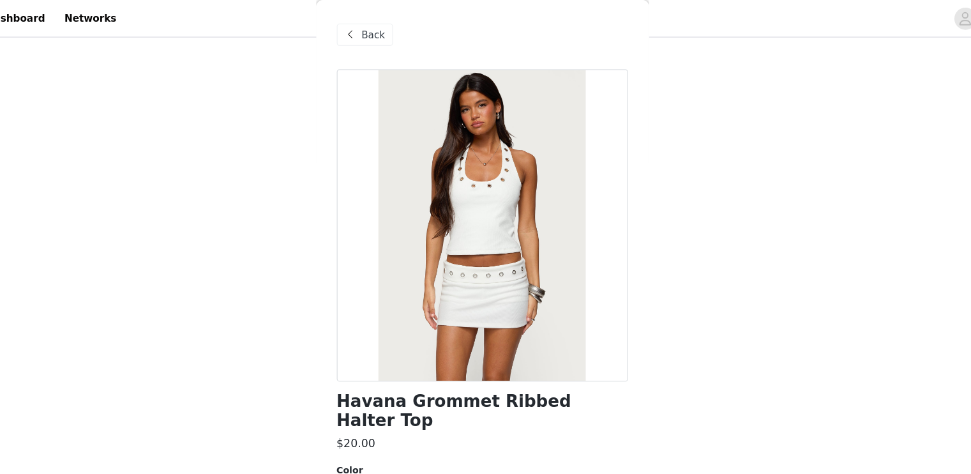
scroll to position [393, 0]
click at [367, 28] on span at bounding box center [364, 31] width 15 height 15
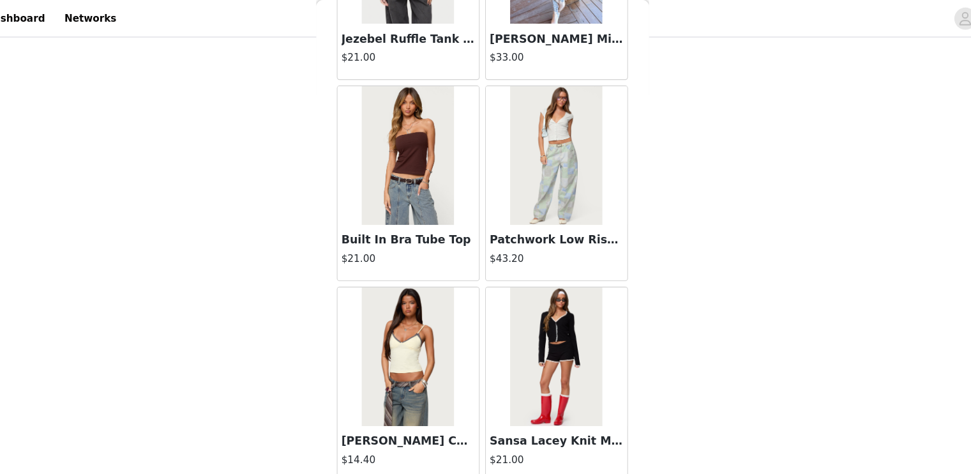
scroll to position [444, 0]
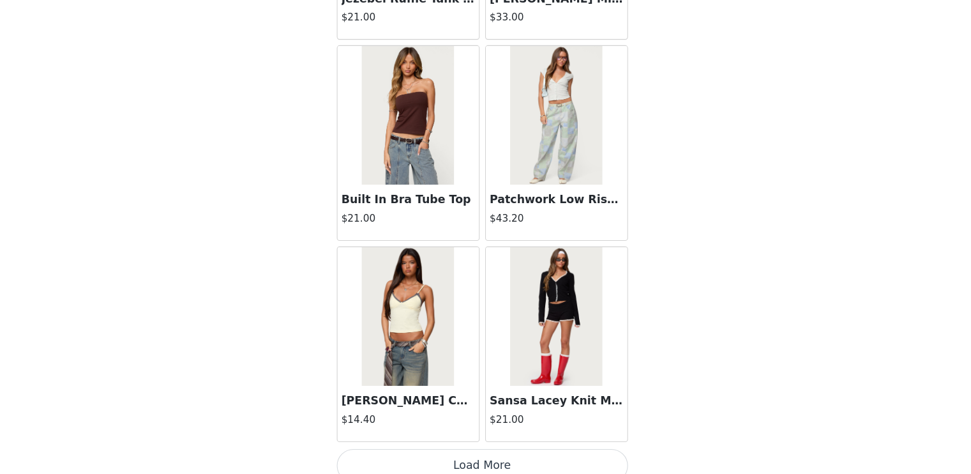
click at [488, 453] on button "Load More" at bounding box center [486, 465] width 268 height 31
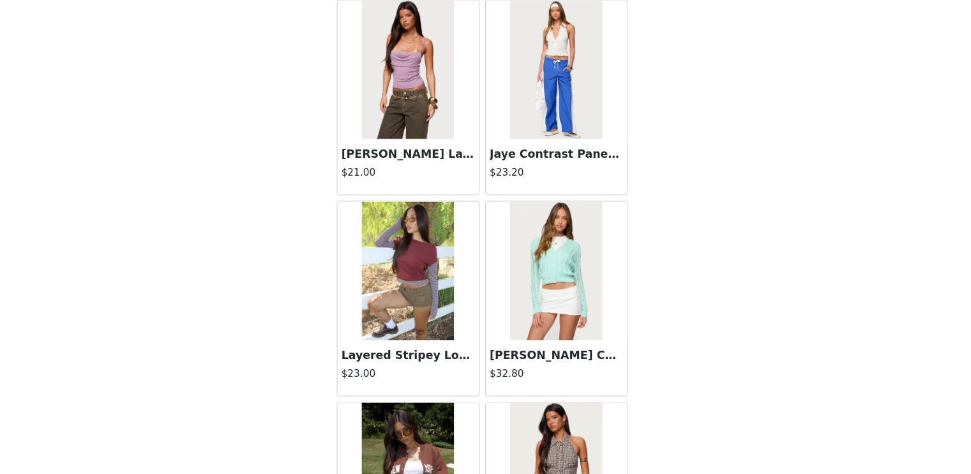
scroll to position [10722, 0]
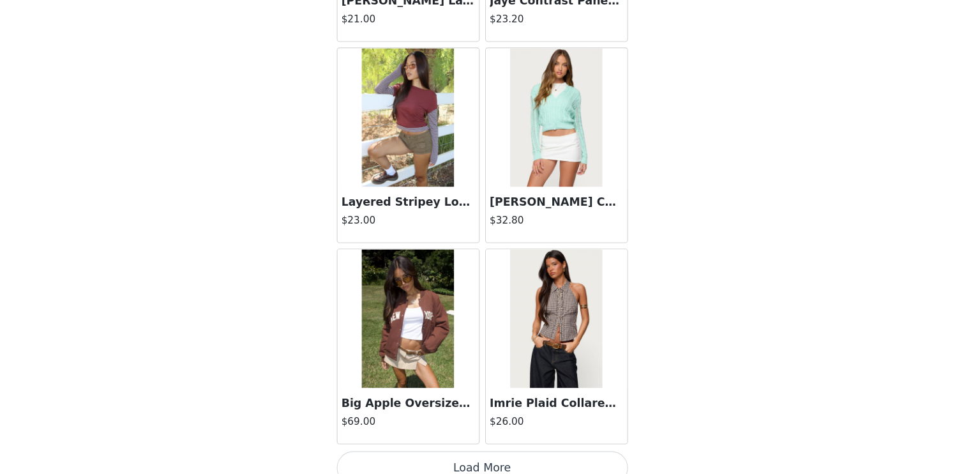
click at [517, 453] on button "Load More" at bounding box center [486, 468] width 268 height 31
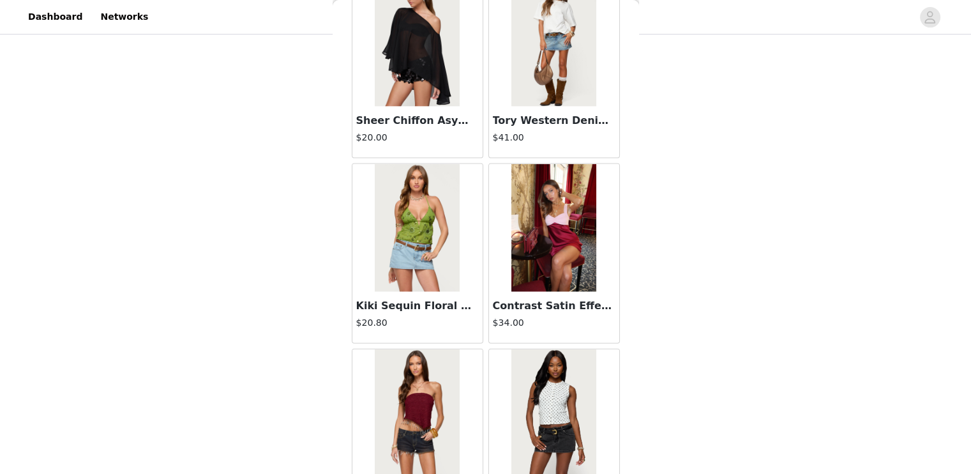
scroll to position [12571, 0]
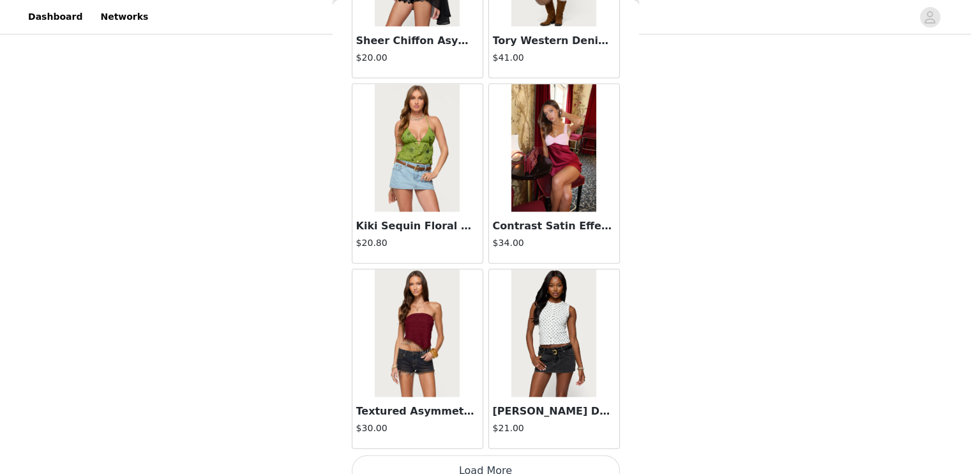
click at [501, 458] on button "Load More" at bounding box center [486, 470] width 268 height 31
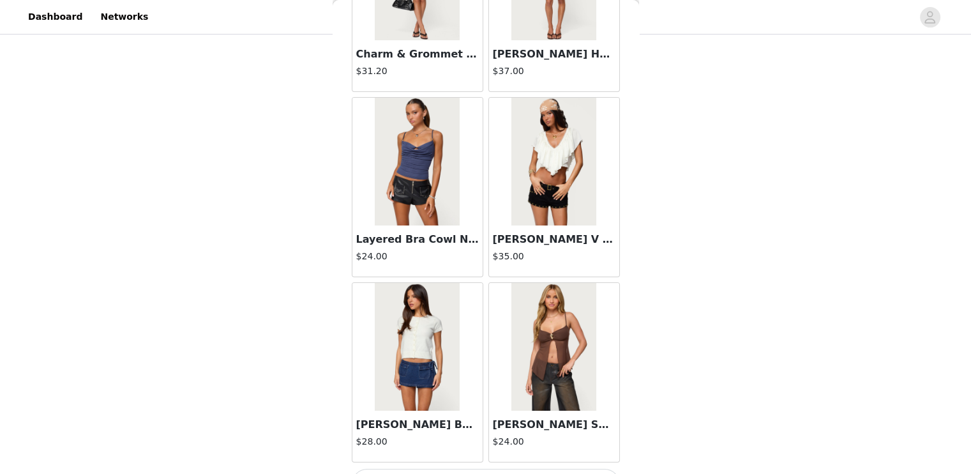
scroll to position [14420, 0]
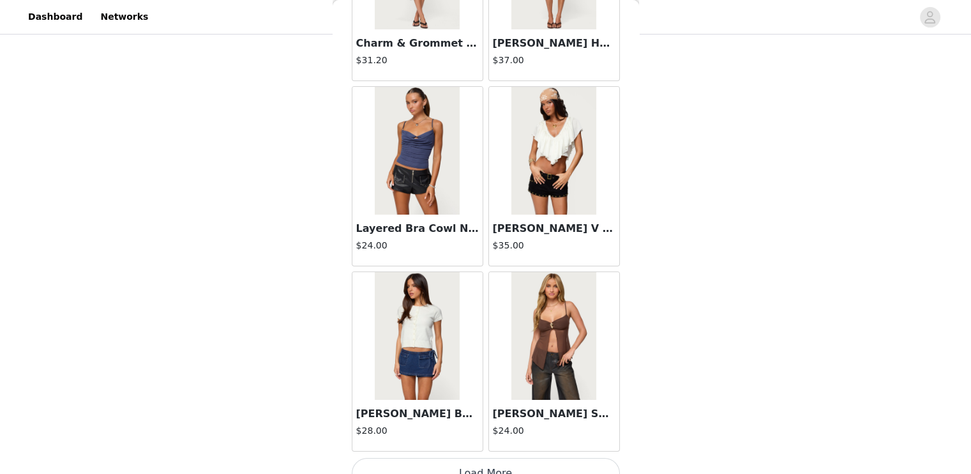
click at [490, 458] on button "Load More" at bounding box center [486, 473] width 268 height 31
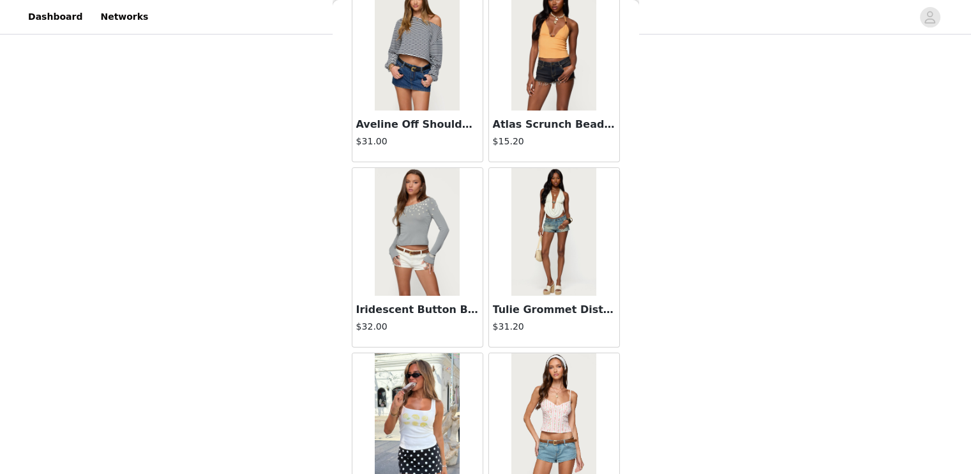
scroll to position [0, 0]
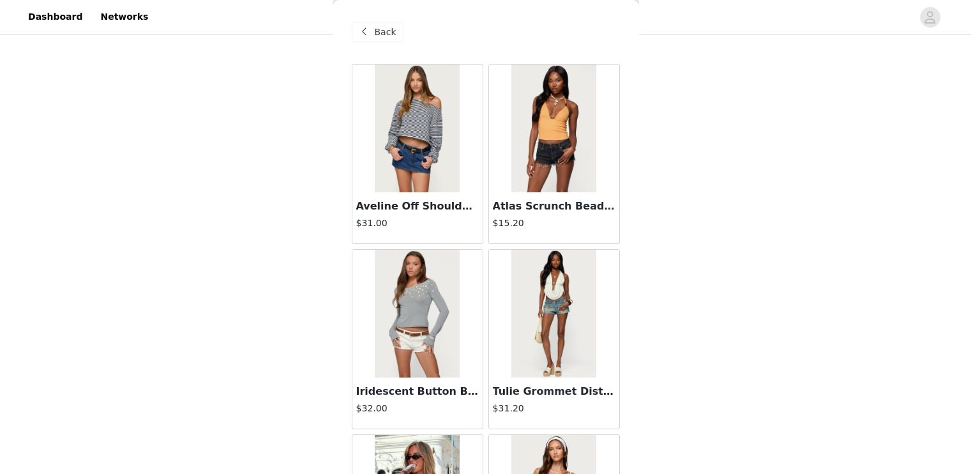
click at [386, 27] on span "Back" at bounding box center [386, 32] width 22 height 13
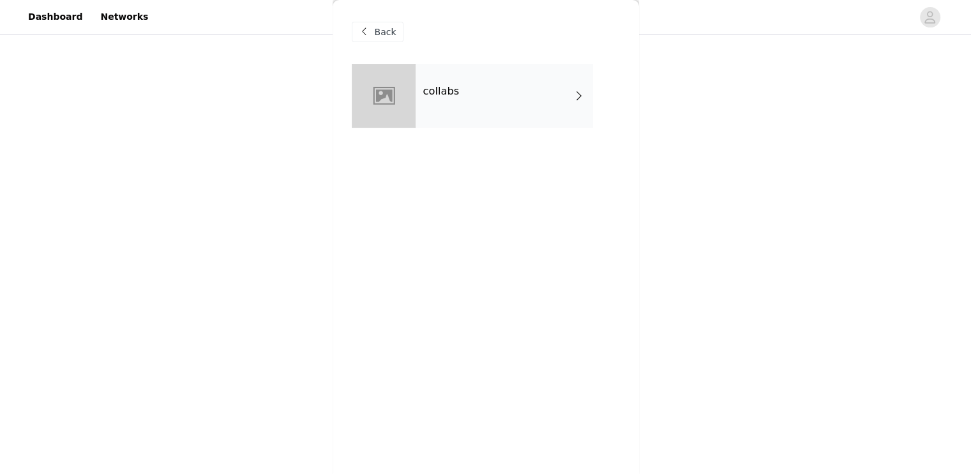
click at [438, 92] on h4 "collabs" at bounding box center [441, 91] width 36 height 11
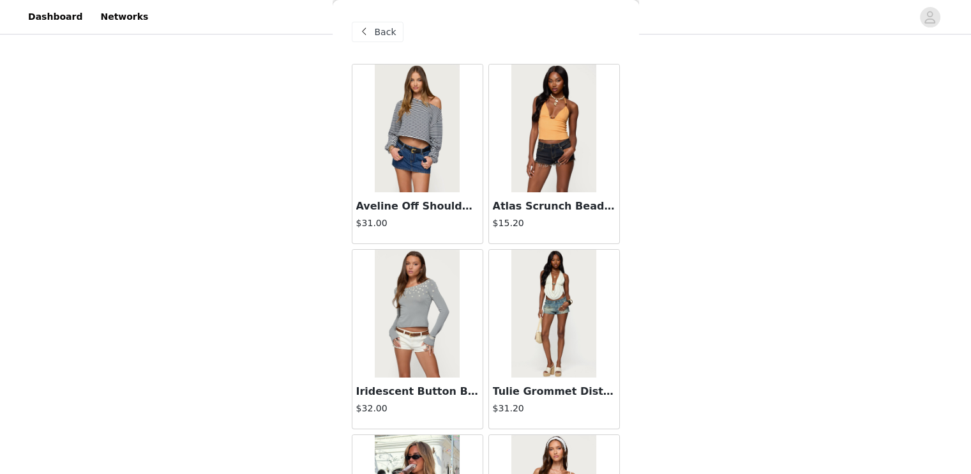
click at [455, 162] on img at bounding box center [417, 128] width 85 height 128
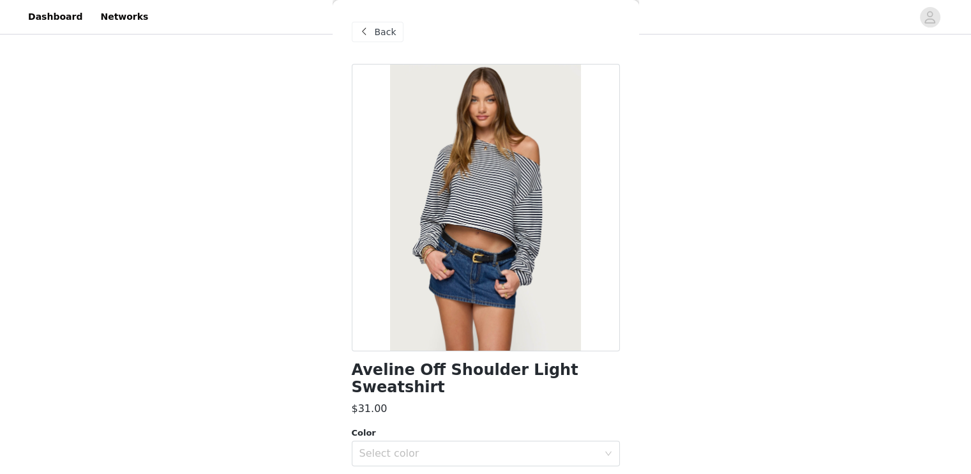
scroll to position [151, 0]
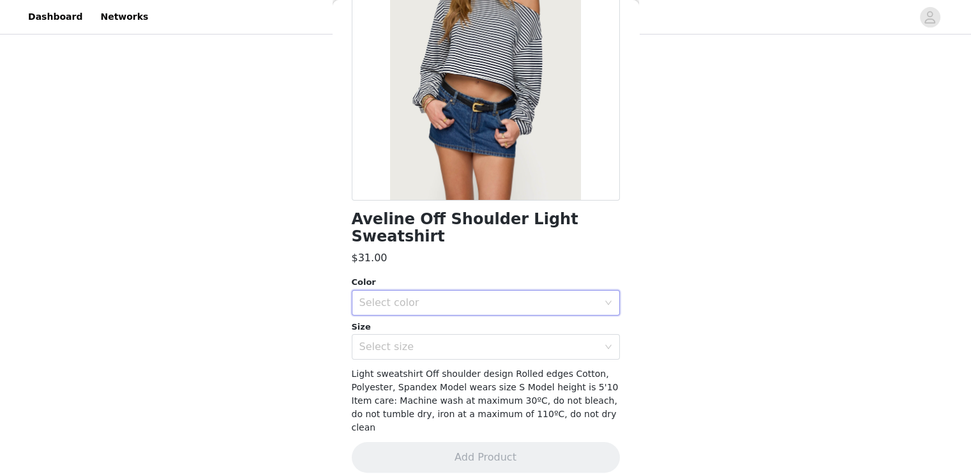
click at [501, 314] on div "Select color" at bounding box center [486, 303] width 268 height 26
click at [467, 336] on li "NAVY AND WHITE" at bounding box center [480, 331] width 259 height 20
click at [465, 342] on div "Select size" at bounding box center [478, 346] width 239 height 13
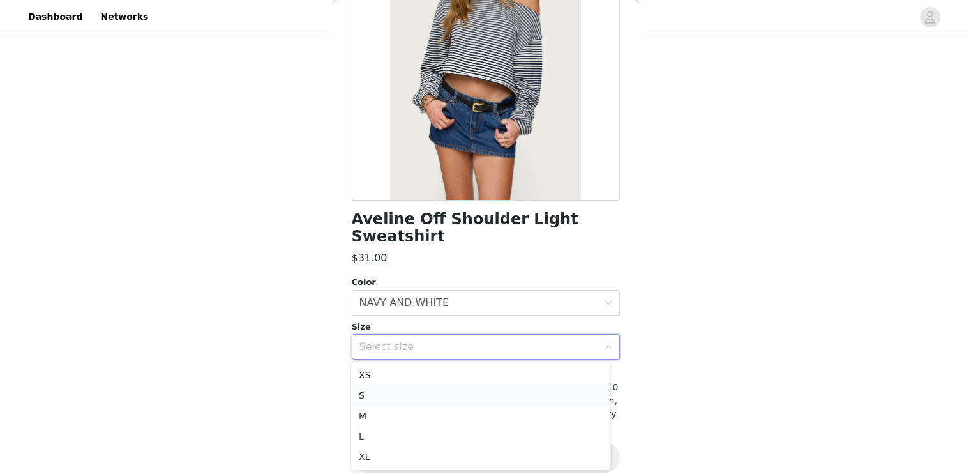
click at [450, 399] on li "S" at bounding box center [480, 395] width 259 height 20
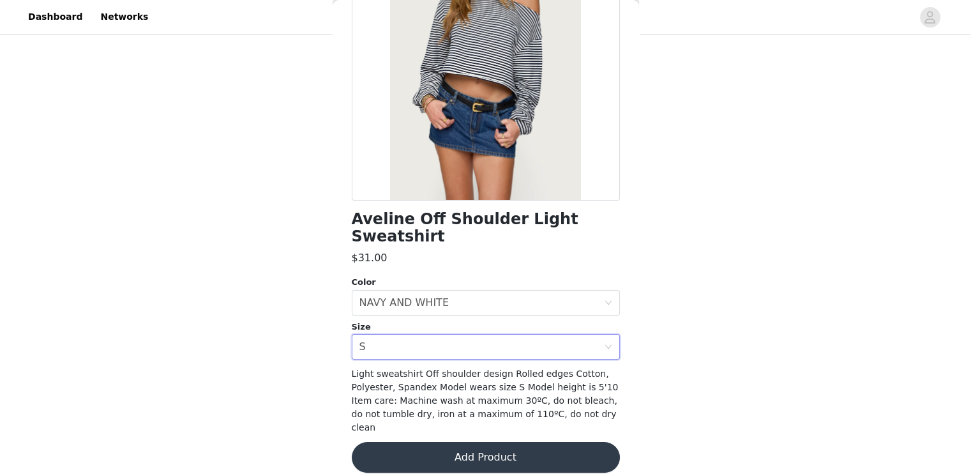
click at [444, 442] on button "Add Product" at bounding box center [486, 457] width 268 height 31
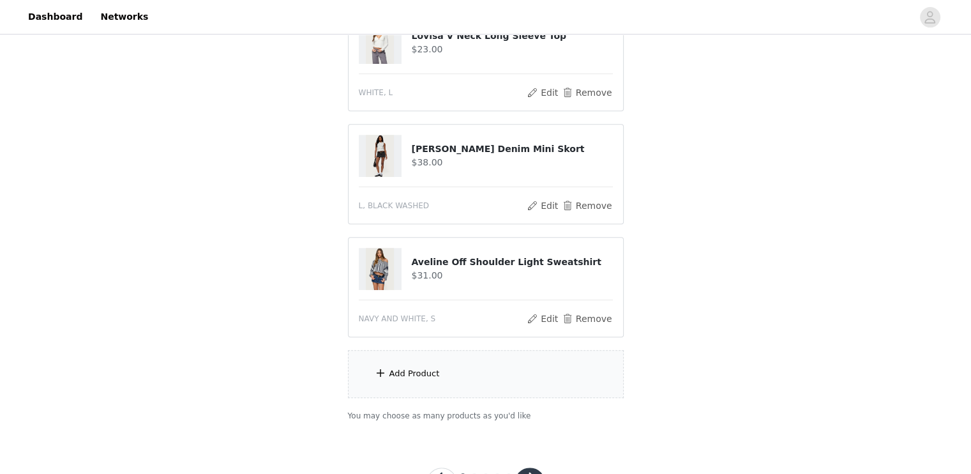
scroll to position [557, 0]
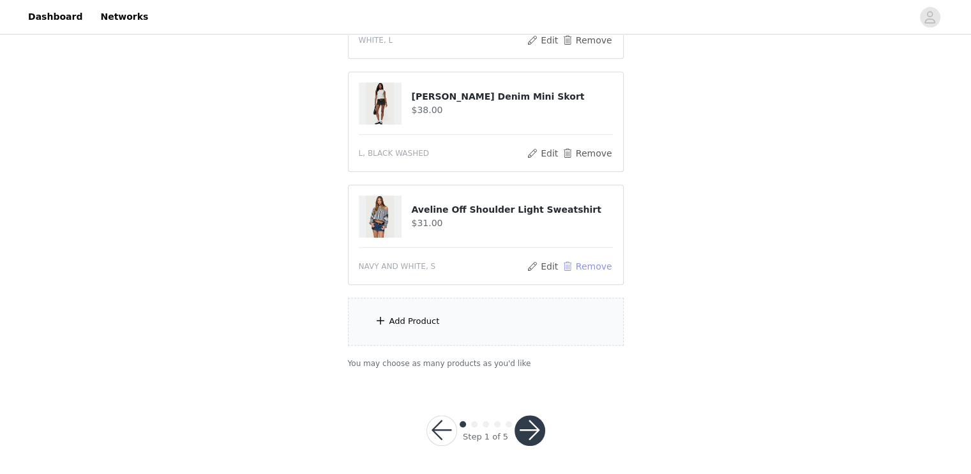
click at [590, 265] on button "Remove" at bounding box center [586, 266] width 51 height 15
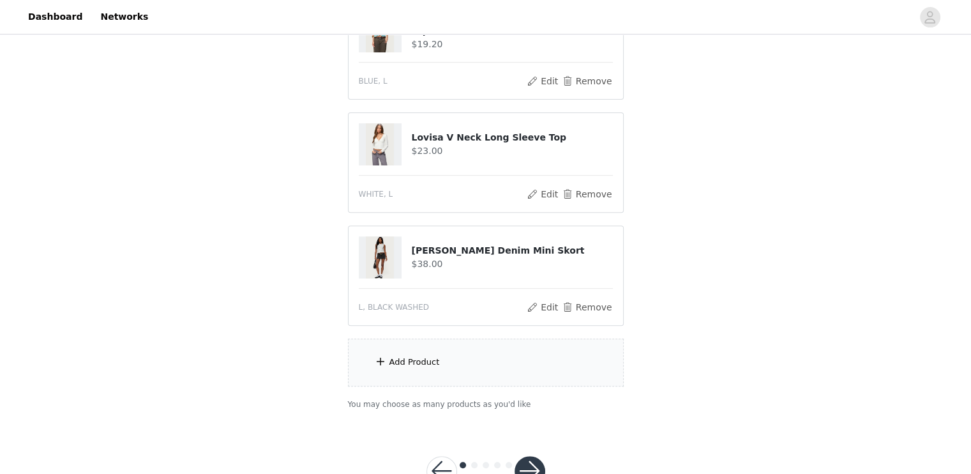
scroll to position [404, 0]
click at [457, 356] on div "Add Product" at bounding box center [486, 362] width 276 height 48
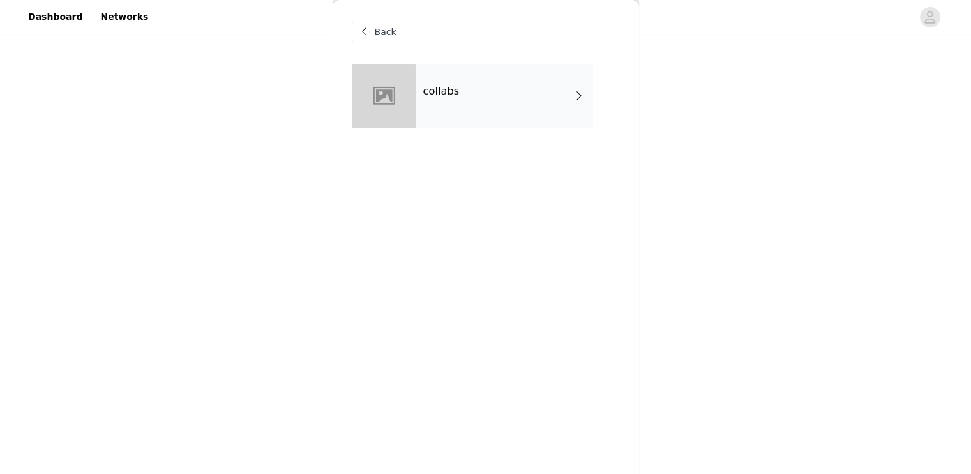
click at [485, 112] on div "collabs" at bounding box center [504, 96] width 177 height 64
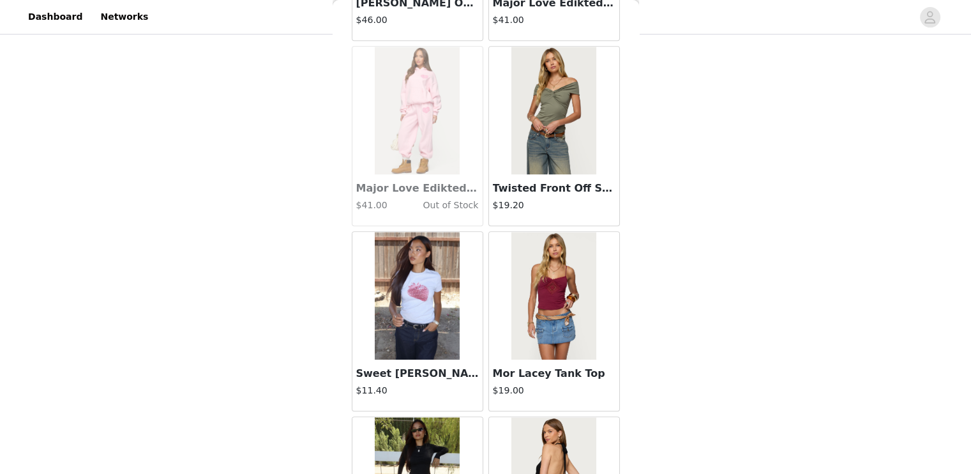
scroll to position [1477, 0]
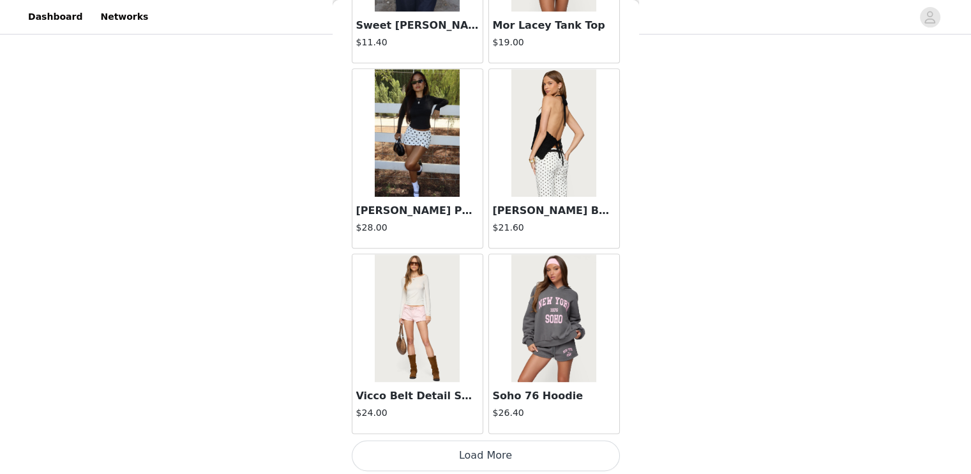
click at [492, 444] on button "Load More" at bounding box center [486, 455] width 268 height 31
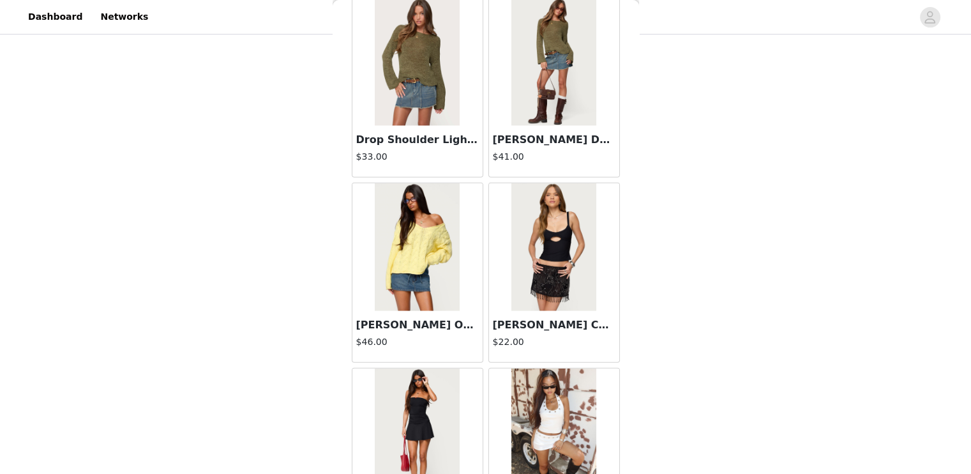
scroll to position [3326, 0]
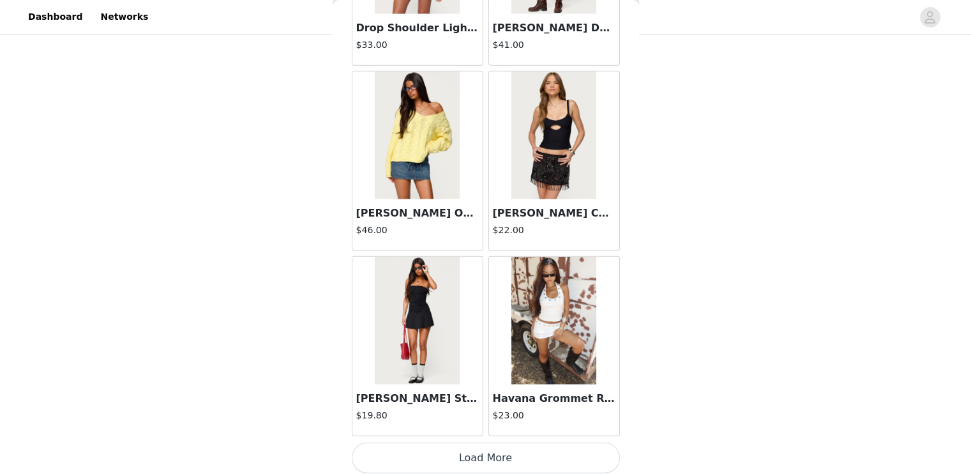
click at [472, 447] on button "Load More" at bounding box center [486, 457] width 268 height 31
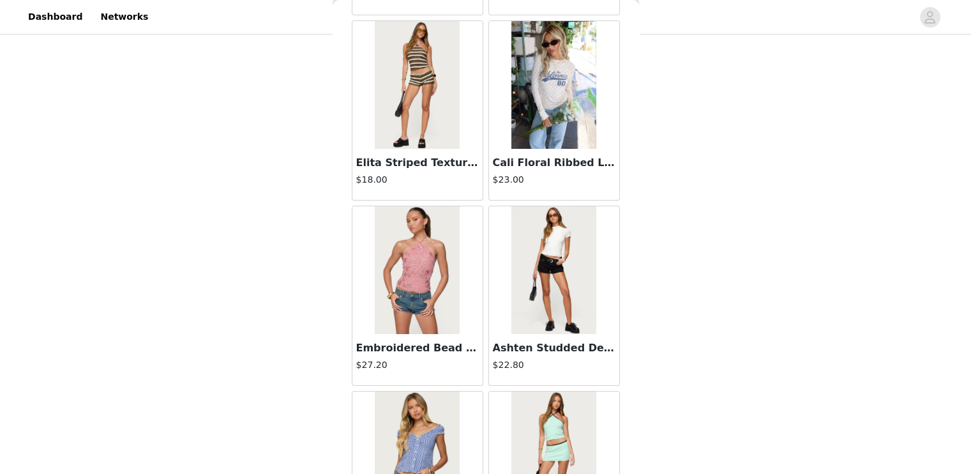
scroll to position [5175, 0]
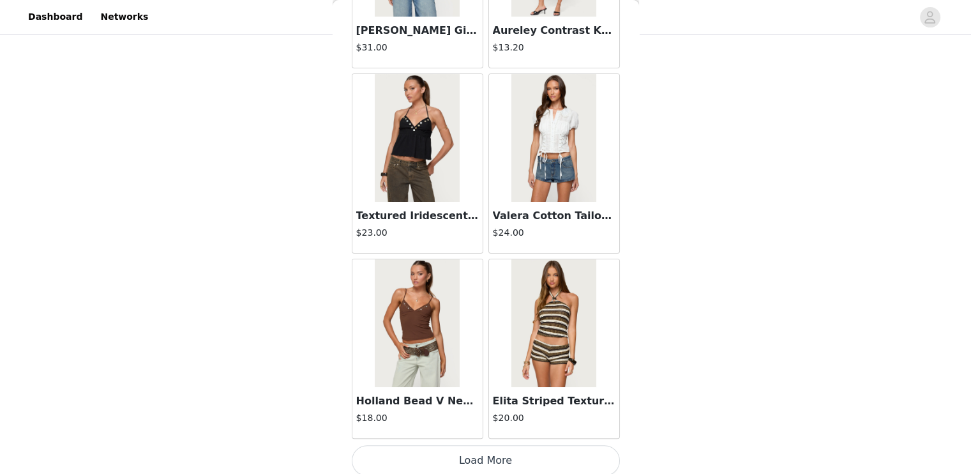
click at [490, 461] on button "Load More" at bounding box center [486, 460] width 268 height 31
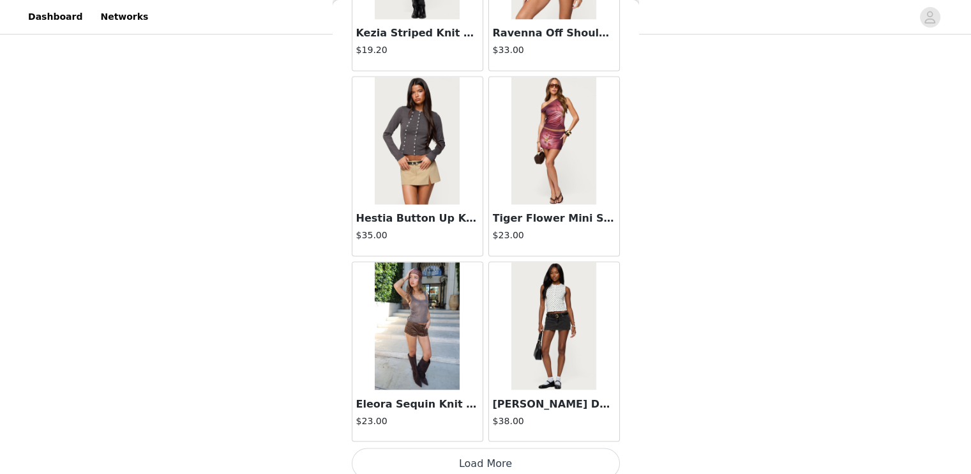
click at [483, 459] on button "Load More" at bounding box center [486, 463] width 268 height 31
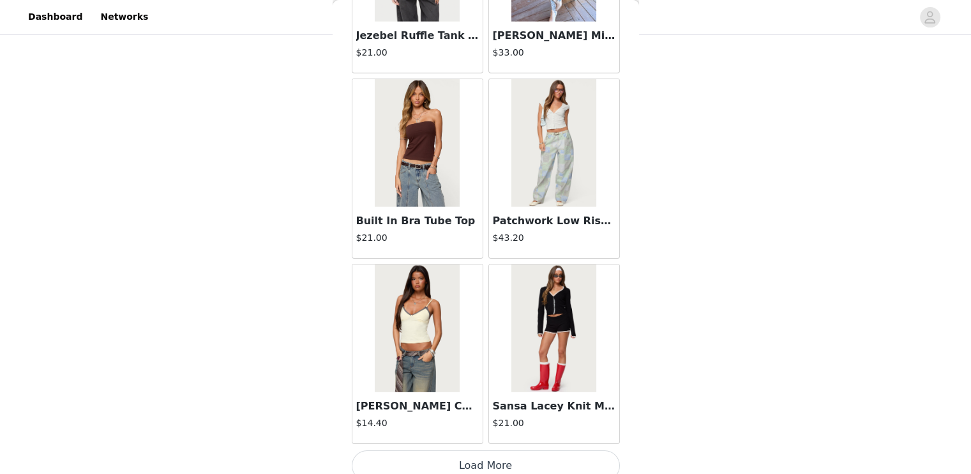
click at [579, 457] on button "Load More" at bounding box center [486, 465] width 268 height 31
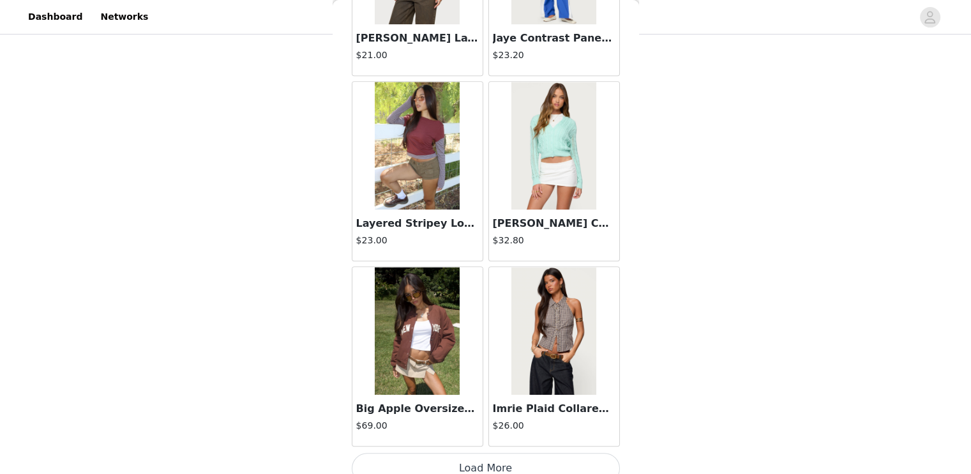
click at [577, 453] on button "Load More" at bounding box center [486, 468] width 268 height 31
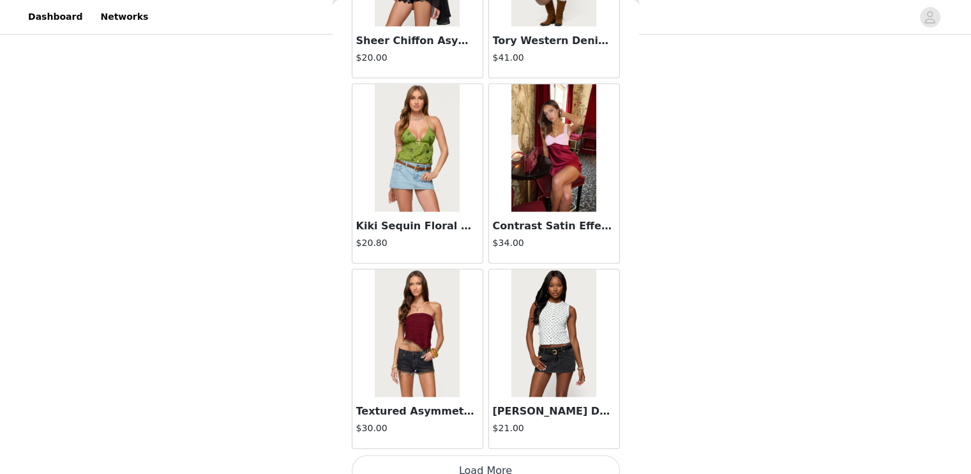
click at [578, 467] on button "Load More" at bounding box center [486, 470] width 268 height 31
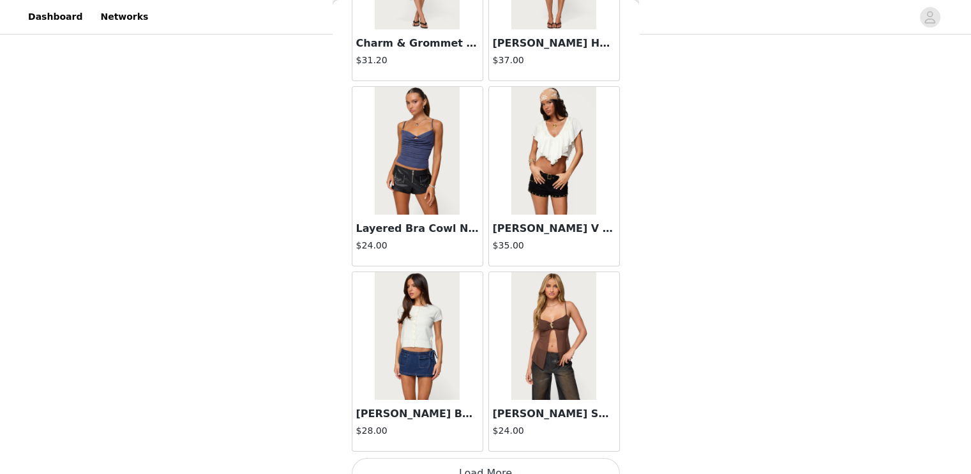
click at [570, 458] on button "Load More" at bounding box center [486, 473] width 268 height 31
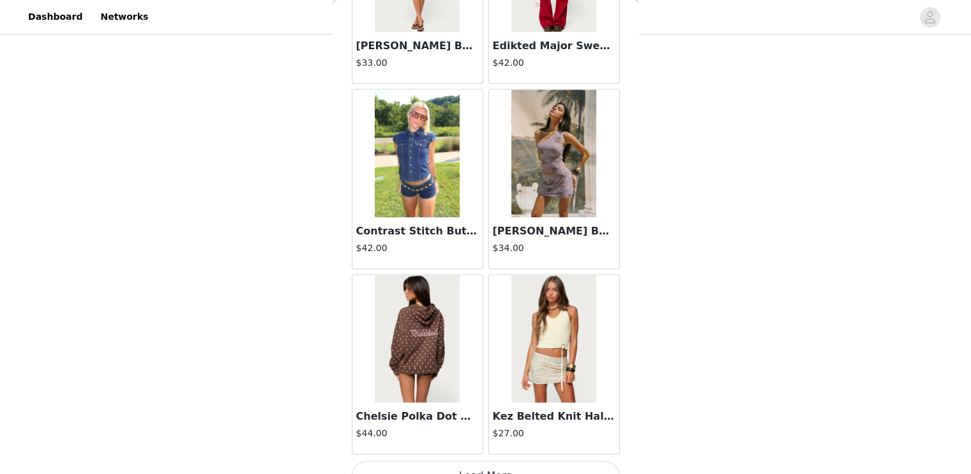
click at [575, 460] on button "Load More" at bounding box center [486, 475] width 268 height 31
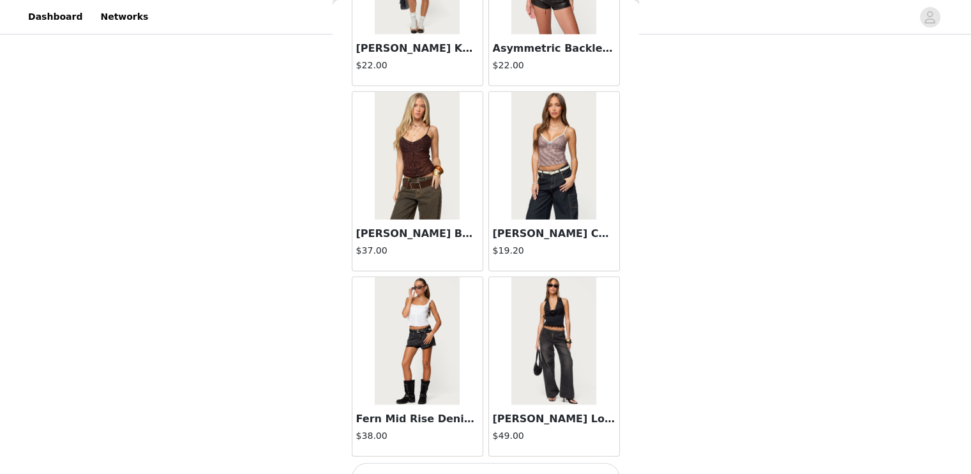
click at [577, 463] on button "Load More" at bounding box center [486, 478] width 268 height 31
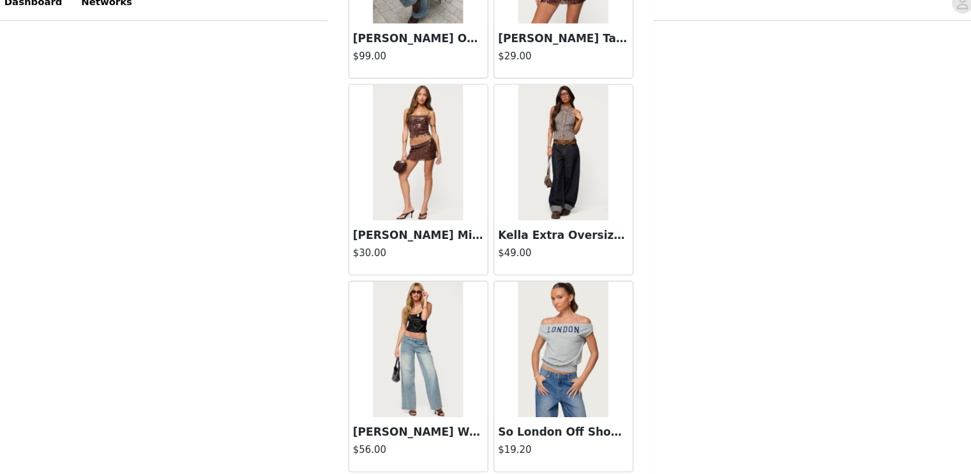
scroll to position [445, 0]
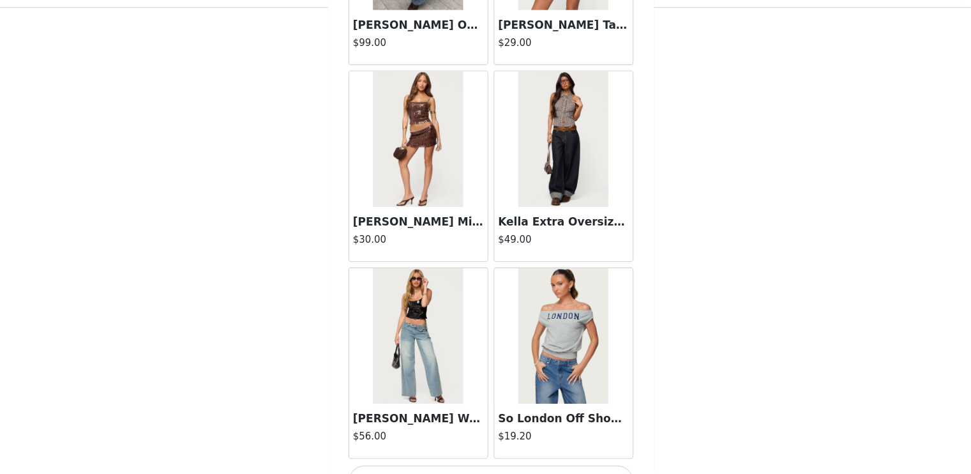
click at [568, 465] on button "Load More" at bounding box center [486, 480] width 268 height 31
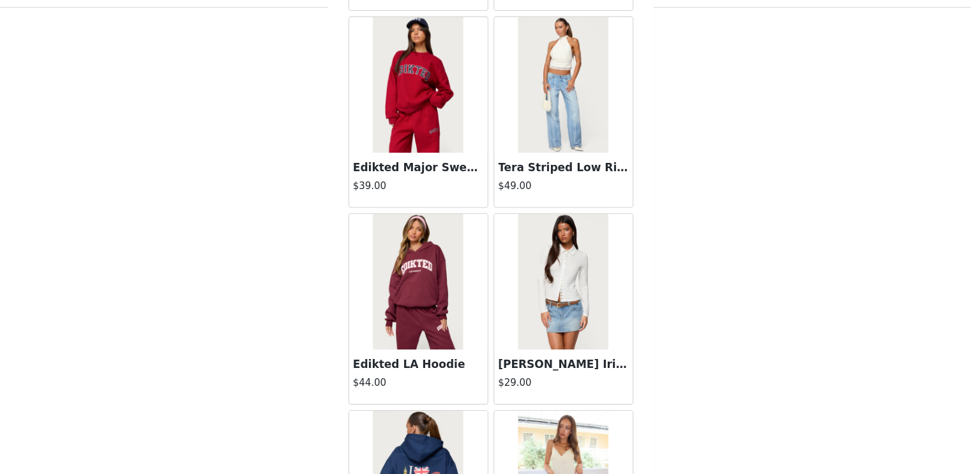
scroll to position [21816, 0]
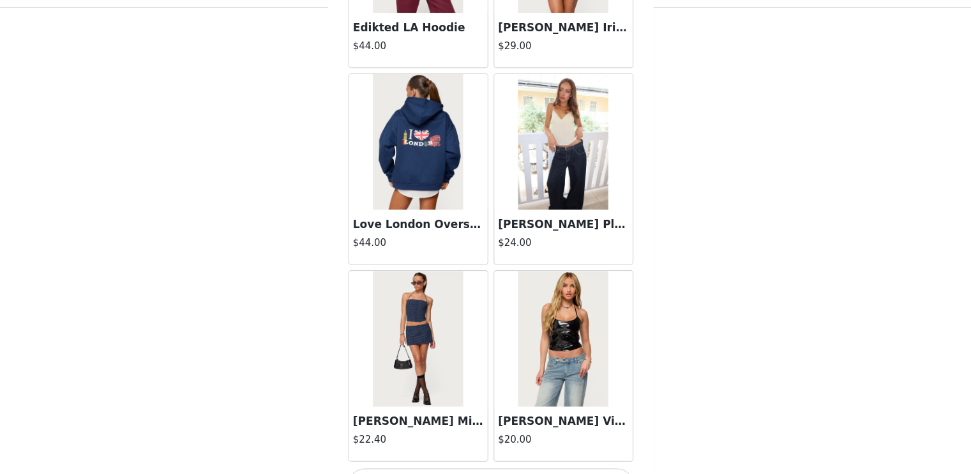
click at [584, 468] on button "Load More" at bounding box center [486, 483] width 268 height 31
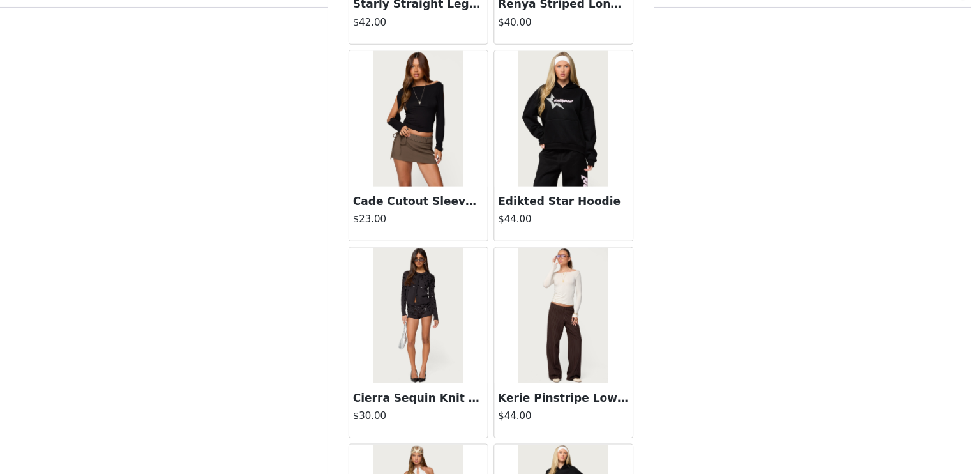
scroll to position [23665, 0]
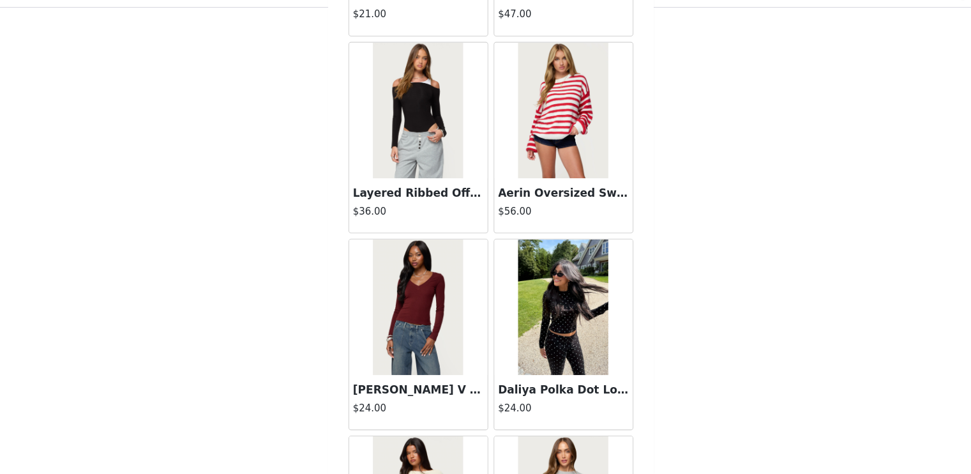
scroll to position [25514, 0]
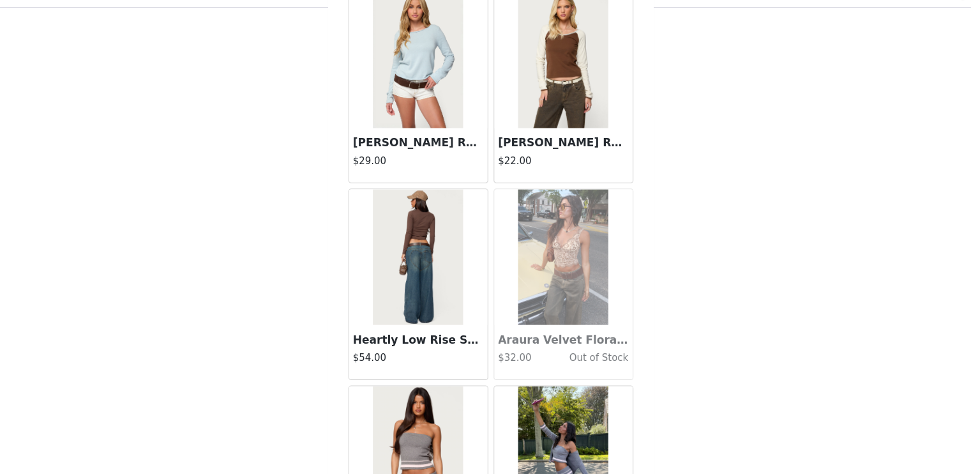
scroll to position [27363, 0]
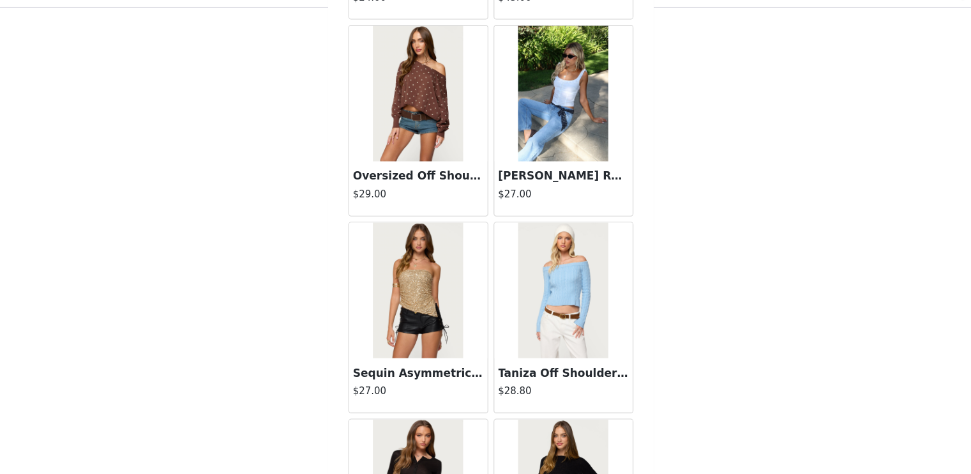
scroll to position [31061, 0]
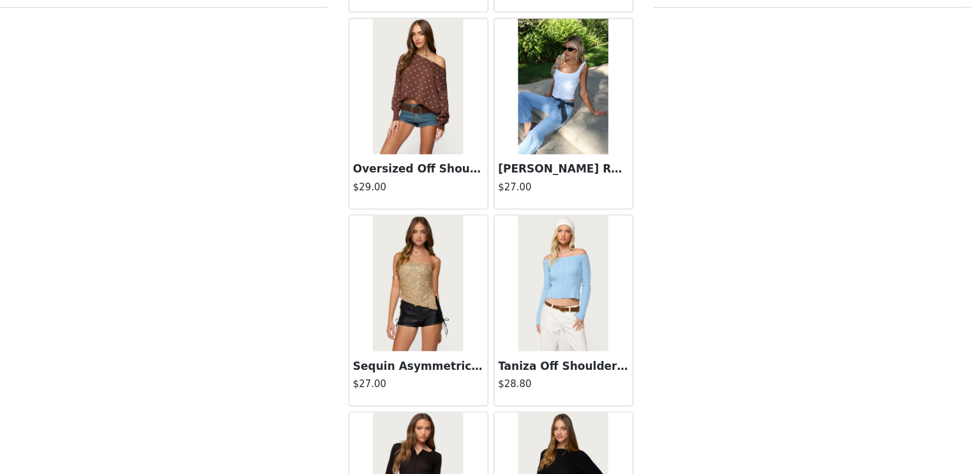
scroll to position [30755, 0]
click at [410, 275] on img at bounding box center [417, 294] width 85 height 128
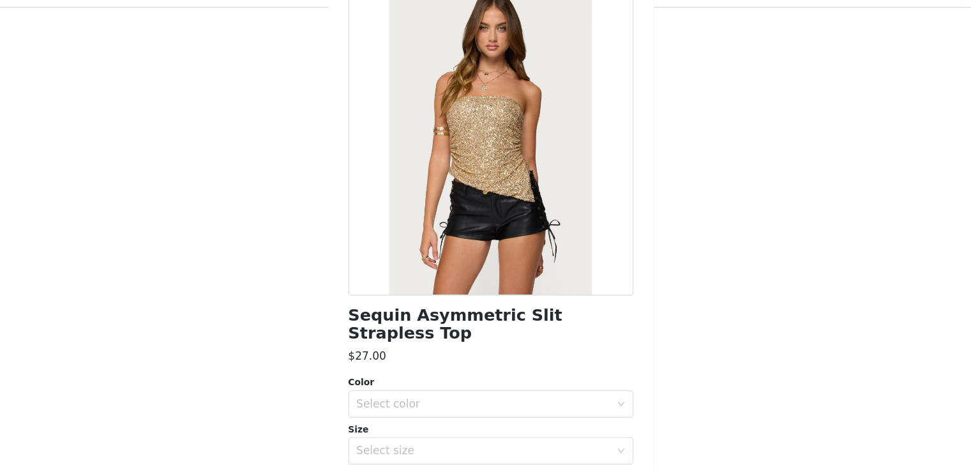
scroll to position [38, 0]
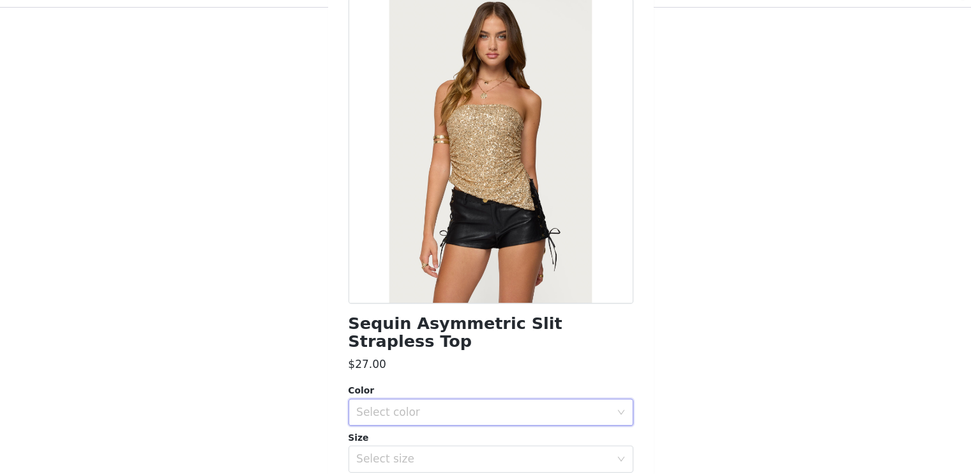
click at [448, 403] on div "Select color" at bounding box center [481, 415] width 245 height 24
click at [433, 423] on li "GOLD" at bounding box center [480, 425] width 259 height 20
click at [410, 453] on div "Select size" at bounding box center [478, 459] width 239 height 13
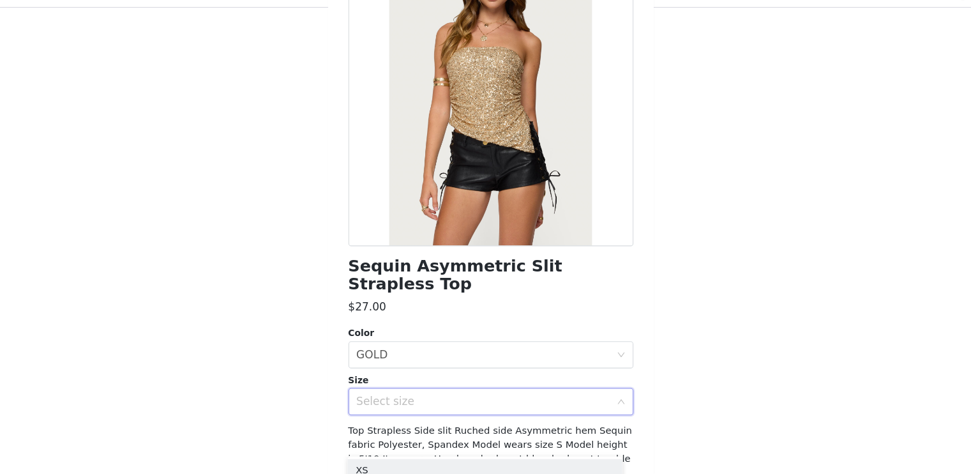
scroll to position [93, 0]
click at [430, 398] on div "Select size" at bounding box center [478, 404] width 239 height 13
click at [431, 398] on div "Select size" at bounding box center [478, 404] width 239 height 13
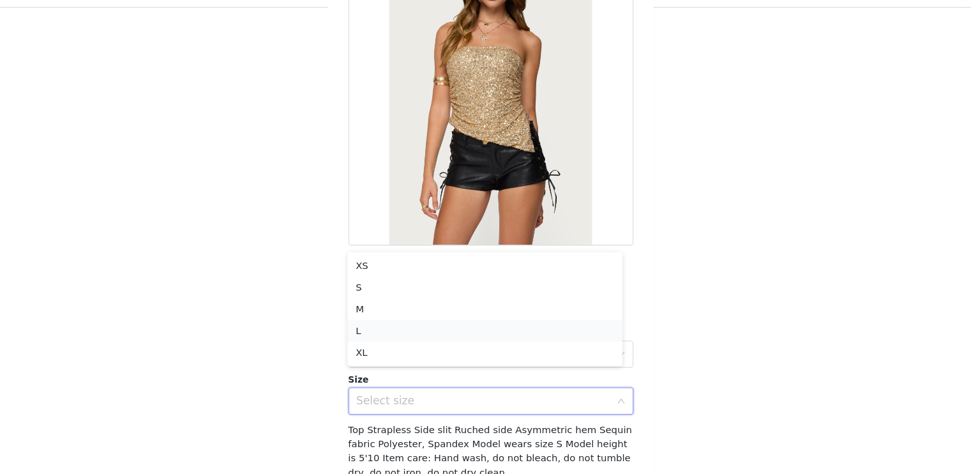
click at [406, 334] on li "L" at bounding box center [480, 338] width 259 height 20
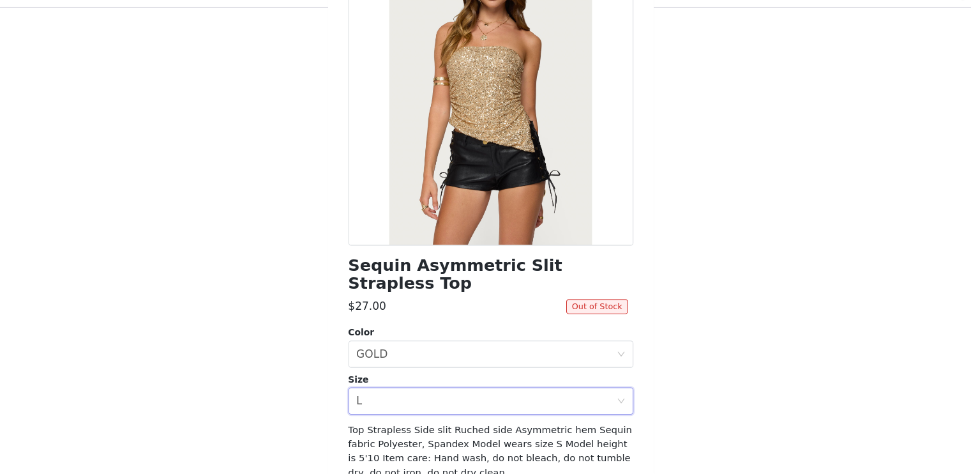
scroll to position [0, 0]
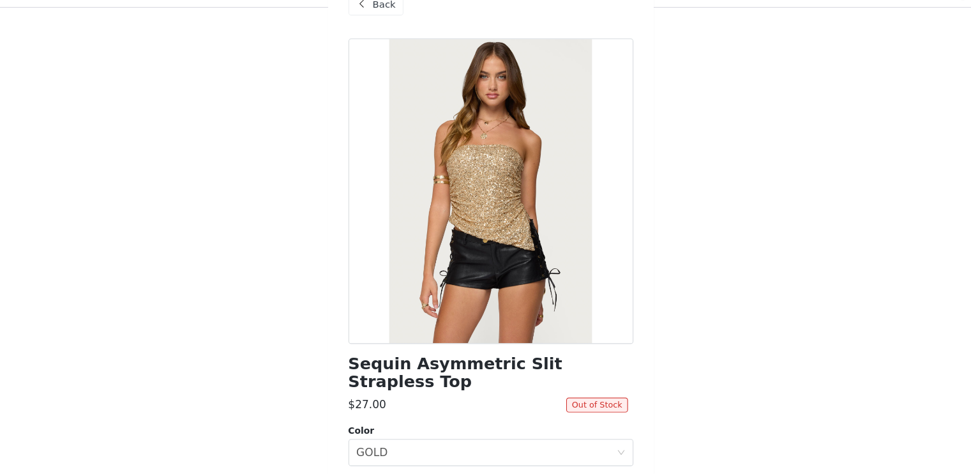
click at [381, 36] on span "Back" at bounding box center [386, 32] width 22 height 13
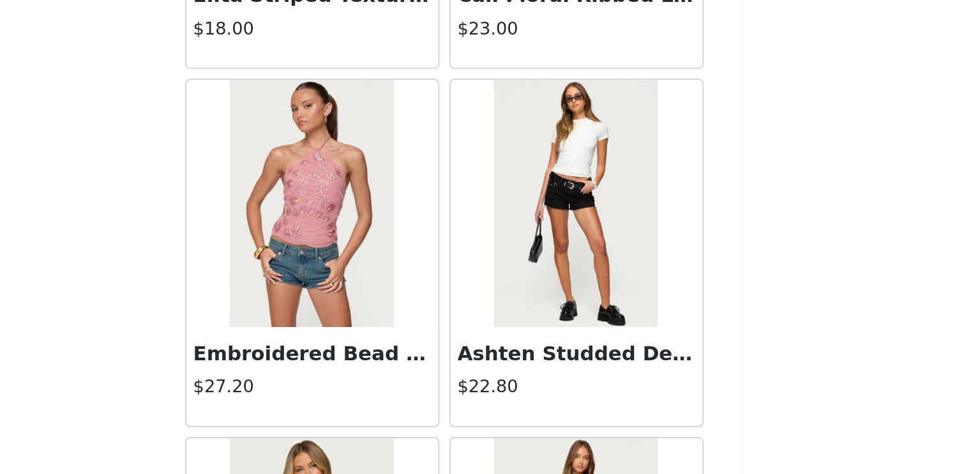
scroll to position [444, 0]
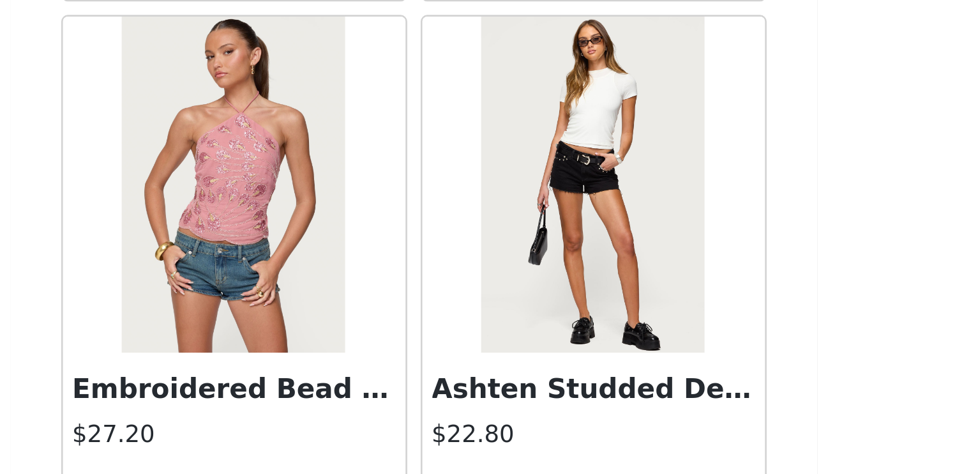
click at [464, 245] on div at bounding box center [417, 228] width 130 height 128
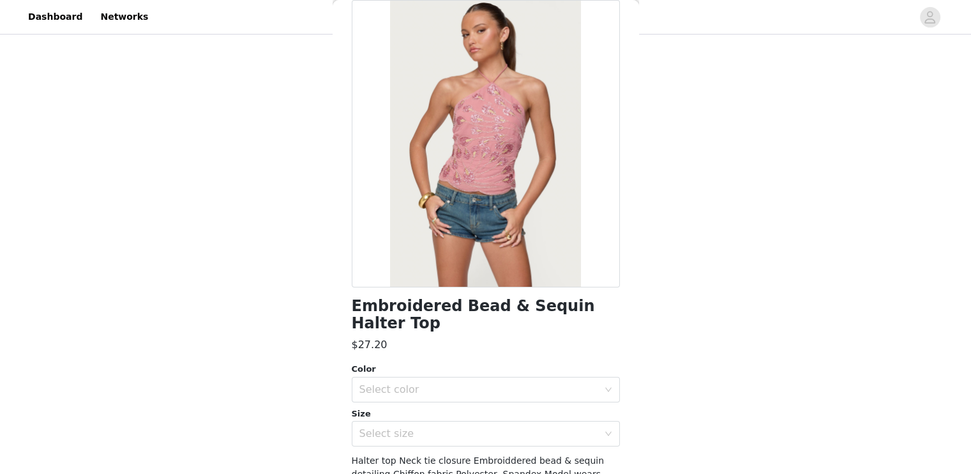
scroll to position [64, 0]
click at [488, 389] on div "Select color" at bounding box center [478, 389] width 239 height 13
click at [437, 415] on li "PINK" at bounding box center [480, 417] width 259 height 20
click at [433, 433] on div "Select size" at bounding box center [478, 433] width 239 height 13
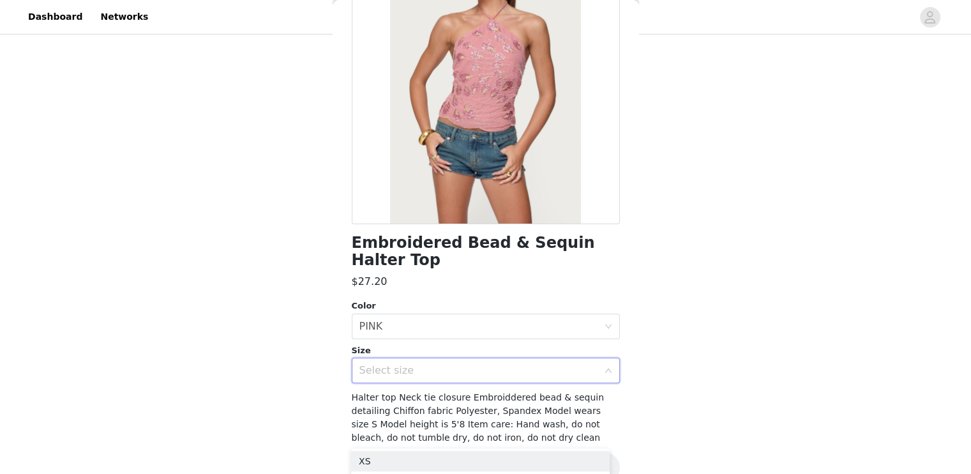
scroll to position [133, 0]
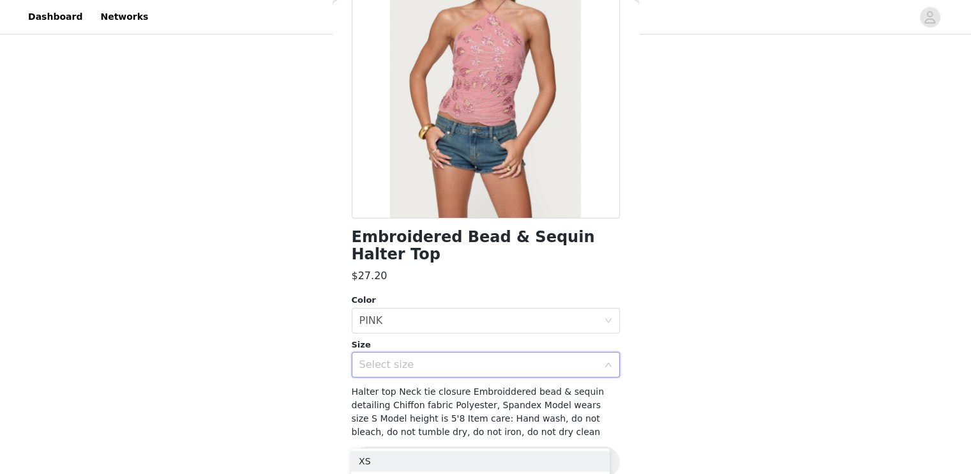
click at [437, 371] on div "Select size" at bounding box center [481, 364] width 245 height 24
click at [433, 314] on li "L" at bounding box center [480, 316] width 259 height 20
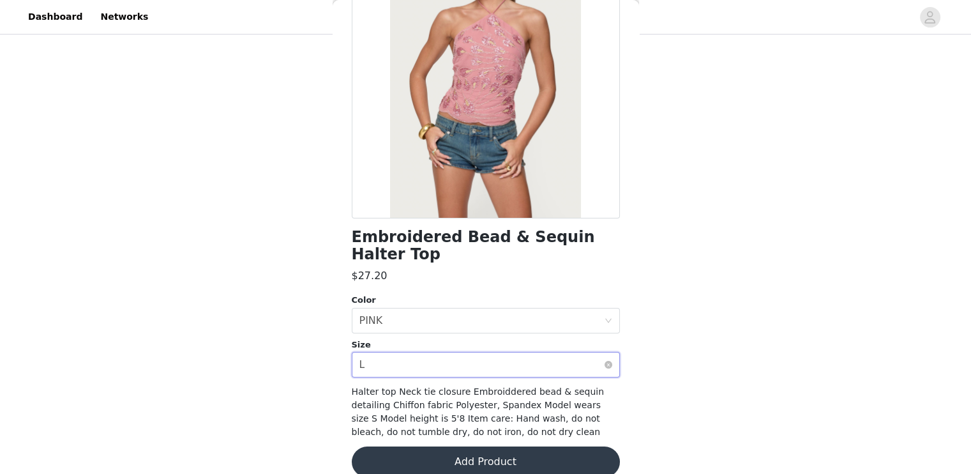
click at [437, 368] on div "Select size L" at bounding box center [481, 364] width 245 height 24
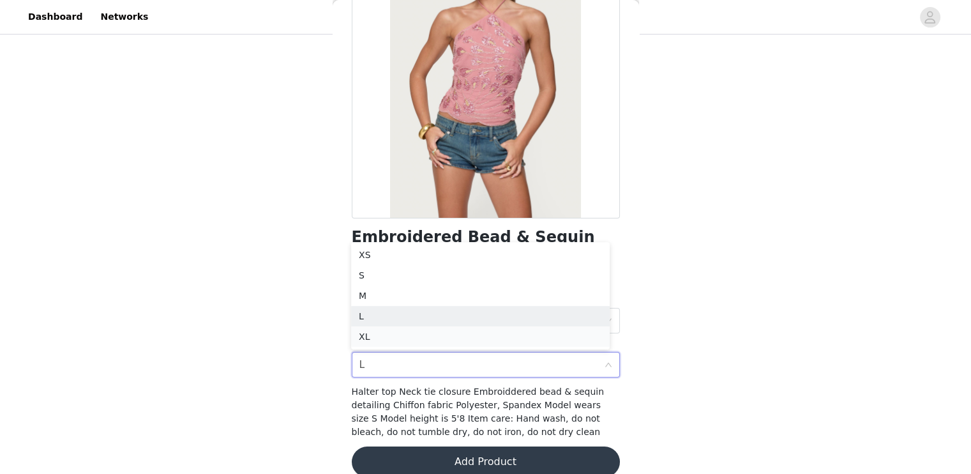
click at [428, 343] on li "XL" at bounding box center [480, 336] width 259 height 20
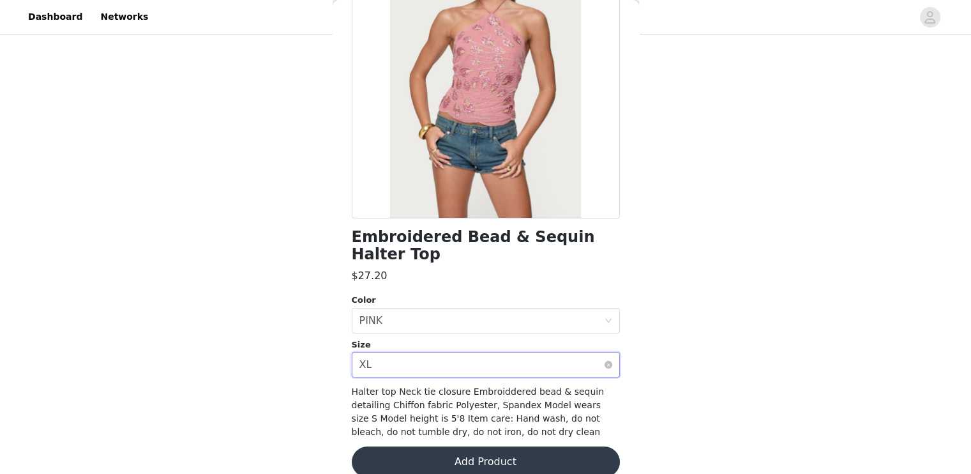
click at [428, 364] on div "Select size XL" at bounding box center [481, 364] width 245 height 24
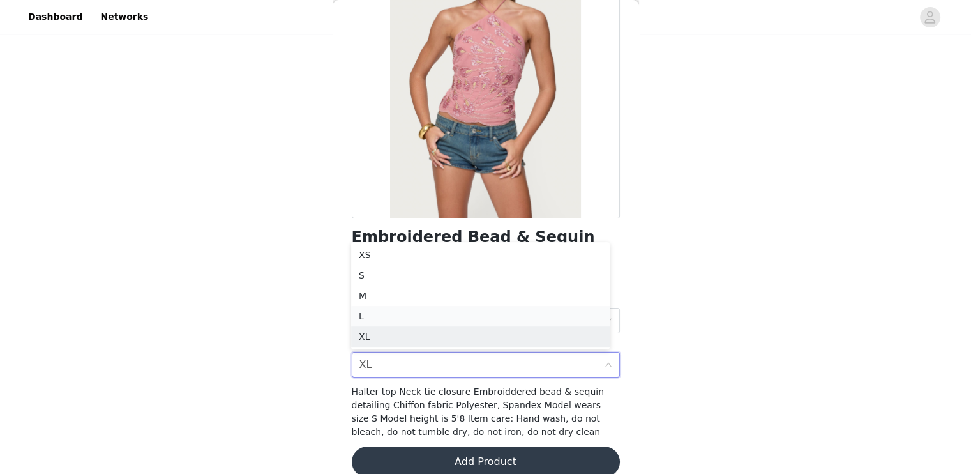
click at [421, 319] on li "L" at bounding box center [480, 316] width 259 height 20
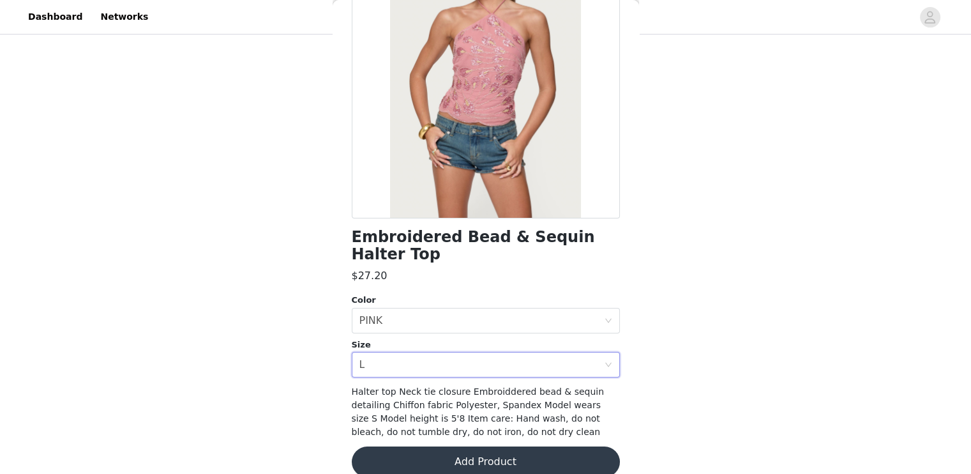
click at [442, 457] on button "Add Product" at bounding box center [486, 461] width 268 height 31
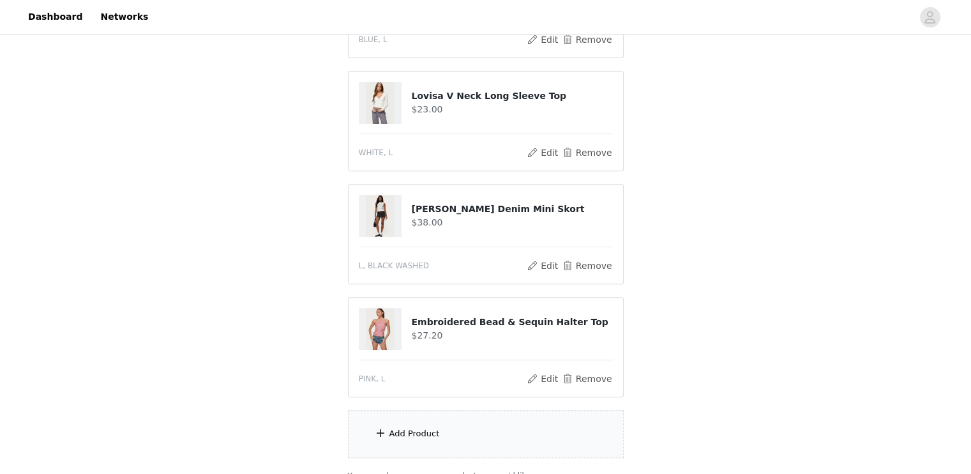
click at [442, 457] on section "Choose as many products as you'd like, up to $150.00. 6 Selected Remaining Fund…" at bounding box center [486, 78] width 306 height 838
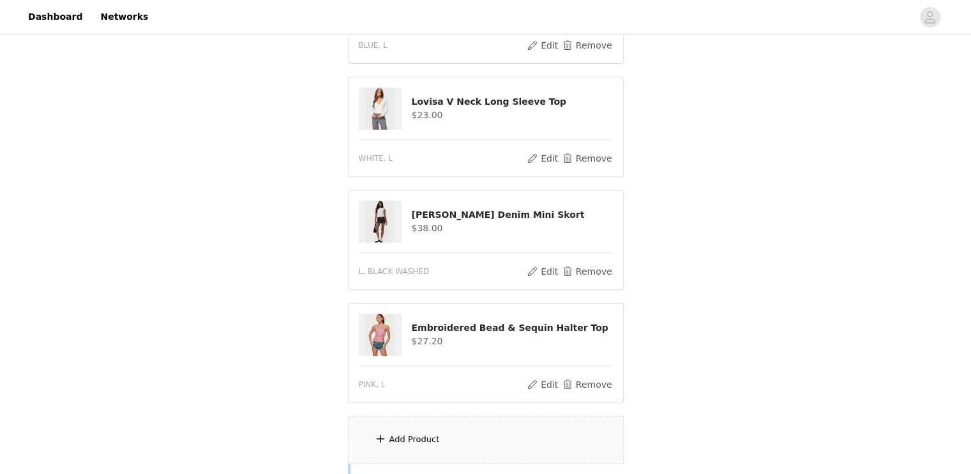
scroll to position [439, 0]
click at [555, 383] on button "Edit" at bounding box center [543, 383] width 33 height 15
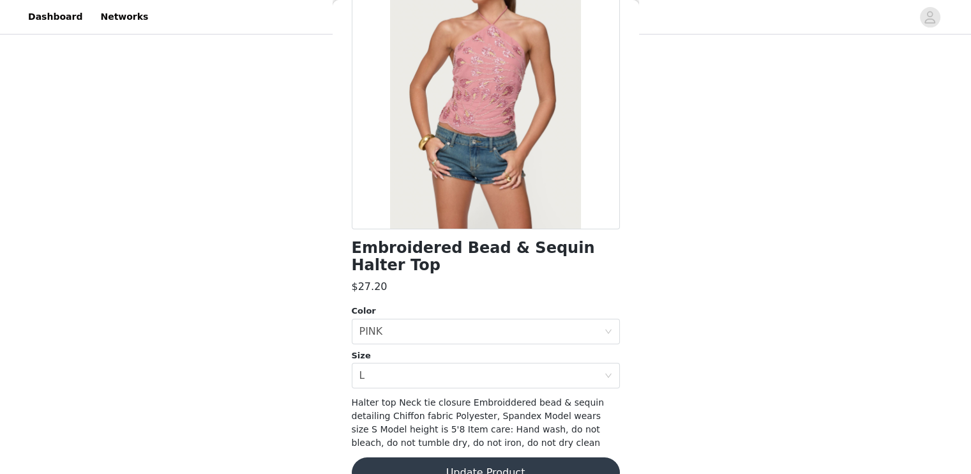
scroll to position [129, 0]
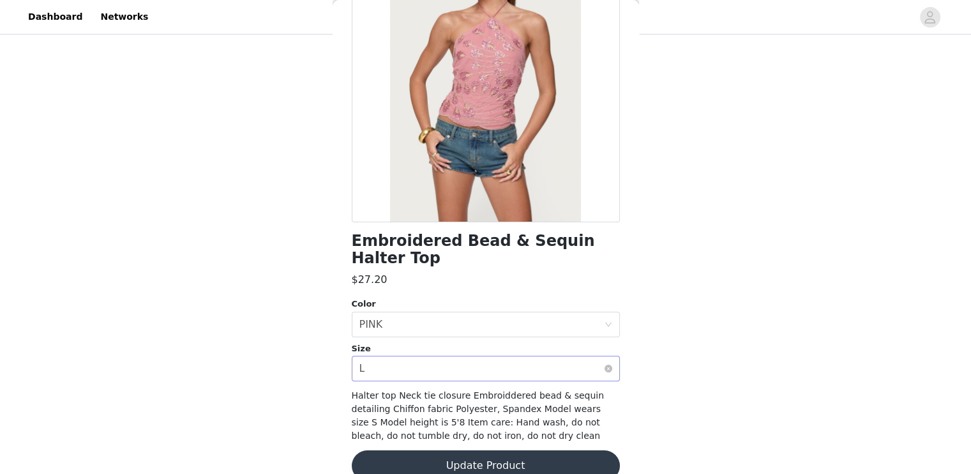
click at [455, 365] on div "Select size L" at bounding box center [481, 368] width 245 height 24
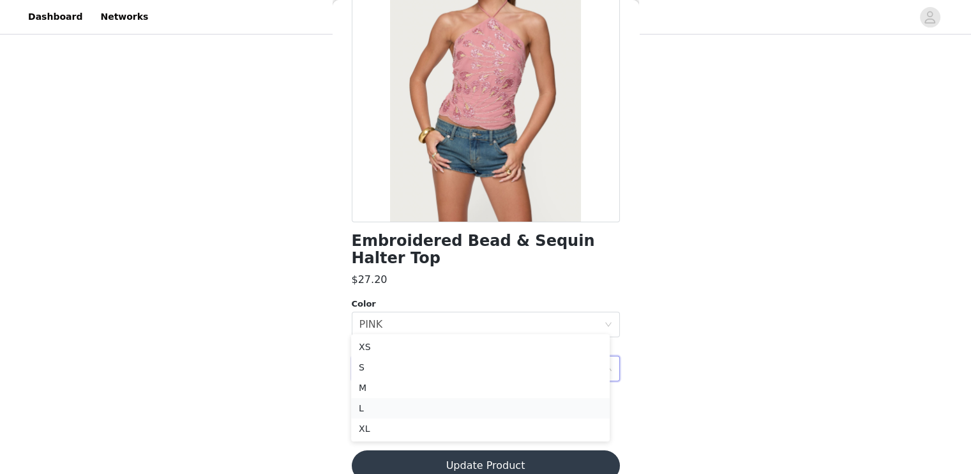
scroll to position [490, 0]
click at [416, 426] on li "XL" at bounding box center [480, 428] width 259 height 20
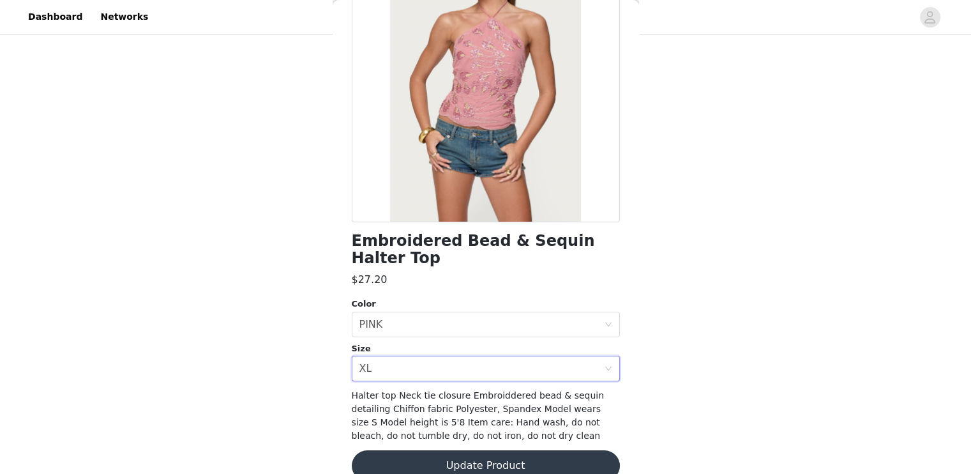
click at [442, 457] on button "Update Product" at bounding box center [486, 465] width 268 height 31
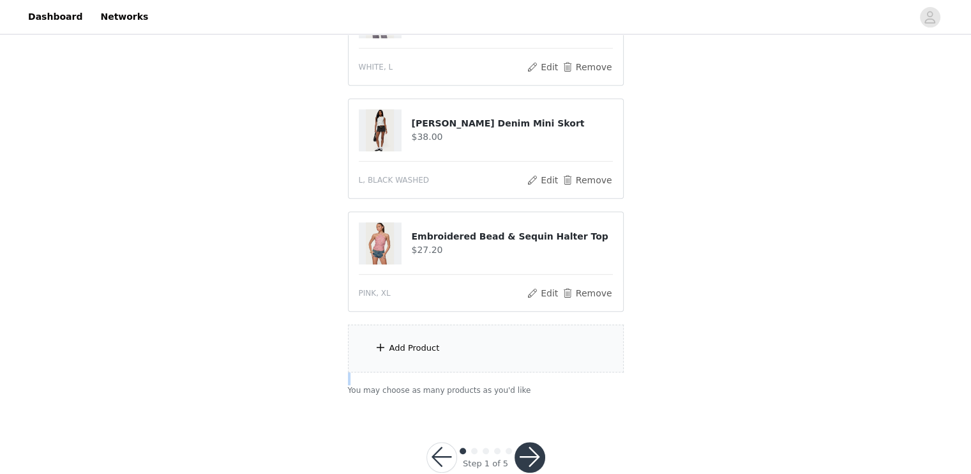
scroll to position [557, 0]
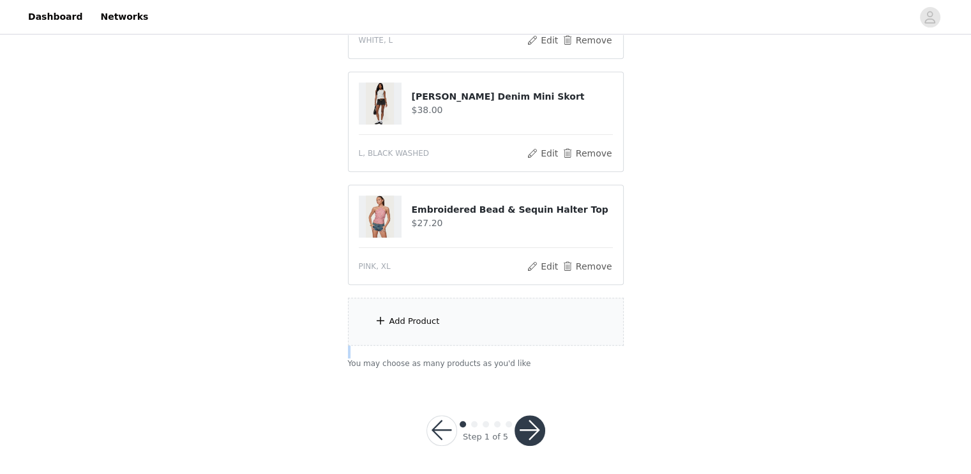
click at [533, 426] on button "button" at bounding box center [530, 430] width 31 height 31
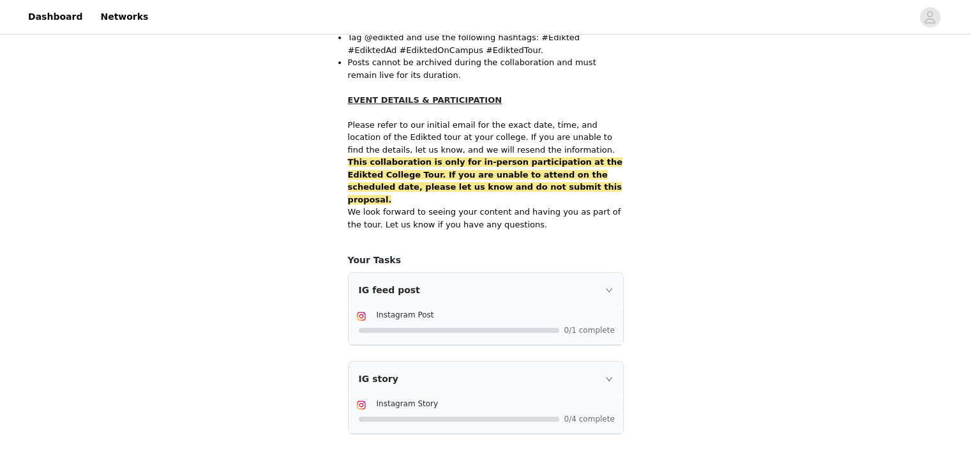
scroll to position [804, 0]
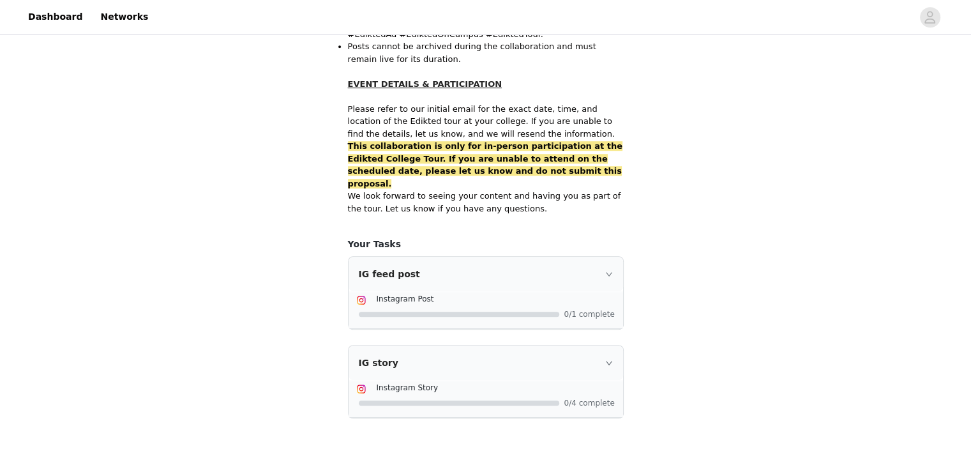
click at [608, 270] on icon "icon: right" at bounding box center [609, 274] width 8 height 8
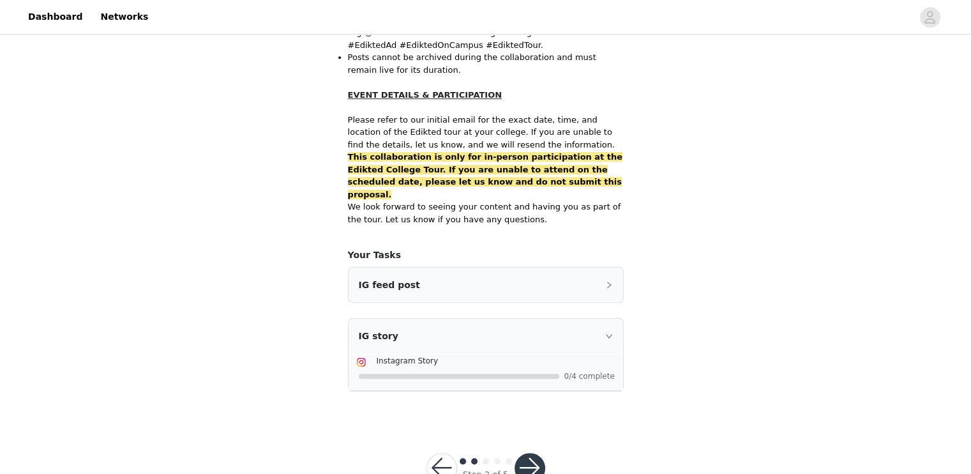
click at [608, 268] on div "IG feed post" at bounding box center [486, 285] width 275 height 34
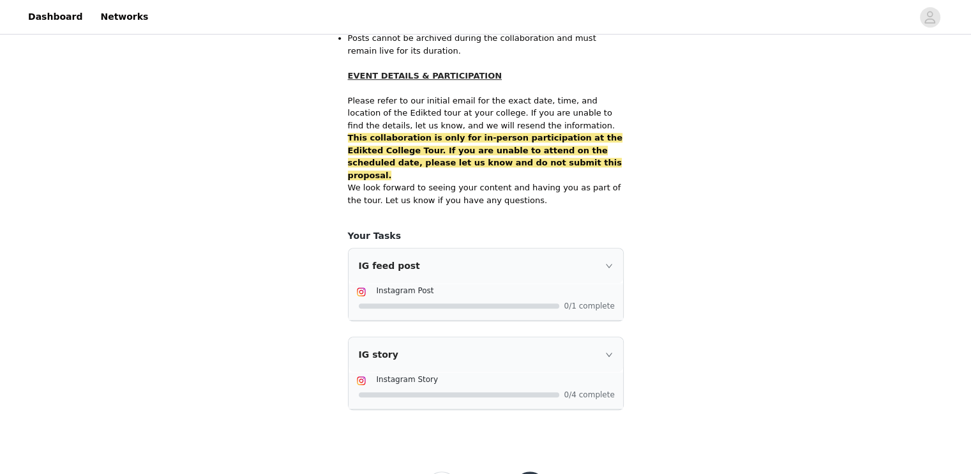
scroll to position [830, 0]
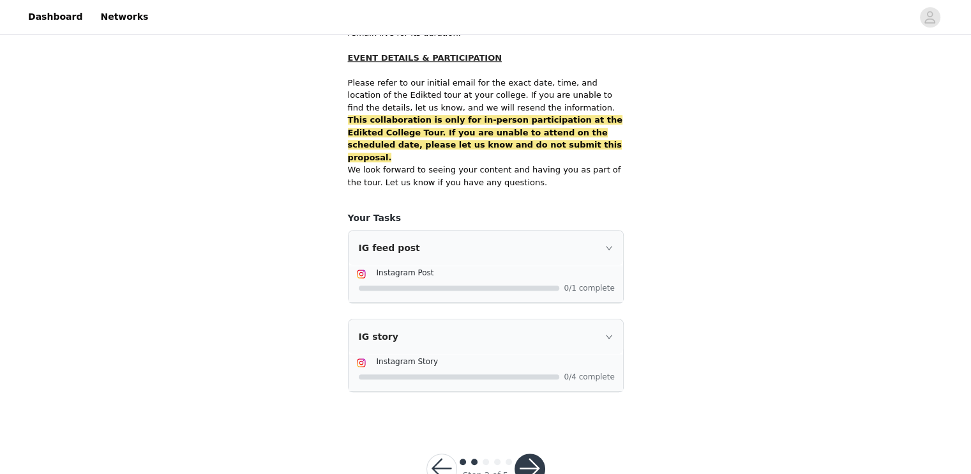
click at [536, 453] on button "button" at bounding box center [530, 468] width 31 height 31
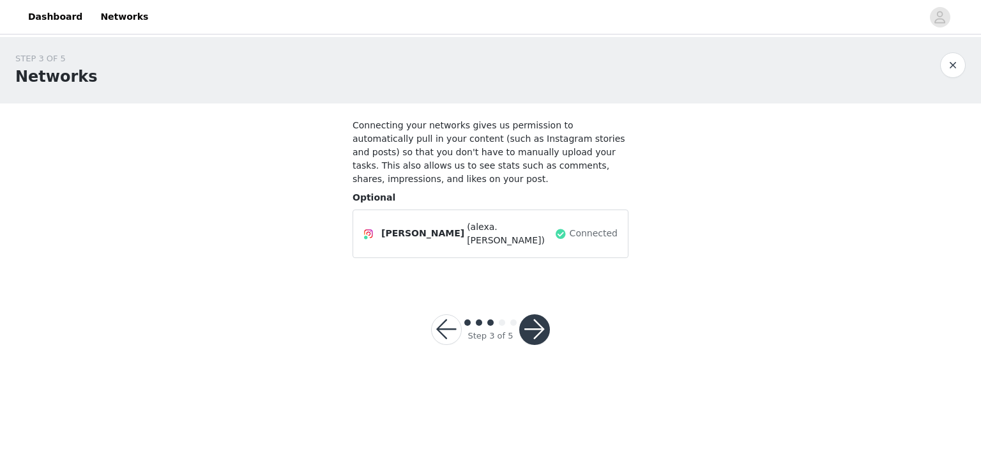
click at [544, 314] on button "button" at bounding box center [534, 329] width 31 height 31
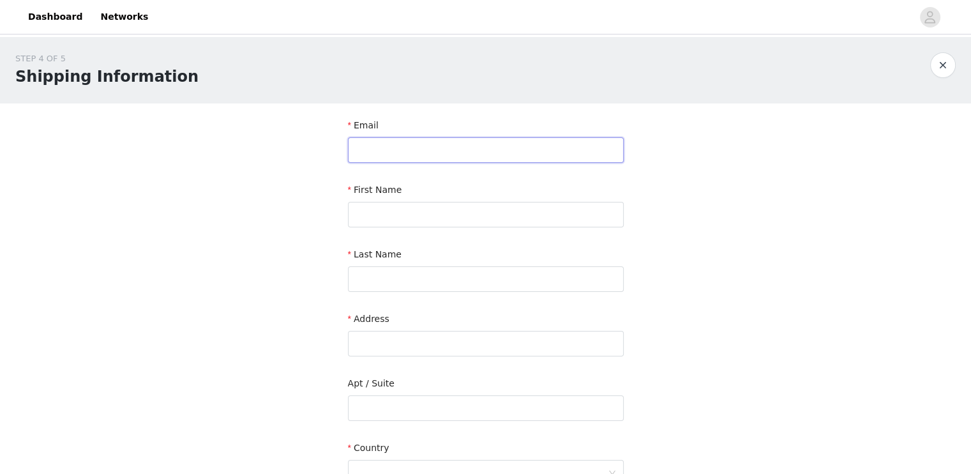
click at [540, 148] on input "text" at bounding box center [486, 150] width 276 height 26
type input "a"
type input "[EMAIL_ADDRESS][US_STATE][DOMAIN_NAME]"
click at [486, 215] on input "text" at bounding box center [486, 215] width 276 height 26
type input "Alexa"
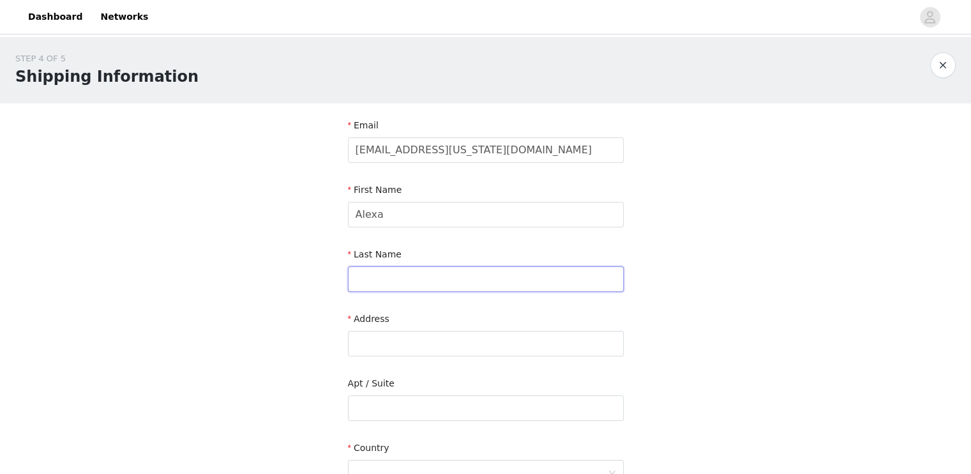
click at [381, 275] on input "text" at bounding box center [486, 279] width 276 height 26
type input "[PERSON_NAME]"
click at [368, 349] on input "text" at bounding box center [486, 344] width 276 height 26
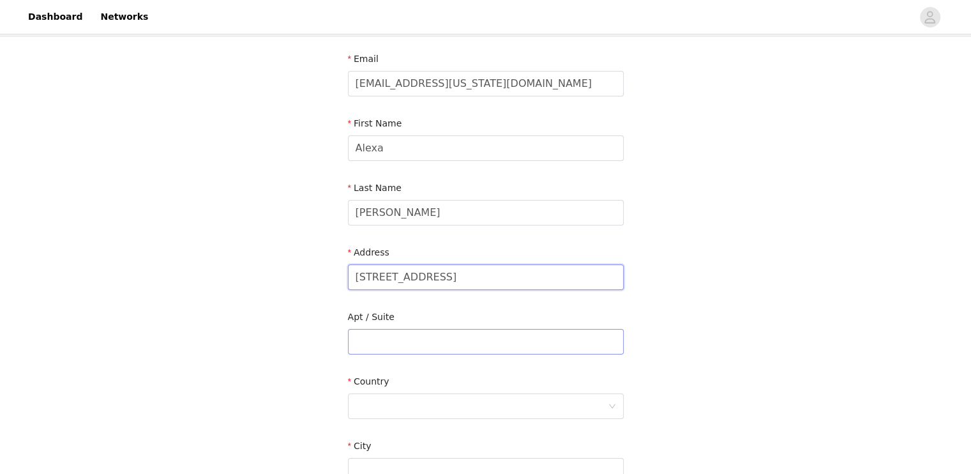
scroll to position [66, 0]
type input "[STREET_ADDRESS]"
click at [424, 335] on input "text" at bounding box center [486, 342] width 276 height 26
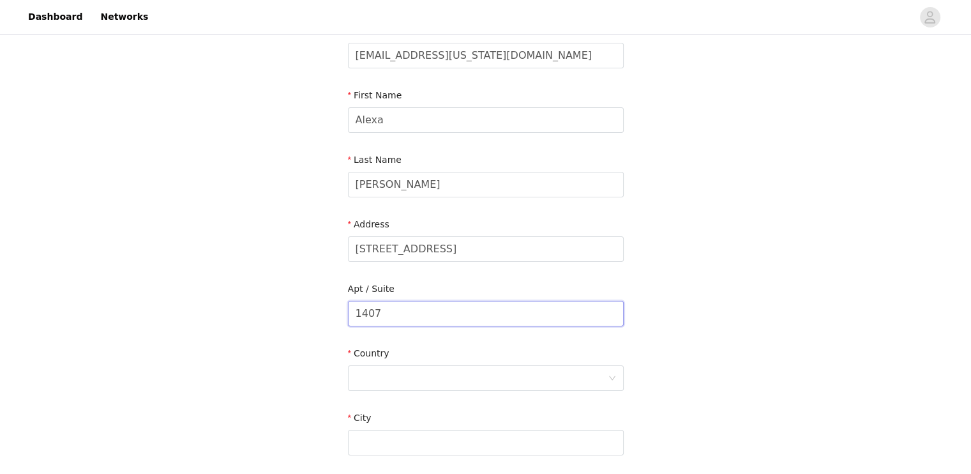
scroll to position [97, 0]
type input "1407"
click at [412, 370] on div at bounding box center [482, 375] width 252 height 24
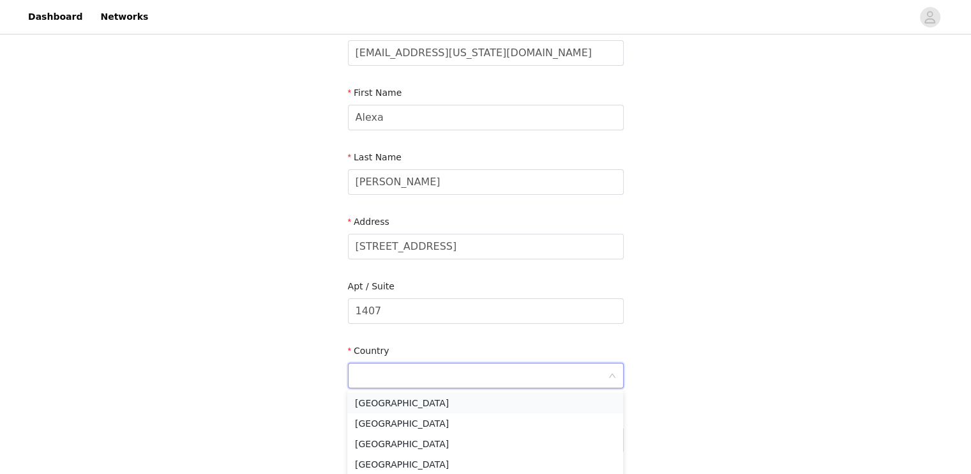
click at [404, 400] on li "[GEOGRAPHIC_DATA]" at bounding box center [485, 403] width 276 height 20
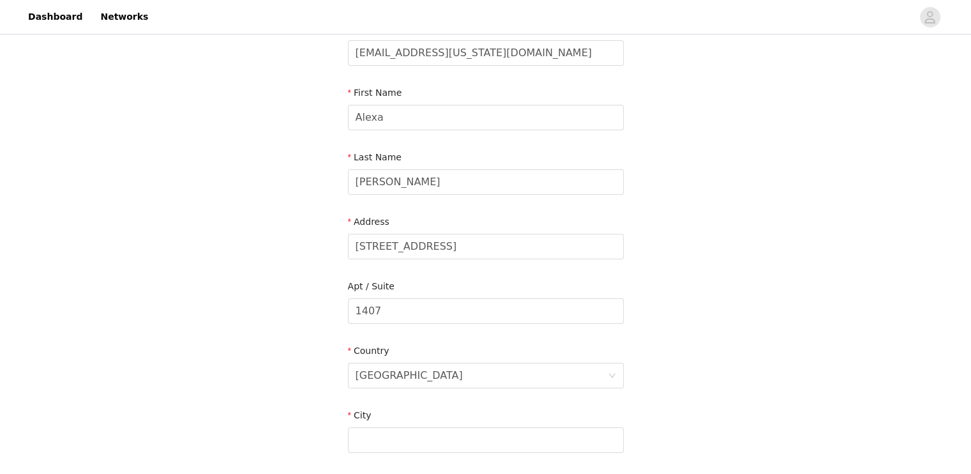
scroll to position [171, 0]
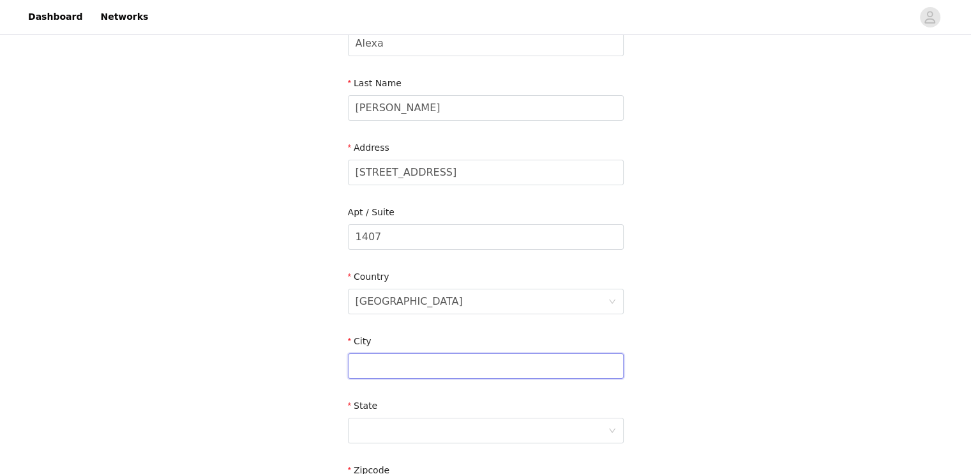
click at [437, 370] on input "text" at bounding box center [486, 366] width 276 height 26
type input "Champaign"
click at [381, 432] on div at bounding box center [482, 430] width 252 height 24
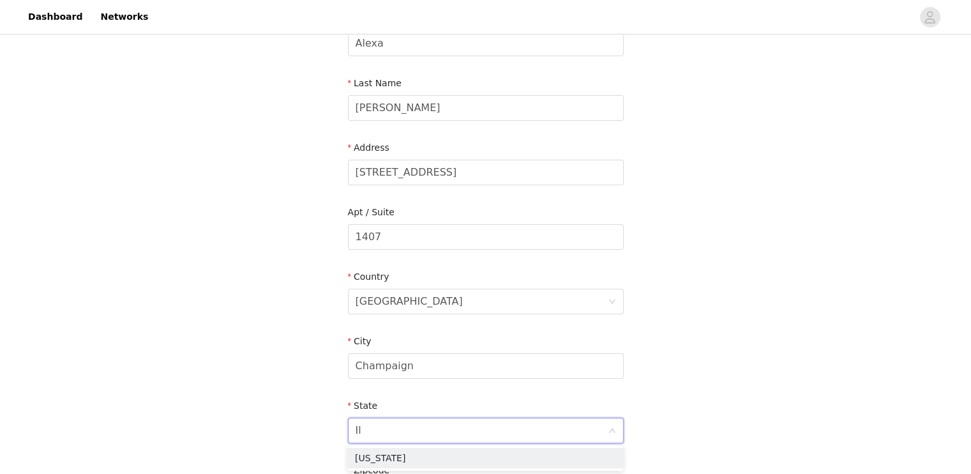
type input "Ill"
click at [378, 455] on li "[US_STATE]" at bounding box center [485, 458] width 276 height 20
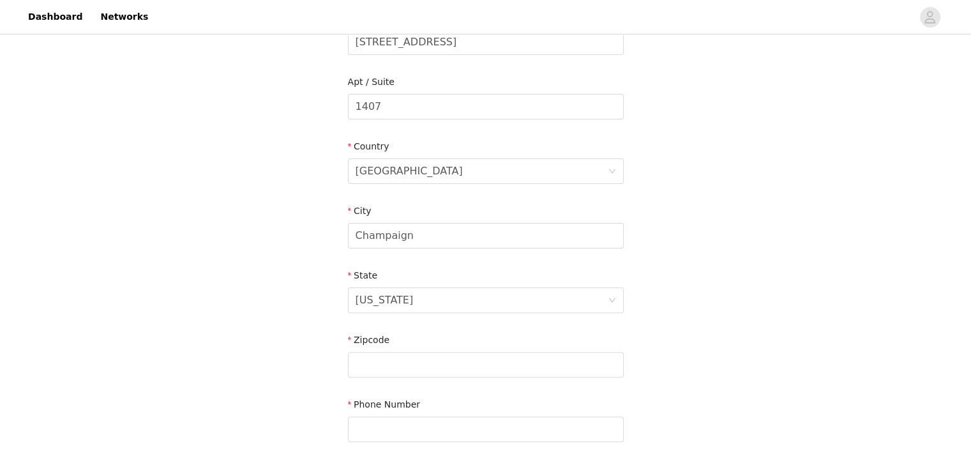
scroll to position [328, 0]
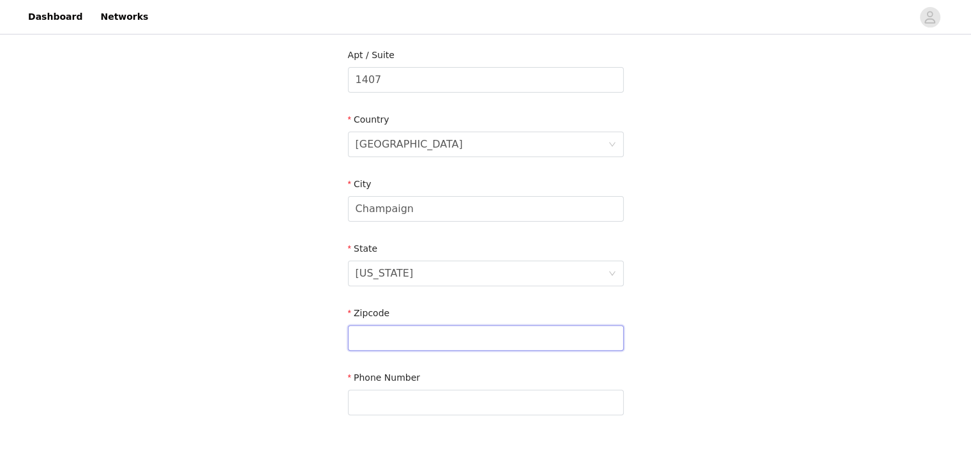
click at [433, 336] on input "text" at bounding box center [486, 338] width 276 height 26
type input "61820"
click at [381, 395] on input "text" at bounding box center [486, 402] width 276 height 26
type input "[PHONE_NUMBER]"
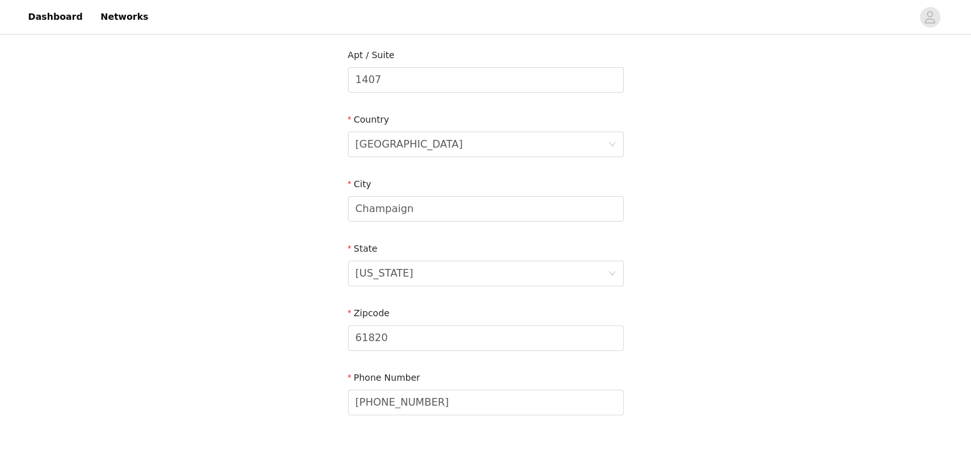
click at [781, 271] on div "STEP 4 OF 5 Shipping Information Email [EMAIL_ADDRESS][US_STATE][DOMAIN_NAME] F…" at bounding box center [485, 80] width 971 height 742
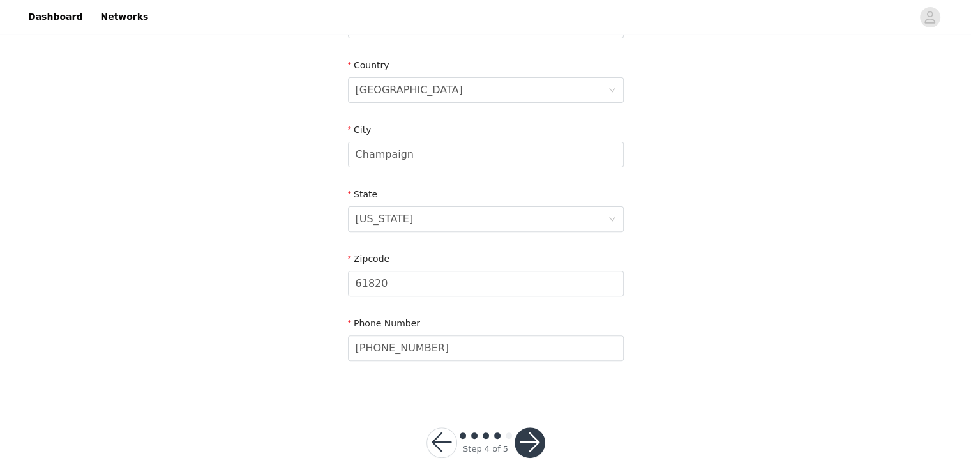
scroll to position [388, 0]
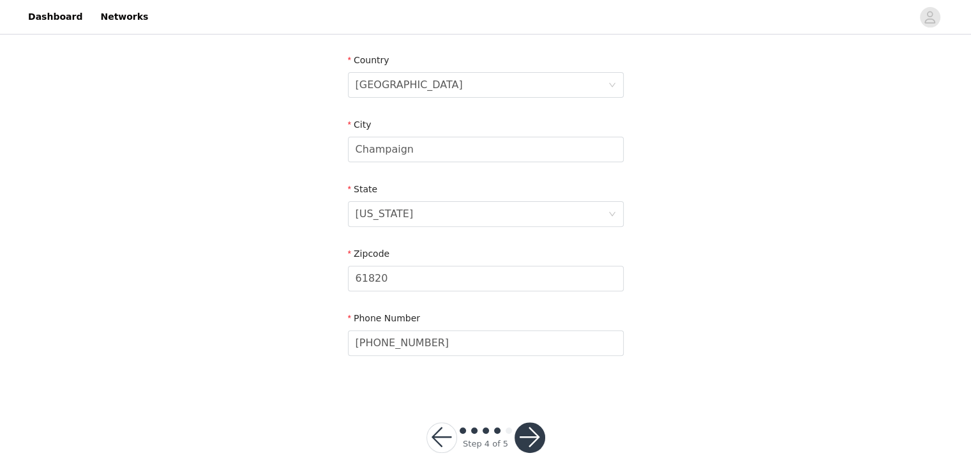
click at [532, 440] on button "button" at bounding box center [530, 437] width 31 height 31
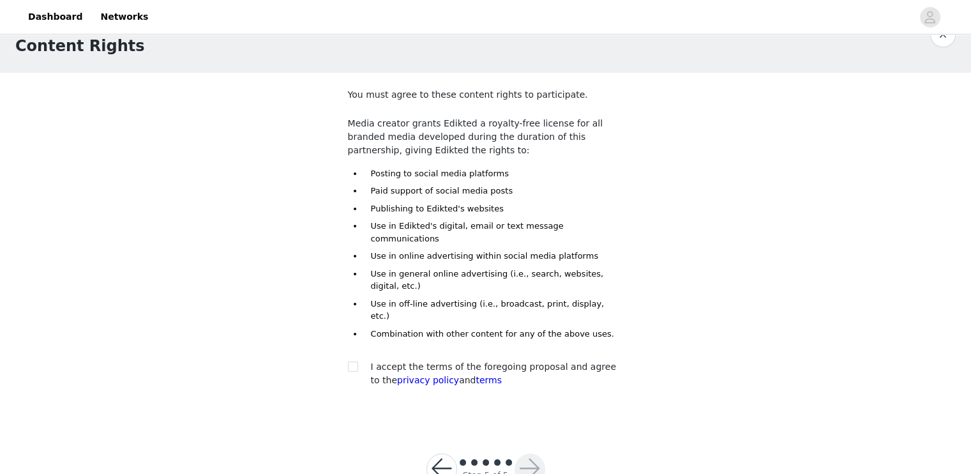
scroll to position [33, 0]
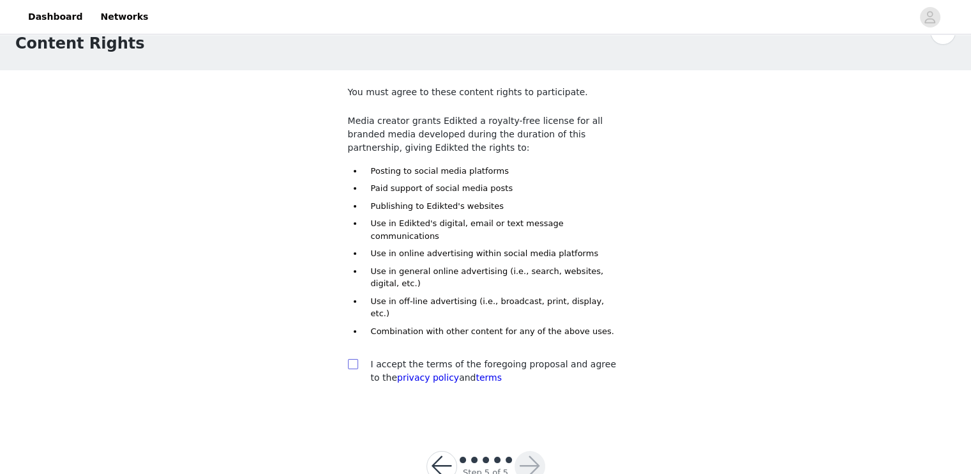
click at [351, 359] on input "checkbox" at bounding box center [352, 363] width 9 height 9
checkbox input "true"
click at [476, 372] on link "terms" at bounding box center [489, 377] width 26 height 10
click at [529, 451] on button "button" at bounding box center [530, 466] width 31 height 31
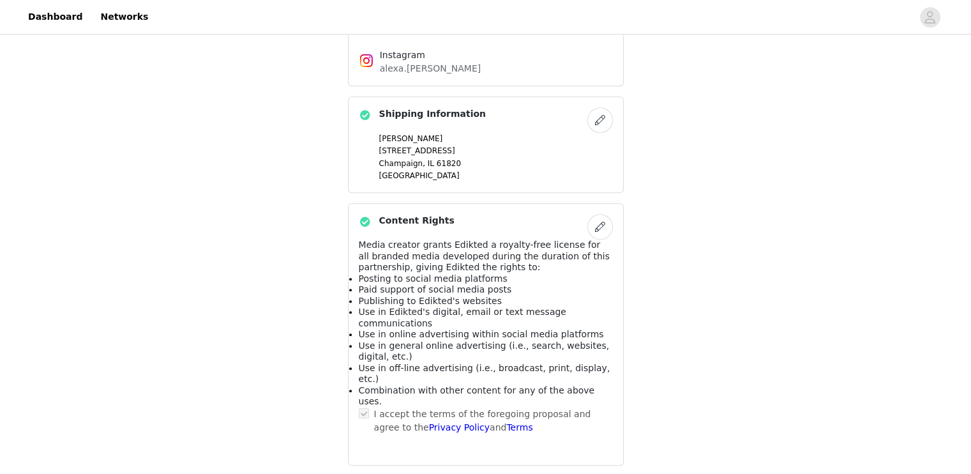
scroll to position [854, 0]
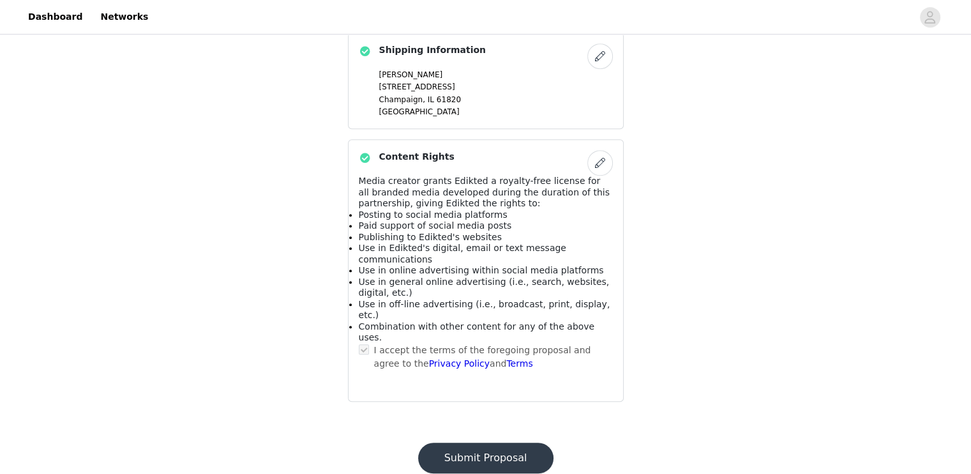
click at [505, 442] on button "Submit Proposal" at bounding box center [485, 457] width 135 height 31
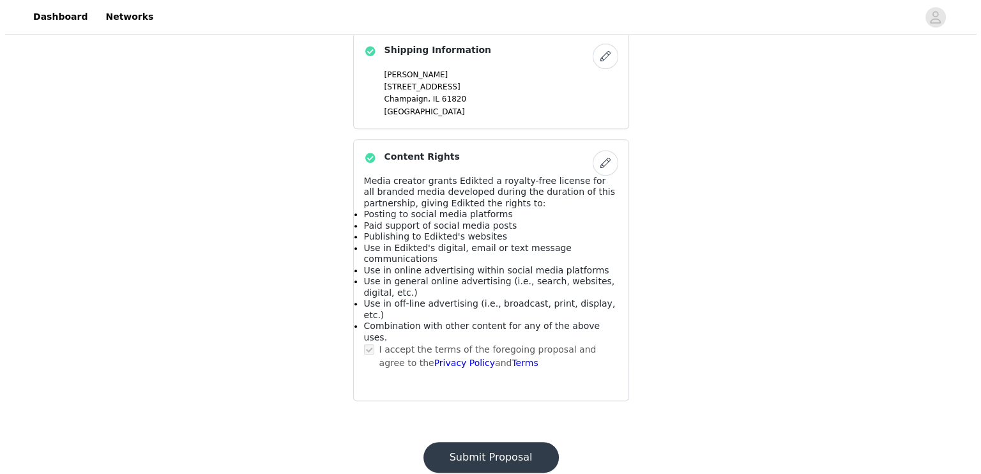
scroll to position [0, 0]
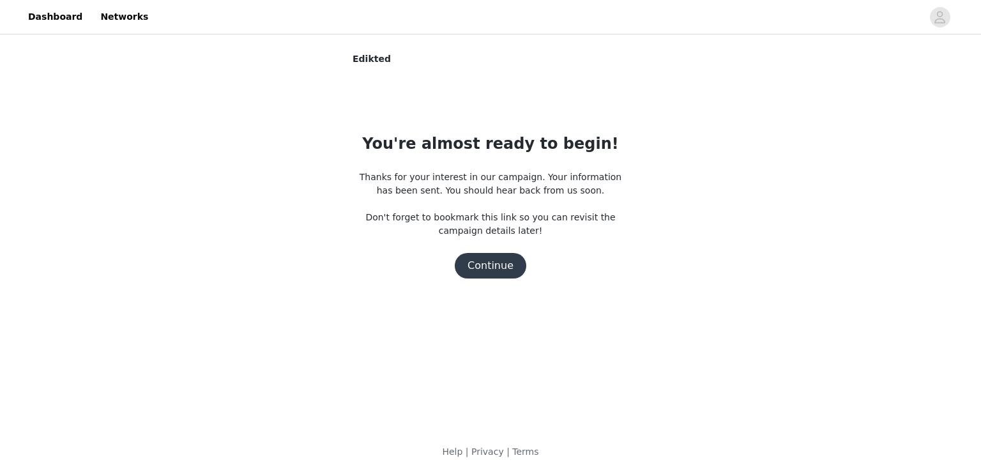
click at [506, 260] on button "Continue" at bounding box center [491, 266] width 72 height 26
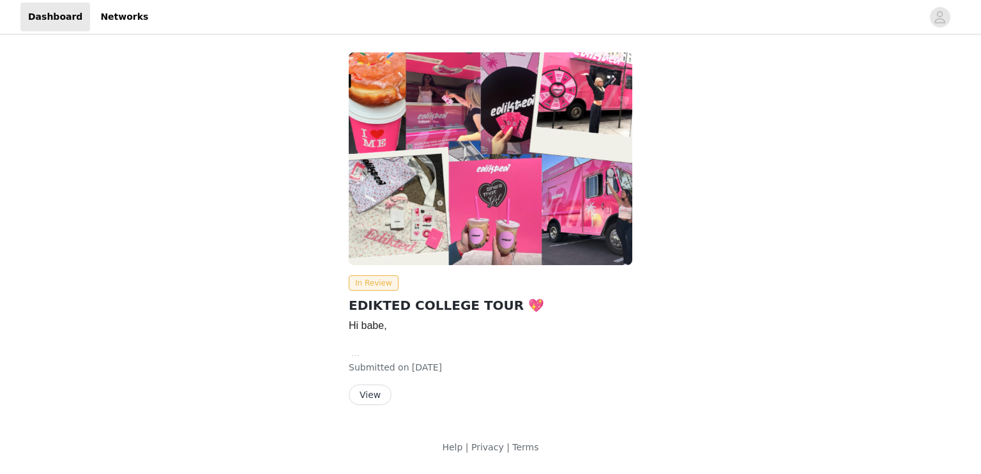
click at [378, 394] on button "View" at bounding box center [370, 394] width 43 height 20
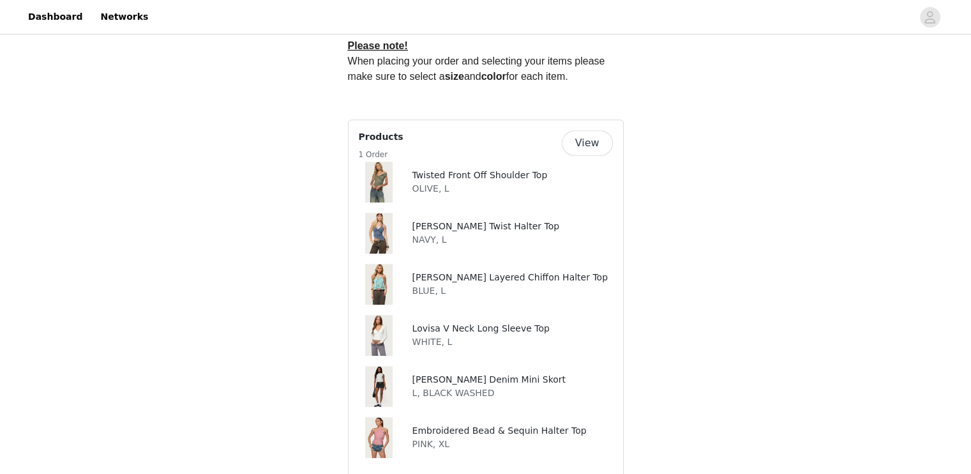
scroll to position [590, 0]
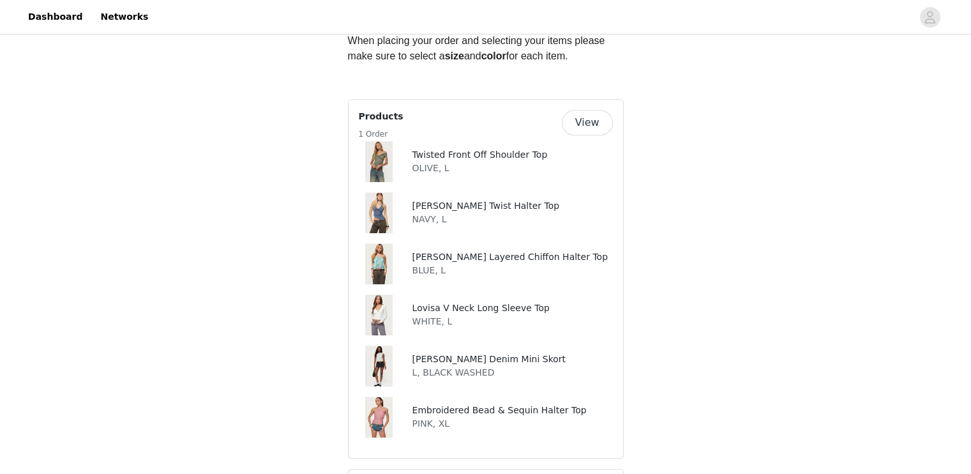
click at [601, 118] on button "View" at bounding box center [587, 123] width 51 height 26
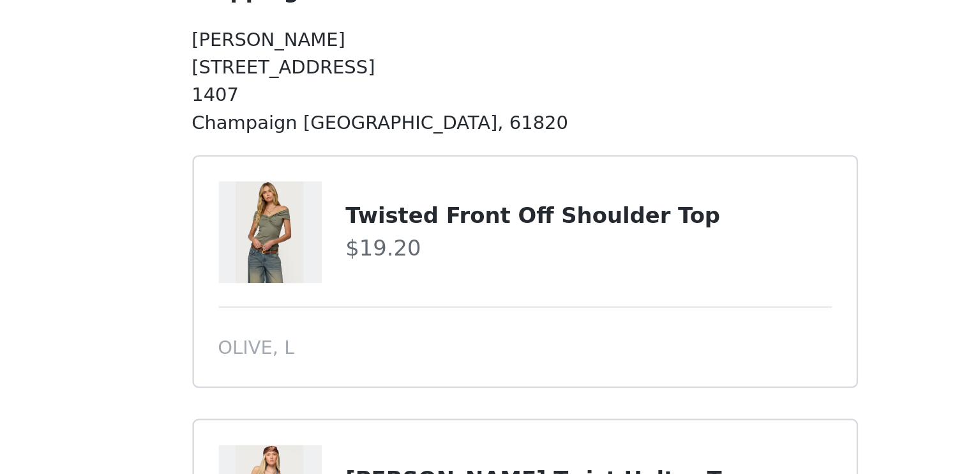
click at [396, 268] on div at bounding box center [380, 269] width 43 height 42
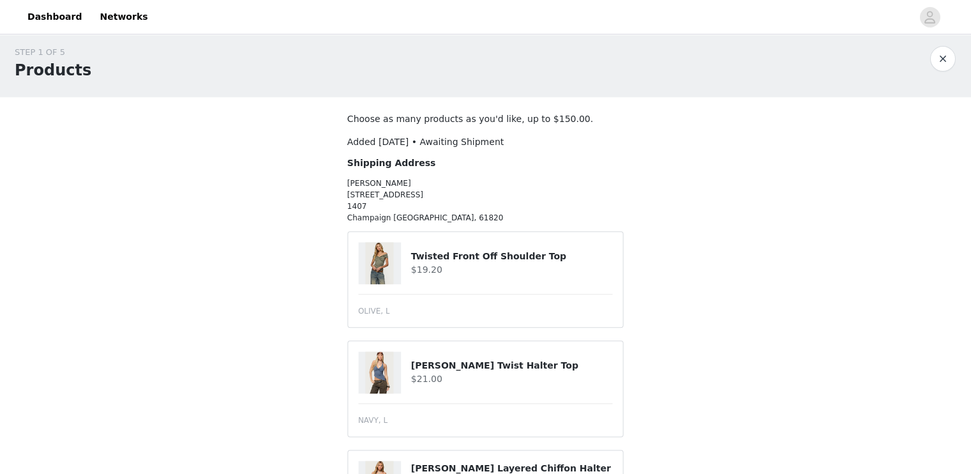
scroll to position [6, 0]
click at [370, 257] on img at bounding box center [380, 263] width 28 height 42
click at [427, 259] on h4 "Twisted Front Off Shoulder Top" at bounding box center [511, 256] width 201 height 13
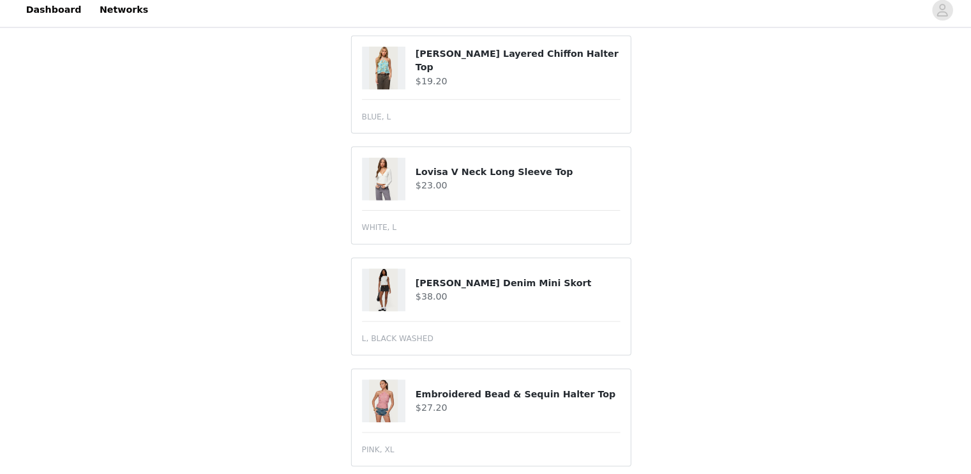
scroll to position [417, 0]
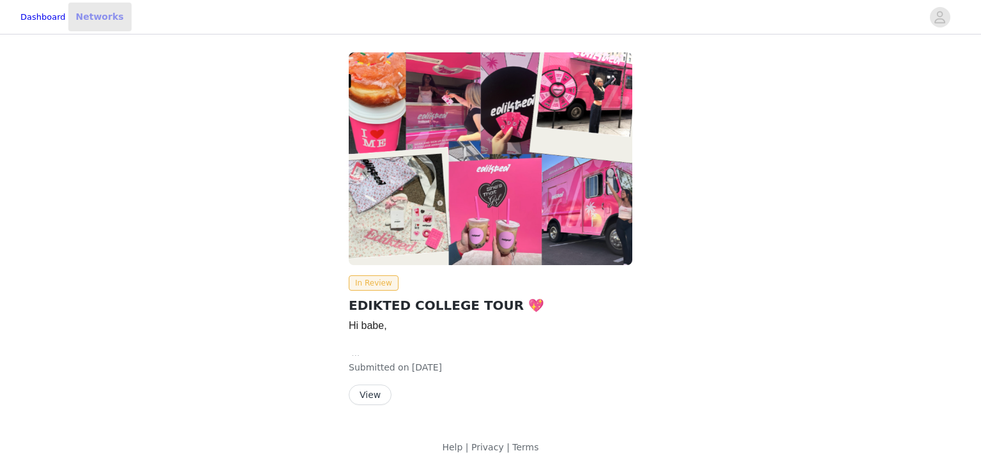
click at [122, 22] on link "Networks" at bounding box center [99, 17] width 63 height 29
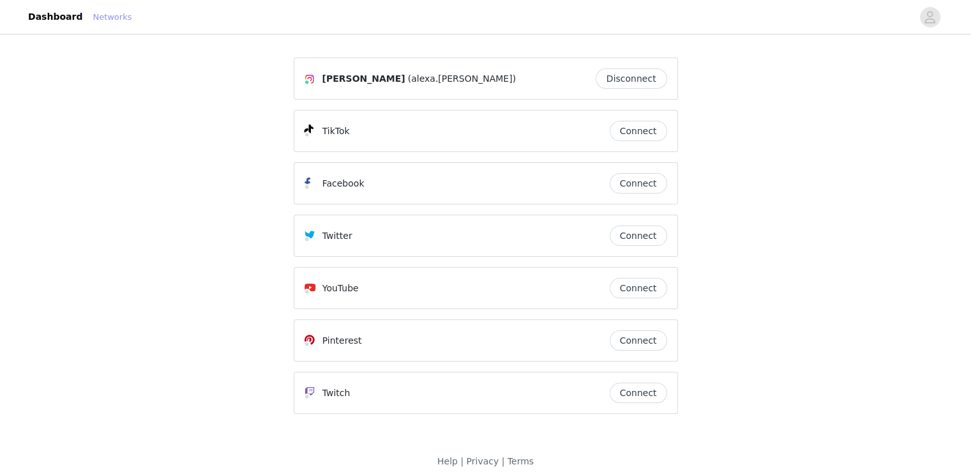
scroll to position [8, 0]
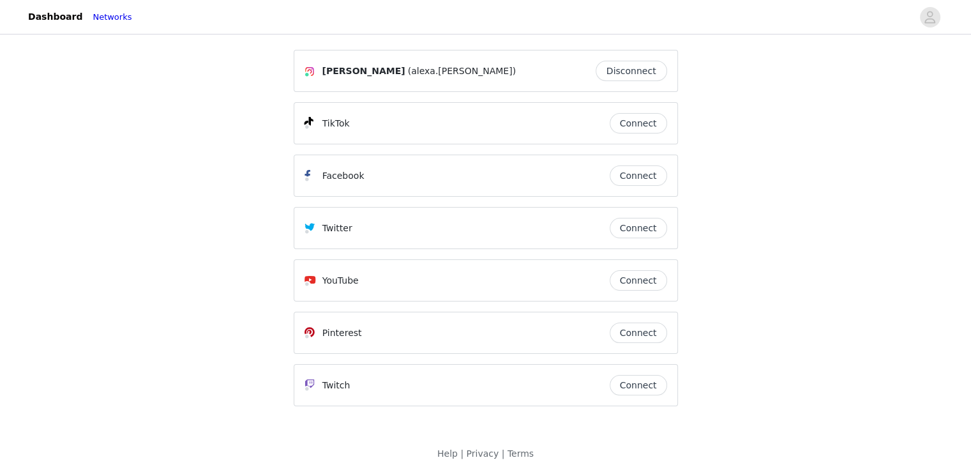
click at [646, 119] on button "Connect" at bounding box center [638, 123] width 57 height 20
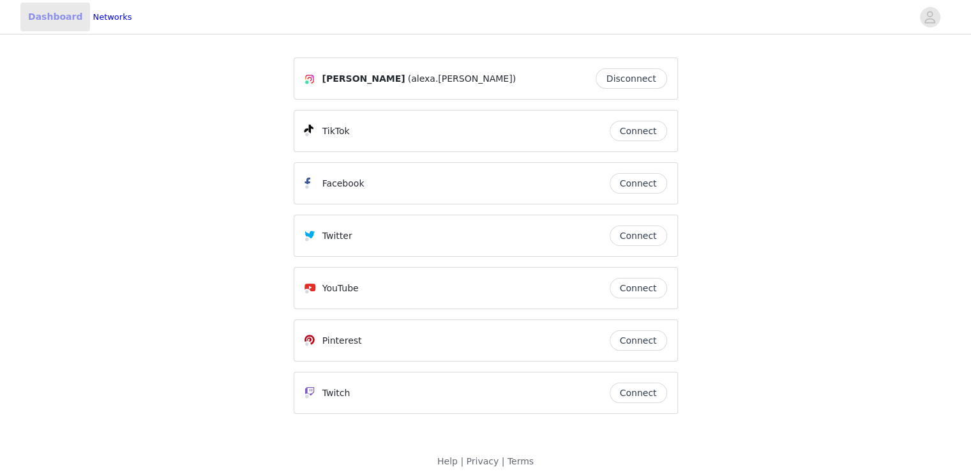
click at [46, 10] on link "Dashboard" at bounding box center [55, 17] width 70 height 29
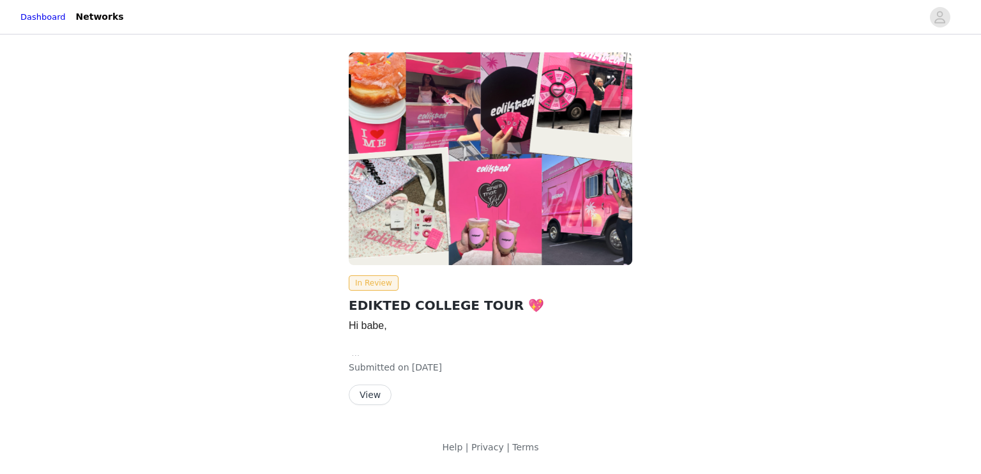
click at [366, 398] on button "View" at bounding box center [370, 394] width 43 height 20
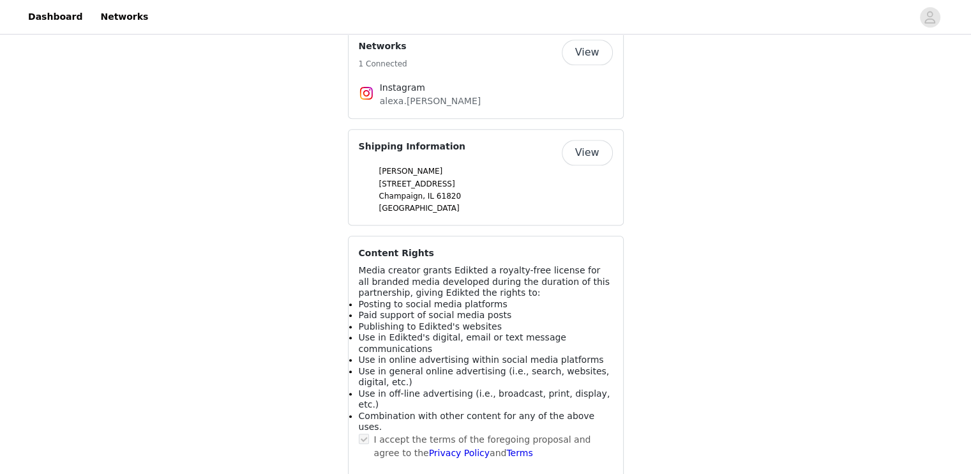
scroll to position [1133, 0]
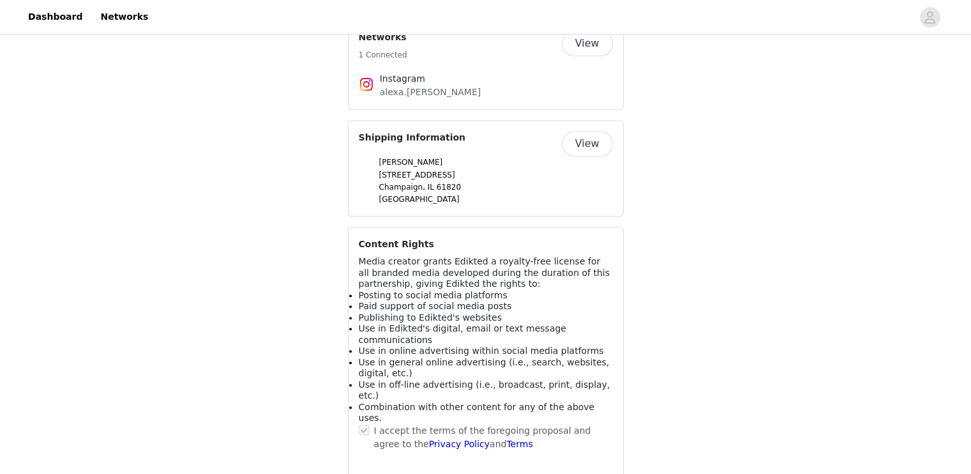
click at [591, 51] on button "View" at bounding box center [587, 44] width 51 height 26
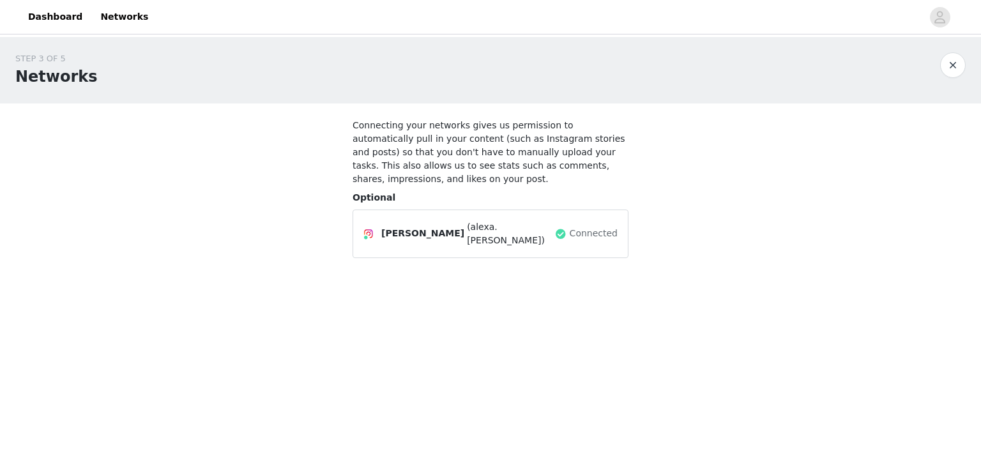
click at [949, 69] on button "button" at bounding box center [953, 65] width 26 height 26
